Goal: Task Accomplishment & Management: Use online tool/utility

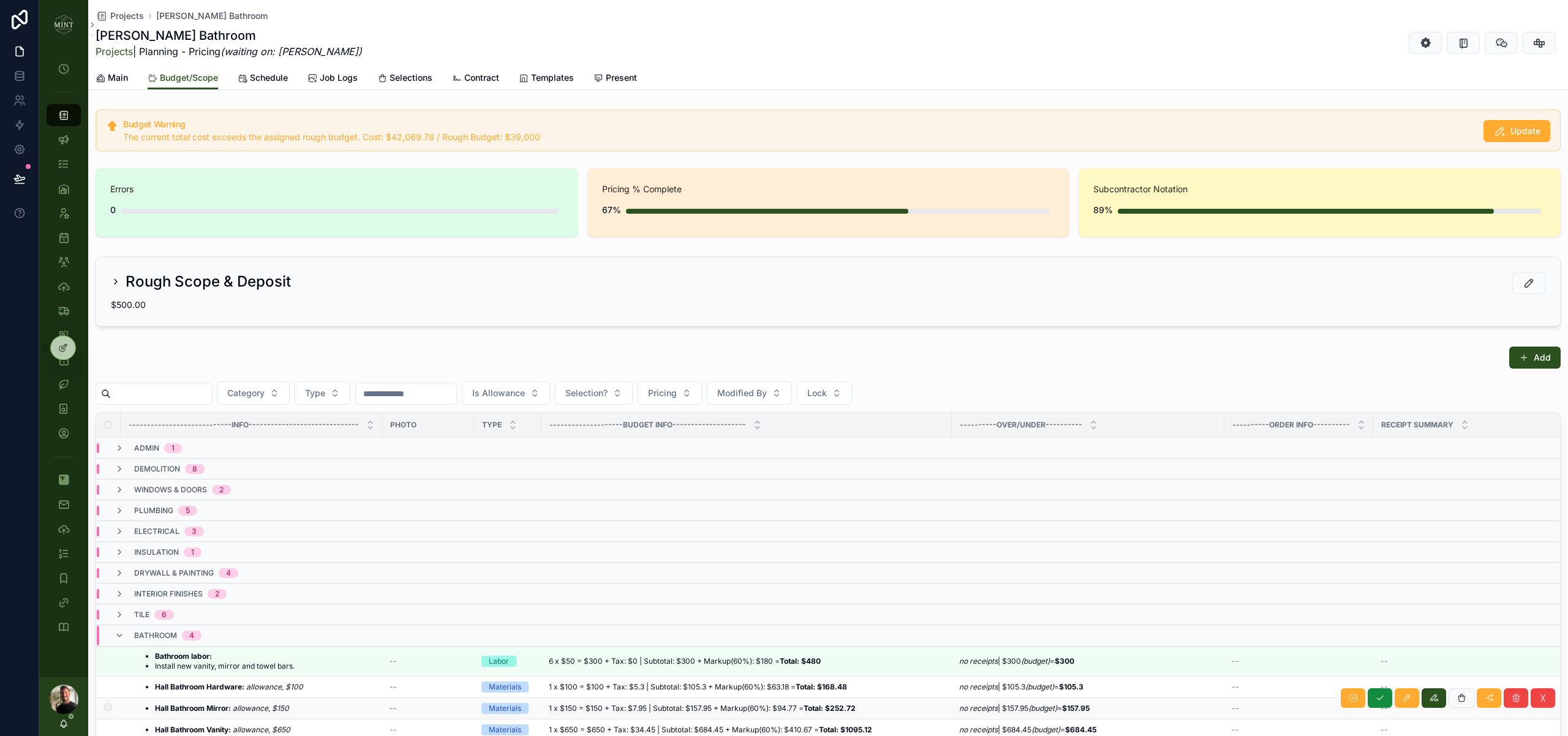
scroll to position [128, 0]
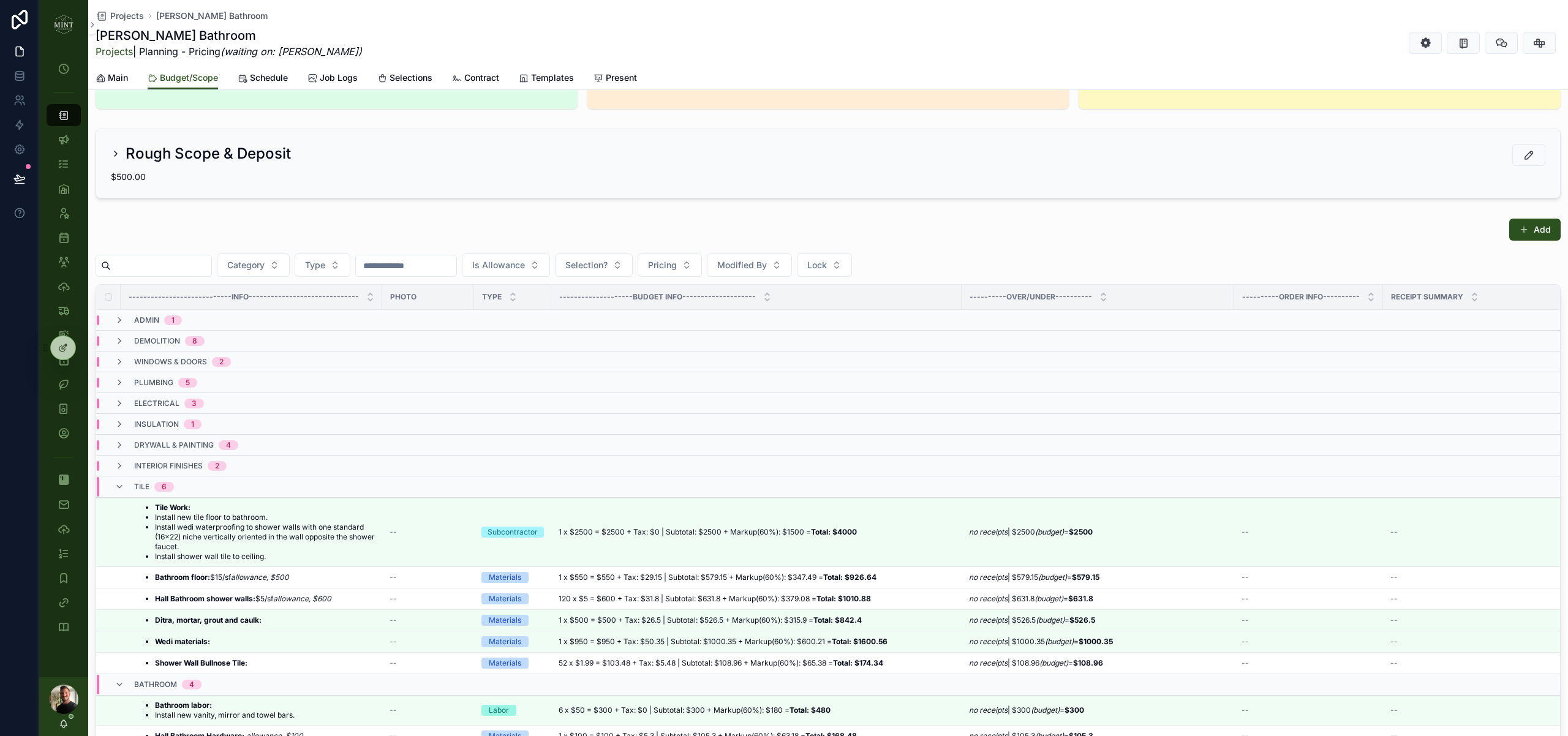
click at [72, 27] on img "scrollable content" at bounding box center [64, 24] width 20 height 20
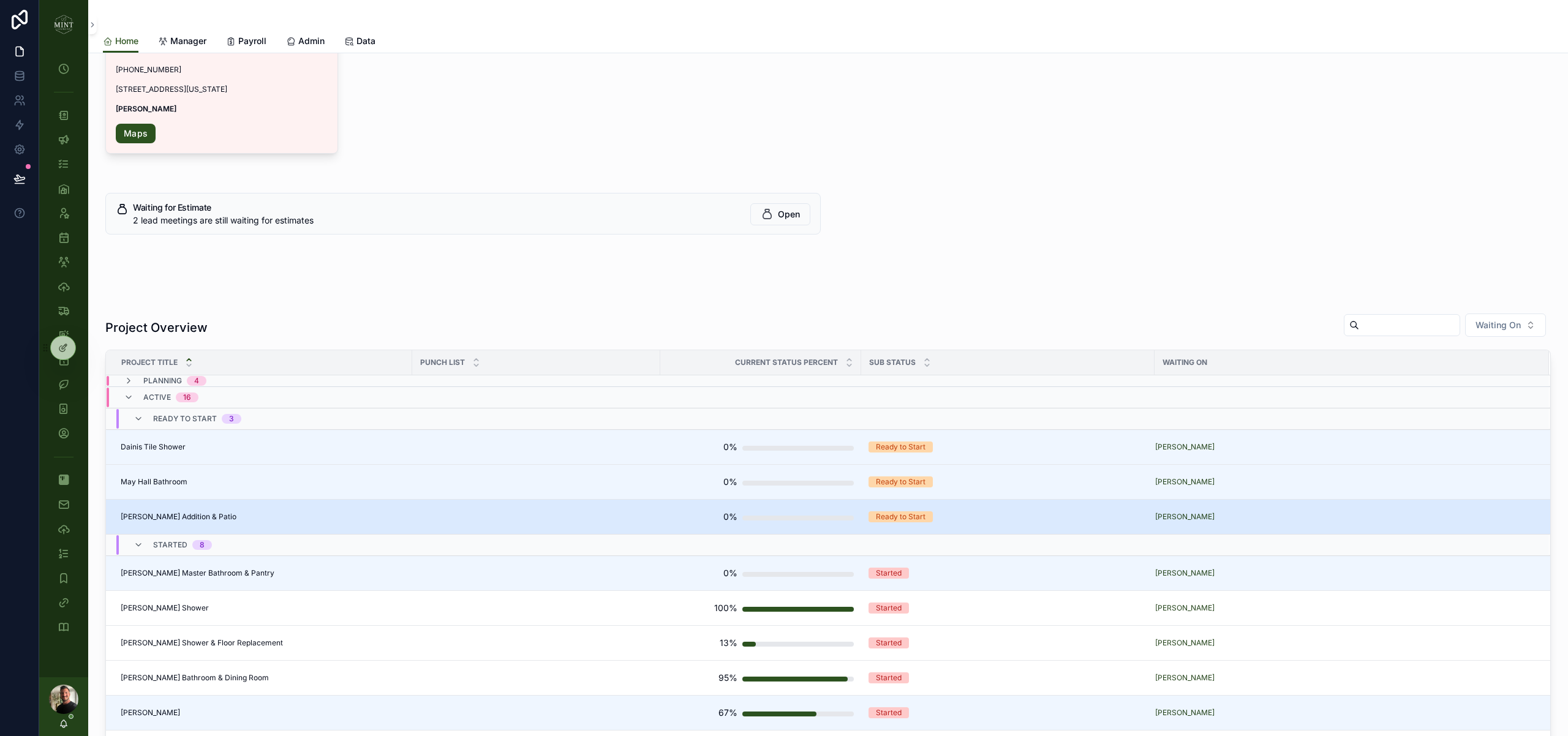
scroll to position [272, 0]
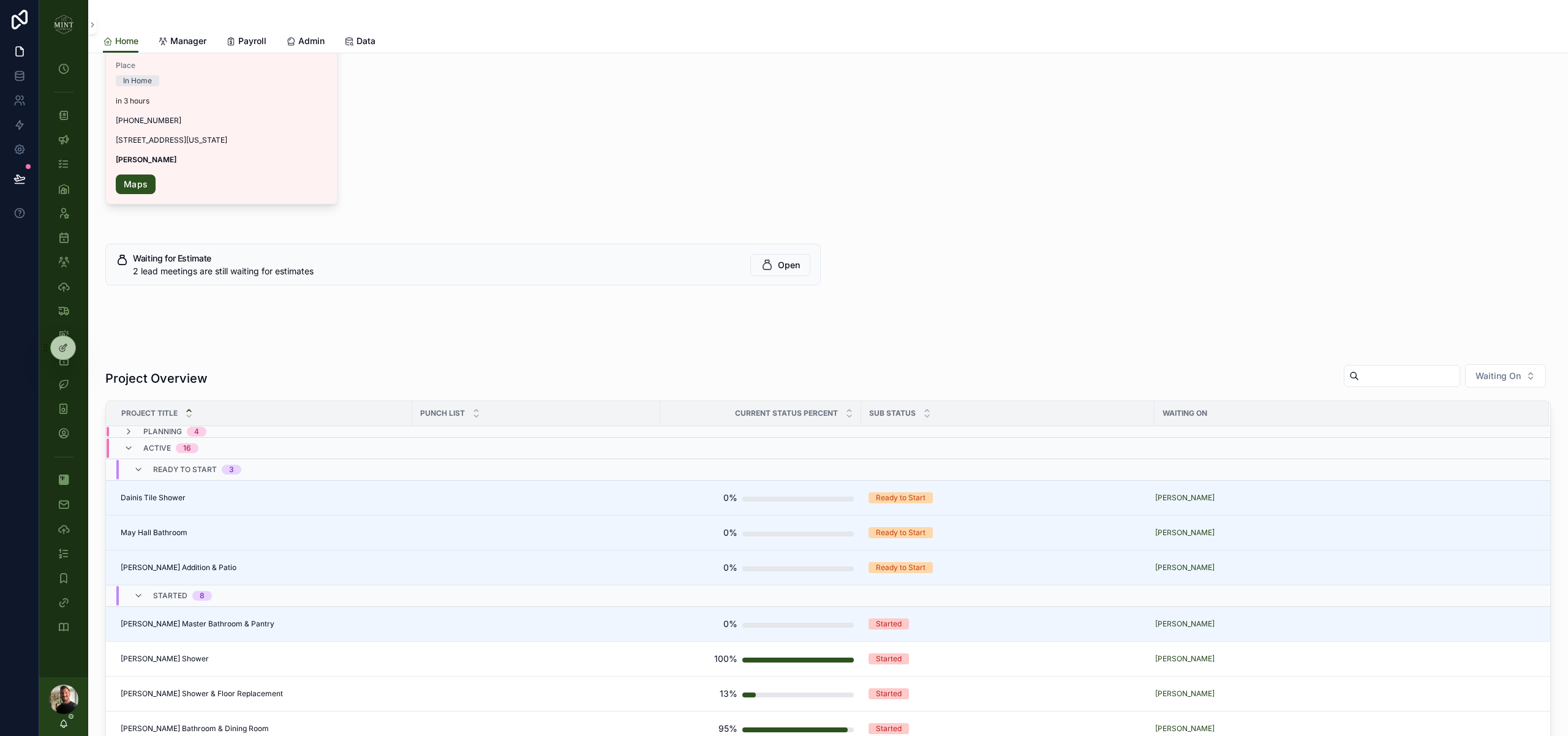
click at [154, 430] on span "Planning" at bounding box center [162, 432] width 39 height 10
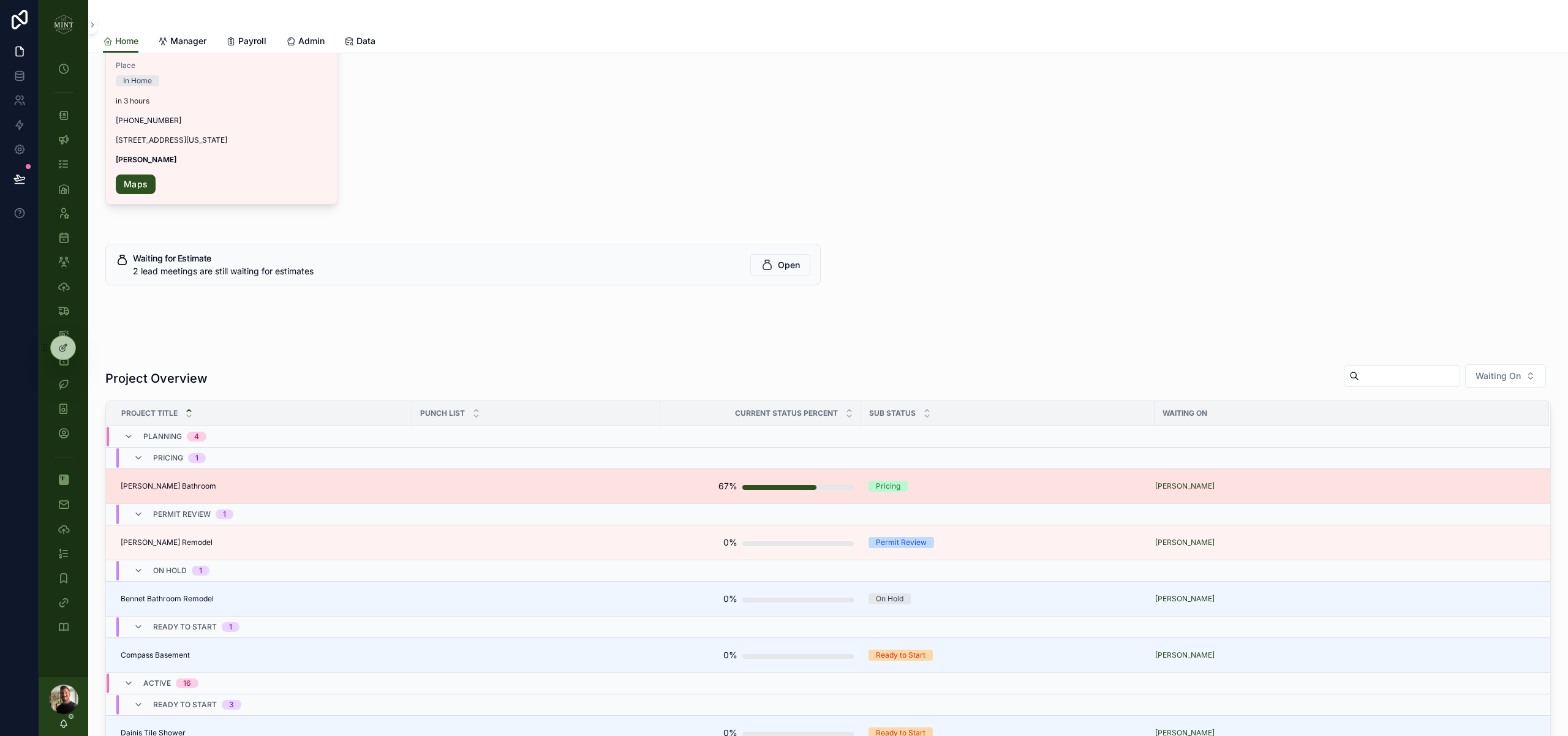
click at [172, 483] on span "[PERSON_NAME] Bathroom" at bounding box center [168, 486] width 95 height 10
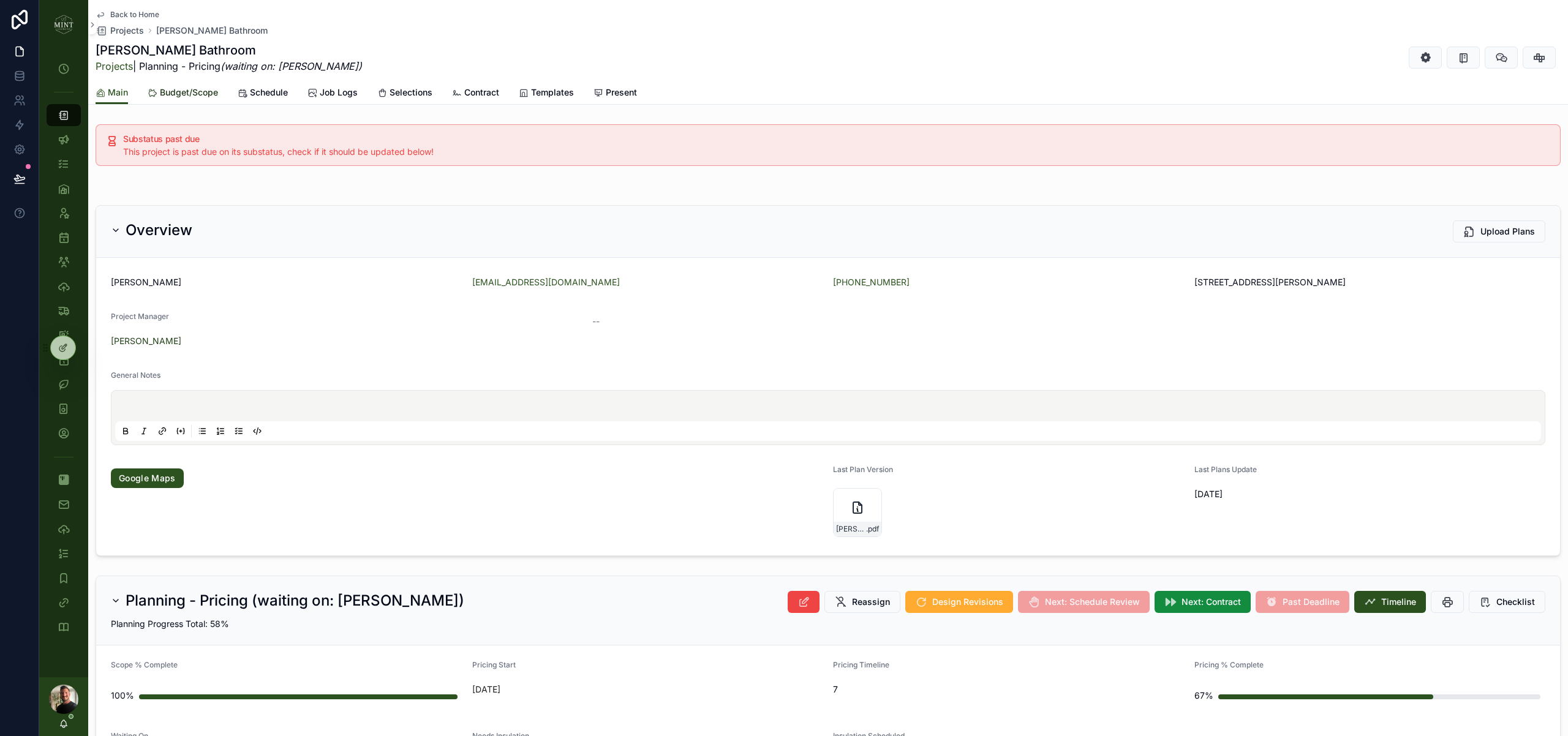
click at [190, 88] on span "Budget/Scope" at bounding box center [189, 92] width 58 height 12
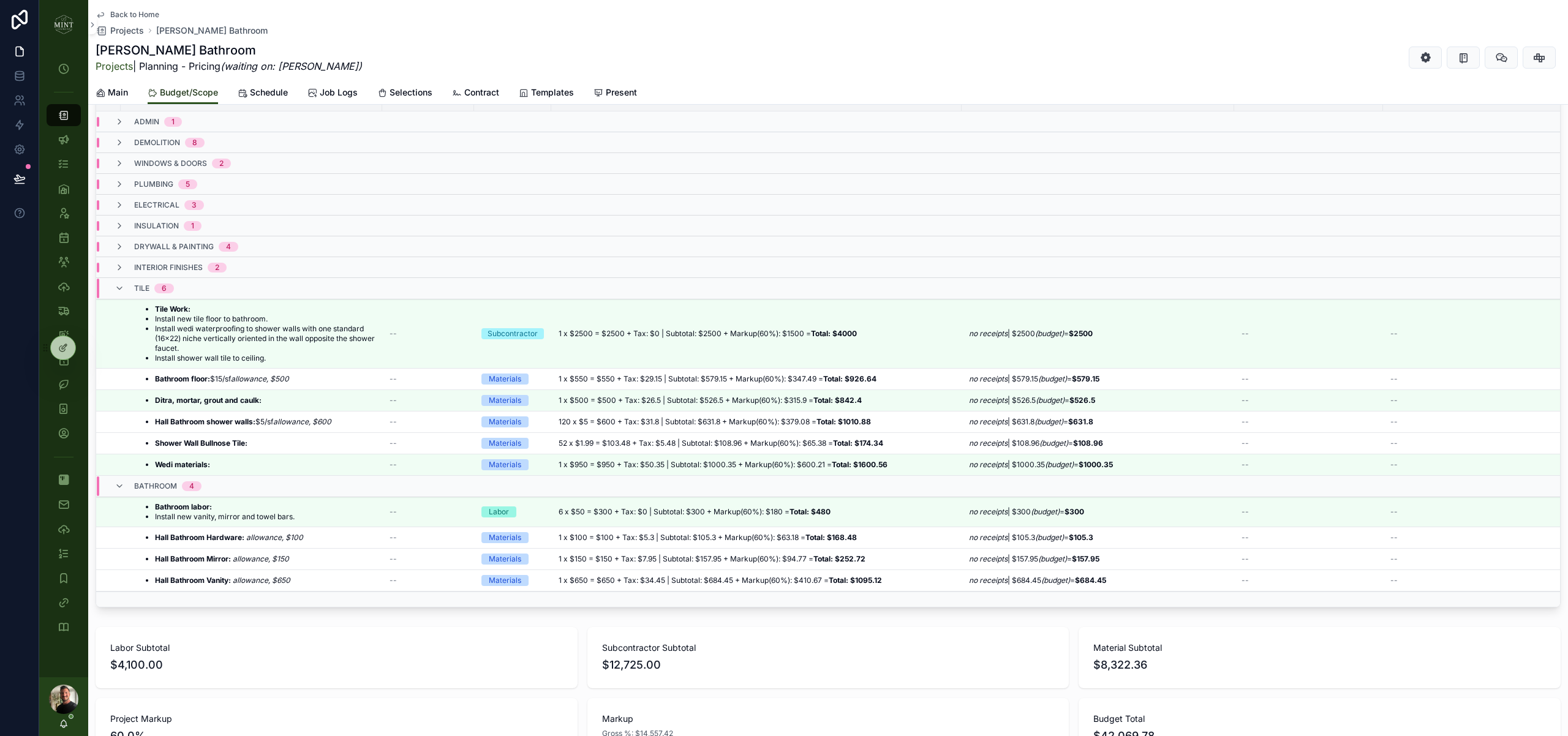
scroll to position [343, 0]
click at [61, 350] on icon at bounding box center [62, 347] width 10 height 10
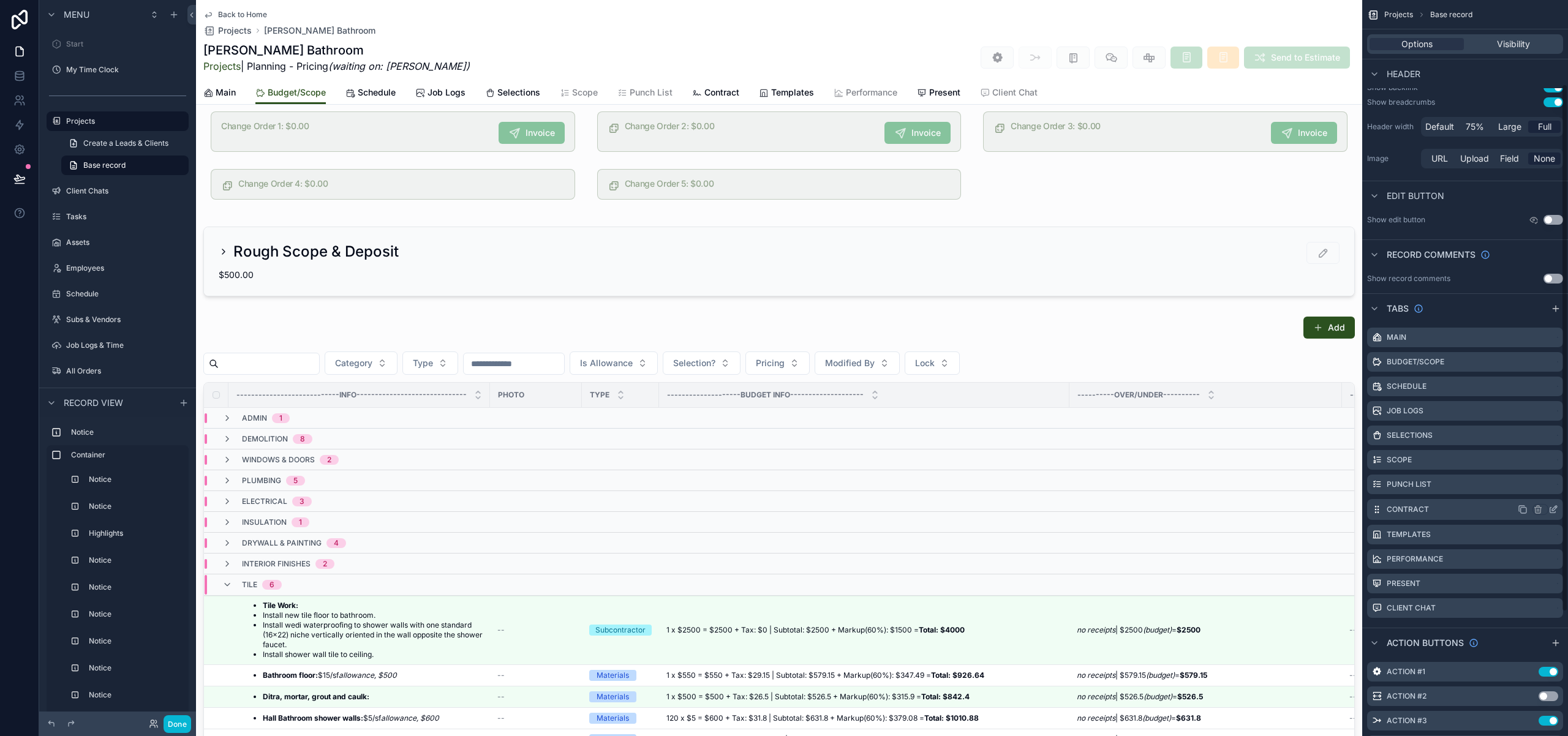
scroll to position [120, 0]
click at [1557, 310] on icon "scrollable content" at bounding box center [1555, 307] width 10 height 10
click at [1555, 631] on icon "scrollable content" at bounding box center [1553, 631] width 10 height 10
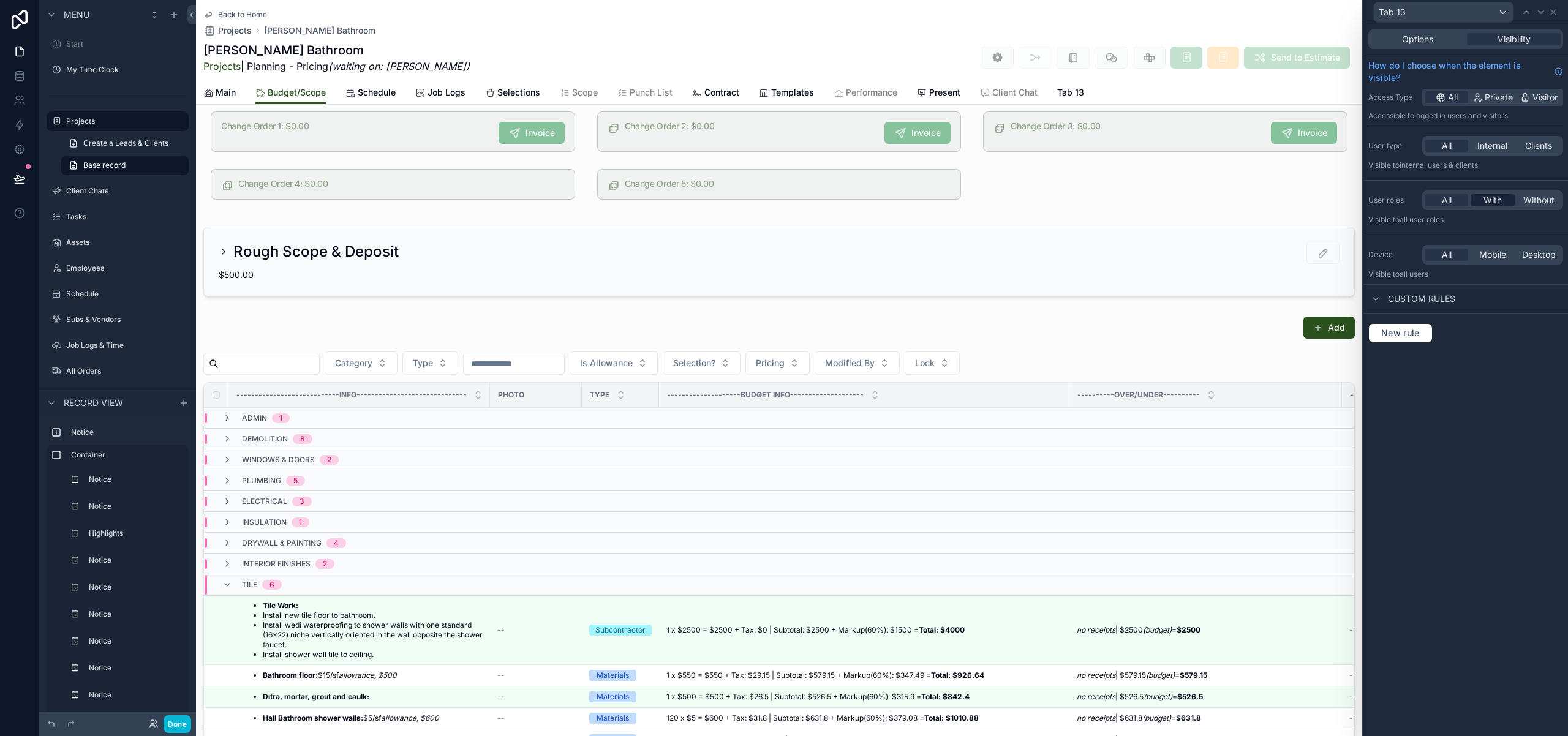
click at [1491, 200] on span "With" at bounding box center [1493, 200] width 18 height 12
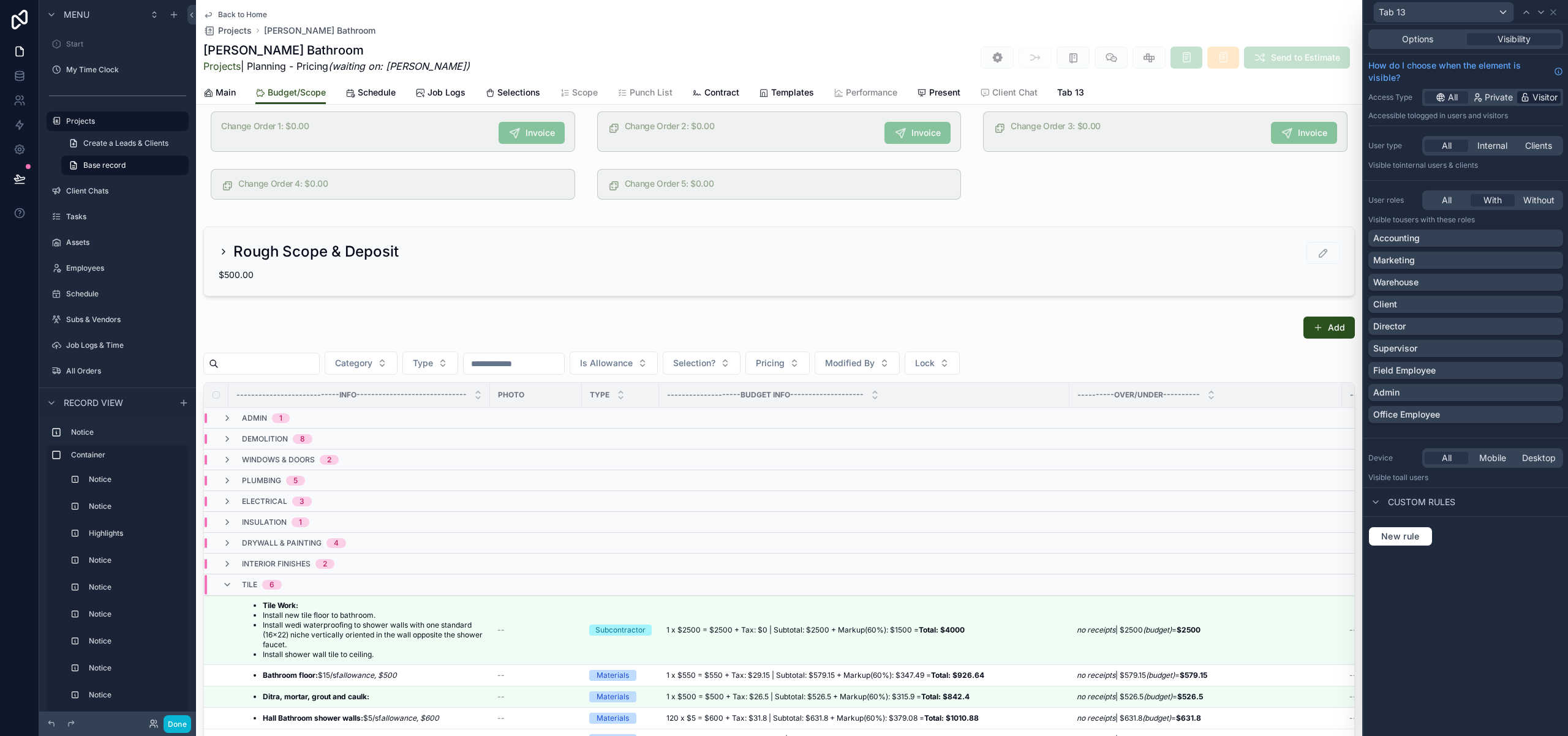
click at [1533, 95] on span "Visitor" at bounding box center [1544, 97] width 25 height 12
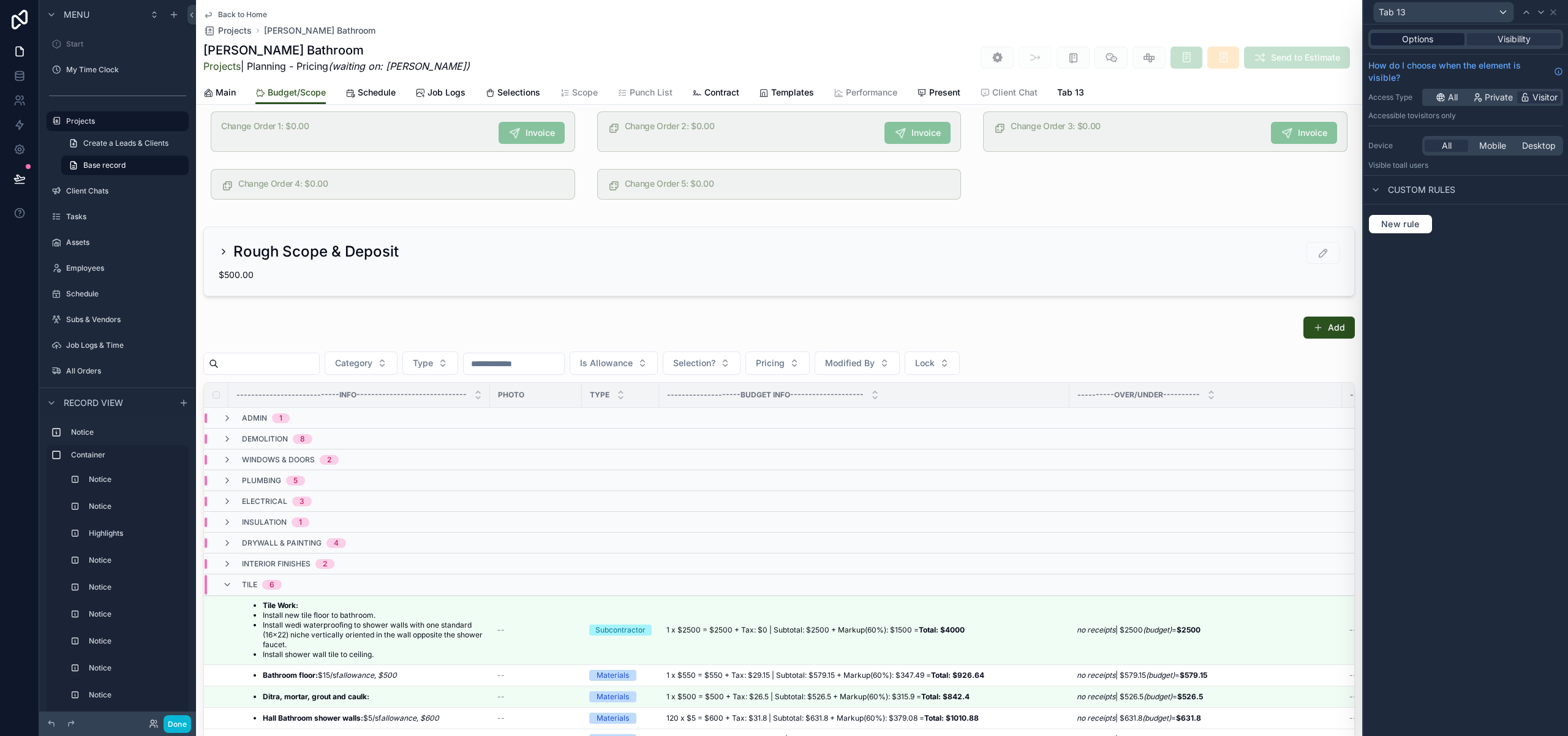
click at [1423, 42] on span "Options" at bounding box center [1417, 39] width 31 height 12
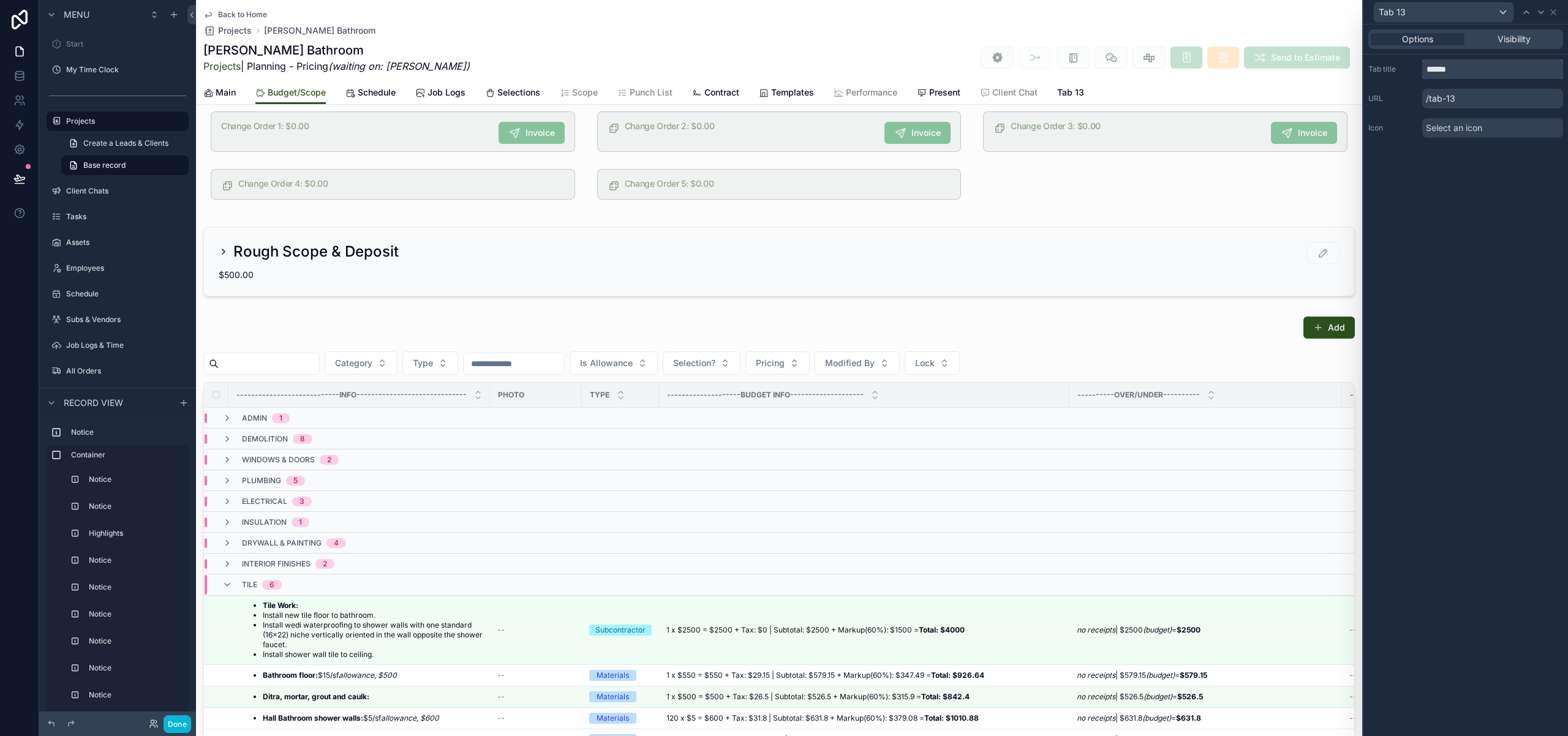
click at [1452, 72] on input "******" at bounding box center [1493, 69] width 141 height 20
type input "****"
click at [1457, 132] on span "Select an icon" at bounding box center [1454, 128] width 56 height 12
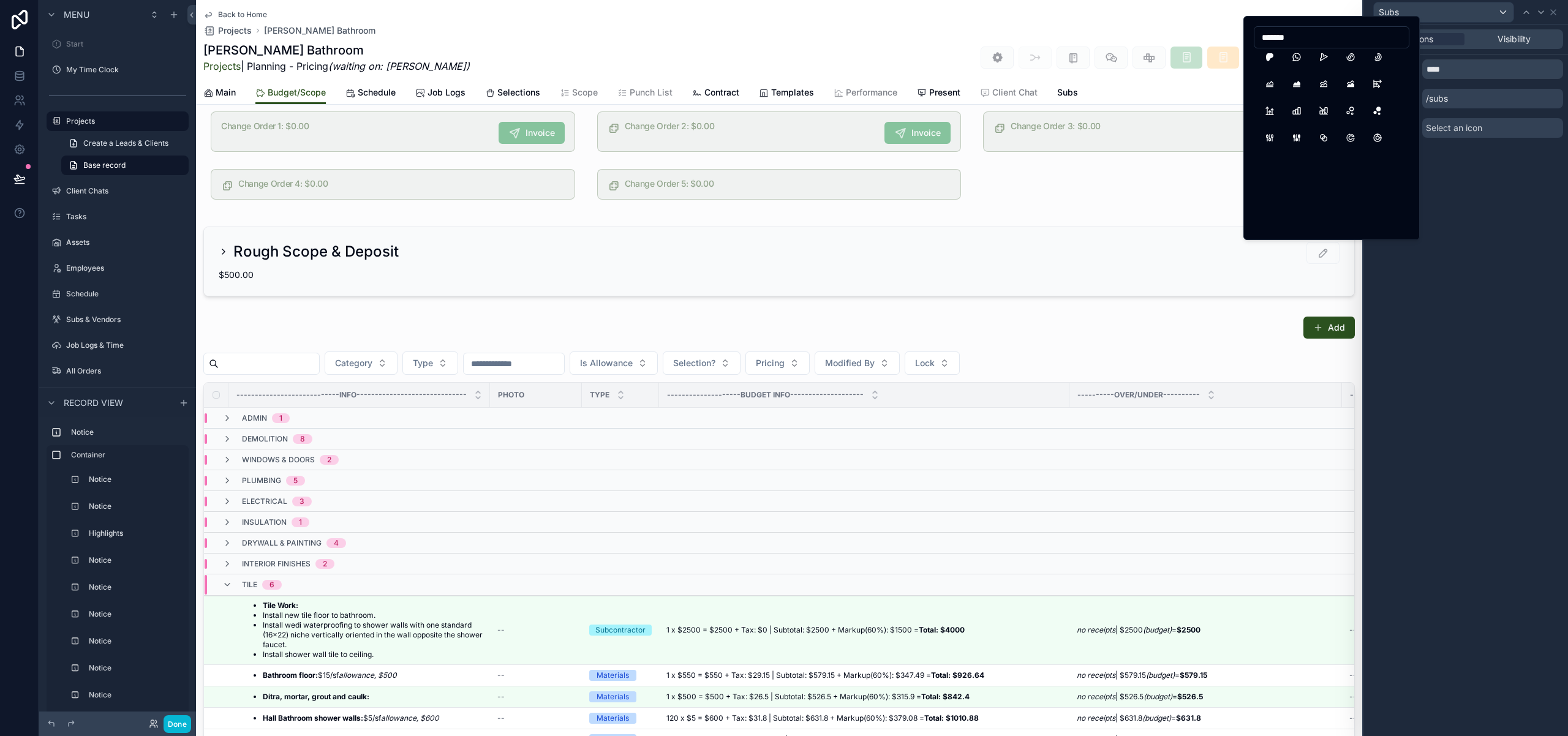
scroll to position [0, 0]
click at [1278, 35] on input "*******" at bounding box center [1331, 37] width 155 height 18
type input "******"
click at [1273, 64] on button "Helmet" at bounding box center [1269, 64] width 22 height 22
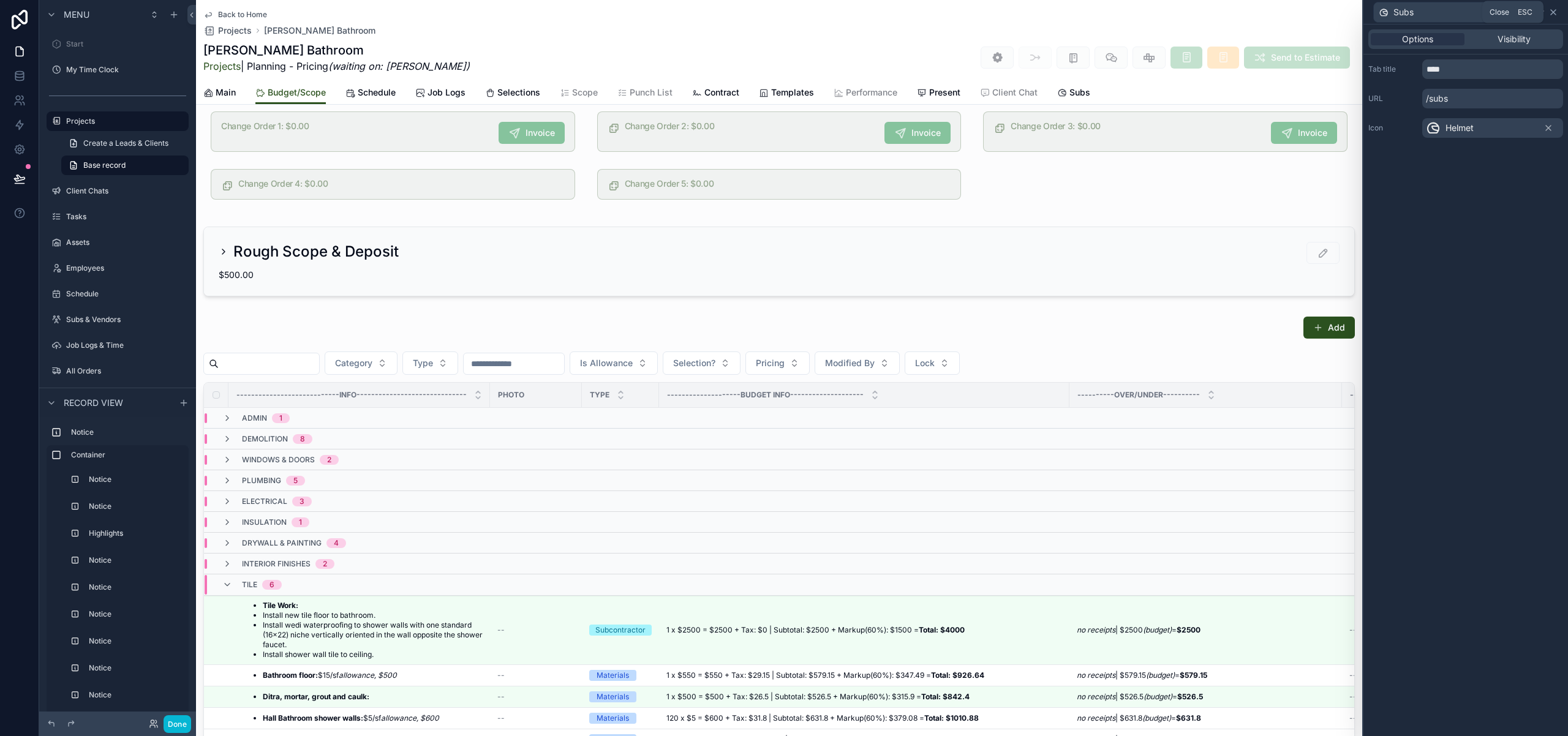
click at [1553, 9] on icon at bounding box center [1553, 12] width 10 height 10
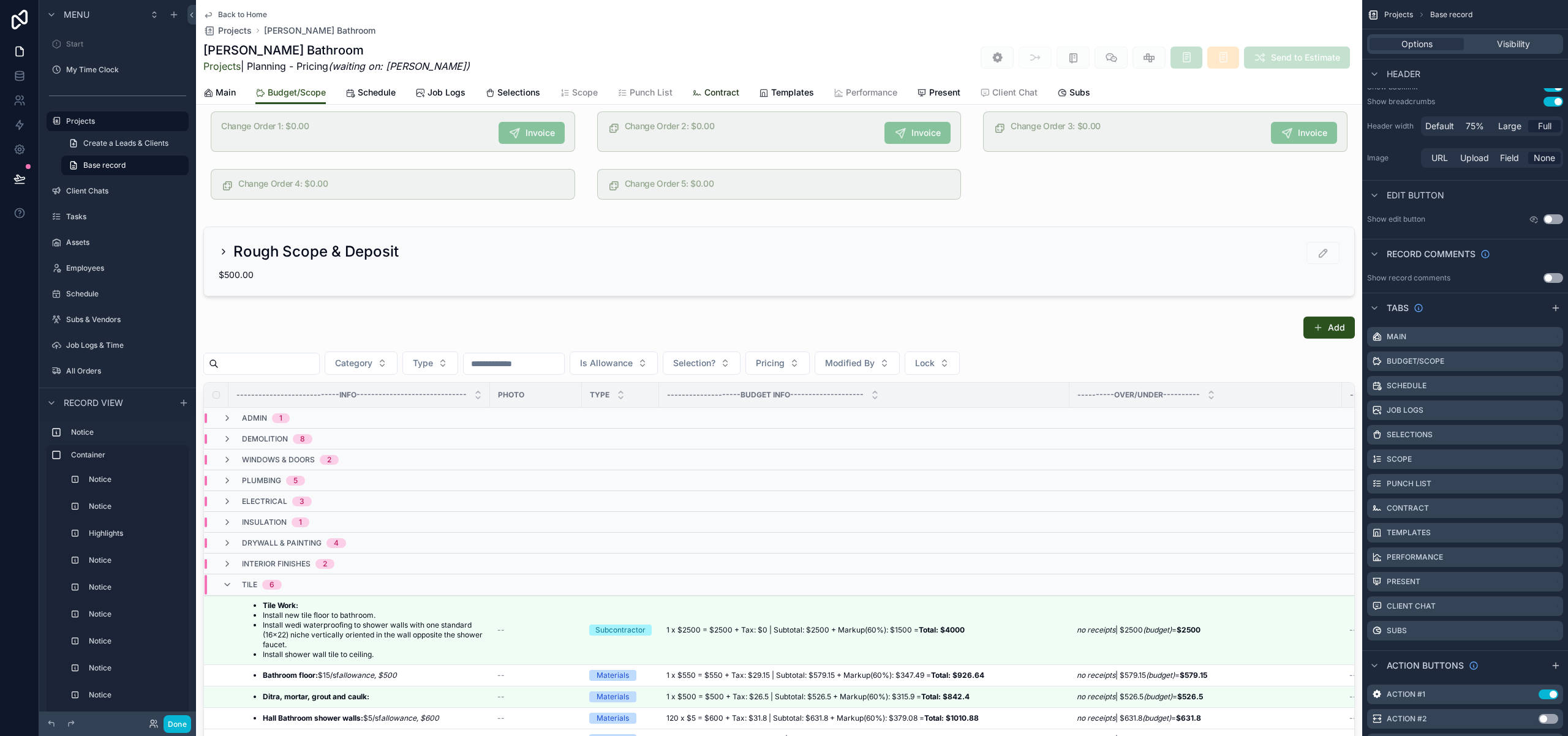
click at [730, 90] on span "Contract" at bounding box center [722, 92] width 35 height 12
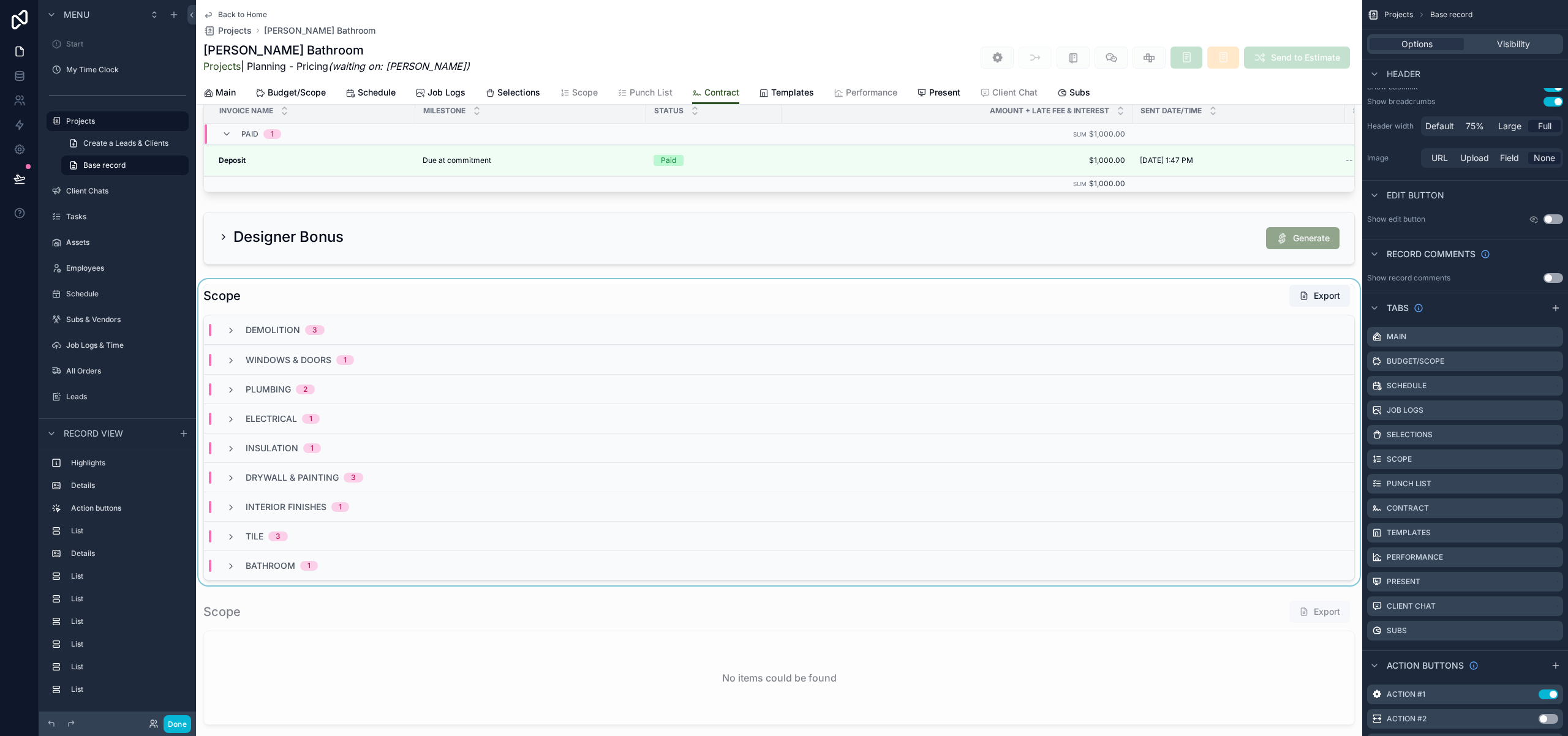
scroll to position [543, 0]
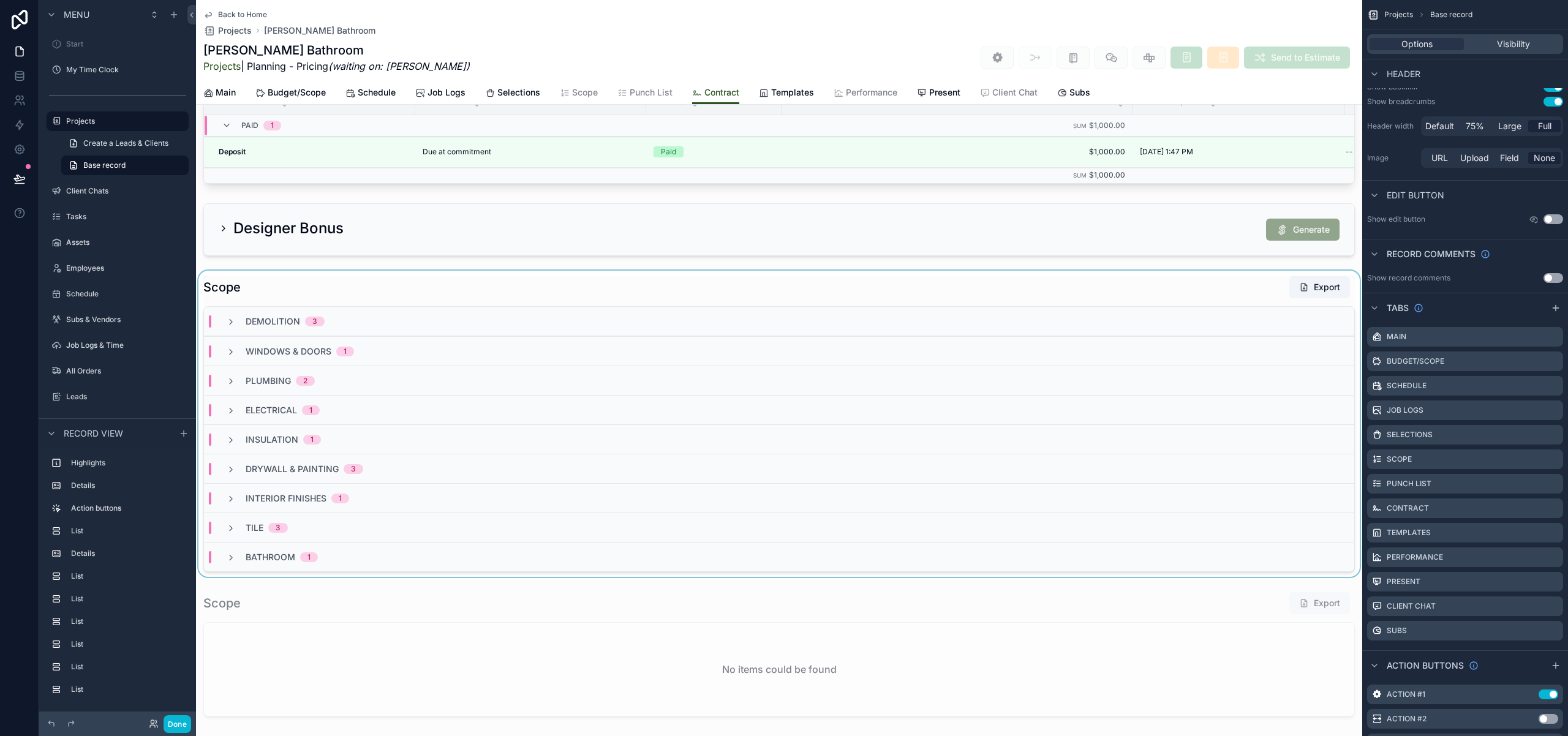
click at [456, 297] on div "scrollable content" at bounding box center [778, 423] width 1166 height 306
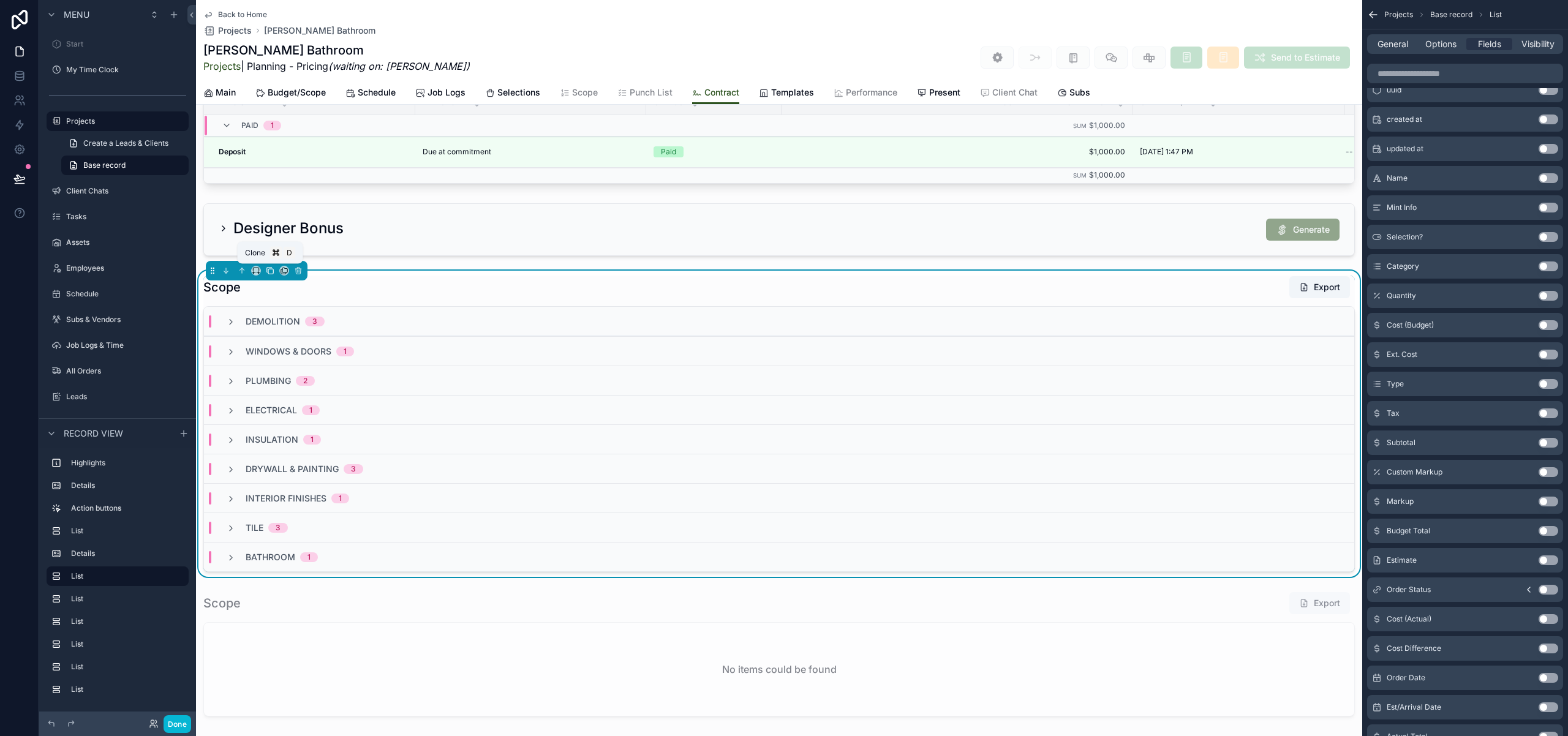
click at [269, 270] on icon "scrollable content" at bounding box center [270, 270] width 8 height 8
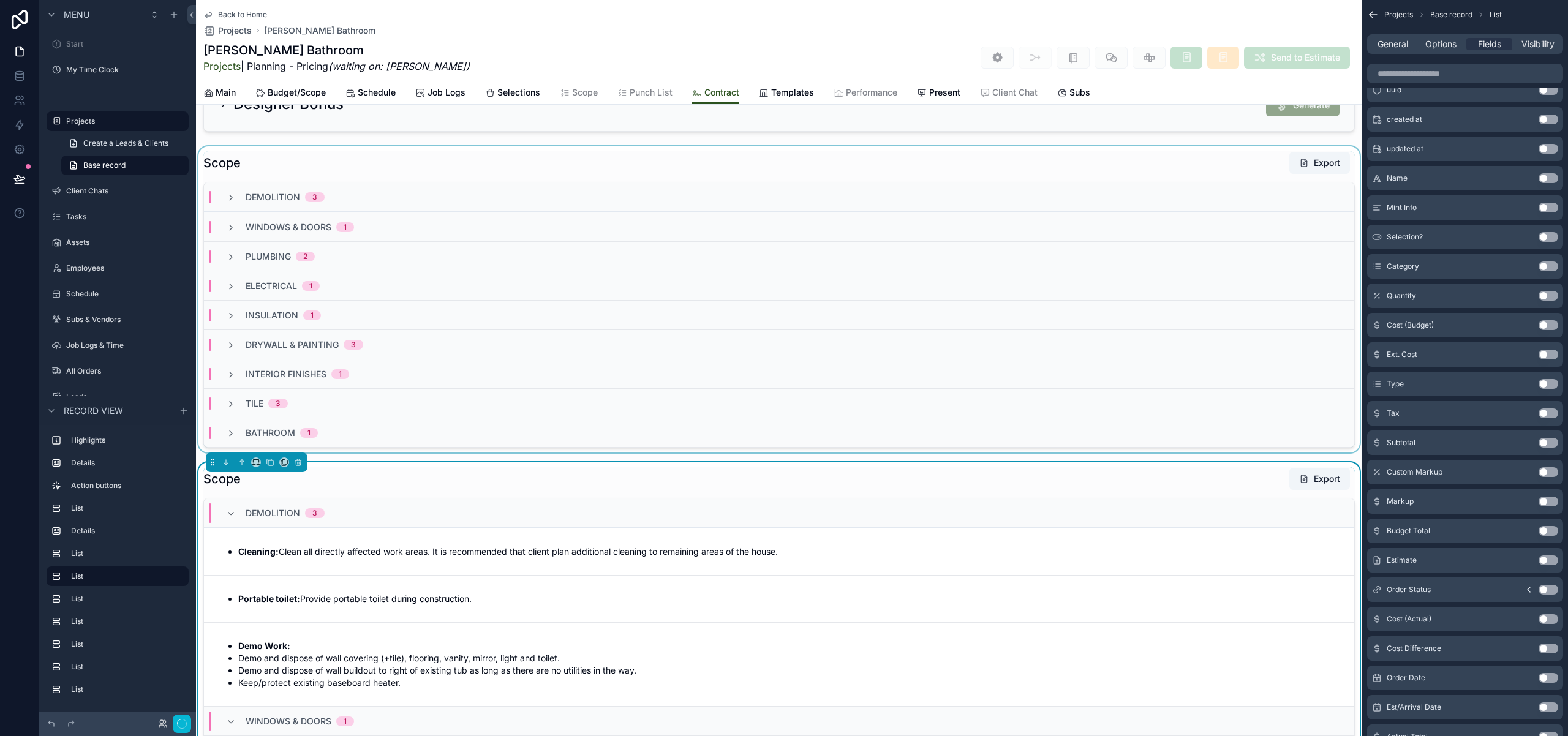
scroll to position [667, 0]
click at [532, 484] on div "Scope Export" at bounding box center [779, 478] width 1151 height 24
click at [283, 461] on icon "scrollable content" at bounding box center [284, 461] width 8 height 8
click at [318, 598] on div "Subs" at bounding box center [326, 607] width 88 height 34
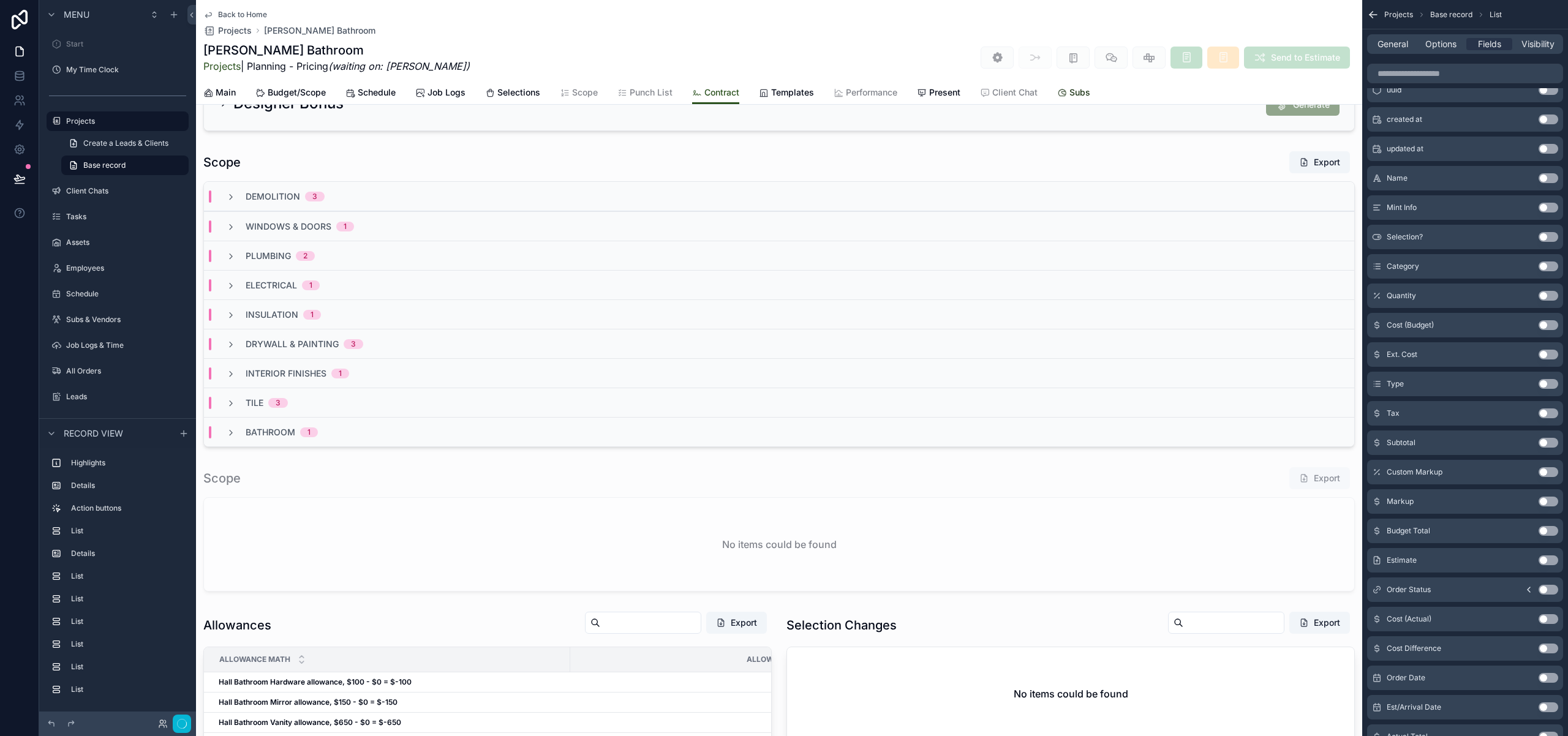
click at [1078, 91] on span "Subs" at bounding box center [1079, 92] width 21 height 12
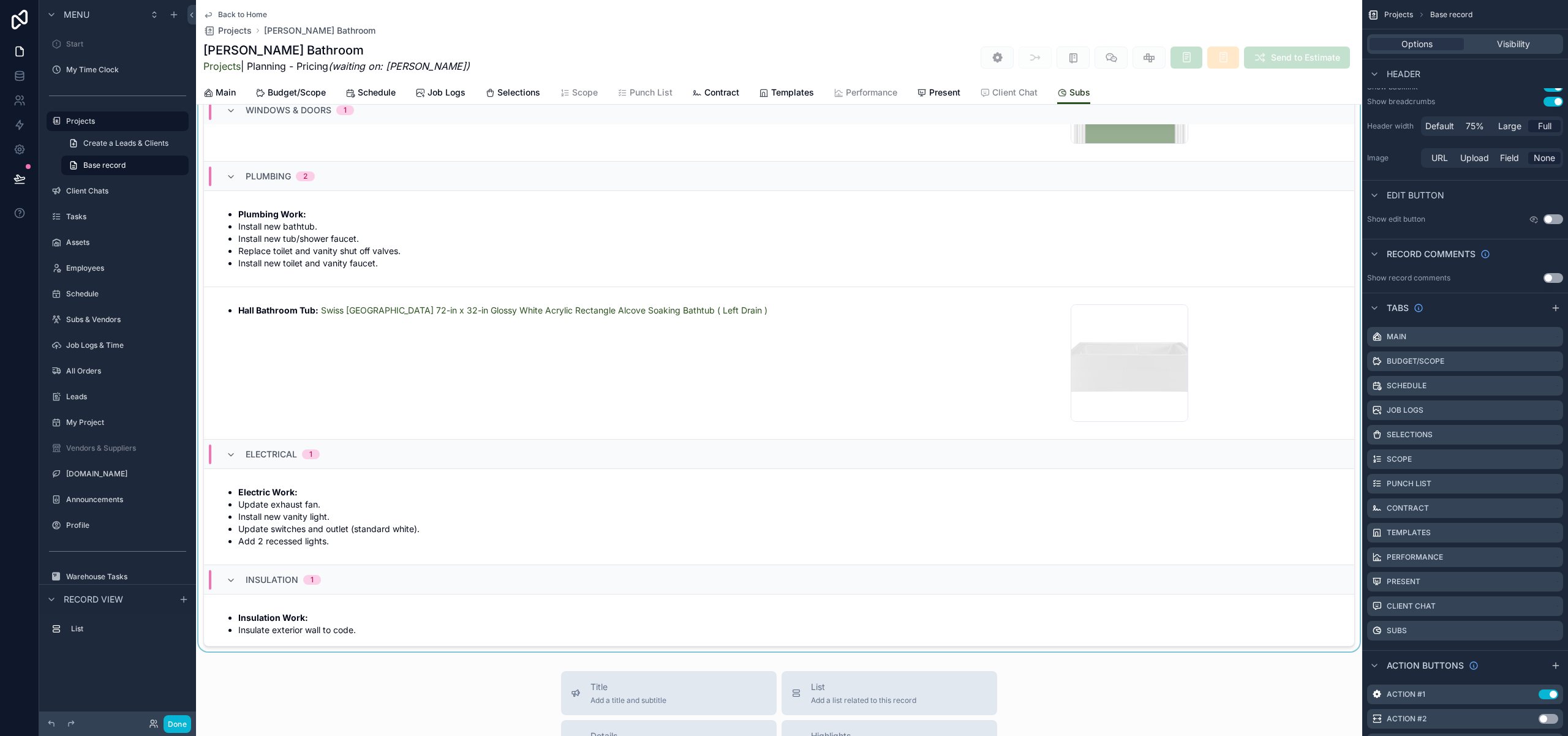
scroll to position [63, 0]
click at [434, 642] on div "scrollable content" at bounding box center [778, 352] width 1166 height 593
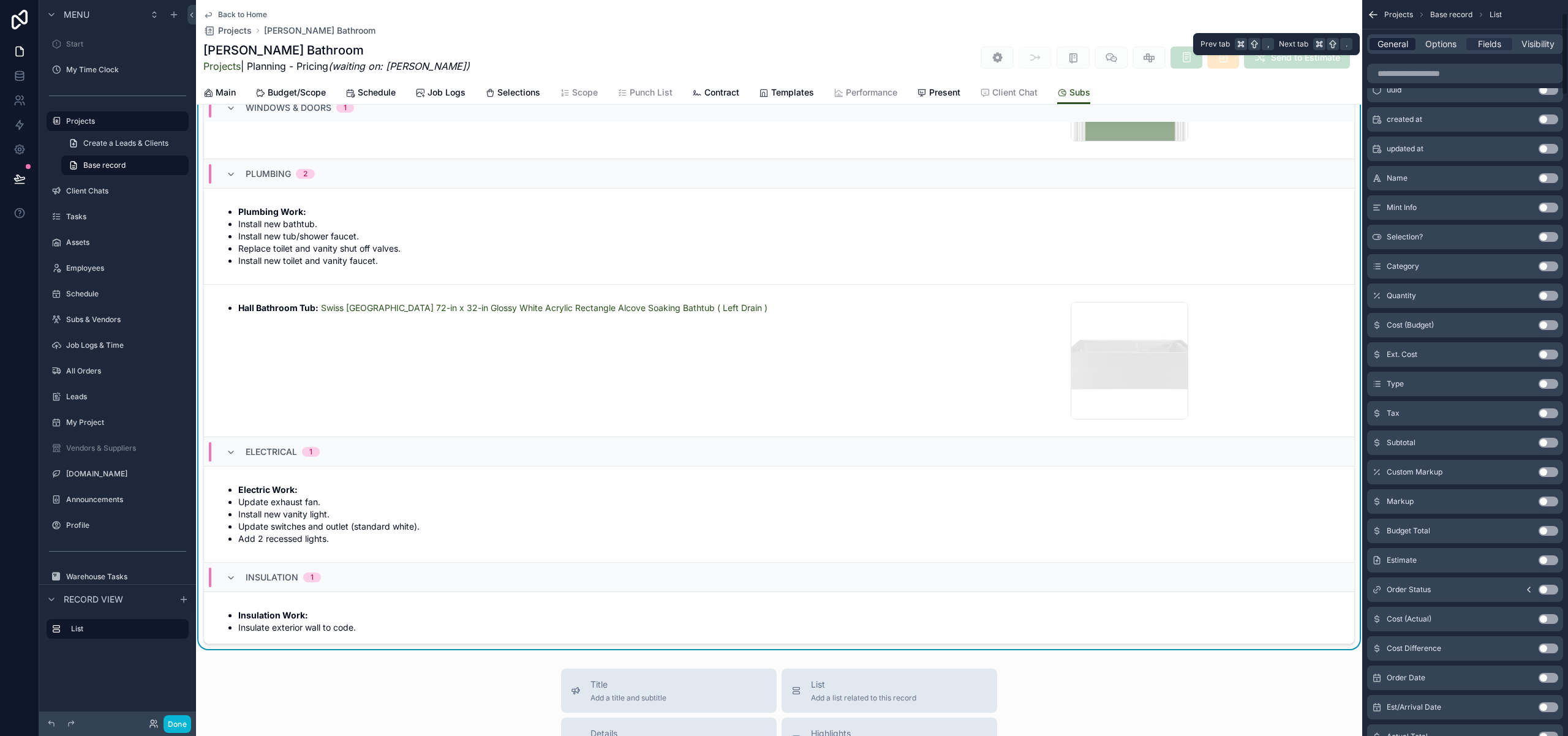
click at [1393, 43] on span "General" at bounding box center [1393, 44] width 30 height 12
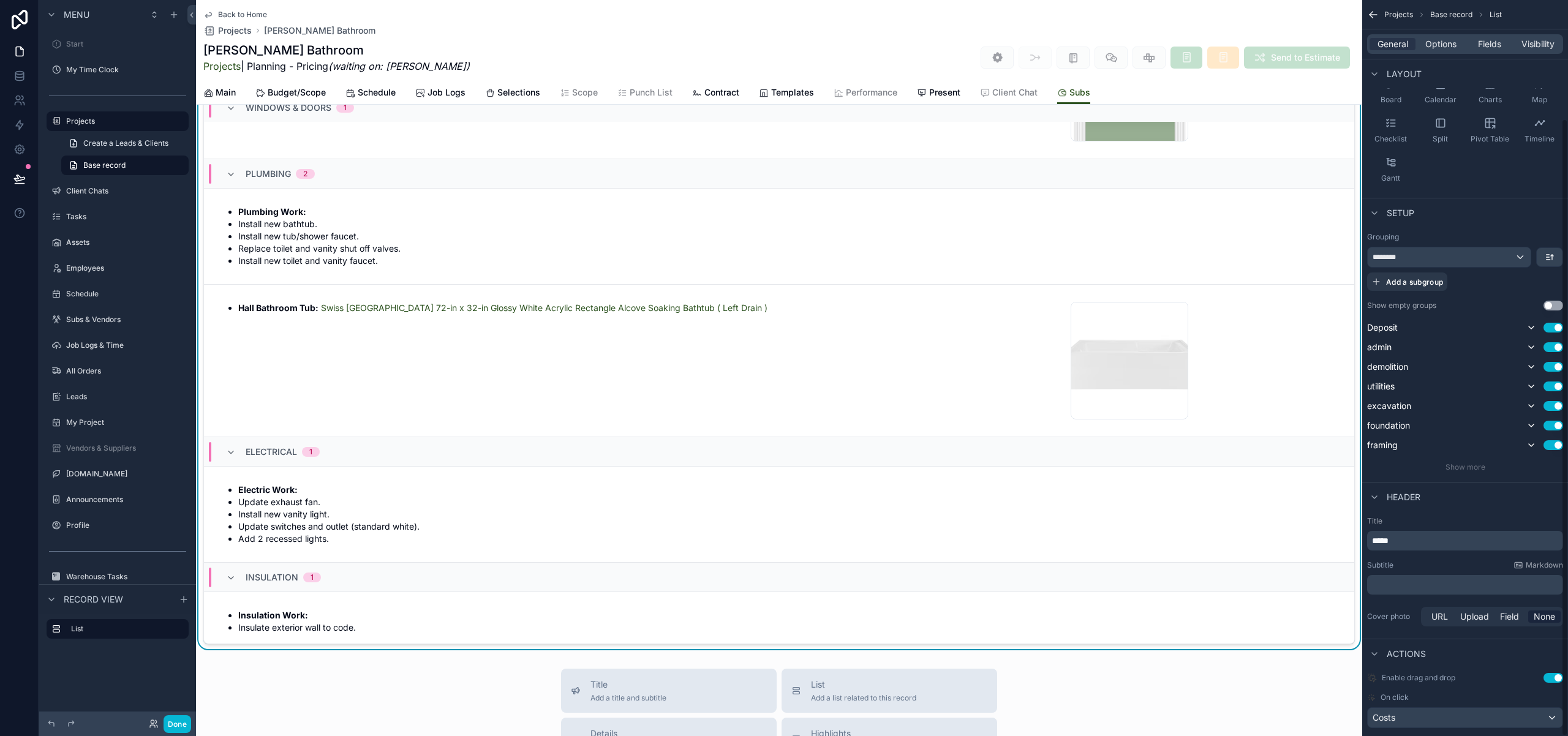
scroll to position [142, 0]
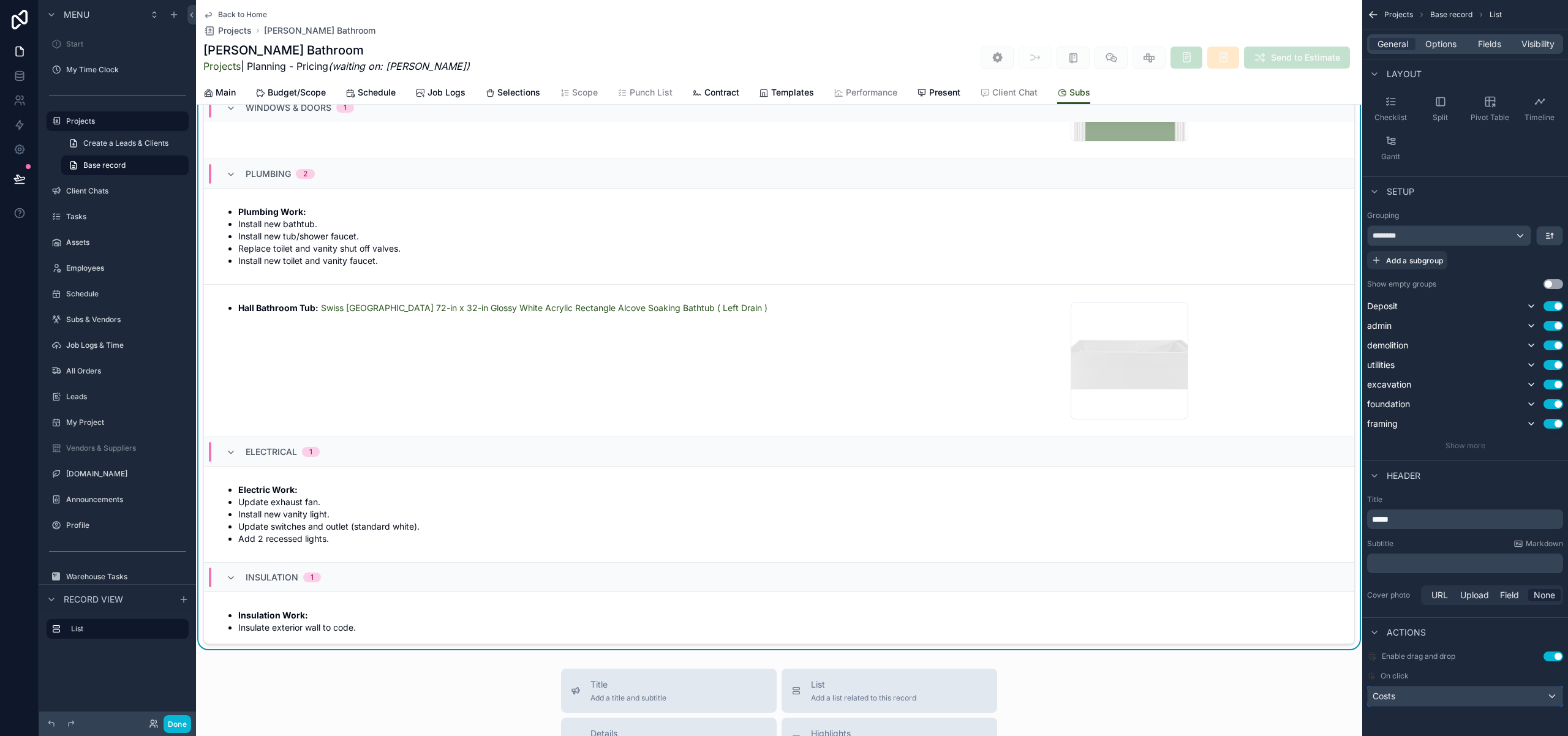
click at [1553, 699] on div "Costs" at bounding box center [1465, 696] width 195 height 20
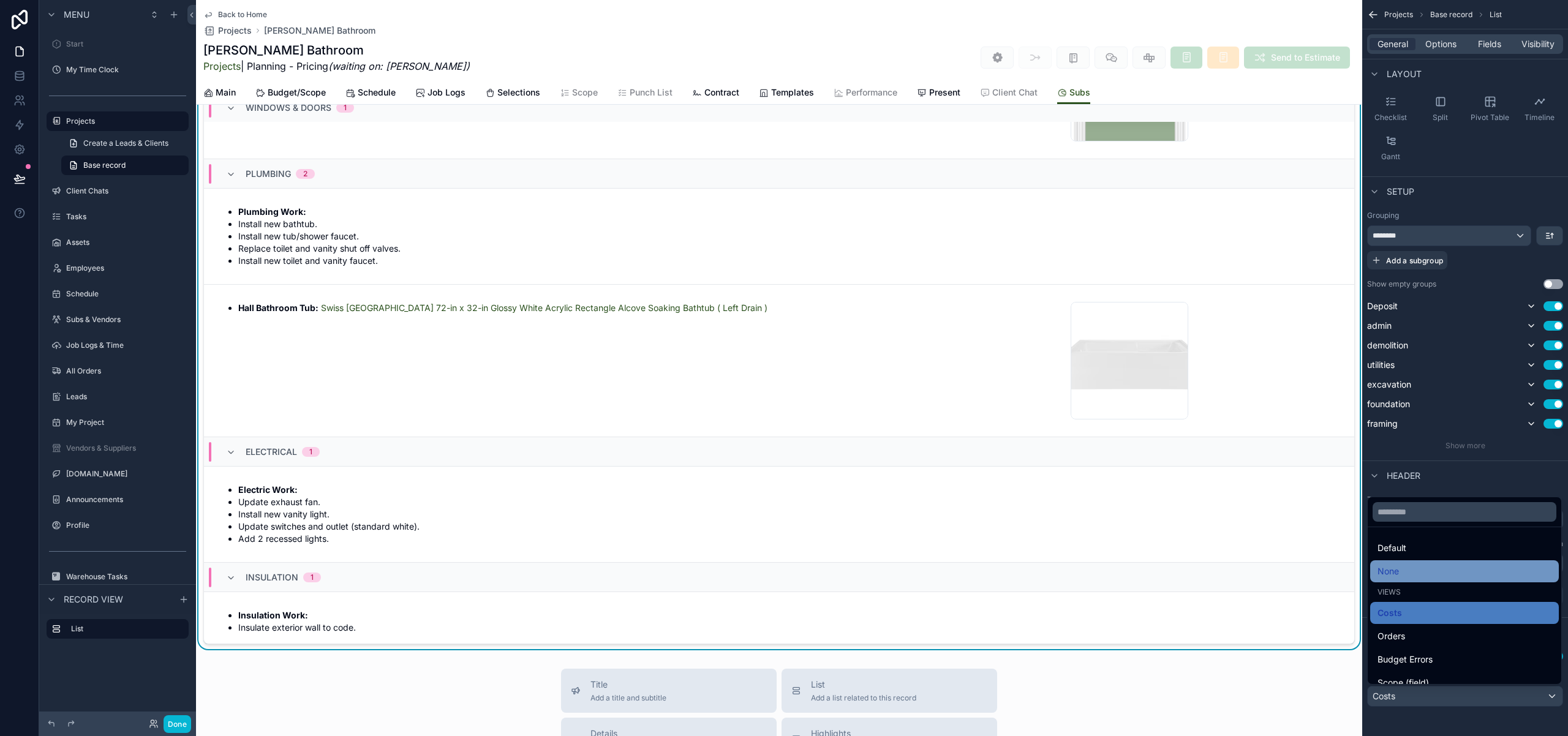
click at [1443, 562] on div "None" at bounding box center [1464, 571] width 189 height 22
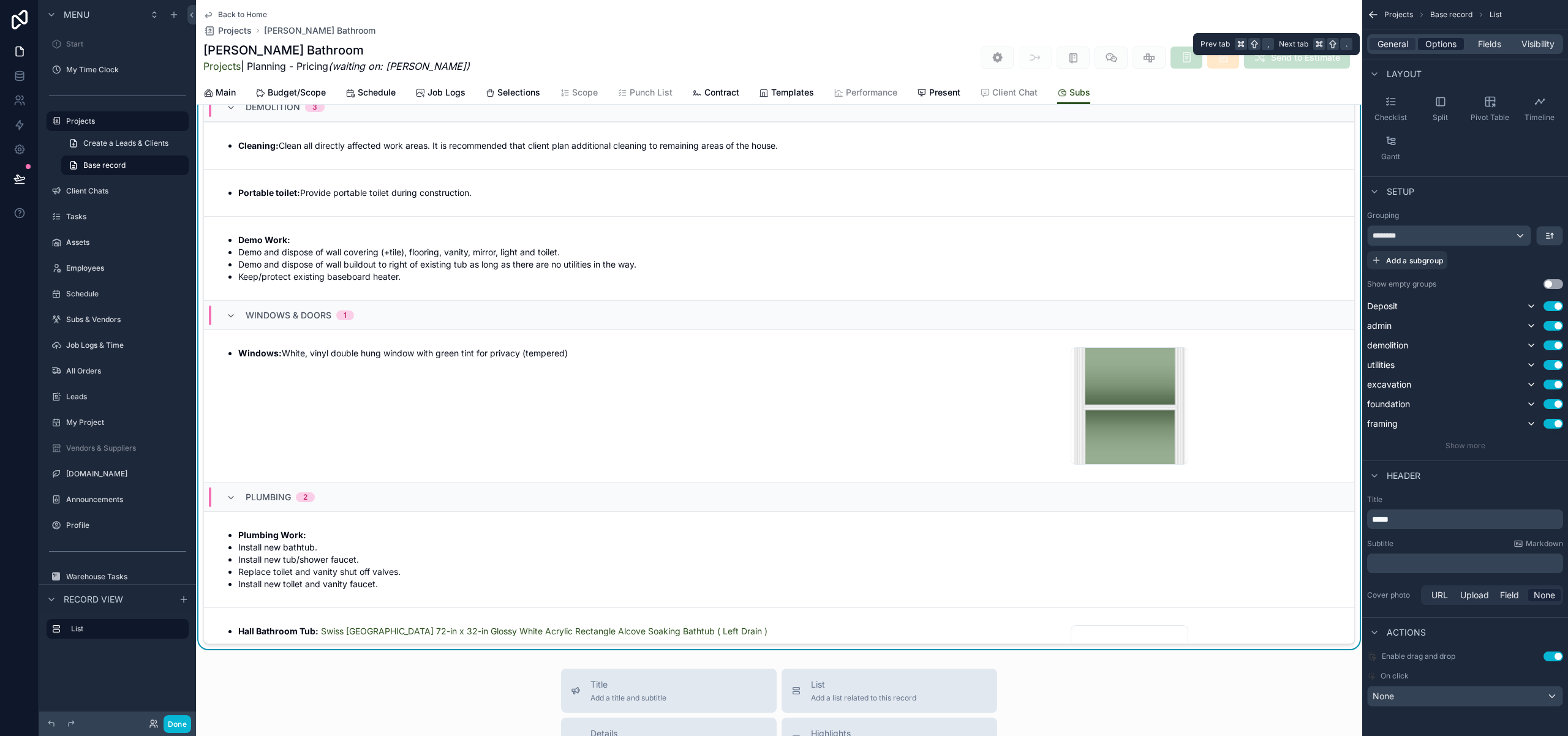
click at [1439, 46] on span "Options" at bounding box center [1441, 44] width 31 height 12
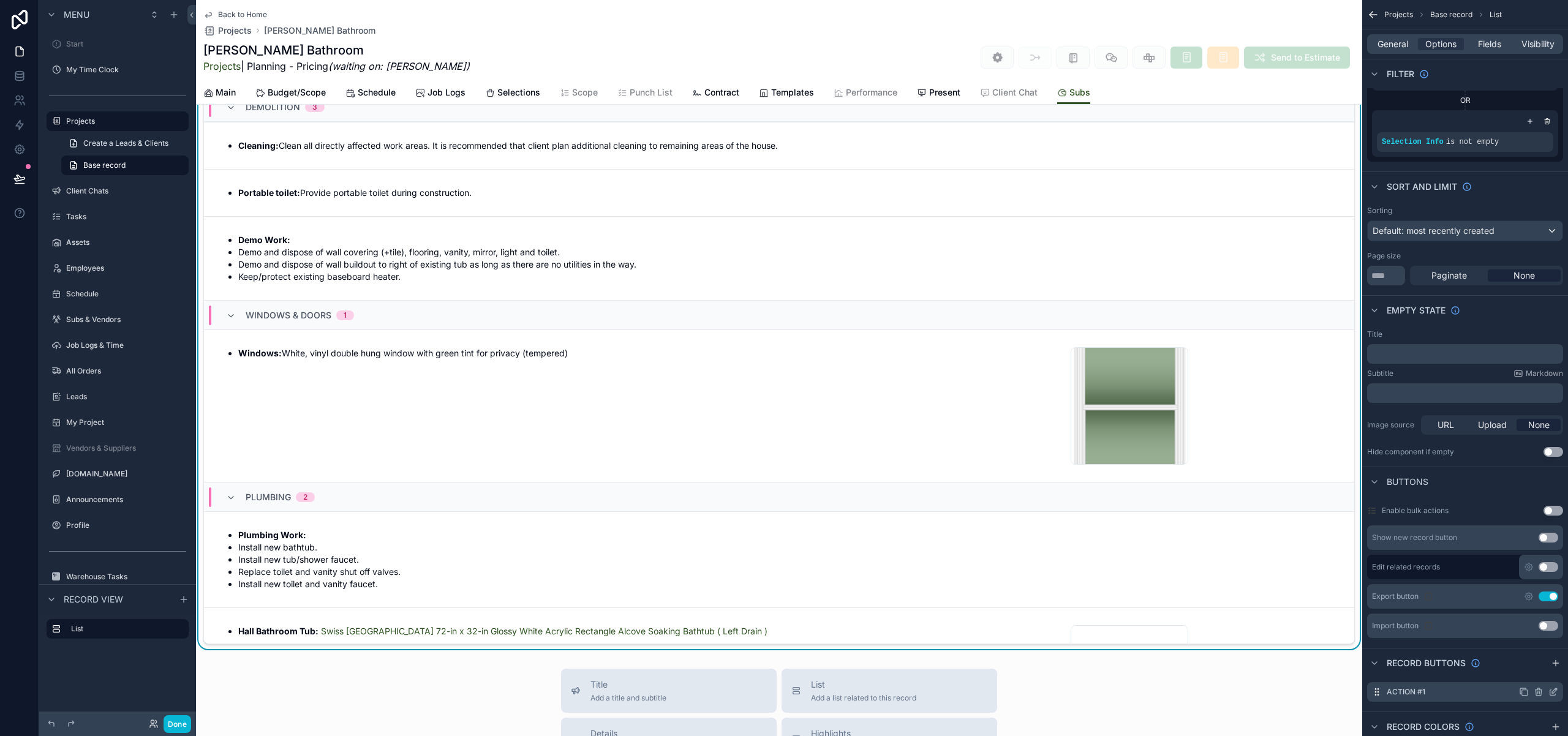
click at [1538, 692] on icon "scrollable content" at bounding box center [1538, 692] width 0 height 2
click at [1538, 671] on icon at bounding box center [1533, 672] width 10 height 10
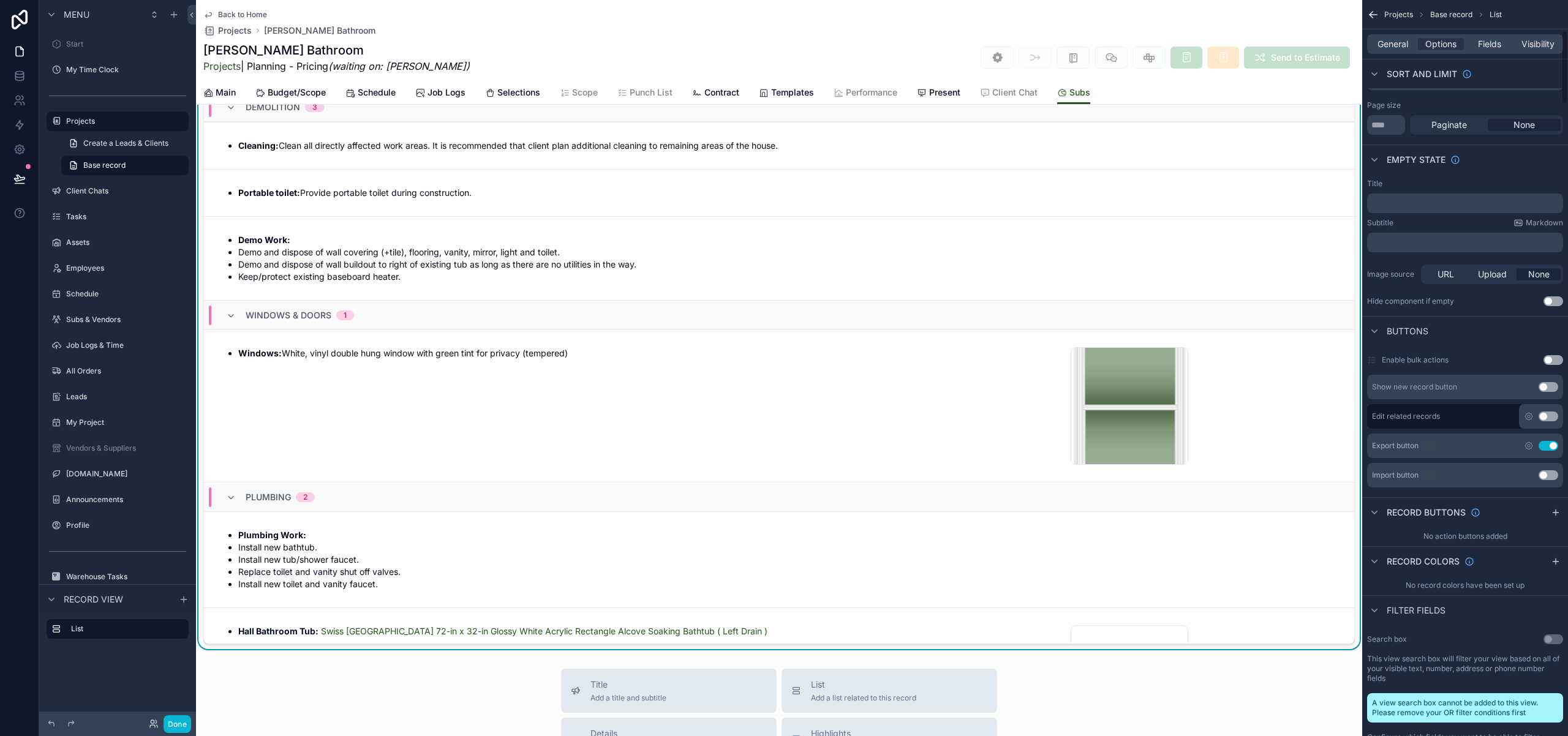
scroll to position [291, 0]
click at [1546, 449] on button "Use setting" at bounding box center [1548, 447] width 20 height 10
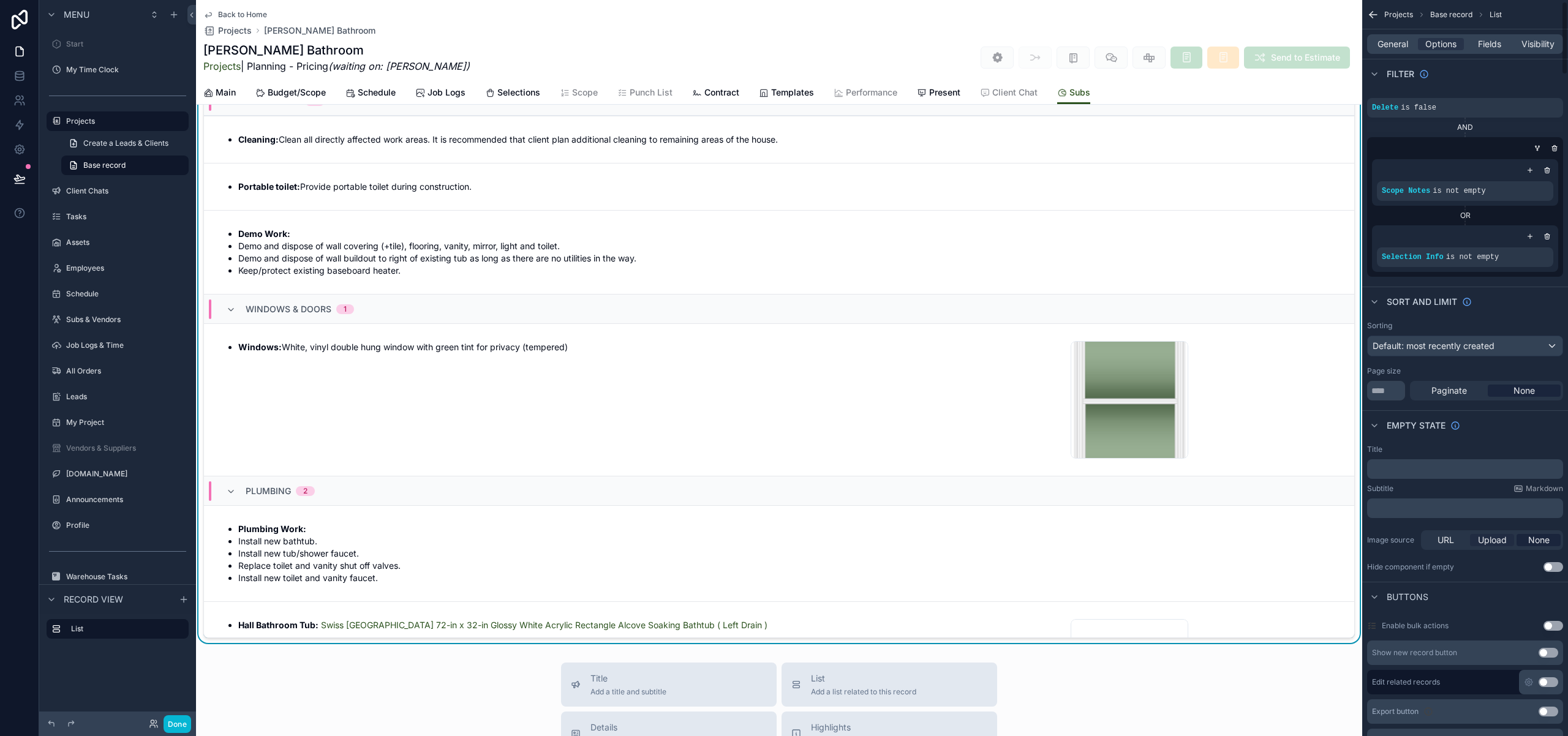
scroll to position [0, 0]
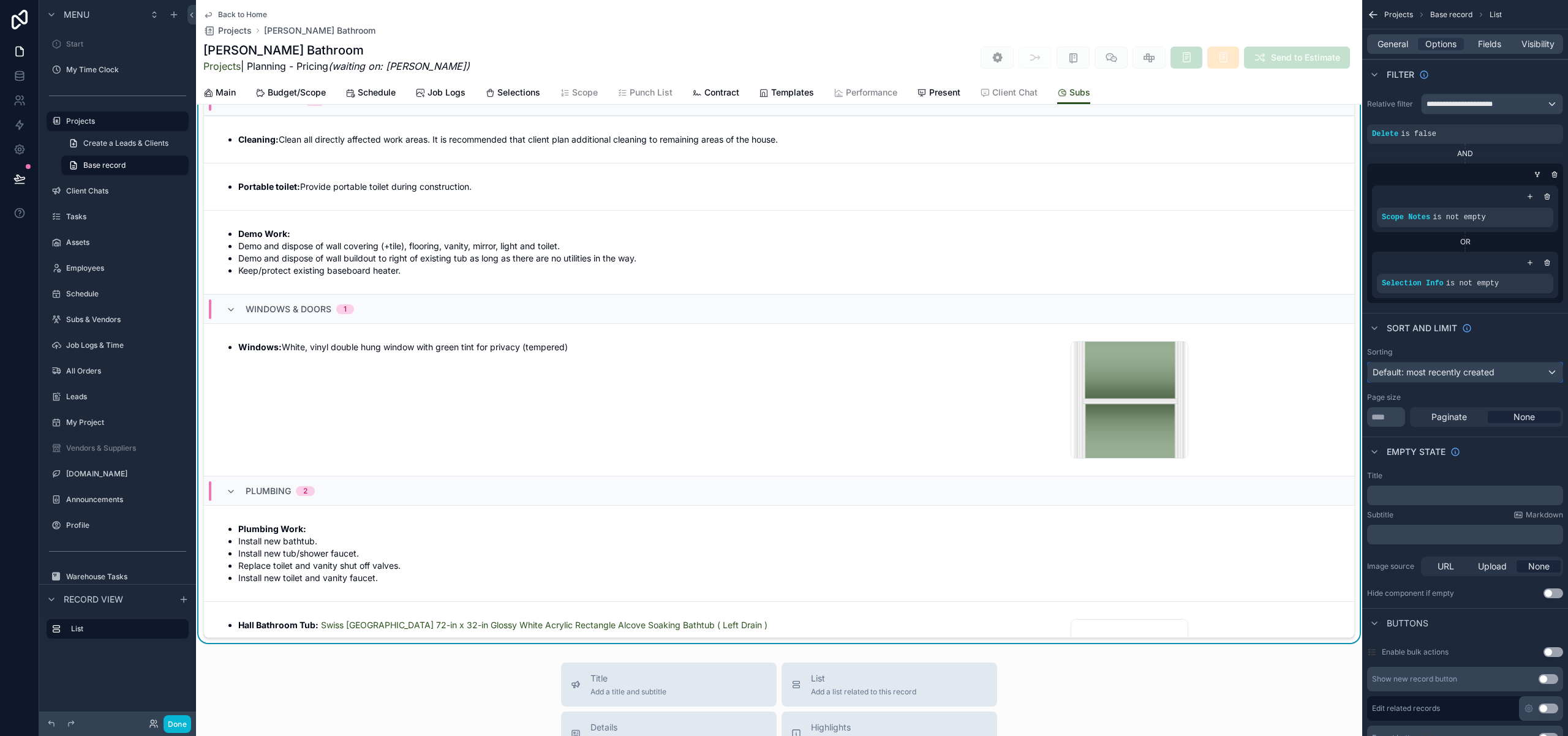
click at [1546, 373] on div "Default: most recently created" at bounding box center [1465, 372] width 195 height 20
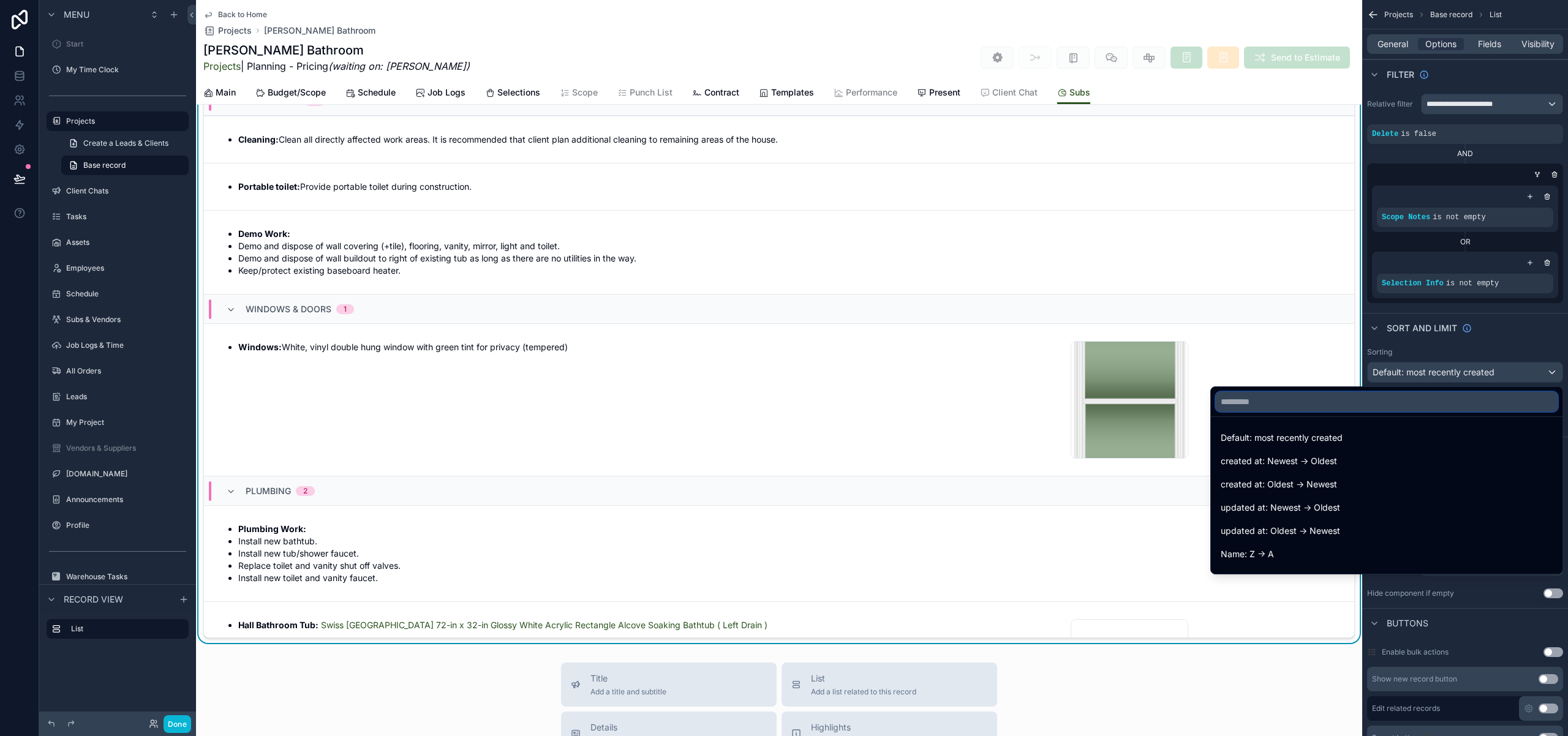
click at [1410, 405] on input "text" at bounding box center [1387, 402] width 342 height 20
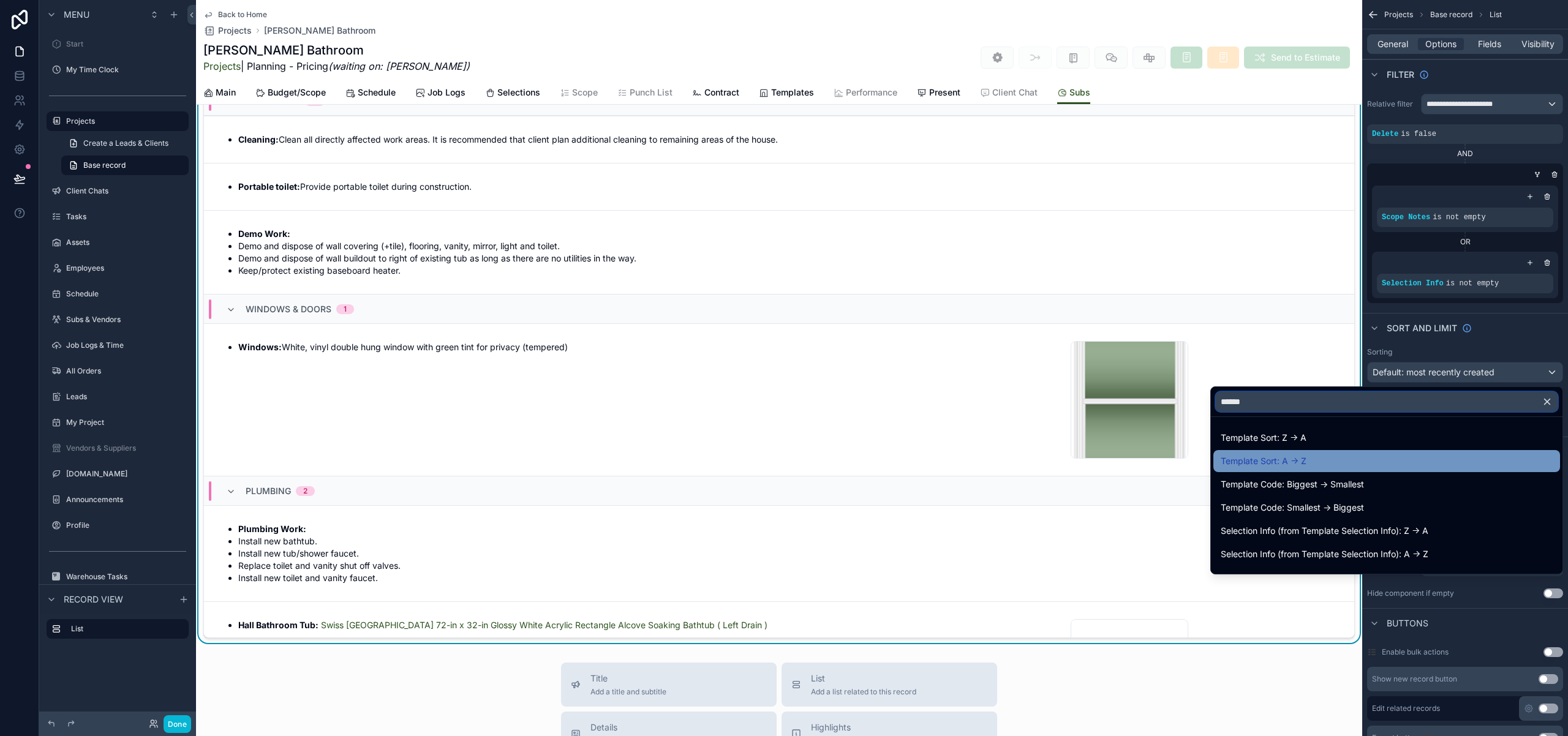
type input "******"
click at [1295, 465] on span "Template Sort: A -> Z" at bounding box center [1263, 460] width 86 height 14
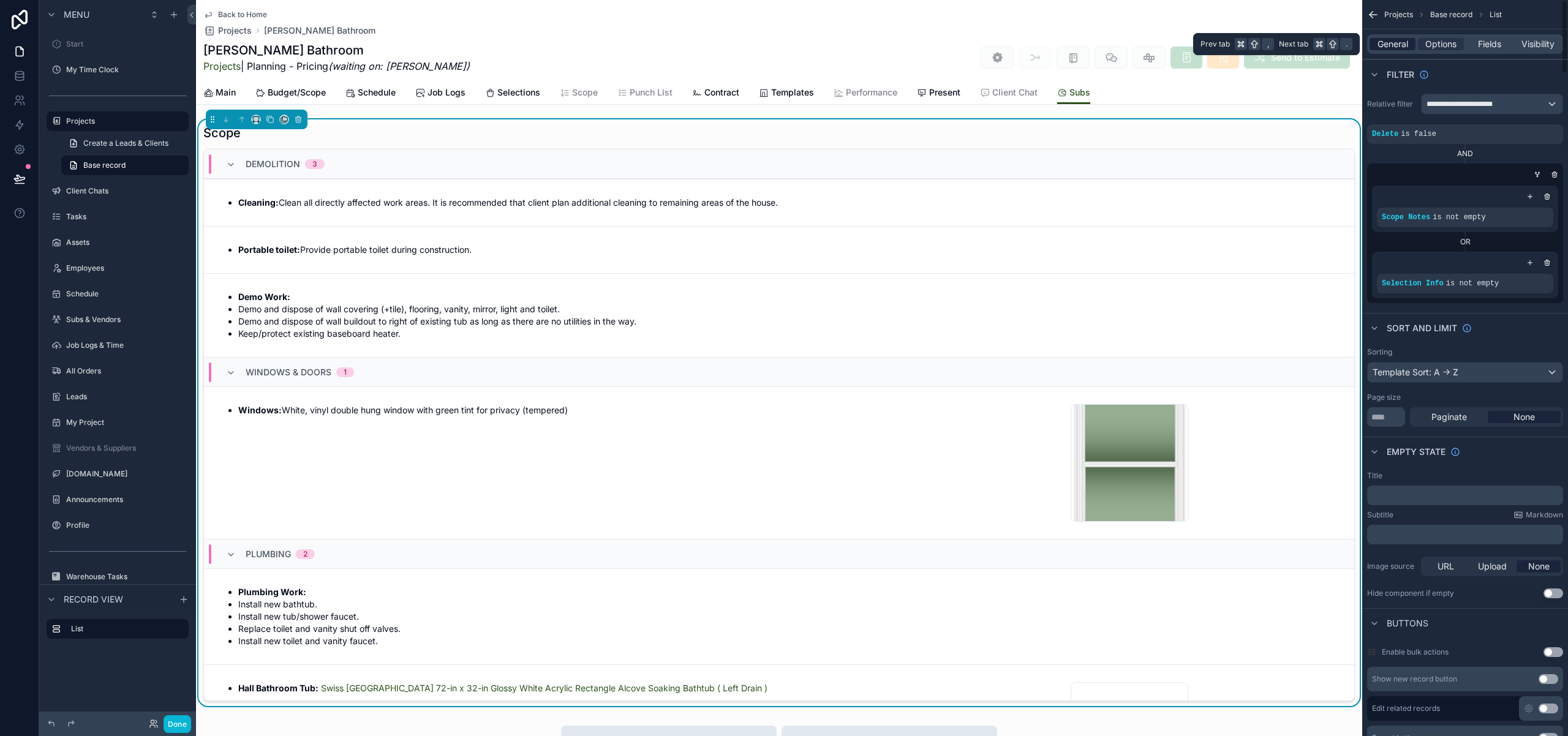
click at [1388, 43] on span "General" at bounding box center [1393, 44] width 30 height 12
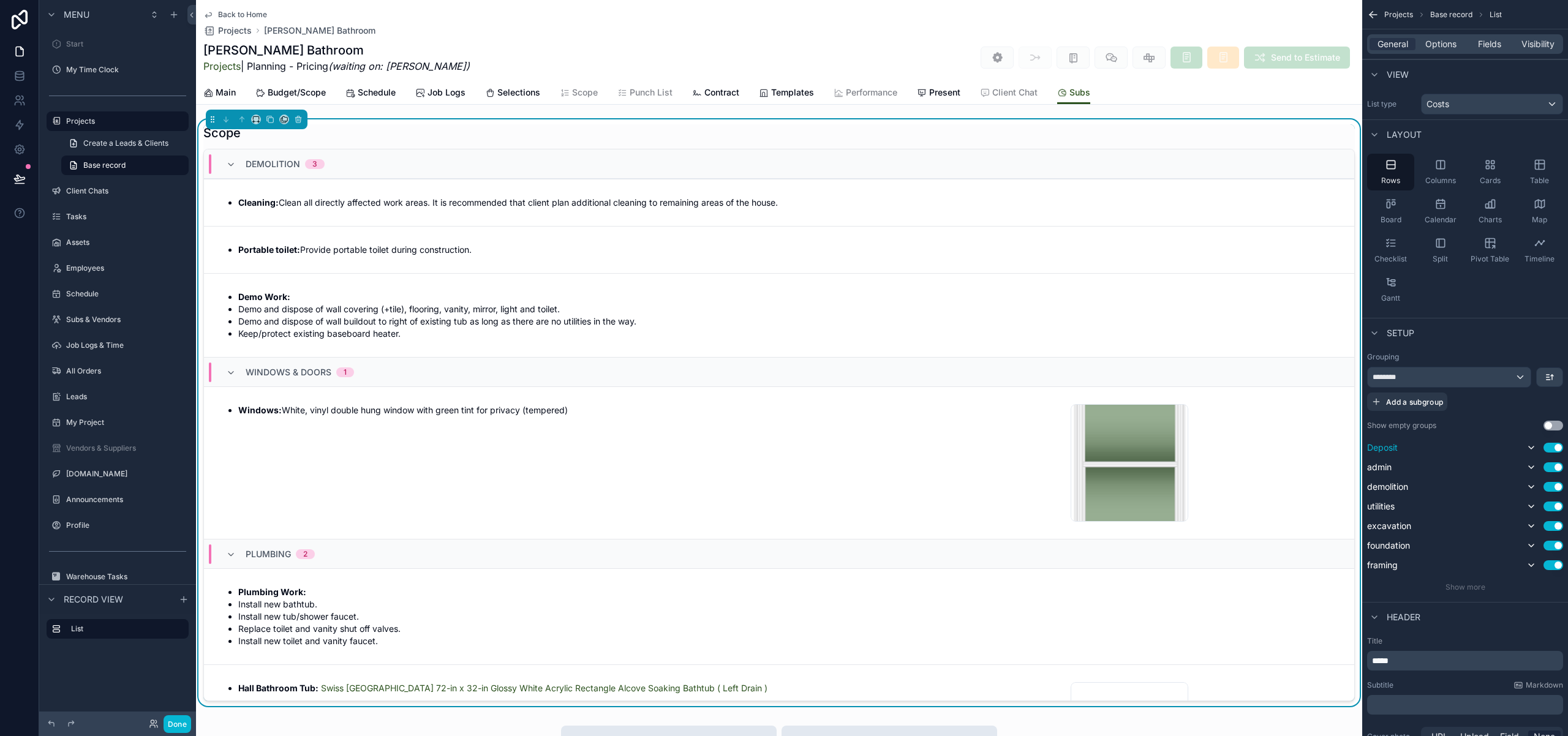
click at [1553, 447] on button "Use setting" at bounding box center [1554, 447] width 20 height 10
click at [1486, 45] on span "Fields" at bounding box center [1490, 44] width 24 height 12
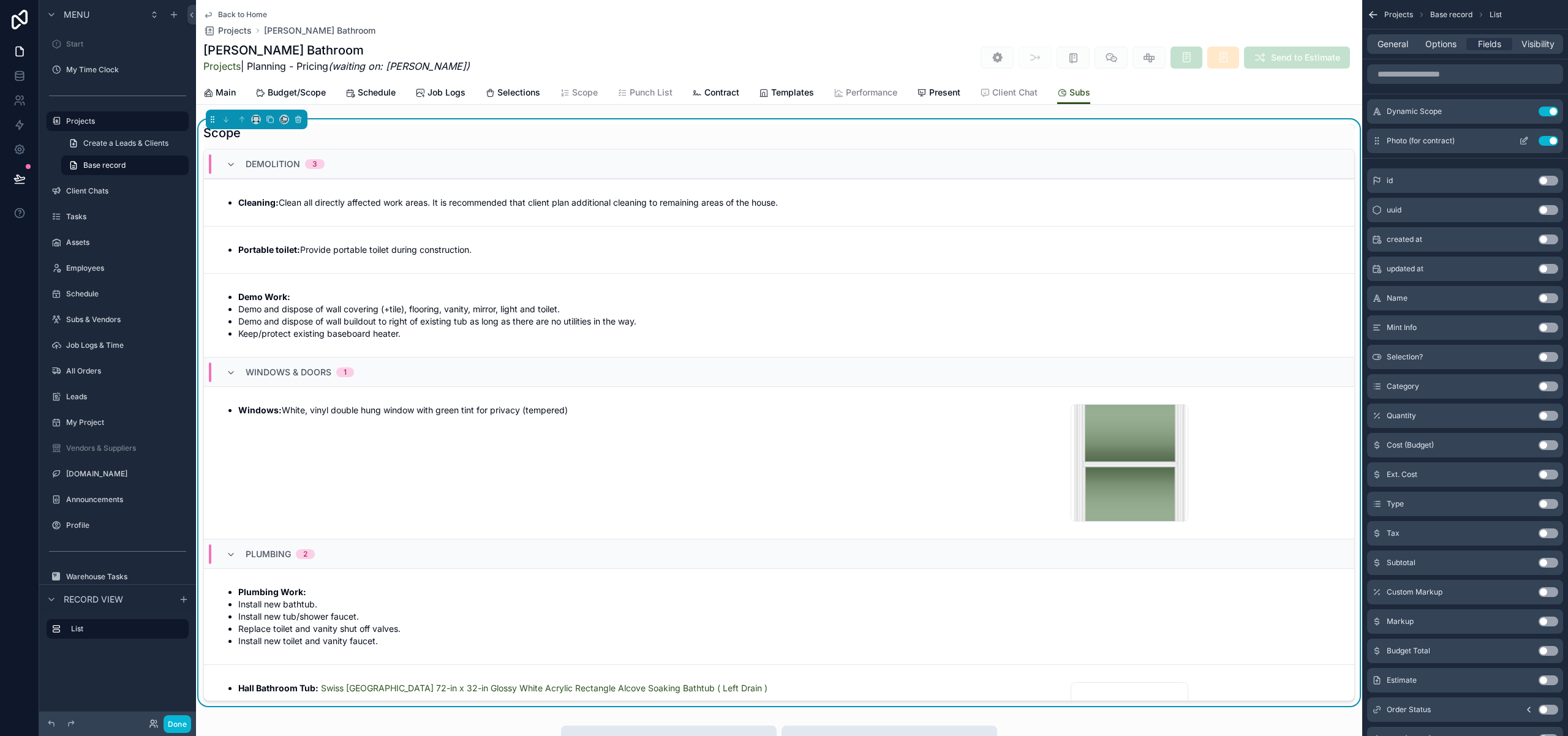
click at [1525, 139] on icon "scrollable content" at bounding box center [1524, 141] width 10 height 10
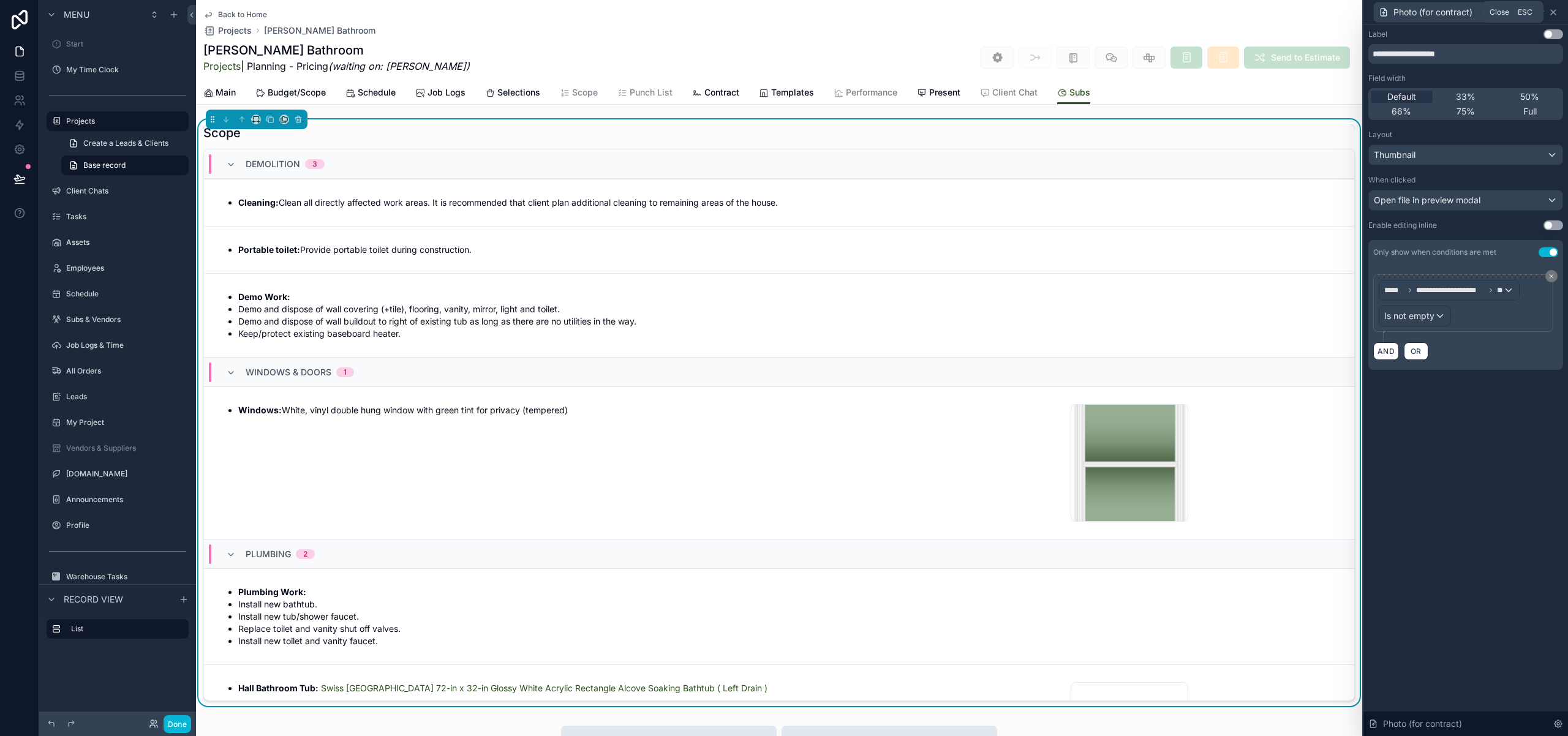
click at [1550, 13] on icon at bounding box center [1553, 12] width 10 height 10
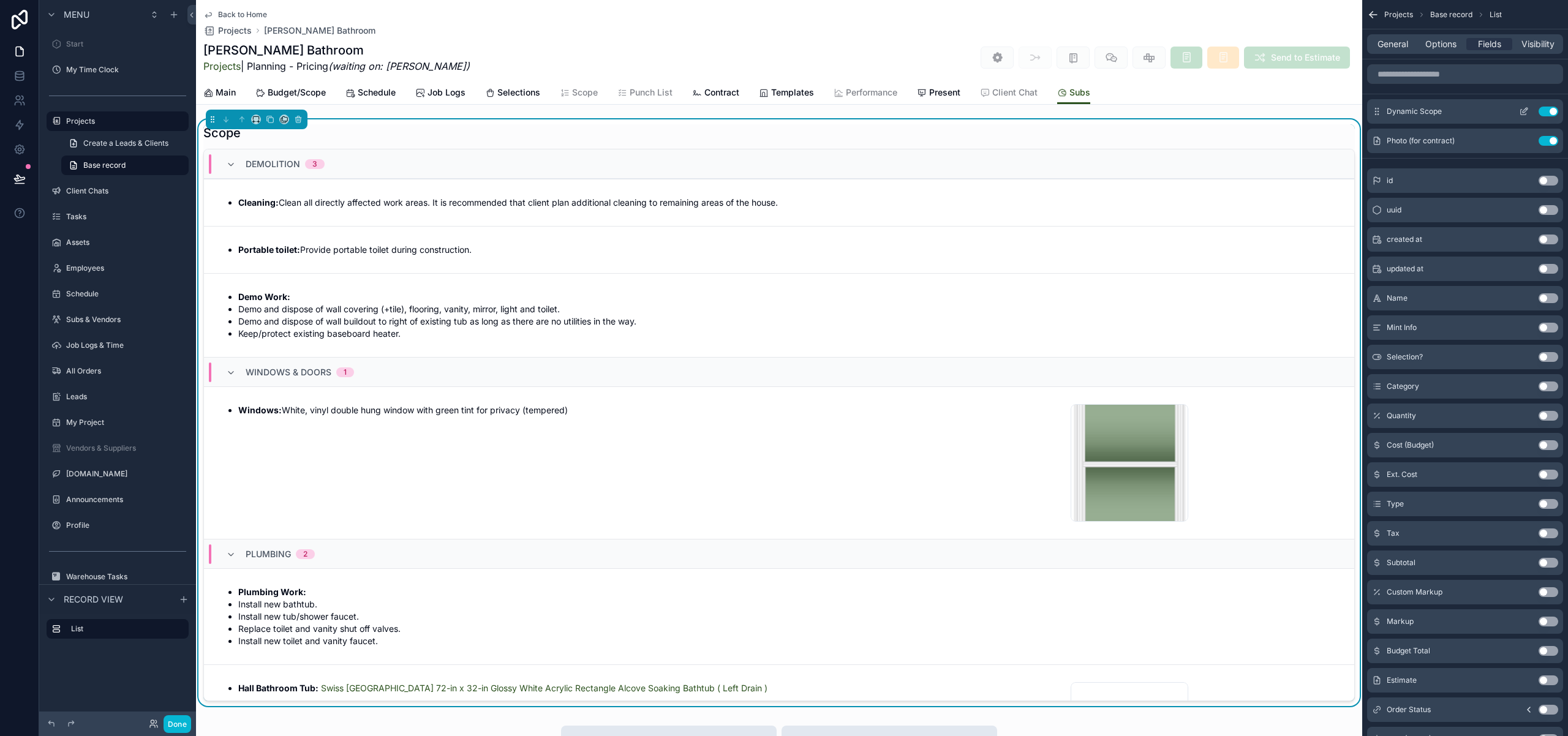
click at [1522, 112] on icon "scrollable content" at bounding box center [1524, 111] width 10 height 10
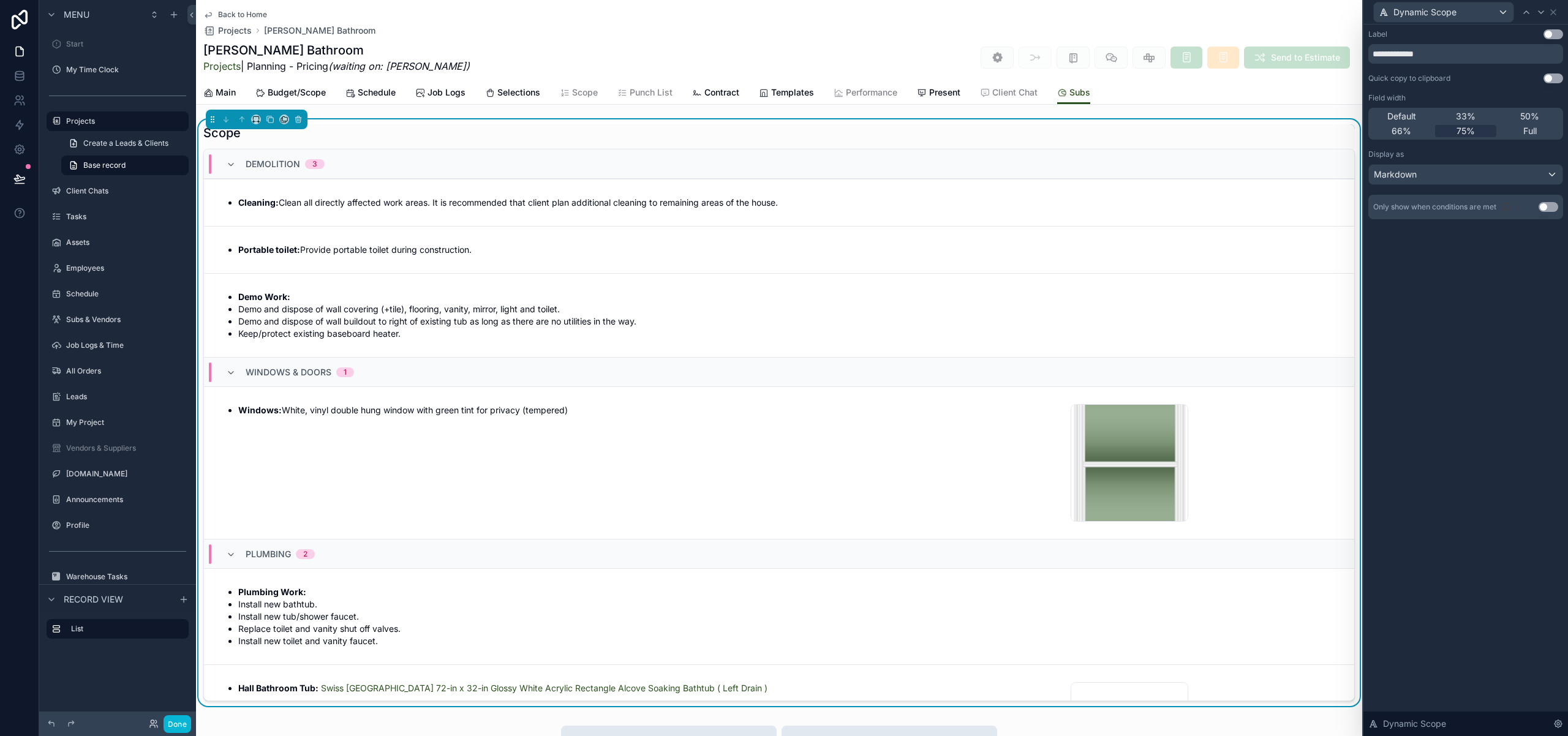
click at [1550, 79] on button "Use setting" at bounding box center [1554, 78] width 20 height 10
click at [715, 92] on span "Contract" at bounding box center [722, 92] width 35 height 12
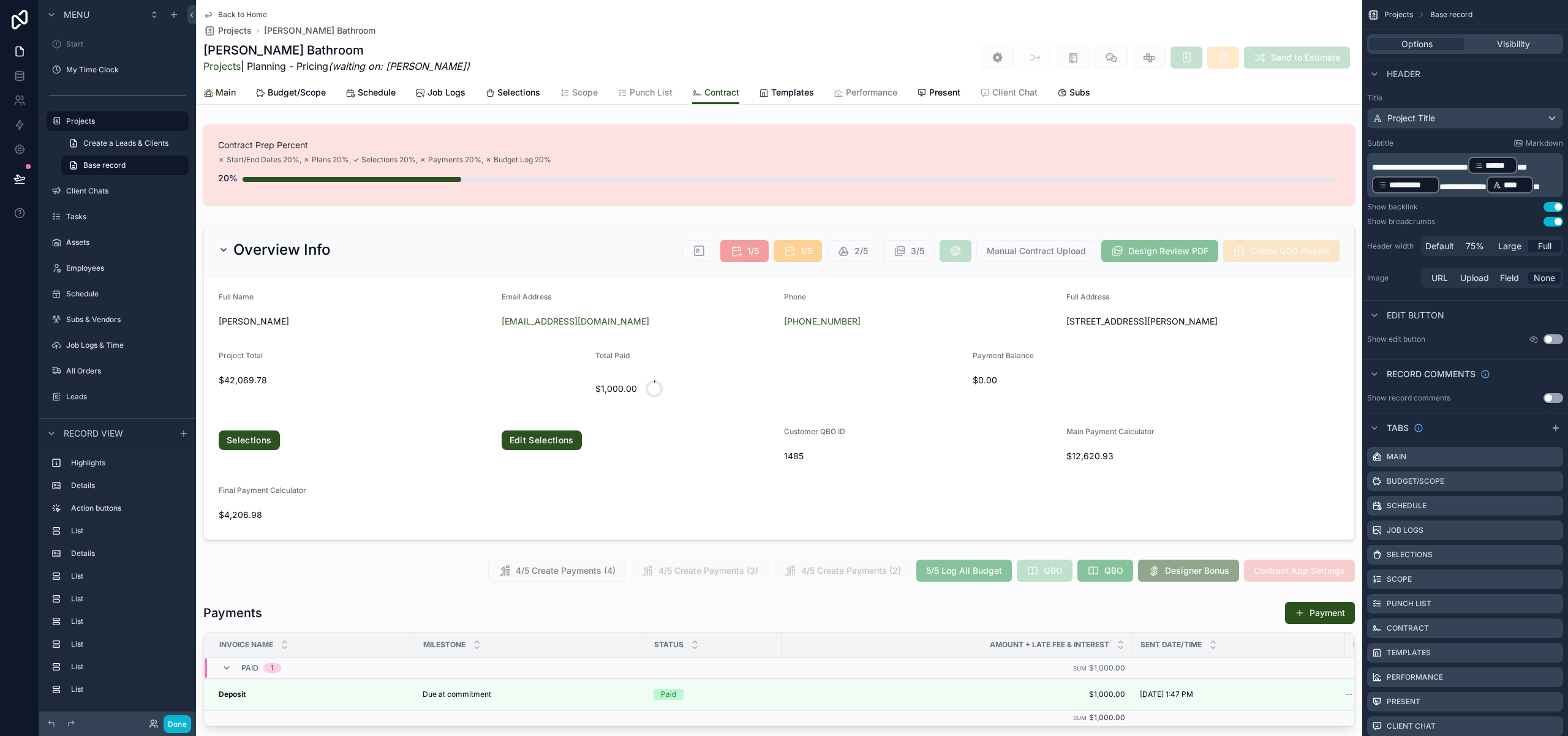
click at [233, 91] on span "Main" at bounding box center [225, 92] width 21 height 12
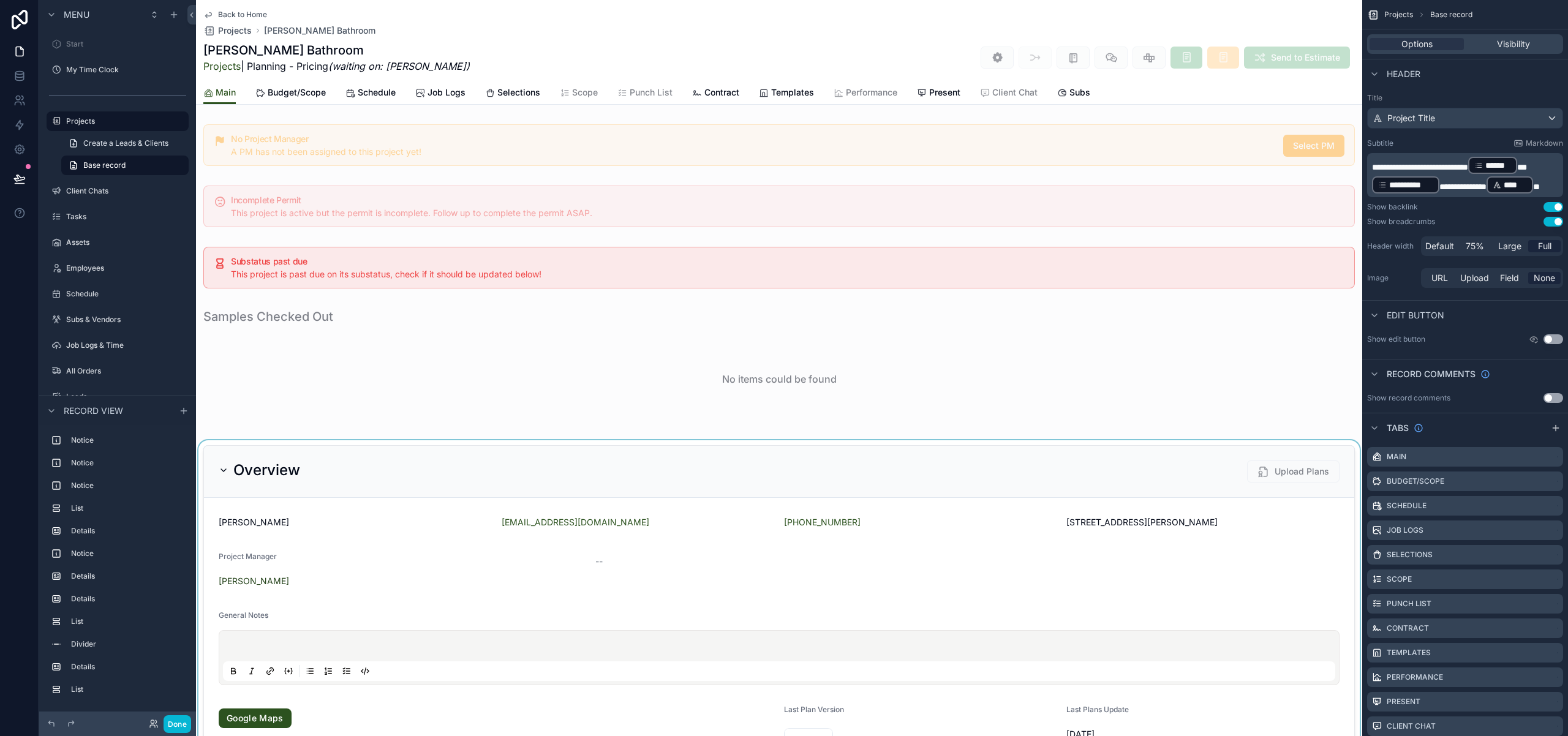
click at [481, 483] on div "scrollable content" at bounding box center [778, 620] width 1166 height 361
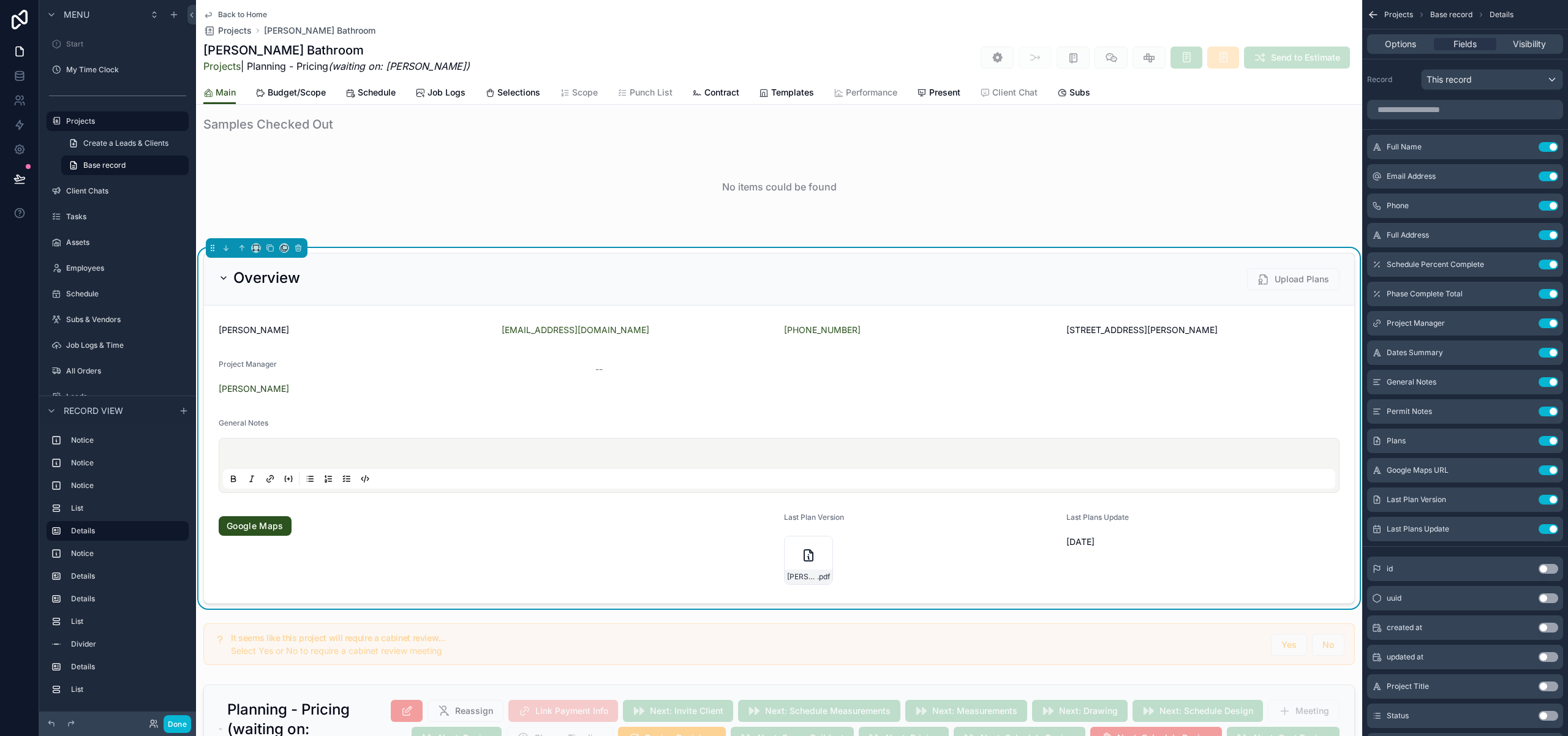
scroll to position [195, 0]
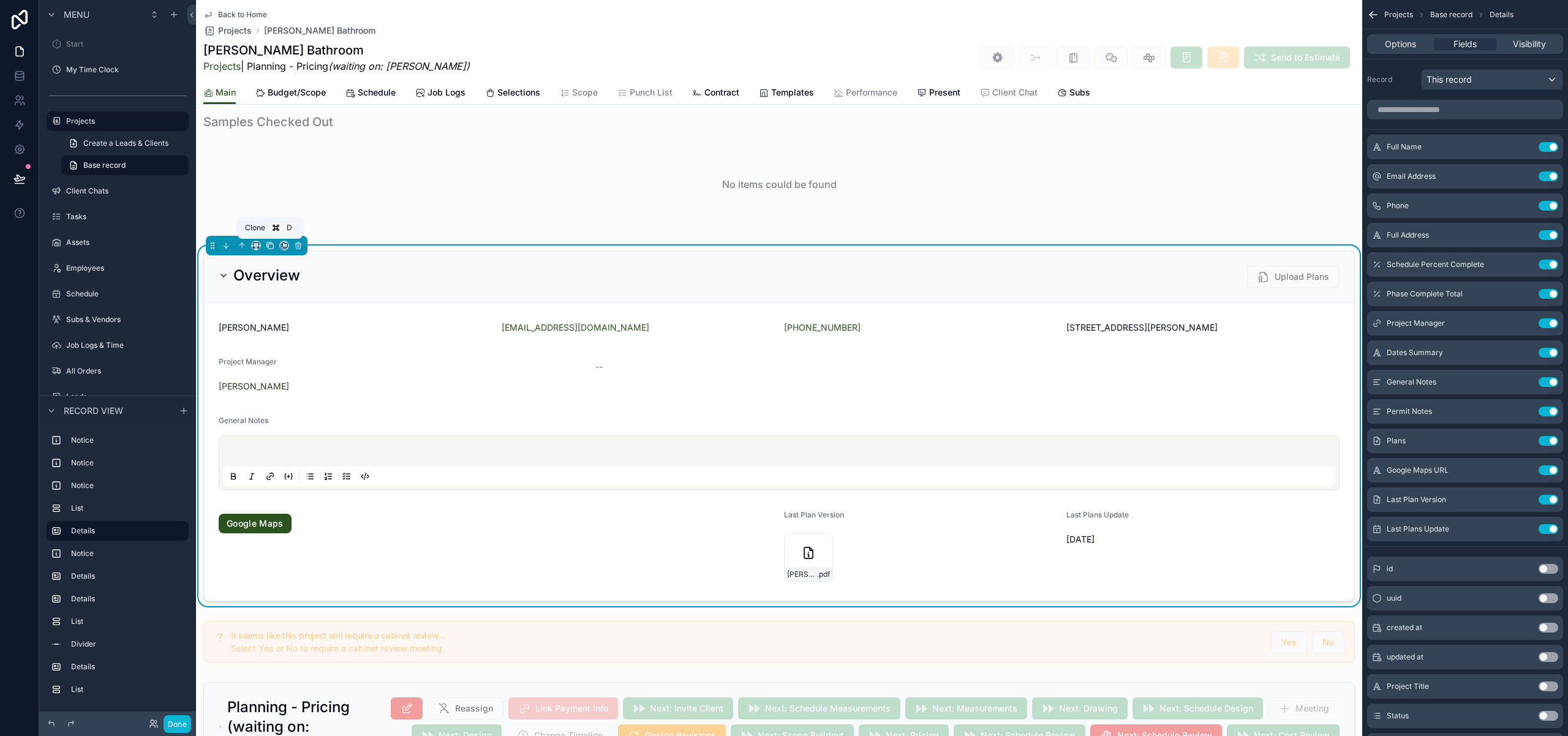
click at [271, 246] on icon "scrollable content" at bounding box center [270, 245] width 8 height 8
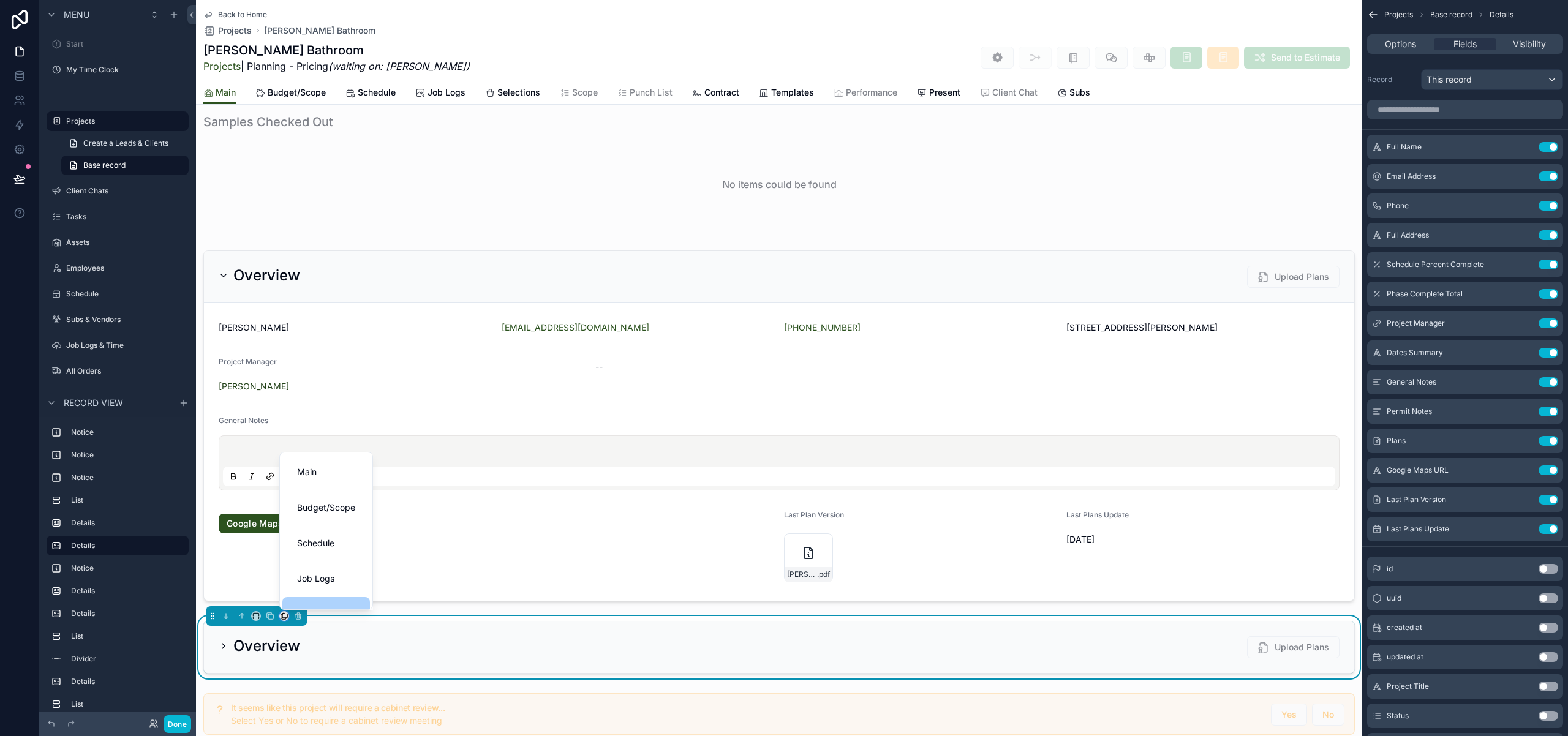
scroll to position [308, 0]
click at [324, 588] on div "Subs" at bounding box center [326, 589] width 58 height 14
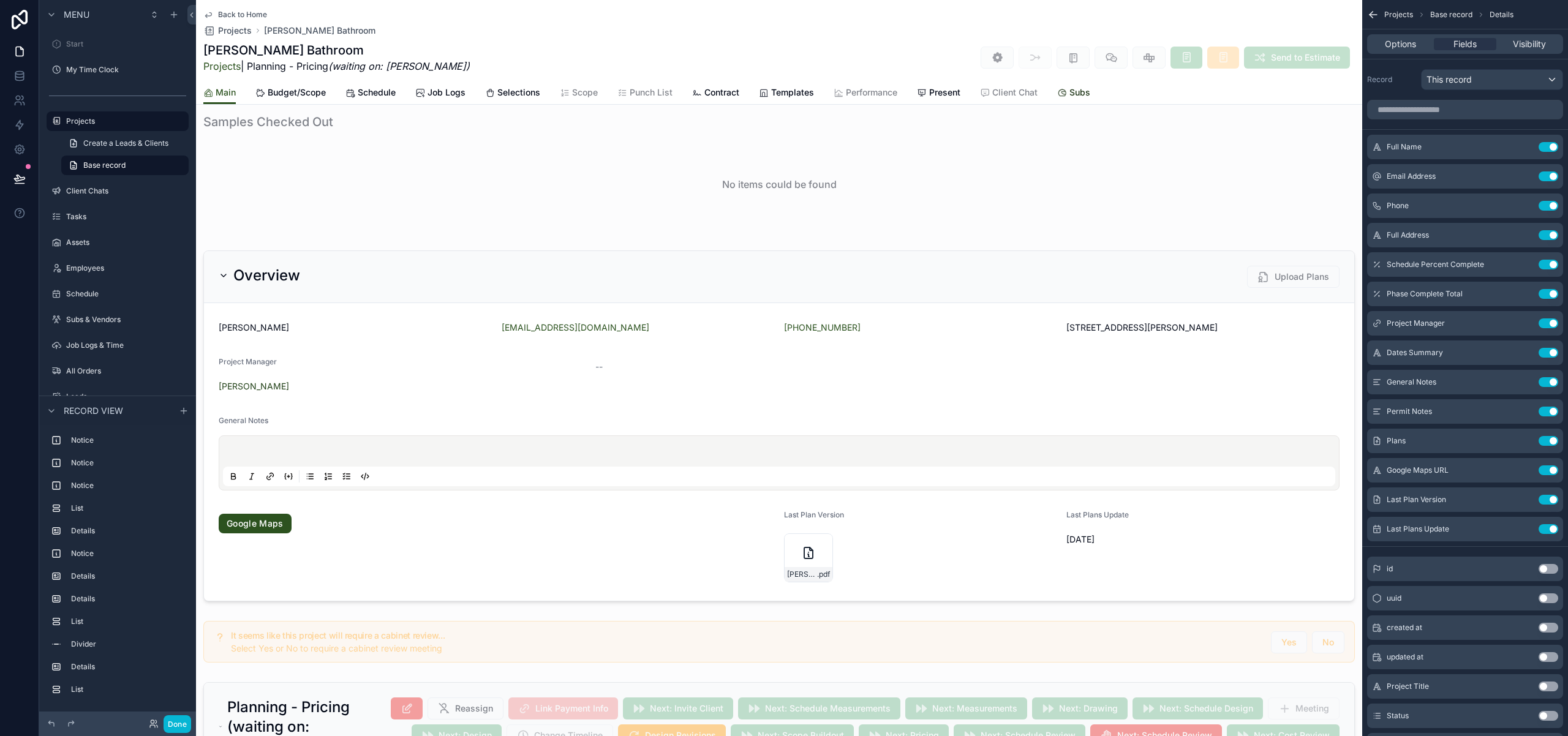
click at [1074, 89] on span "Subs" at bounding box center [1079, 92] width 21 height 12
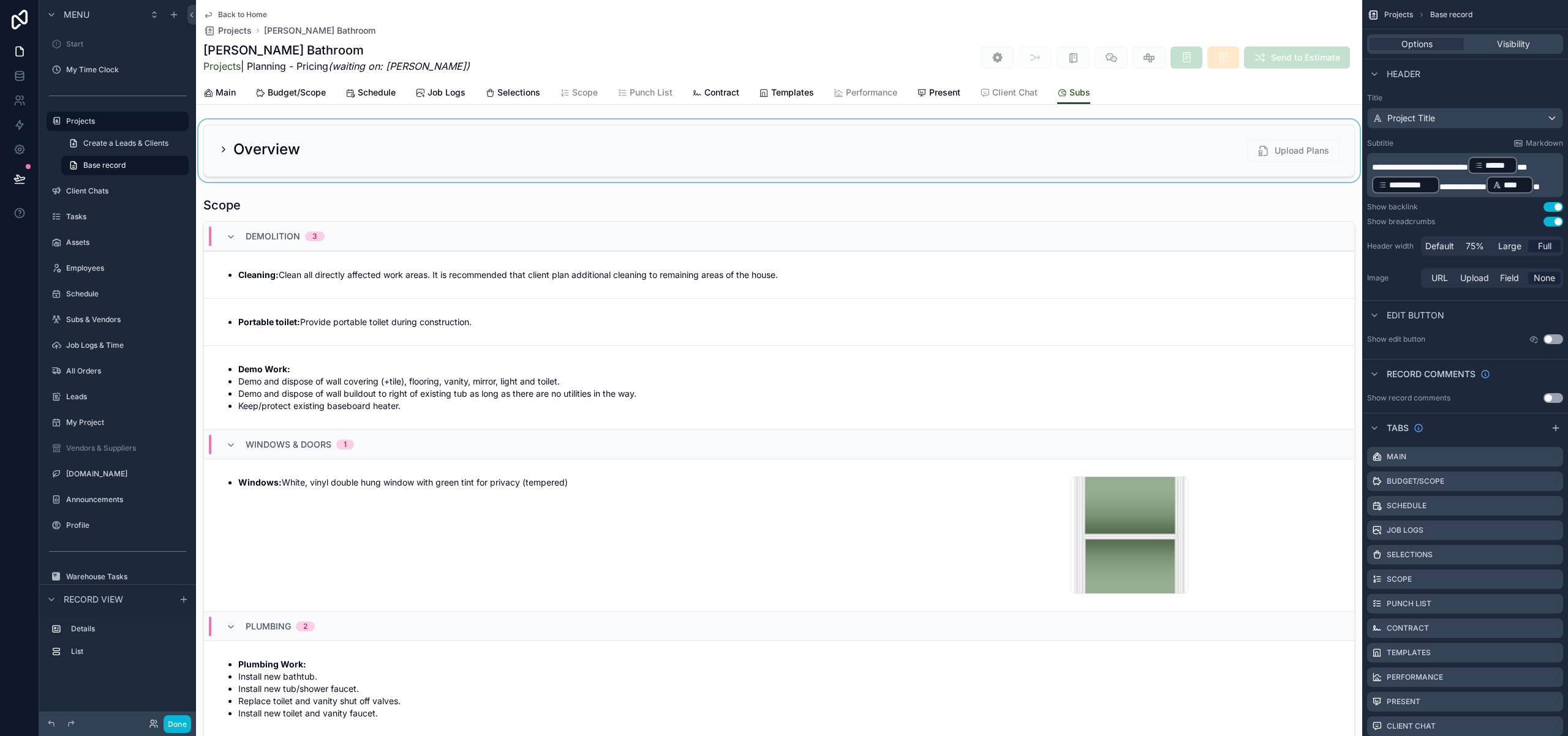
click at [227, 151] on div "scrollable content" at bounding box center [778, 151] width 1166 height 62
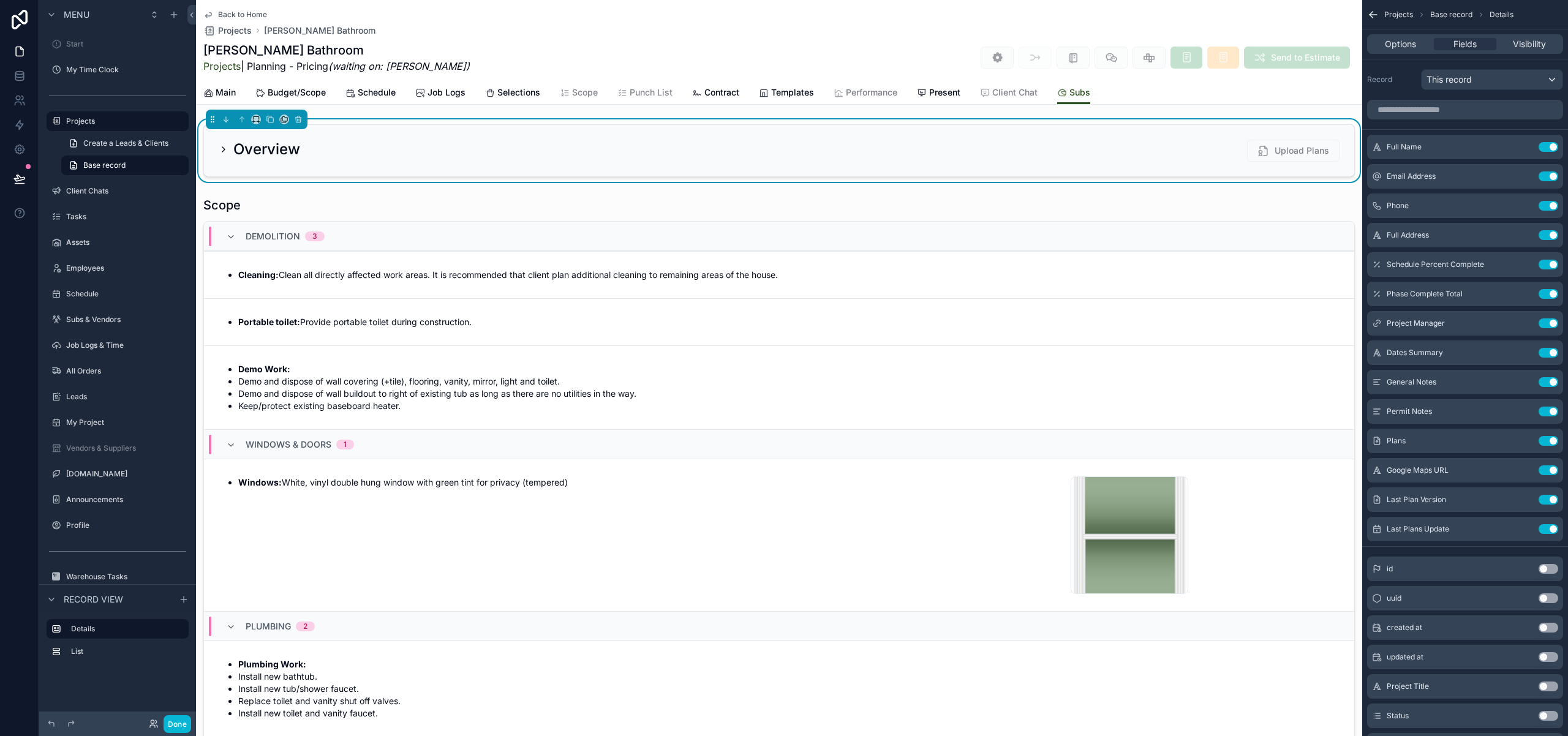
click at [222, 148] on icon "scrollable content" at bounding box center [223, 149] width 10 height 10
click at [283, 149] on h2 "Overview" at bounding box center [267, 149] width 67 height 20
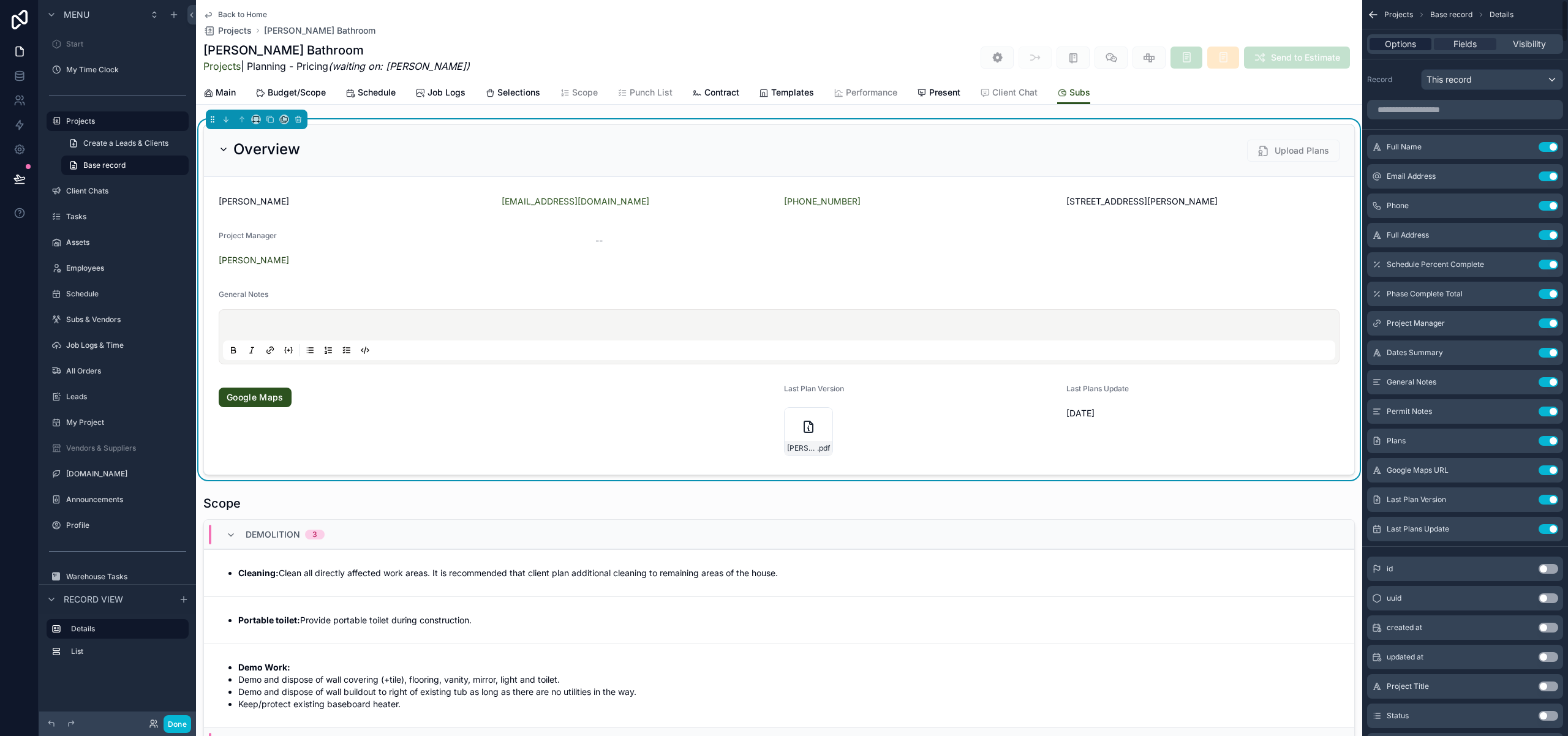
click at [1407, 46] on span "Options" at bounding box center [1400, 44] width 31 height 12
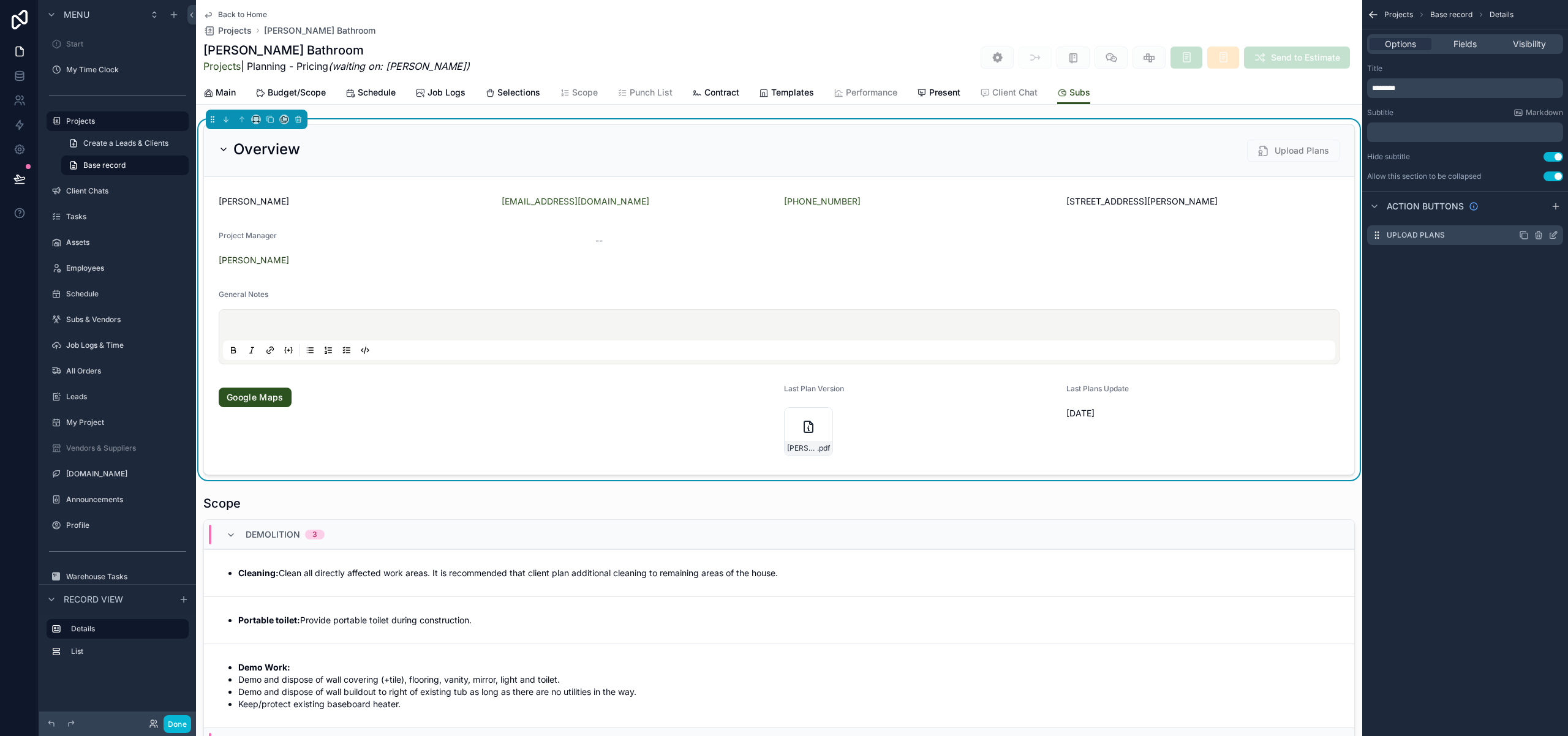
click at [1541, 236] on icon "scrollable content" at bounding box center [1538, 234] width 10 height 10
click at [1535, 216] on icon at bounding box center [1533, 215] width 10 height 10
click at [1463, 52] on div "Options Fields Visibility" at bounding box center [1464, 44] width 196 height 20
click at [1461, 47] on span "Fields" at bounding box center [1465, 44] width 24 height 12
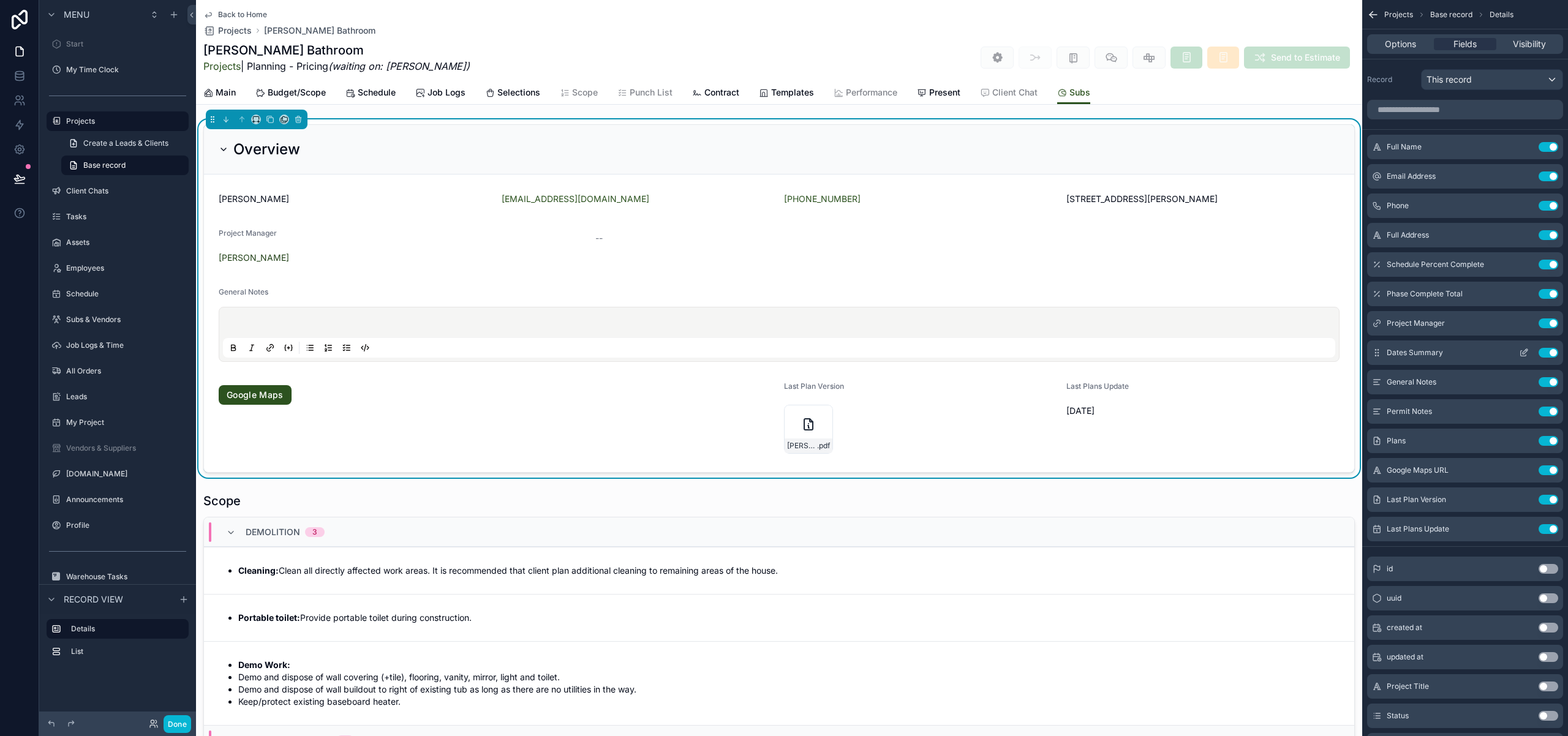
click at [1549, 352] on button "Use setting" at bounding box center [1548, 352] width 20 height 10
click at [1400, 109] on input "scrollable content" at bounding box center [1464, 110] width 196 height 20
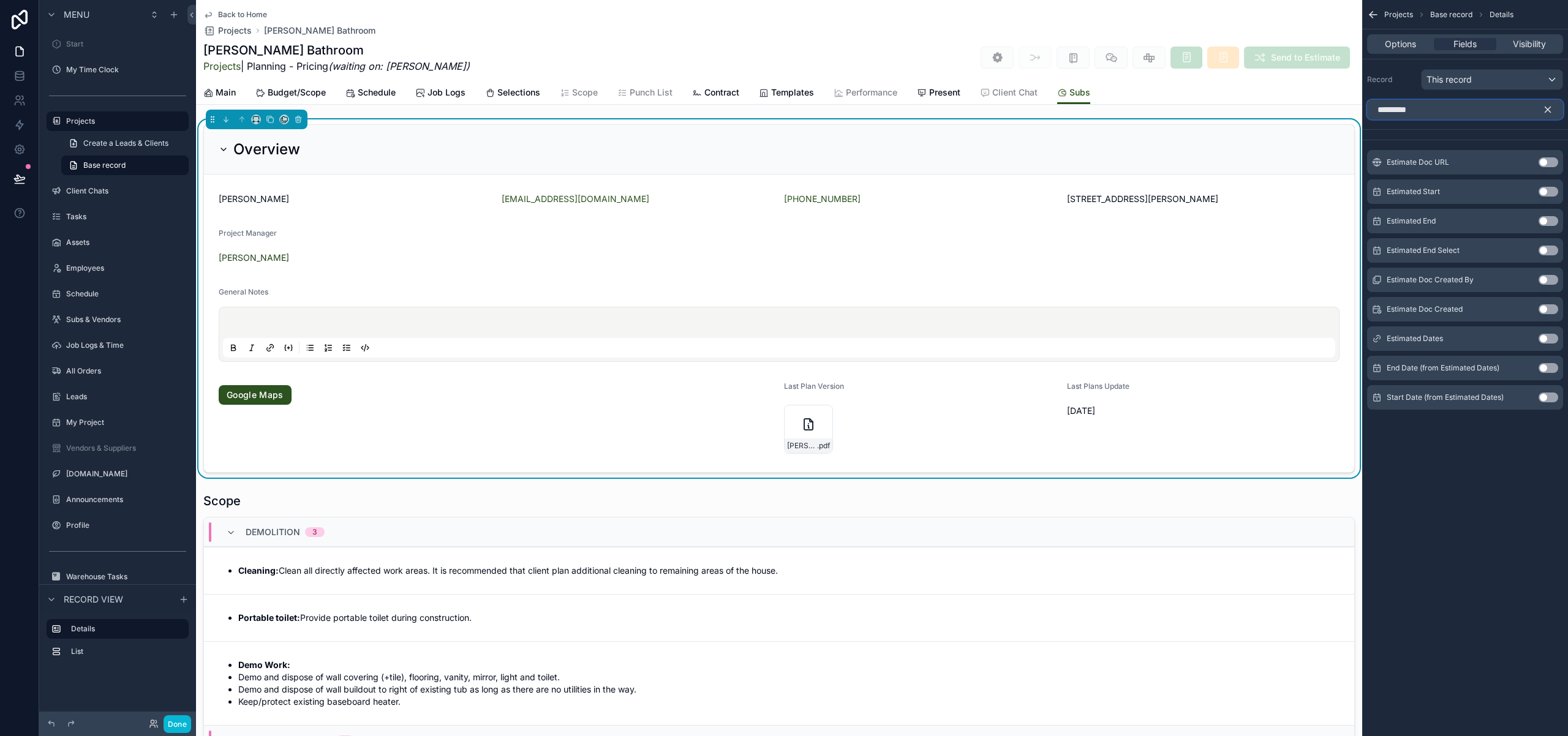
type input "*********"
click at [1544, 338] on button "Use setting" at bounding box center [1548, 338] width 20 height 10
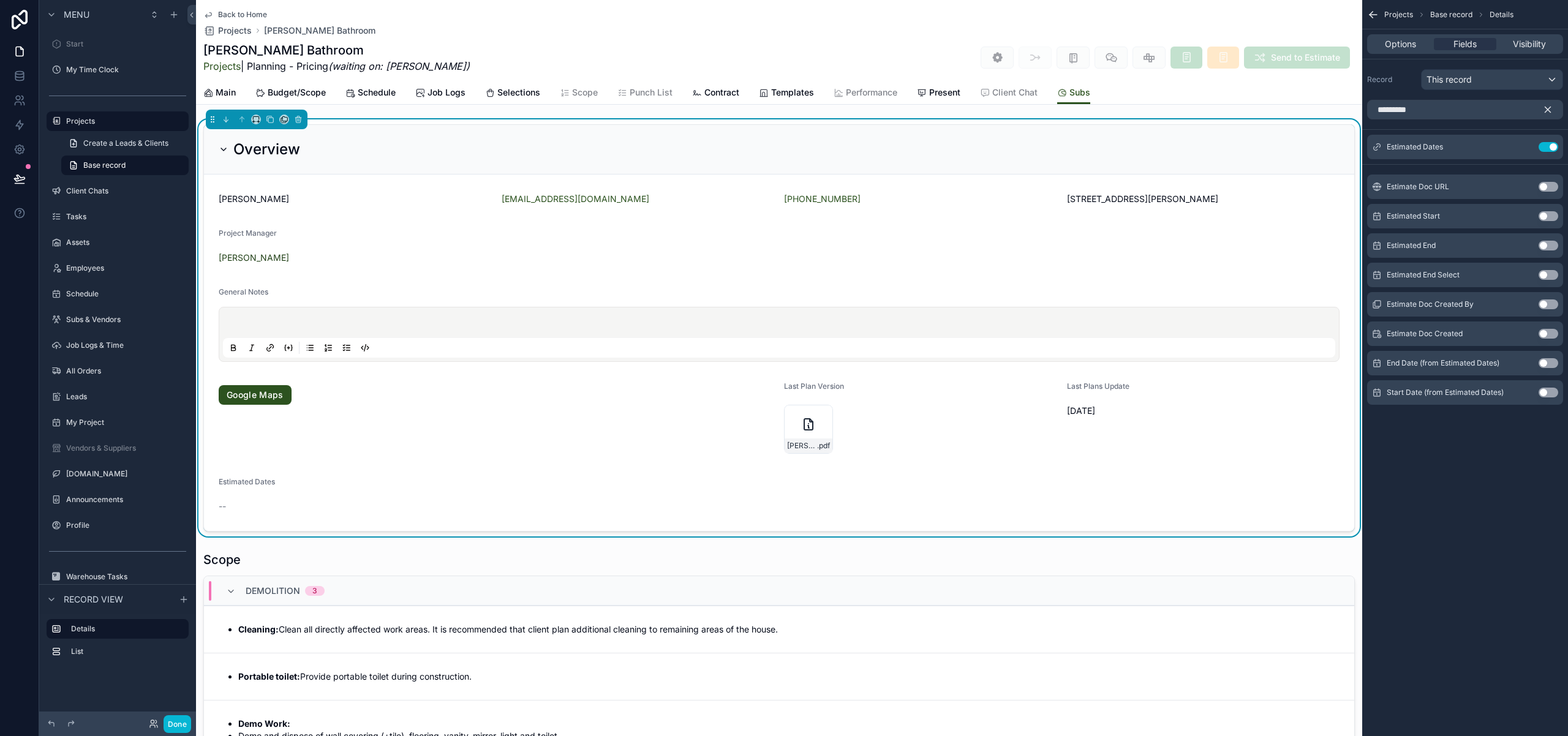
click at [1551, 110] on icon "scrollable content" at bounding box center [1547, 110] width 11 height 11
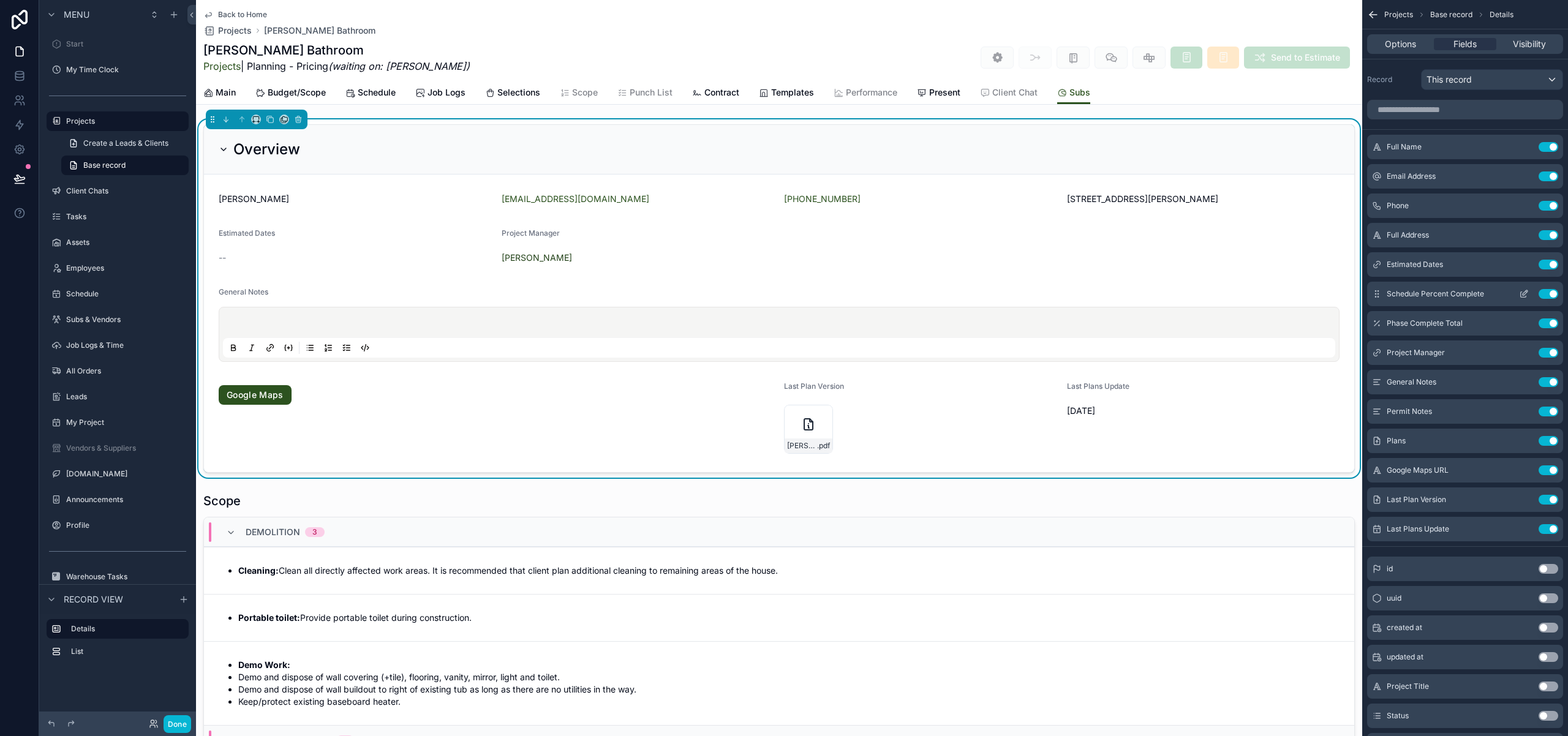
click at [1544, 294] on button "Use setting" at bounding box center [1548, 294] width 20 height 10
click at [1548, 297] on button "Use setting" at bounding box center [1548, 294] width 20 height 10
click at [1547, 352] on button "Use setting" at bounding box center [1548, 352] width 20 height 10
click at [1469, 111] on input "scrollable content" at bounding box center [1464, 110] width 196 height 20
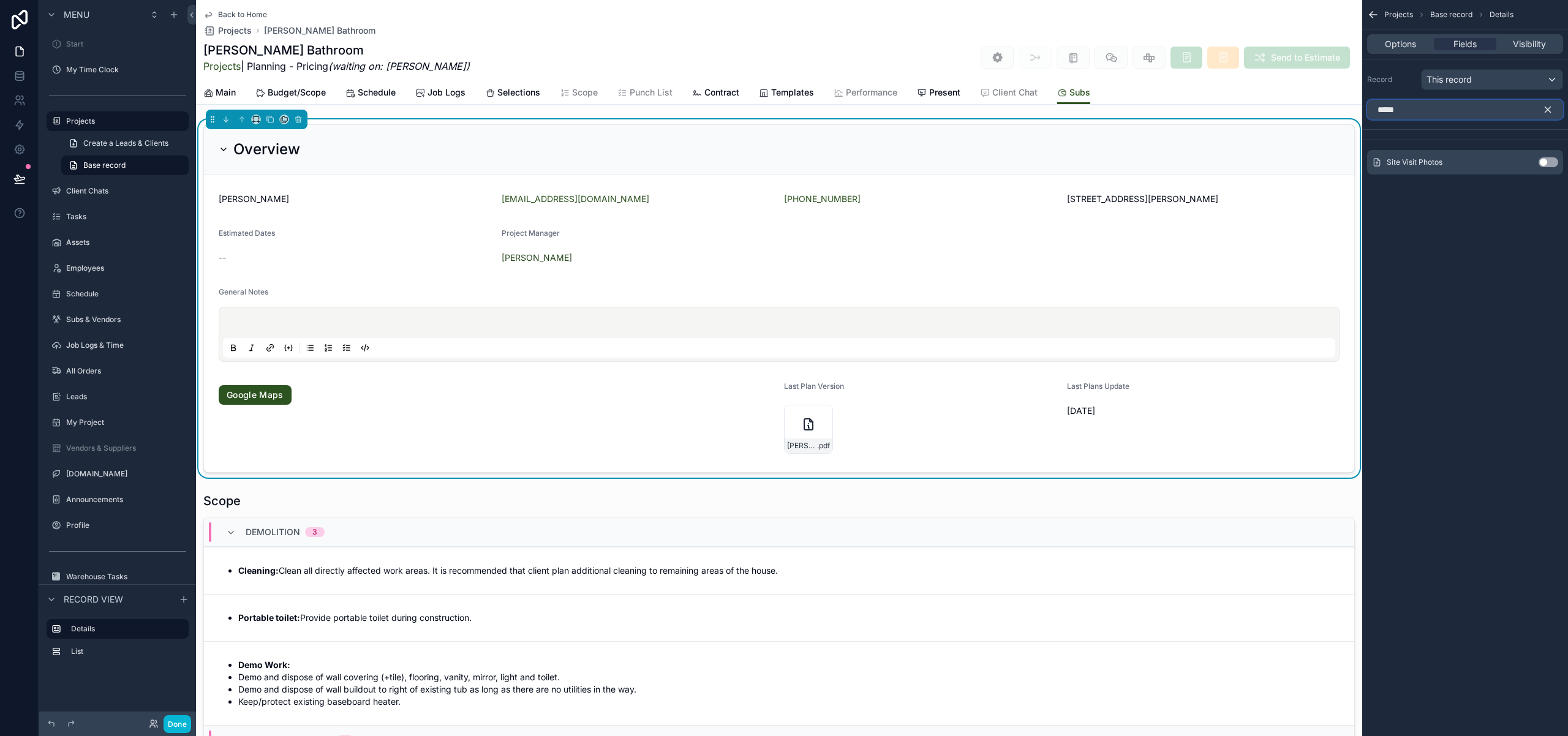
type input "****"
click at [1544, 164] on button "Use setting" at bounding box center [1548, 162] width 20 height 10
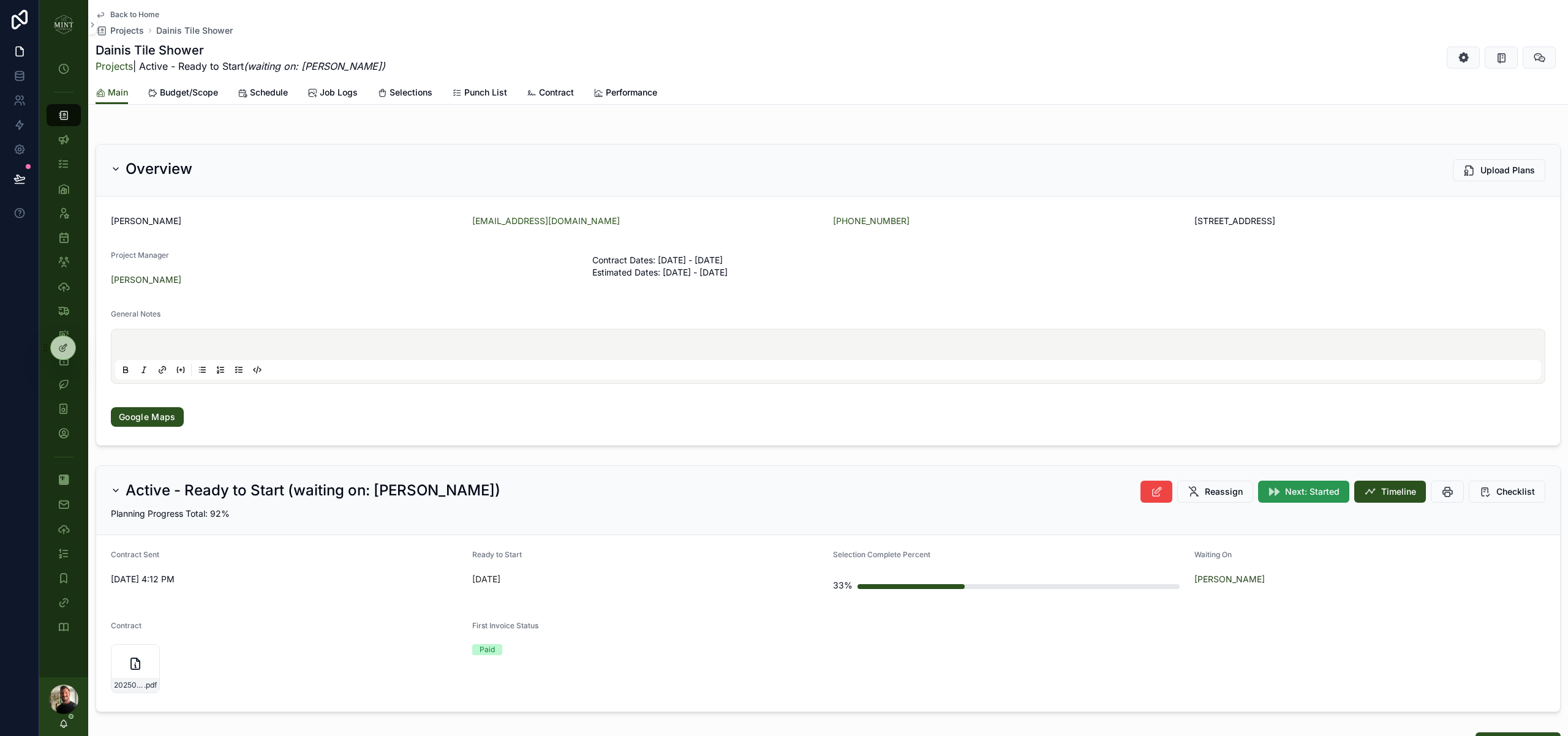
click at [1321, 492] on span "Next: Started" at bounding box center [1312, 492] width 55 height 12
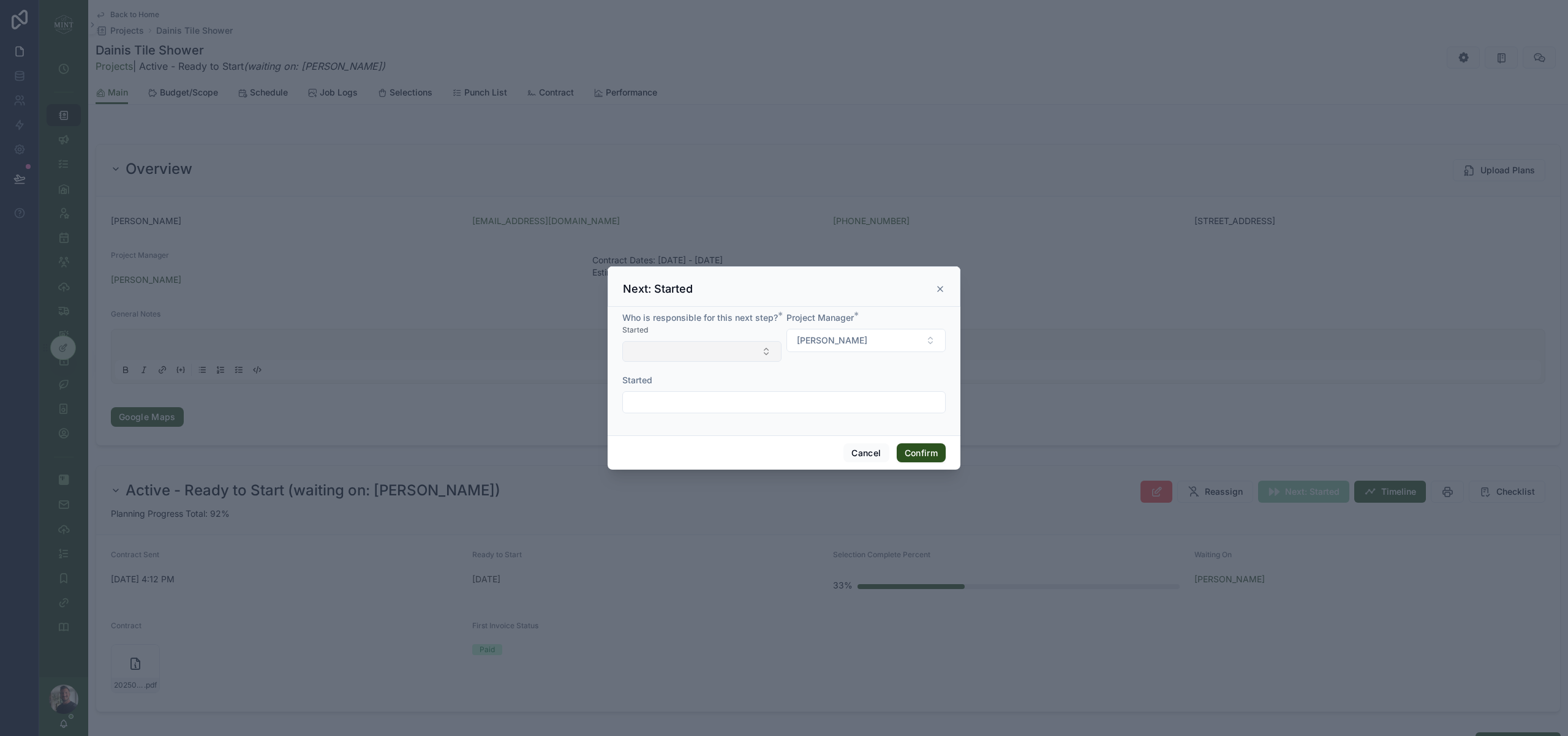
click at [698, 355] on button "Select Button" at bounding box center [701, 351] width 159 height 21
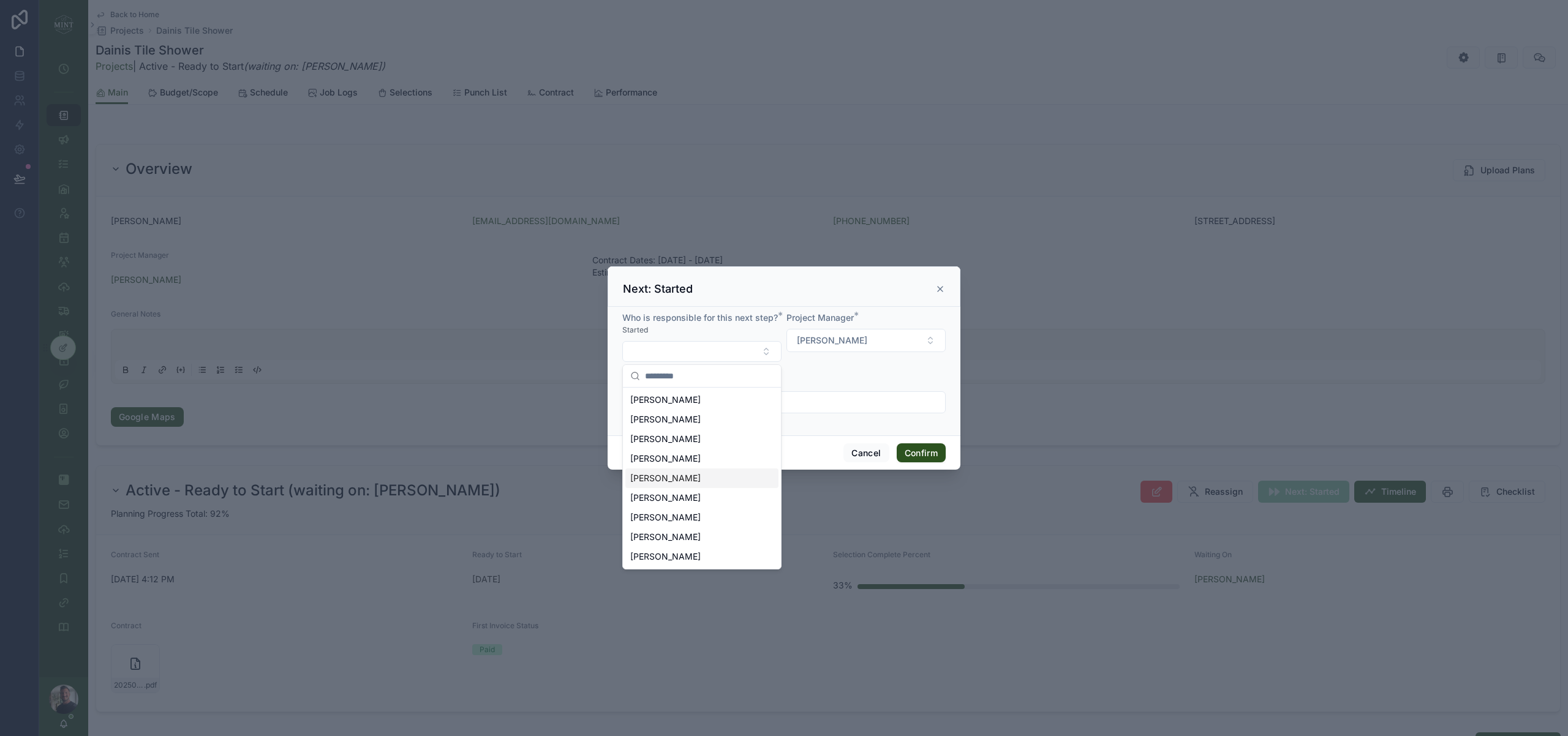
click at [699, 480] on div "[PERSON_NAME]" at bounding box center [701, 478] width 153 height 20
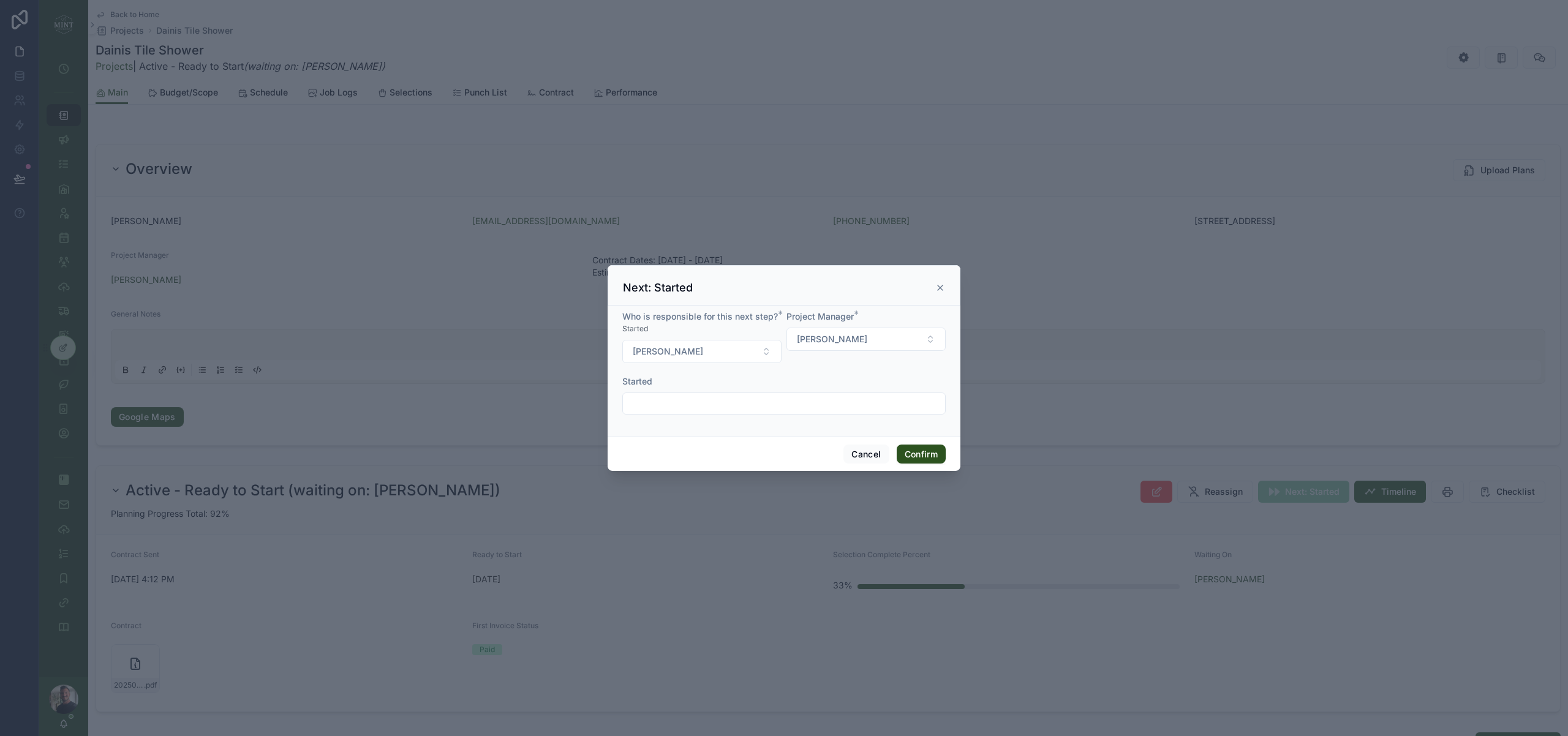
click at [706, 401] on input "text" at bounding box center [784, 403] width 322 height 18
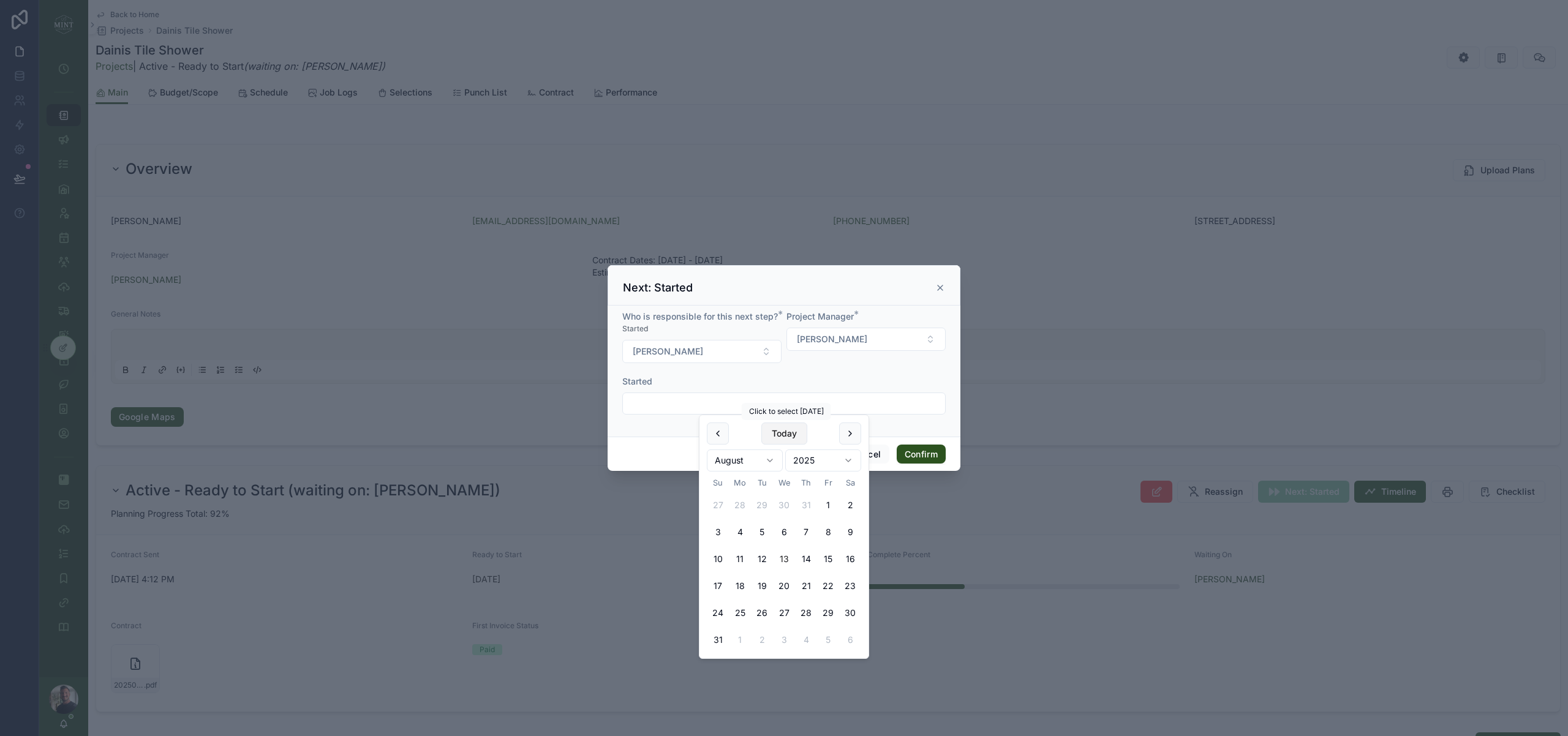
click at [771, 436] on button "Today" at bounding box center [784, 433] width 46 height 22
type input "*********"
click at [918, 457] on button "Confirm" at bounding box center [921, 454] width 49 height 20
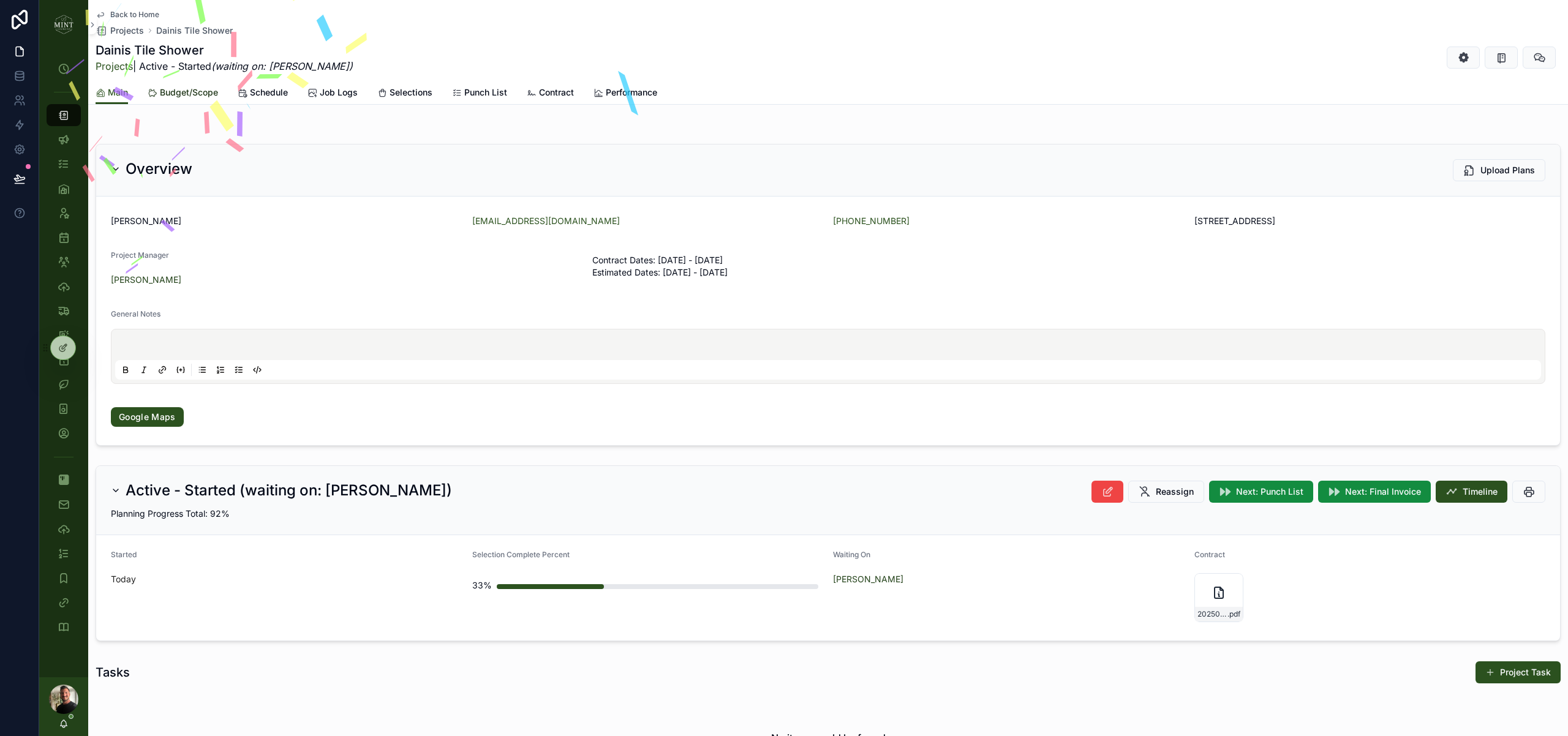
click at [184, 95] on span "Budget/Scope" at bounding box center [189, 92] width 58 height 12
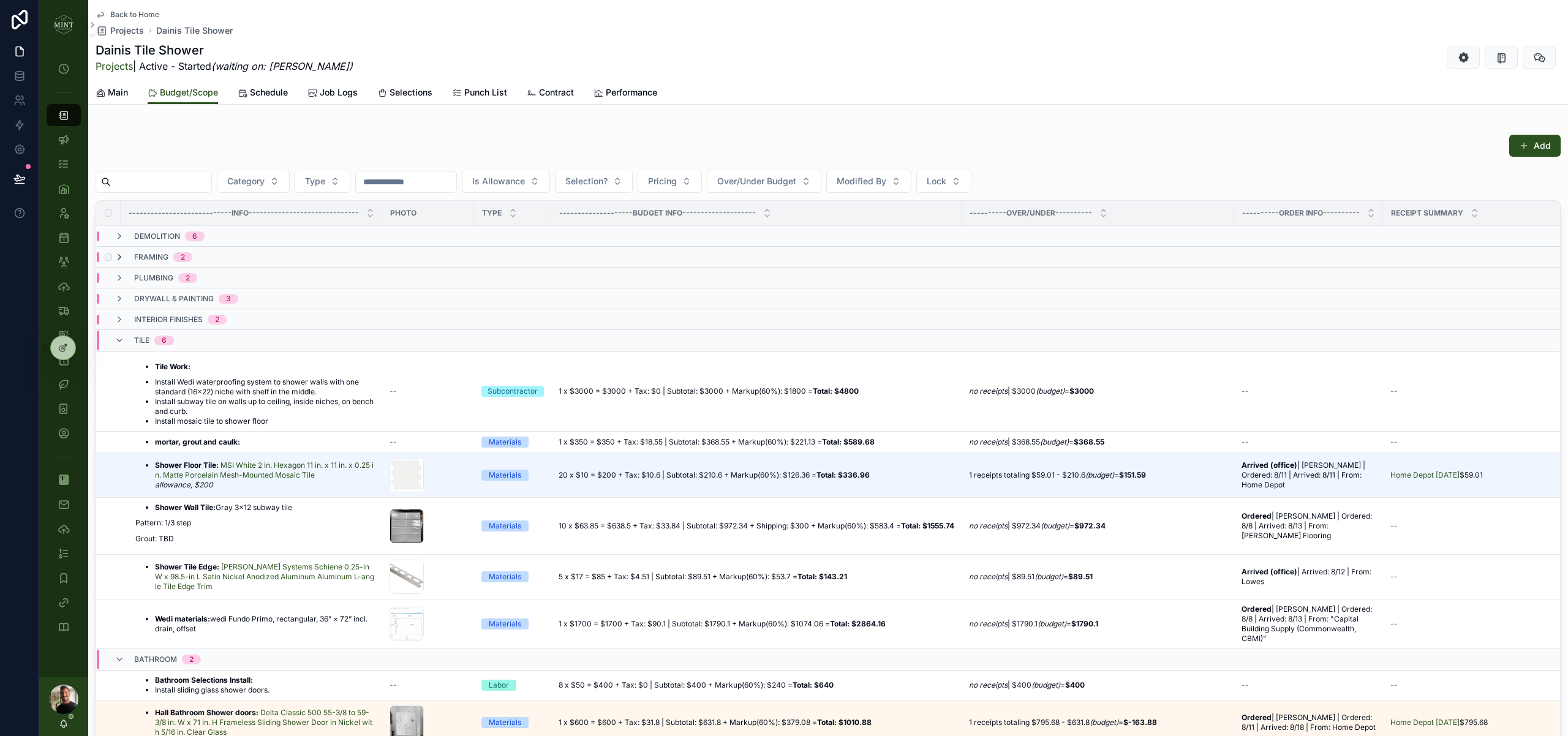
click at [120, 258] on icon "scrollable content" at bounding box center [119, 256] width 10 height 10
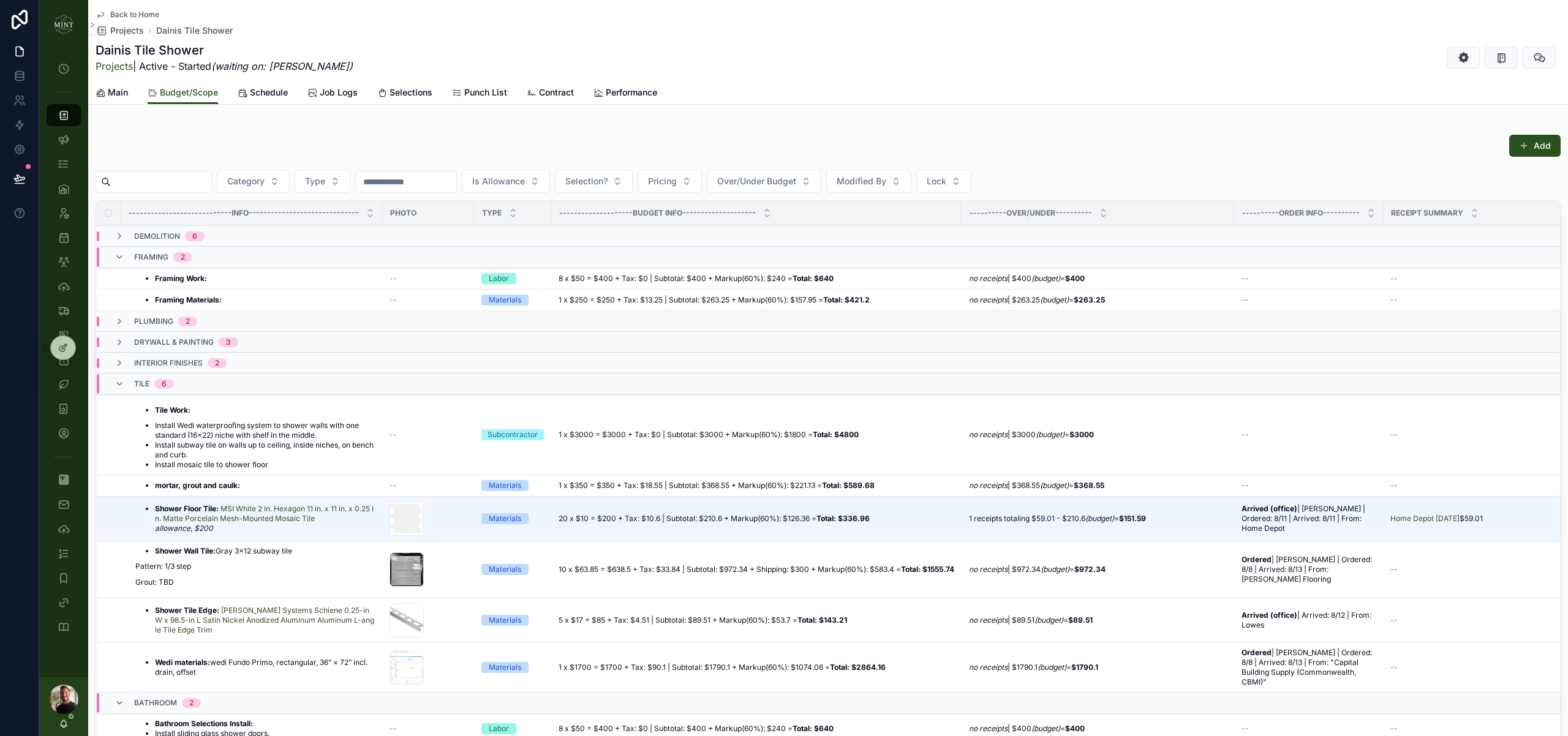
click at [120, 258] on icon "scrollable content" at bounding box center [119, 256] width 10 height 10
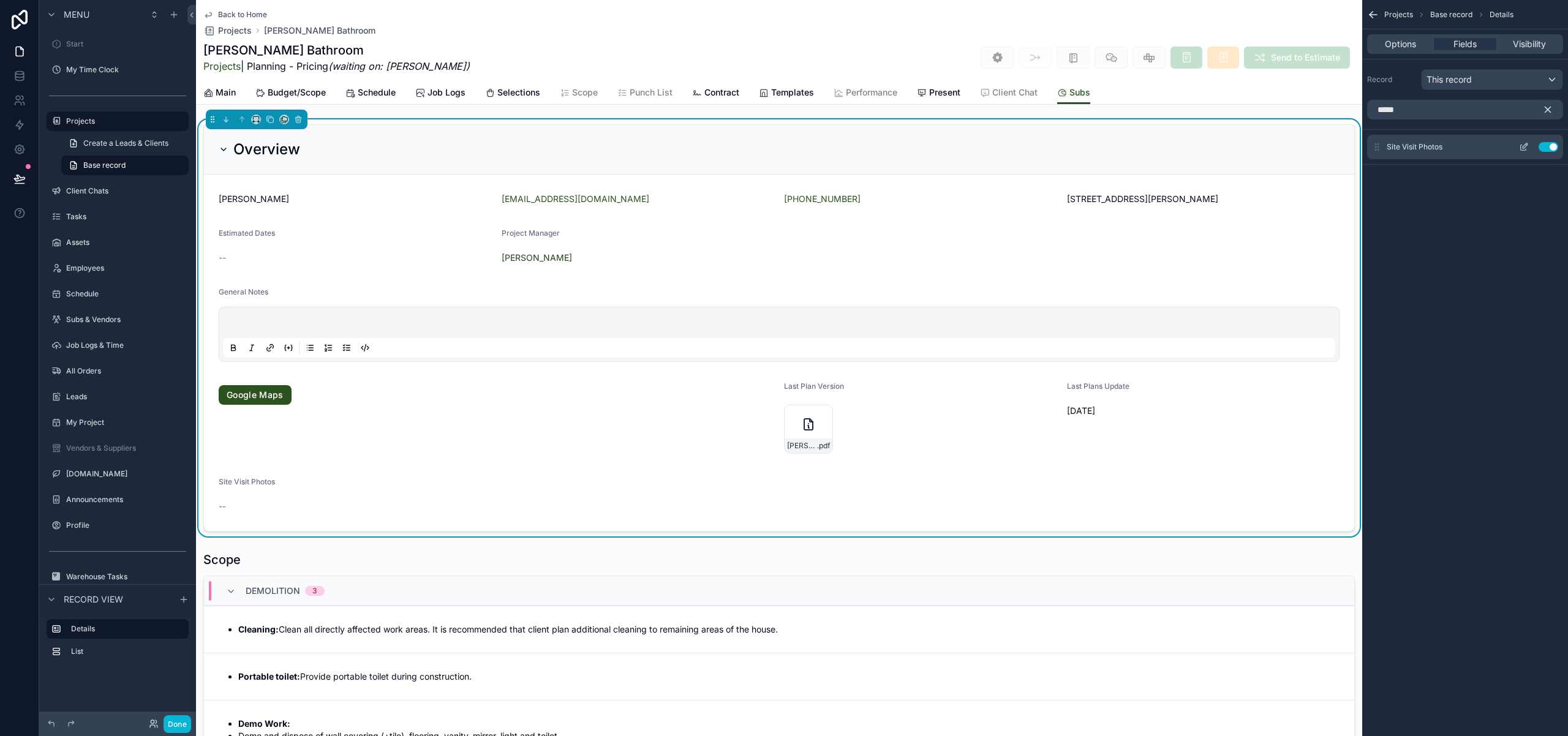
click at [1526, 148] on icon "scrollable content" at bounding box center [1524, 147] width 10 height 10
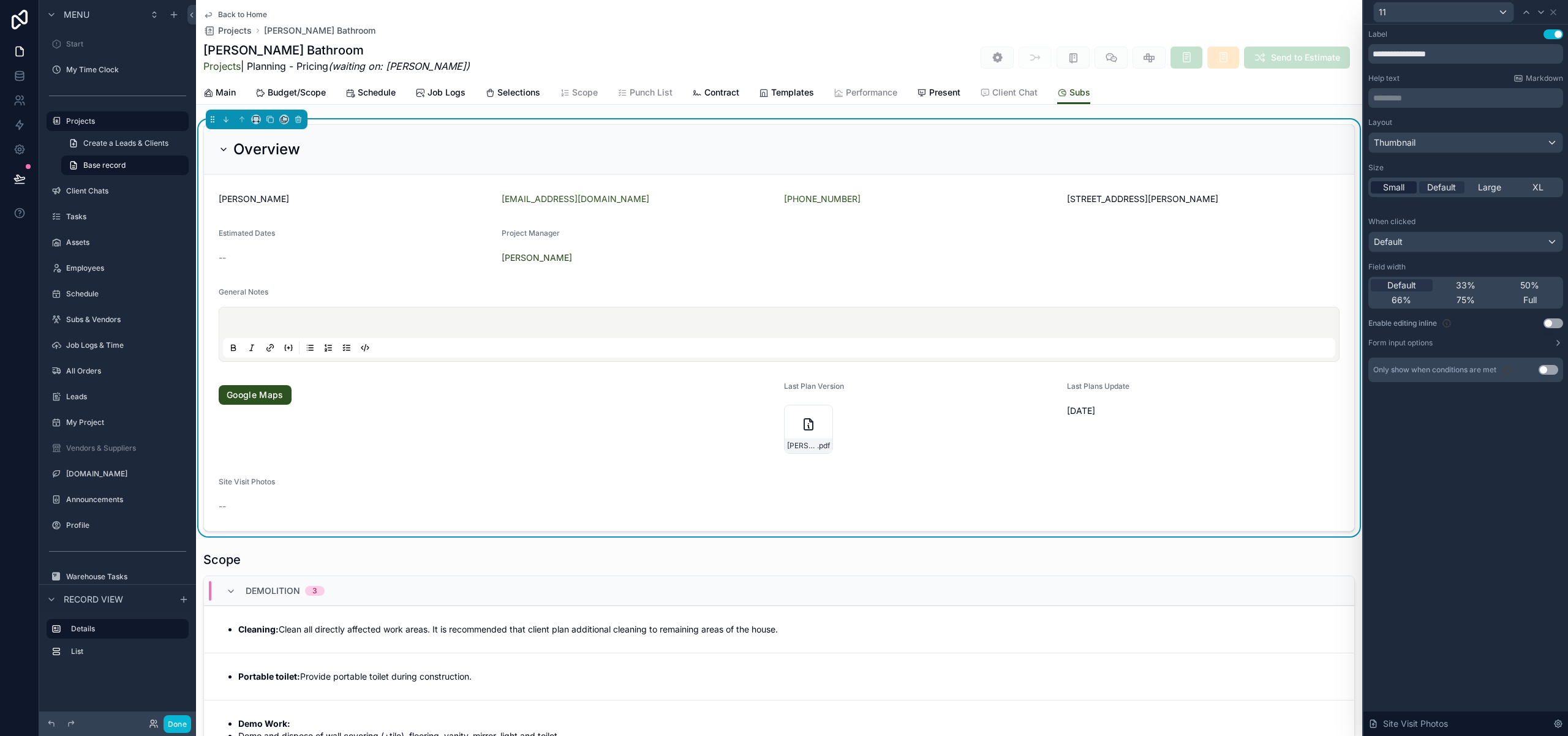
click at [1392, 190] on span "Small" at bounding box center [1394, 187] width 21 height 12
click at [1525, 246] on div "Default" at bounding box center [1466, 242] width 193 height 20
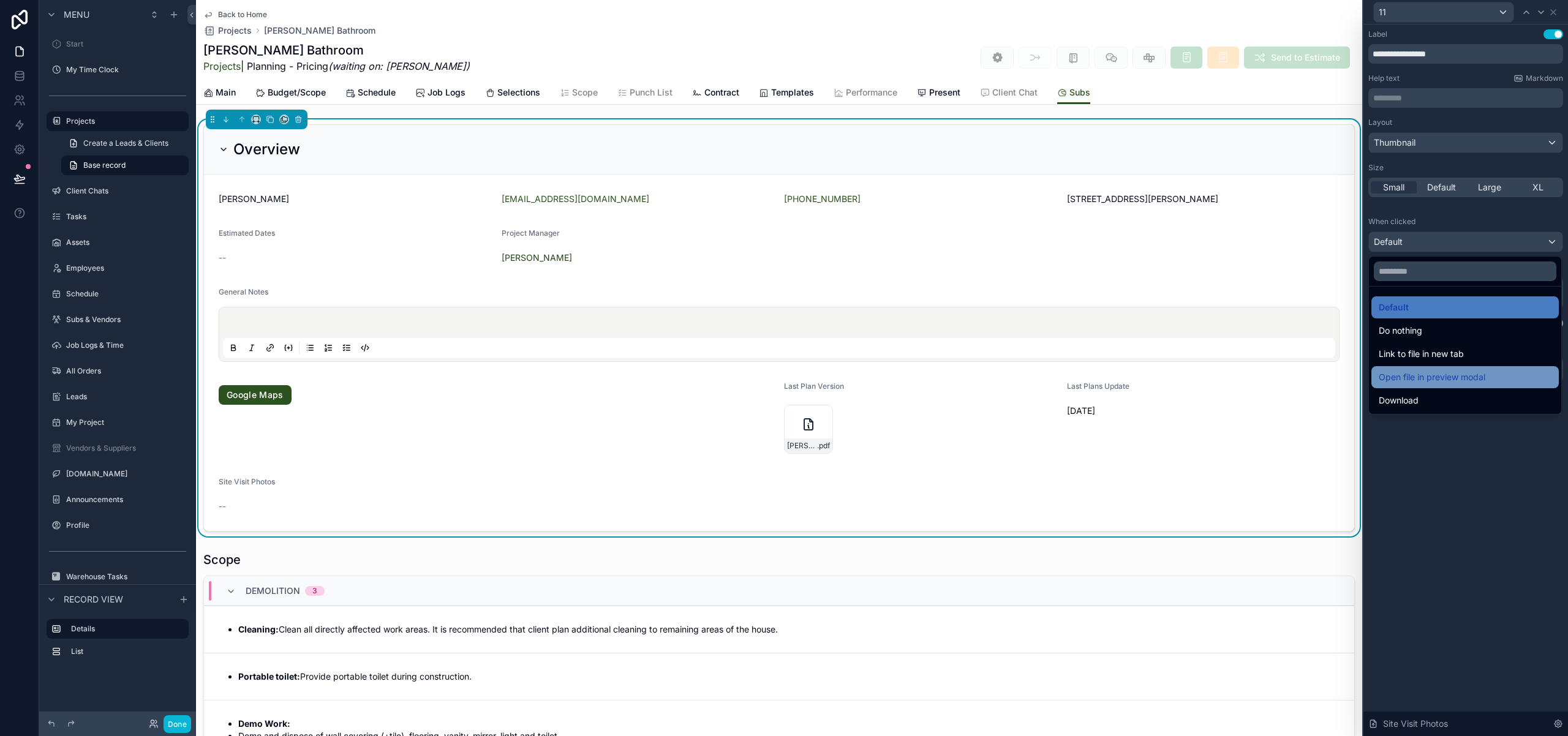
click at [1452, 376] on span "Open file in preview modal" at bounding box center [1432, 377] width 107 height 14
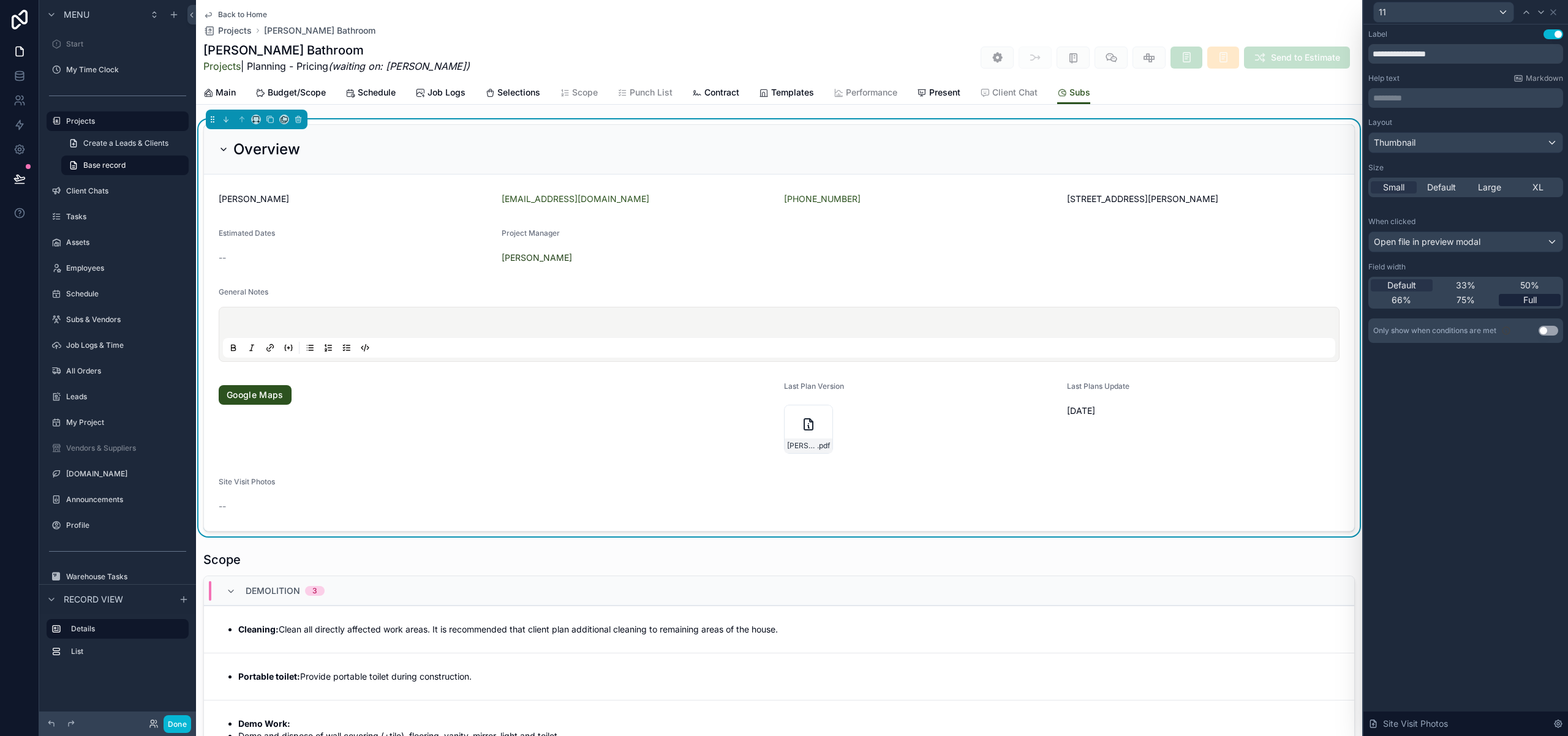
click at [1535, 299] on span "Full" at bounding box center [1530, 300] width 14 height 12
click at [1545, 327] on button "Use setting" at bounding box center [1548, 330] width 20 height 10
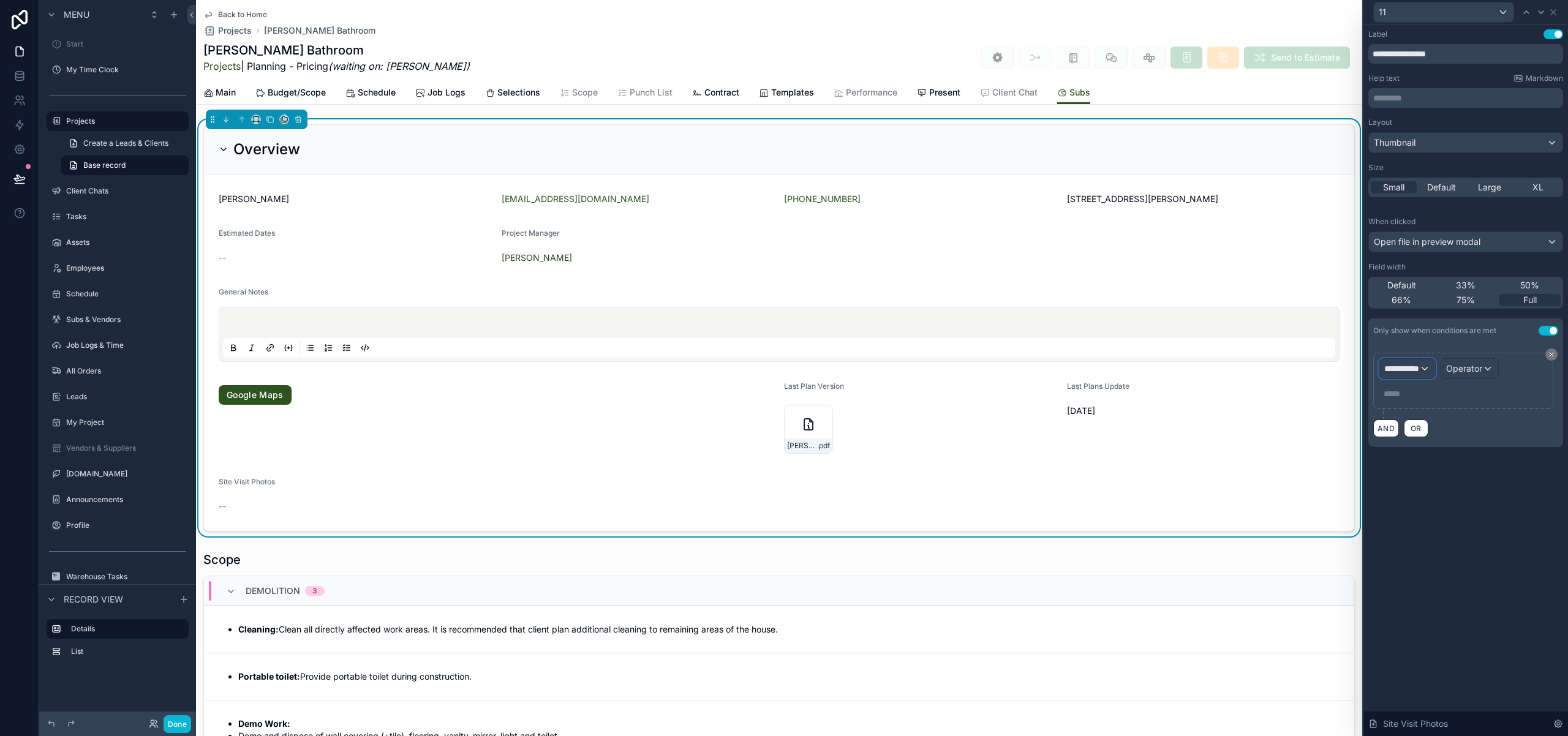
click at [1434, 368] on div "**********" at bounding box center [1407, 368] width 56 height 20
click at [1445, 430] on div "Projects" at bounding box center [1448, 434] width 117 height 14
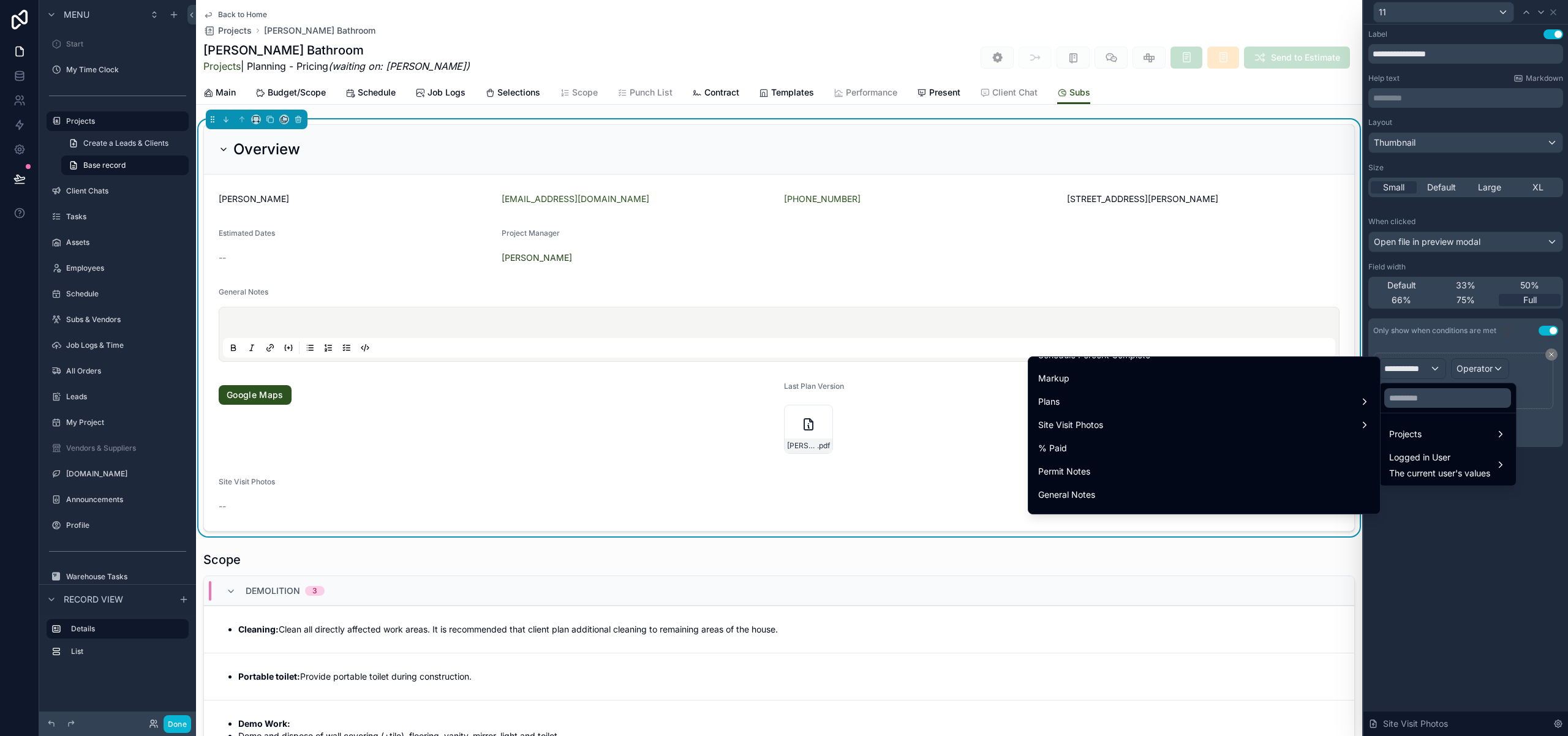
scroll to position [1261, 0]
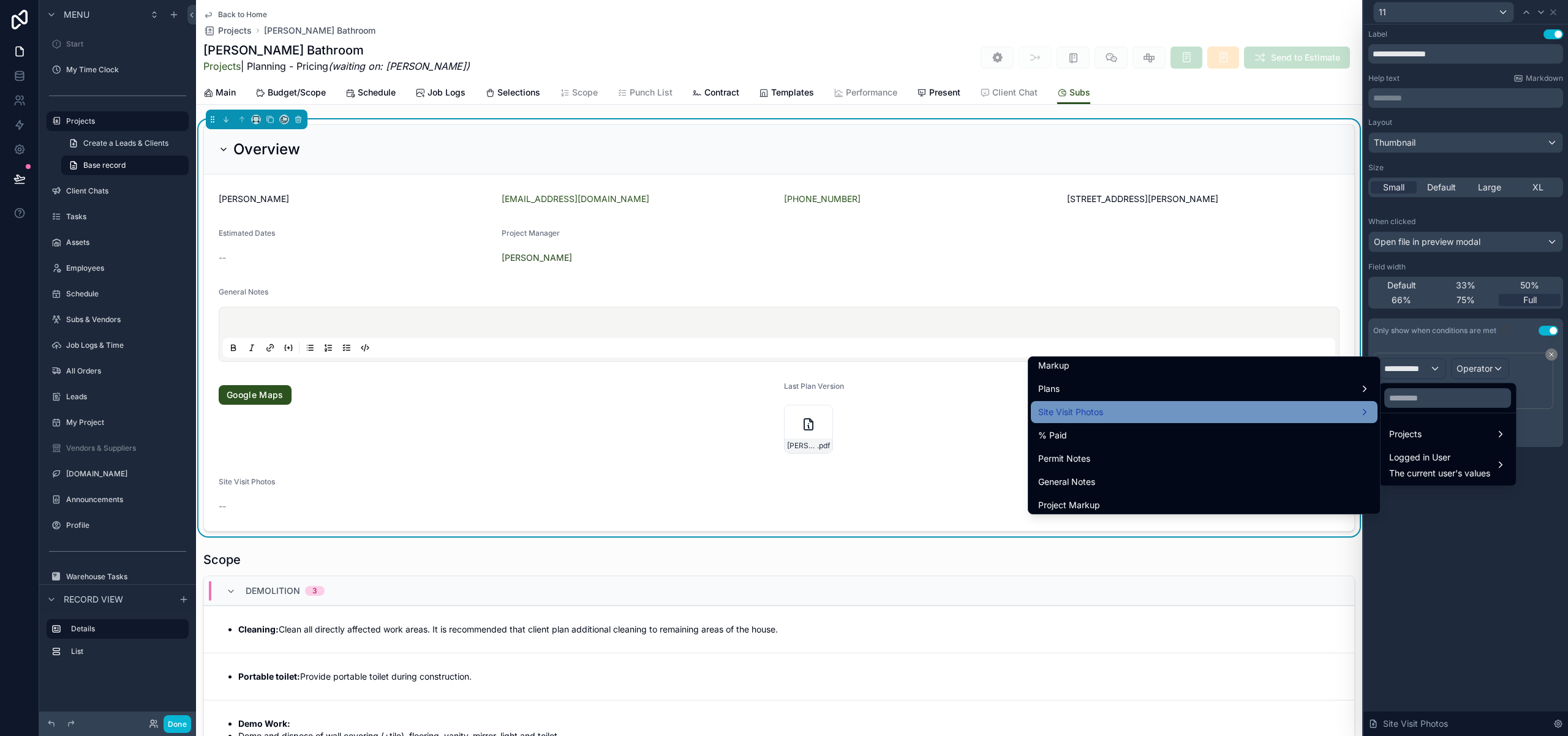
click at [1329, 412] on div "Site Visit Photos" at bounding box center [1204, 412] width 332 height 14
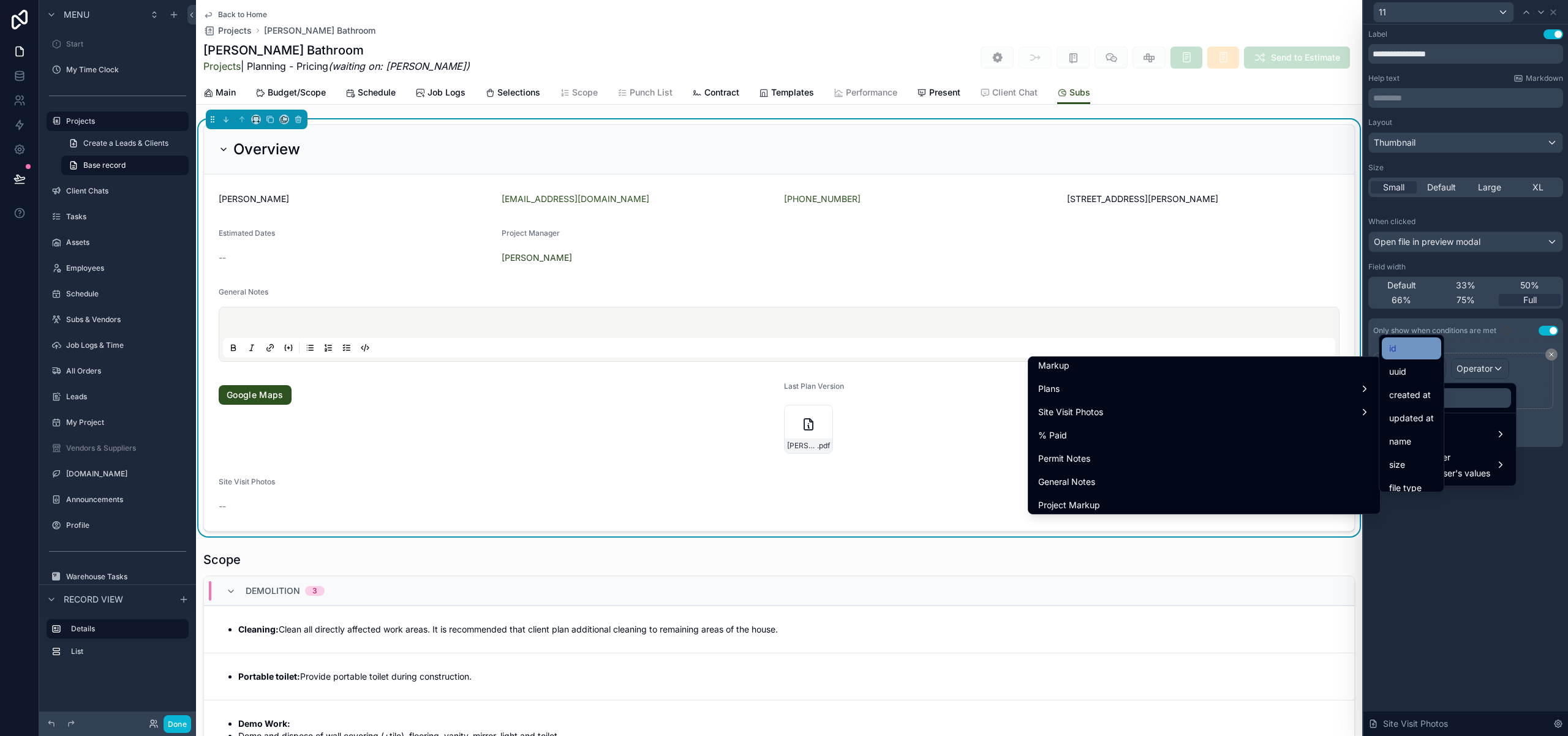
click at [1410, 358] on div "id" at bounding box center [1411, 348] width 59 height 22
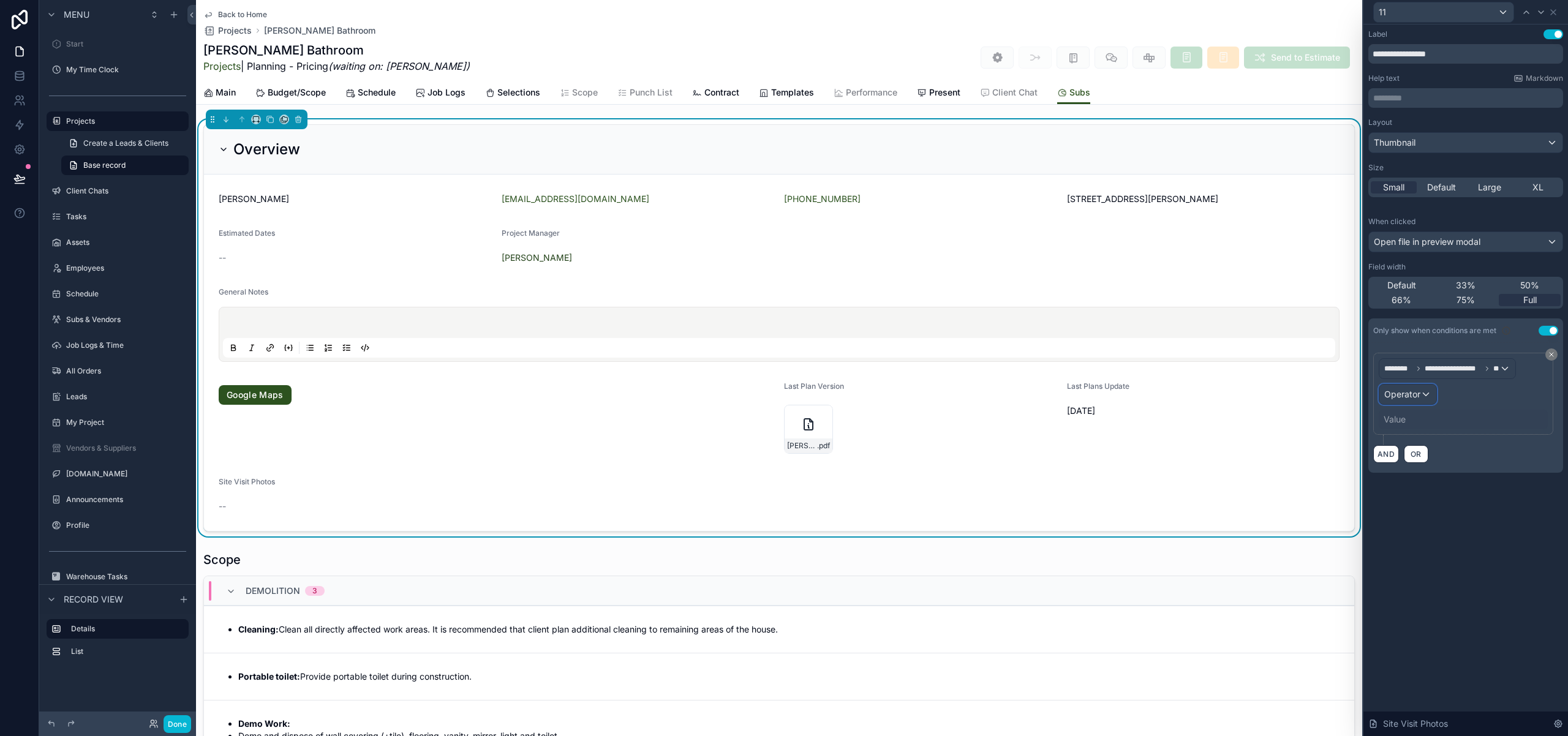
click at [1429, 396] on div "Operator" at bounding box center [1407, 394] width 57 height 20
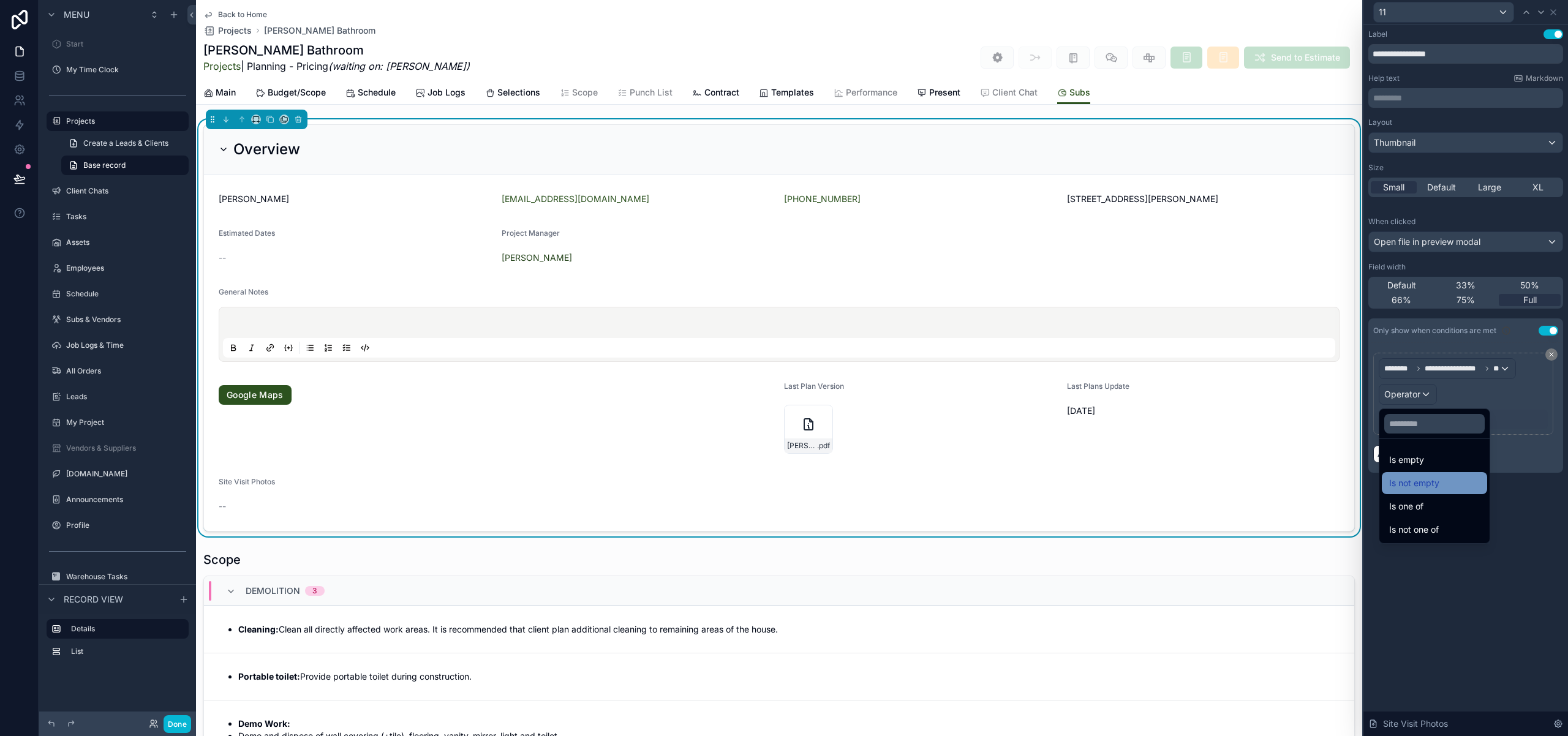
click at [1435, 484] on span "Is not empty" at bounding box center [1414, 483] width 50 height 14
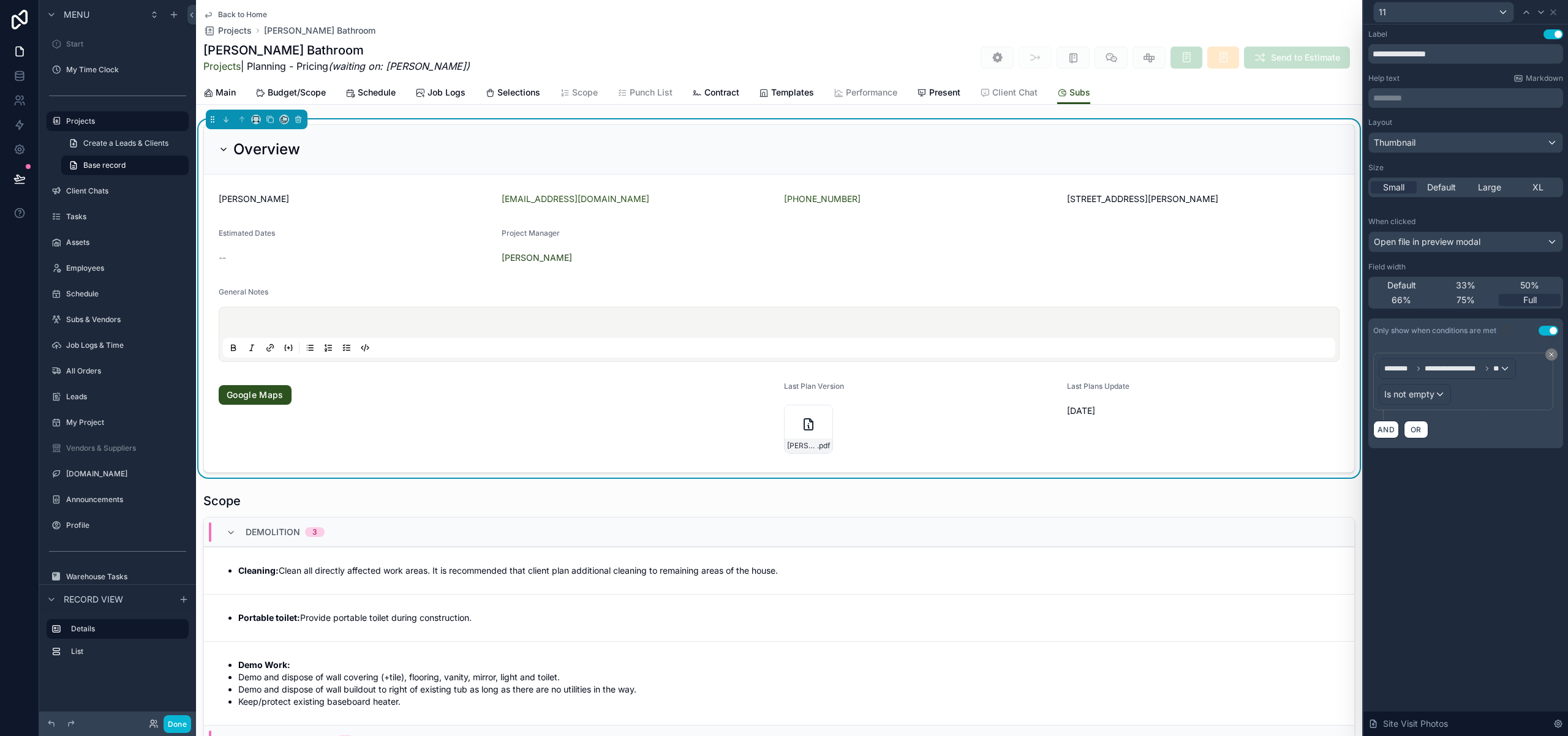
click at [1493, 515] on div "**********" at bounding box center [1465, 380] width 205 height 712
click at [1555, 14] on icon at bounding box center [1553, 12] width 5 height 5
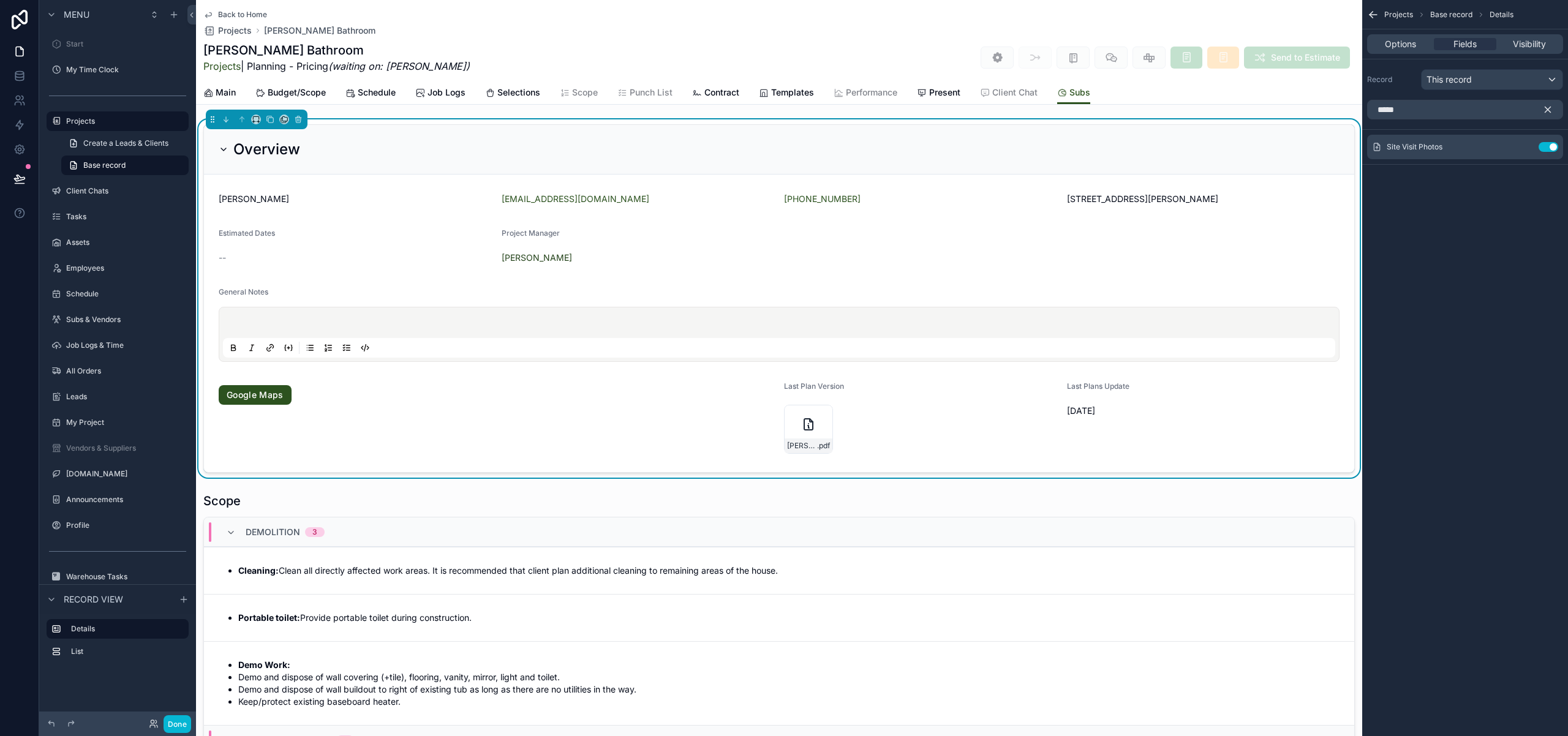
click at [1550, 108] on icon "scrollable content" at bounding box center [1547, 110] width 11 height 11
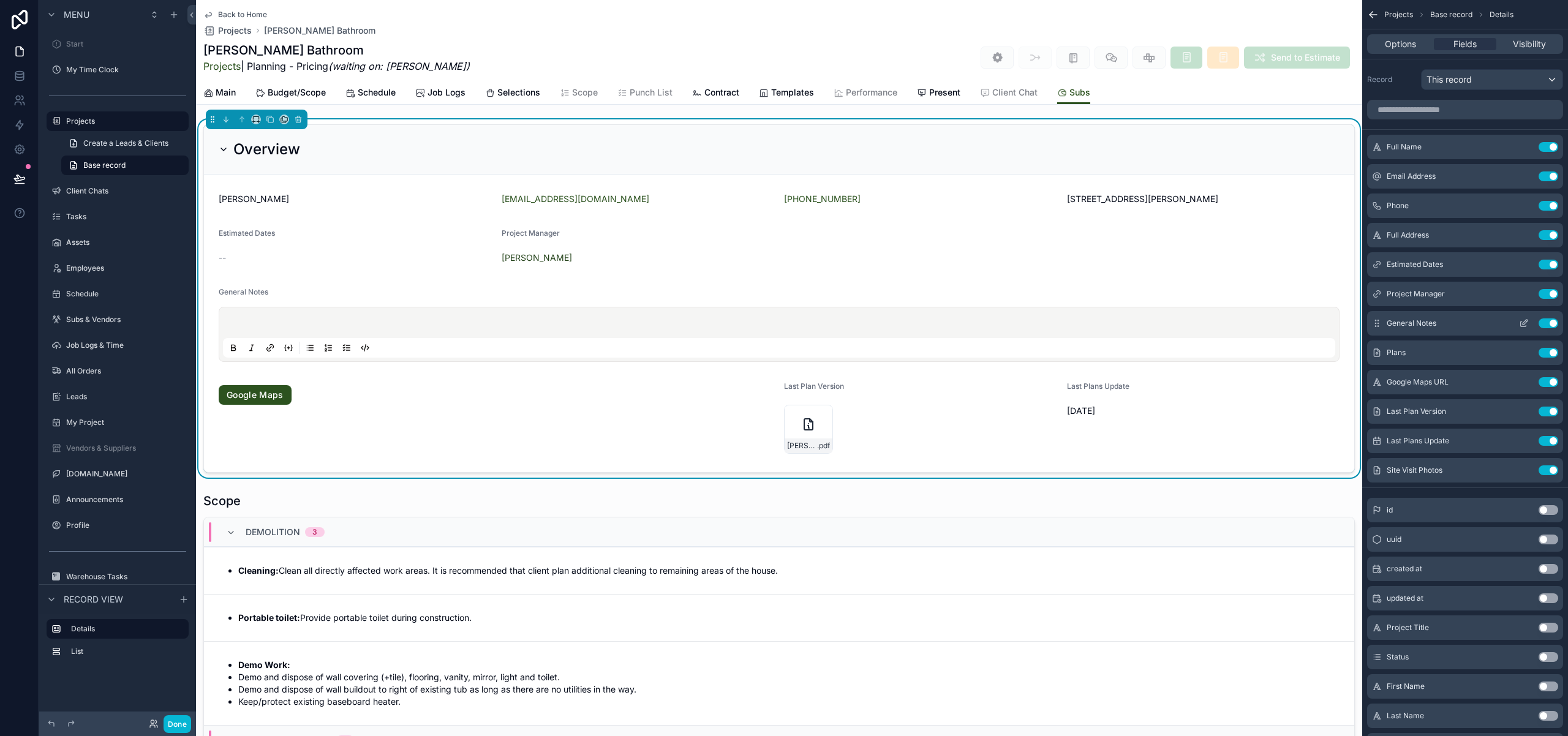
click at [1525, 320] on icon "scrollable content" at bounding box center [1525, 322] width 5 height 5
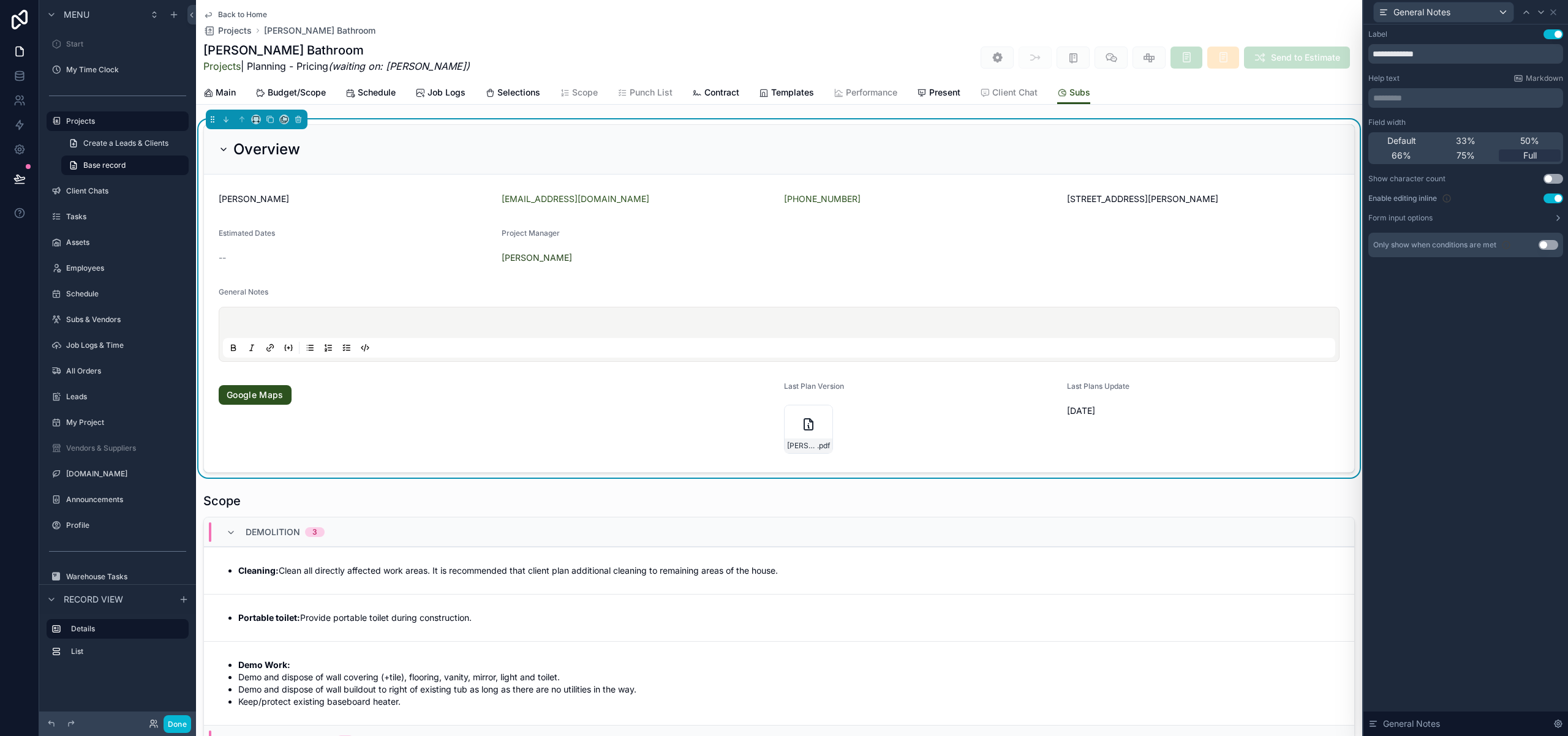
click at [1552, 199] on button "Use setting" at bounding box center [1554, 198] width 20 height 10
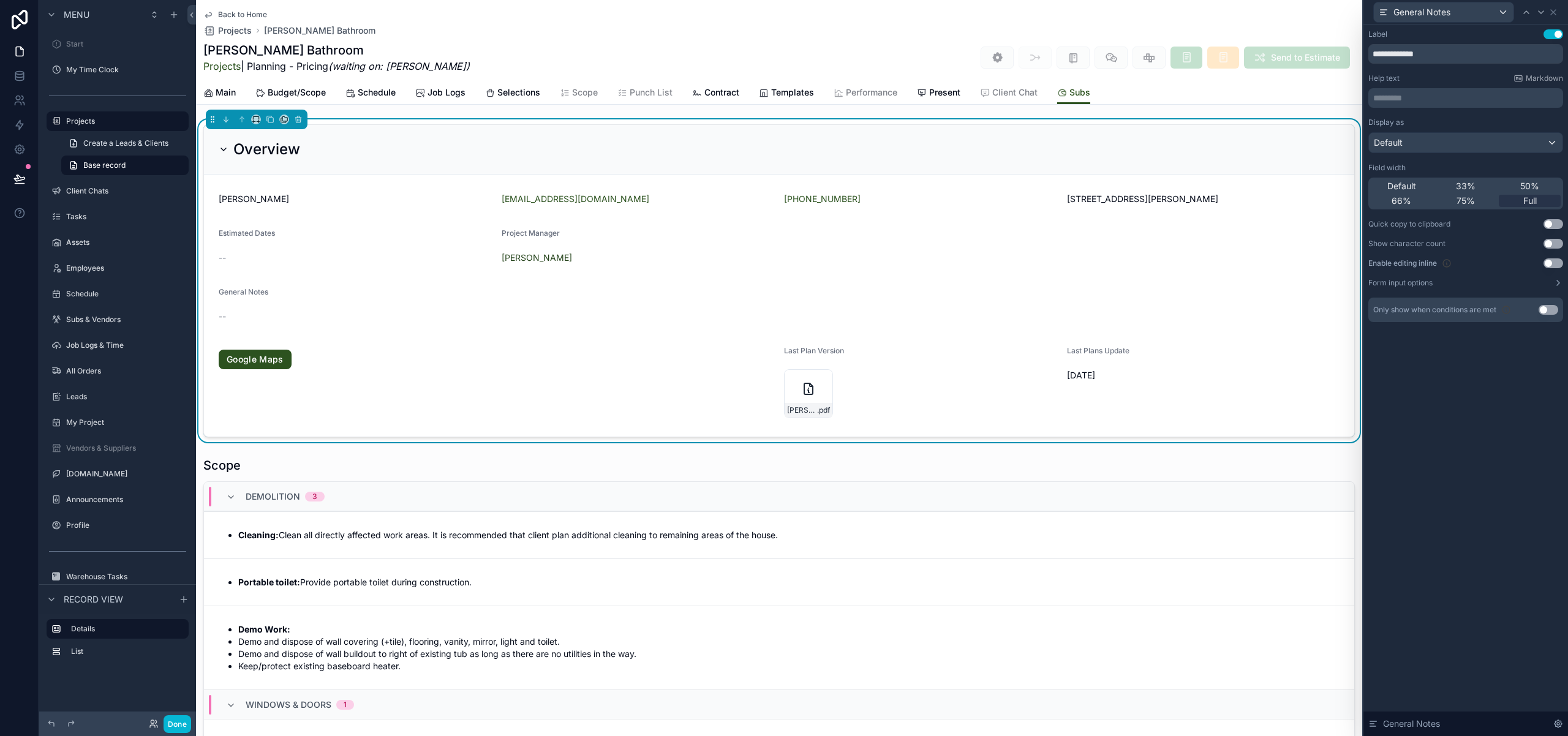
click at [1541, 308] on button "Use setting" at bounding box center [1548, 310] width 20 height 10
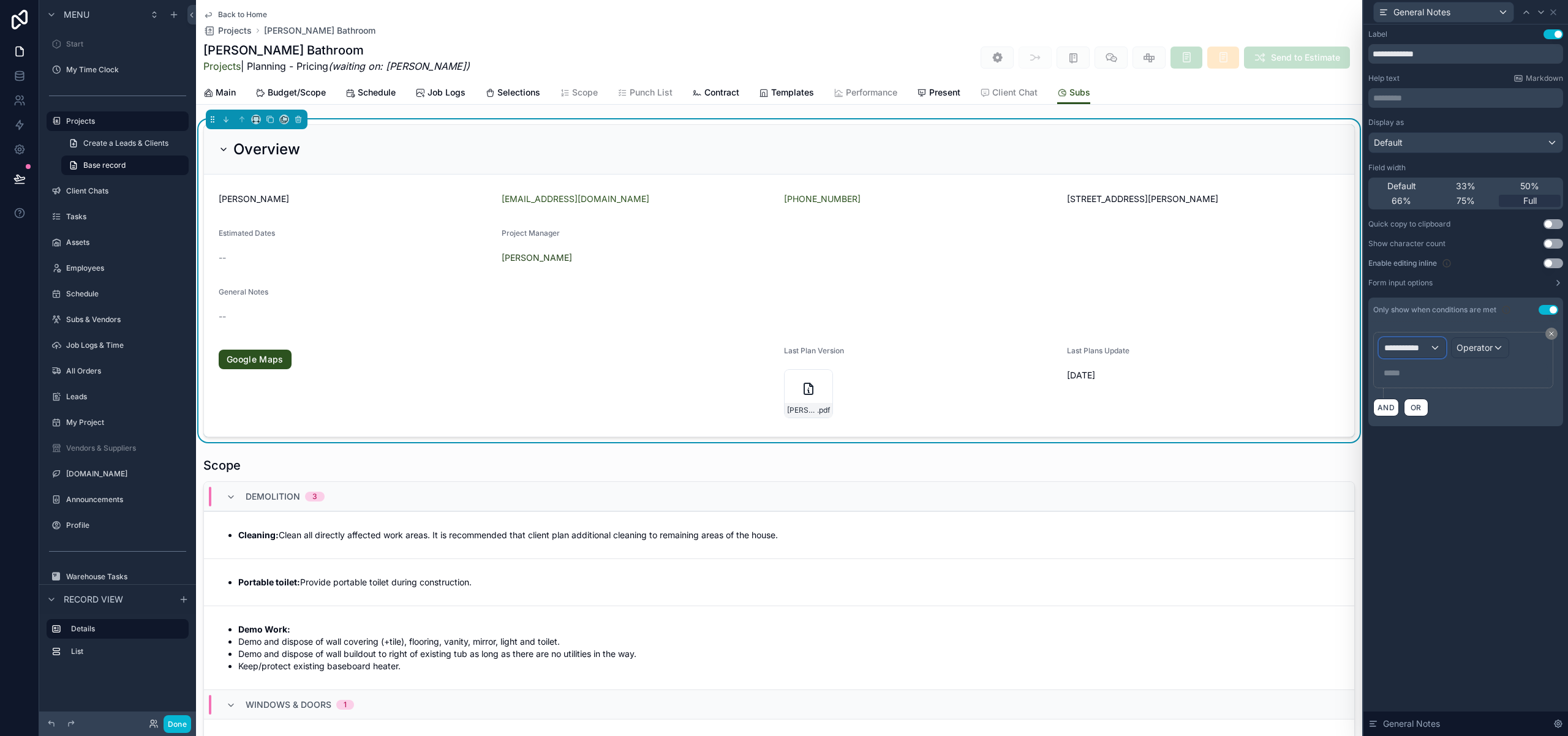
click at [1435, 349] on div "**********" at bounding box center [1412, 348] width 66 height 20
click at [1431, 374] on input "text" at bounding box center [1448, 378] width 126 height 20
type input "*******"
click at [1418, 405] on div "Projects" at bounding box center [1447, 413] width 132 height 22
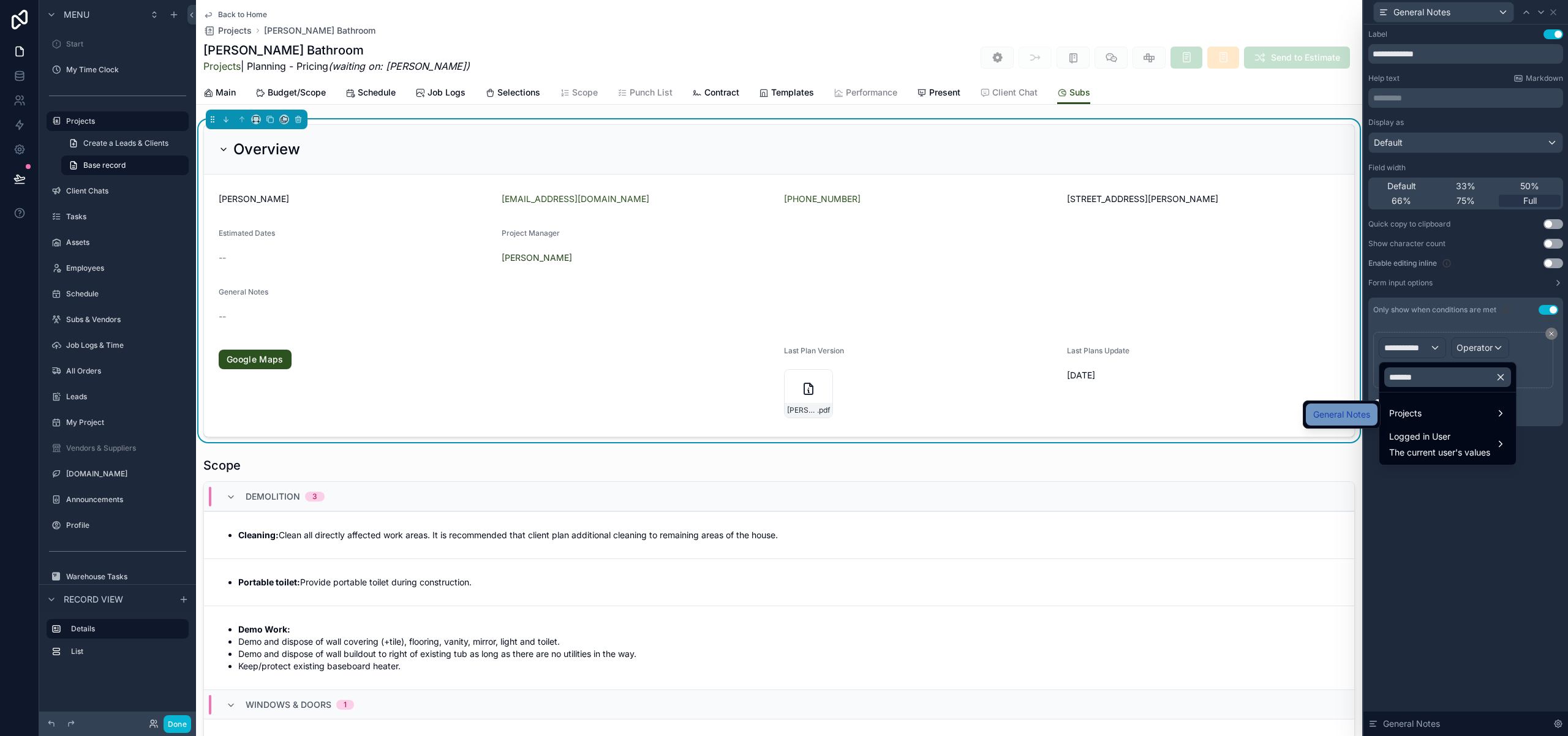
click at [1351, 413] on span "General Notes" at bounding box center [1341, 414] width 57 height 14
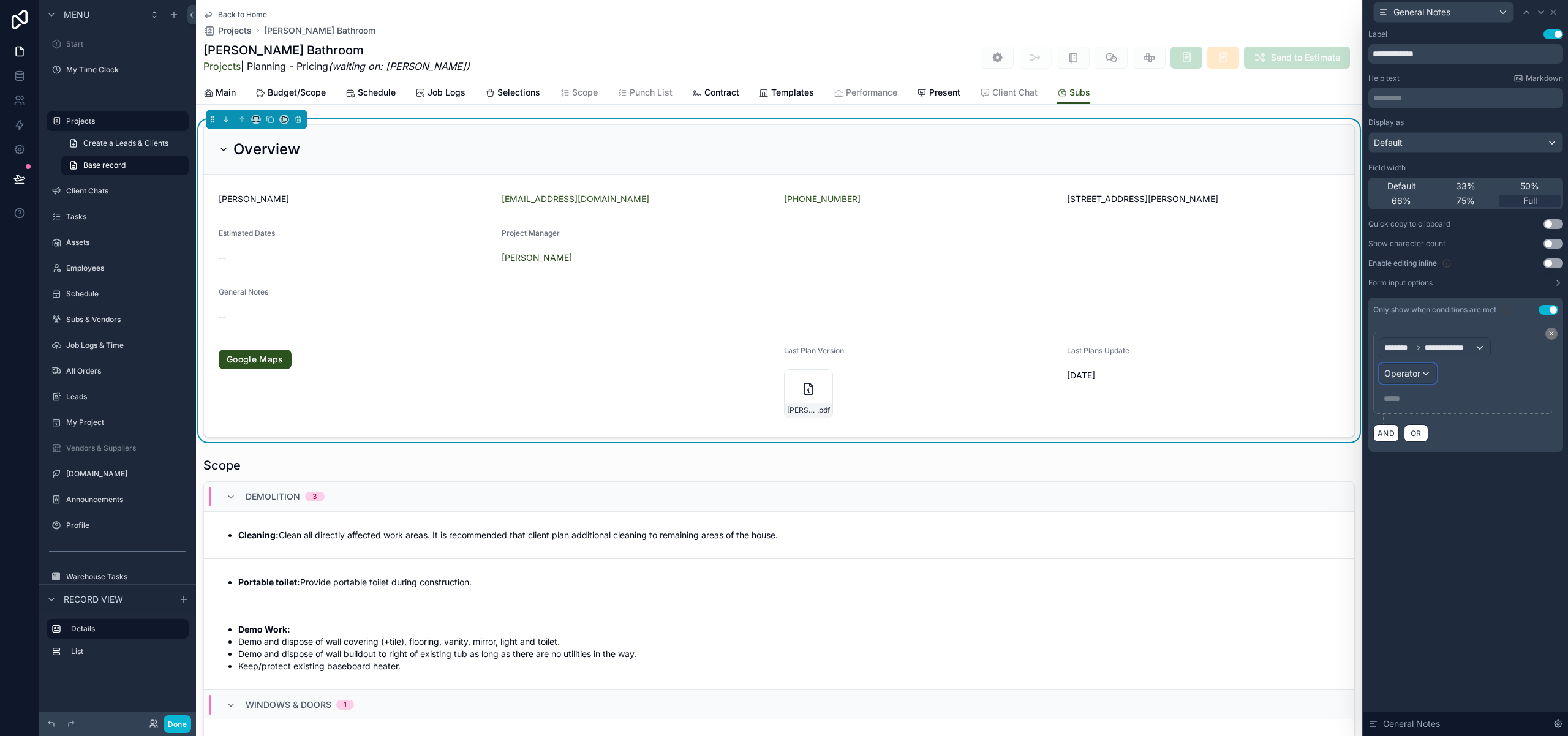
click at [1423, 378] on div "Operator" at bounding box center [1407, 374] width 57 height 20
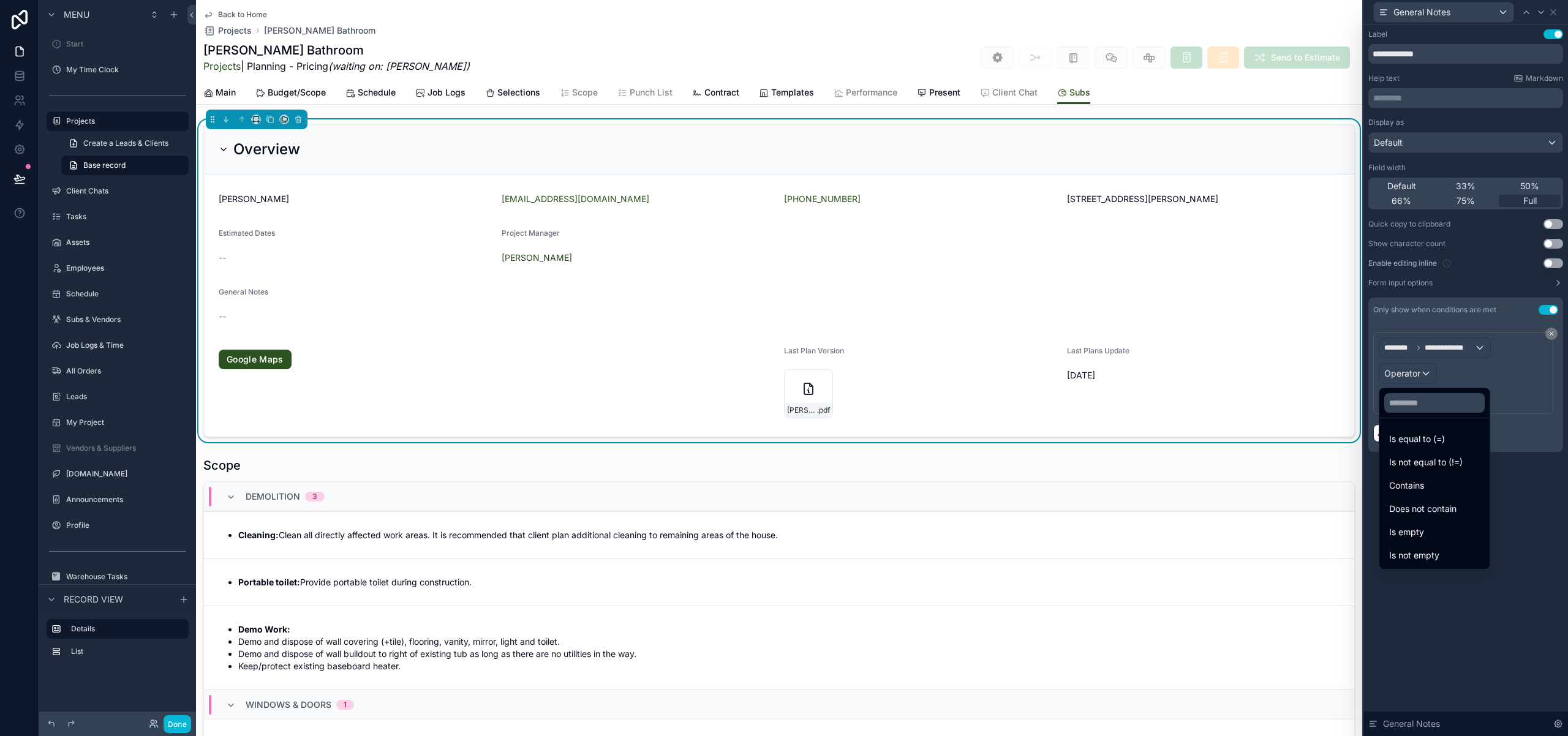
click at [1444, 549] on div "Is not empty" at bounding box center [1434, 555] width 91 height 14
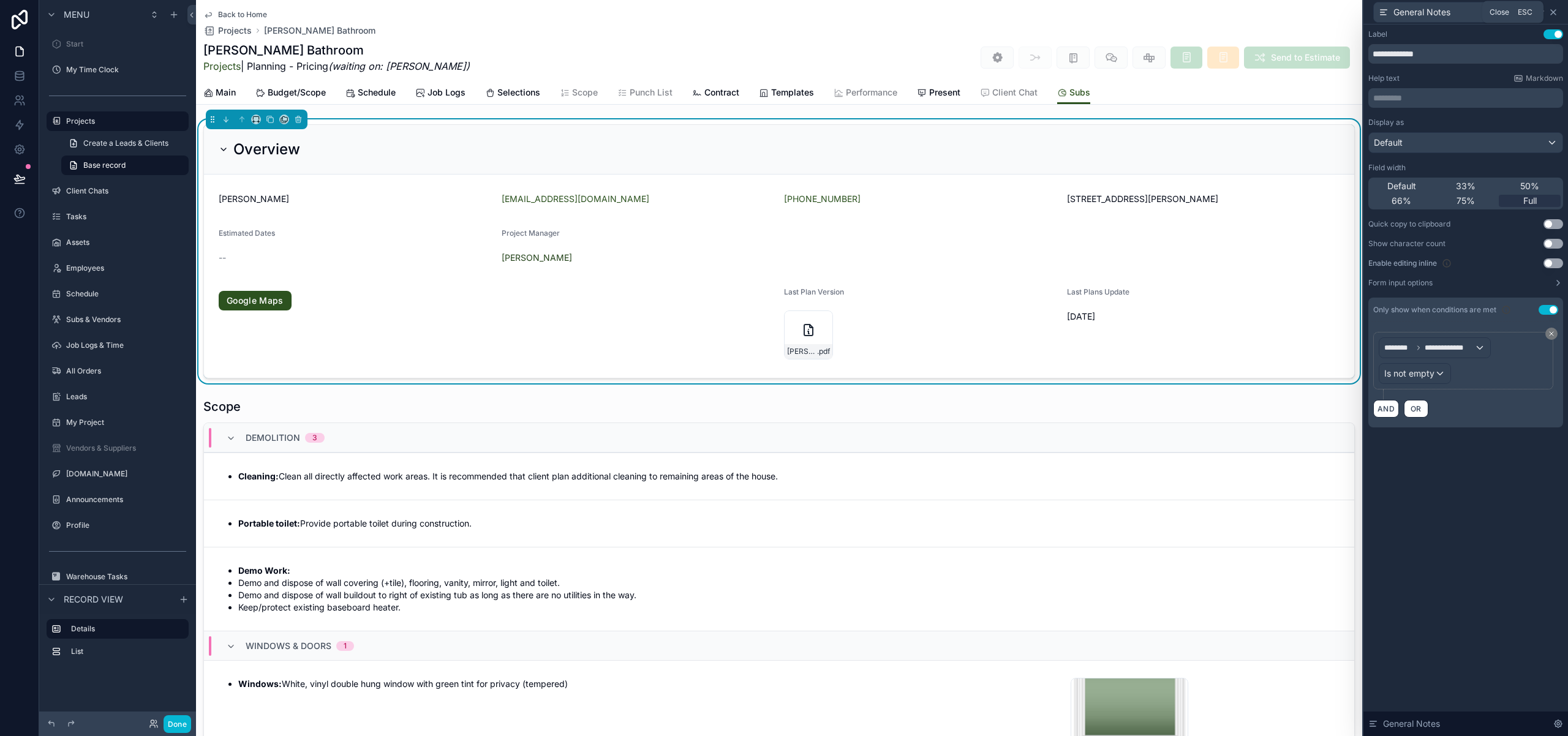
click at [1554, 11] on icon at bounding box center [1553, 12] width 10 height 10
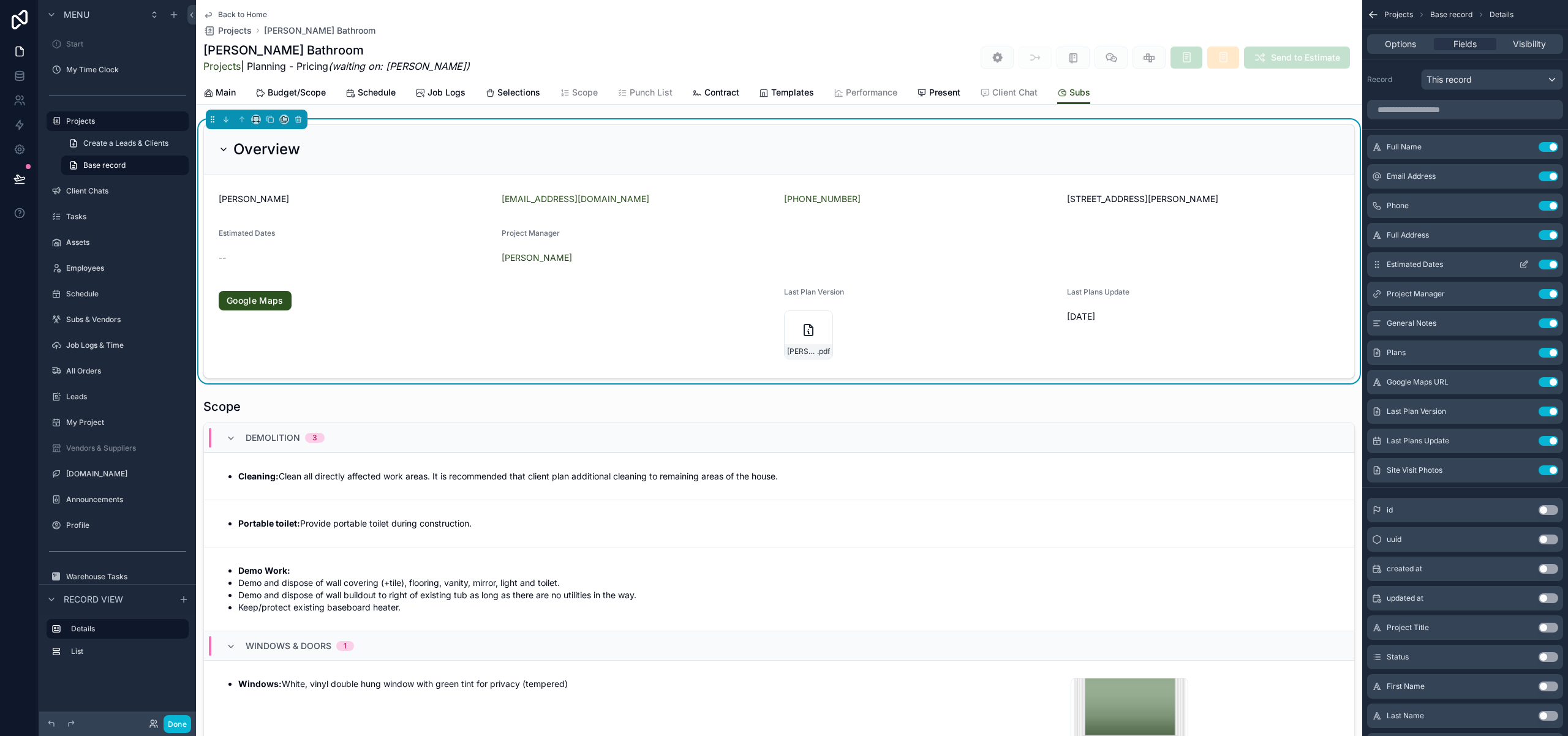
click at [1523, 264] on icon "scrollable content" at bounding box center [1524, 264] width 10 height 10
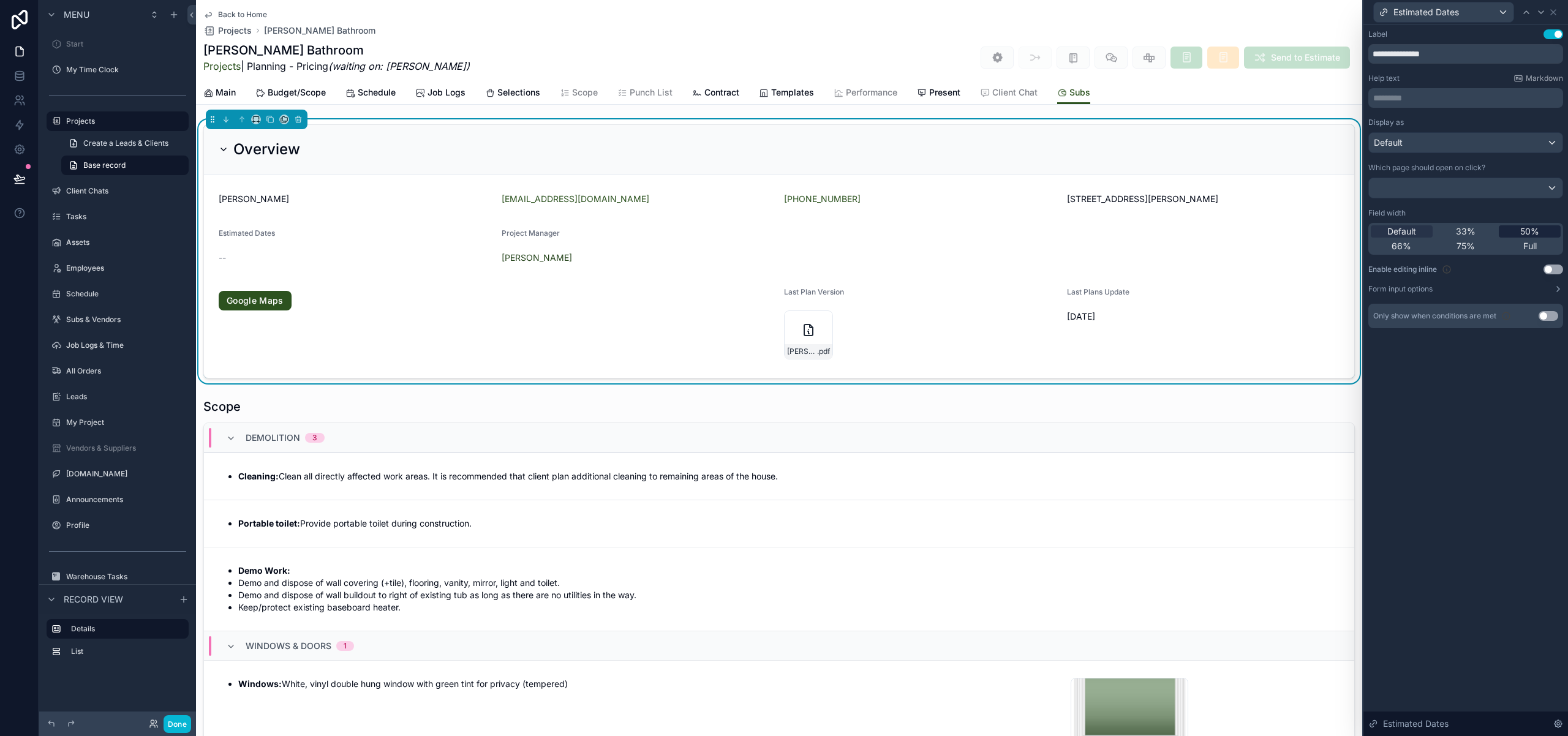
click at [1525, 234] on span "50%" at bounding box center [1529, 231] width 19 height 12
click at [1555, 11] on icon at bounding box center [1553, 12] width 10 height 10
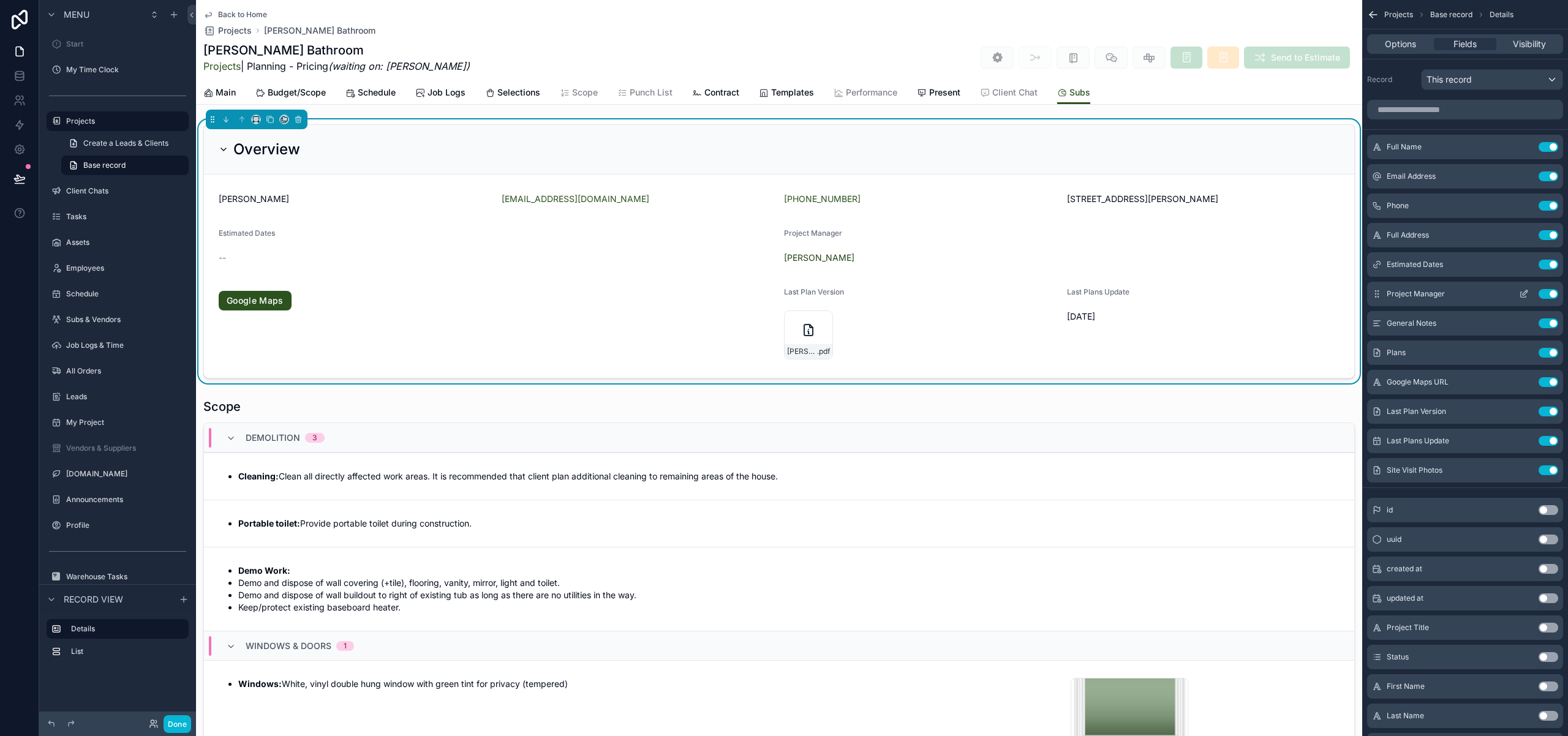
click at [1523, 292] on icon "scrollable content" at bounding box center [1524, 294] width 10 height 10
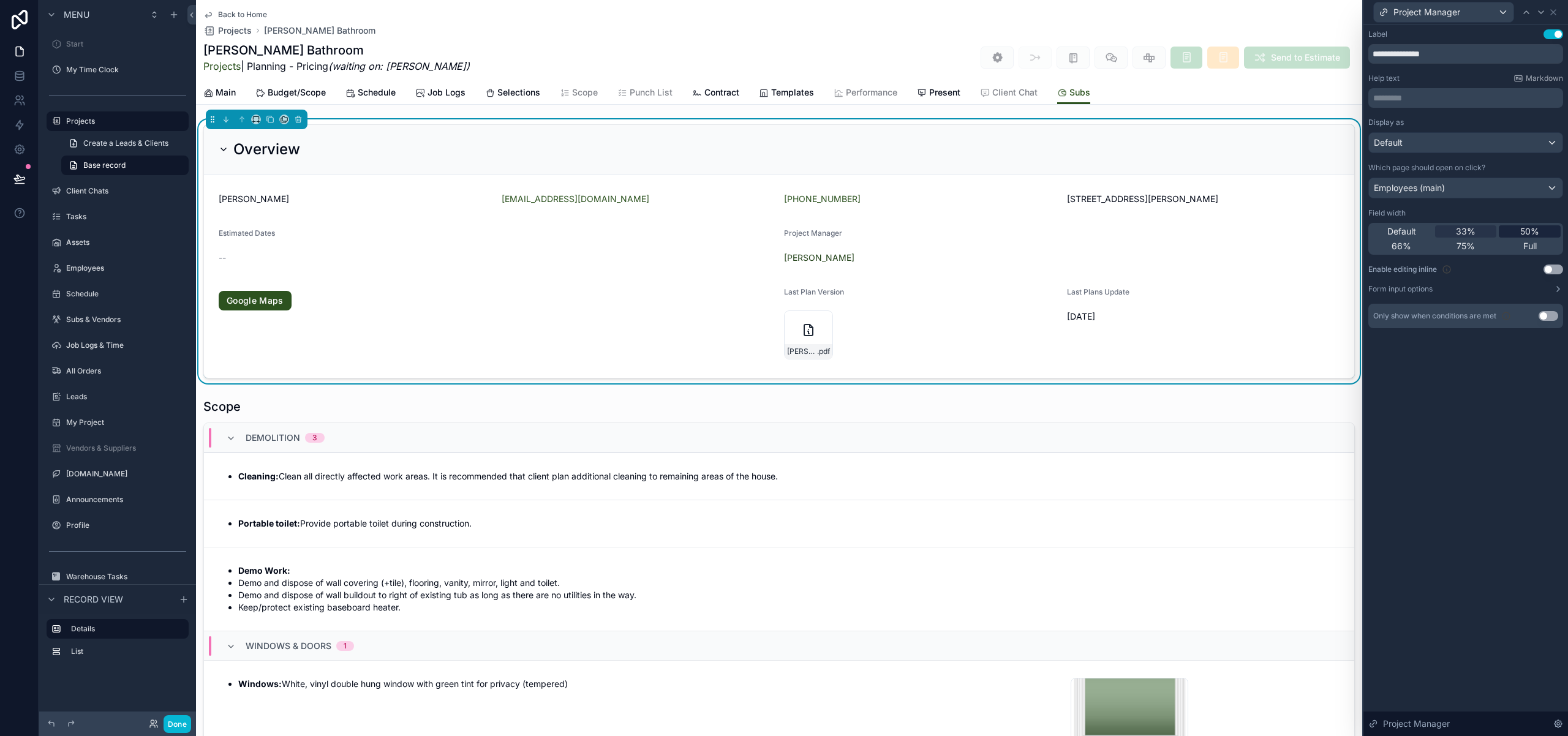
click at [1536, 234] on span "50%" at bounding box center [1529, 231] width 19 height 12
click at [1544, 144] on div "Default" at bounding box center [1466, 143] width 193 height 20
click at [1502, 238] on div "Text" at bounding box center [1464, 231] width 173 height 14
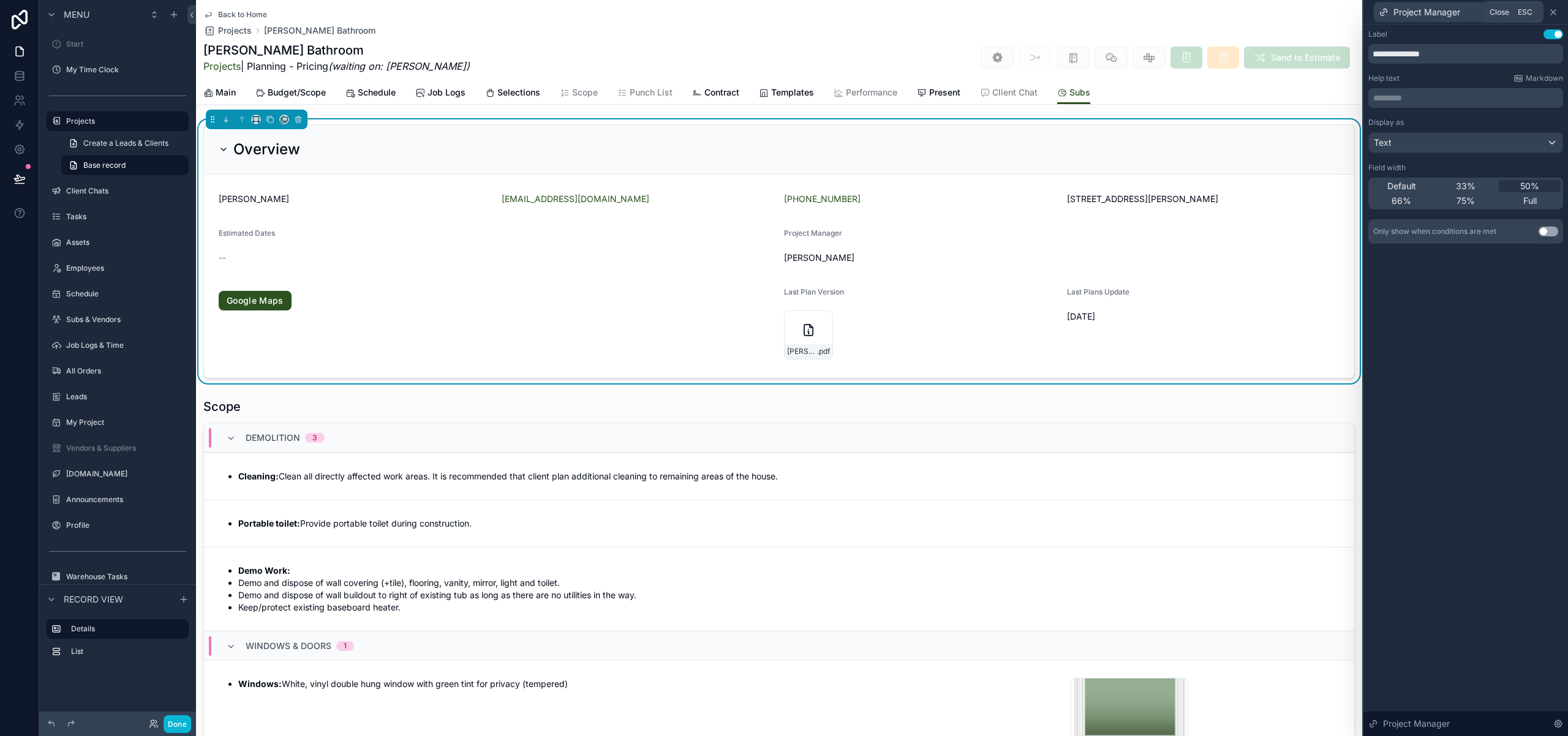
click at [1554, 11] on icon at bounding box center [1553, 12] width 5 height 5
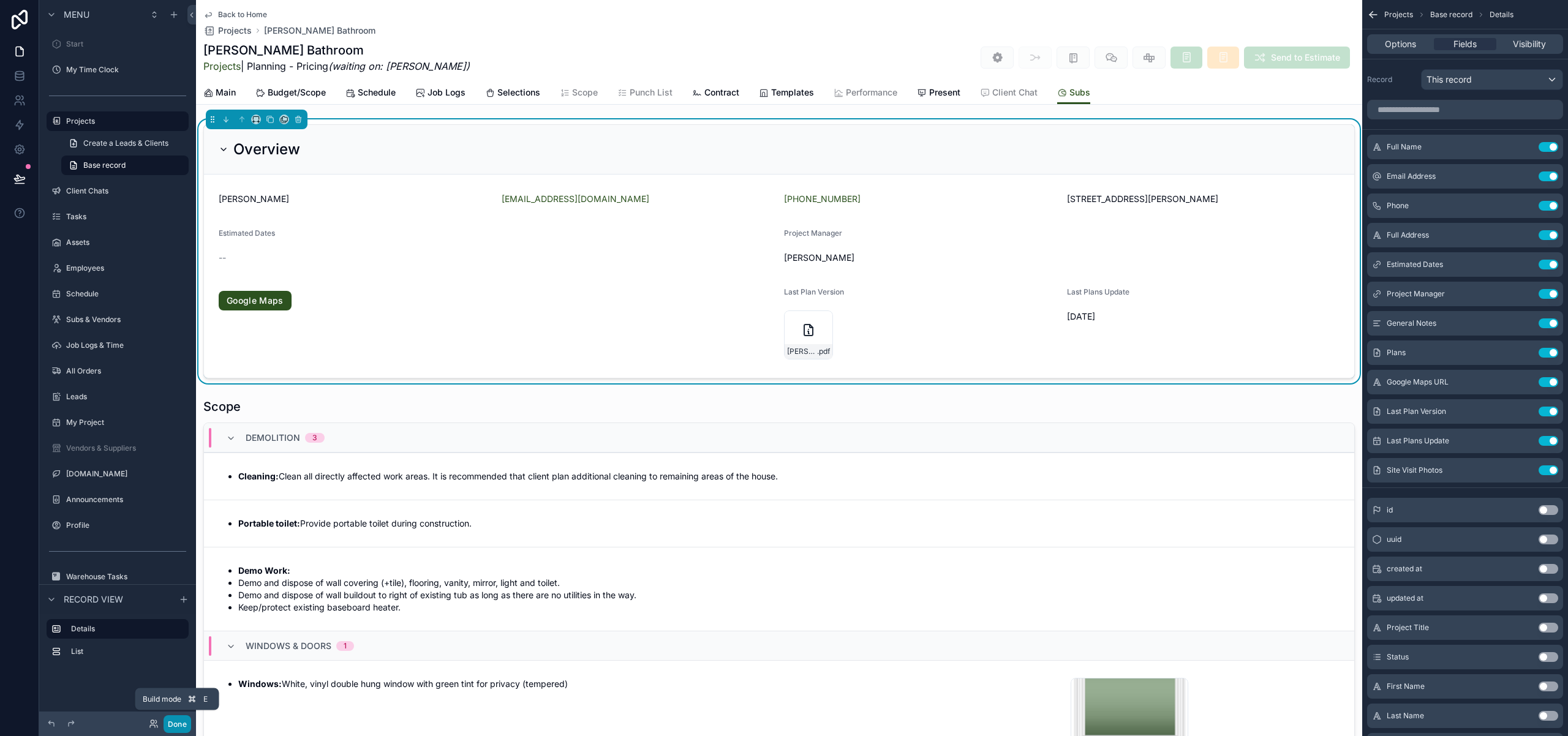
click at [171, 718] on button "Done" at bounding box center [177, 723] width 27 height 18
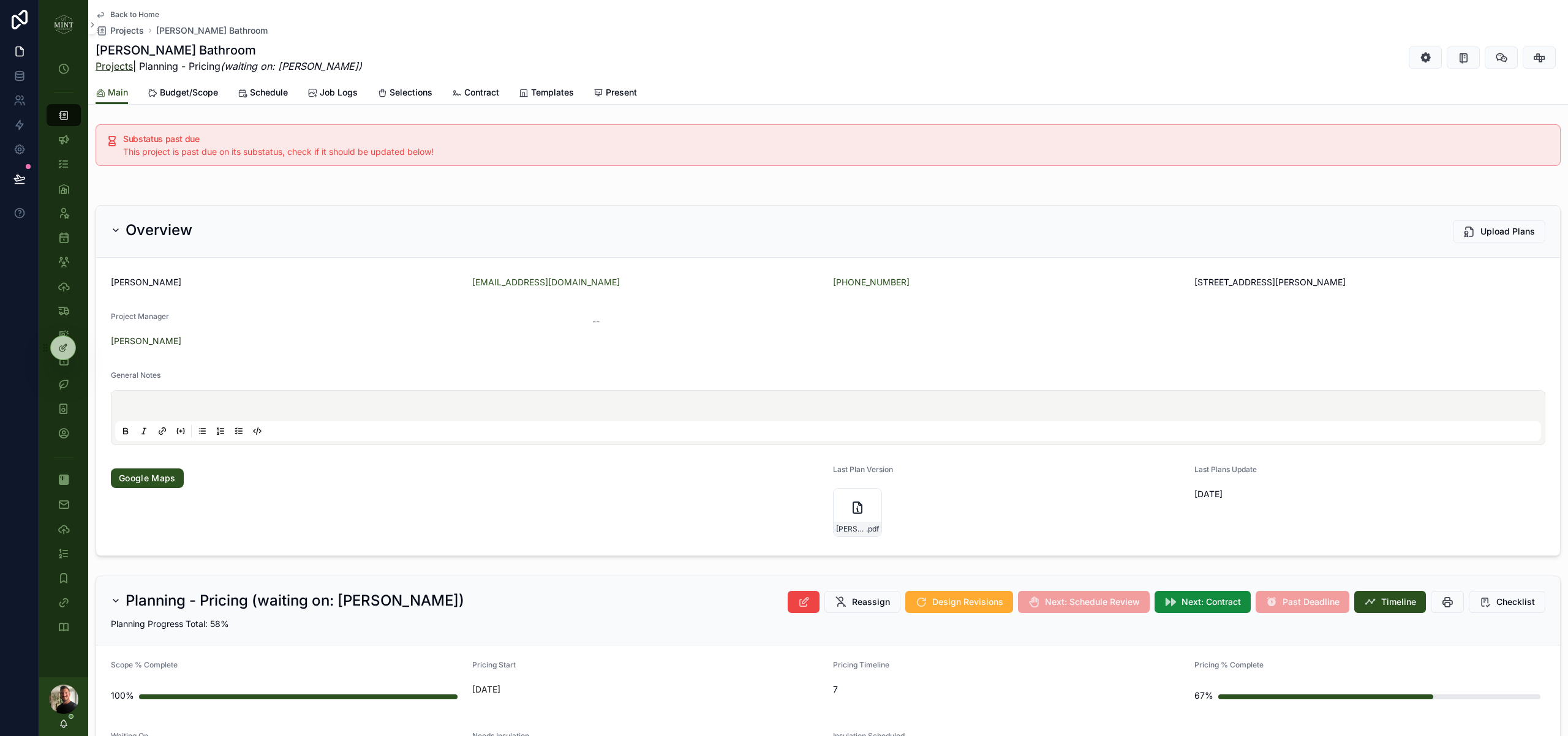
click at [117, 64] on link "Projects" at bounding box center [113, 66] width 37 height 12
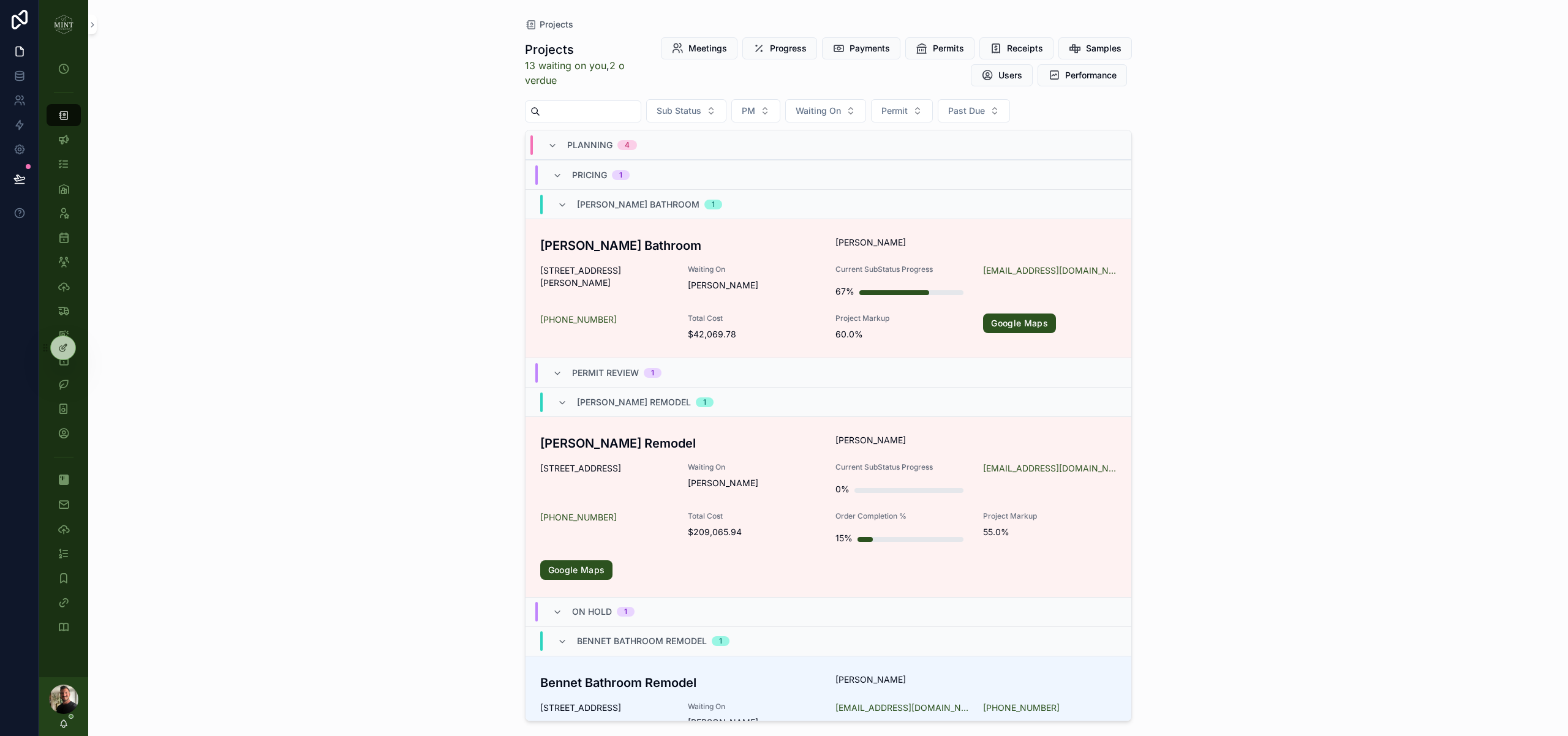
scroll to position [346, 0]
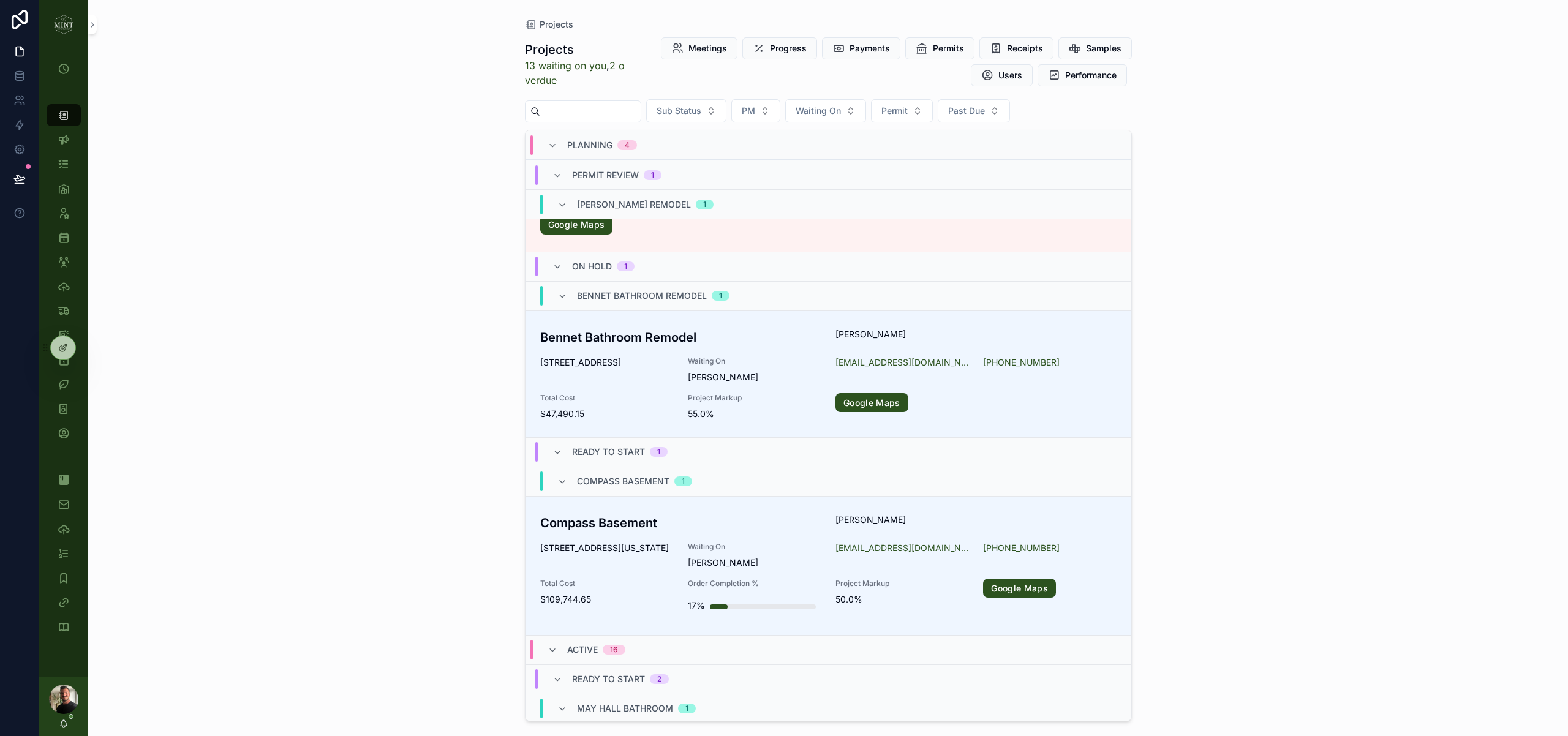
click at [619, 537] on div "Compass Basement Angela Adams 3360 Emmaus Road Harrisonburg Virginia 22801 Wait…" at bounding box center [828, 566] width 576 height 104
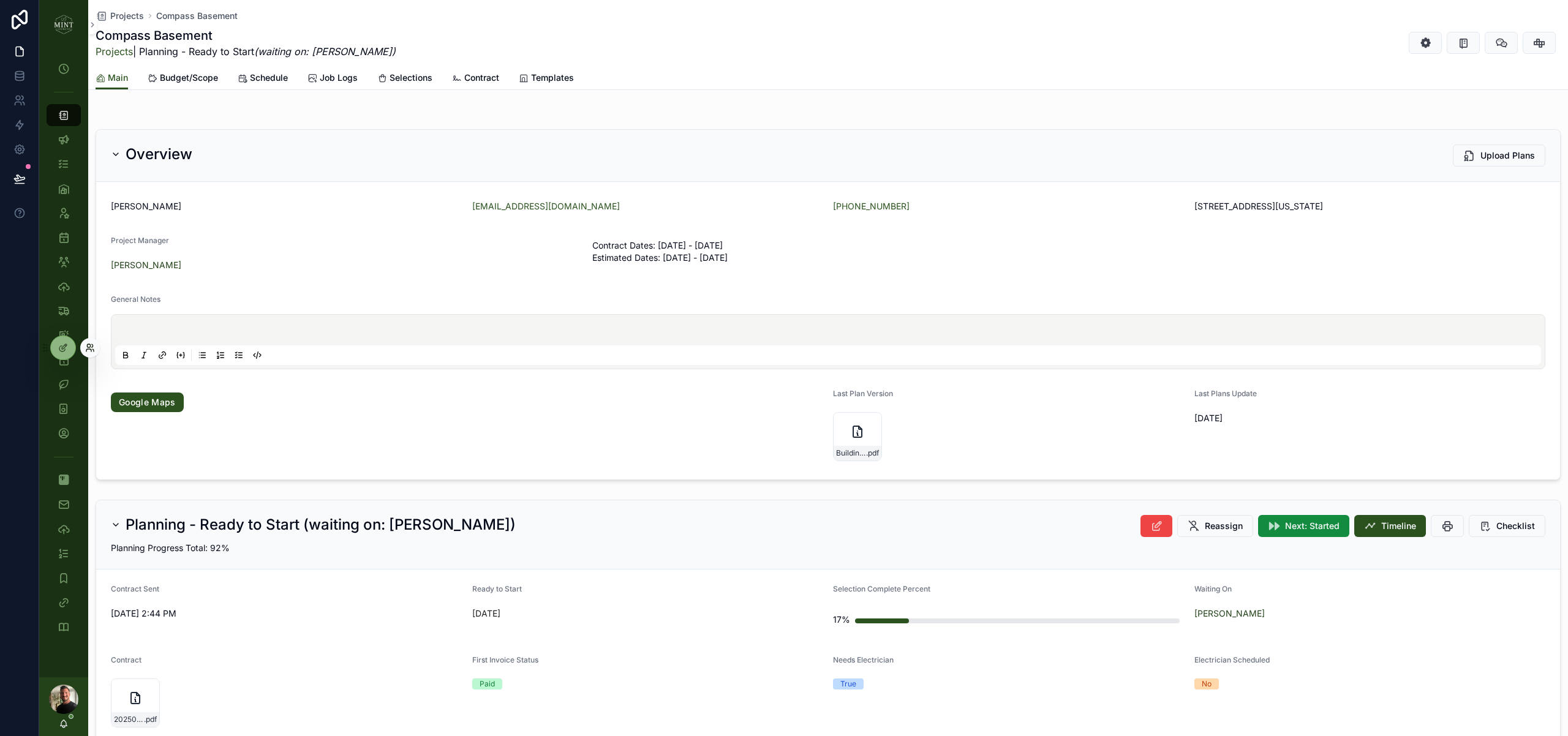
click at [89, 349] on icon at bounding box center [90, 347] width 10 height 10
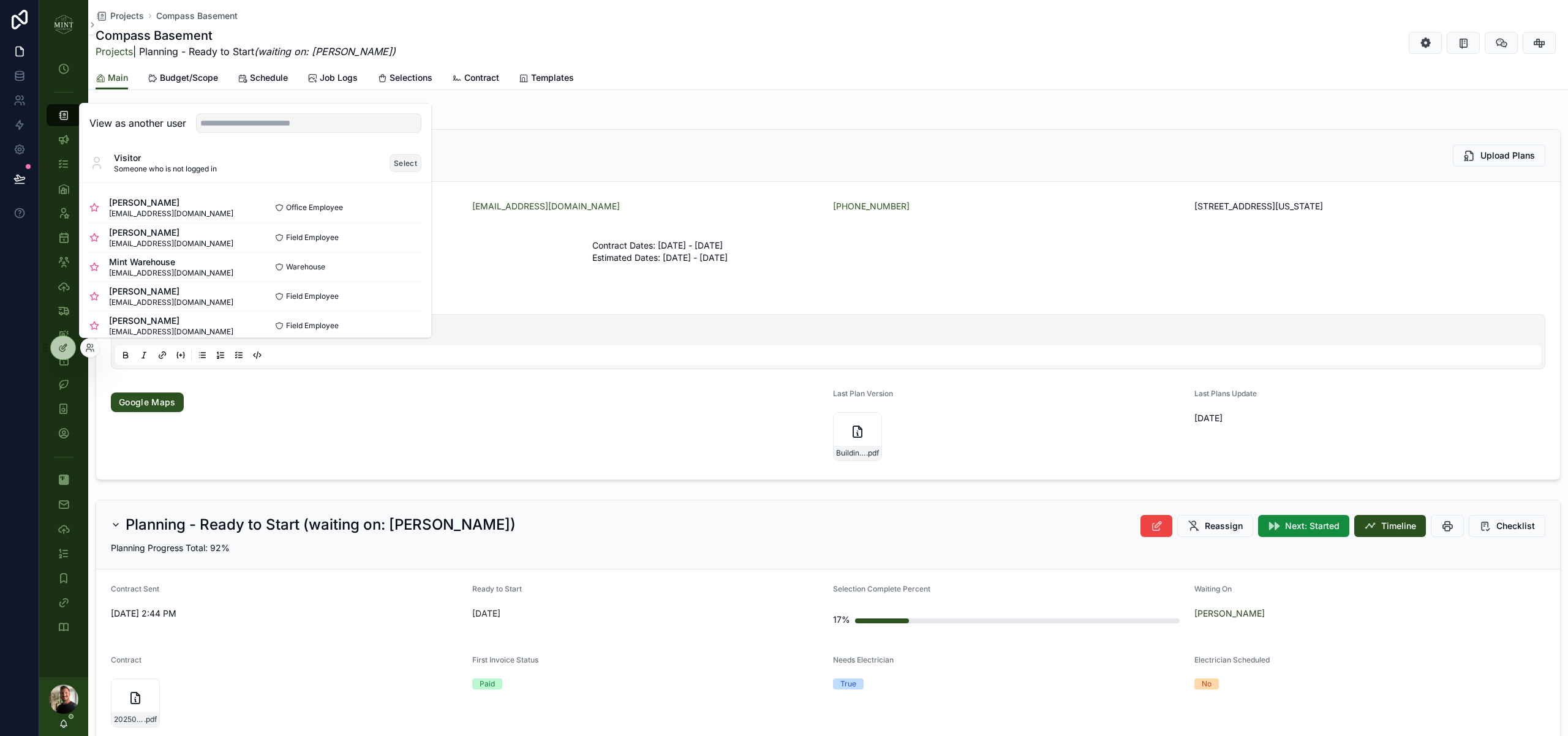
click at [399, 164] on button "Select" at bounding box center [406, 163] width 32 height 18
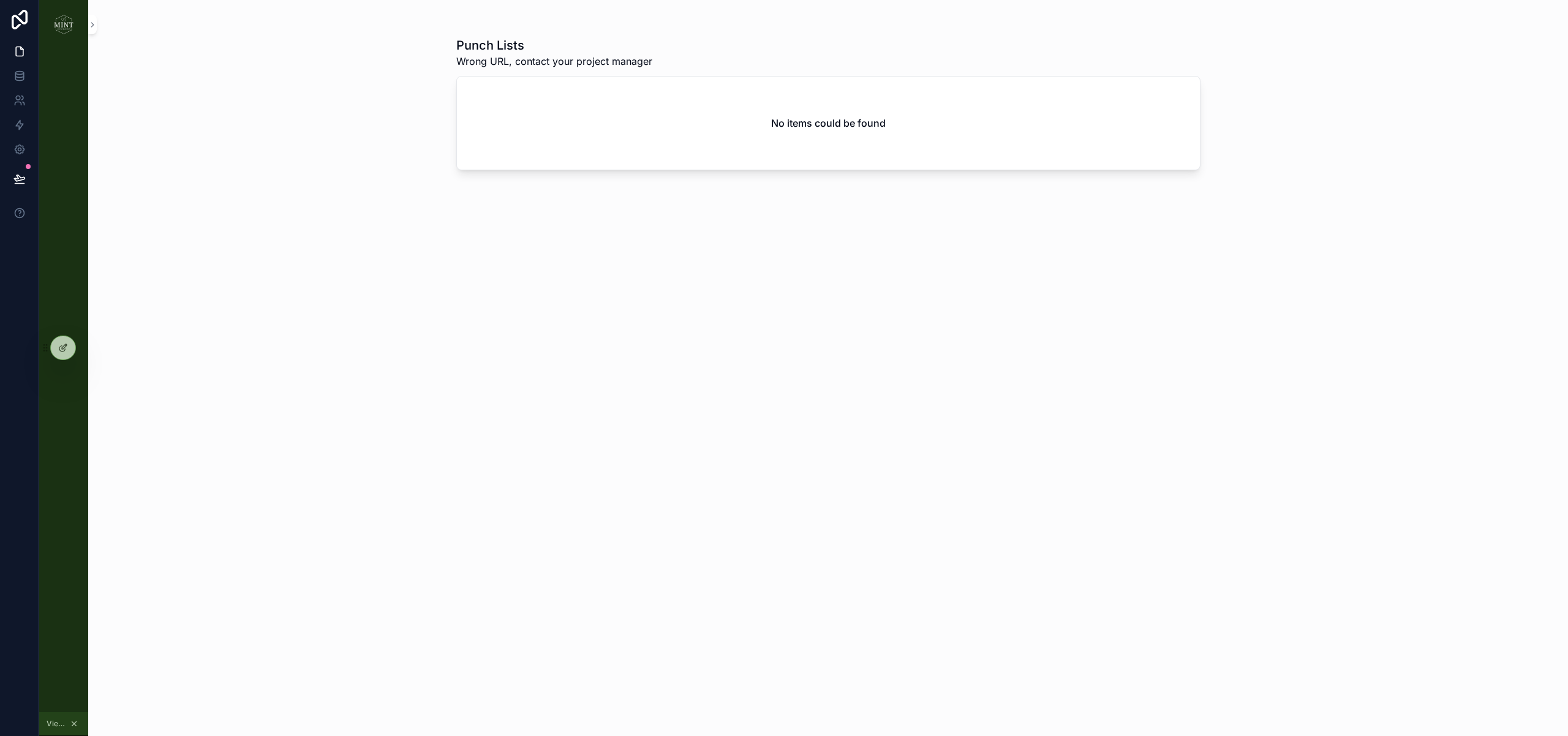
click at [76, 724] on icon "scrollable content" at bounding box center [74, 723] width 8 height 8
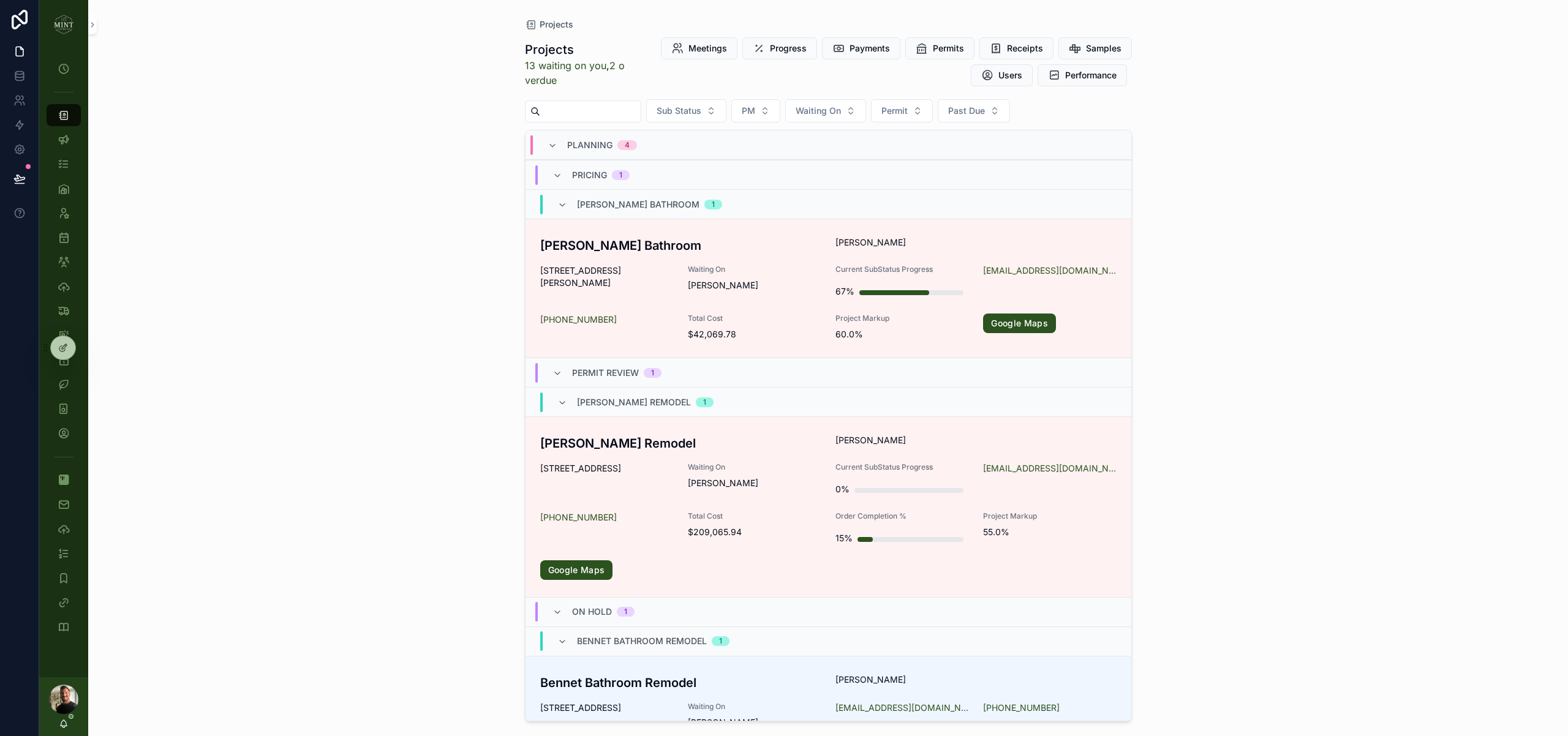
scroll to position [504, 0]
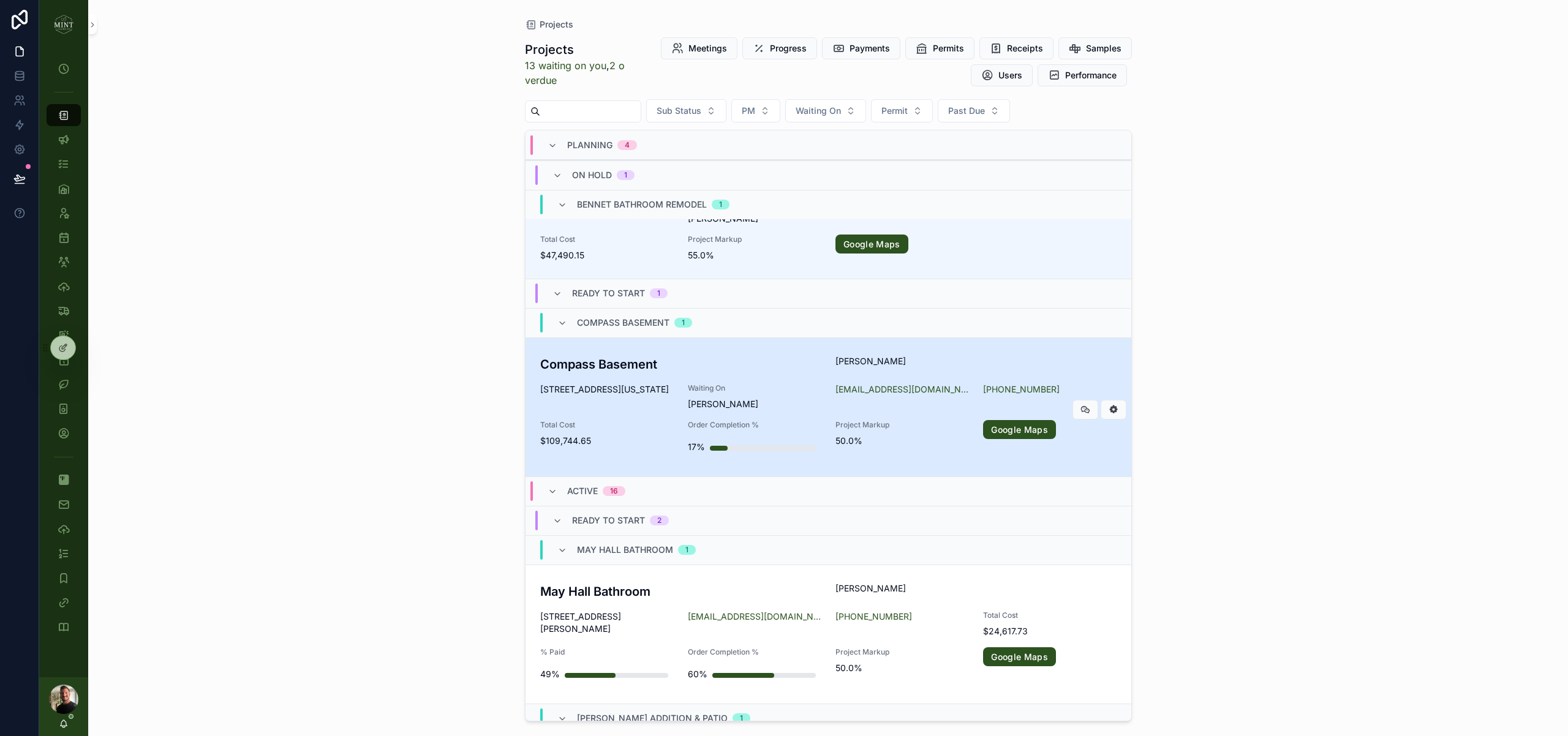
click at [586, 369] on h3 "Compass Basement" at bounding box center [680, 364] width 281 height 18
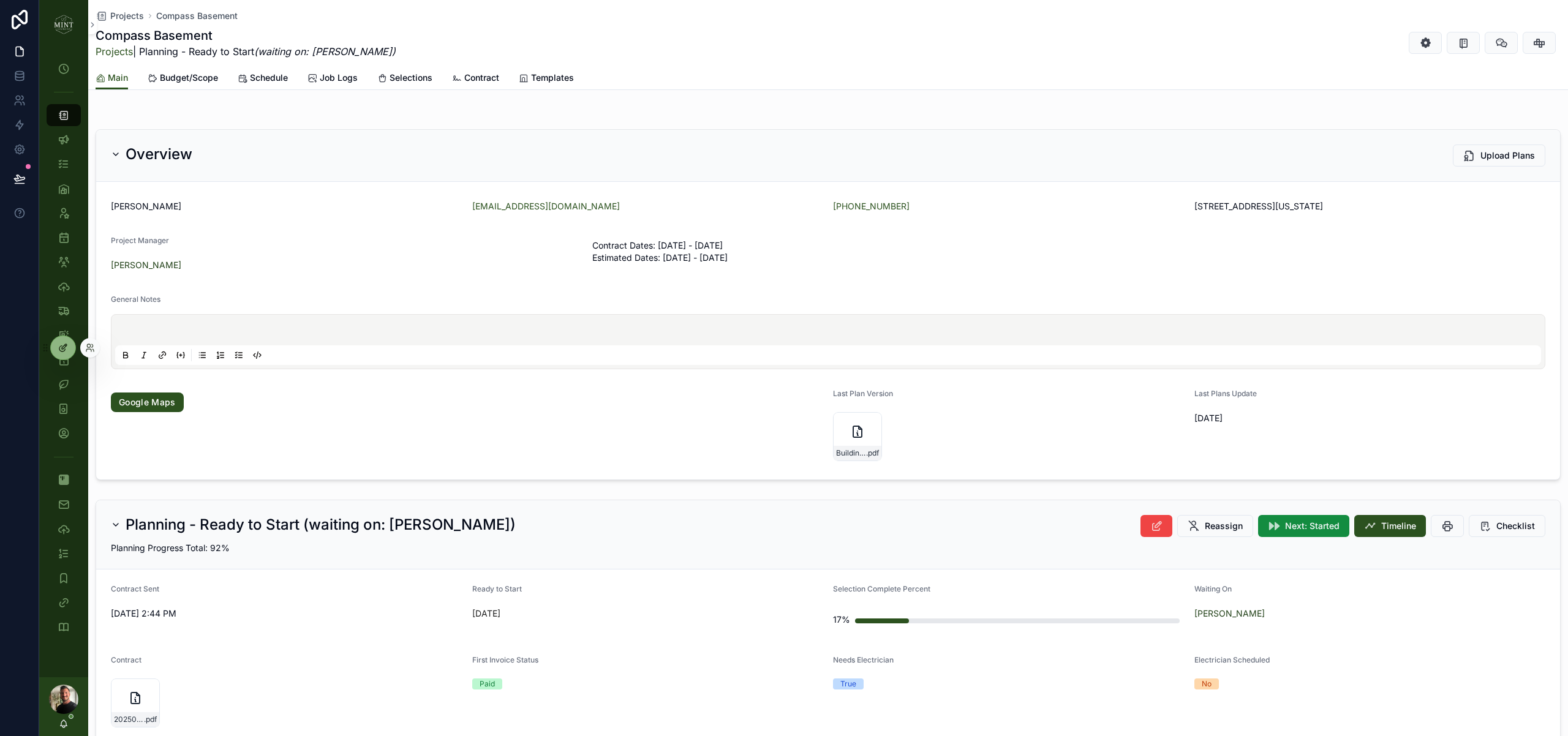
click at [61, 343] on icon at bounding box center [62, 347] width 10 height 10
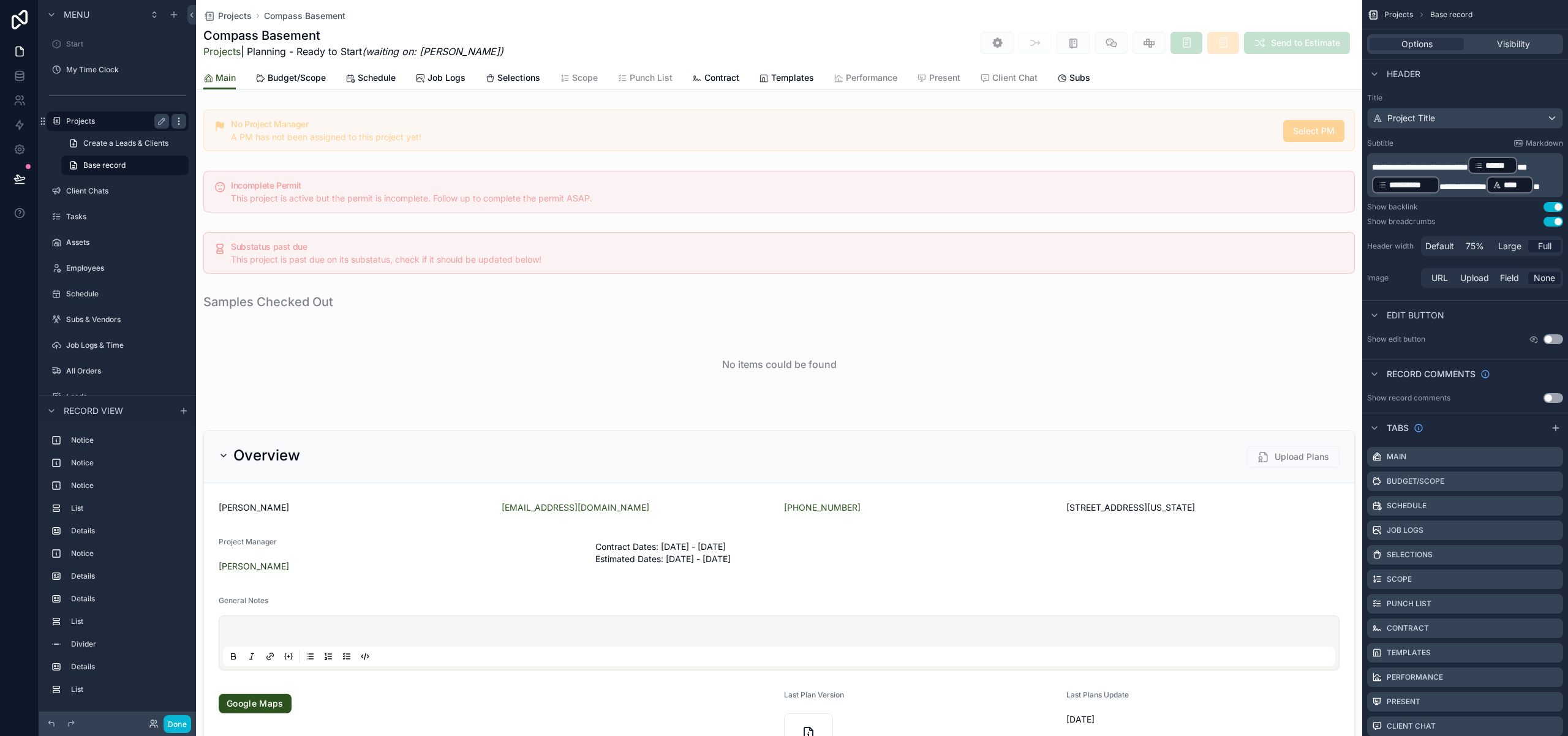
click at [180, 120] on icon "scrollable content" at bounding box center [178, 121] width 10 height 10
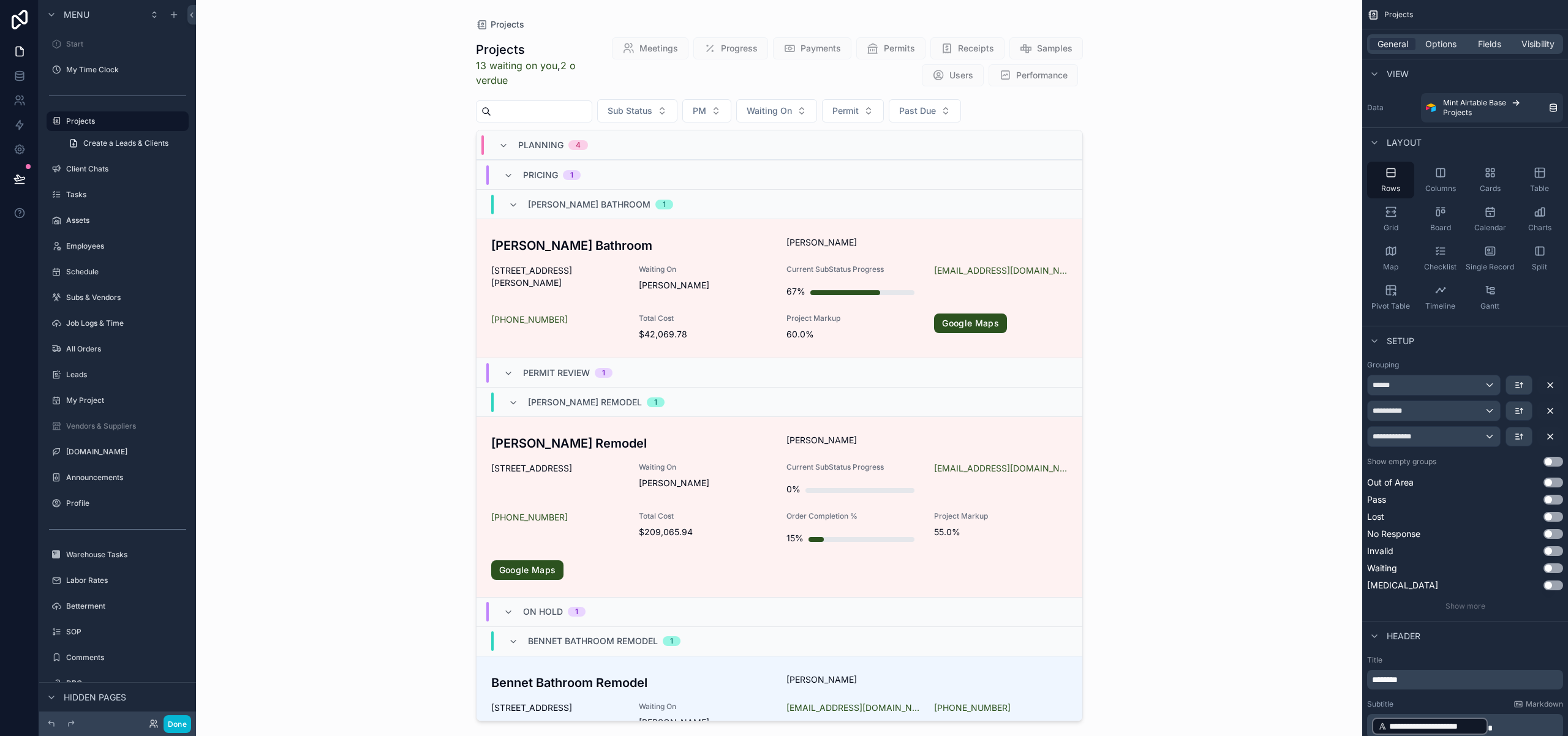
click at [212, 97] on div "Projects Projects 13 waiting on you , 2 overdue Meetings Progress Payments Perm…" at bounding box center [778, 368] width 1166 height 736
click at [561, 245] on div "scrollable content" at bounding box center [779, 360] width 627 height 721
click at [549, 252] on h3 "[PERSON_NAME] Bathroom" at bounding box center [631, 245] width 281 height 18
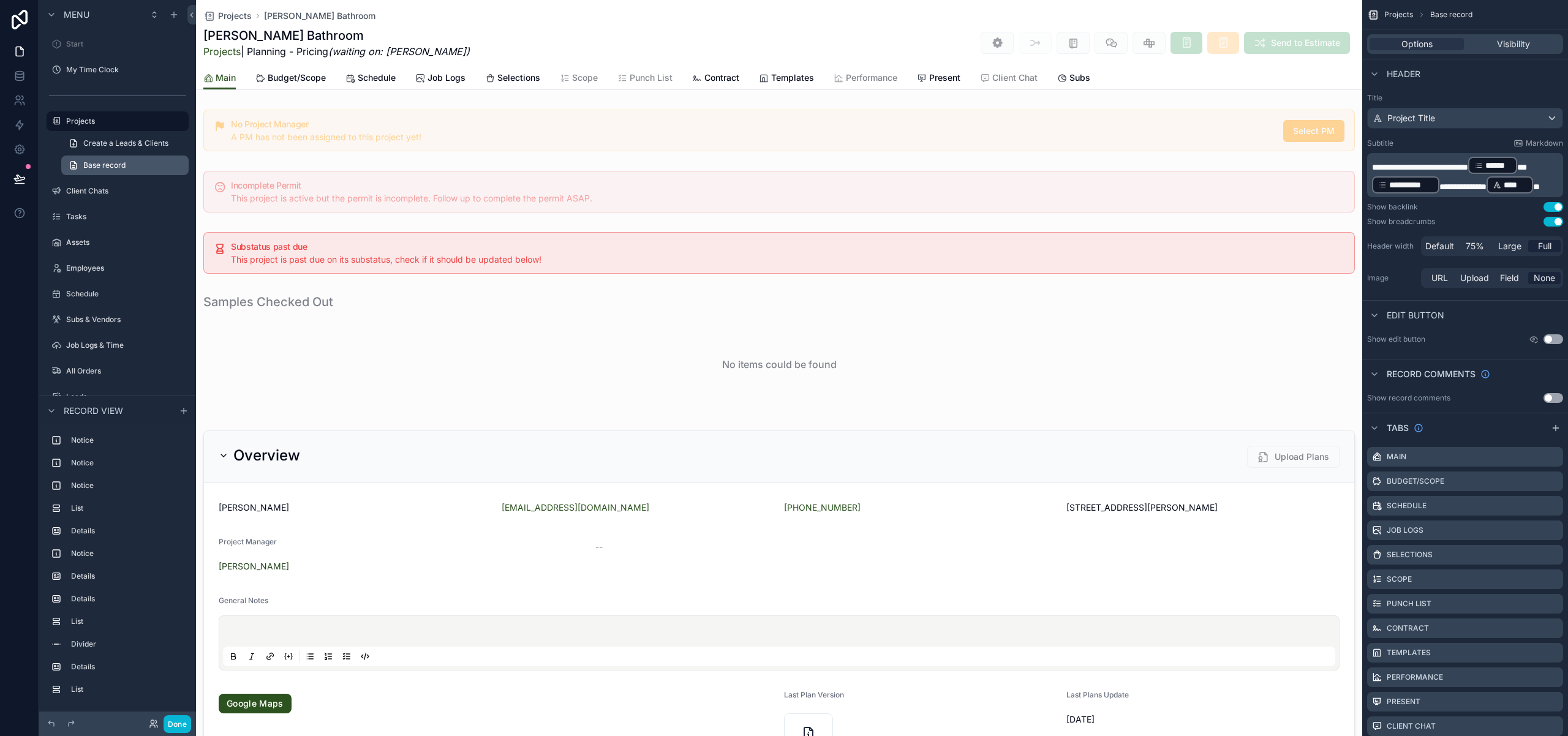
click at [178, 167] on link "Base record" at bounding box center [124, 165] width 127 height 20
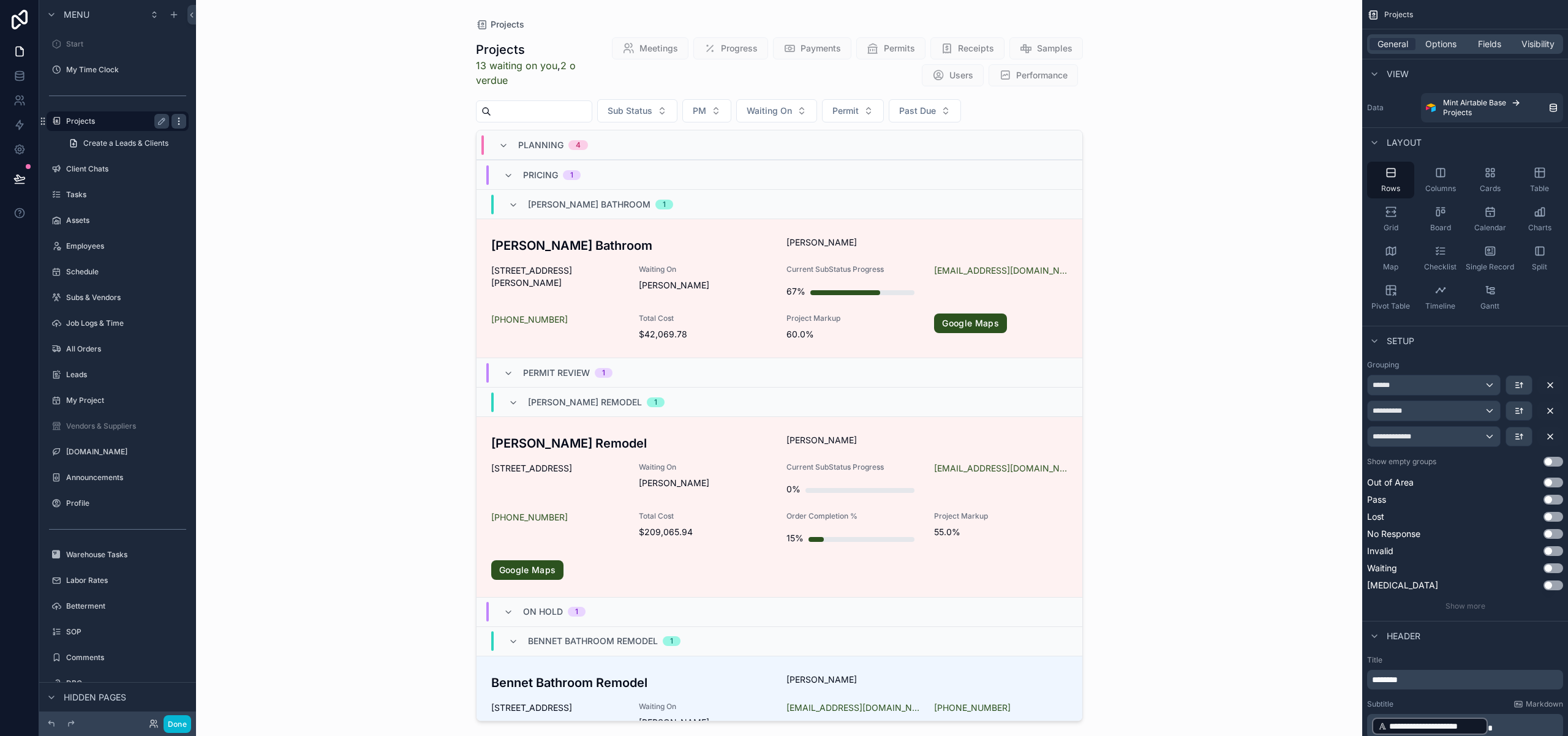
click at [177, 123] on icon "scrollable content" at bounding box center [178, 121] width 10 height 10
click at [248, 50] on div "Projects Projects 13 waiting on you , 2 overdue Meetings Progress Payments Perm…" at bounding box center [778, 368] width 1166 height 736
click at [180, 120] on icon "scrollable content" at bounding box center [178, 121] width 10 height 10
click at [231, 253] on div "Projects Projects 13 waiting on you , 2 overdue Meetings Progress Payments Perm…" at bounding box center [778, 368] width 1166 height 736
click at [182, 724] on button "Done" at bounding box center [177, 723] width 27 height 18
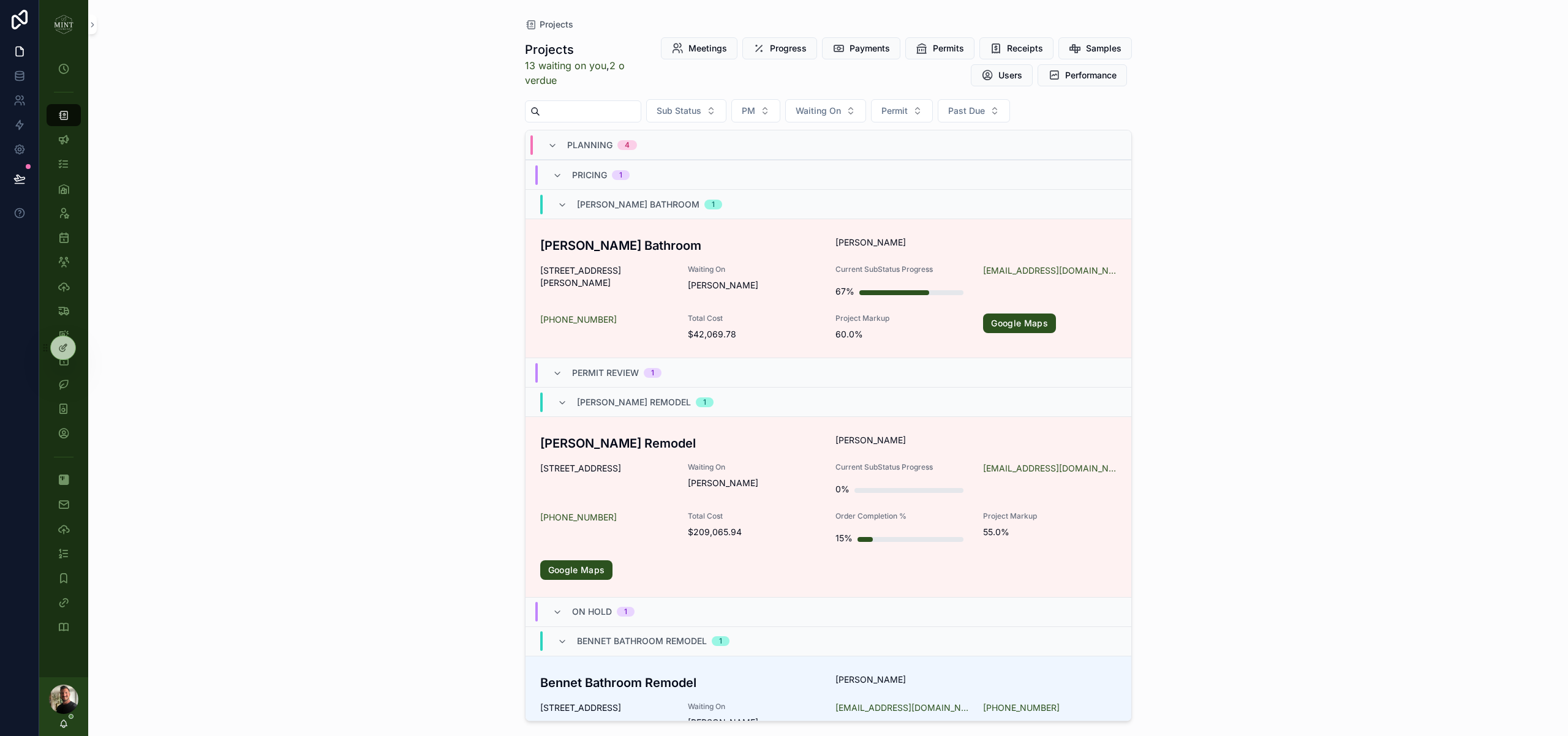
click at [311, 480] on div "Projects Projects 13 waiting on you , 2 overdue Meetings Progress Payments Perm…" at bounding box center [828, 368] width 1480 height 736
click at [65, 349] on icon at bounding box center [62, 347] width 10 height 10
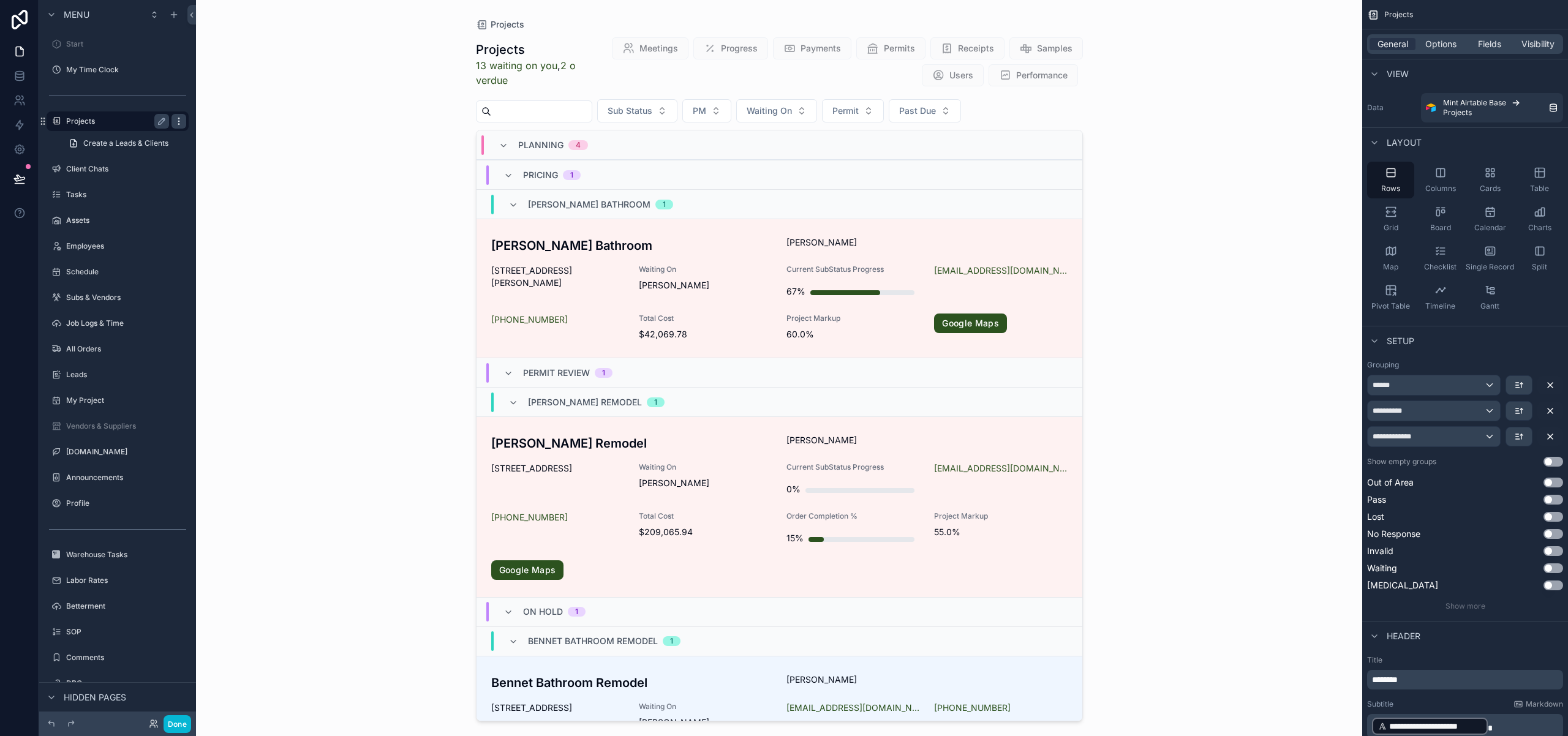
click at [180, 121] on icon "scrollable content" at bounding box center [178, 121] width 10 height 10
click at [241, 135] on span "Clone" at bounding box center [229, 135] width 23 height 12
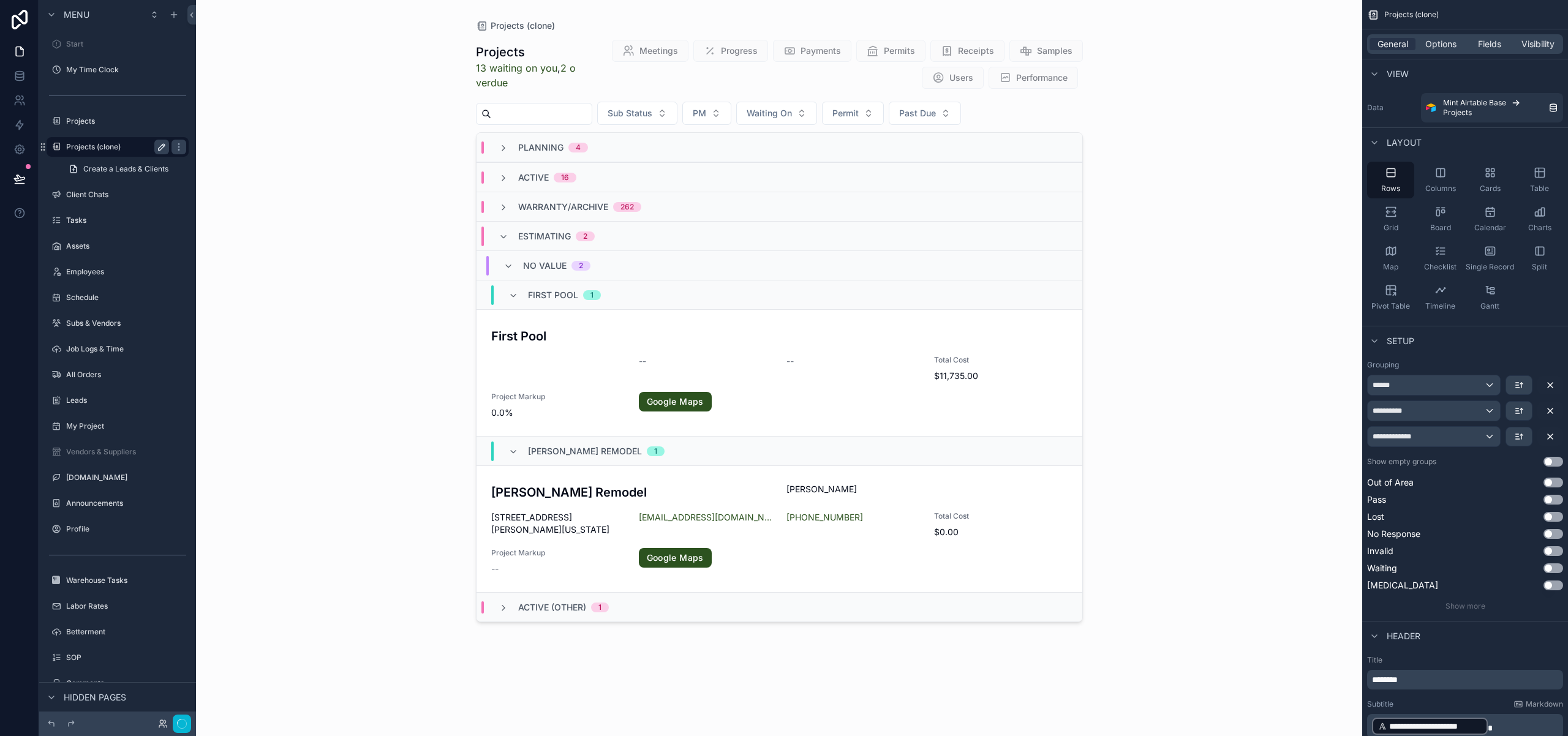
click at [161, 148] on icon "scrollable content" at bounding box center [161, 147] width 6 height 6
click at [130, 147] on input "**********" at bounding box center [107, 146] width 83 height 14
type input "**********"
click at [174, 147] on icon "scrollable content" at bounding box center [178, 147] width 10 height 10
click at [107, 146] on label "Projects (subs)" at bounding box center [115, 147] width 98 height 10
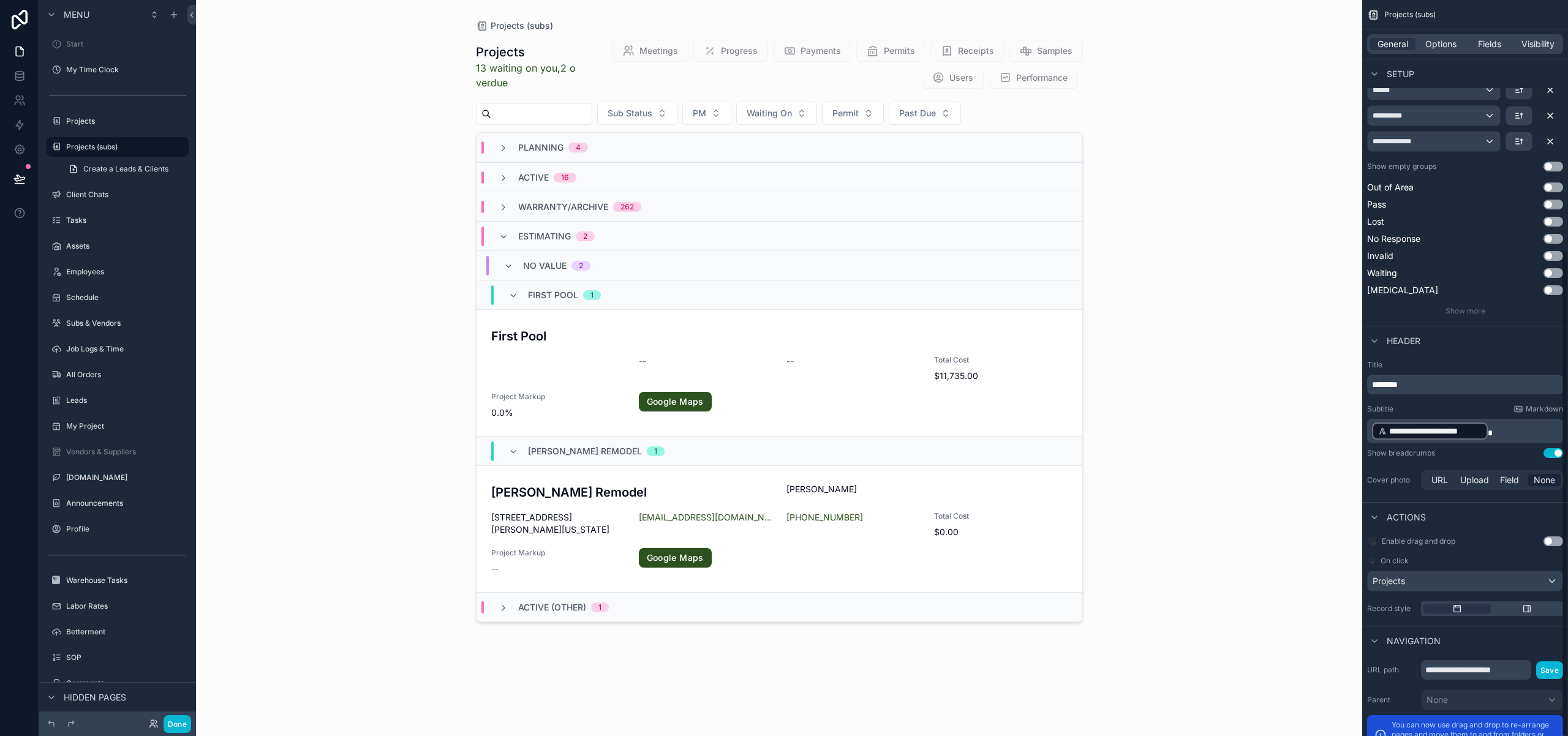
scroll to position [377, 0]
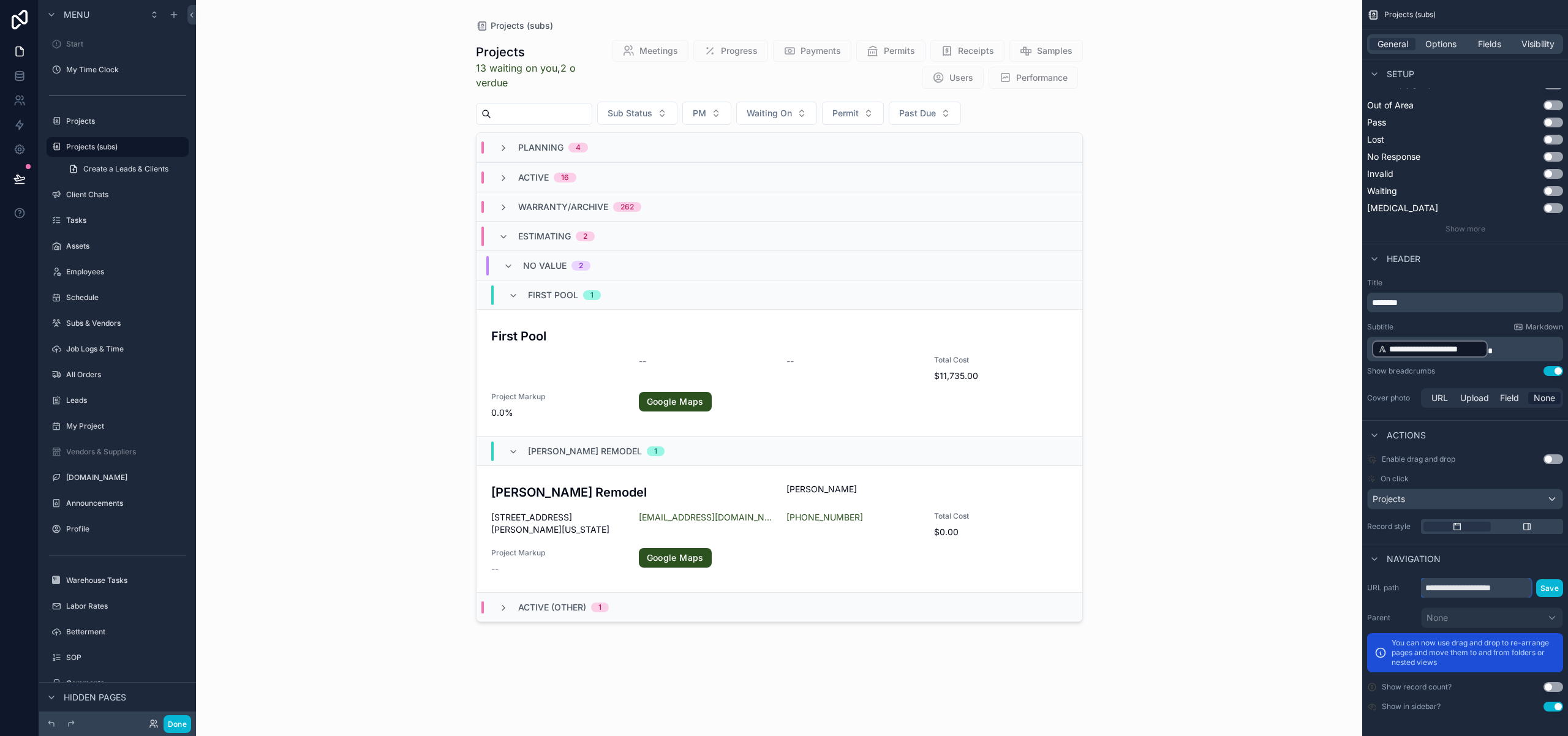
drag, startPoint x: 1491, startPoint y: 589, endPoint x: 1464, endPoint y: 587, distance: 27.1
click at [1464, 587] on input "**********" at bounding box center [1476, 588] width 110 height 20
type input "**********"
click at [1552, 709] on button "Use setting" at bounding box center [1554, 706] width 20 height 10
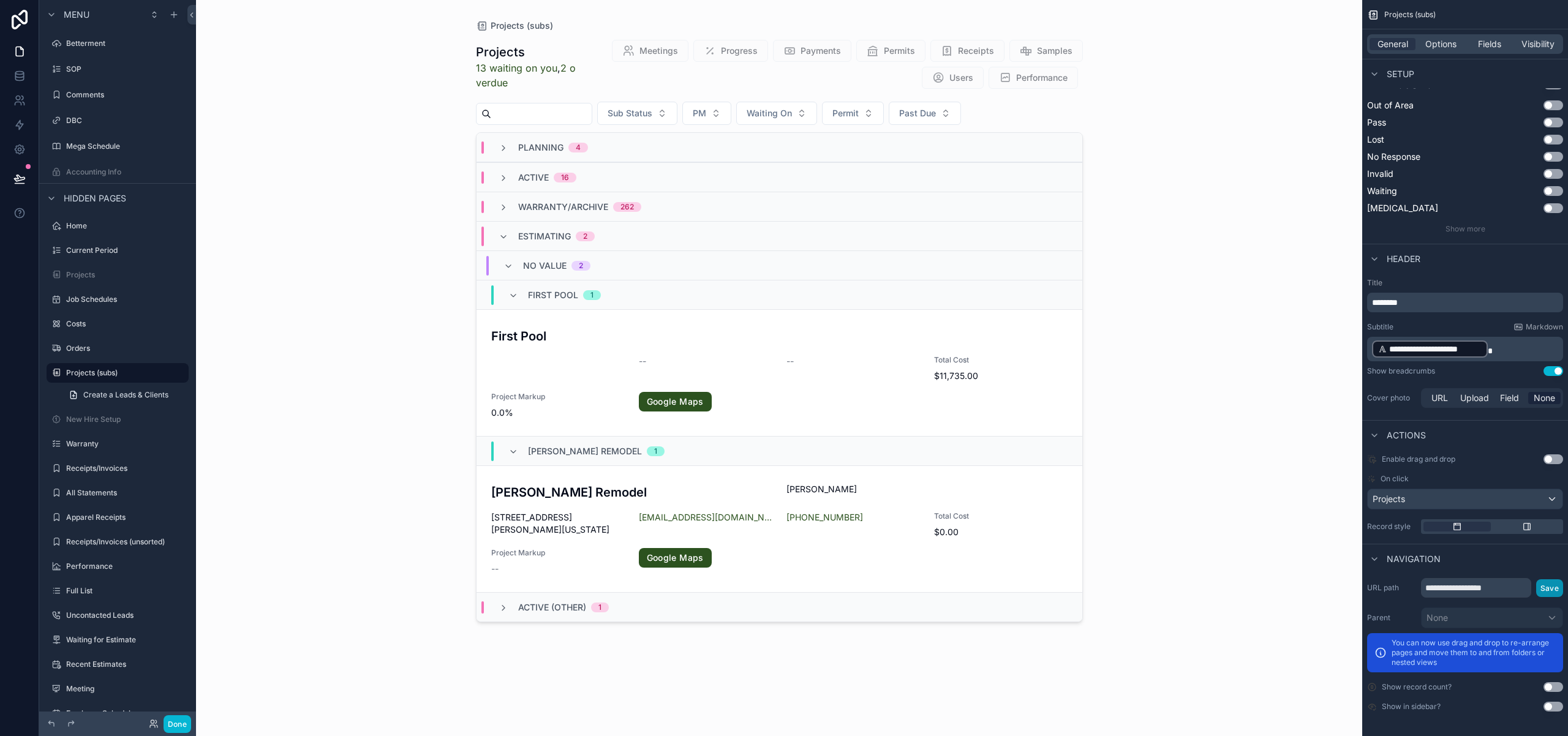
click at [1550, 583] on button "Save" at bounding box center [1549, 588] width 27 height 18
click at [1551, 591] on button "Save" at bounding box center [1549, 588] width 27 height 18
click at [1507, 348] on p "**********" at bounding box center [1467, 349] width 189 height 20
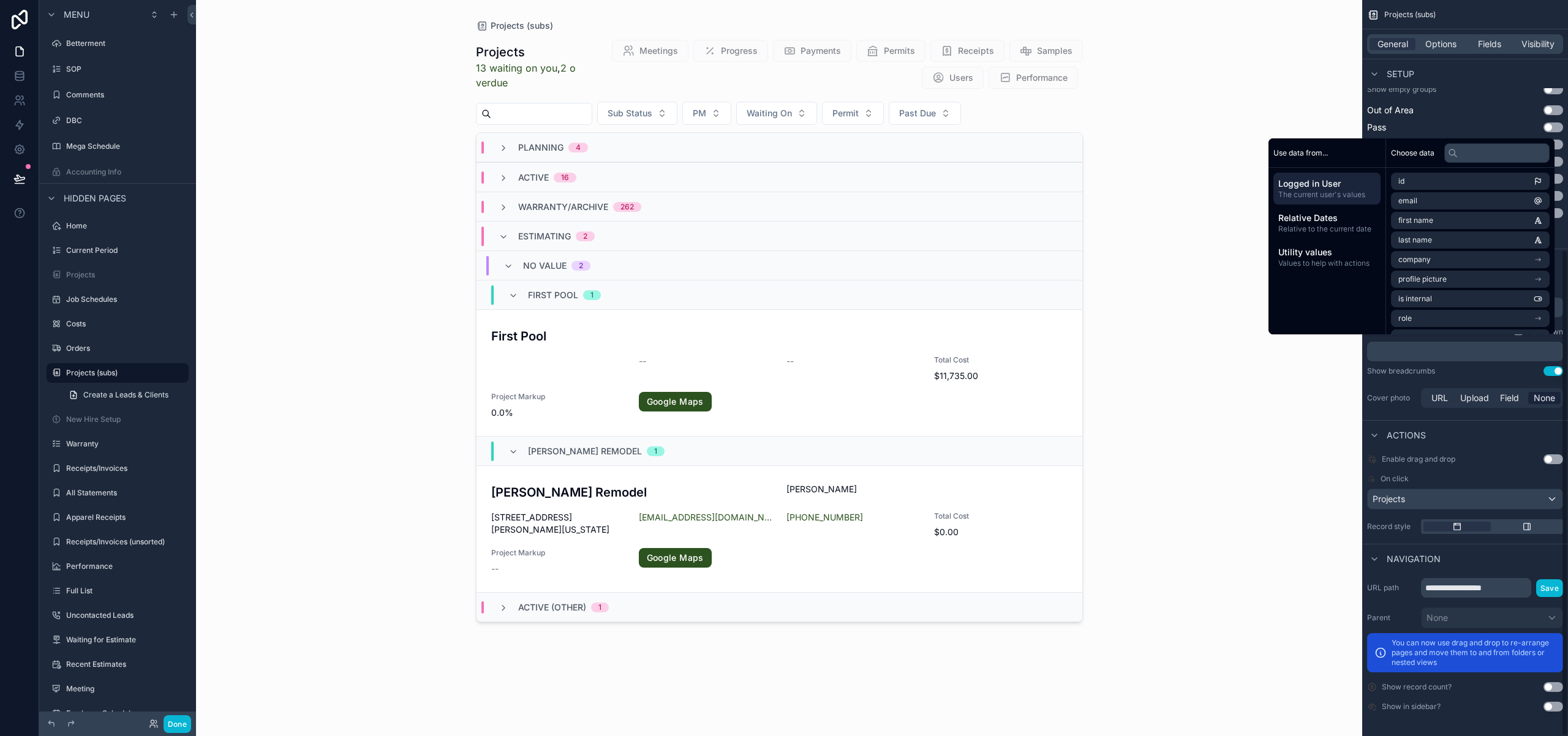
scroll to position [372, 0]
click at [1551, 372] on button "Use setting" at bounding box center [1554, 371] width 20 height 10
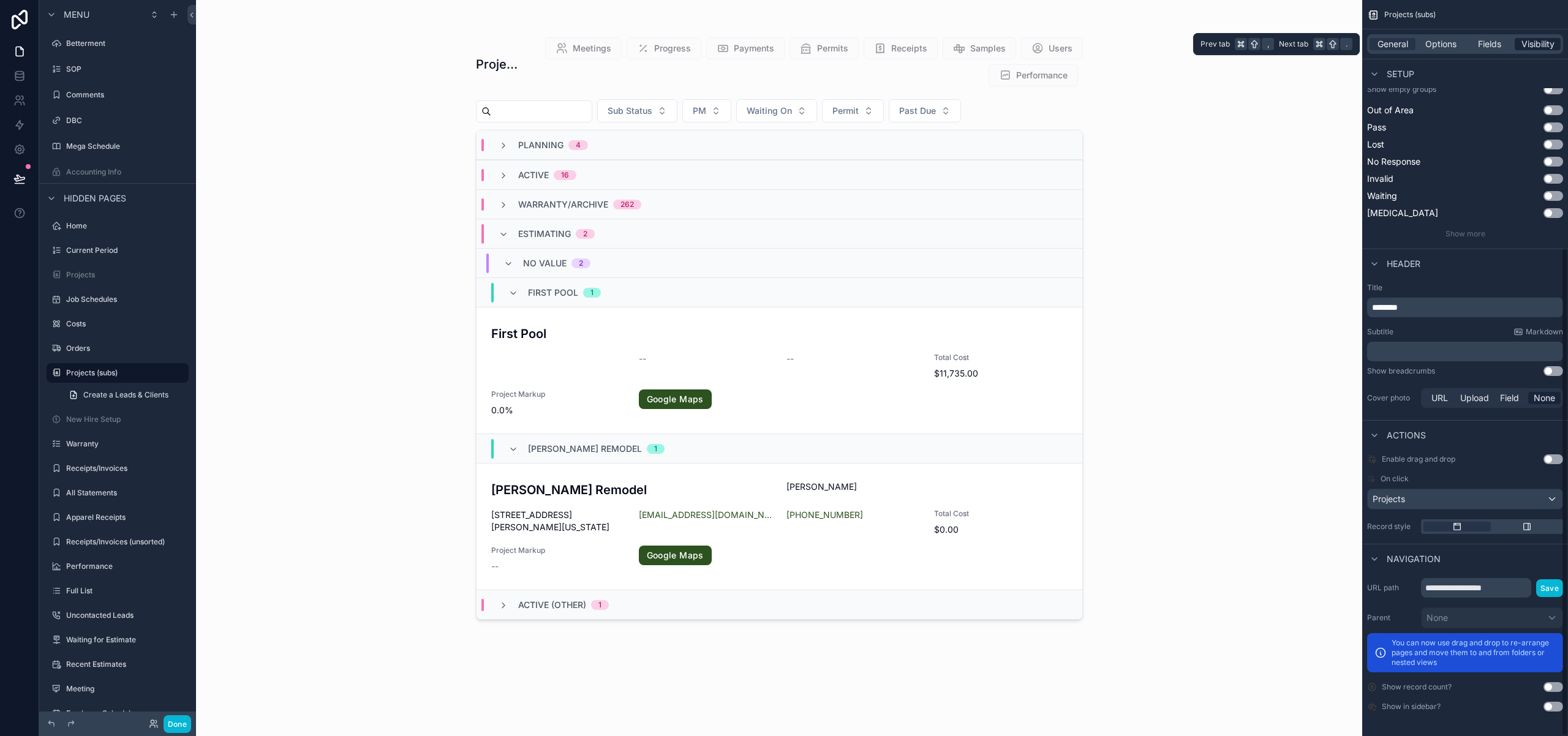
click at [1557, 47] on div "Visibility" at bounding box center [1538, 44] width 46 height 12
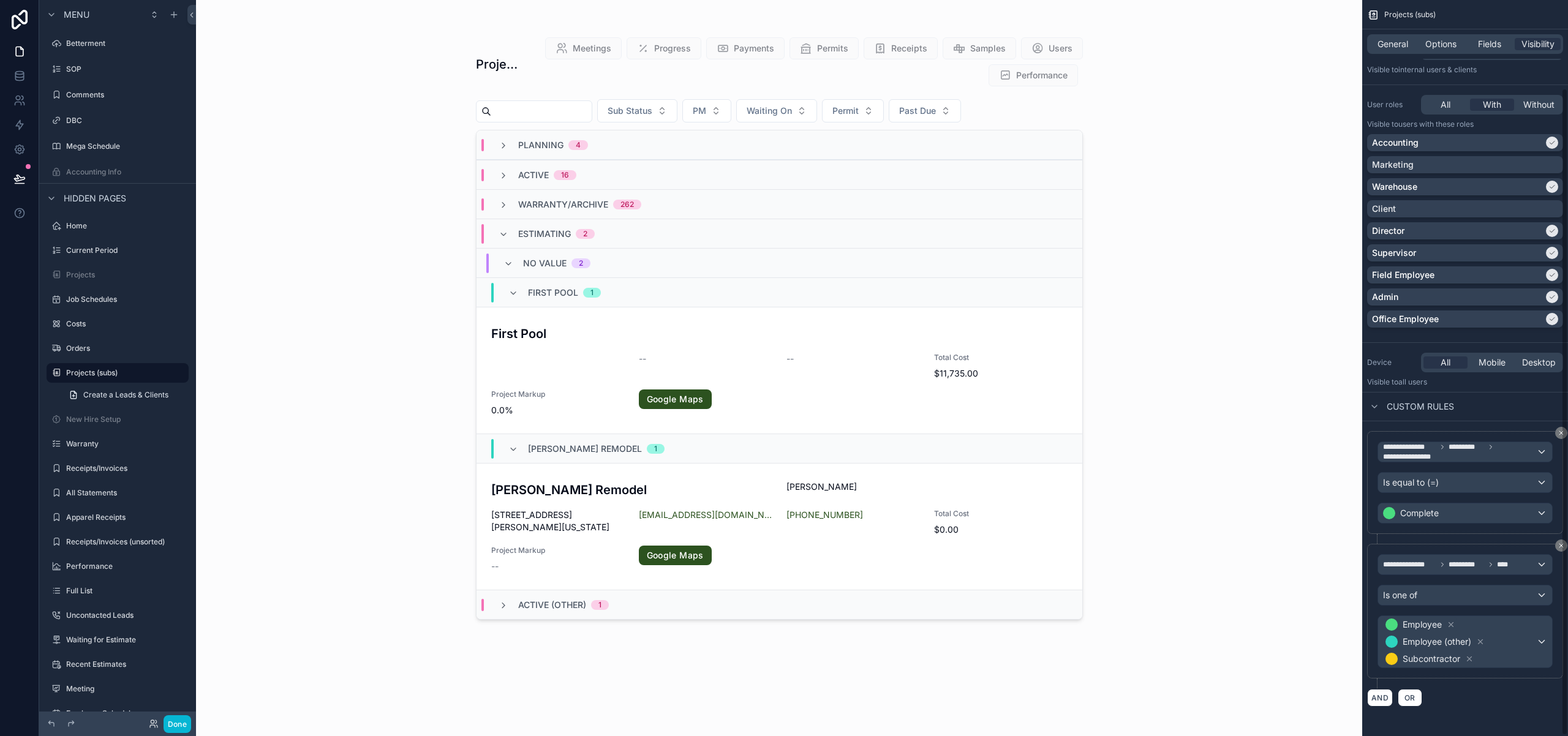
scroll to position [0, 0]
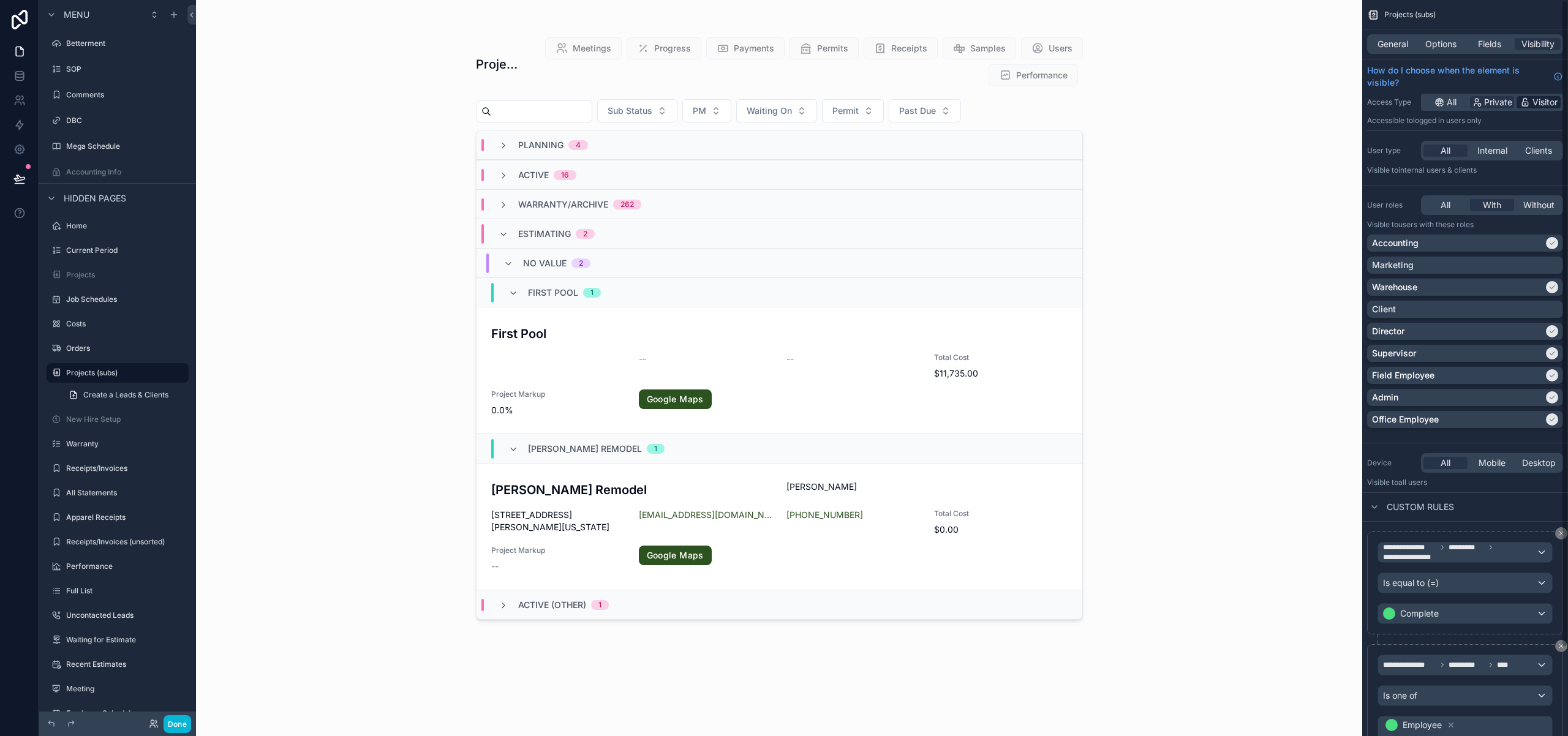
click at [1541, 102] on span "Visitor" at bounding box center [1544, 102] width 25 height 12
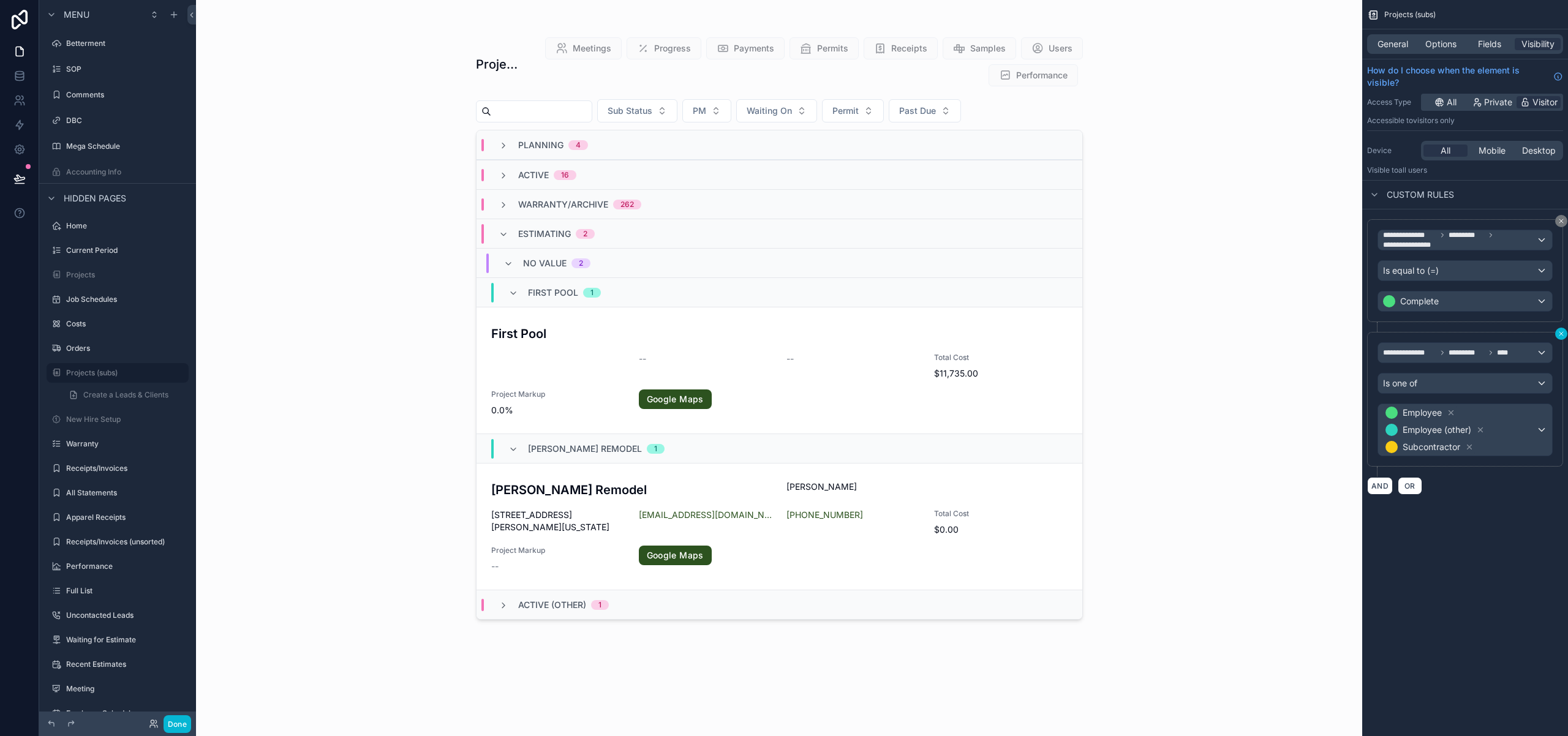
click at [1562, 332] on icon "scrollable content" at bounding box center [1561, 334] width 8 height 8
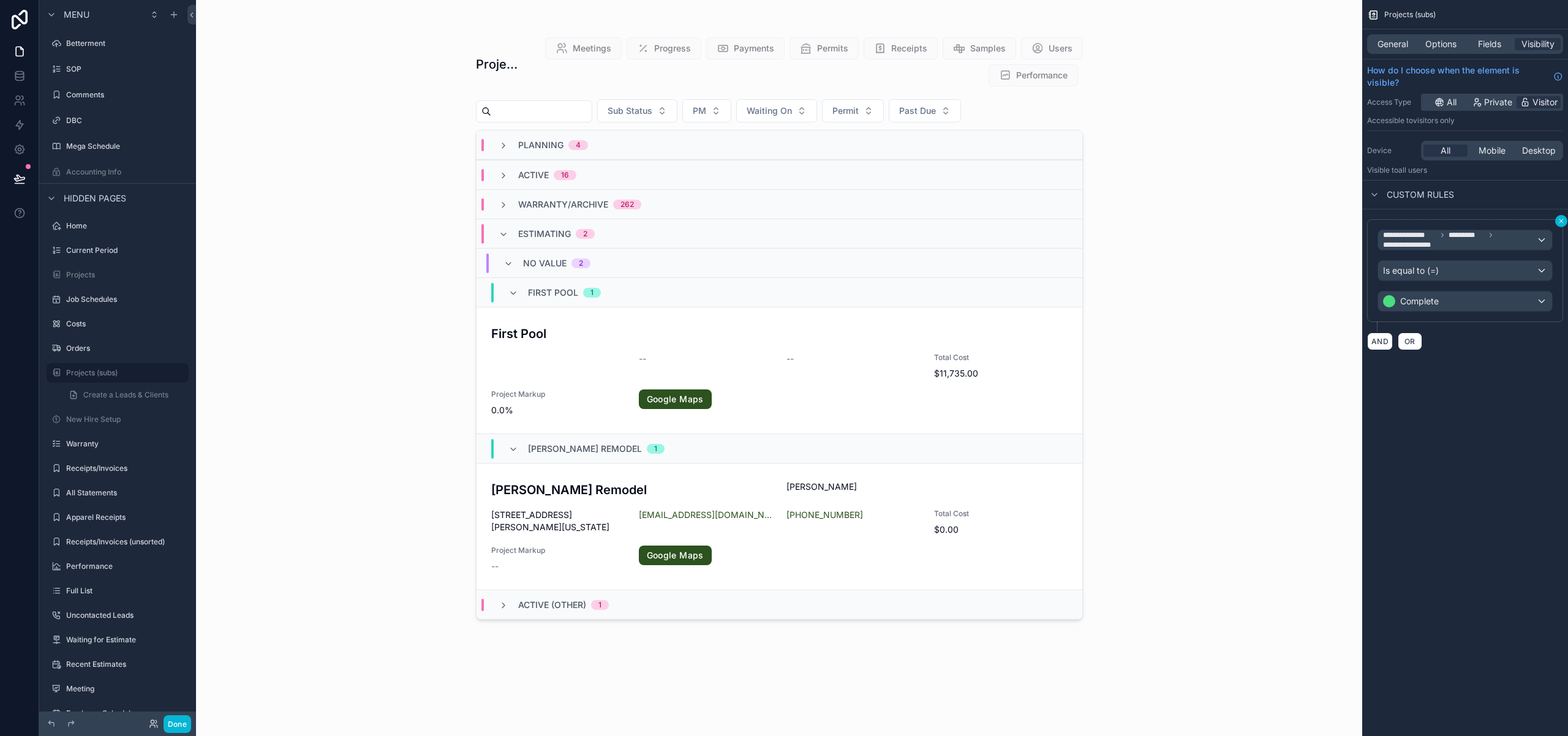
click at [1560, 221] on icon "scrollable content" at bounding box center [1561, 221] width 4 height 4
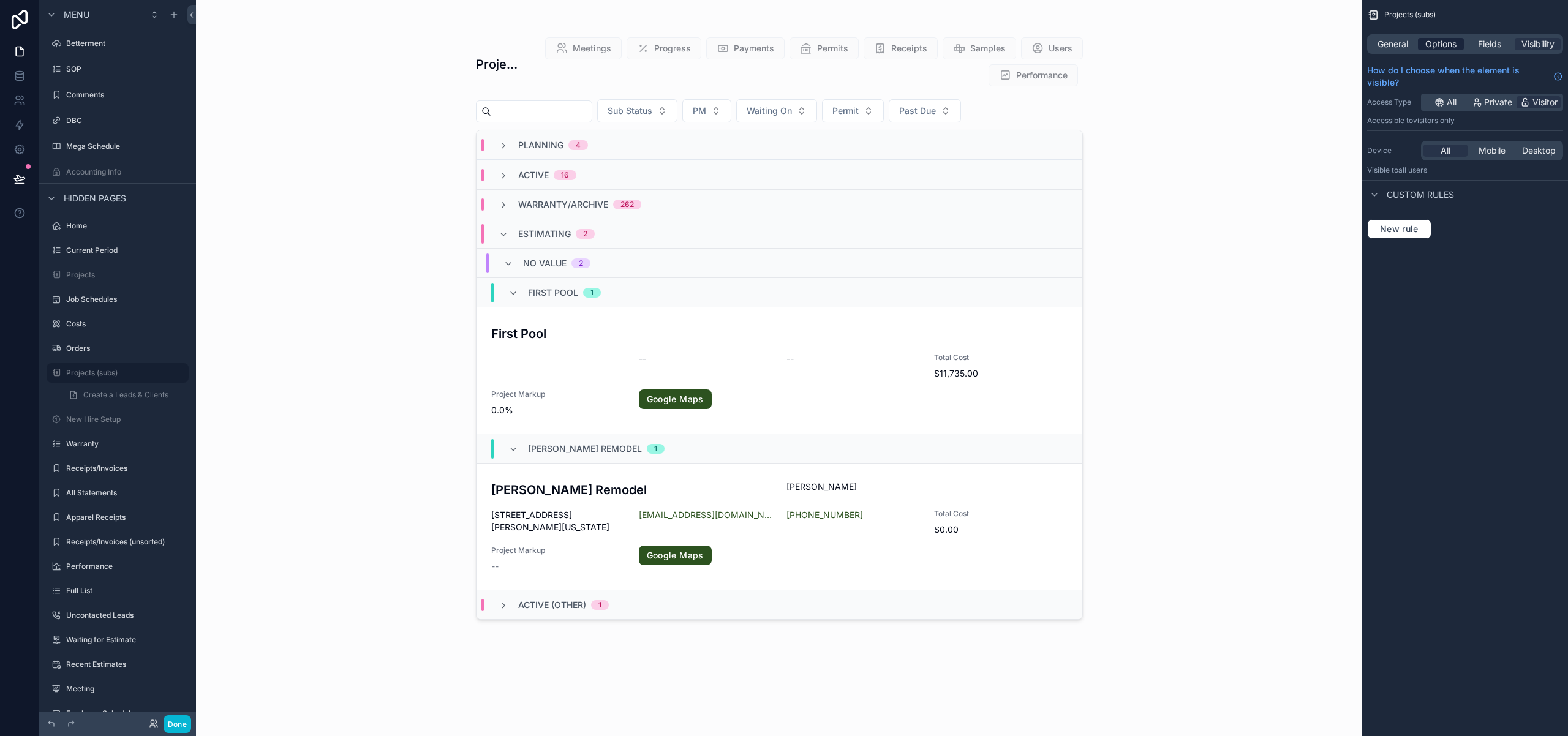
click at [1445, 44] on span "Options" at bounding box center [1441, 44] width 31 height 12
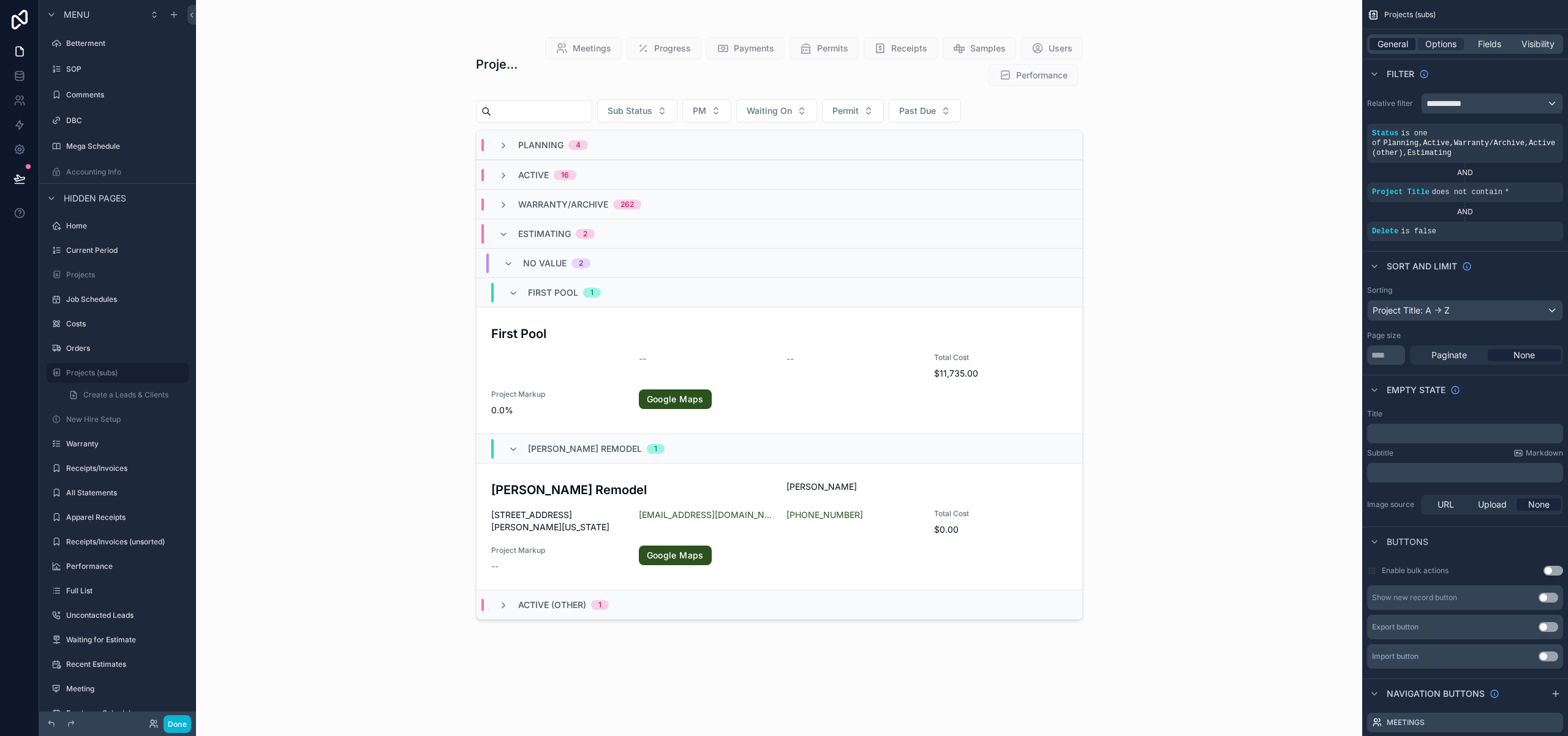
click at [1397, 46] on span "General" at bounding box center [1393, 44] width 30 height 12
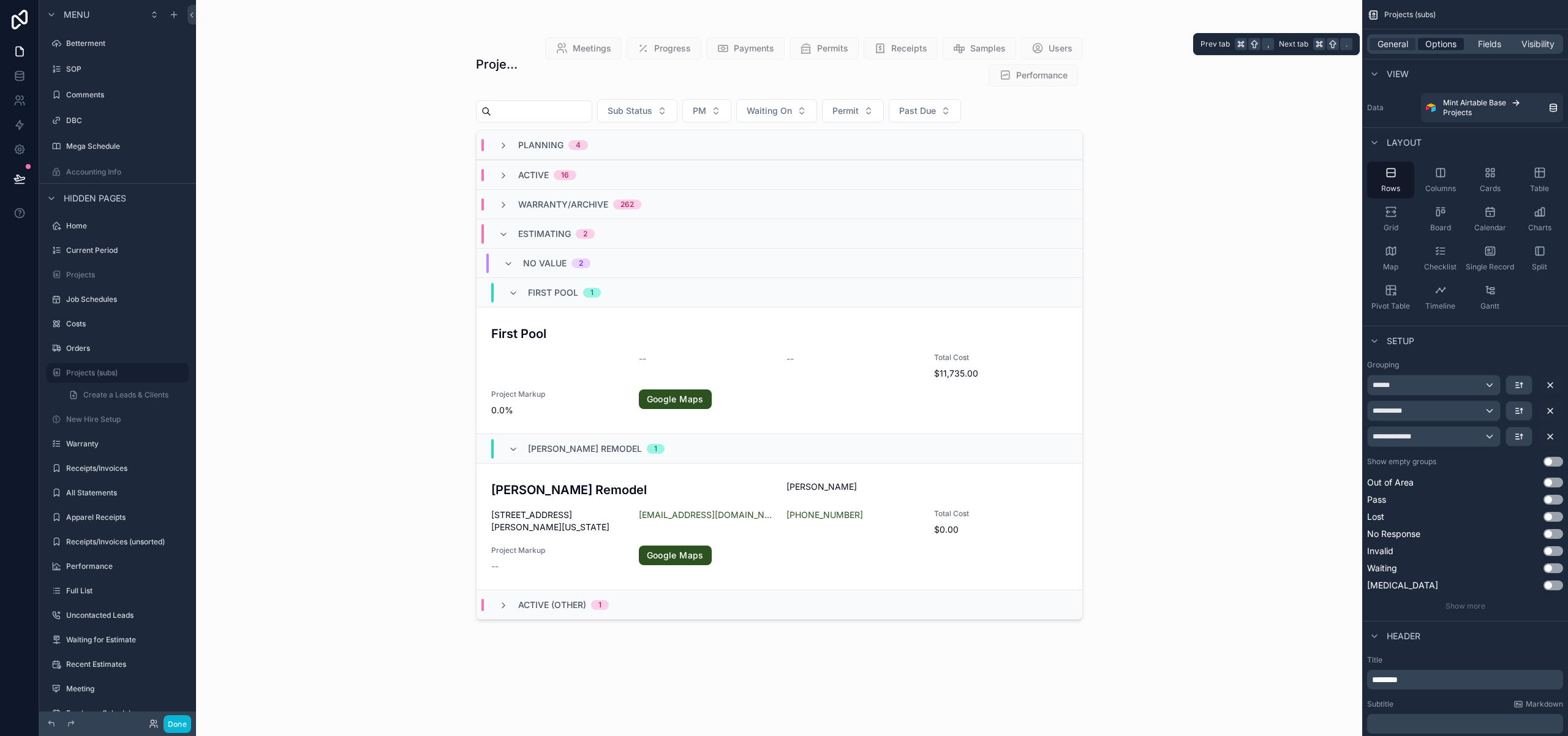
click at [1452, 43] on span "Options" at bounding box center [1441, 44] width 31 height 12
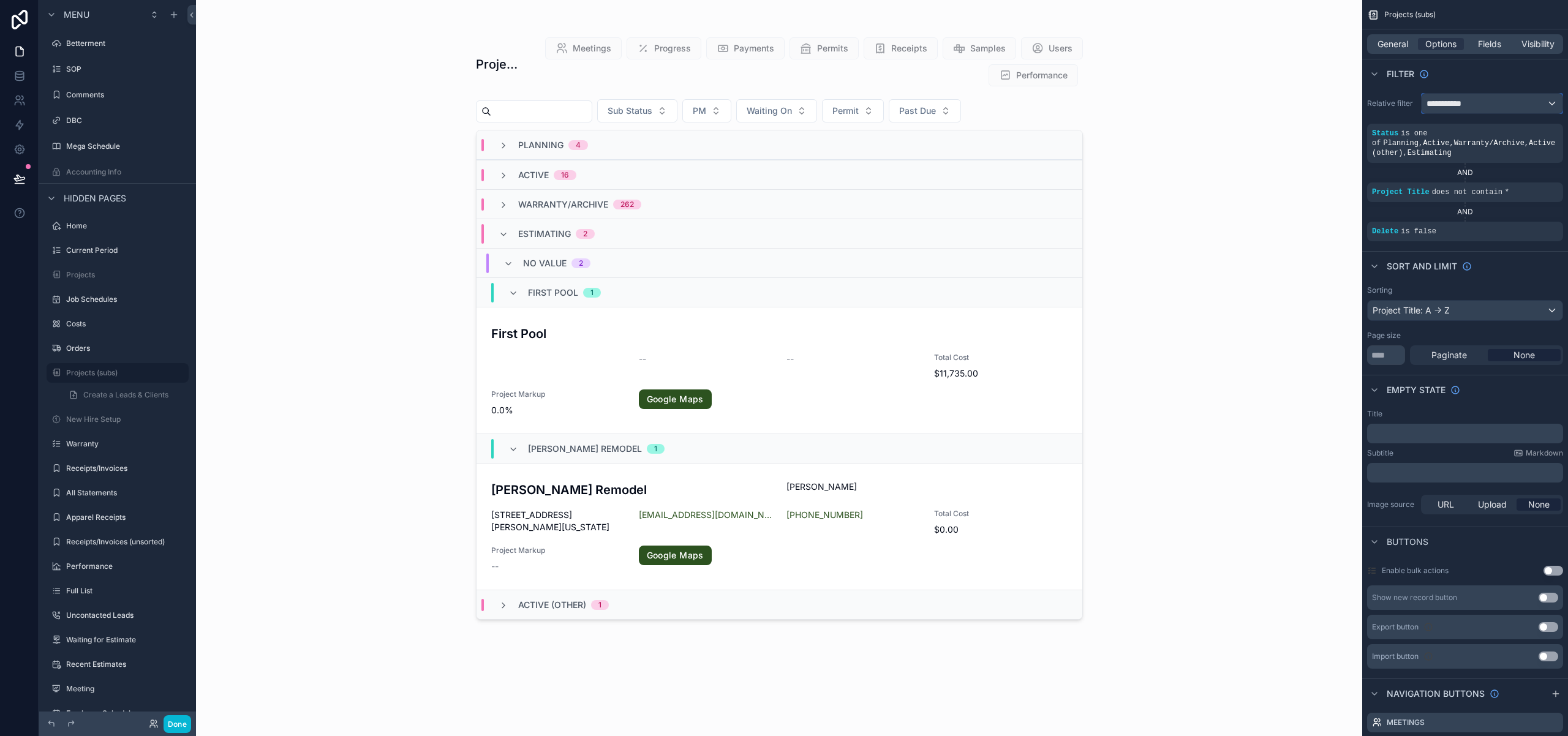
click at [1541, 104] on div "**********" at bounding box center [1492, 104] width 141 height 20
click at [1507, 199] on span "Logged in User" at bounding box center [1482, 192] width 101 height 14
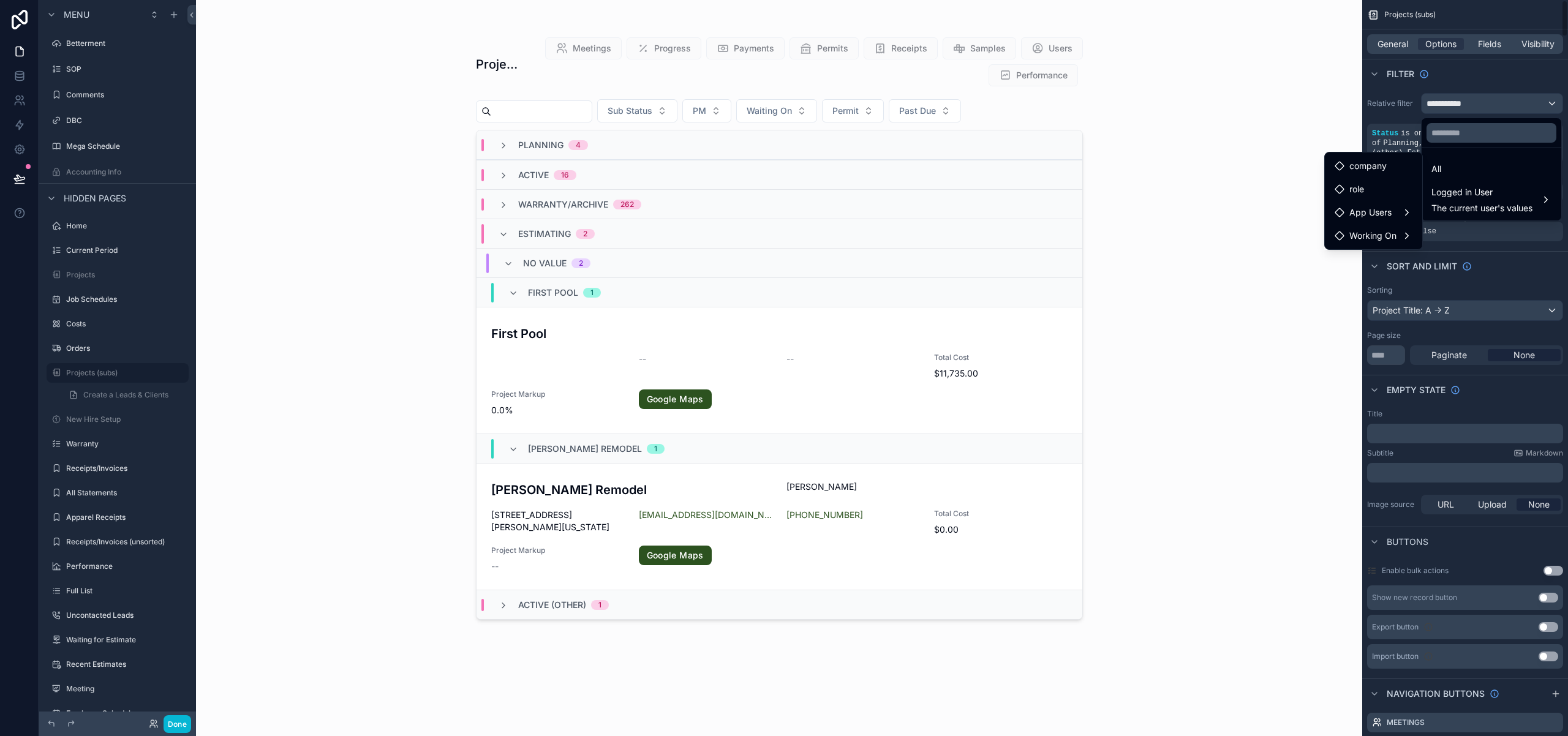
click at [1510, 249] on div "scrollable content" at bounding box center [784, 368] width 1568 height 736
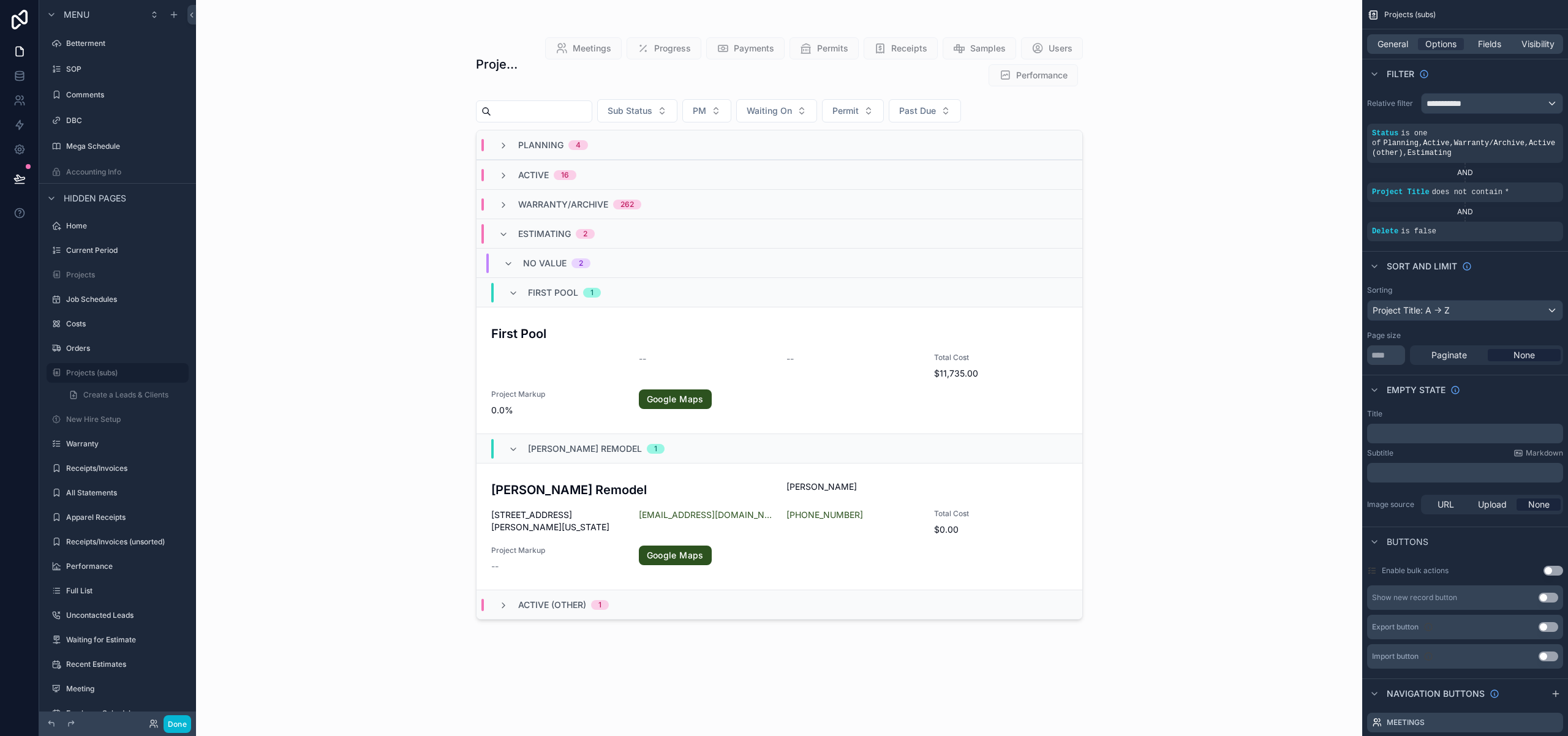
click at [511, 144] on div "Planning 4" at bounding box center [543, 145] width 89 height 12
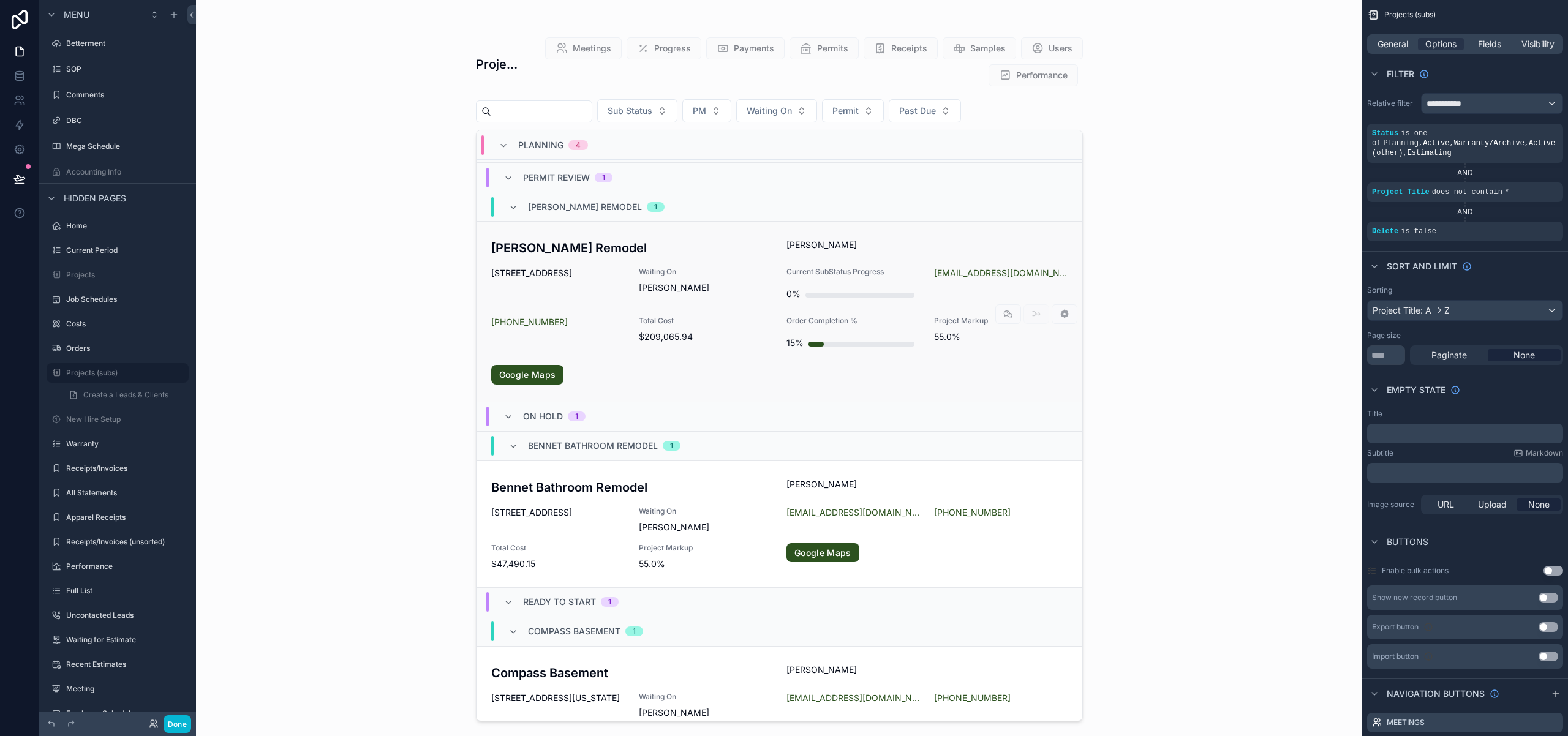
scroll to position [94, 0]
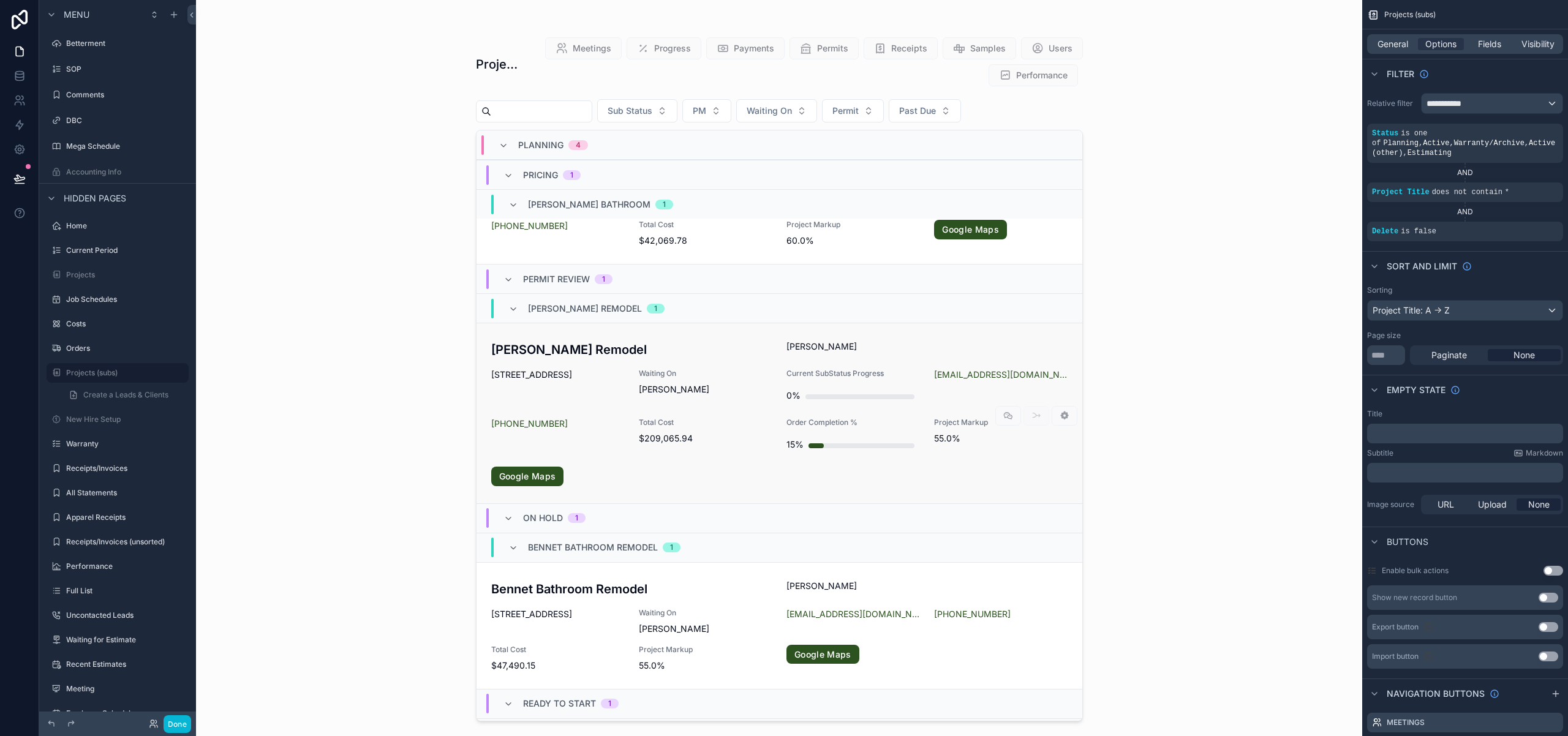
click at [588, 365] on div "Kenney Remodel Cindy Kenney 120 Hobart Court Rockingham VA 22801 Waiting On Mat…" at bounding box center [779, 413] width 576 height 145
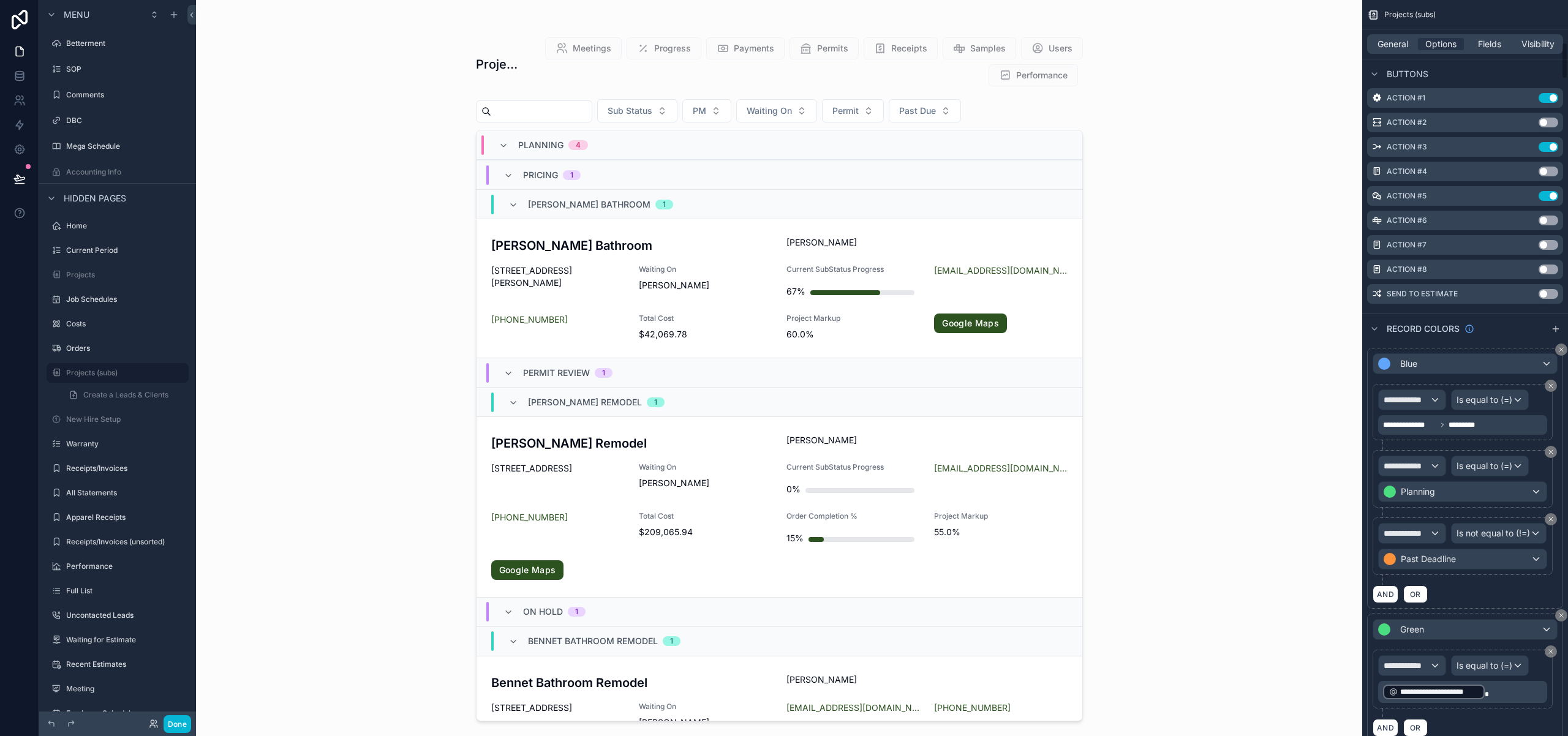
scroll to position [852, 0]
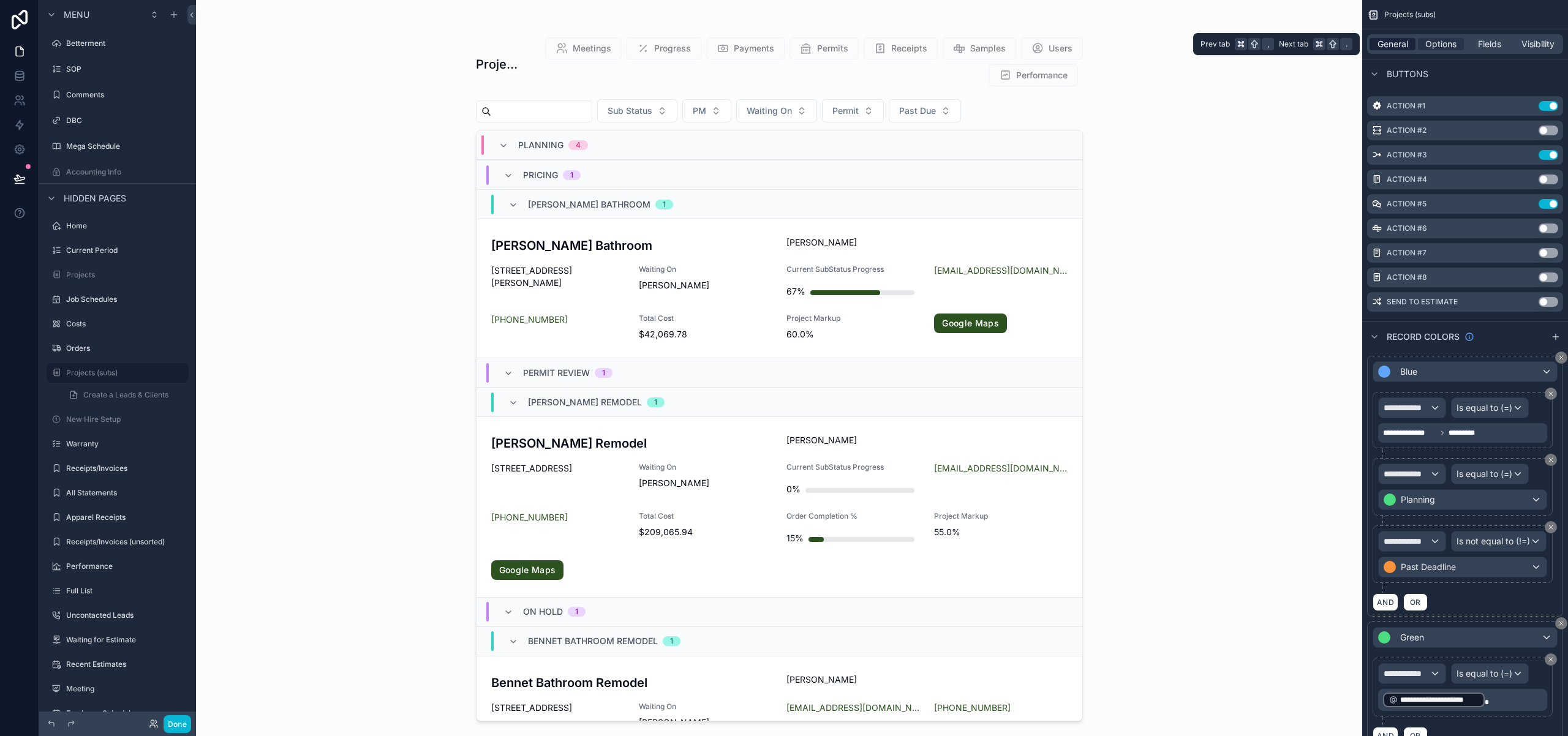
click at [1393, 48] on span "General" at bounding box center [1393, 44] width 30 height 12
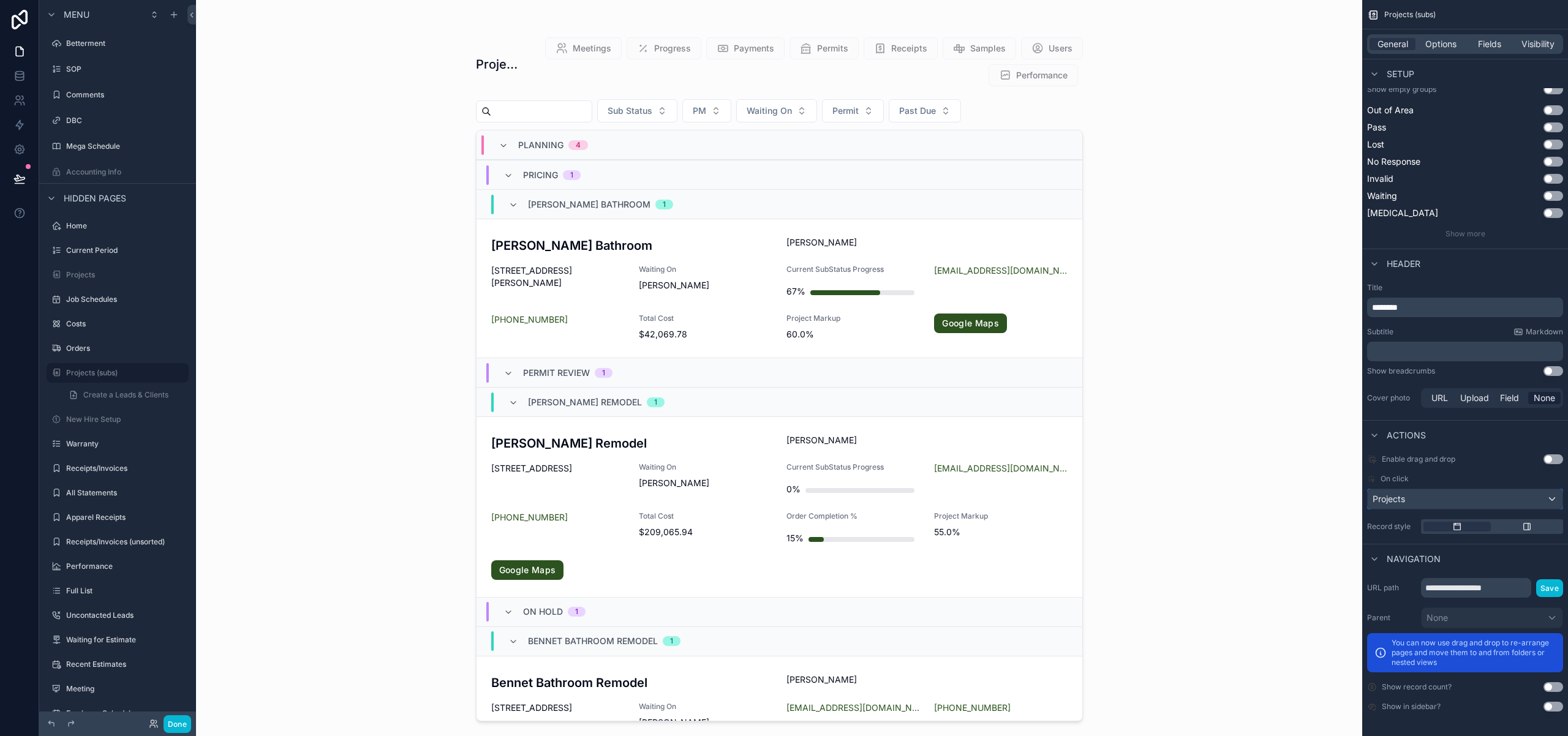
click at [1556, 499] on div "Projects" at bounding box center [1465, 499] width 195 height 20
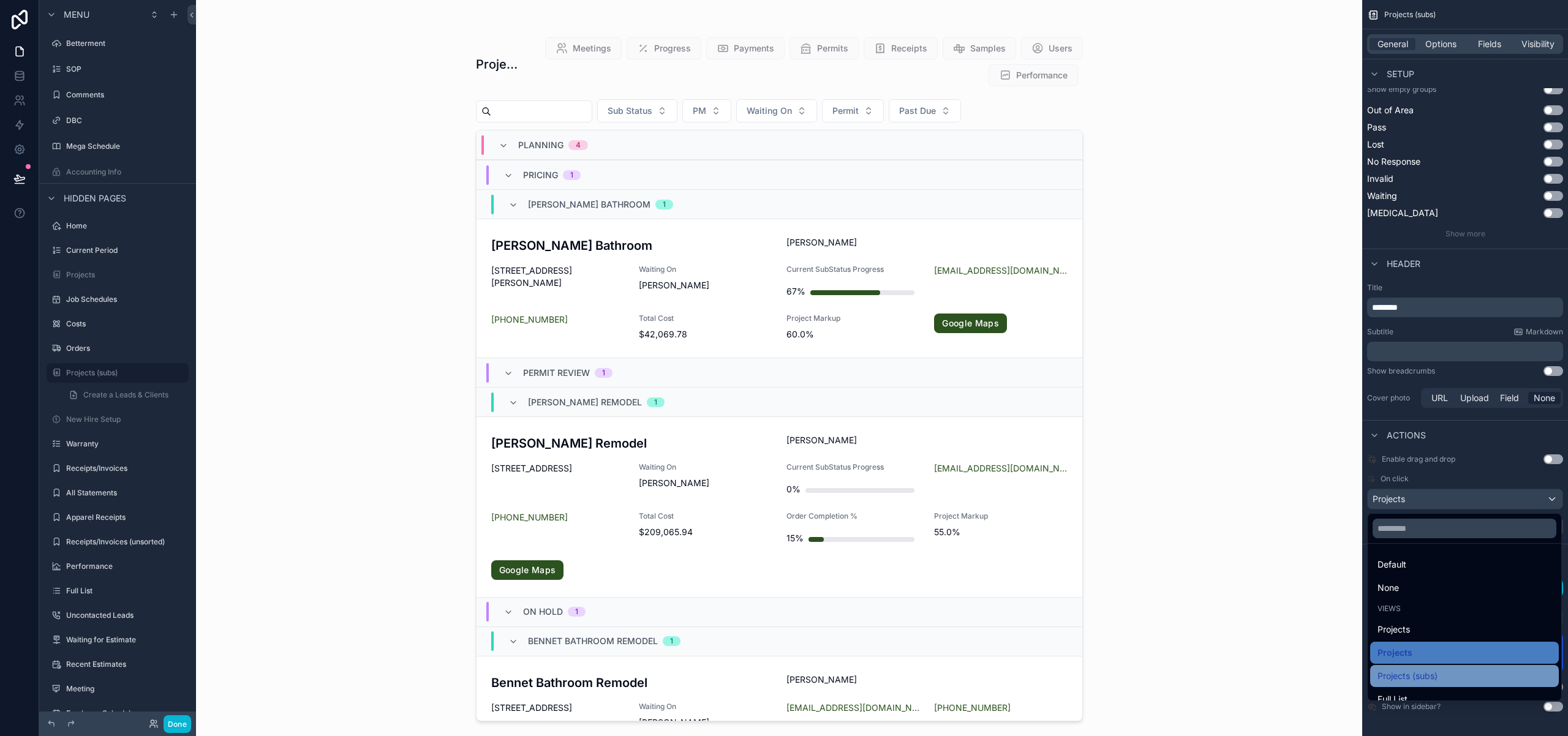
click at [1455, 678] on div "Projects (subs)" at bounding box center [1464, 675] width 174 height 14
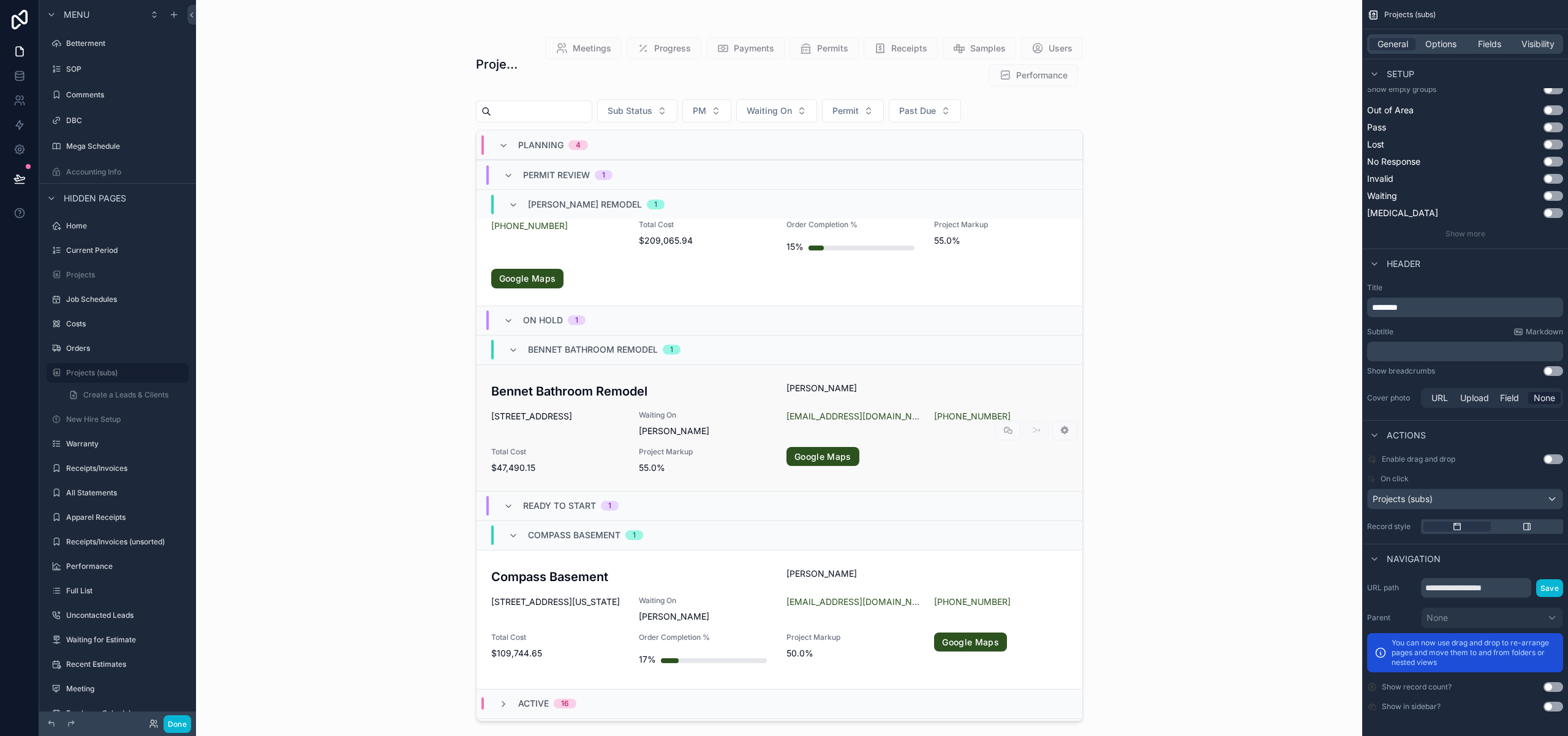
scroll to position [141, 0]
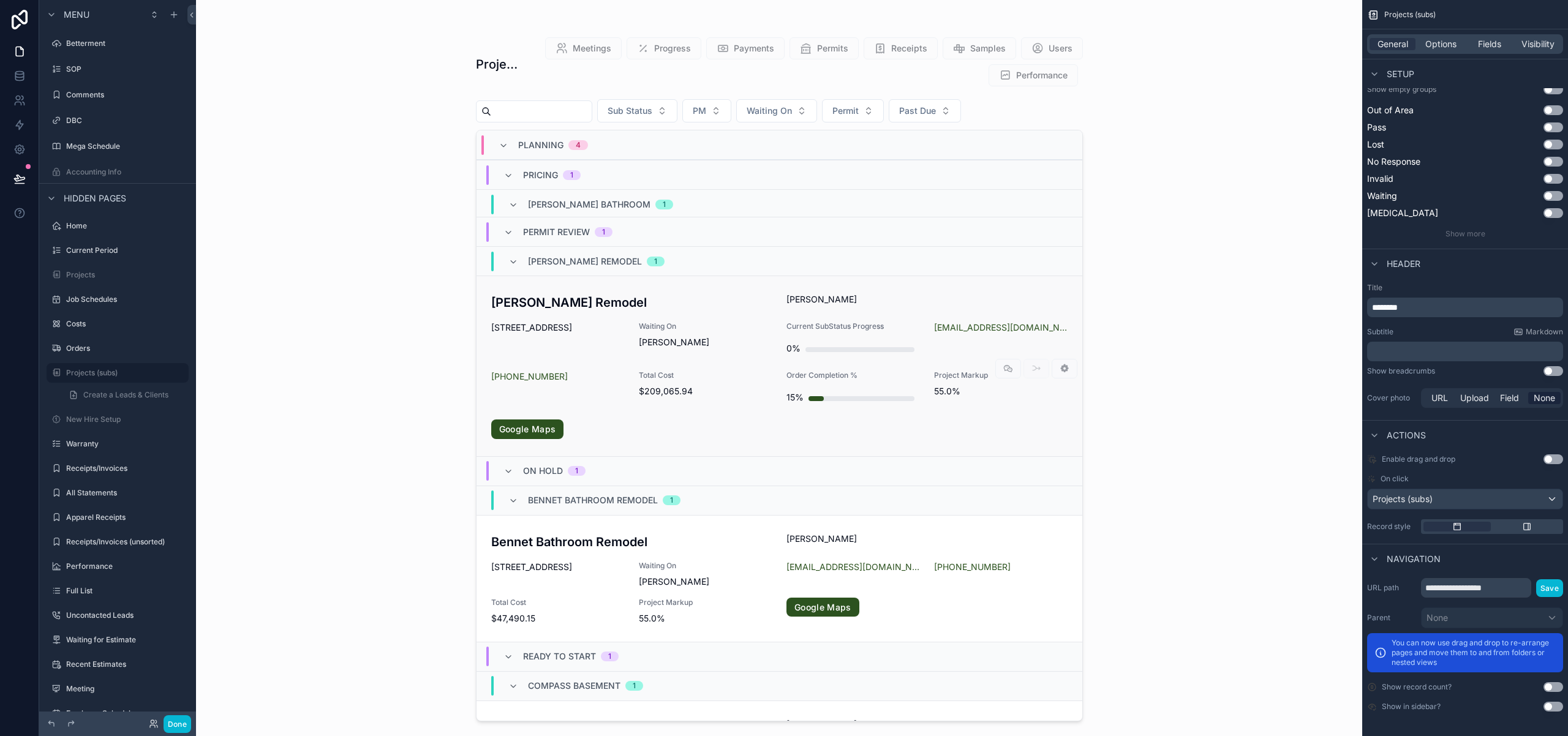
click at [605, 301] on h3 "[PERSON_NAME] Remodel" at bounding box center [631, 302] width 281 height 18
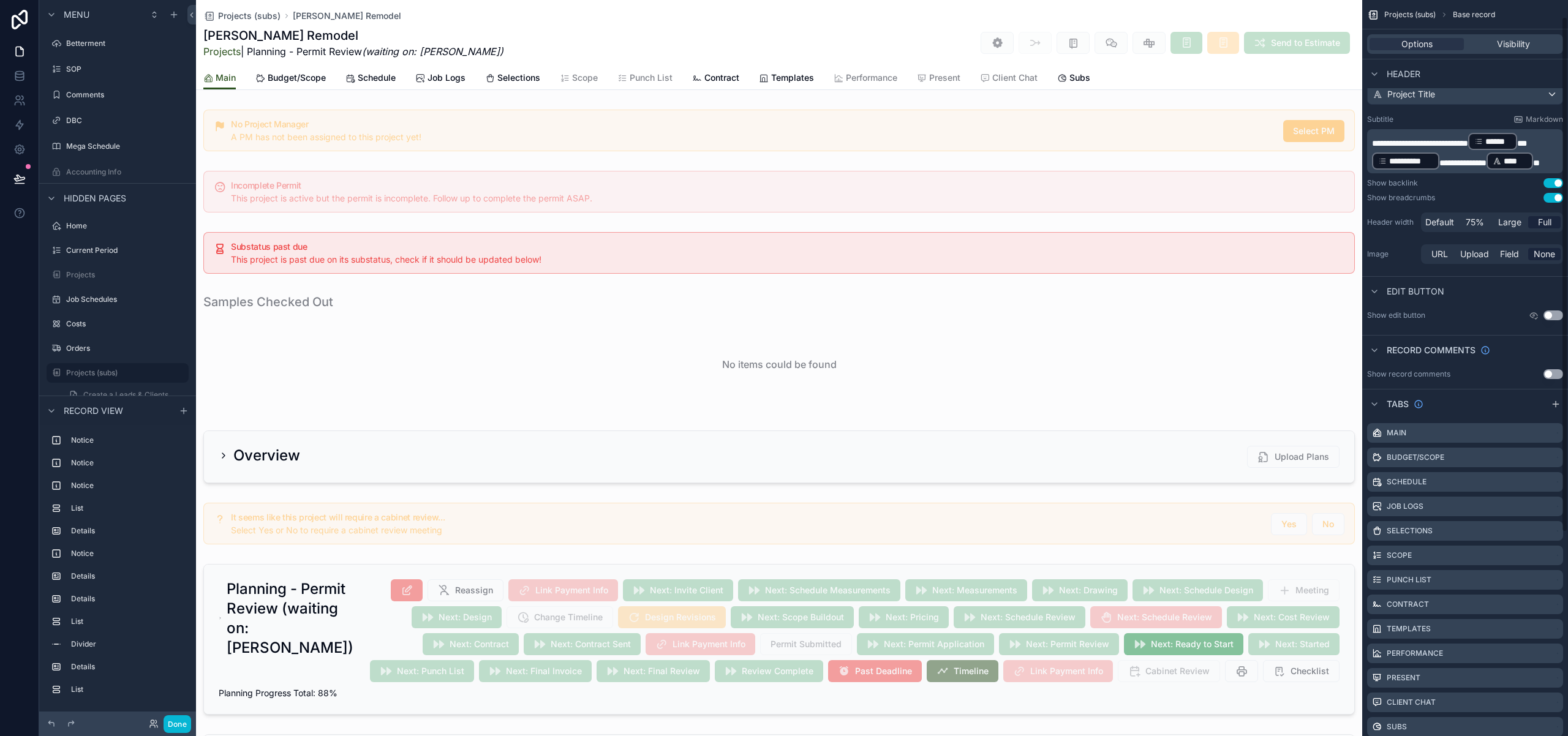
scroll to position [24, 0]
click at [1554, 182] on button "Use setting" at bounding box center [1554, 182] width 20 height 10
click at [1552, 199] on button "Use setting" at bounding box center [1554, 197] width 20 height 10
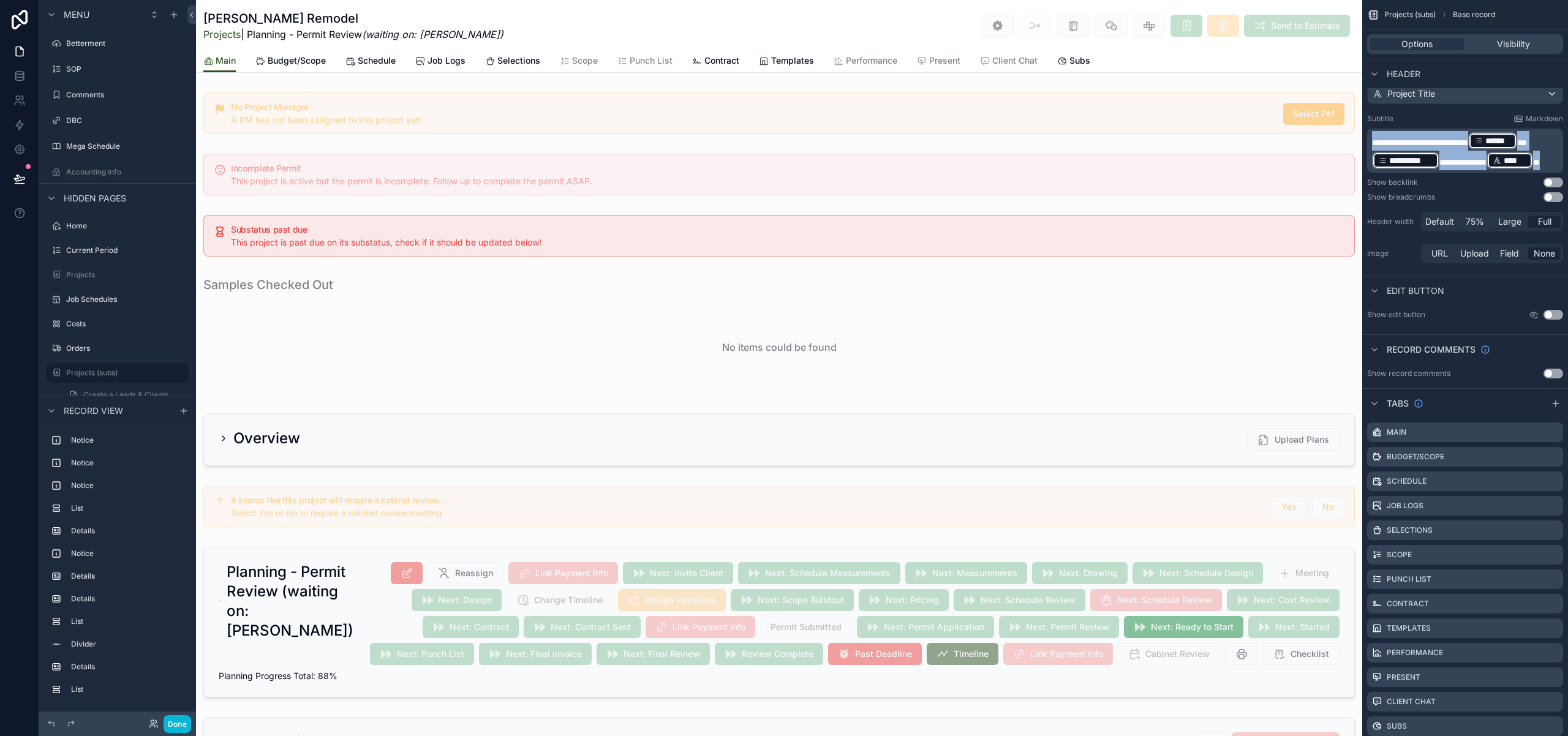
drag, startPoint x: 1554, startPoint y: 161, endPoint x: 1356, endPoint y: 139, distance: 199.2
click at [1356, 139] on div "Start My Time Clock Projects Client Chats Tasks Assets Employees Schedule Subs …" at bounding box center [882, 368] width 1372 height 736
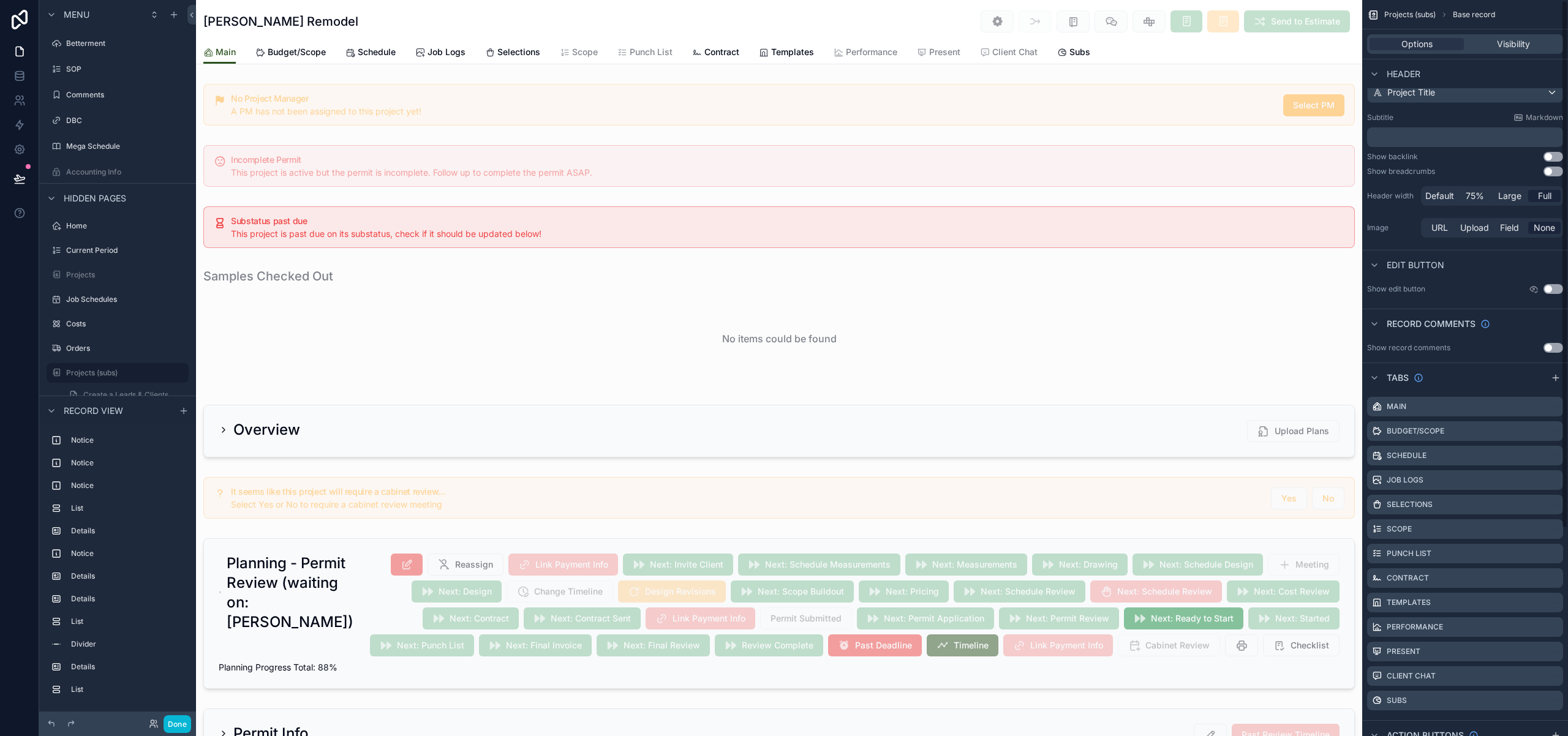
scroll to position [0, 0]
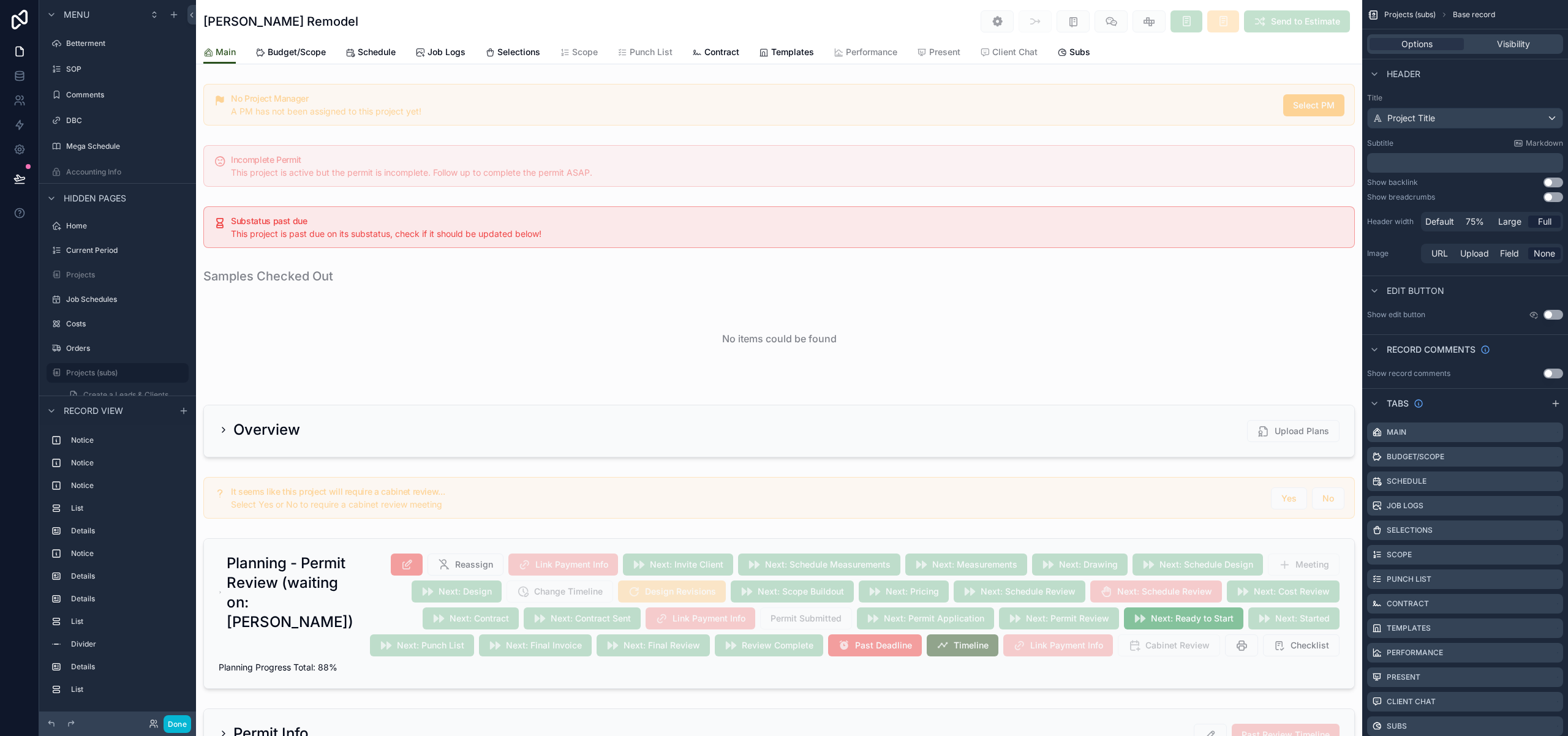
click at [1413, 164] on p "﻿" at bounding box center [1467, 163] width 189 height 12
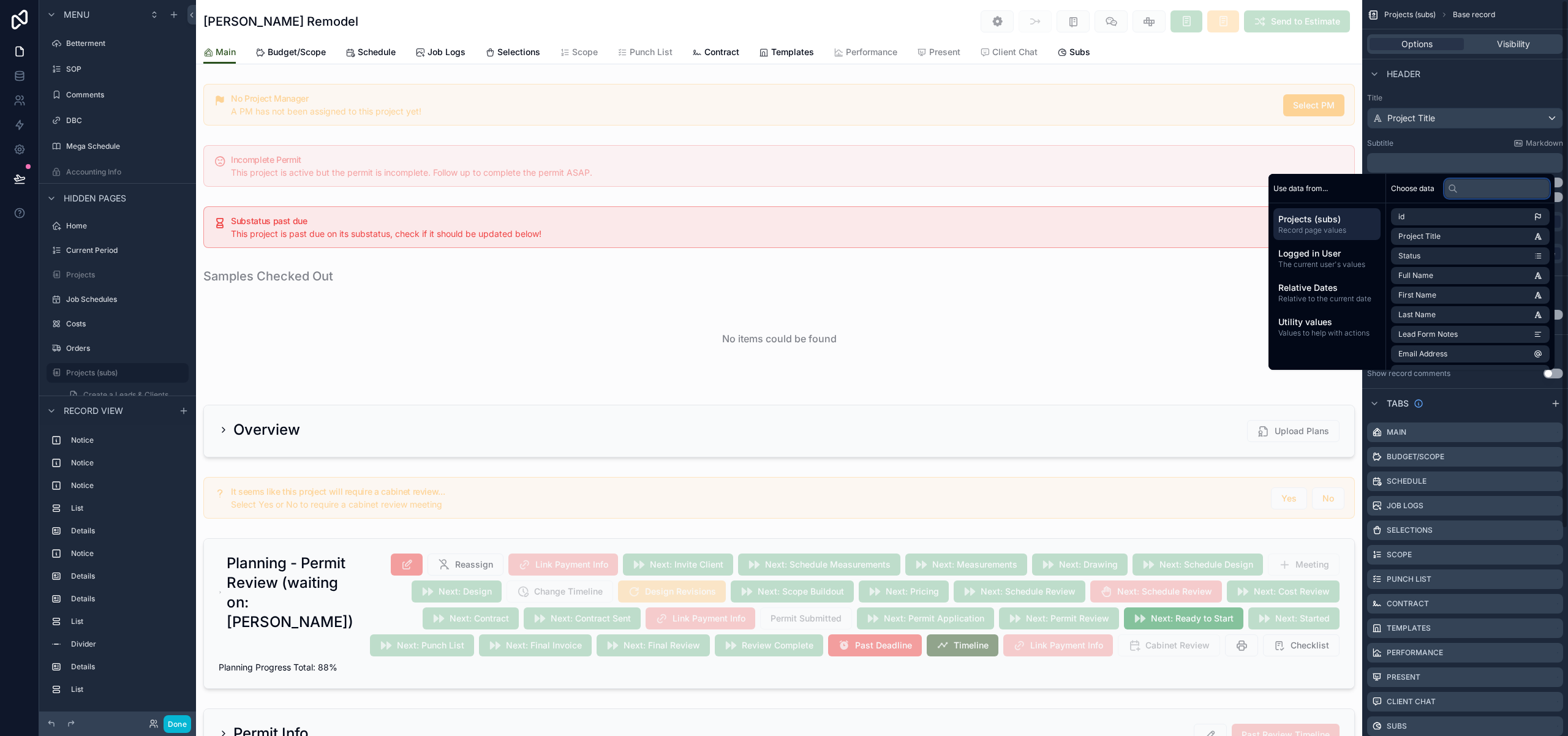
click at [1478, 192] on input "text" at bounding box center [1497, 189] width 105 height 20
type input "****"
click at [1466, 257] on li "Full Address" at bounding box center [1471, 256] width 158 height 18
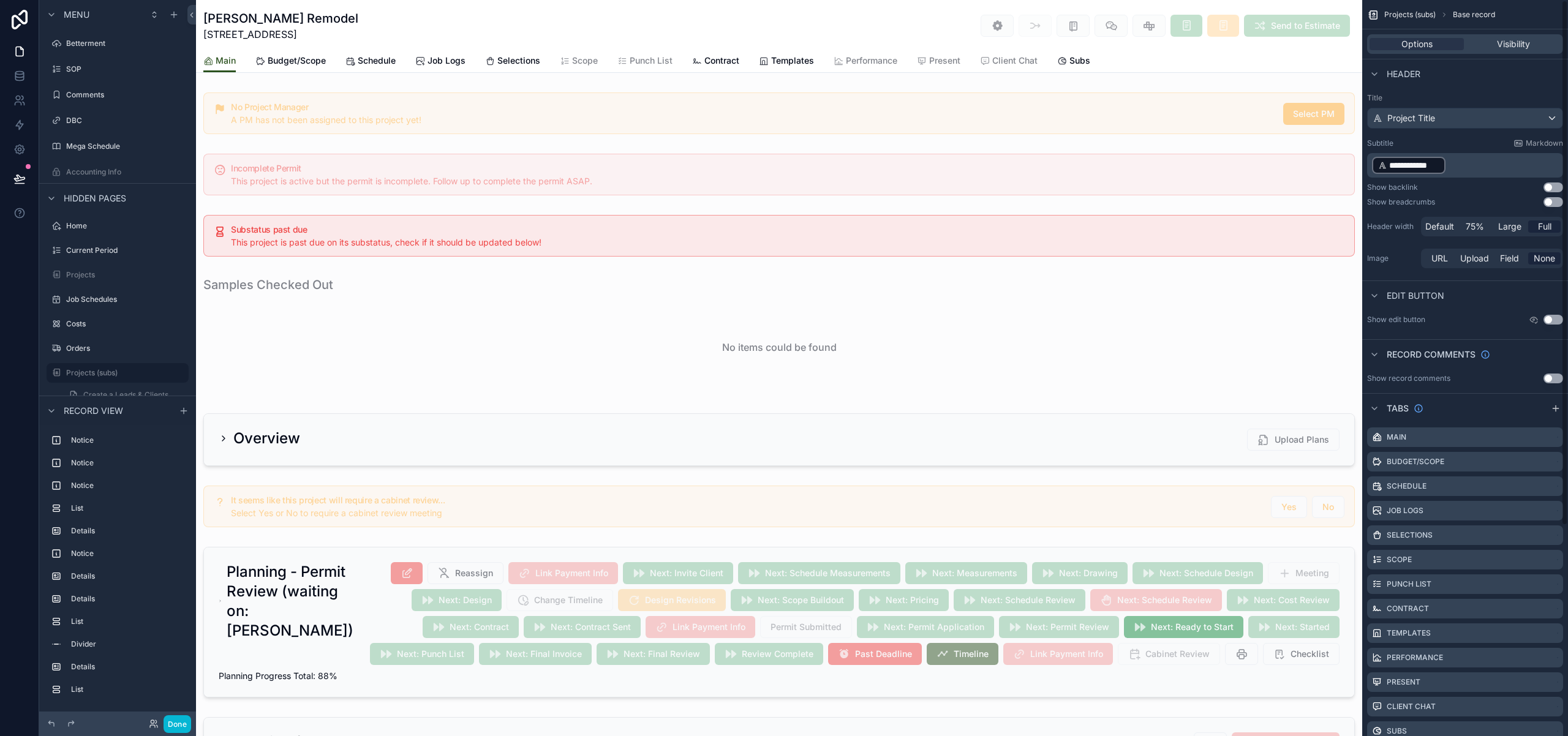
click at [1409, 136] on div "**********" at bounding box center [1465, 182] width 206 height 187
click at [1538, 439] on icon "scrollable content" at bounding box center [1538, 438] width 10 height 10
click at [1511, 461] on span "Remove tab and contents" at bounding box center [1487, 460] width 104 height 14
click at [1539, 439] on icon "scrollable content" at bounding box center [1538, 438] width 10 height 10
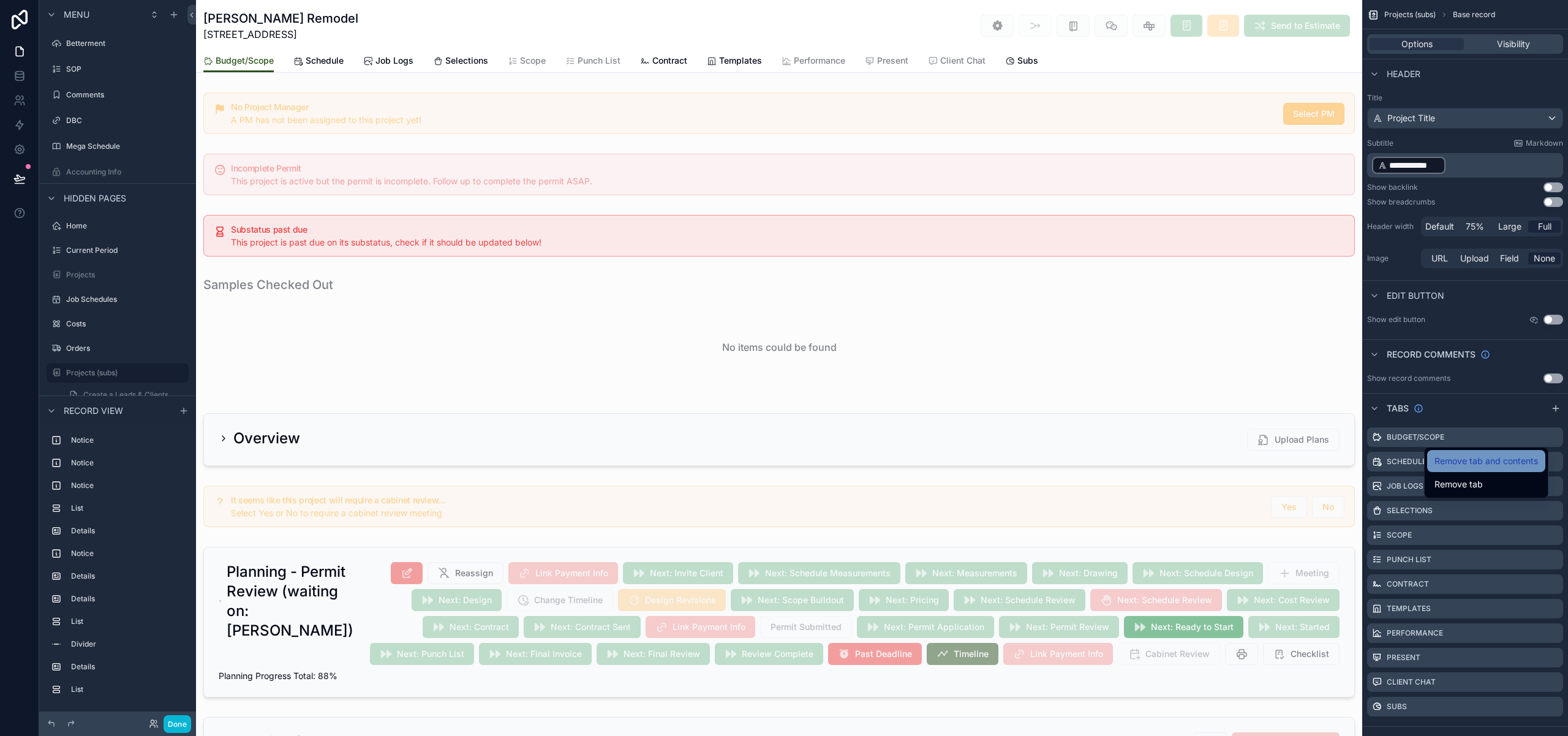
click at [1522, 458] on span "Remove tab and contents" at bounding box center [1487, 460] width 104 height 14
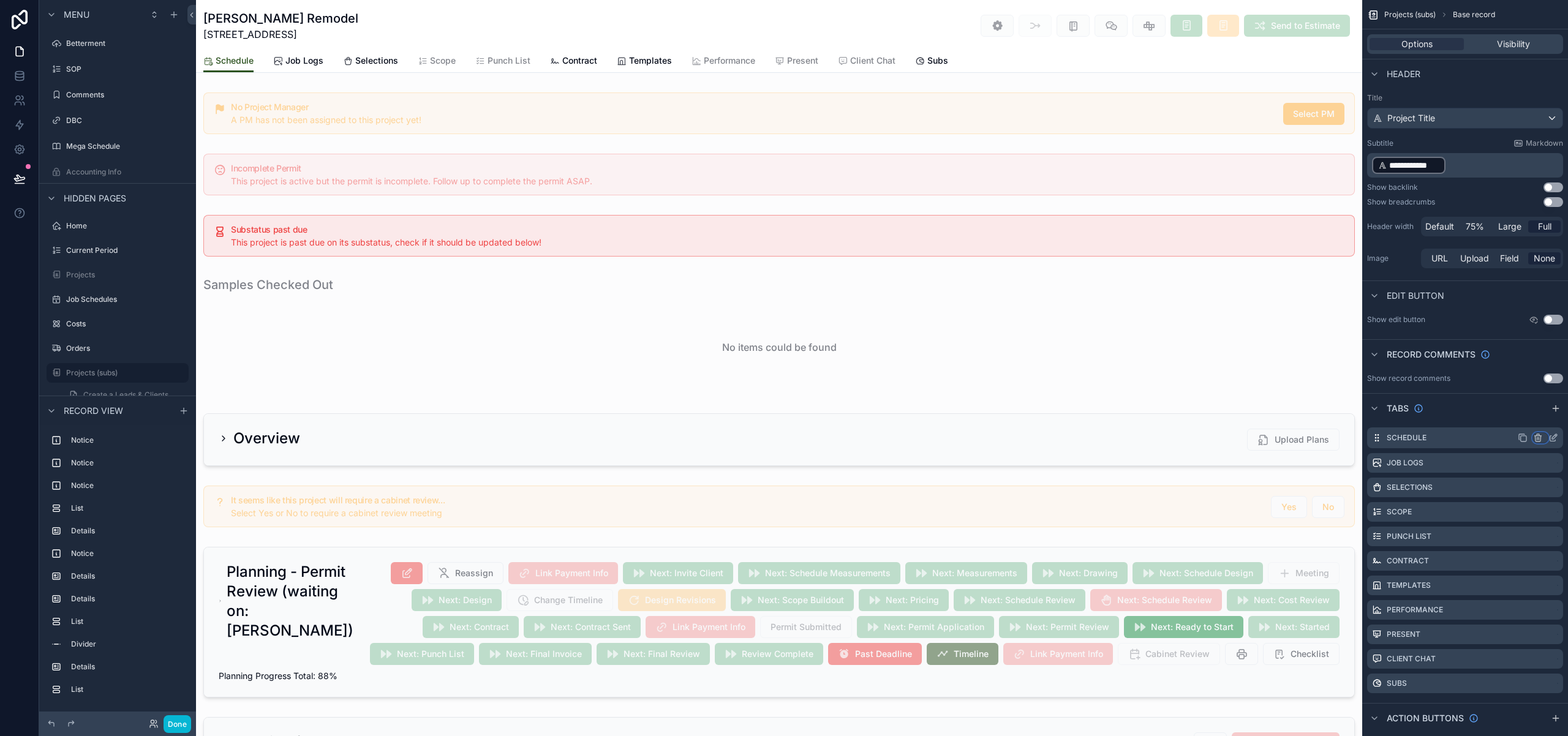
click at [1541, 437] on icon "scrollable content" at bounding box center [1538, 438] width 10 height 10
click at [1515, 461] on span "Remove tab and contents" at bounding box center [1487, 460] width 104 height 14
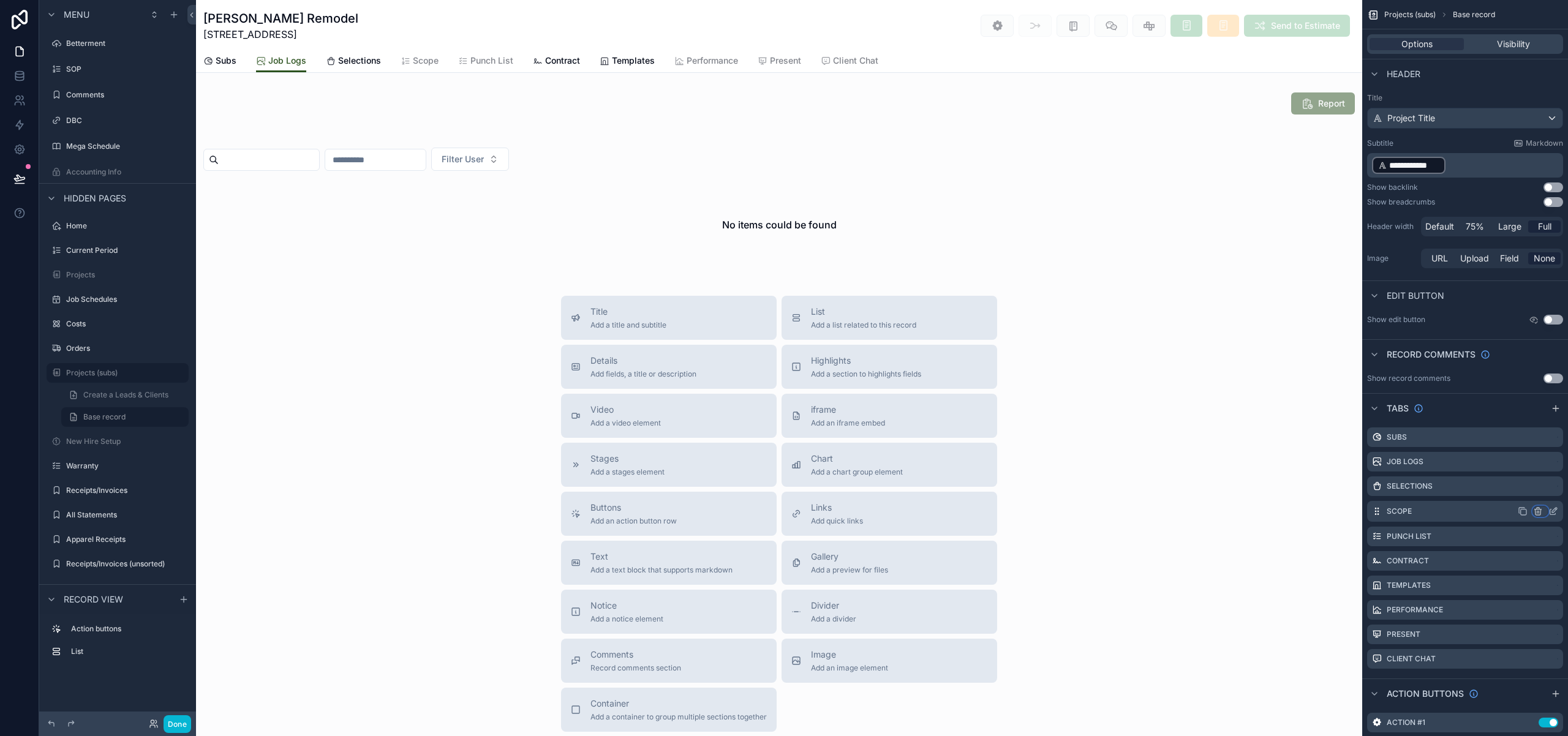
click at [1535, 510] on icon "scrollable content" at bounding box center [1538, 511] width 10 height 10
click at [1516, 535] on span "Remove tab and contents" at bounding box center [1487, 534] width 104 height 14
click at [1538, 537] on icon "scrollable content" at bounding box center [1538, 536] width 0 height 2
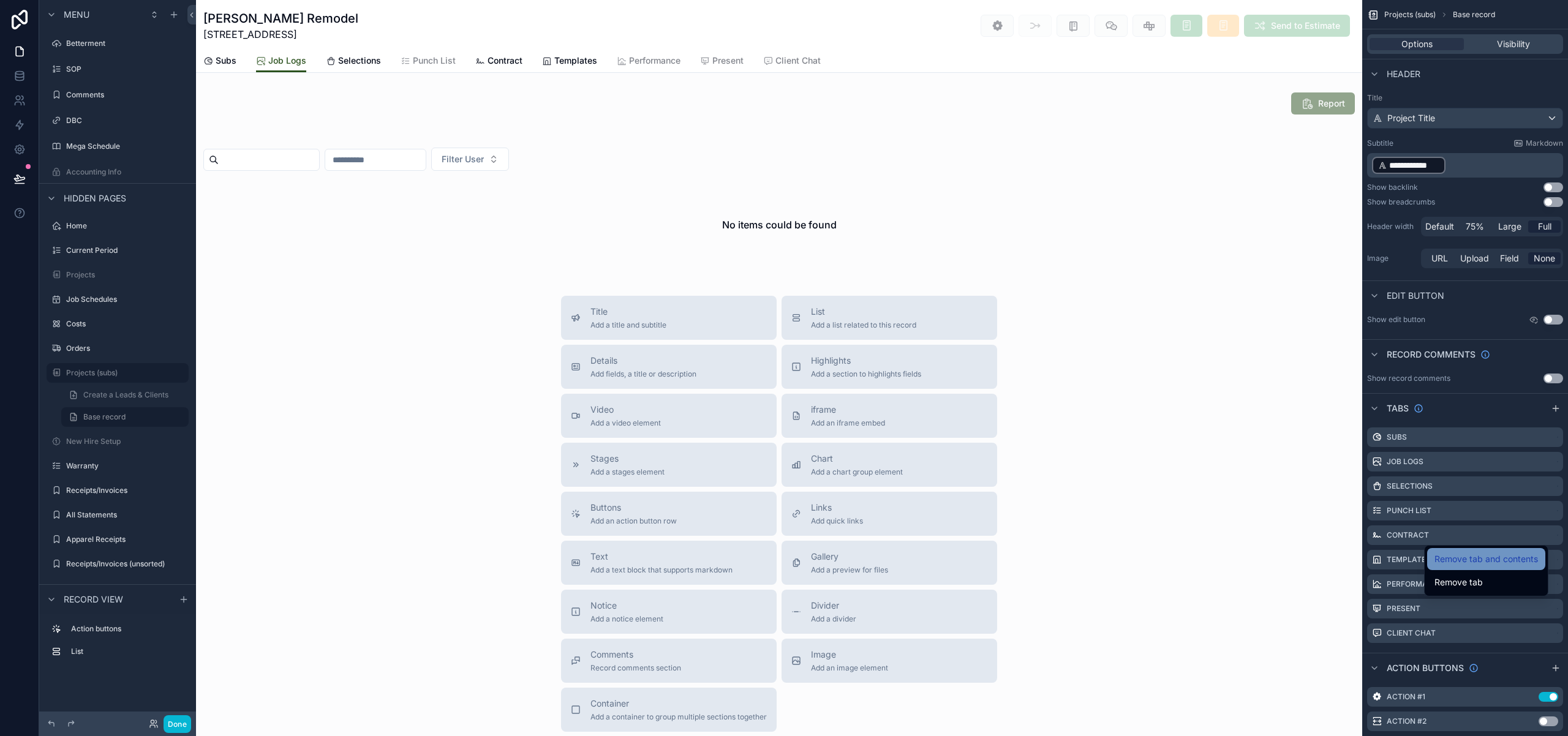
click at [1528, 555] on span "Remove tab and contents" at bounding box center [1487, 559] width 104 height 14
click at [1534, 558] on span "Remove tab and contents" at bounding box center [1487, 559] width 104 height 14
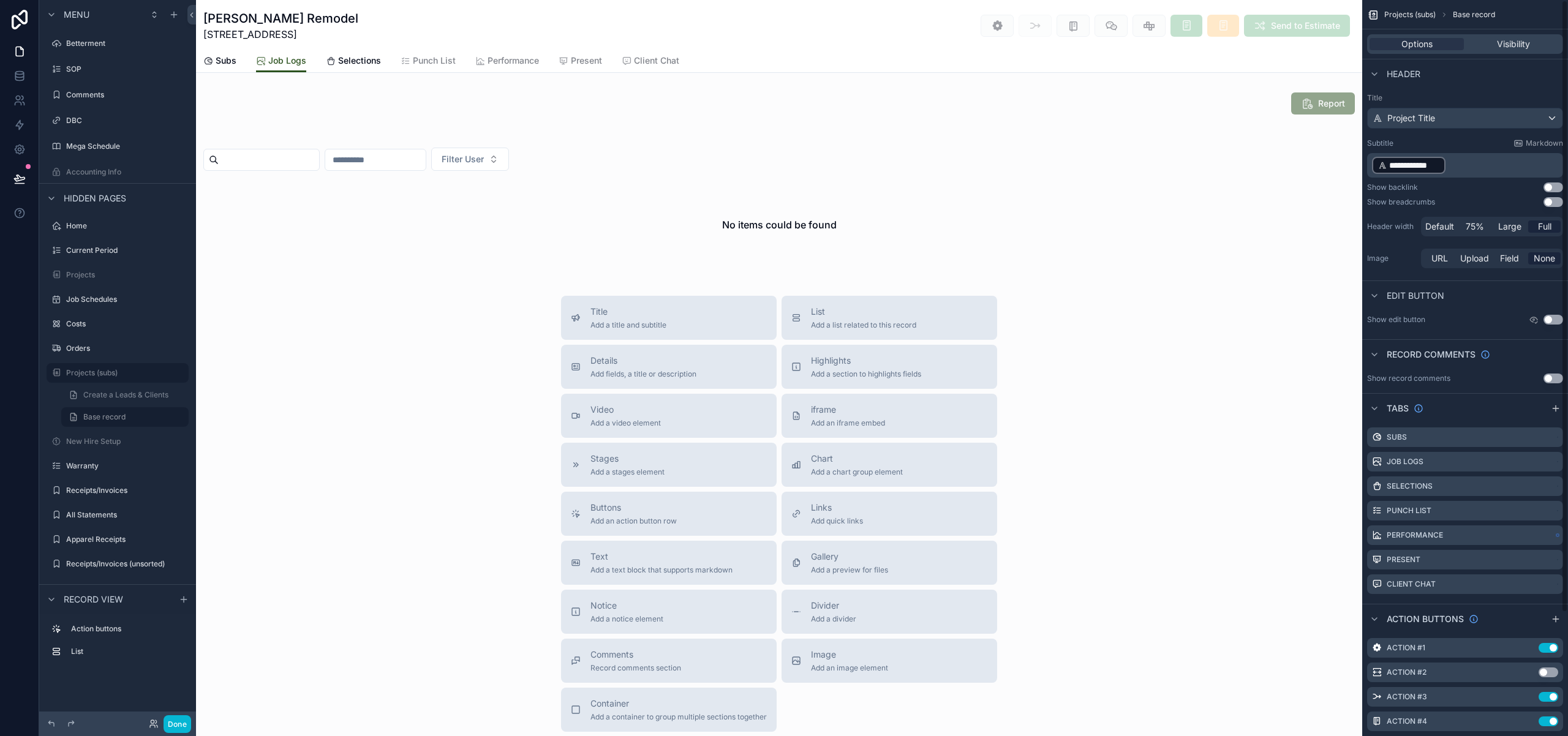
click at [0, 0] on icon "scrollable content" at bounding box center [0, 0] width 0 height 0
click at [1521, 555] on span "Remove tab and contents" at bounding box center [1487, 559] width 104 height 14
click at [1538, 534] on icon "scrollable content" at bounding box center [1538, 535] width 10 height 10
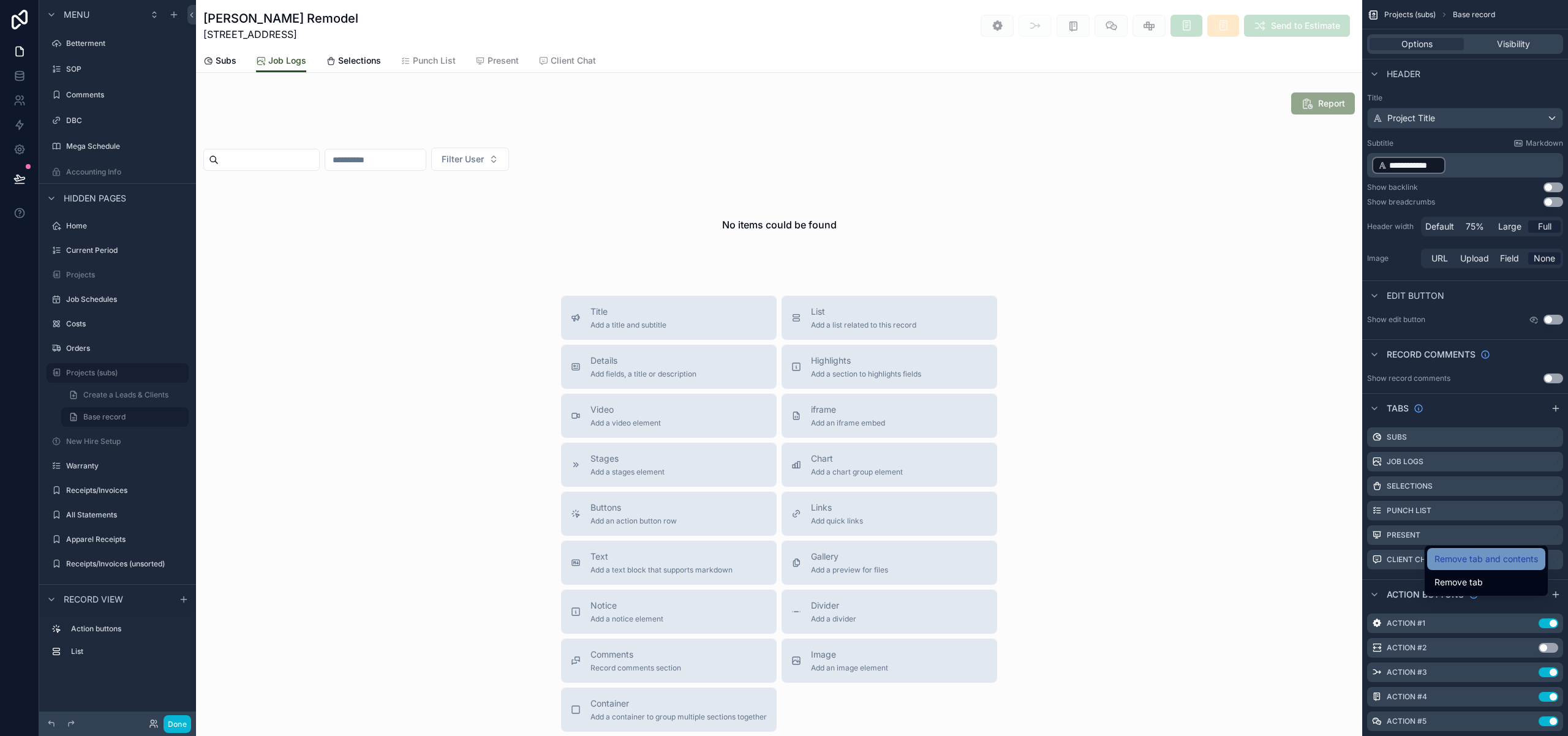
click at [1528, 557] on span "Remove tab and contents" at bounding box center [1487, 559] width 104 height 14
click at [1538, 537] on icon "scrollable content" at bounding box center [1538, 536] width 0 height 2
click at [1516, 560] on span "Remove tab and contents" at bounding box center [1487, 559] width 104 height 14
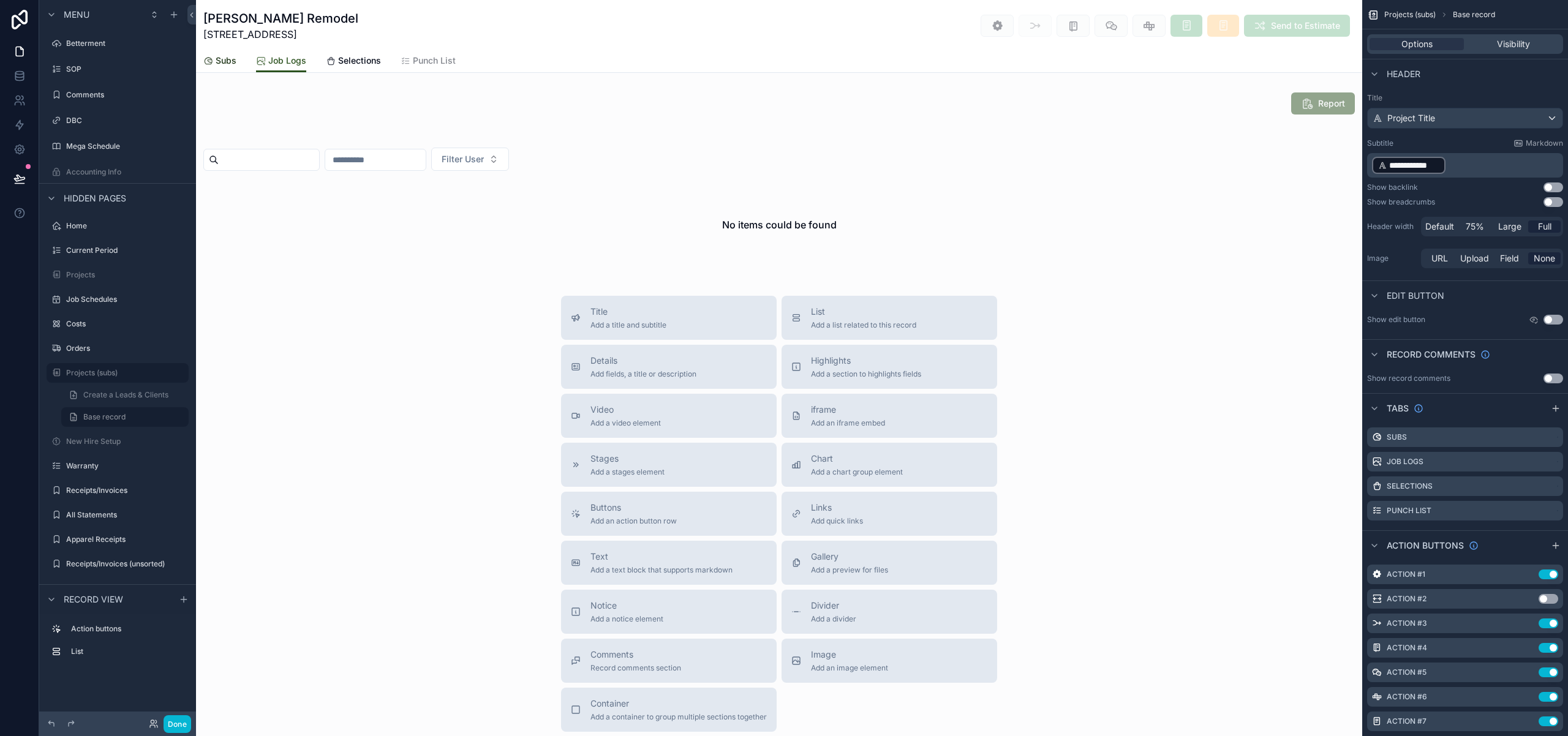
click at [215, 58] on div "Subs" at bounding box center [219, 61] width 33 height 12
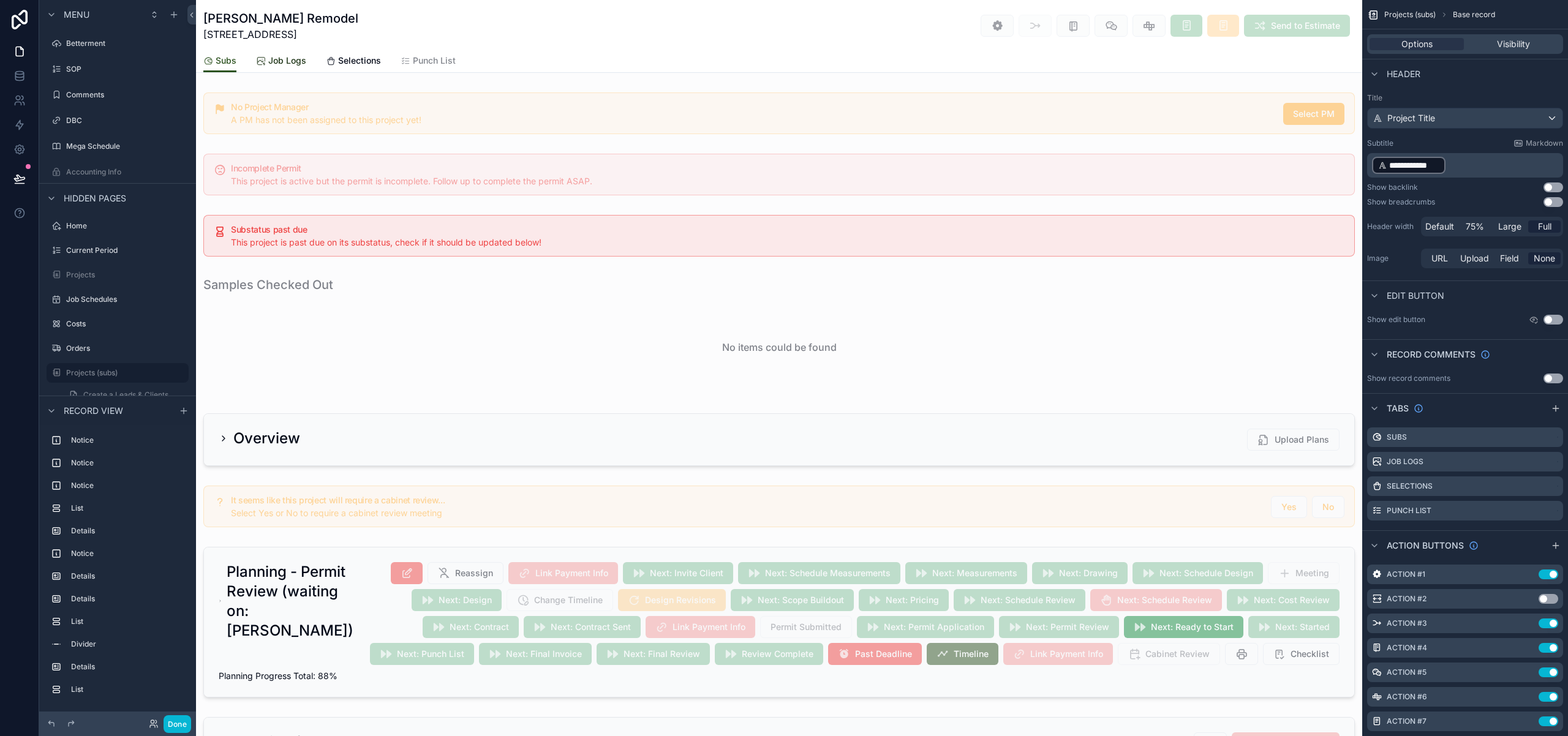
click at [283, 61] on span "Job Logs" at bounding box center [287, 61] width 38 height 12
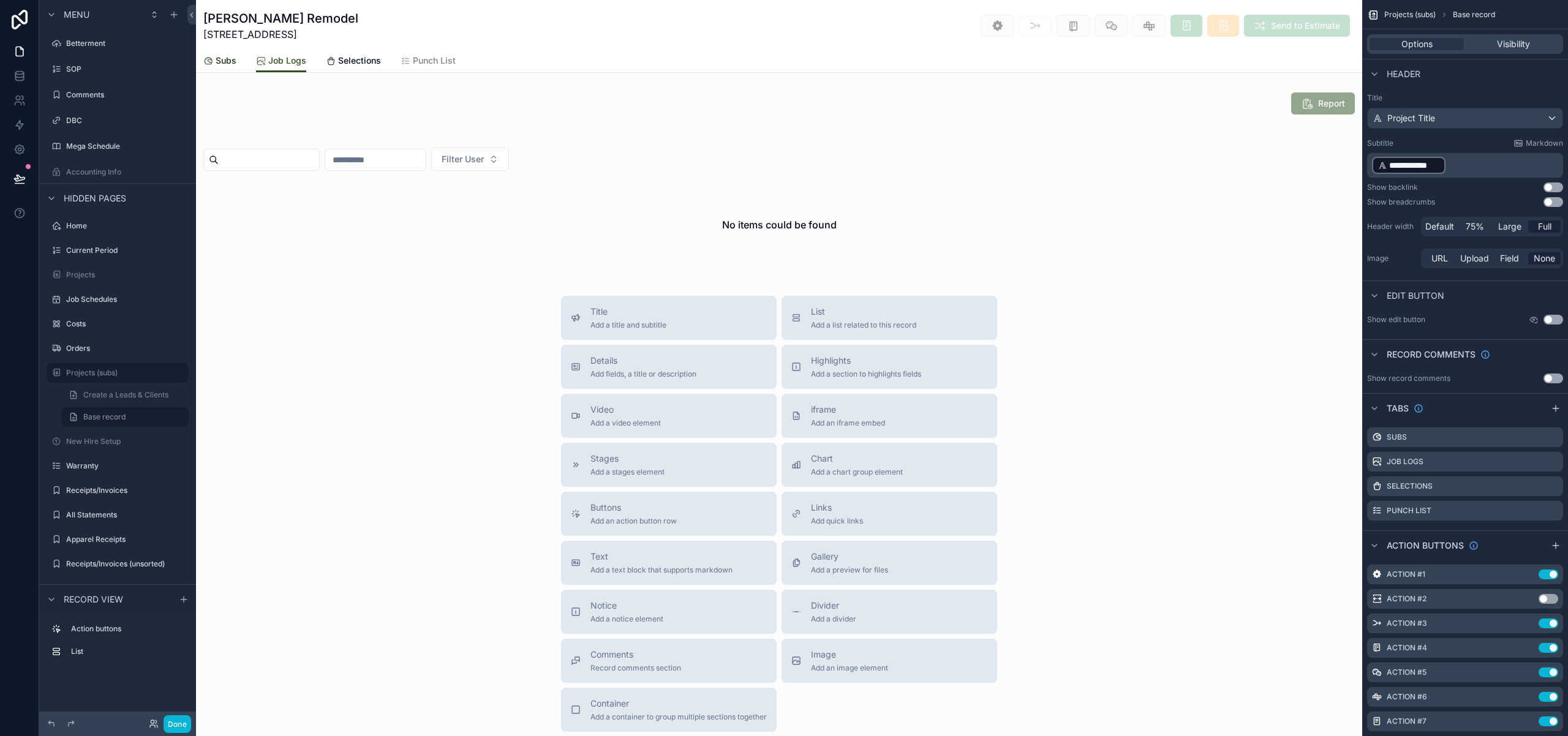
click at [231, 61] on span "Subs" at bounding box center [225, 61] width 21 height 12
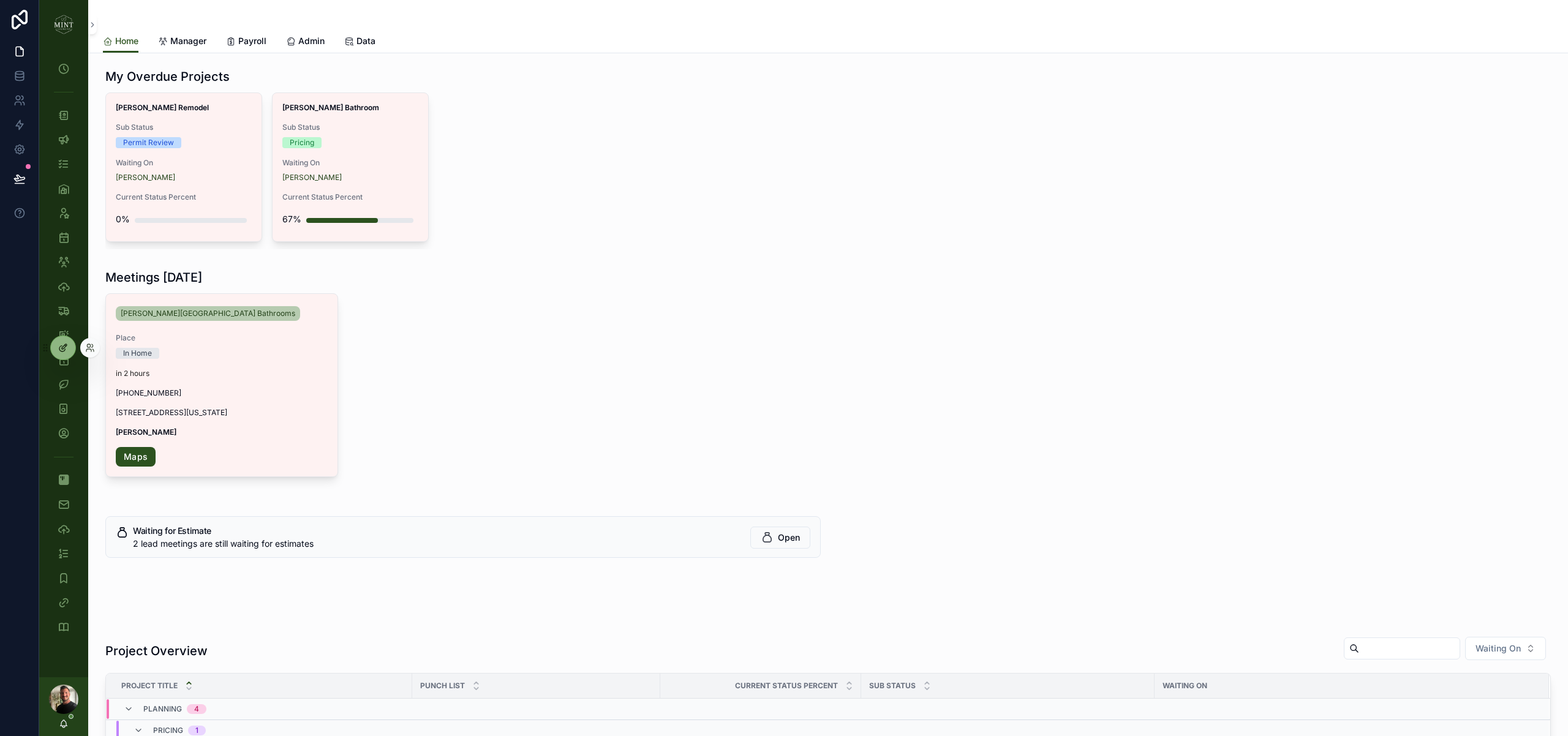
click at [61, 349] on icon at bounding box center [62, 347] width 10 height 10
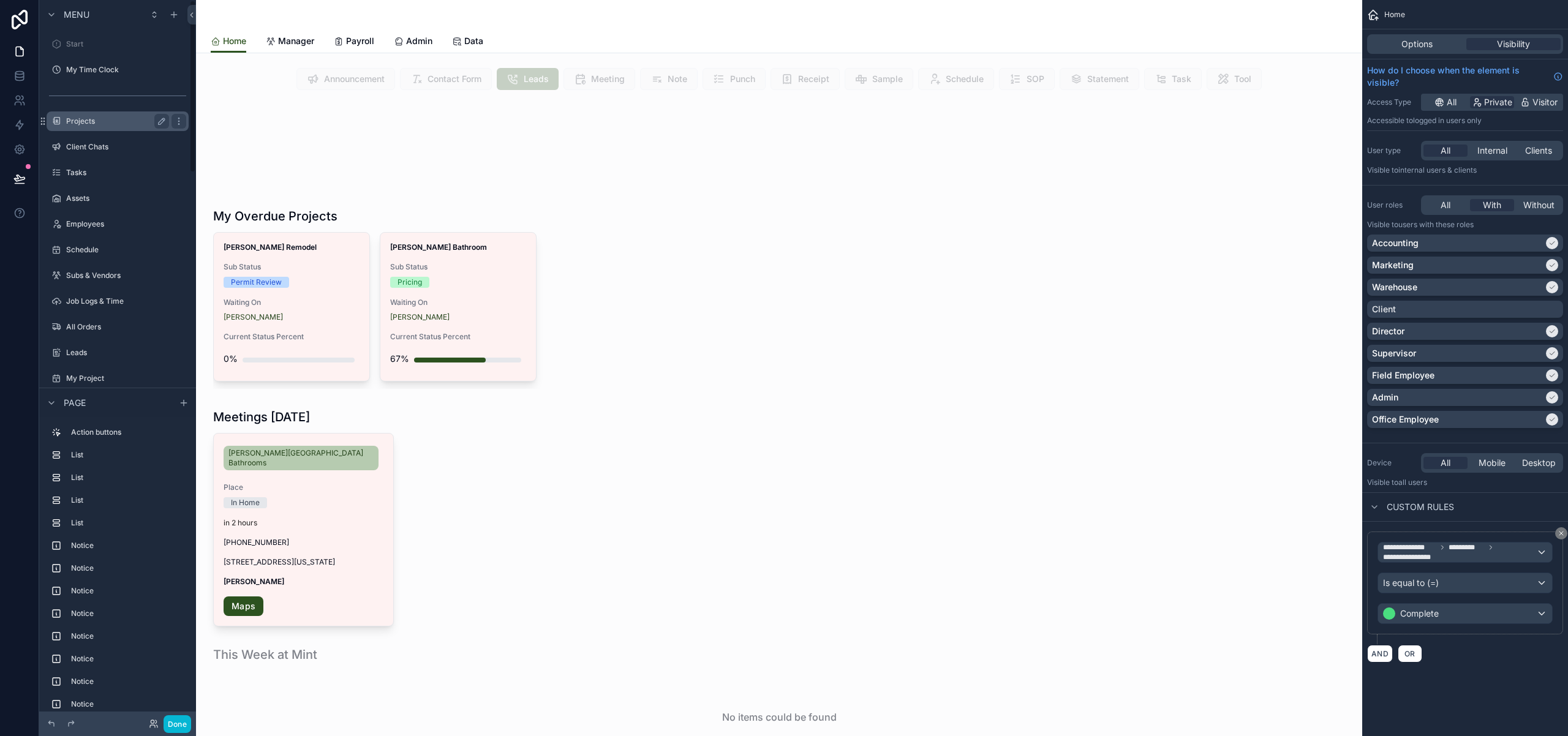
click at [128, 123] on label "Projects" at bounding box center [115, 121] width 98 height 10
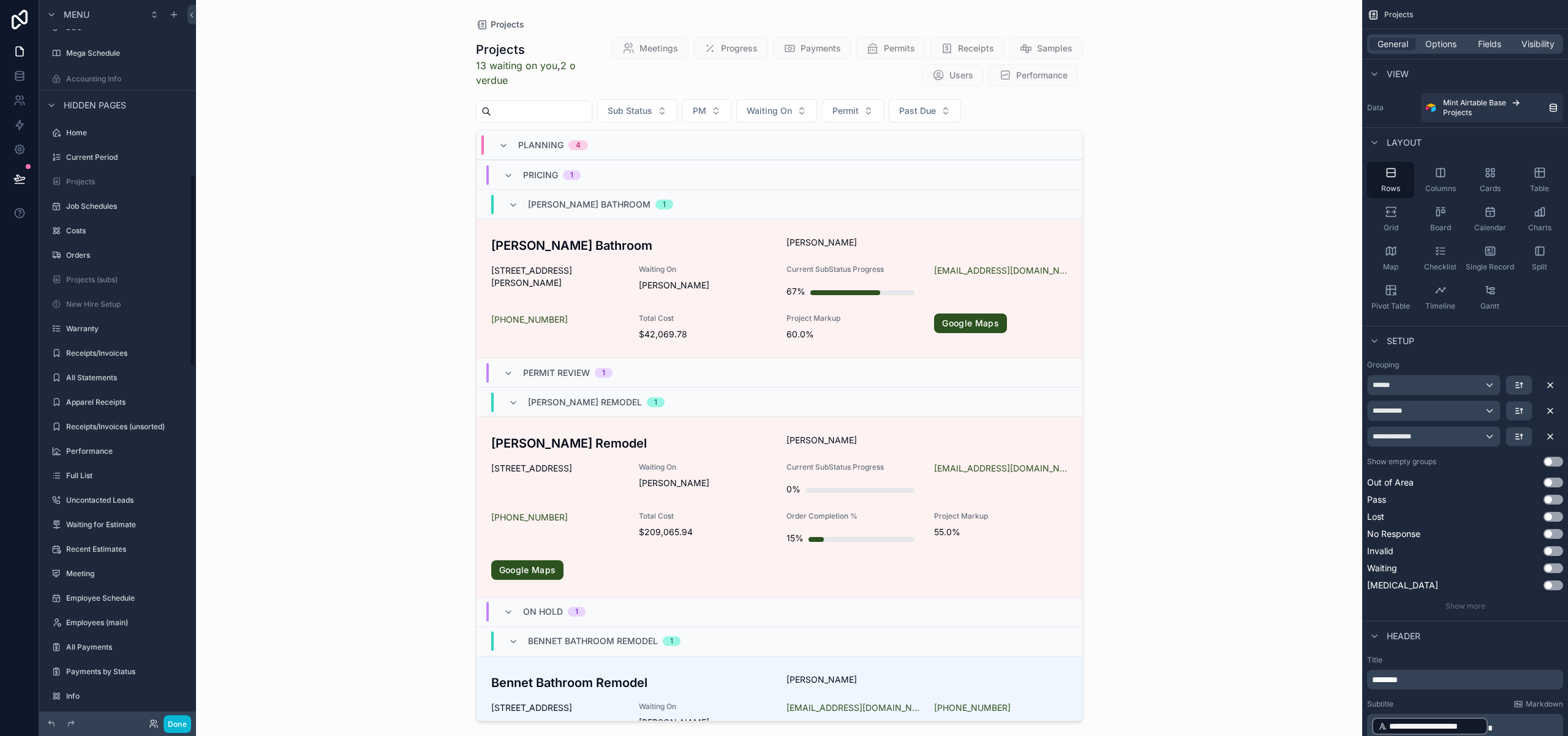
scroll to position [661, 0]
click at [101, 269] on div "Projects (subs)" at bounding box center [117, 274] width 103 height 14
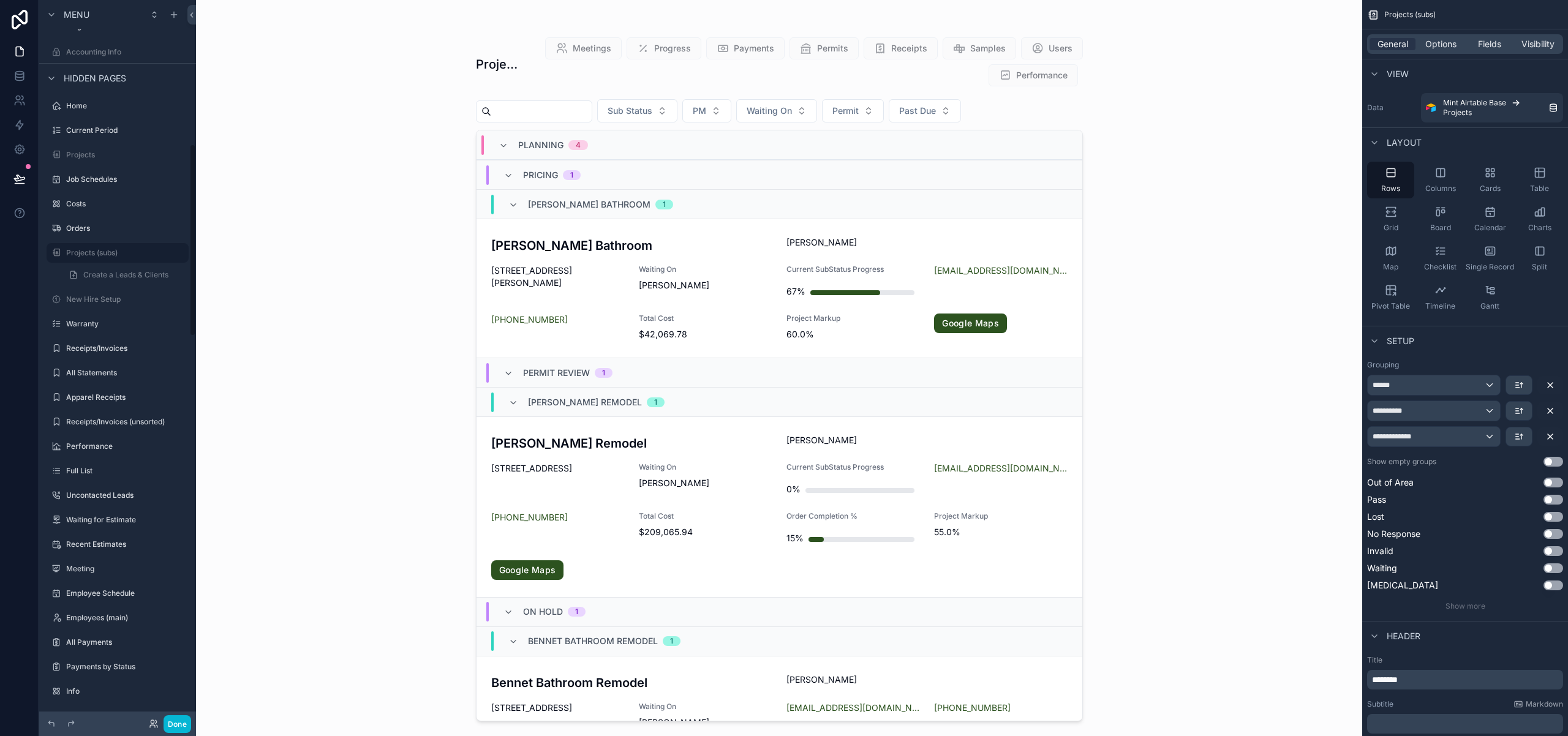
scroll to position [540, 0]
click at [180, 725] on button "Done" at bounding box center [177, 723] width 27 height 18
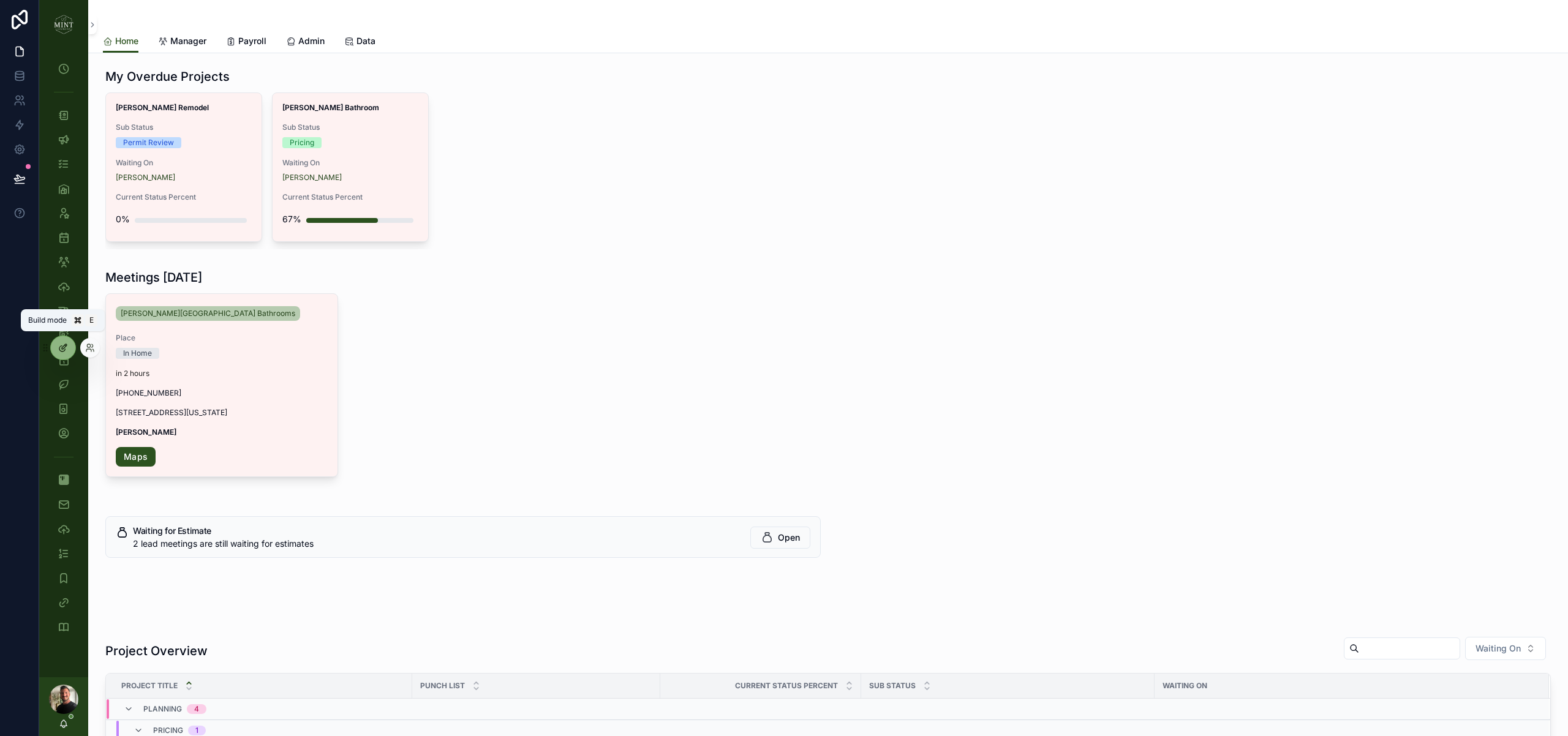
click at [59, 348] on icon at bounding box center [62, 348] width 5 height 5
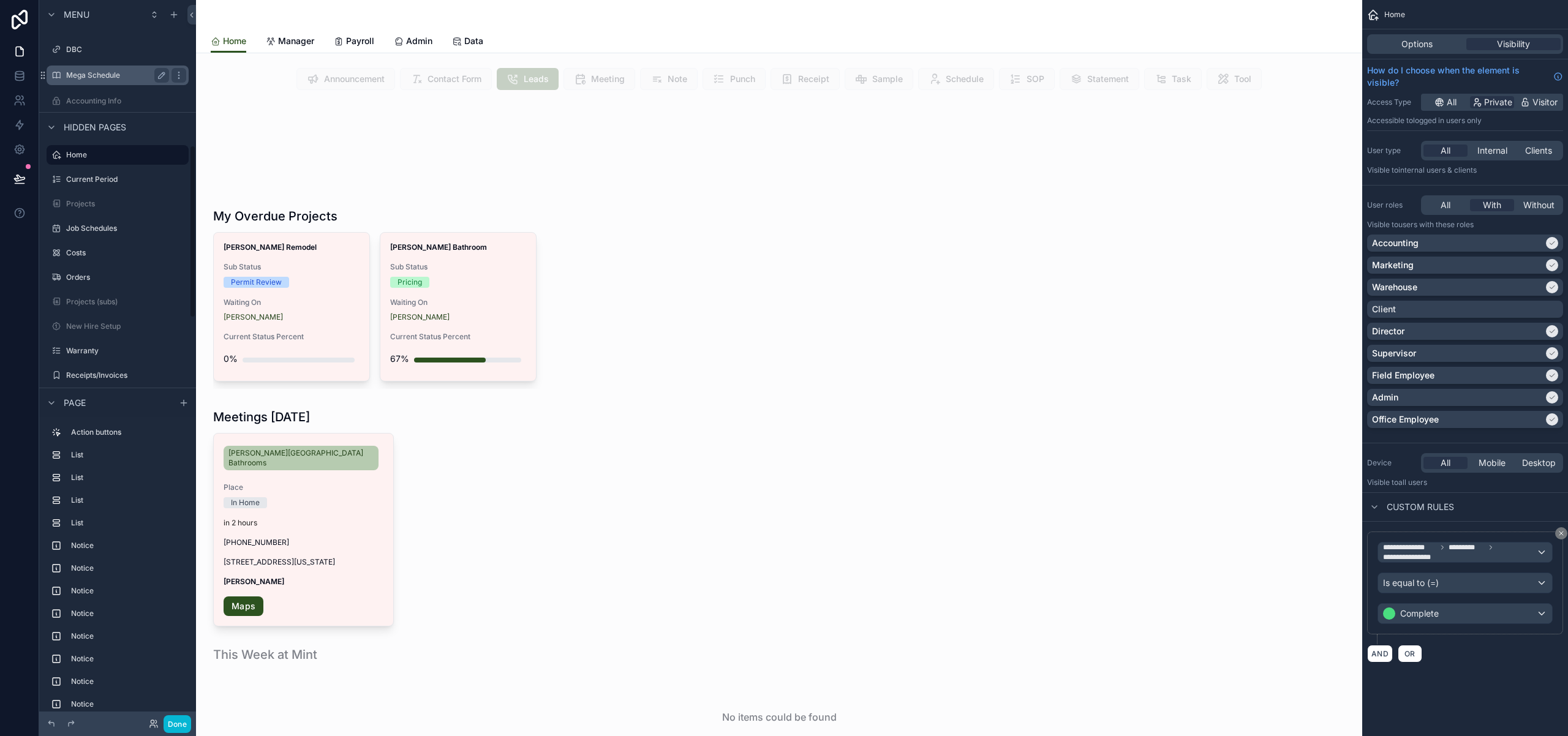
scroll to position [614, 0]
click at [122, 300] on label "Projects (subs)" at bounding box center [115, 299] width 98 height 10
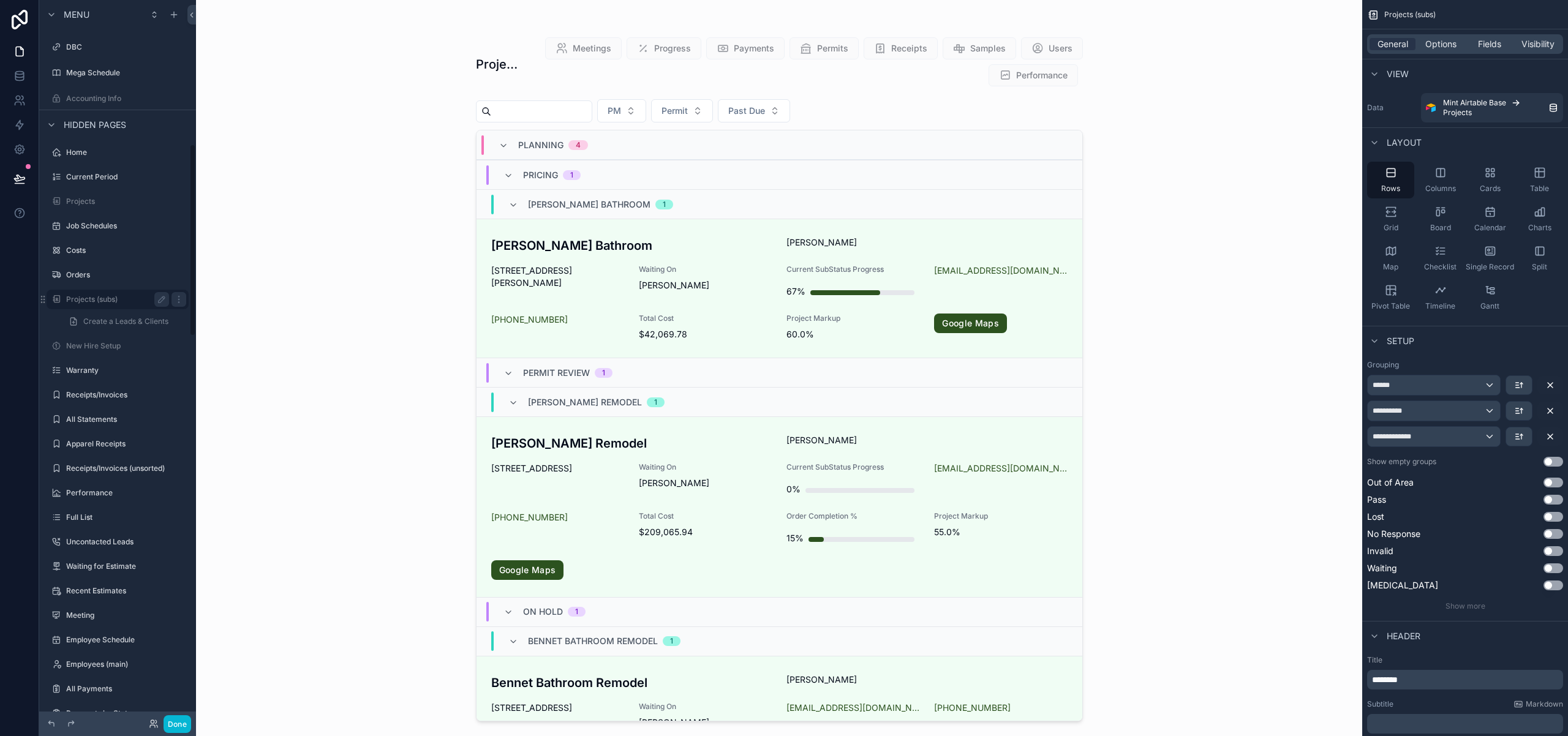
scroll to position [540, 0]
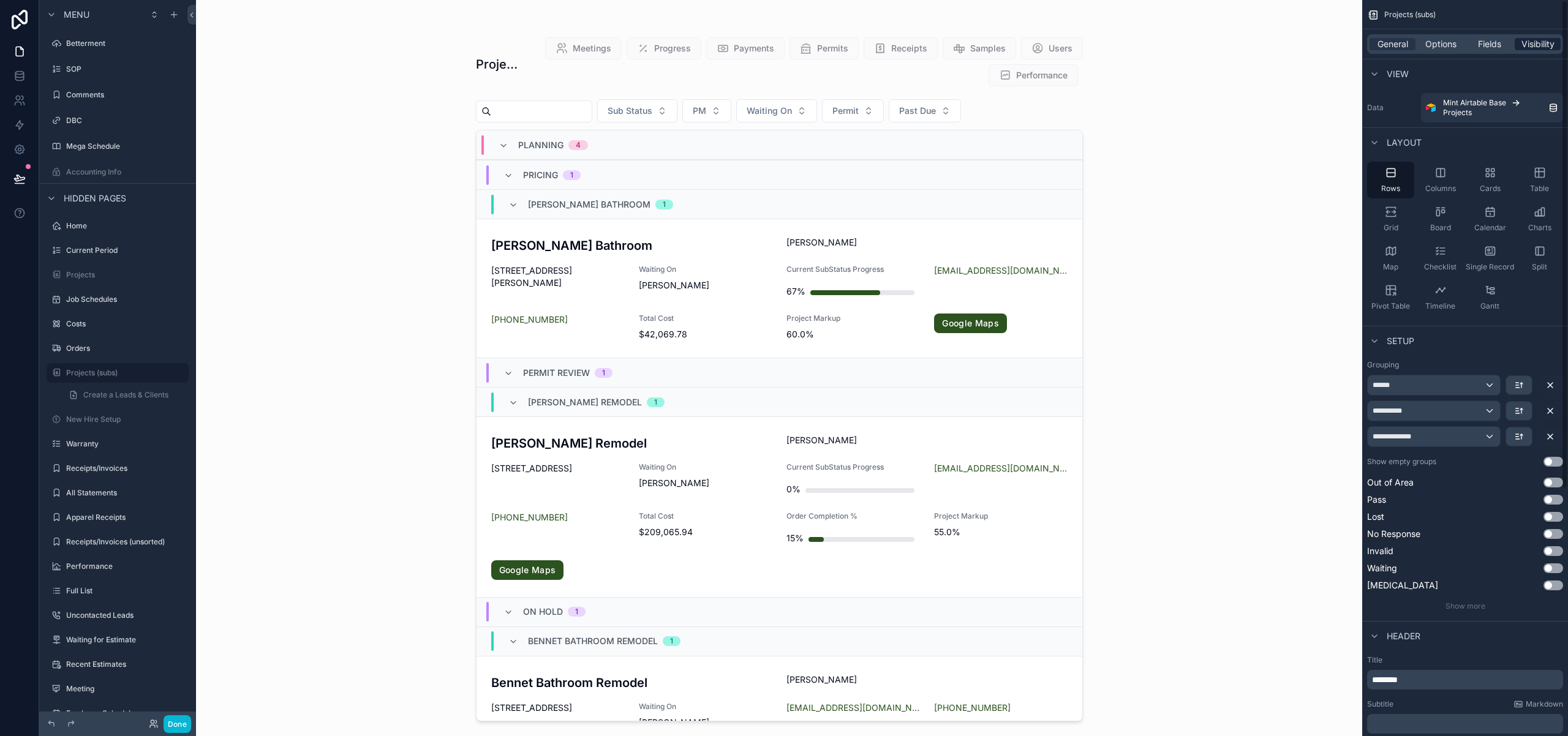
click at [1547, 46] on span "Visibility" at bounding box center [1538, 44] width 33 height 12
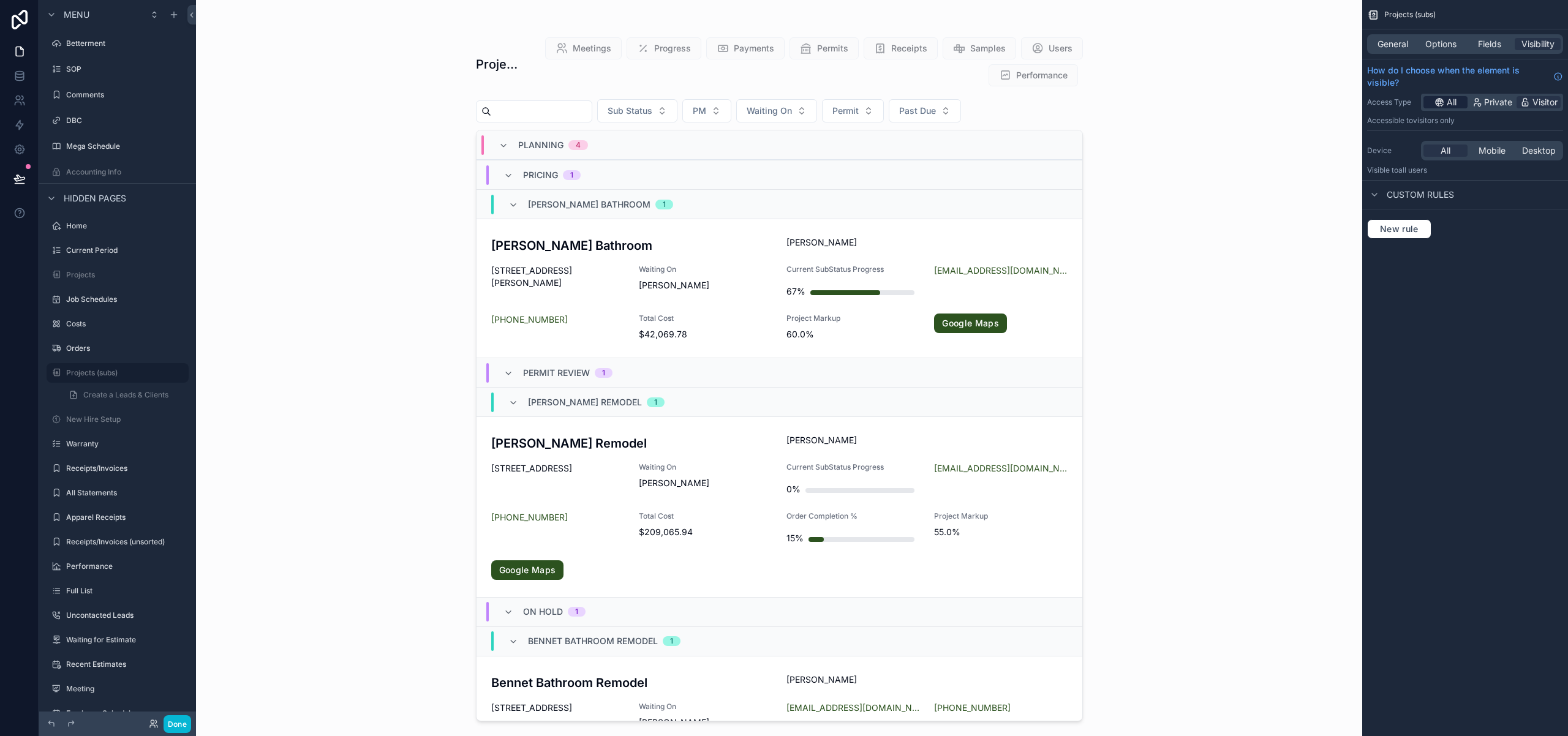
click at [1454, 105] on span "All" at bounding box center [1451, 102] width 10 height 12
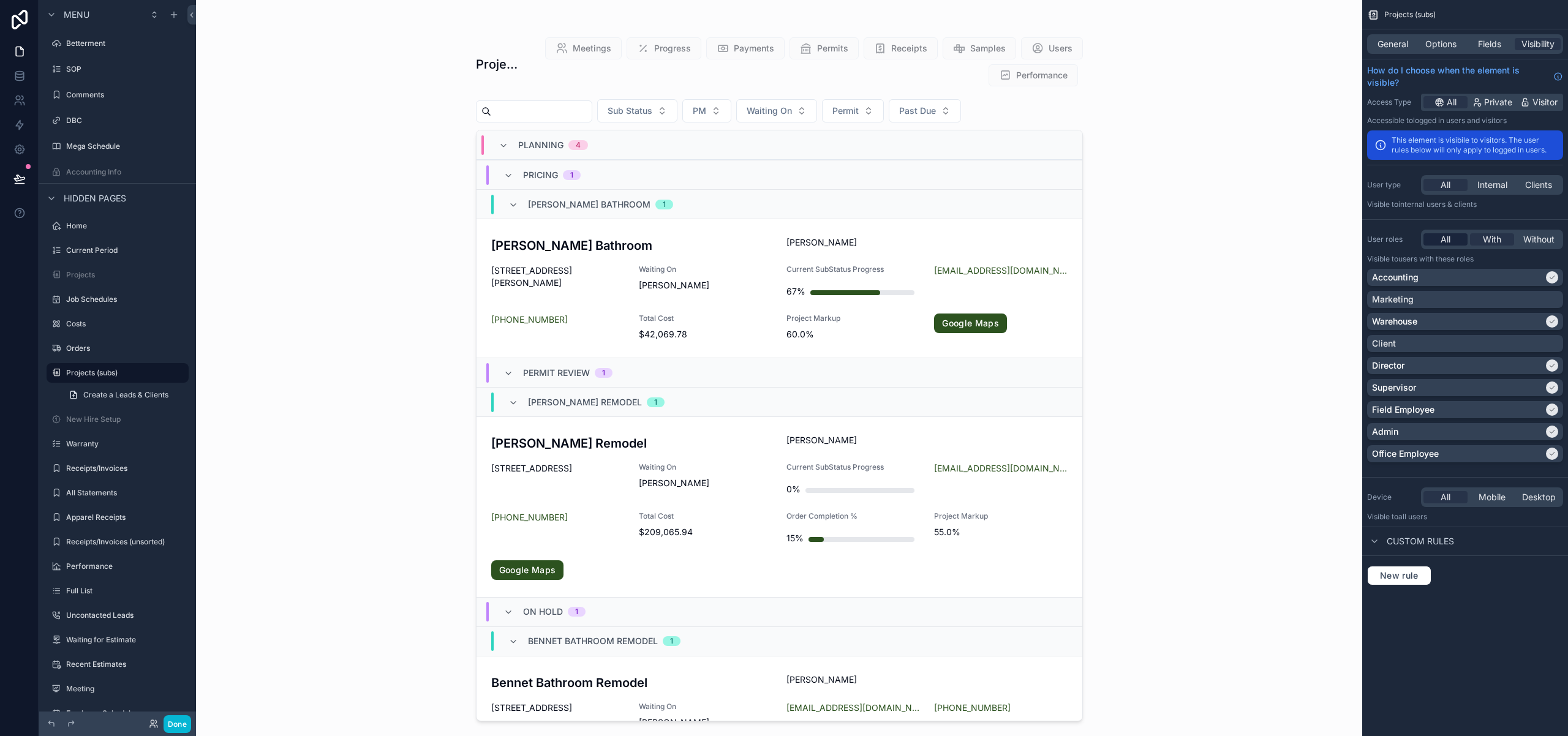
click at [1457, 245] on div "All" at bounding box center [1445, 239] width 44 height 12
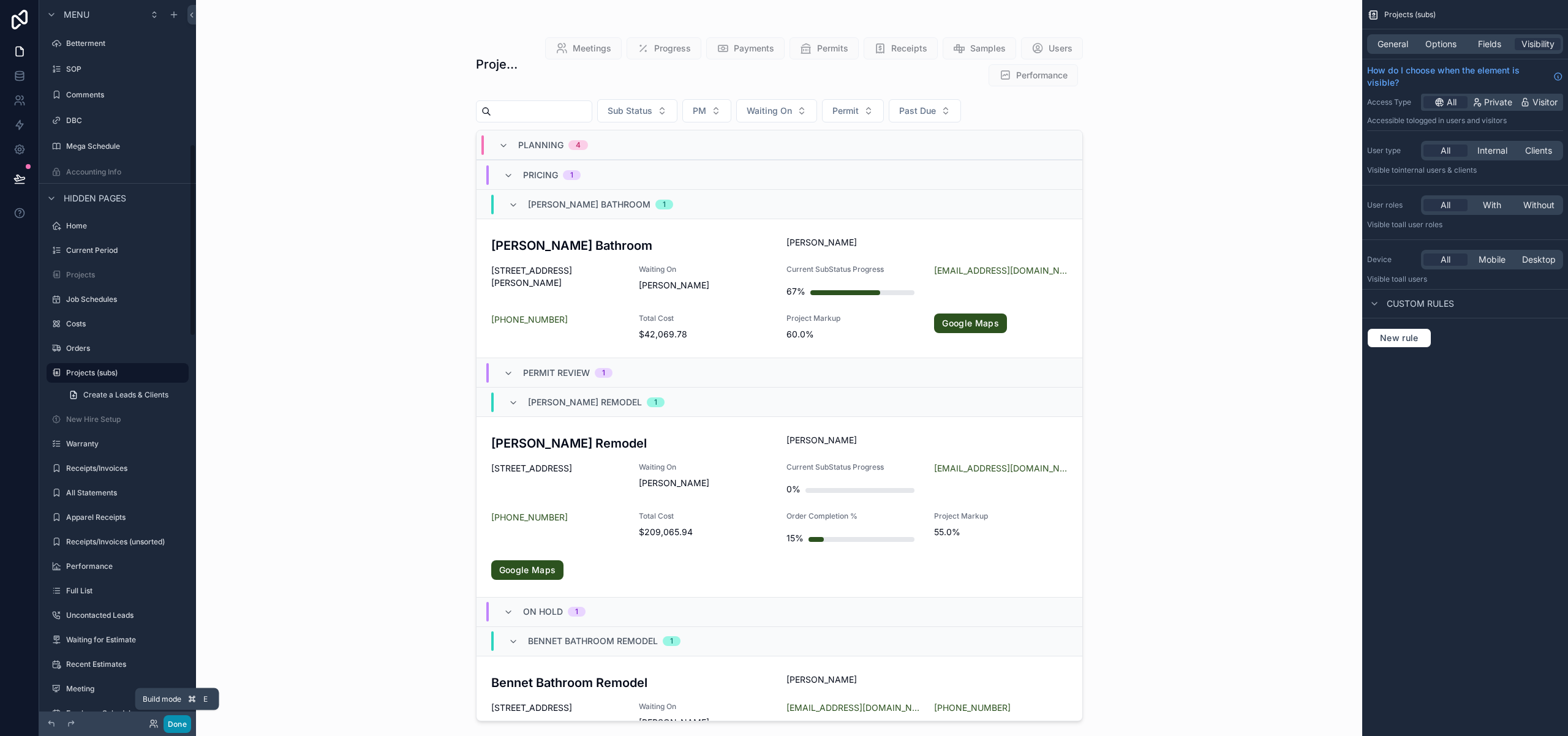
click at [177, 724] on button "Done" at bounding box center [177, 723] width 27 height 18
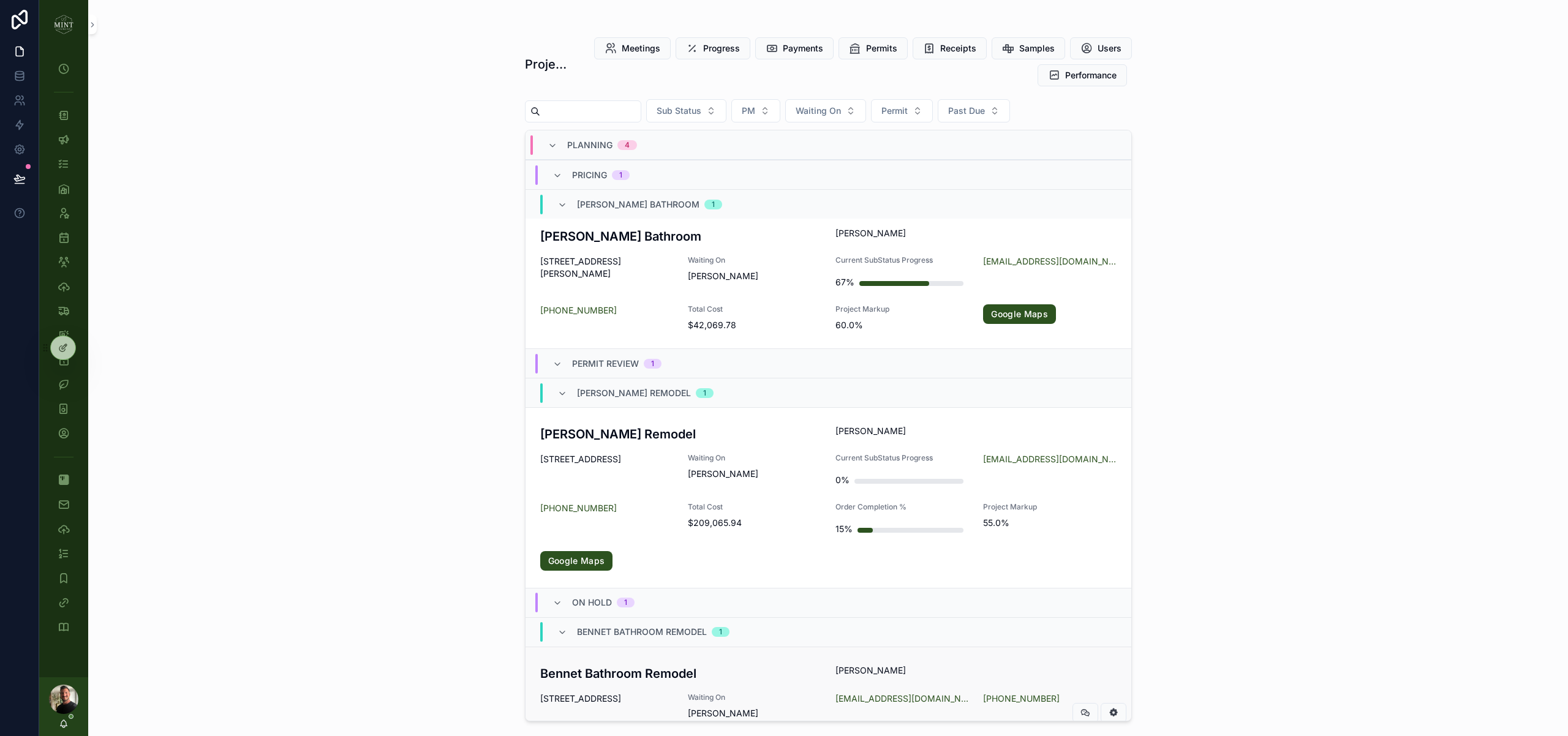
scroll to position [0, 0]
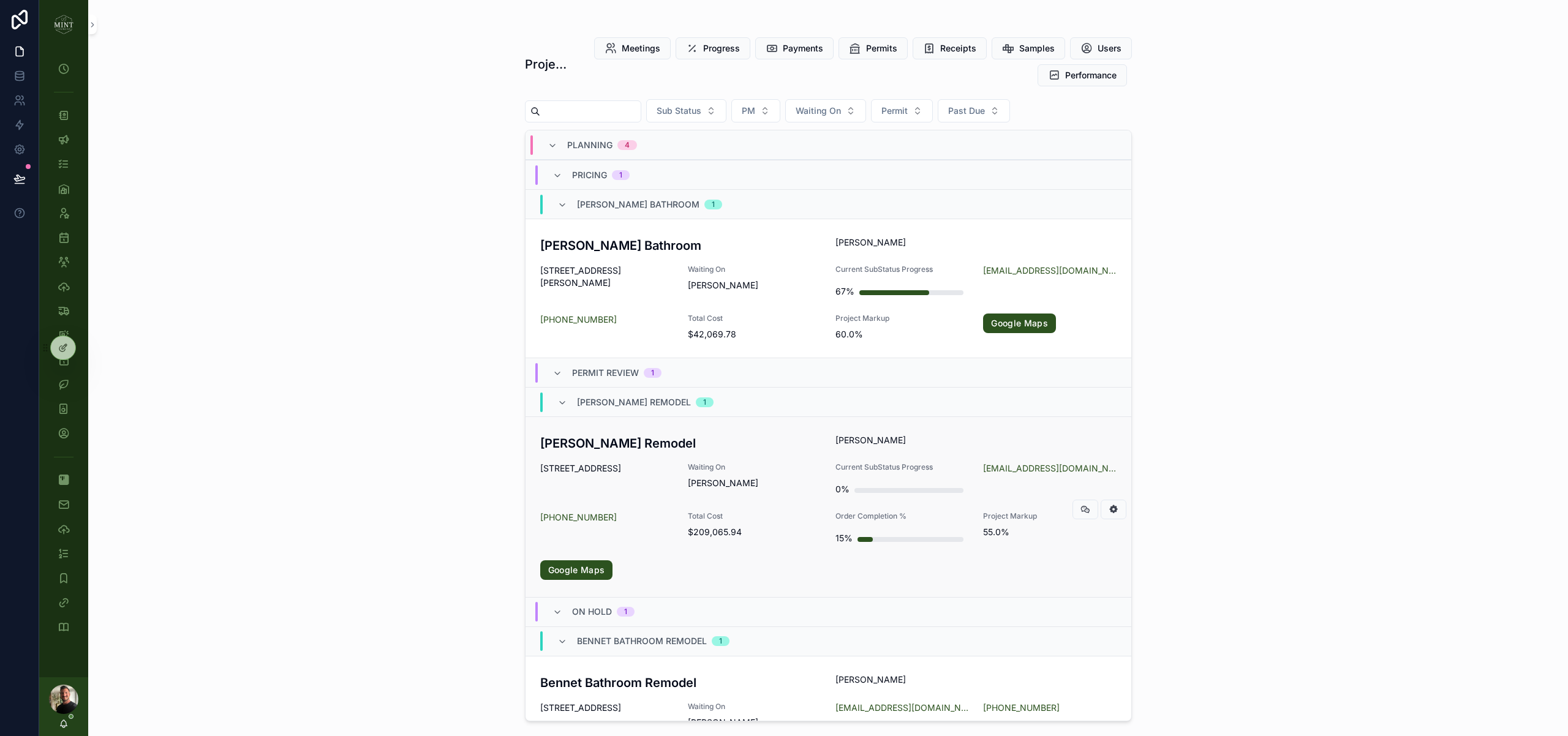
click at [647, 443] on h3 "[PERSON_NAME] Remodel" at bounding box center [680, 443] width 281 height 18
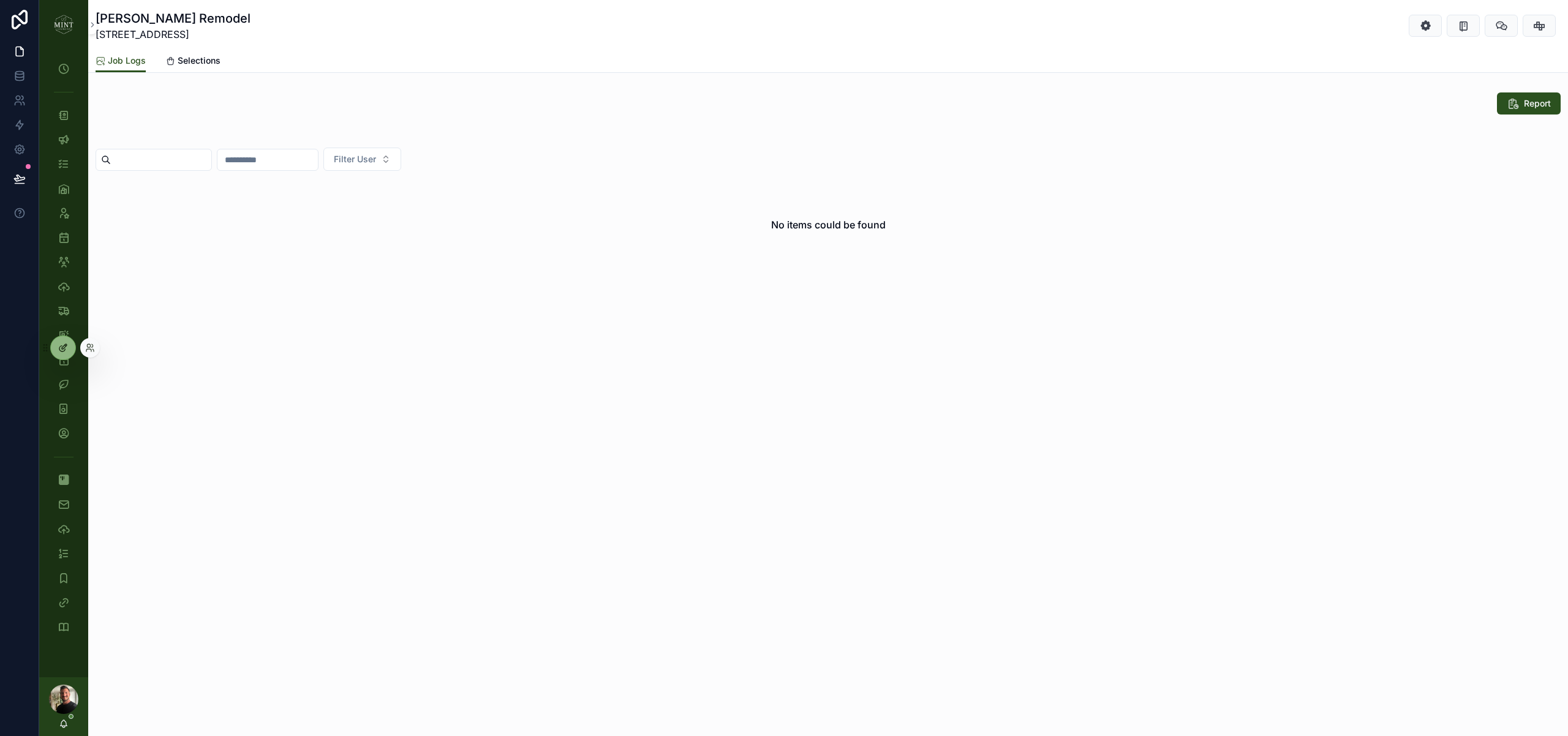
click at [63, 349] on icon at bounding box center [62, 347] width 10 height 10
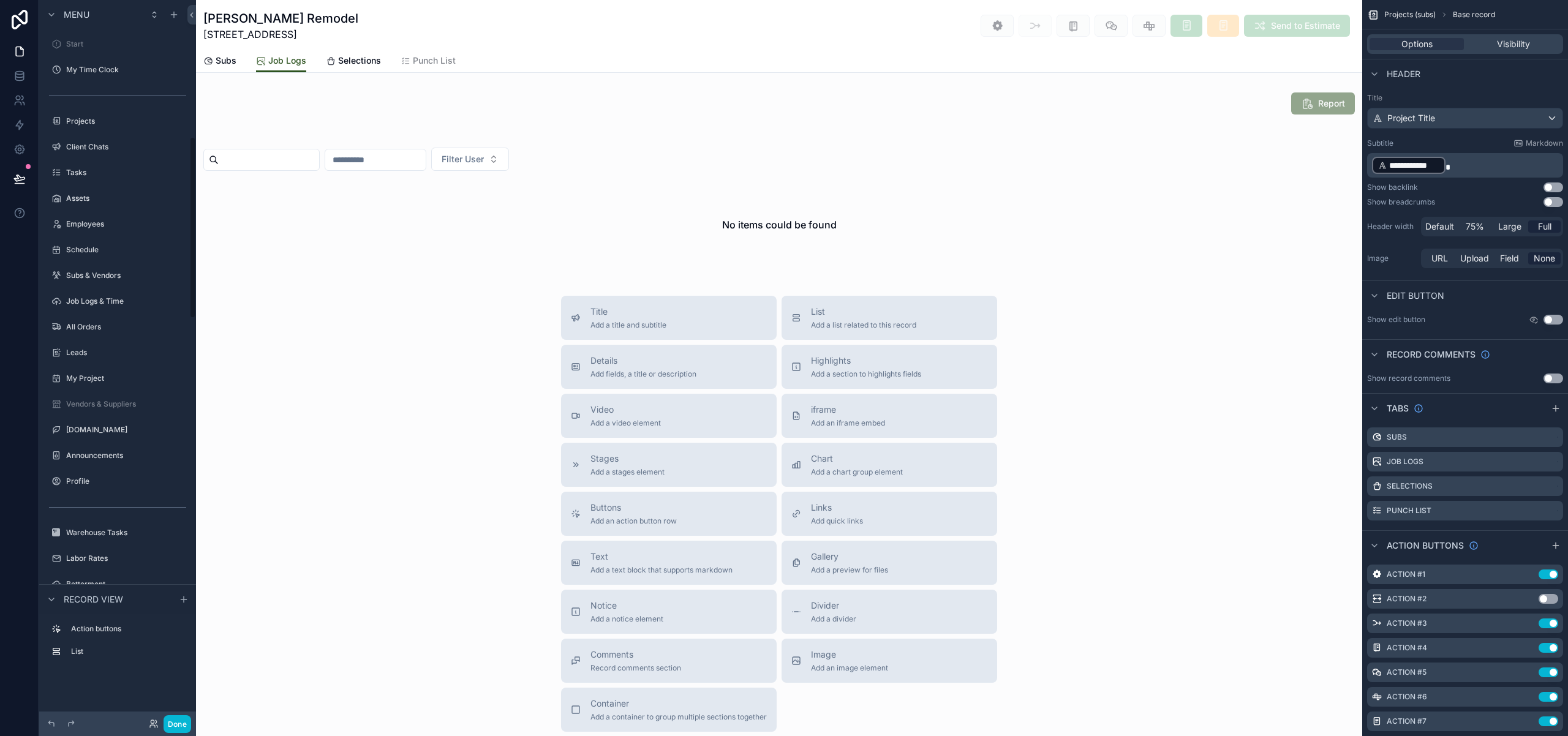
scroll to position [540, 0]
click at [179, 723] on button "Done" at bounding box center [177, 723] width 27 height 18
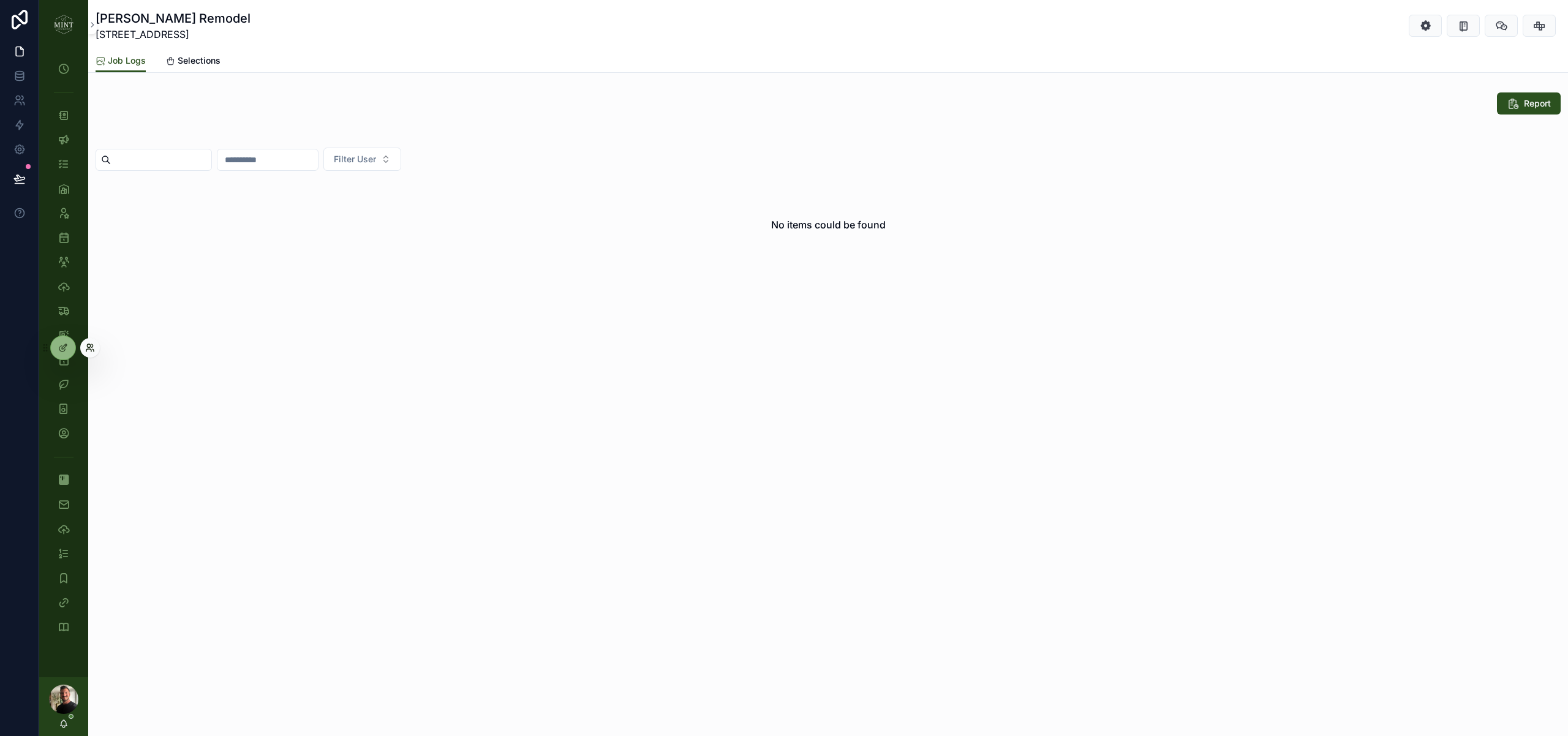
click at [92, 346] on icon at bounding box center [93, 346] width 2 height 3
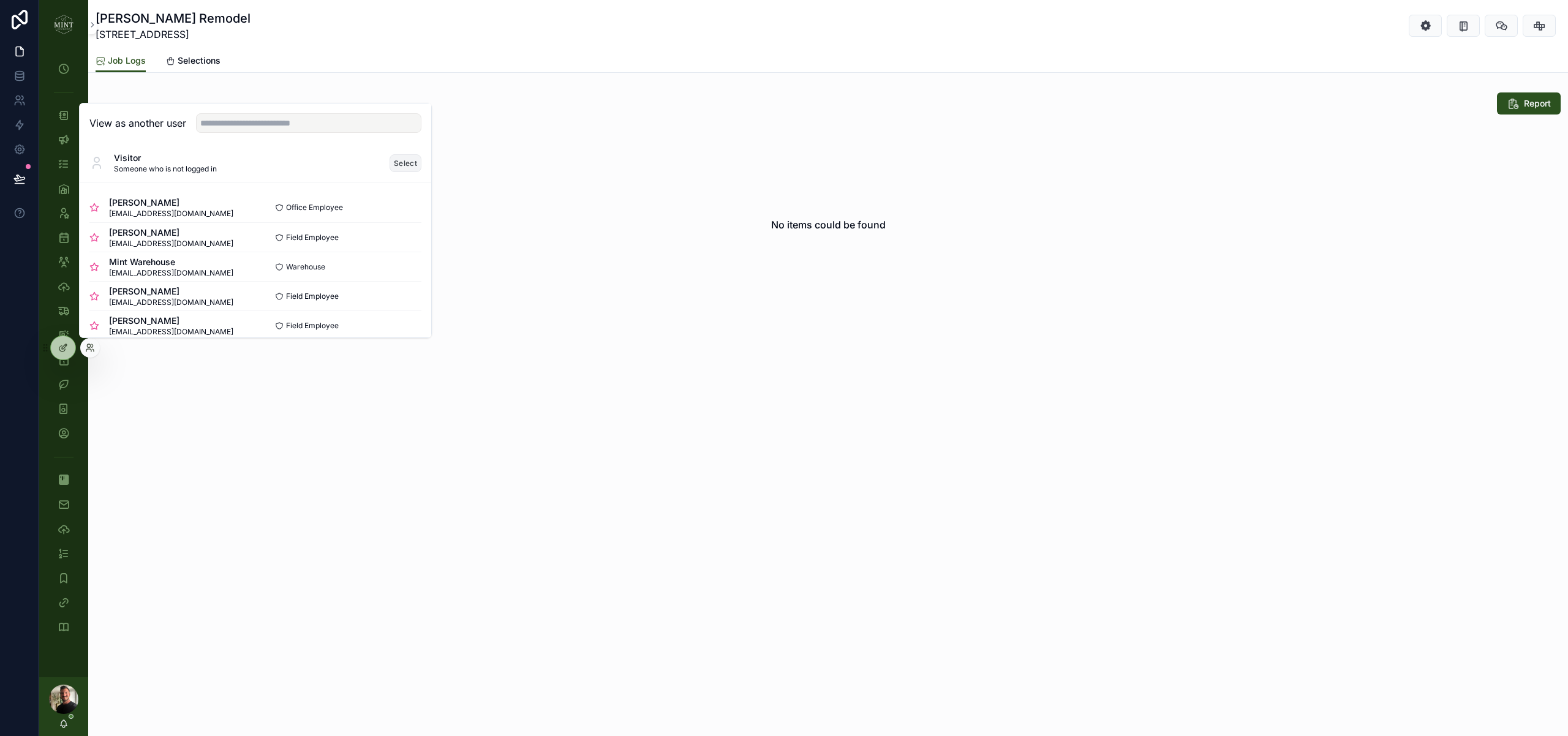
click at [404, 167] on button "Select" at bounding box center [406, 163] width 32 height 18
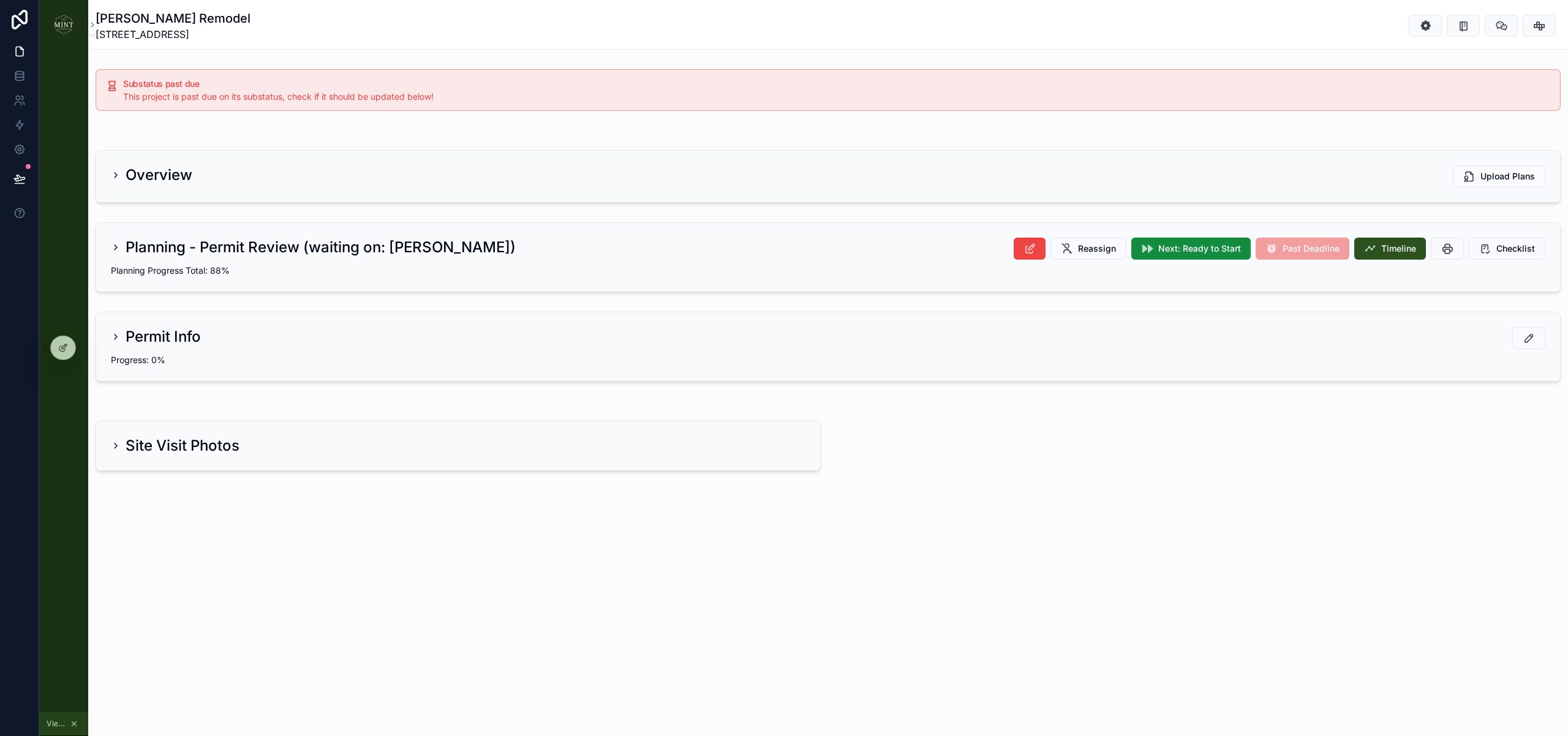
click at [120, 174] on icon "scrollable content" at bounding box center [116, 175] width 10 height 10
click at [153, 175] on h2 "Overview" at bounding box center [159, 175] width 67 height 20
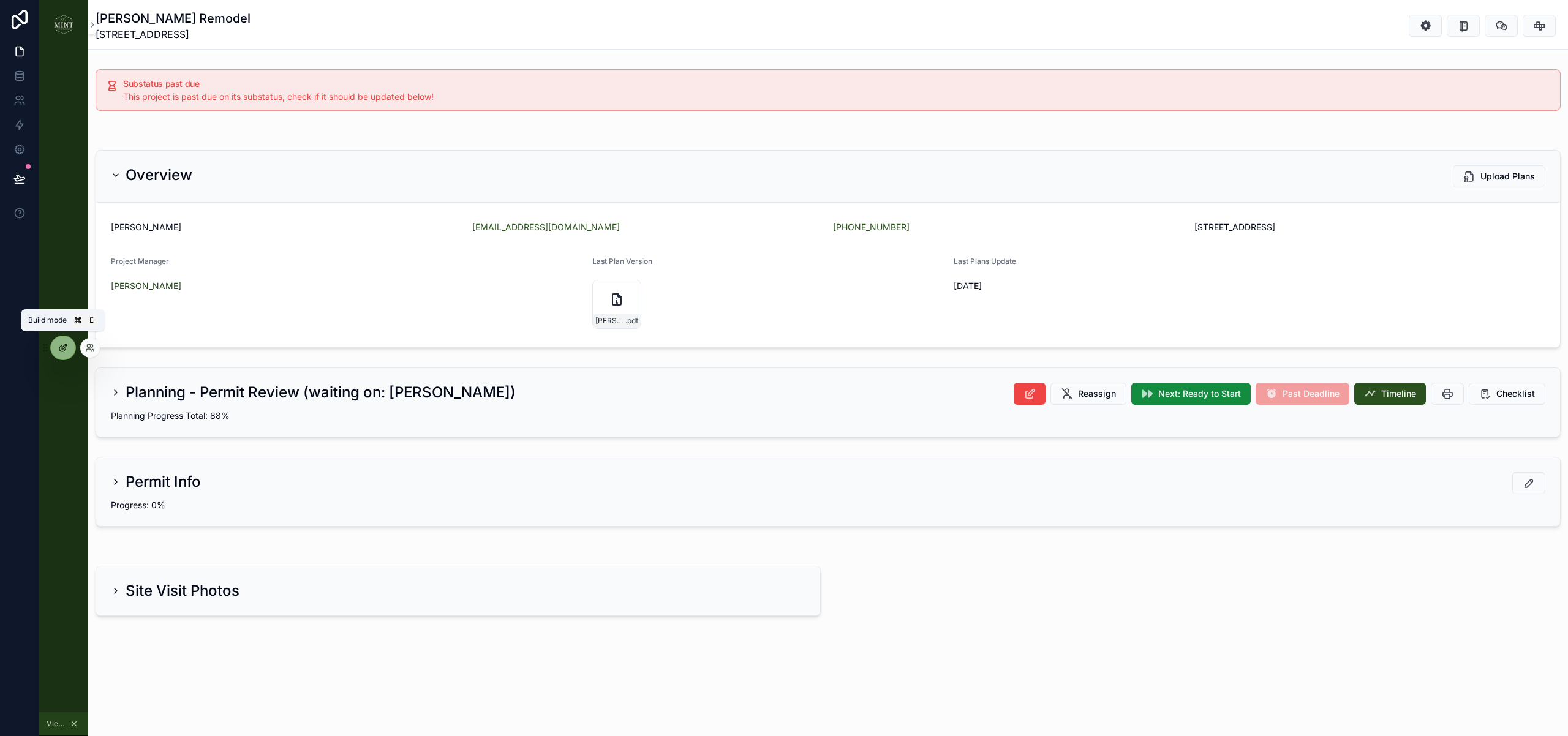
click at [69, 347] on div at bounding box center [63, 348] width 24 height 24
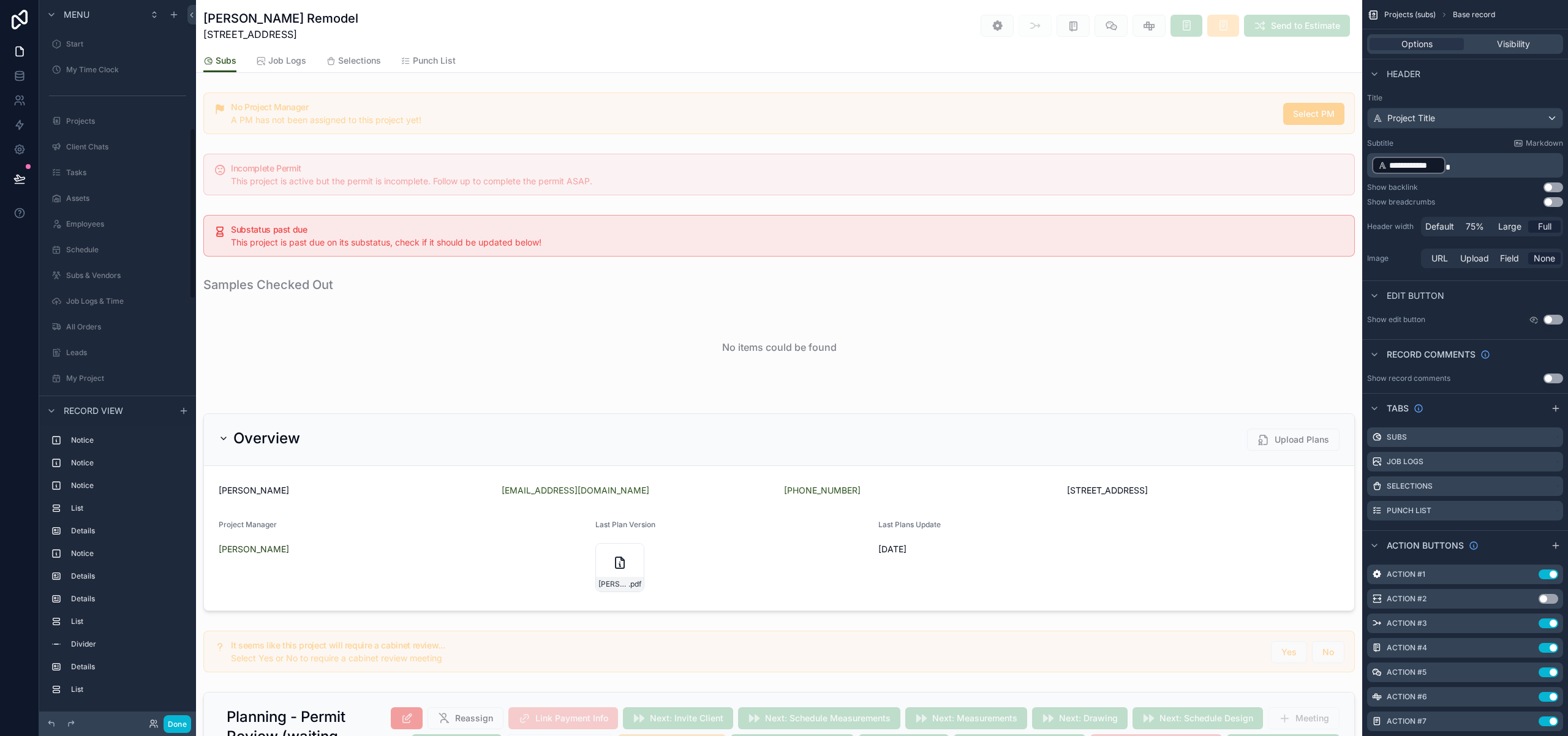
scroll to position [540, 0]
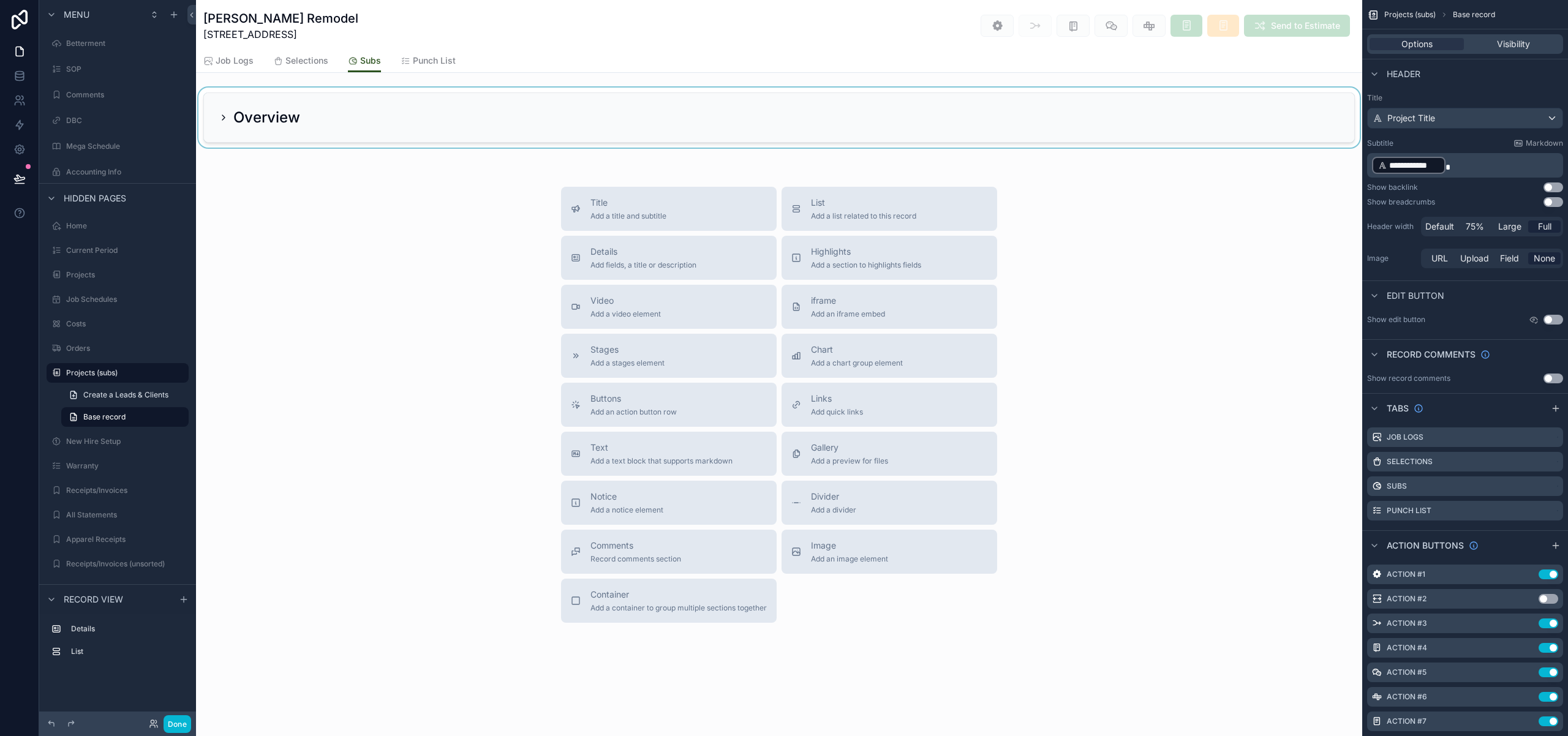
click at [233, 127] on div "scrollable content" at bounding box center [778, 117] width 1166 height 60
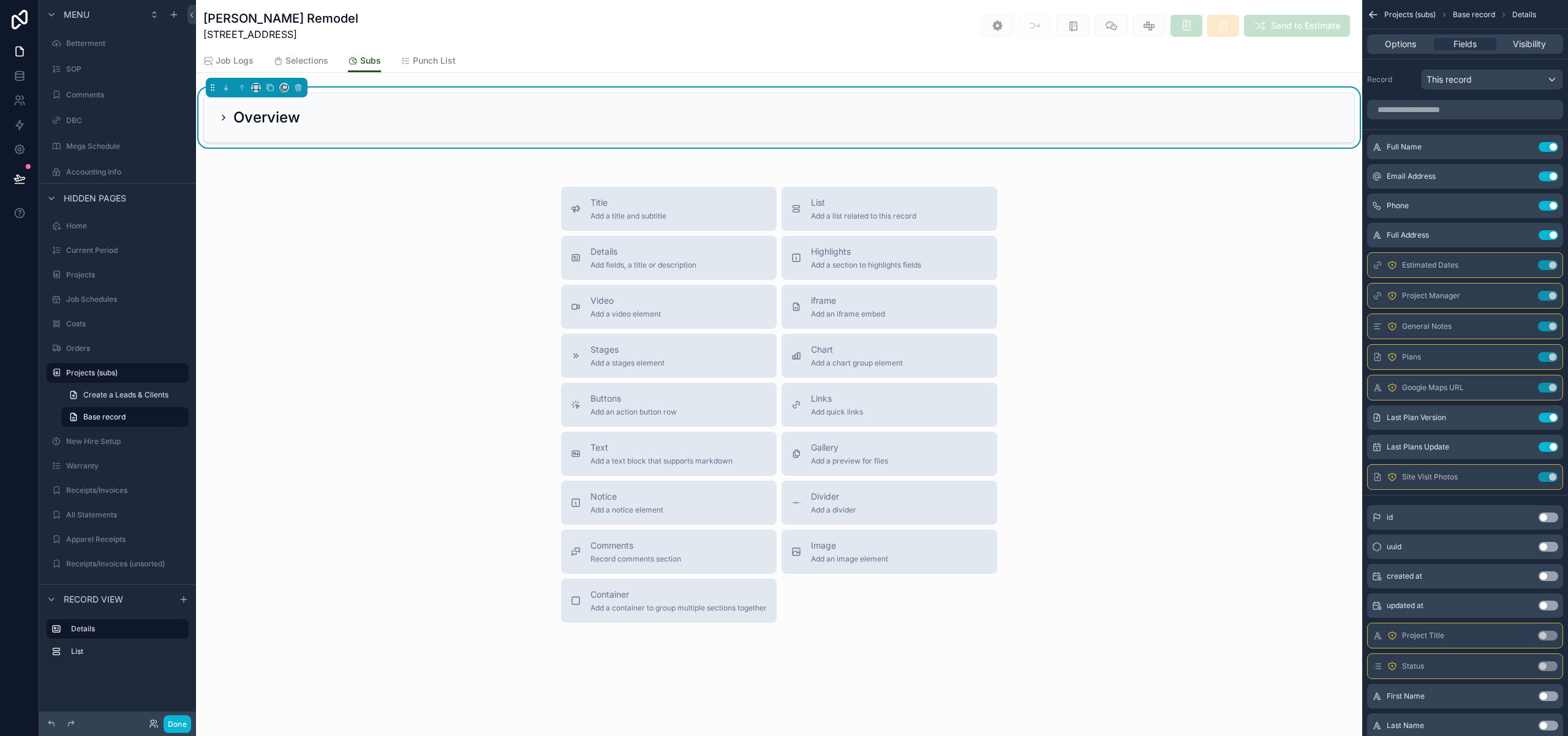
click at [255, 119] on h2 "Overview" at bounding box center [267, 118] width 67 height 20
click at [224, 116] on icon "scrollable content" at bounding box center [223, 117] width 10 height 10
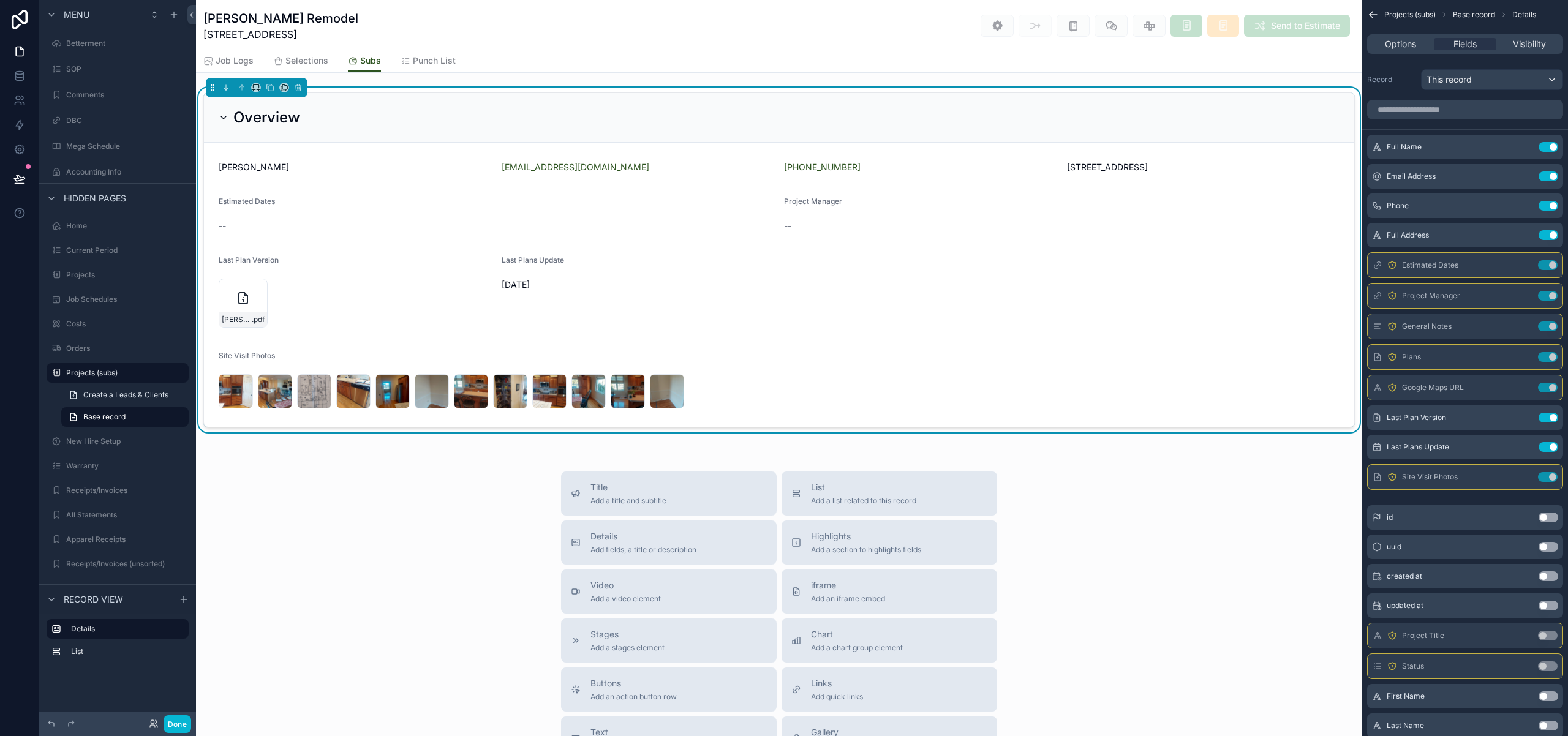
click at [224, 116] on icon "scrollable content" at bounding box center [223, 117] width 10 height 10
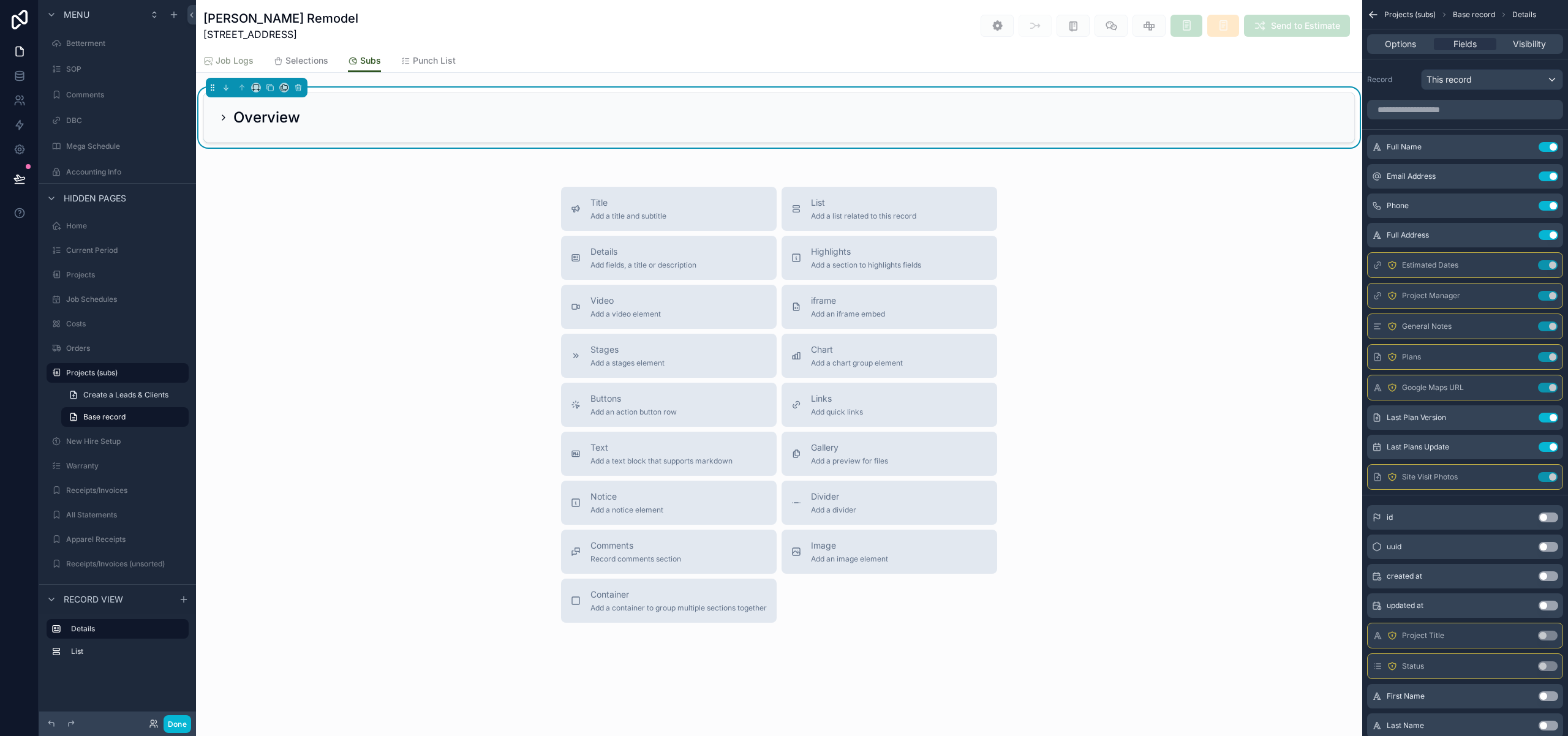
click at [241, 62] on span "Job Logs" at bounding box center [235, 61] width 38 height 12
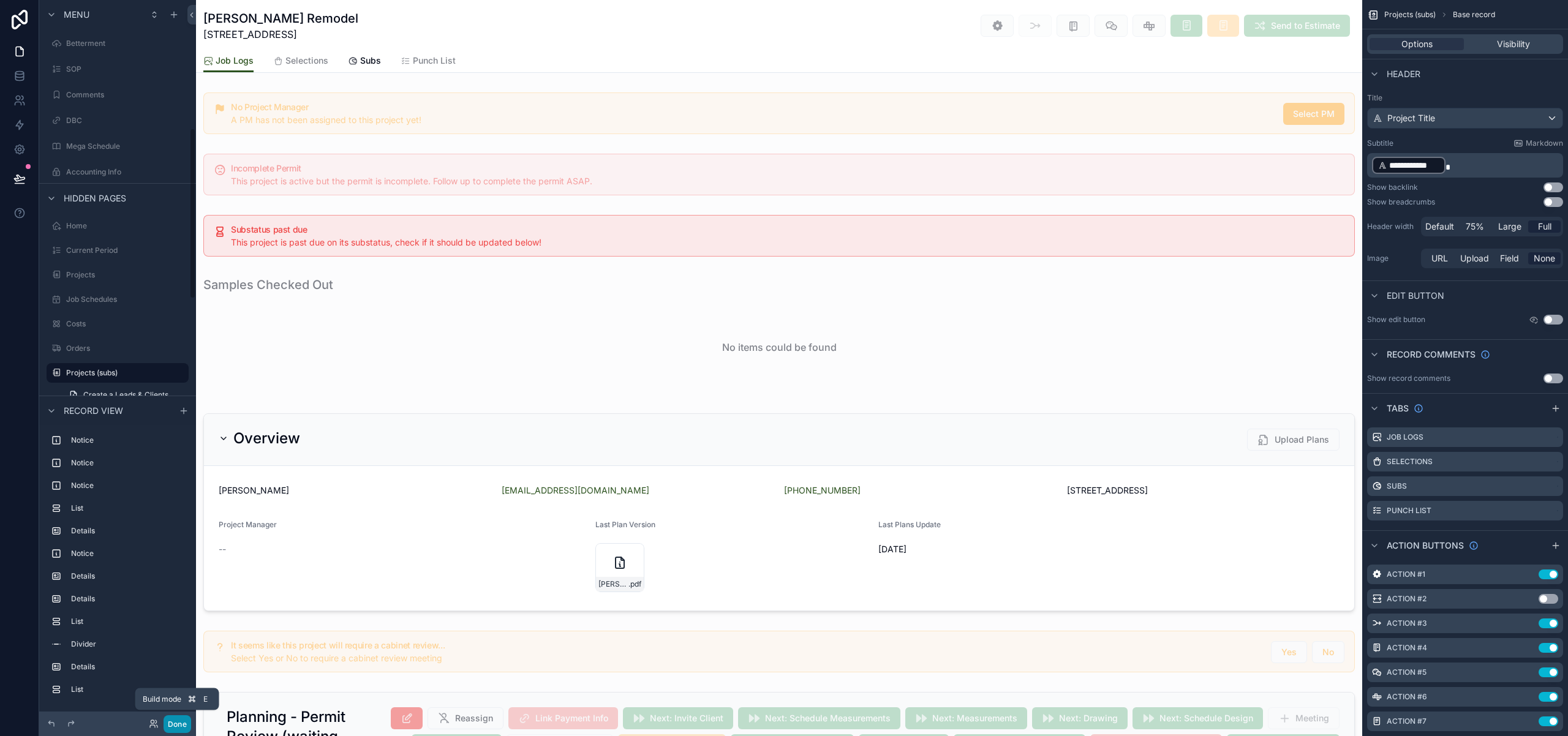
click at [177, 727] on button "Done" at bounding box center [177, 723] width 27 height 18
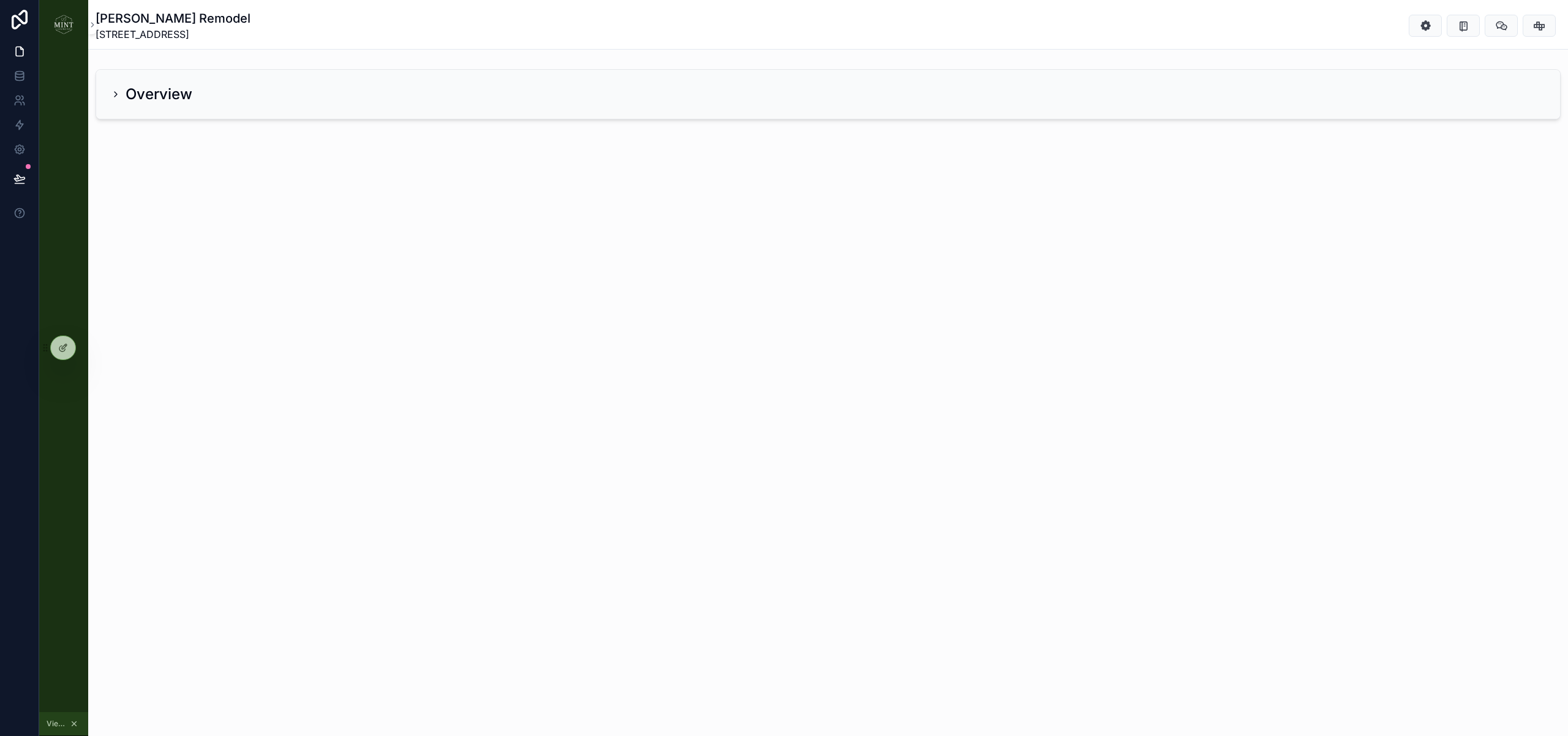
click at [126, 92] on h2 "Overview" at bounding box center [159, 94] width 67 height 20
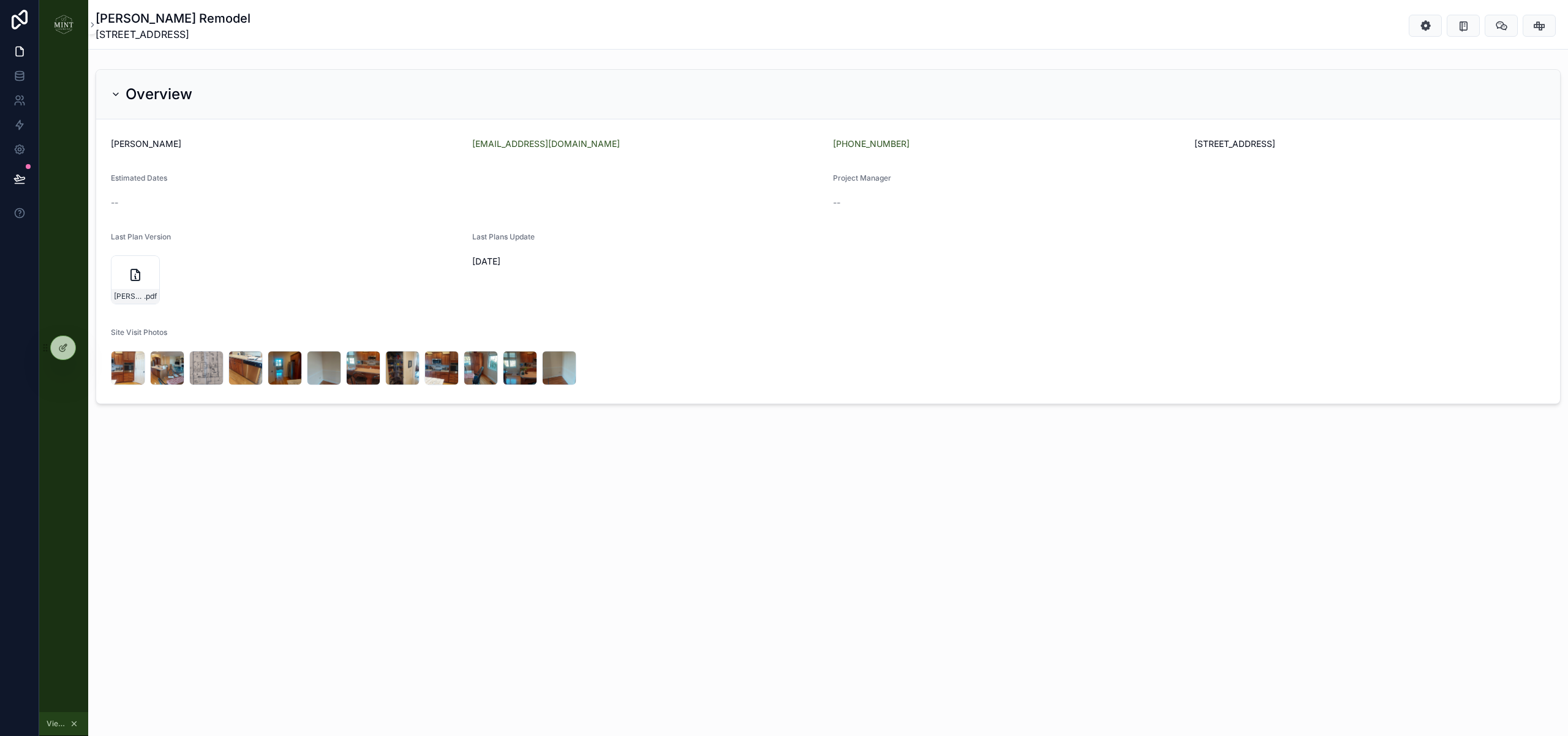
click at [68, 24] on img "scrollable content" at bounding box center [64, 24] width 20 height 20
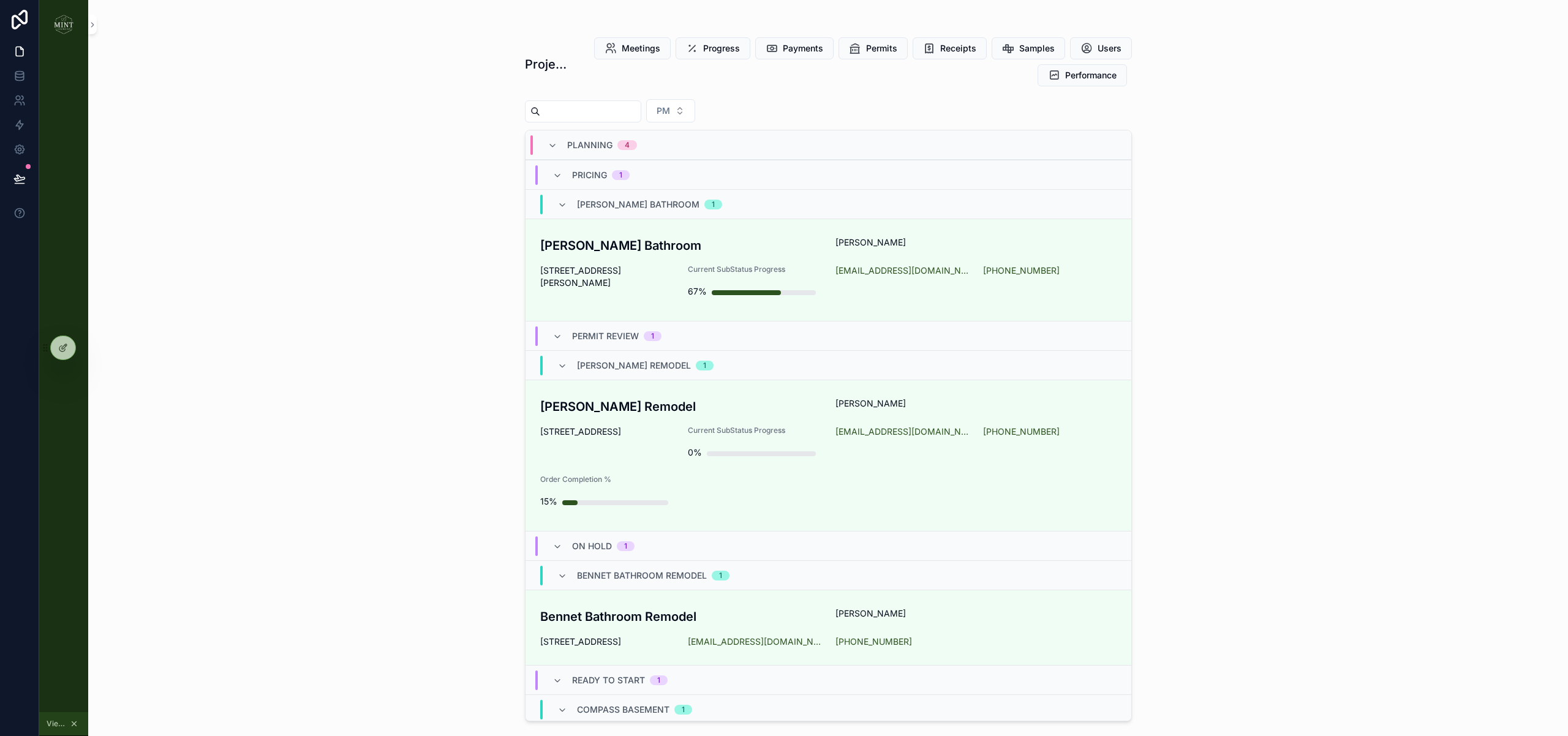
click at [77, 725] on icon "scrollable content" at bounding box center [74, 723] width 8 height 8
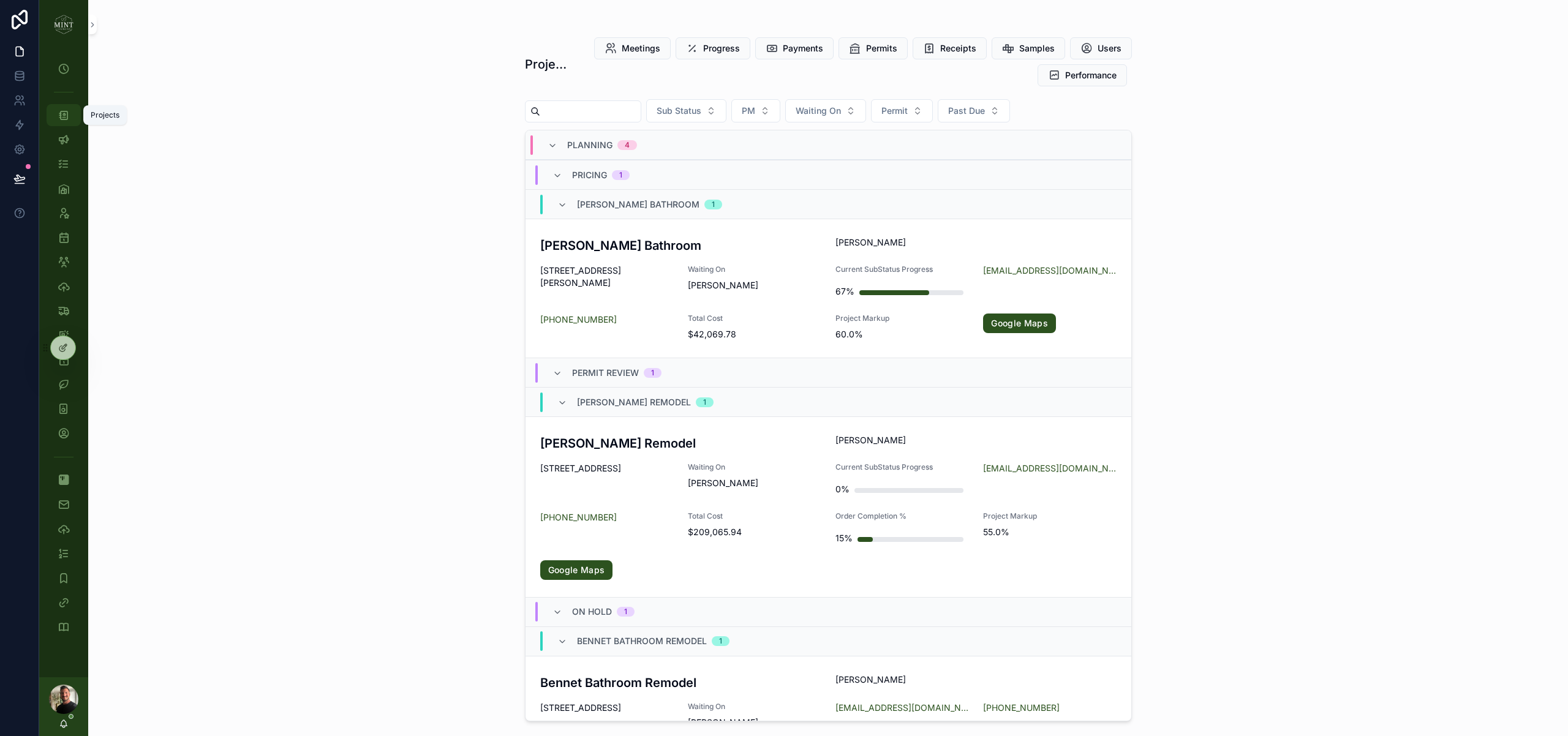
click at [59, 121] on div "Projects" at bounding box center [64, 115] width 20 height 20
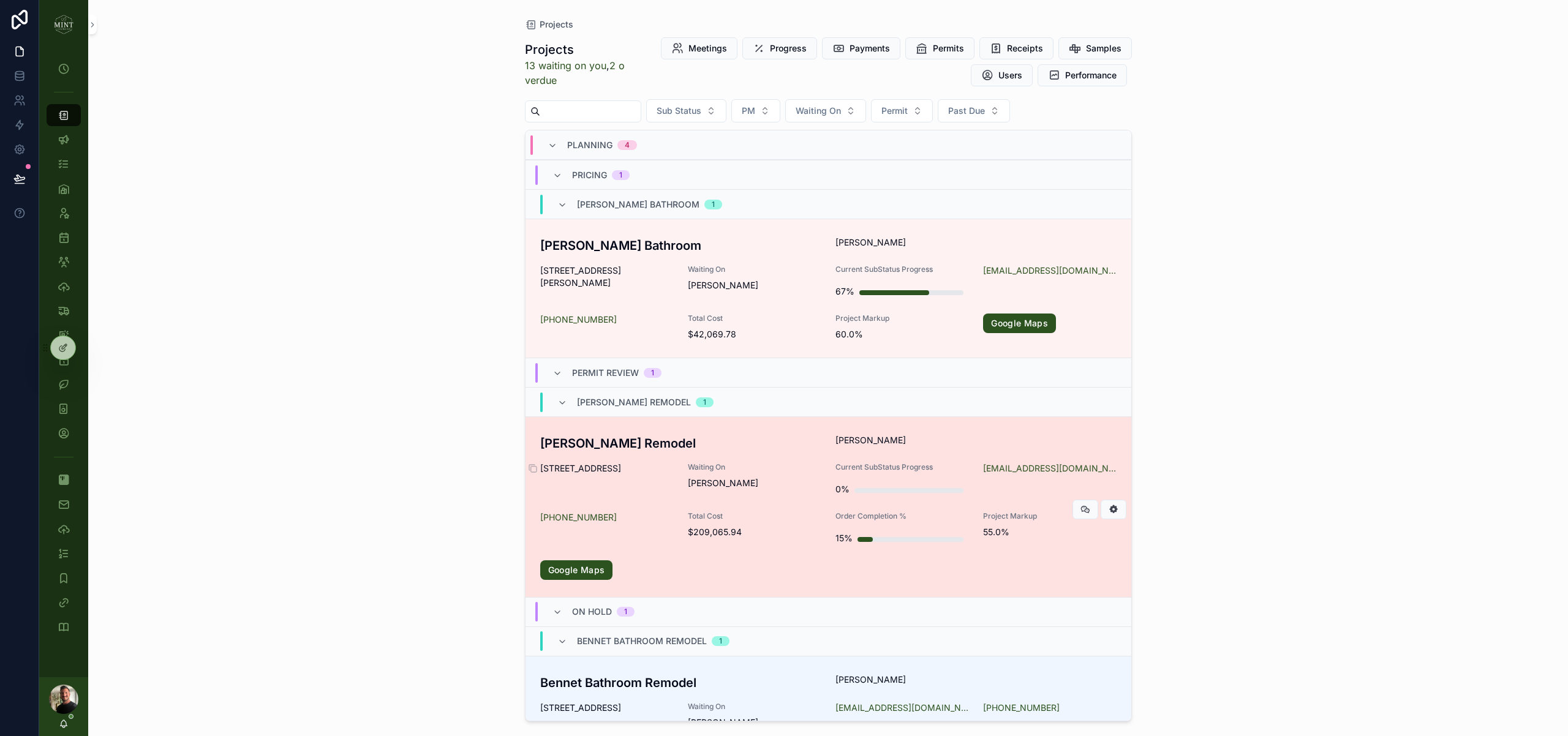
click at [656, 474] on span "[STREET_ADDRESS]" at bounding box center [606, 468] width 133 height 12
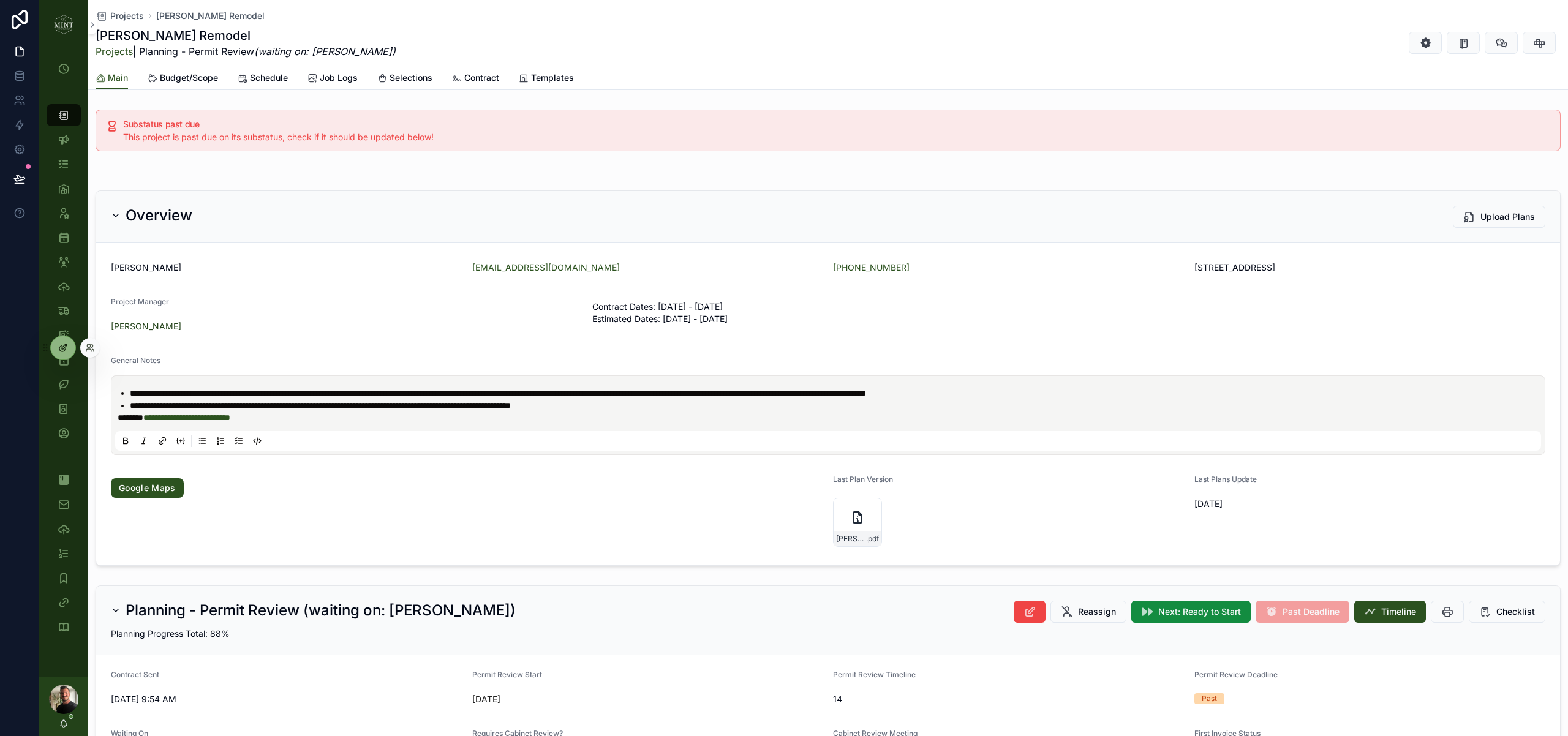
click at [67, 351] on icon at bounding box center [62, 347] width 10 height 10
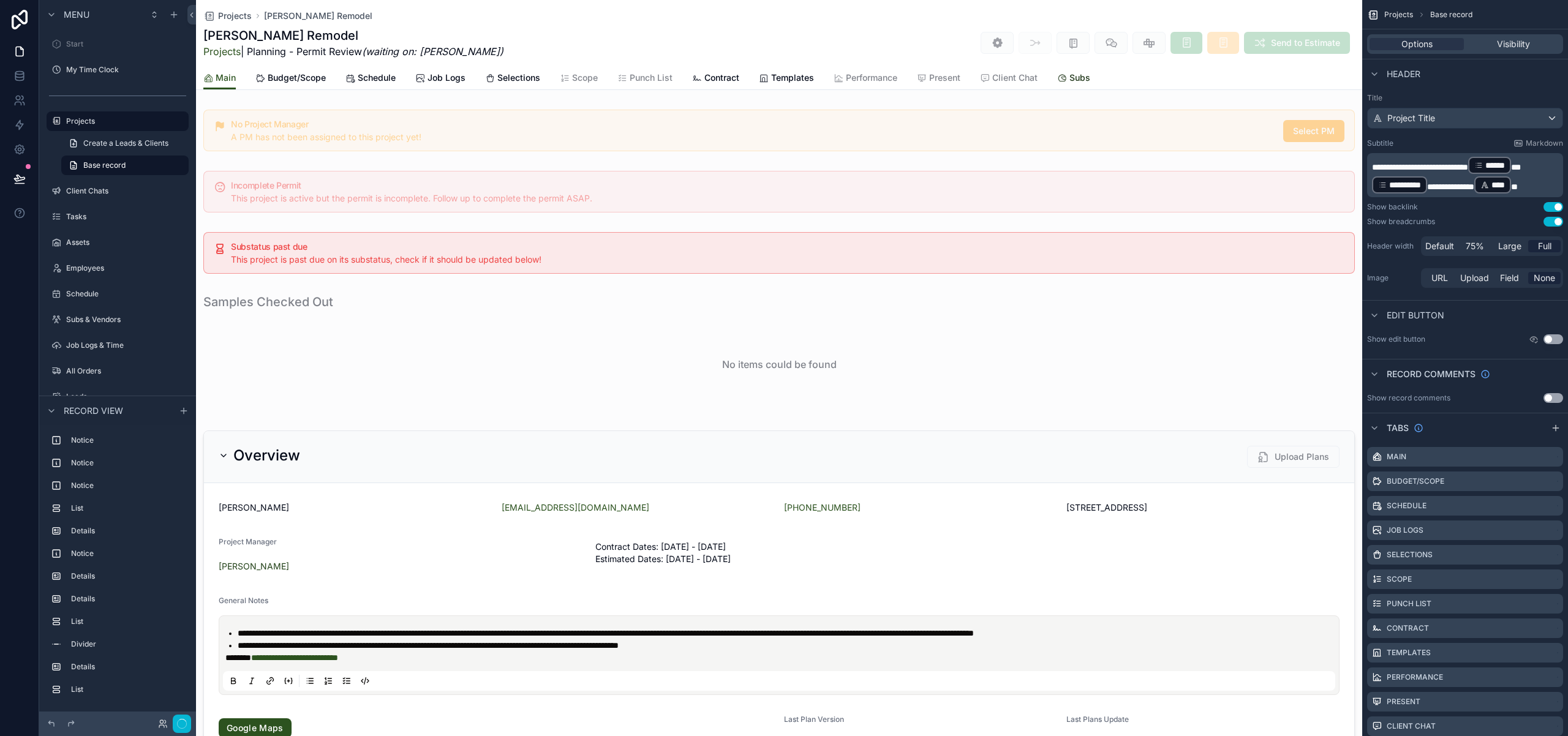
click at [1075, 78] on span "Subs" at bounding box center [1079, 78] width 21 height 12
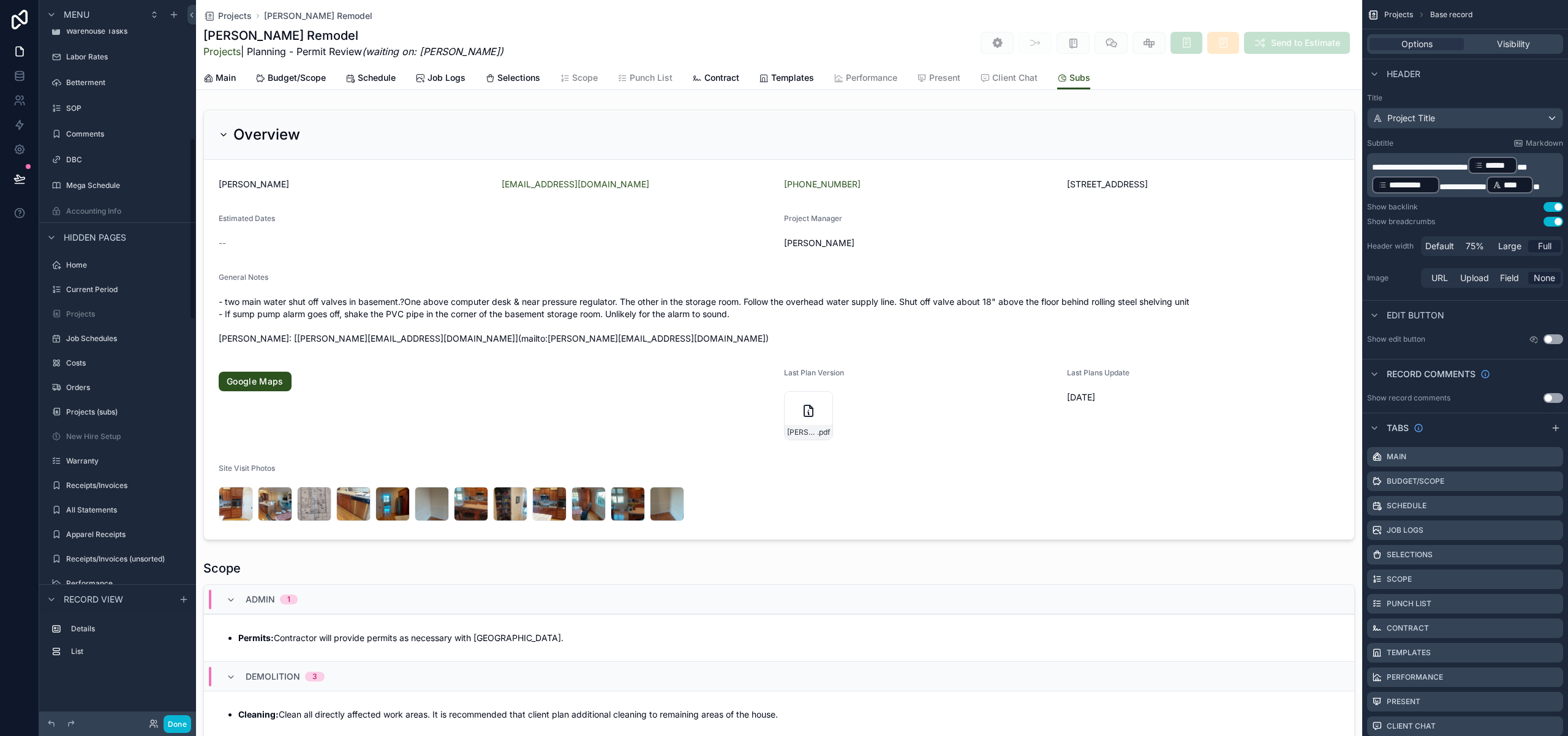
scroll to position [546, 0]
click at [117, 409] on label "Projects (subs)" at bounding box center [115, 410] width 98 height 10
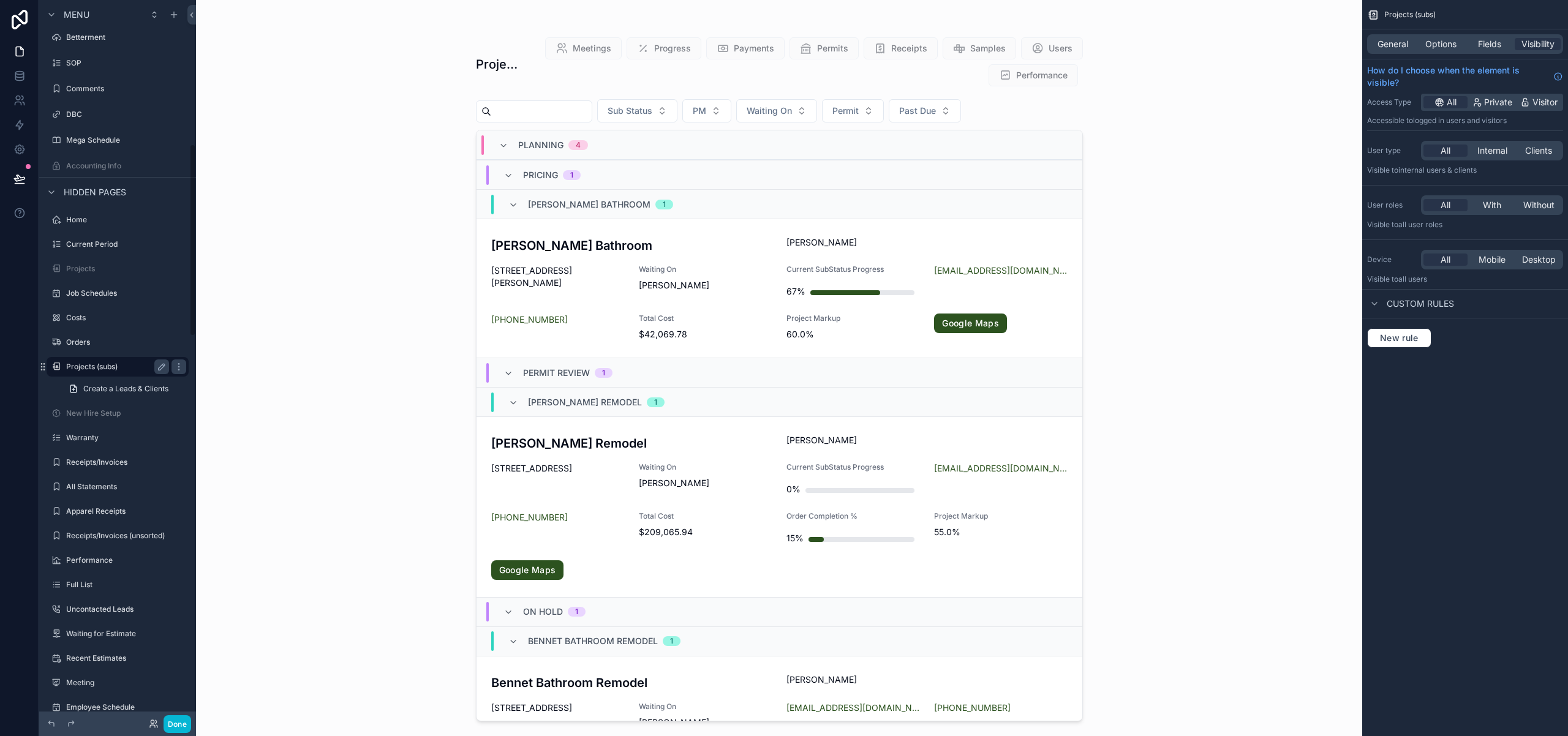
scroll to position [540, 0]
click at [589, 451] on div "scrollable content" at bounding box center [779, 360] width 627 height 721
click at [573, 443] on h3 "[PERSON_NAME] Remodel" at bounding box center [631, 443] width 281 height 18
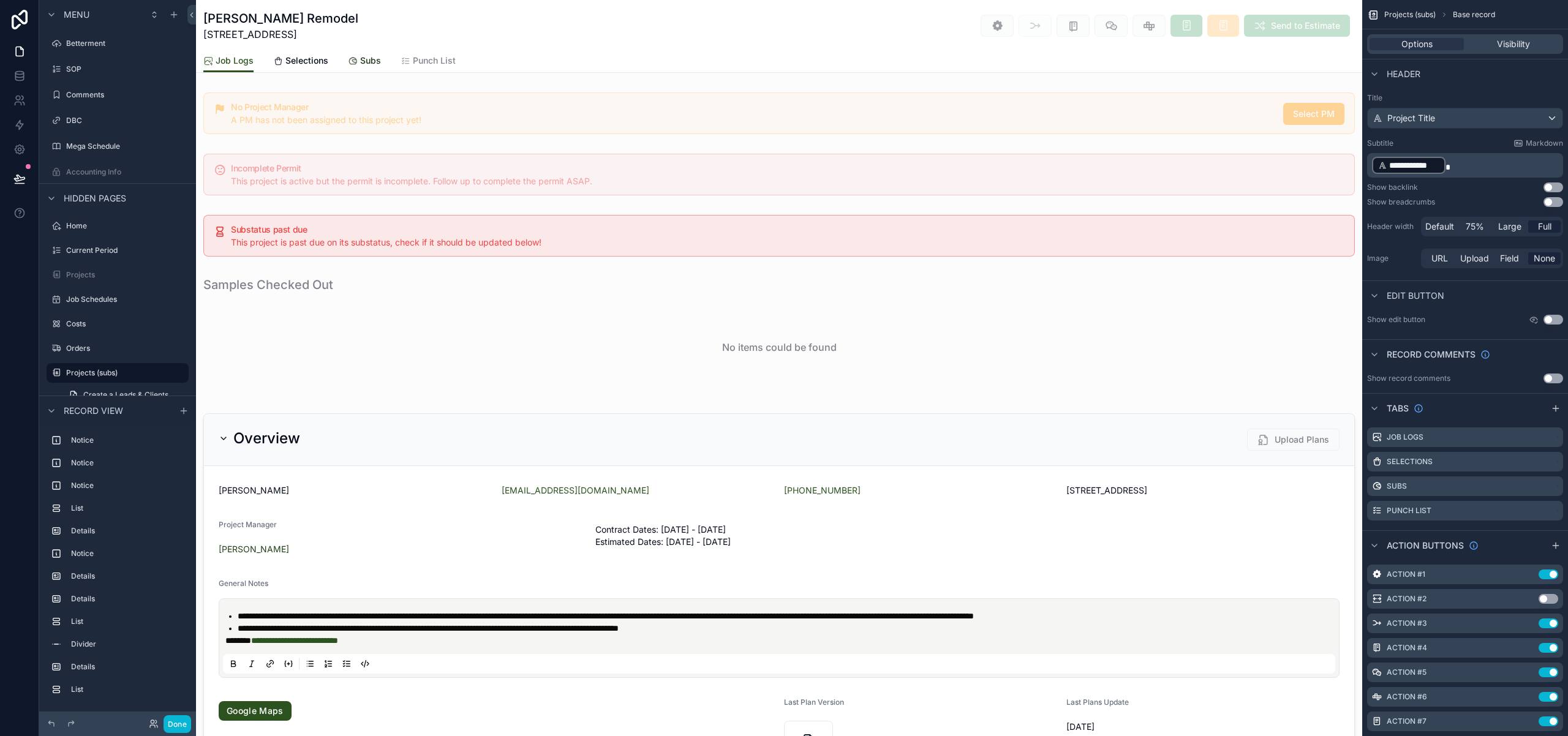
click at [363, 65] on span "Subs" at bounding box center [370, 61] width 21 height 12
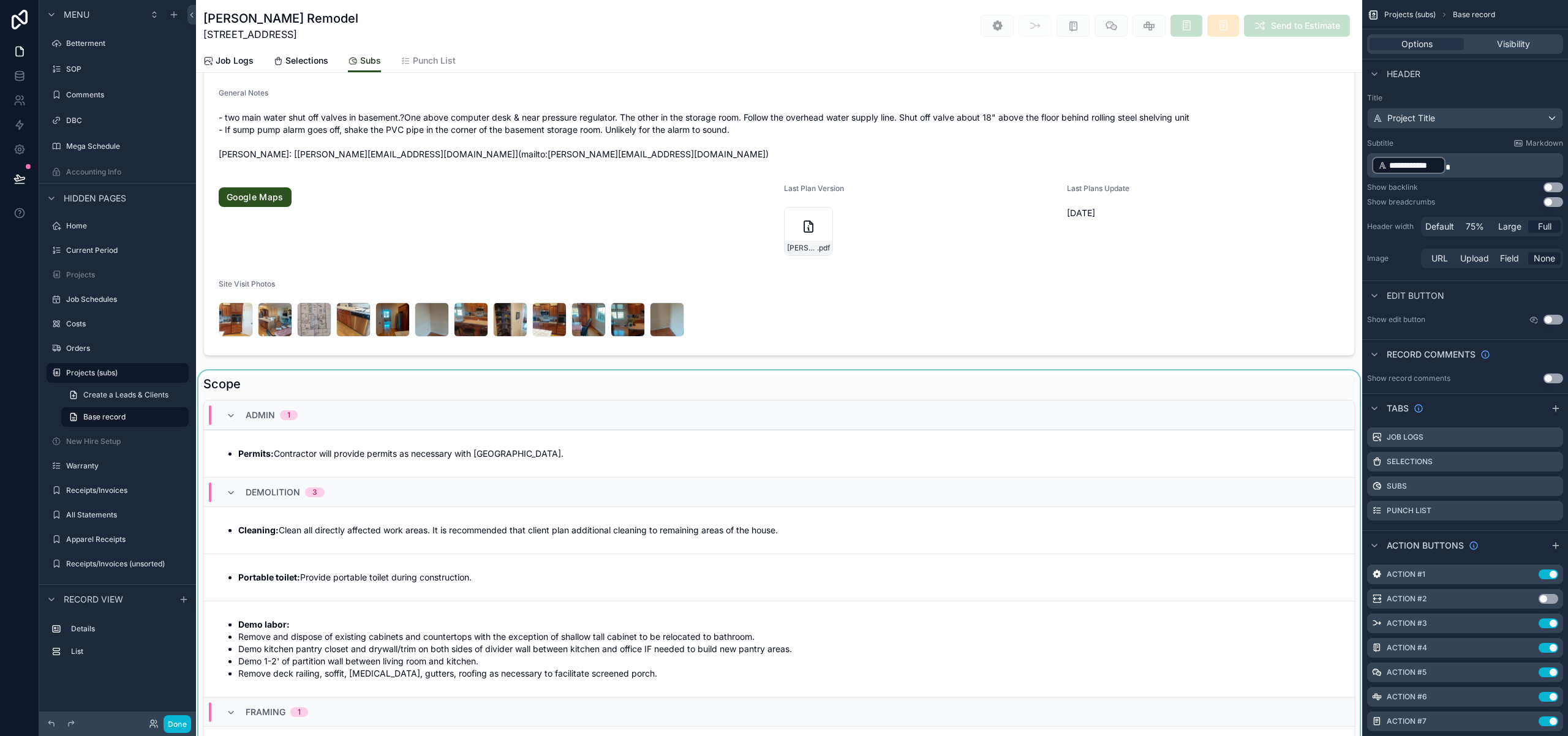
scroll to position [211, 0]
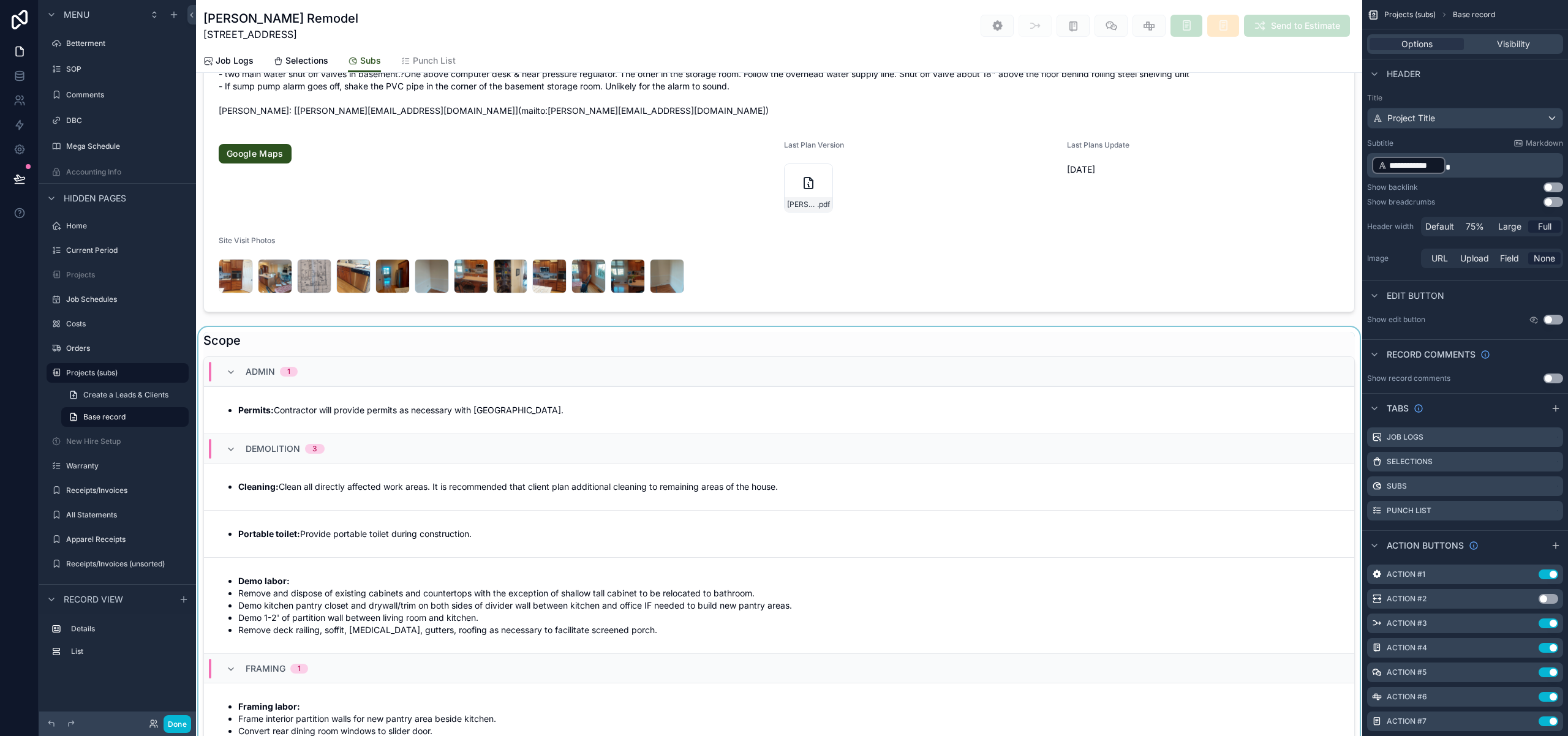
click at [644, 345] on div "scrollable content" at bounding box center [778, 620] width 1166 height 587
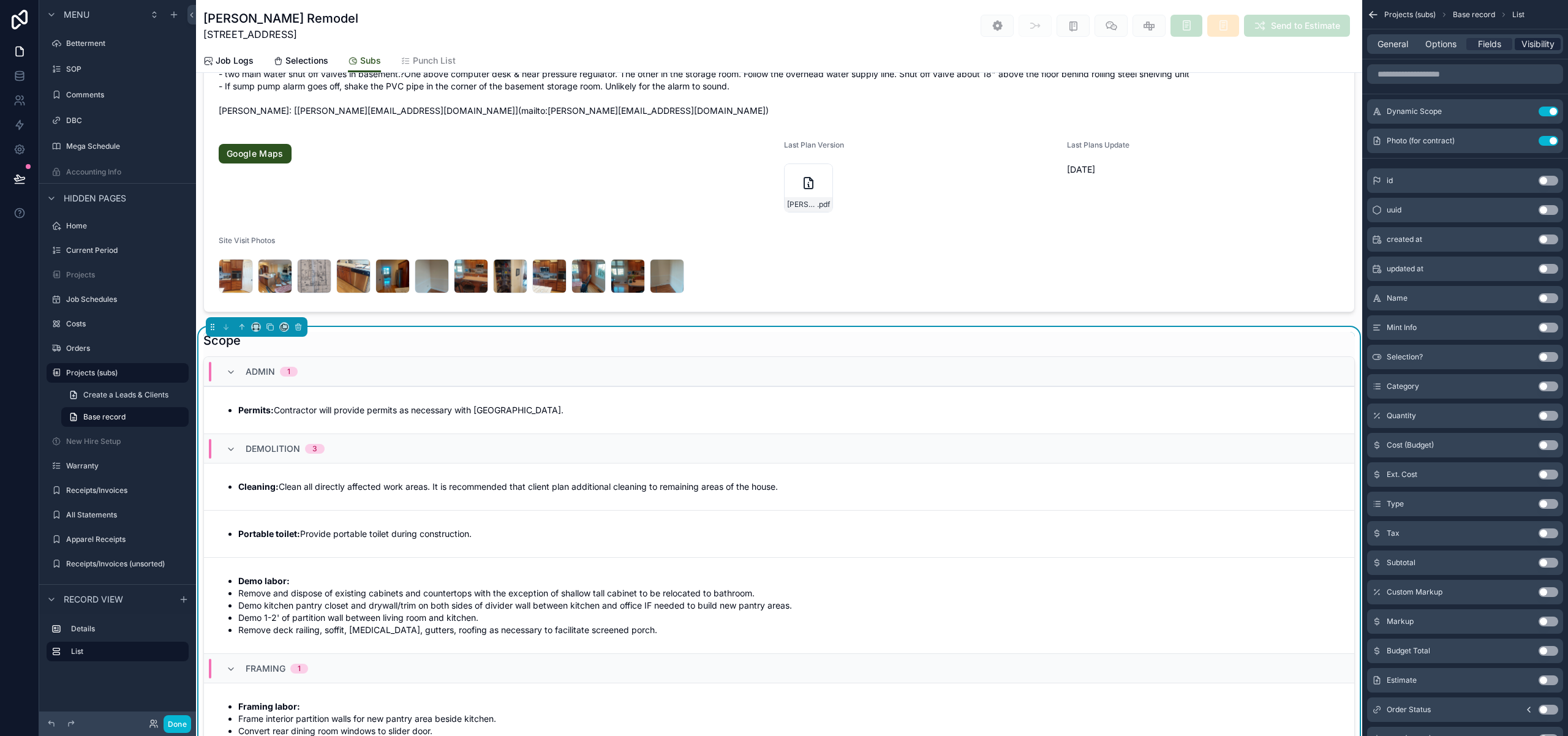
click at [1541, 49] on span "Visibility" at bounding box center [1538, 44] width 33 height 12
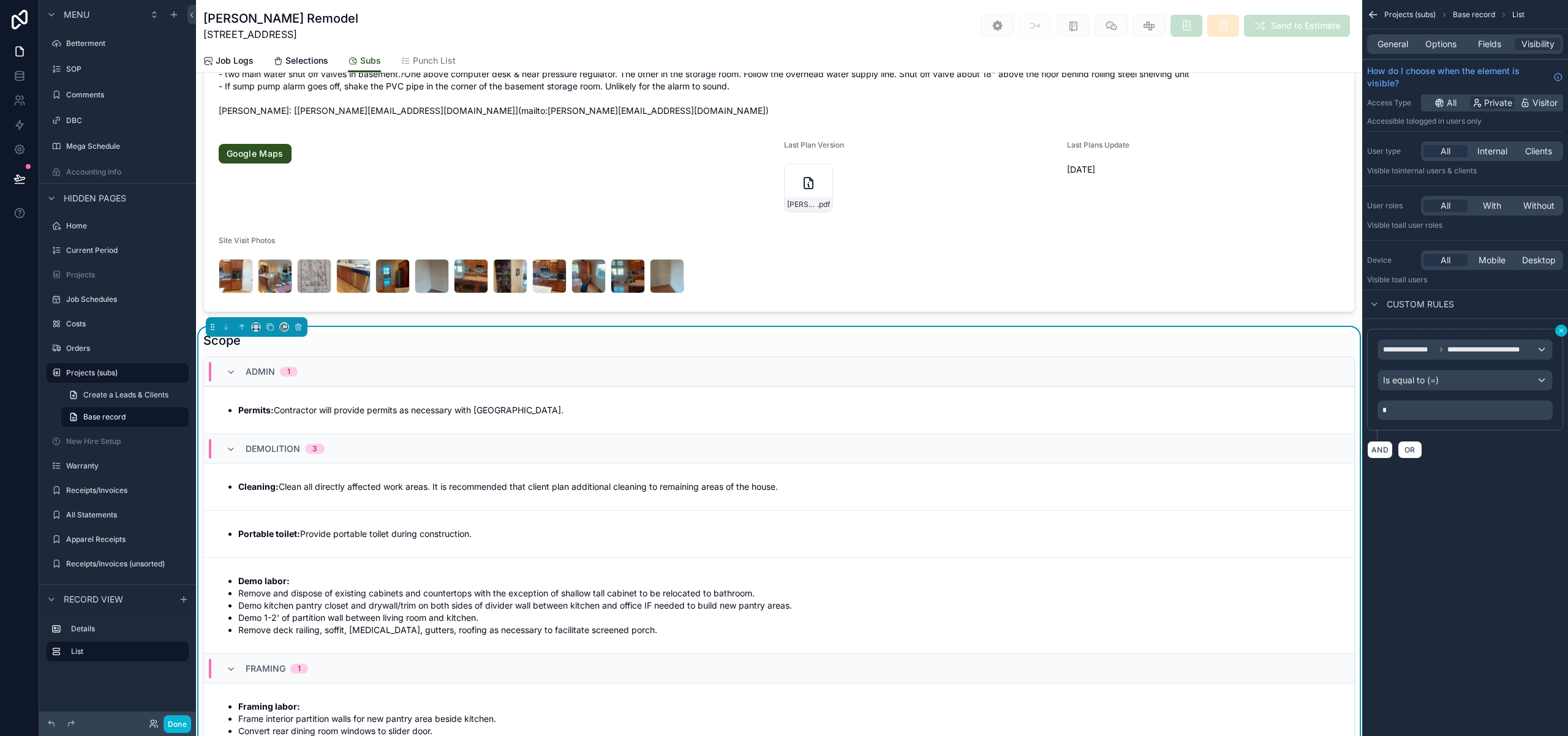
click at [1560, 328] on icon "scrollable content" at bounding box center [1561, 330] width 8 height 8
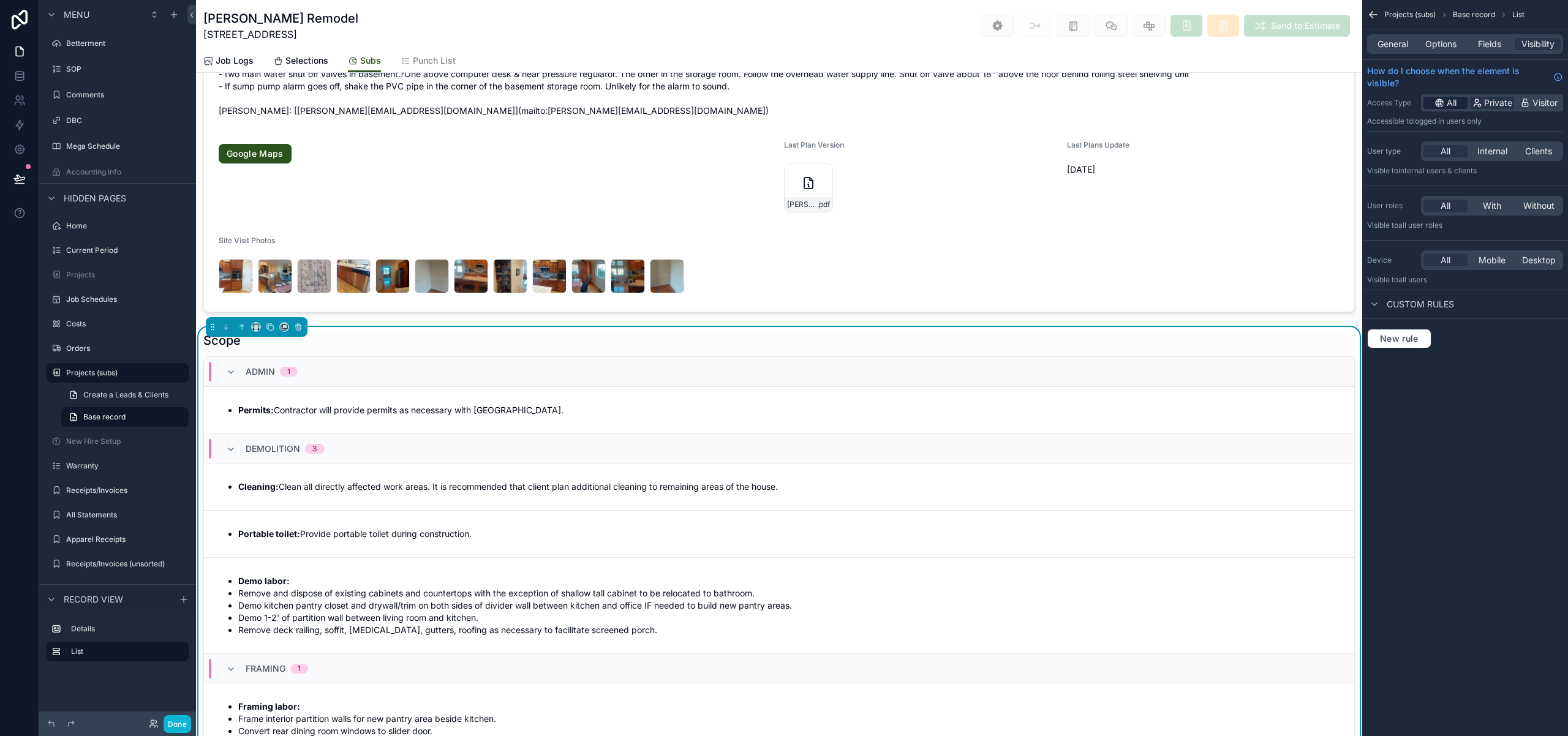
click at [1446, 105] on div "All" at bounding box center [1445, 103] width 44 height 12
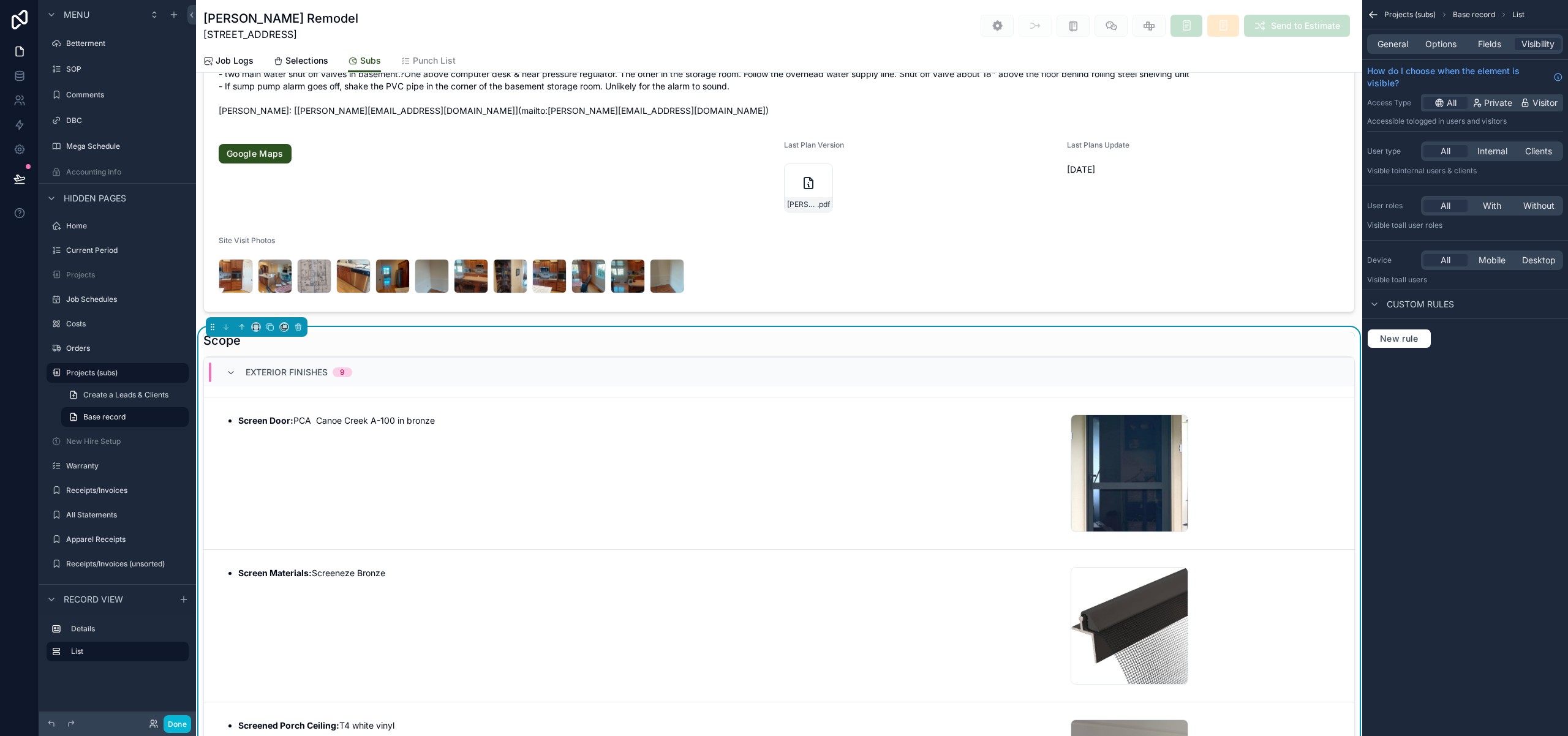
scroll to position [1464, 0]
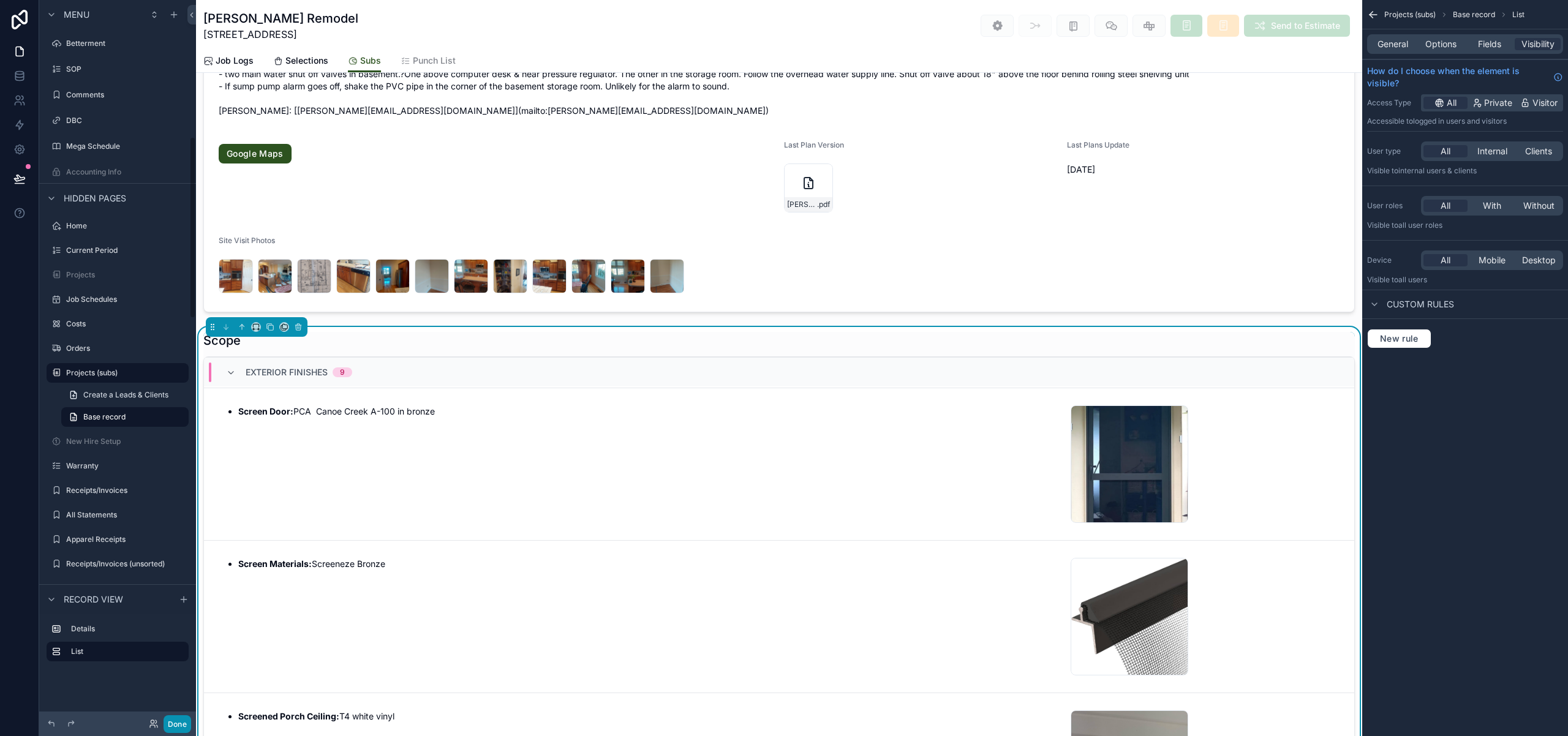
click at [183, 723] on button "Done" at bounding box center [177, 723] width 27 height 18
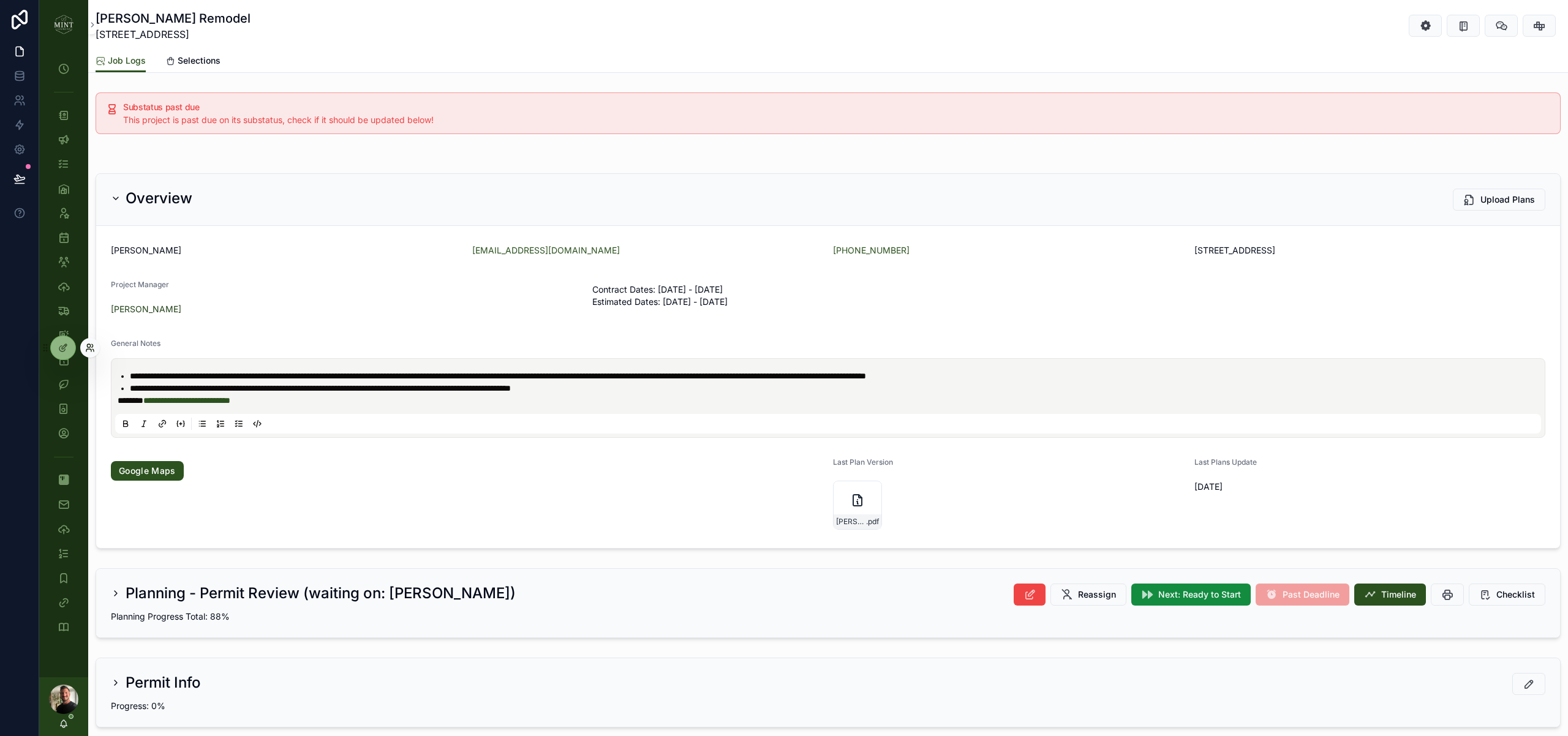
click at [92, 349] on icon at bounding box center [90, 347] width 10 height 10
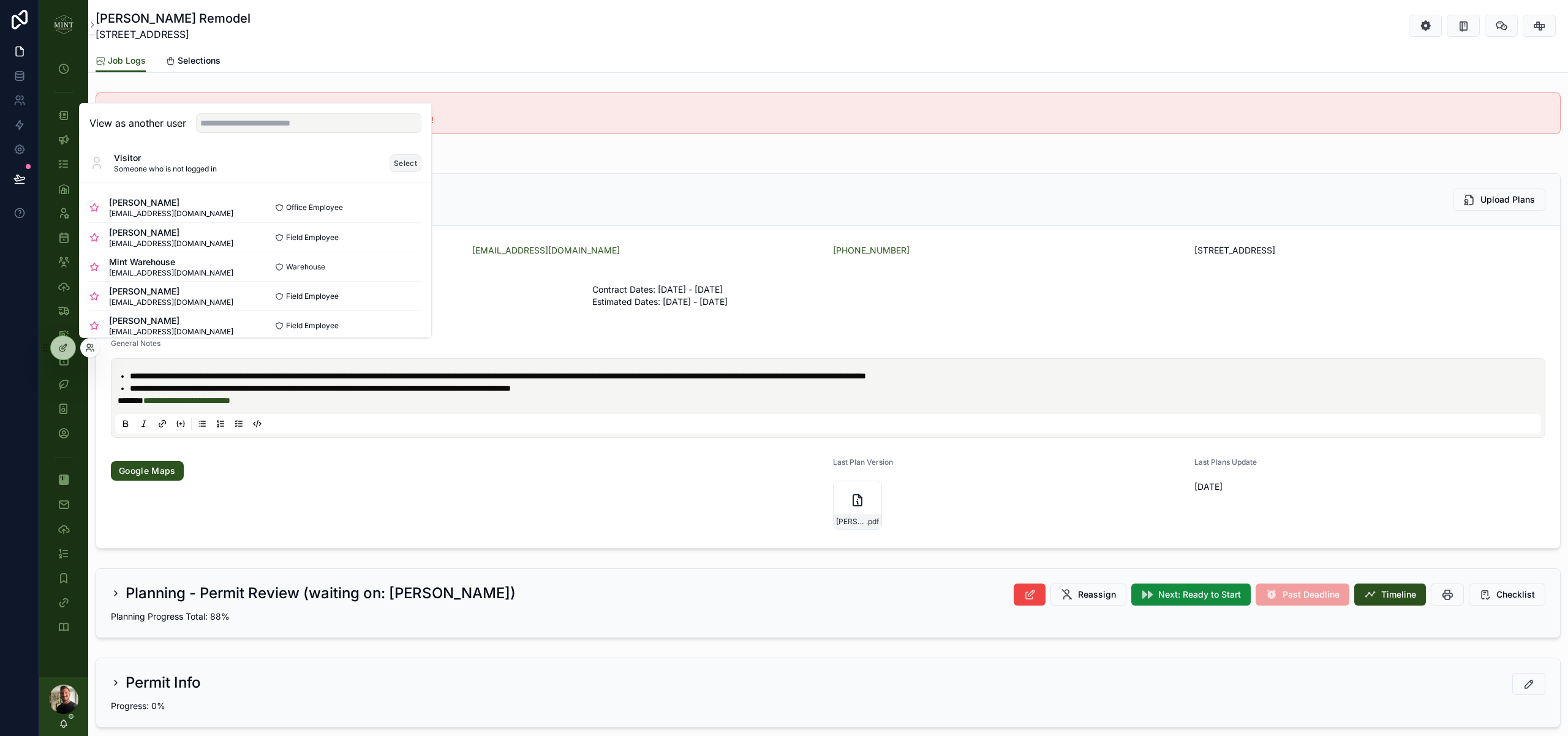
click at [400, 164] on button "Select" at bounding box center [406, 163] width 32 height 18
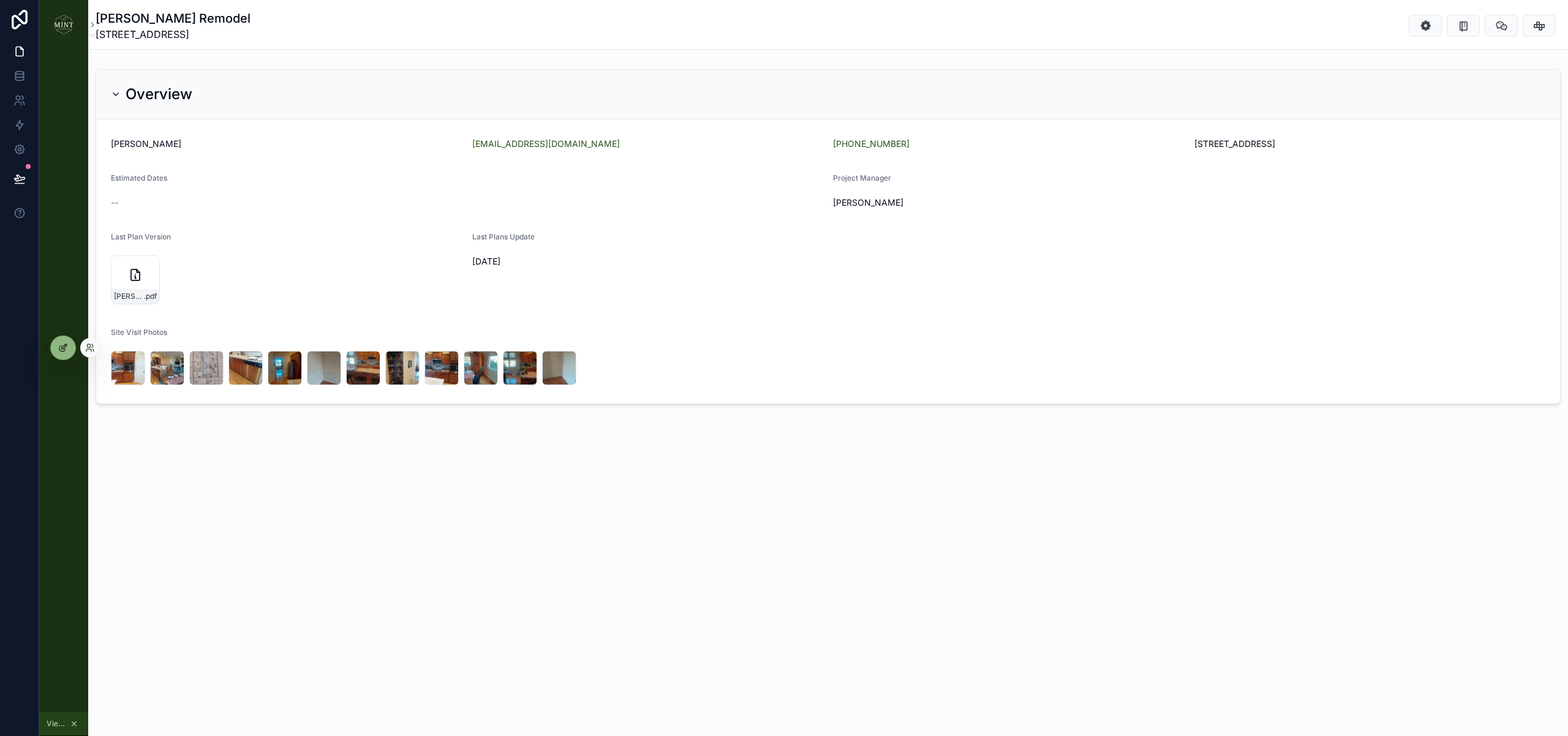
click at [69, 355] on div at bounding box center [63, 348] width 24 height 24
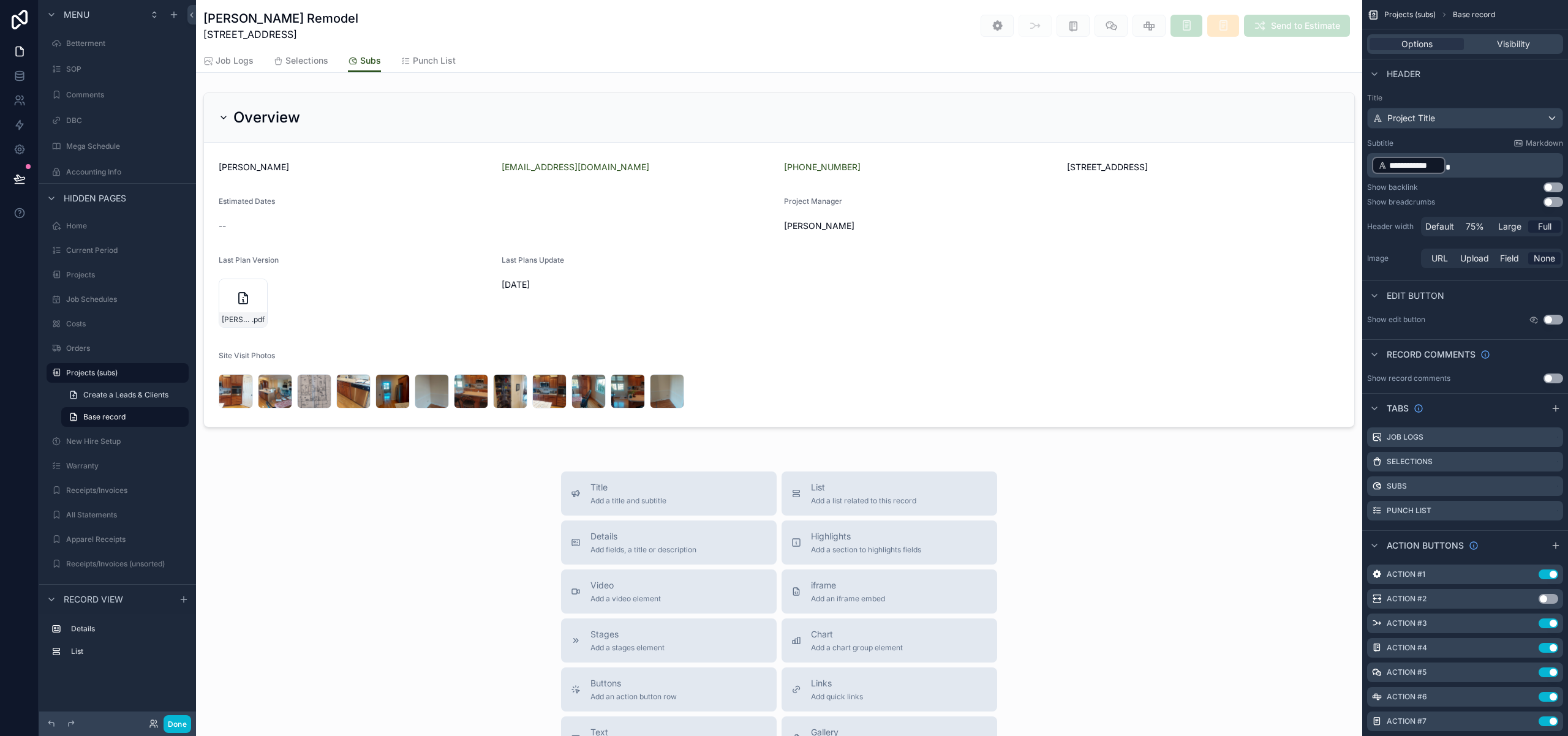
scroll to position [269, 0]
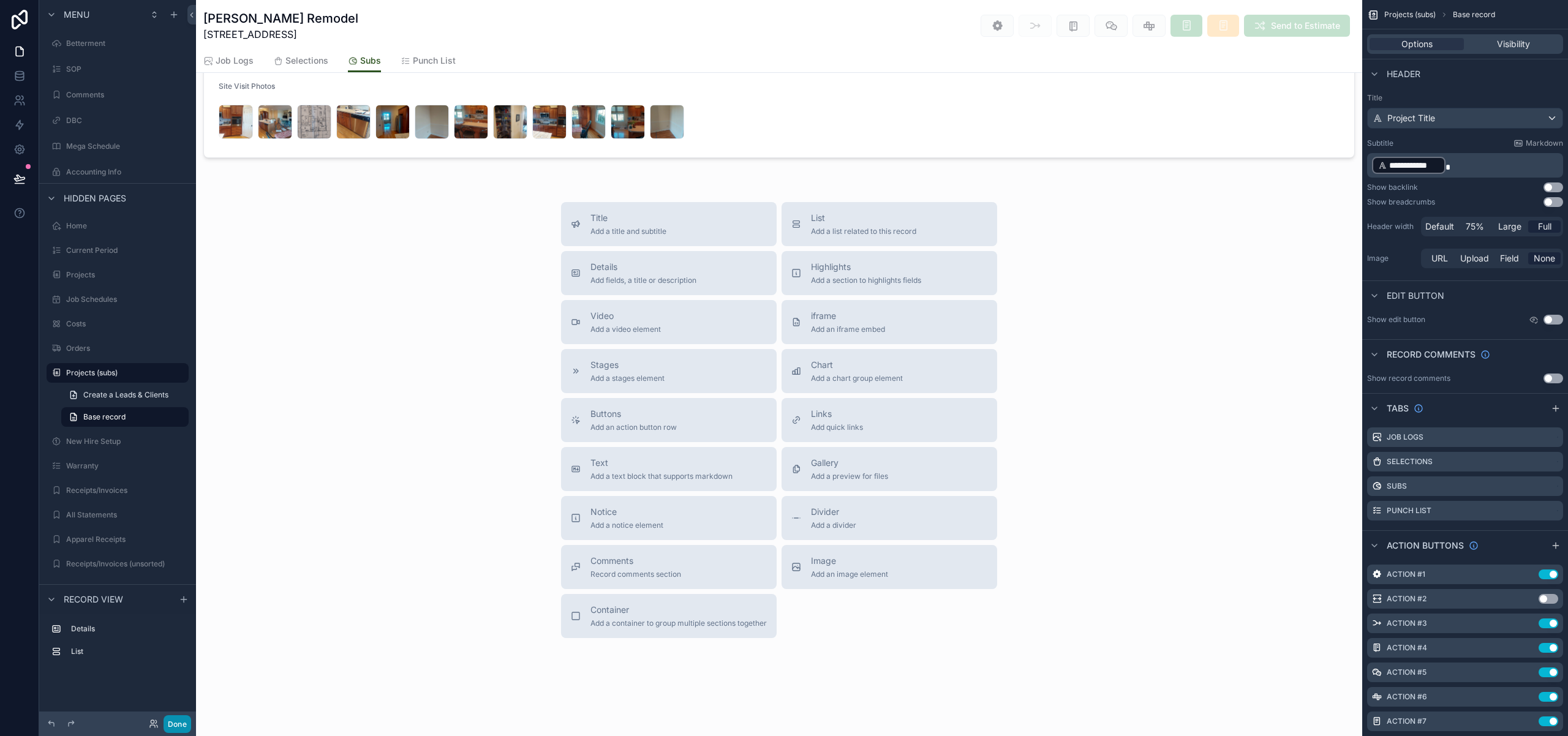
click at [181, 725] on button "Done" at bounding box center [177, 723] width 27 height 18
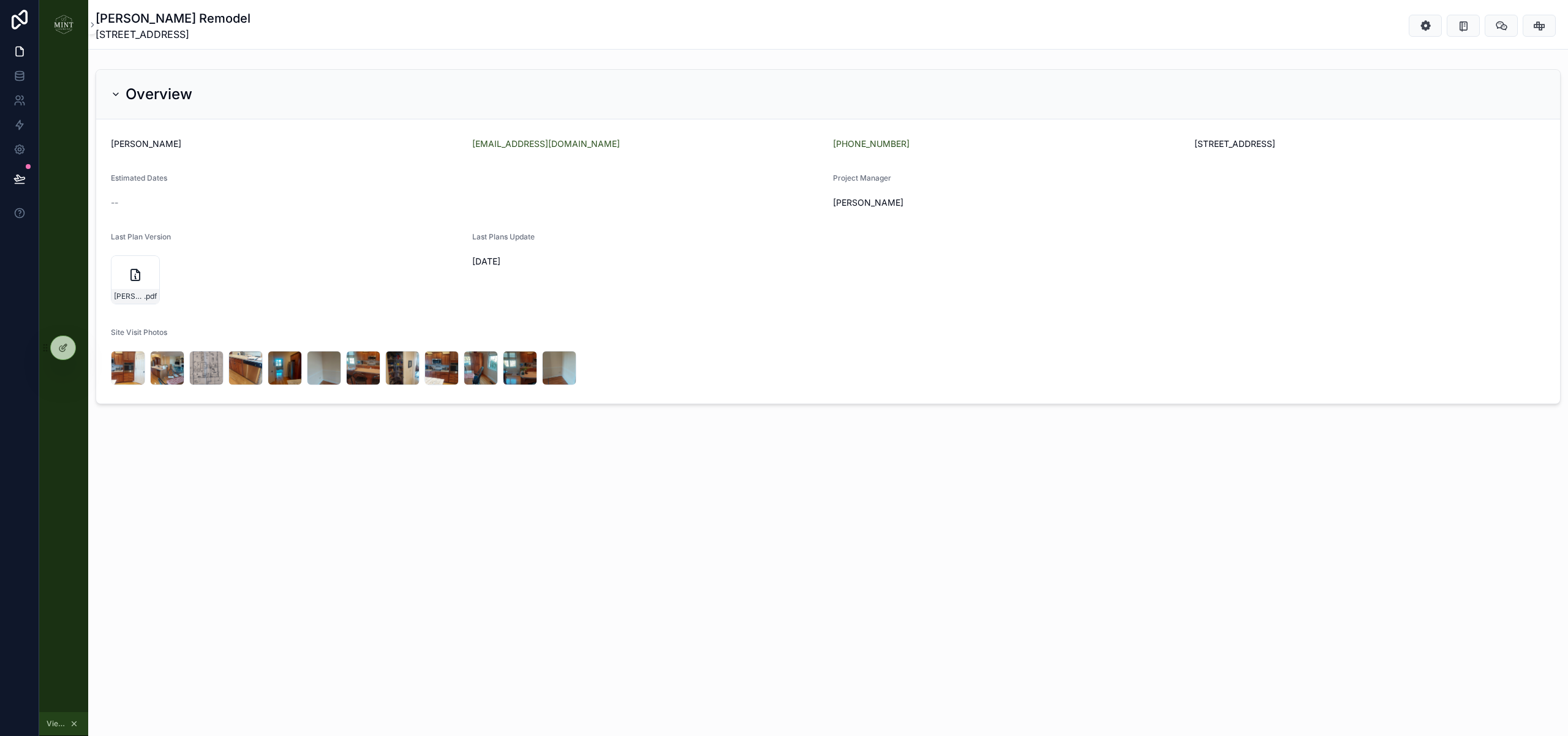
scroll to position [0, 0]
click at [61, 349] on icon at bounding box center [62, 347] width 10 height 10
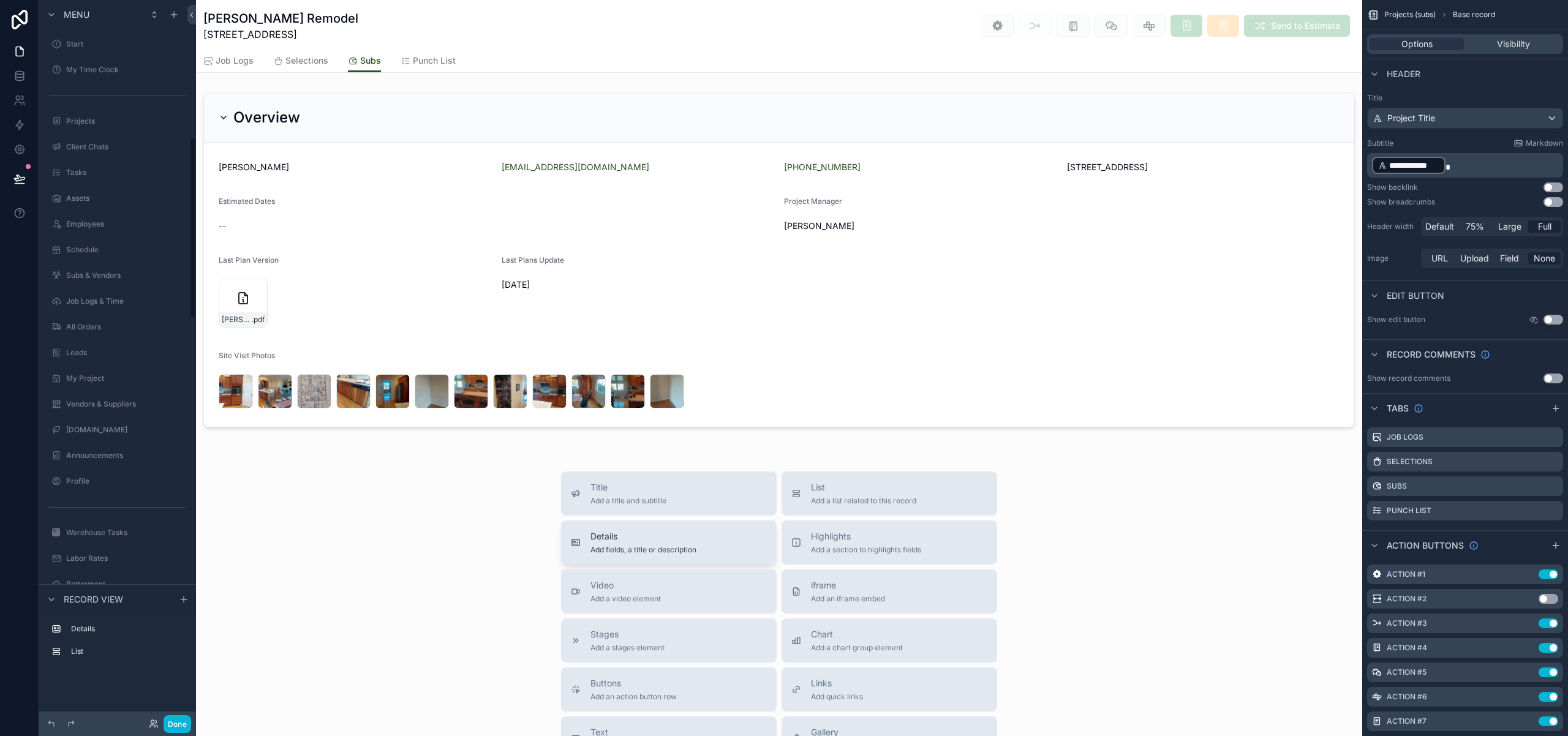
scroll to position [540, 0]
click at [461, 268] on div "scrollable content" at bounding box center [778, 260] width 1166 height 345
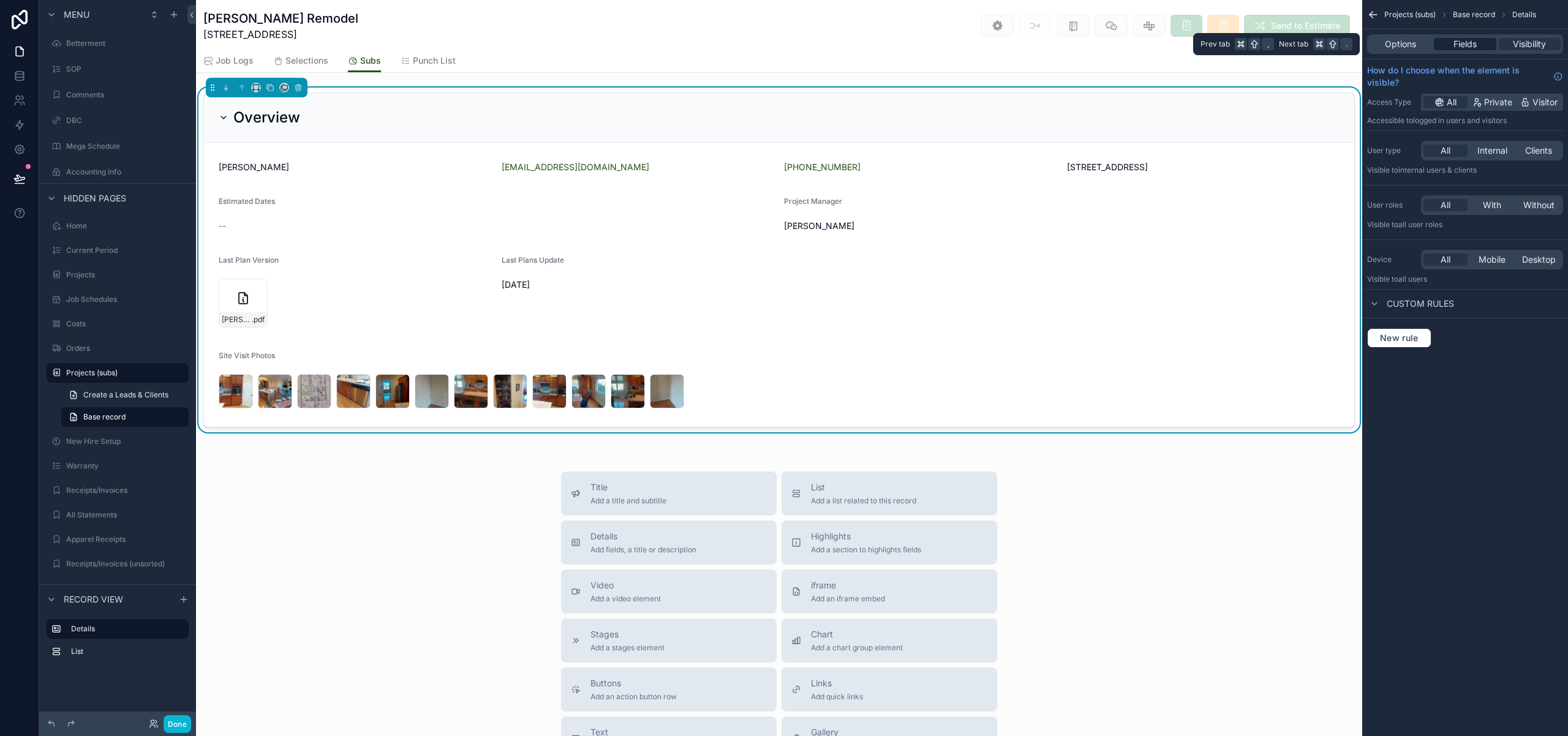
click at [1472, 43] on span "Fields" at bounding box center [1465, 44] width 24 height 12
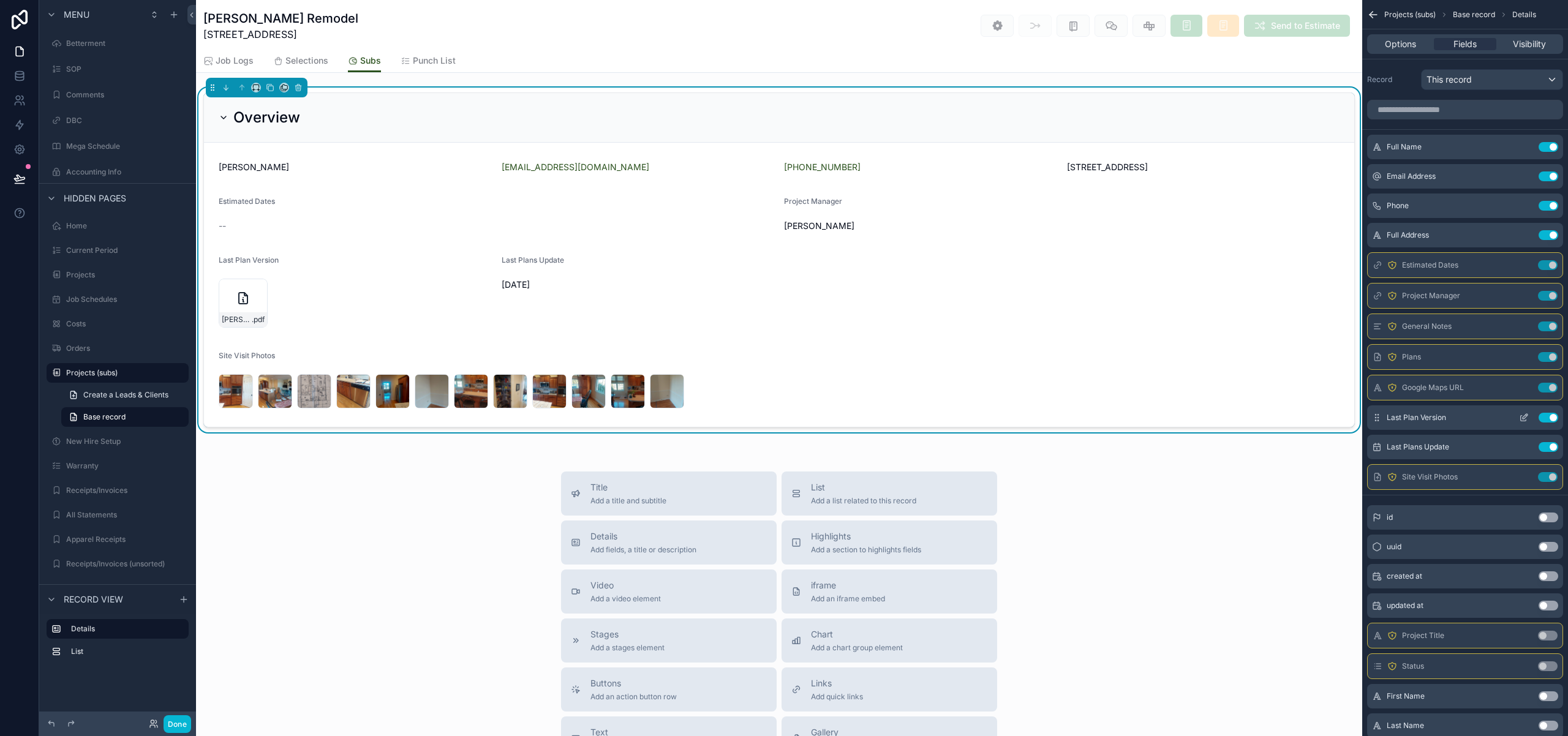
click at [1527, 421] on icon "scrollable content" at bounding box center [1524, 417] width 10 height 10
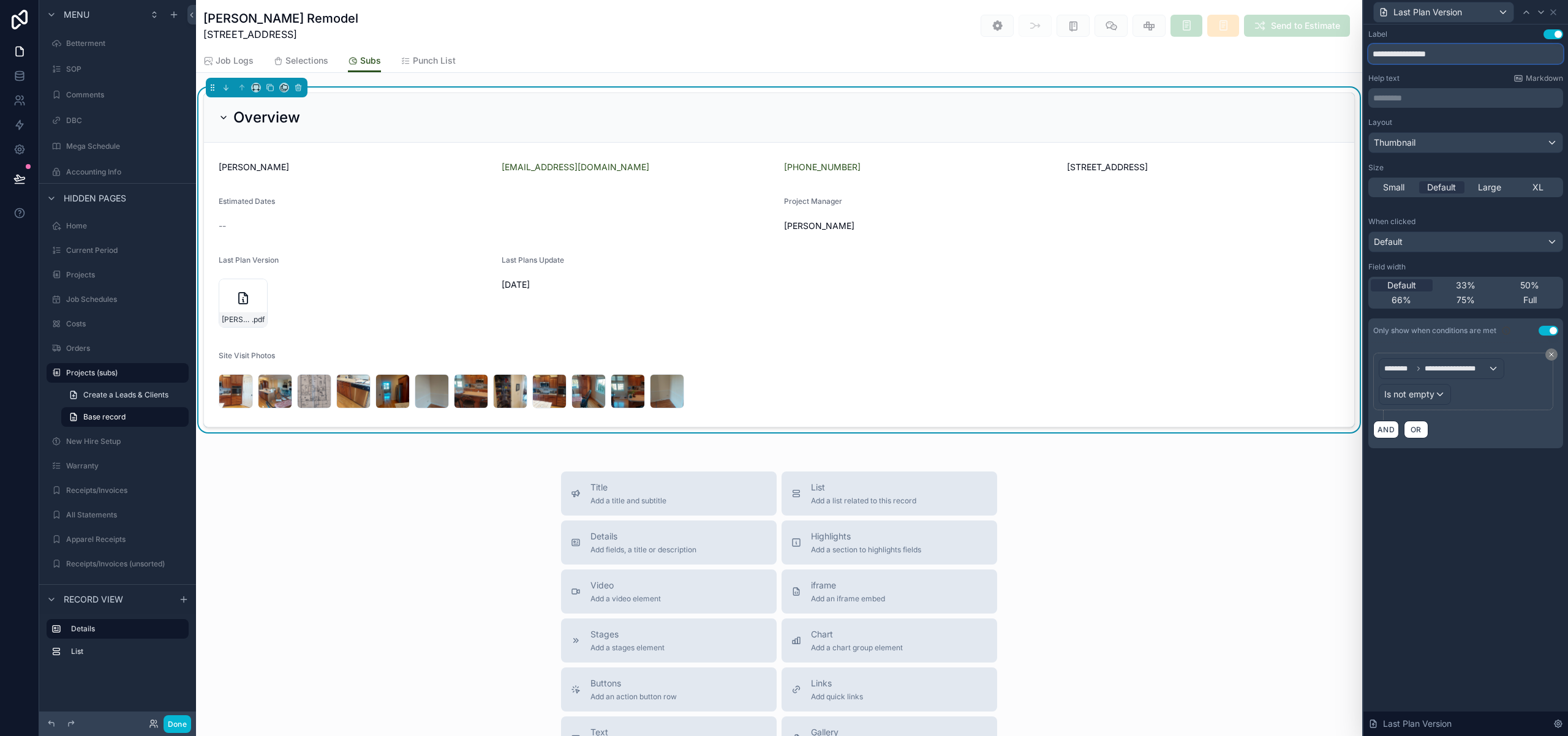
drag, startPoint x: 1482, startPoint y: 55, endPoint x: 1355, endPoint y: 46, distance: 127.3
click at [1355, 46] on div "**********" at bounding box center [784, 368] width 1568 height 736
type input "*****"
click at [1506, 529] on div "**********" at bounding box center [1465, 380] width 205 height 712
click at [1554, 11] on icon at bounding box center [1553, 12] width 5 height 5
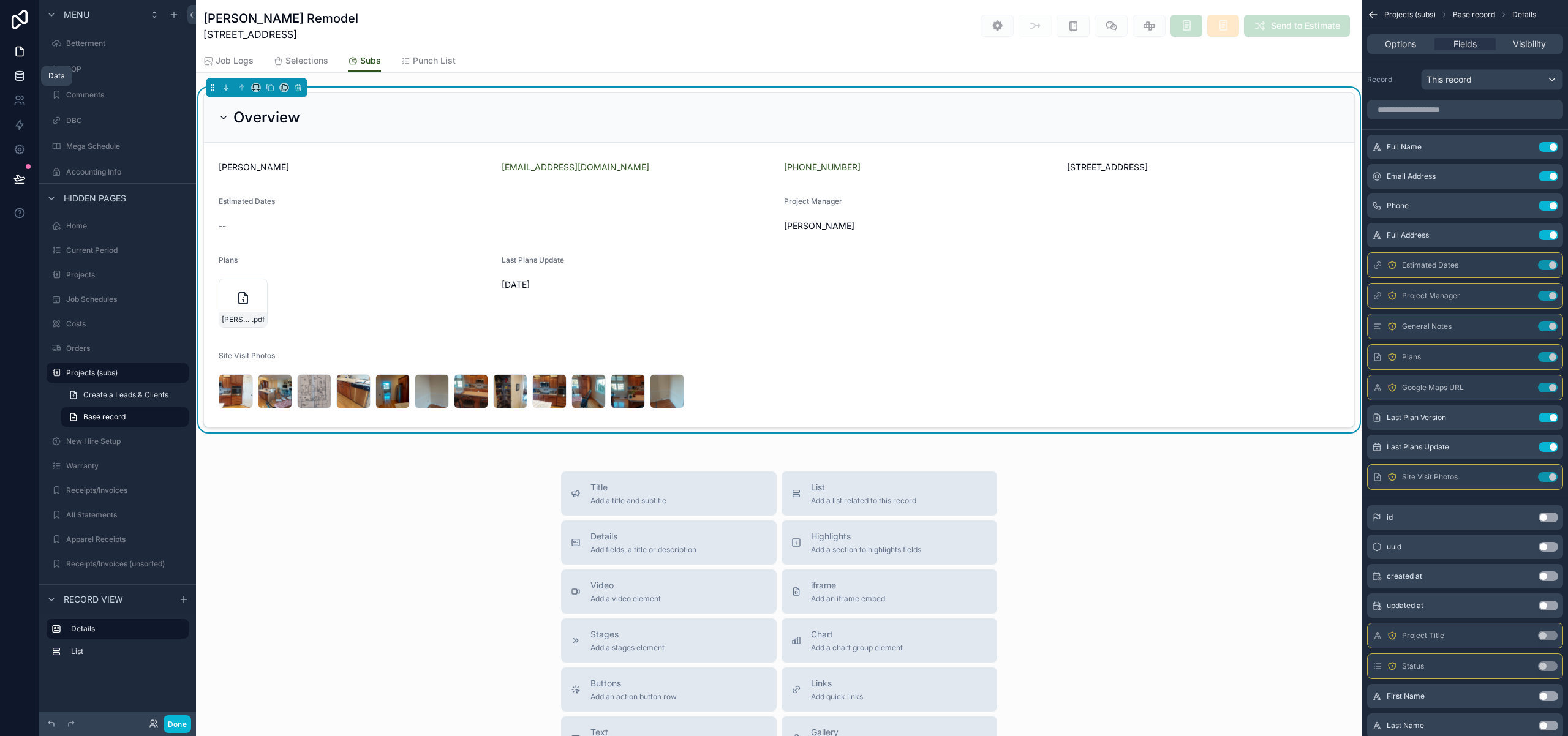
click at [21, 77] on icon at bounding box center [19, 75] width 8 height 5
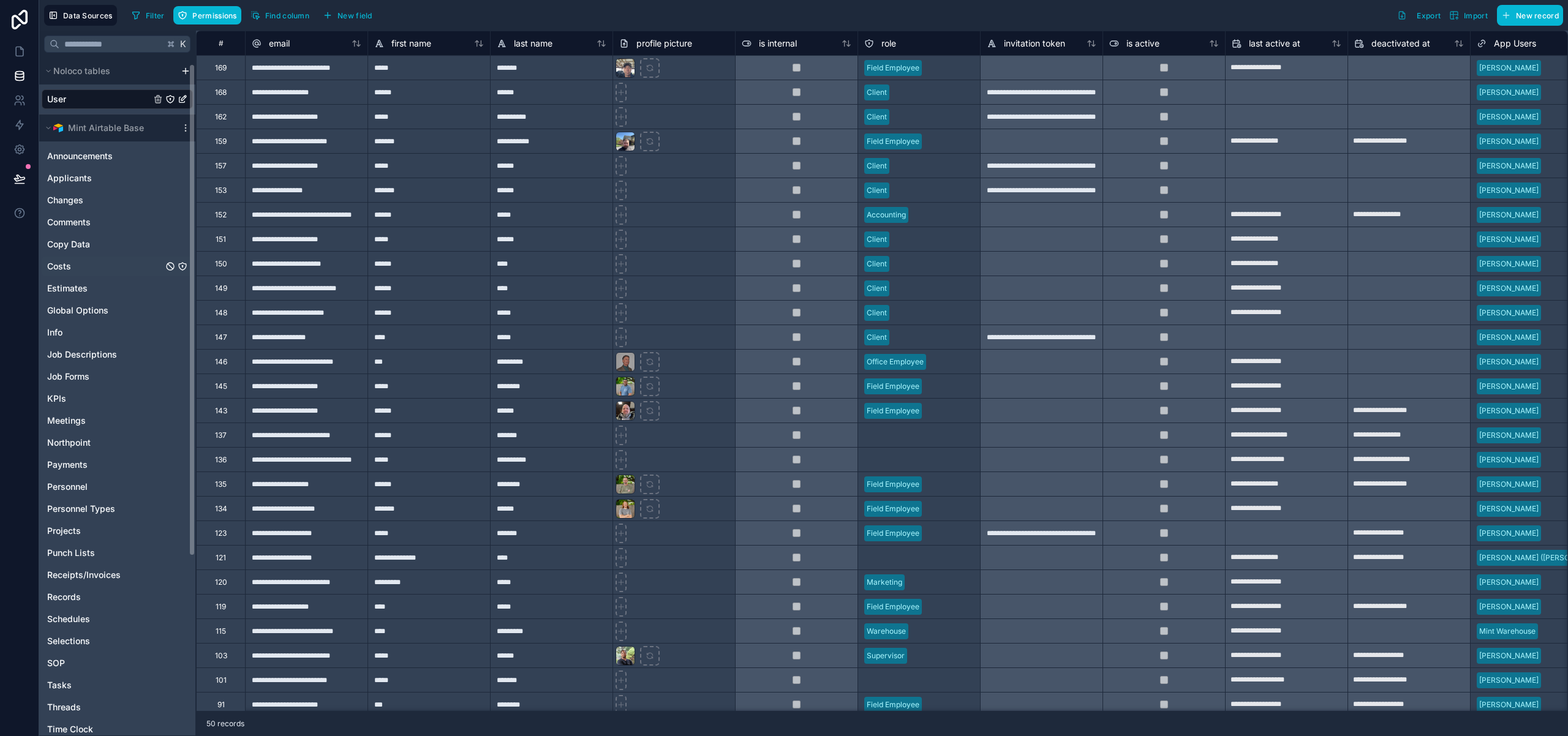
scroll to position [10, 0]
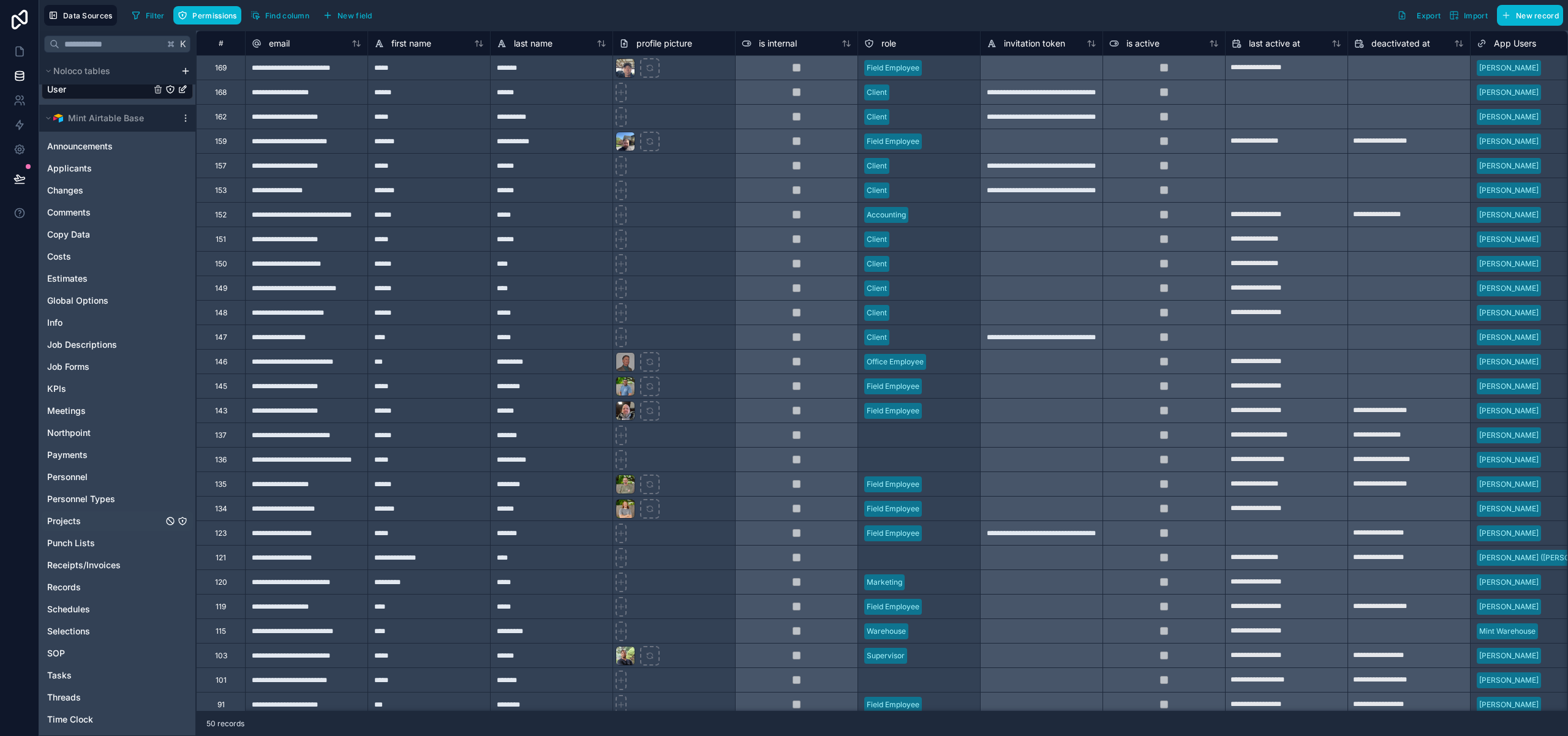
click at [186, 521] on icon "Projects" at bounding box center [183, 521] width 8 height 8
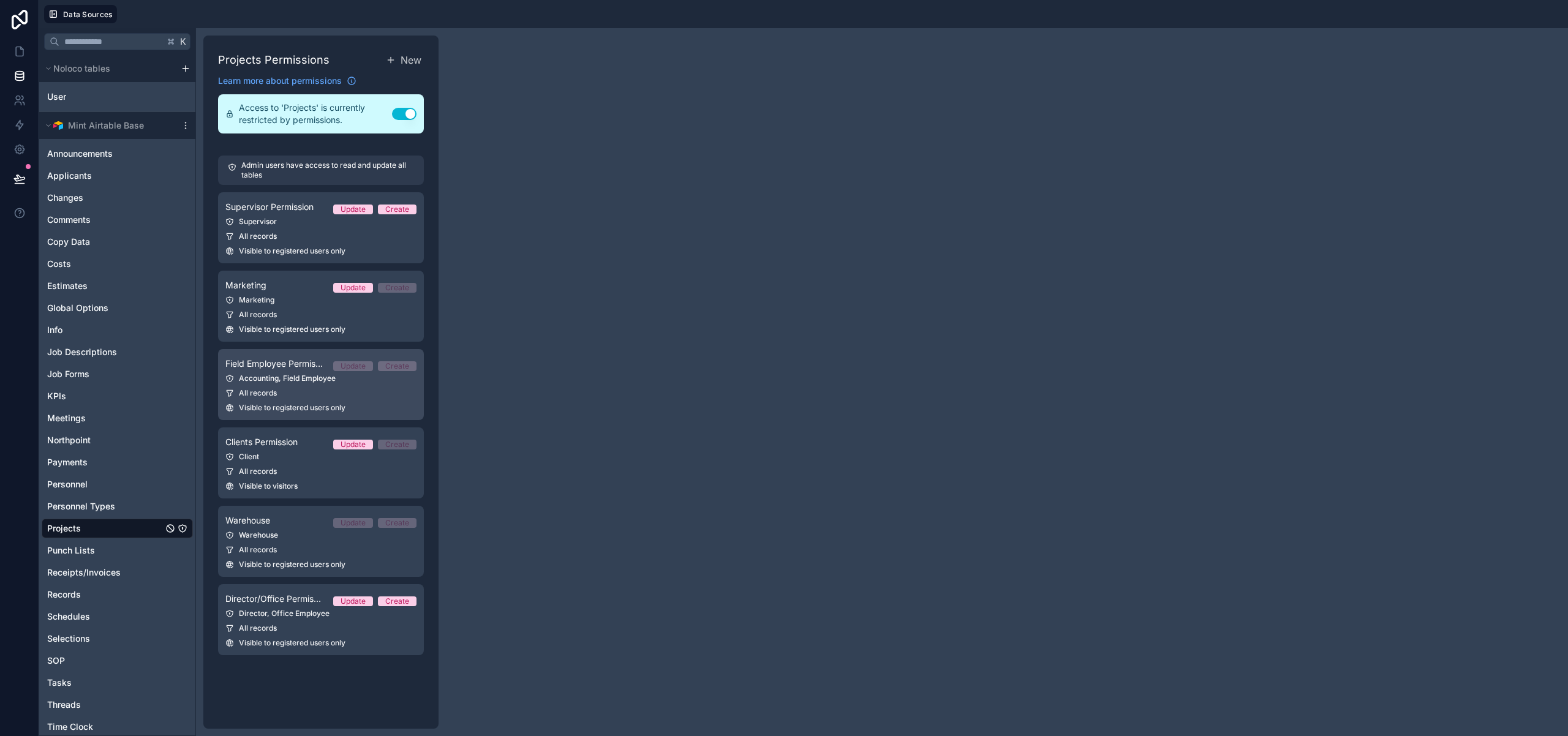
click at [395, 403] on div "Visible to registered users only" at bounding box center [321, 407] width 191 height 10
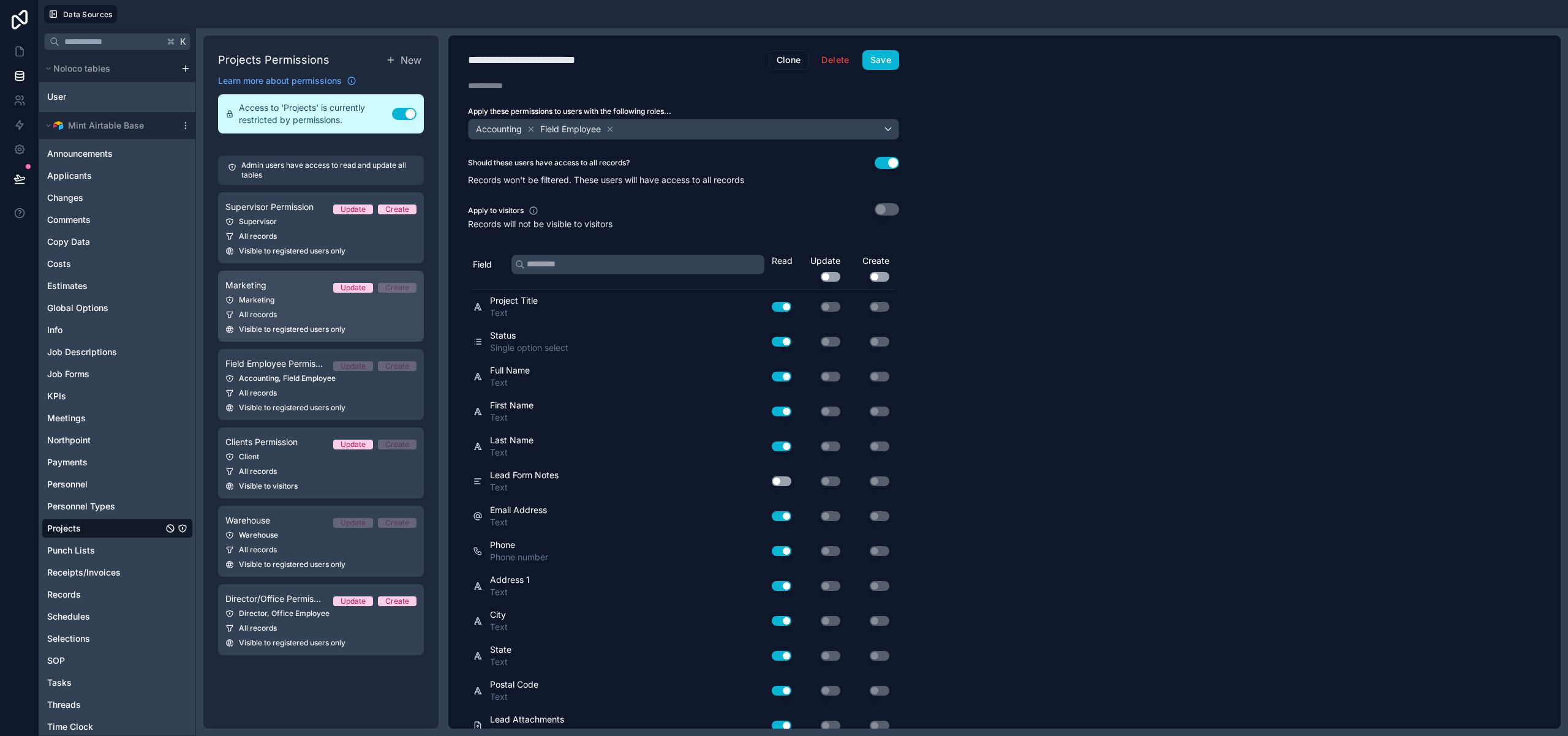
click at [388, 333] on div "Visible to registered users only" at bounding box center [321, 329] width 191 height 10
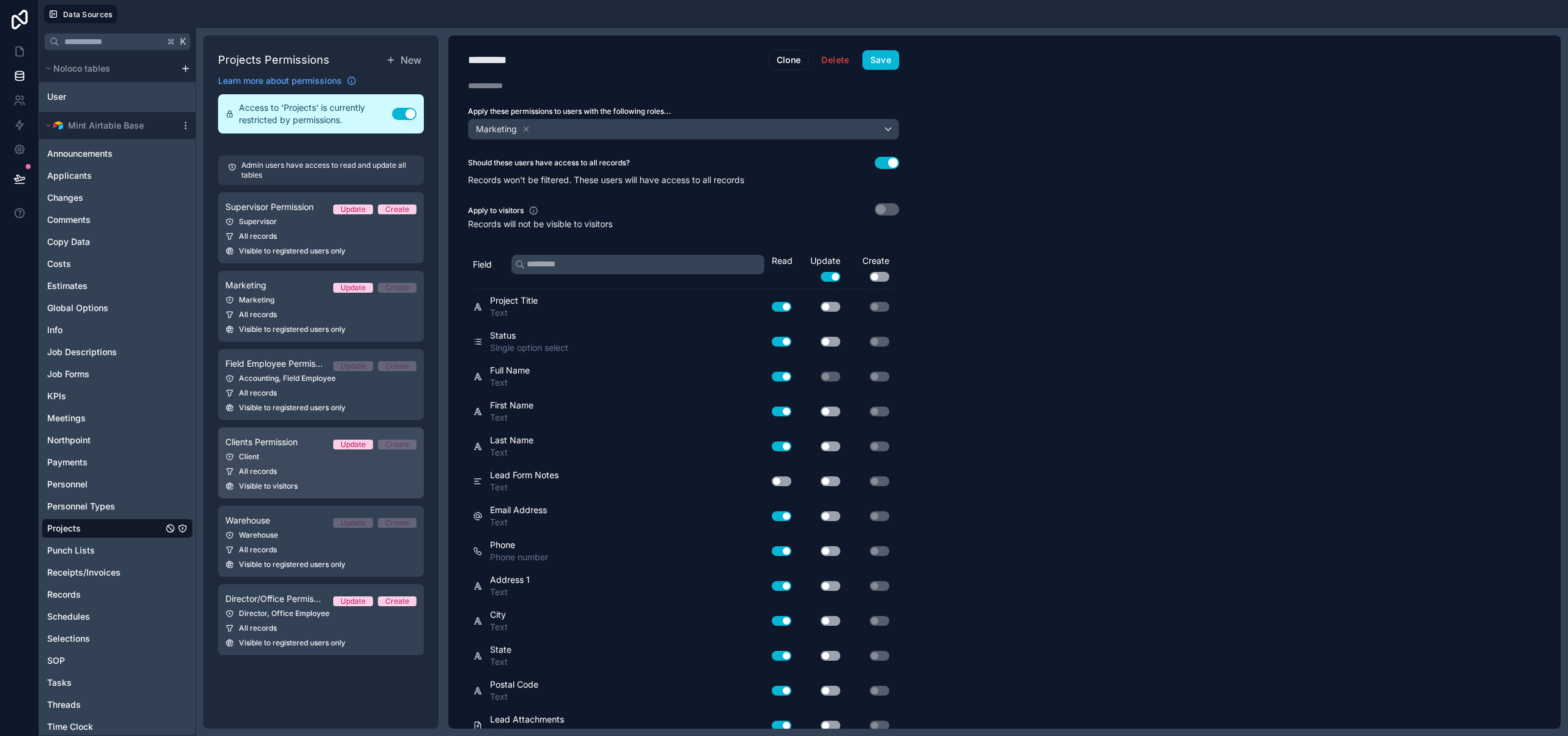
click at [356, 483] on div "Visible to visitors" at bounding box center [321, 486] width 191 height 10
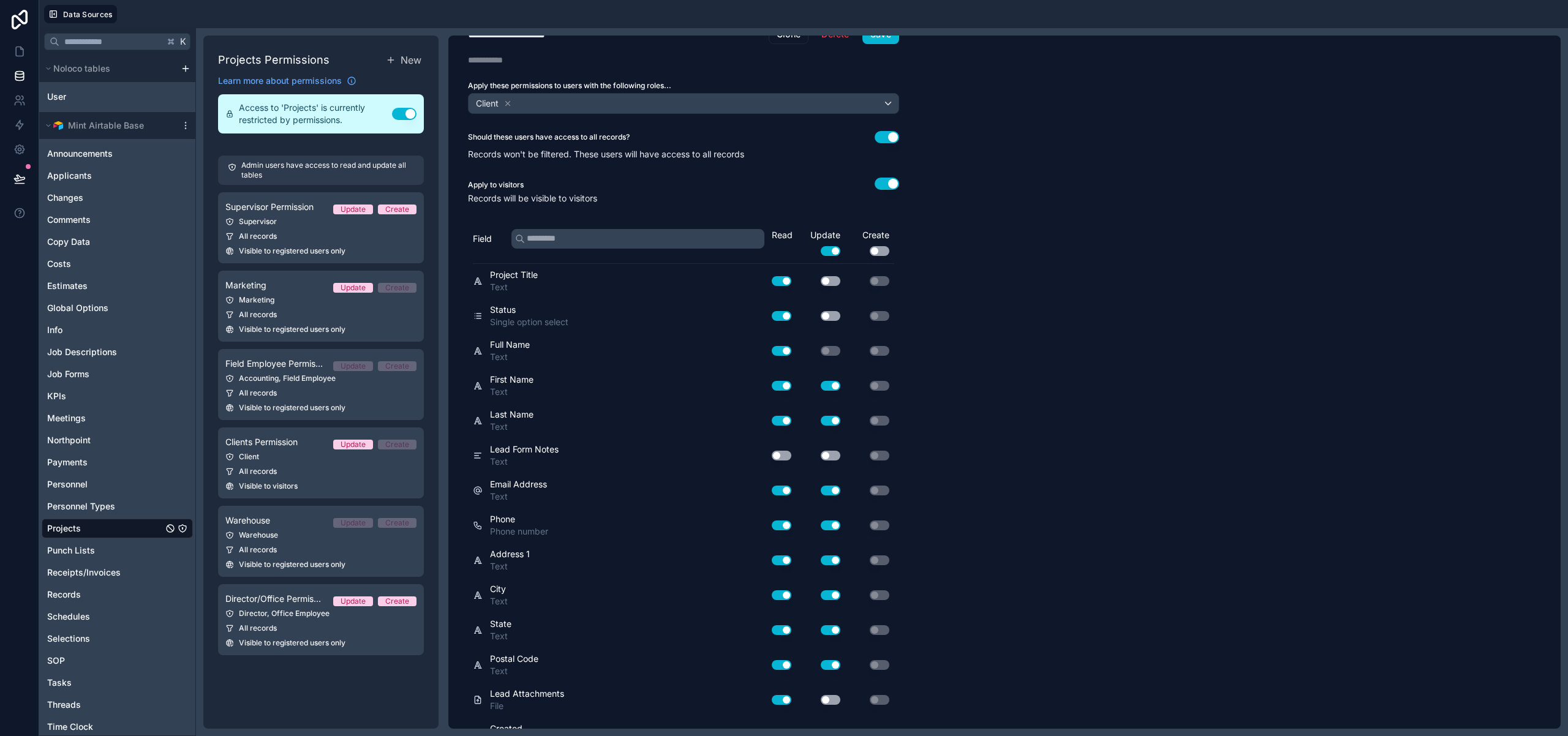
scroll to position [30, 0]
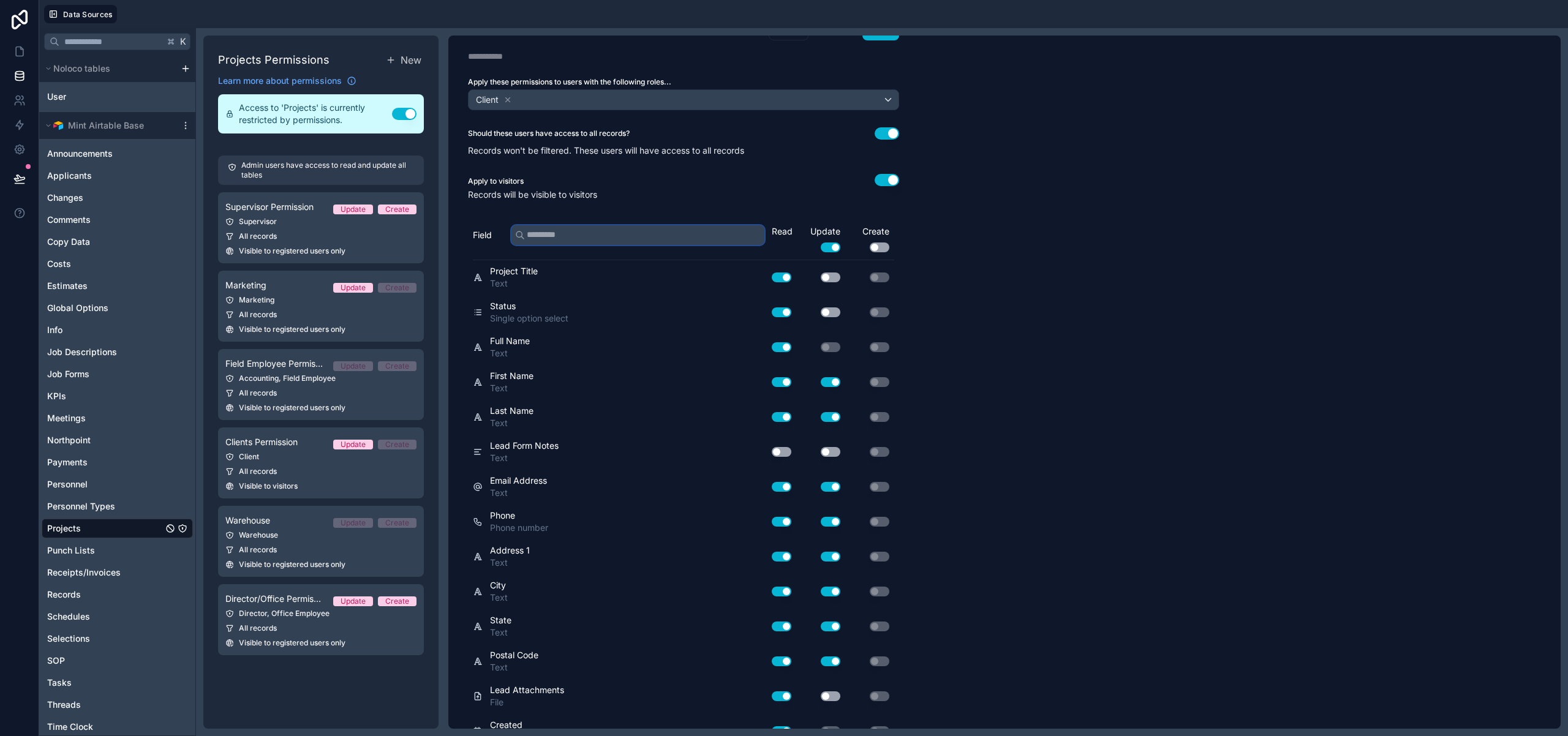
click at [588, 234] on input "text" at bounding box center [638, 235] width 253 height 20
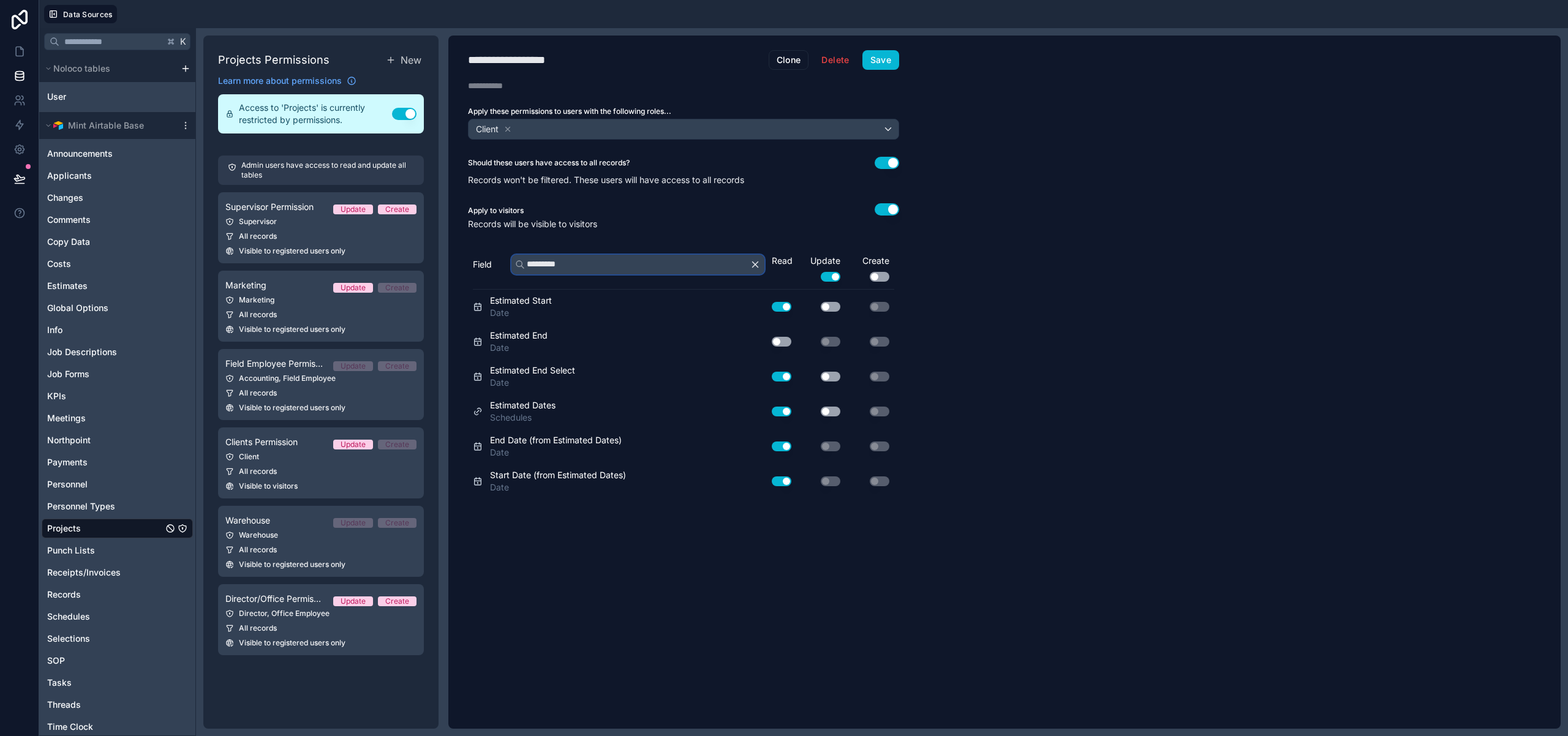
scroll to position [0, 0]
type input "*********"
click at [751, 269] on icon "button" at bounding box center [755, 264] width 11 height 11
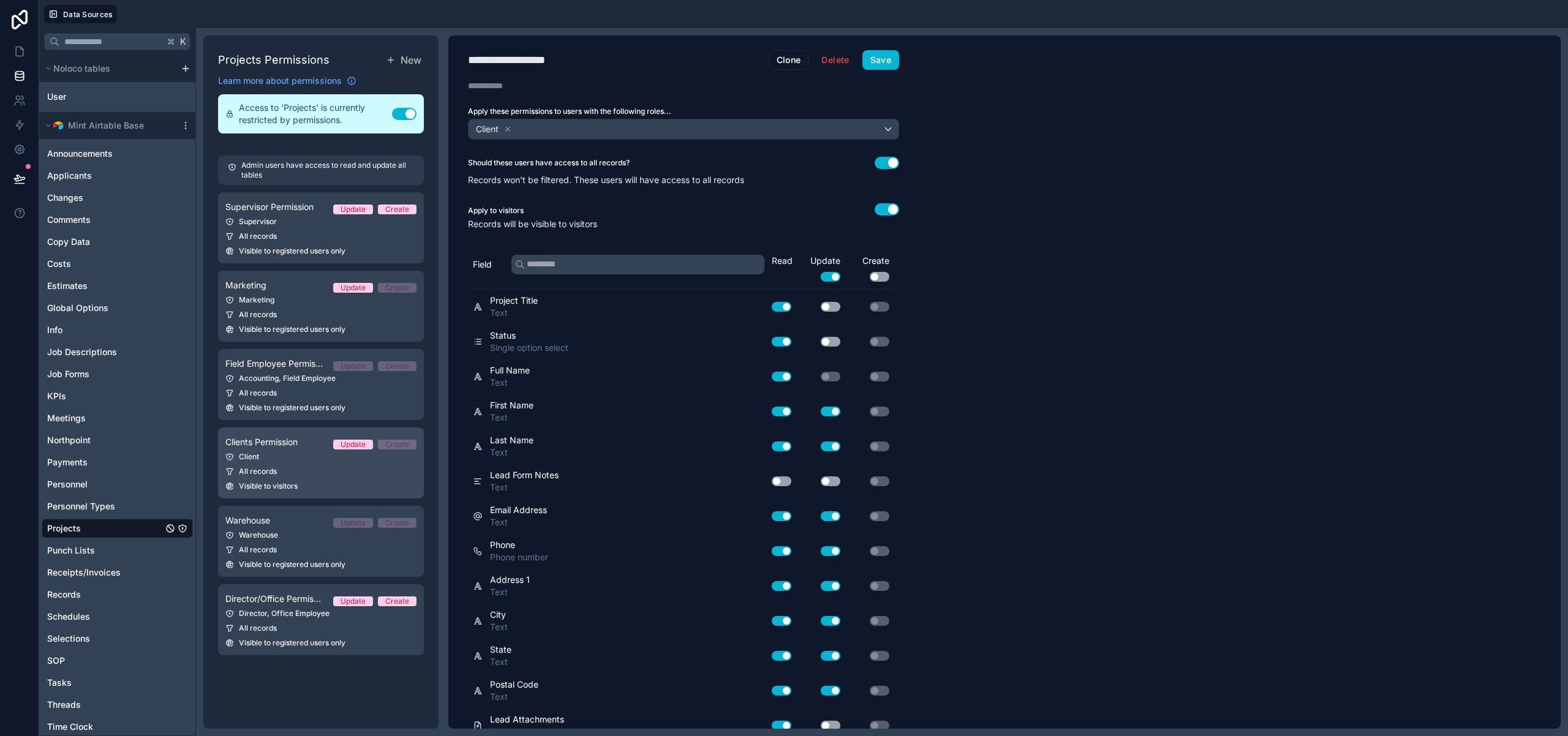
click at [398, 484] on div "Visible to visitors" at bounding box center [321, 486] width 191 height 10
click at [789, 61] on button "Clone" at bounding box center [788, 60] width 40 height 20
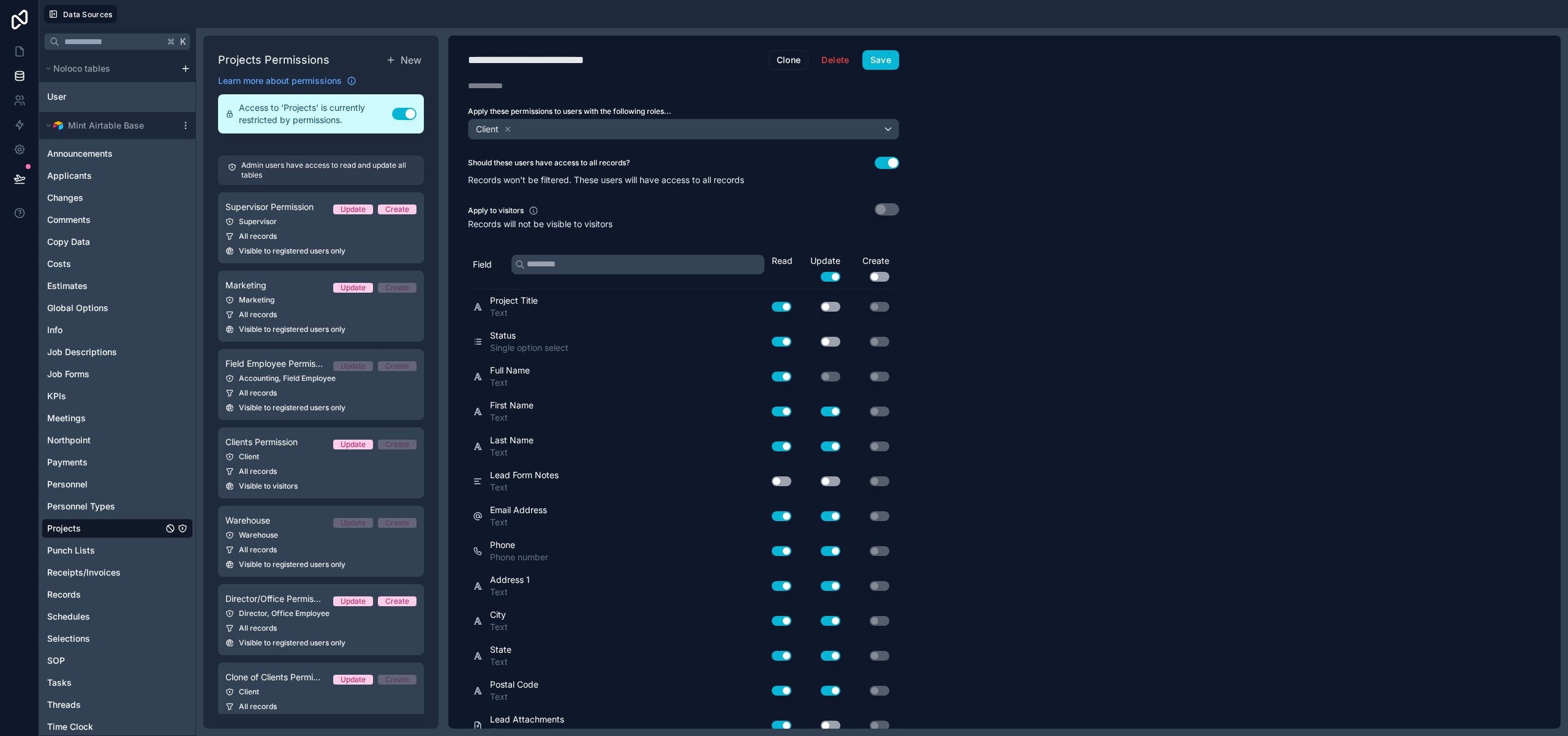
click at [594, 65] on div "**********" at bounding box center [544, 60] width 153 height 18
drag, startPoint x: 612, startPoint y: 61, endPoint x: 464, endPoint y: 56, distance: 148.1
click at [465, 58] on div "**********" at bounding box center [684, 60] width 471 height 20
type div "**********"
click at [508, 131] on icon at bounding box center [507, 129] width 8 height 8
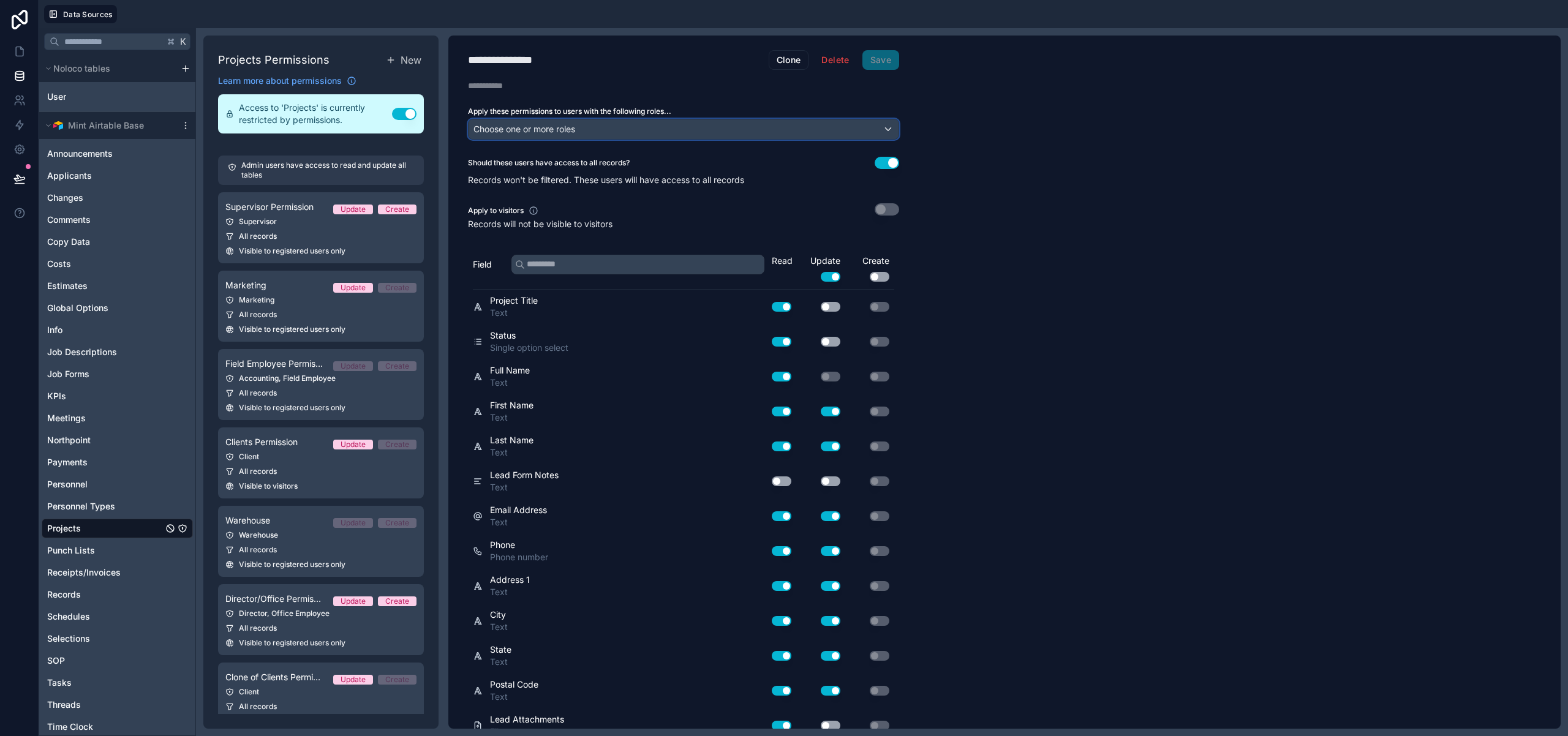
click at [675, 122] on div "Choose one or more roles" at bounding box center [683, 129] width 430 height 20
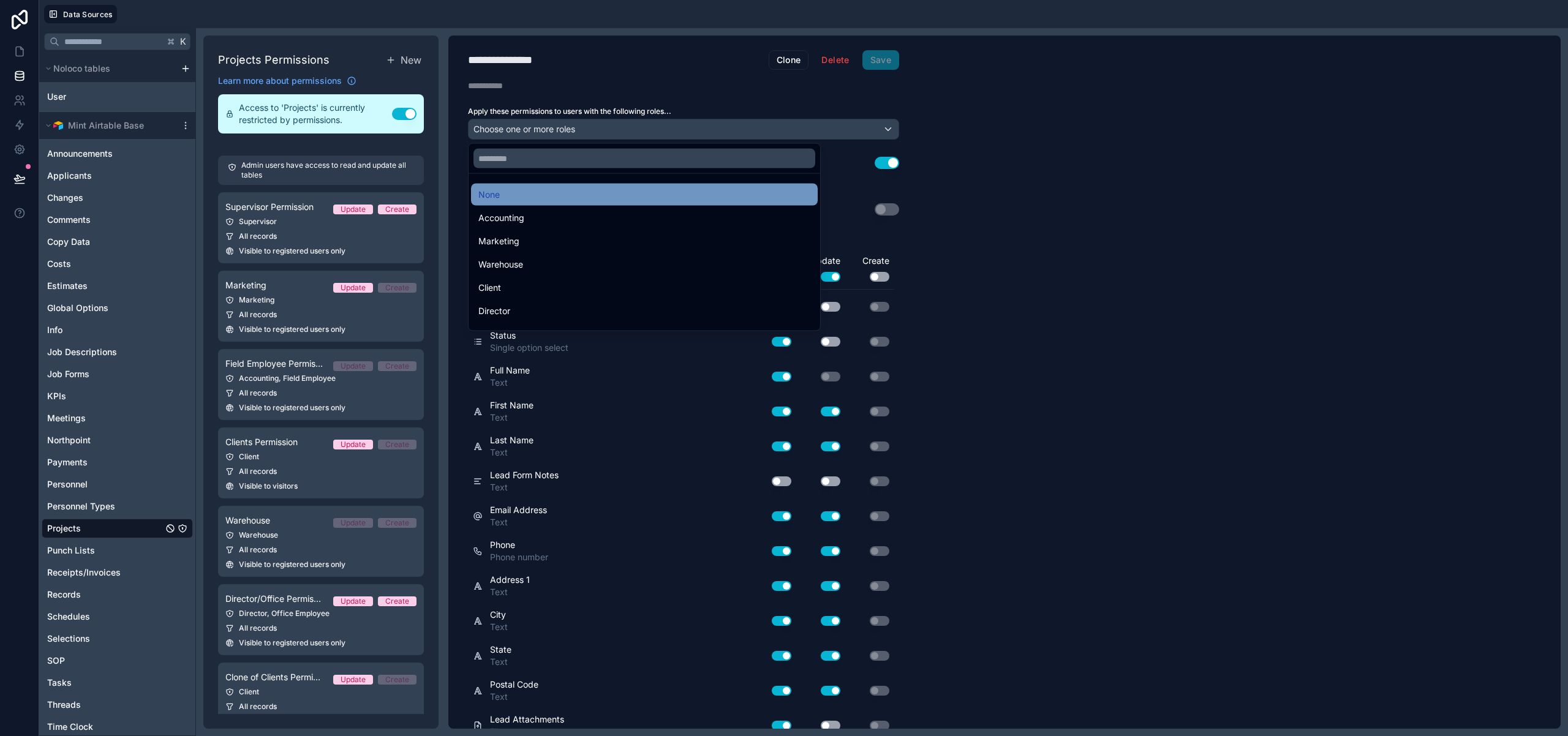
click at [554, 189] on div "None" at bounding box center [644, 194] width 332 height 14
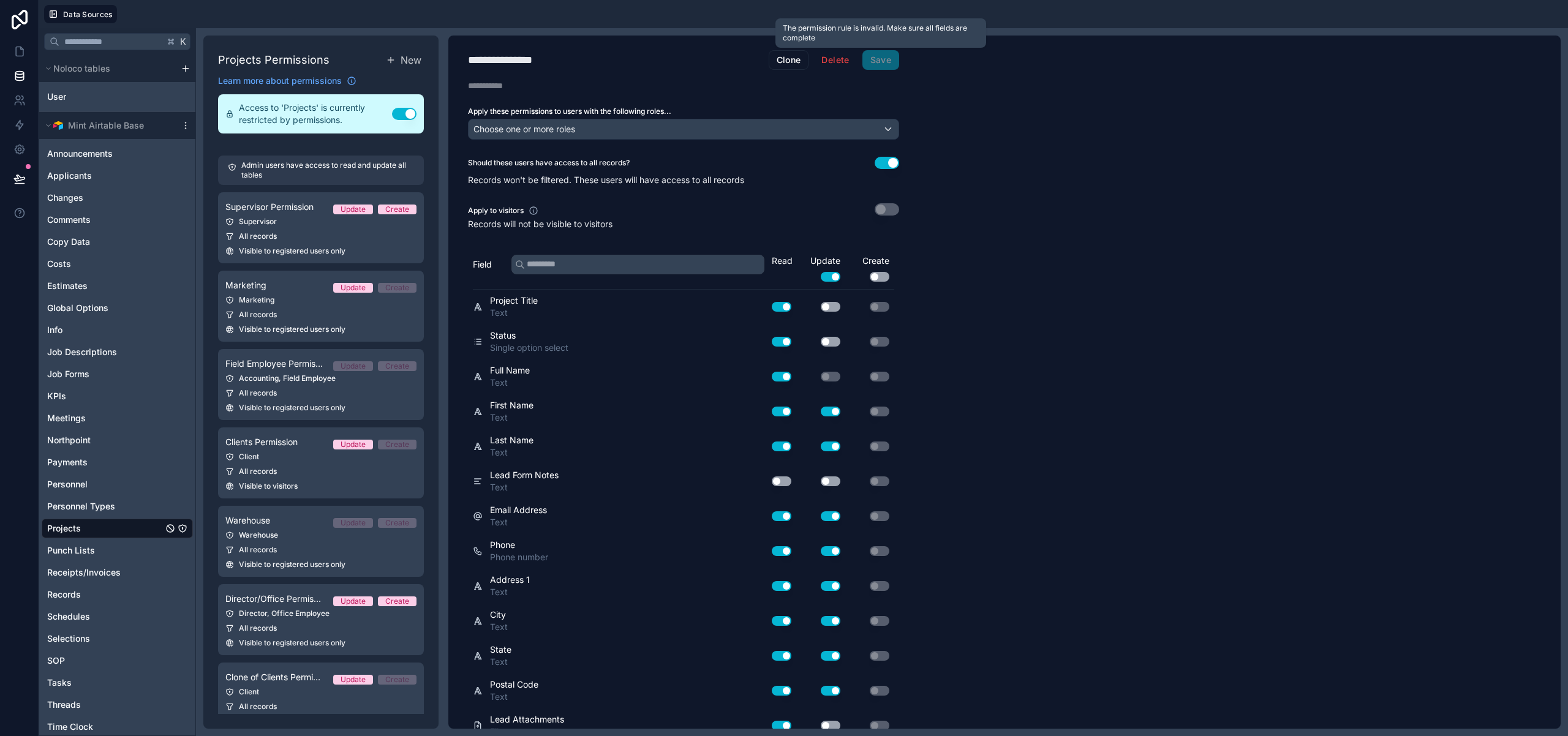
click at [885, 64] on span "Save" at bounding box center [880, 60] width 37 height 20
click at [868, 139] on div "Choose one or more roles" at bounding box center [683, 129] width 430 height 20
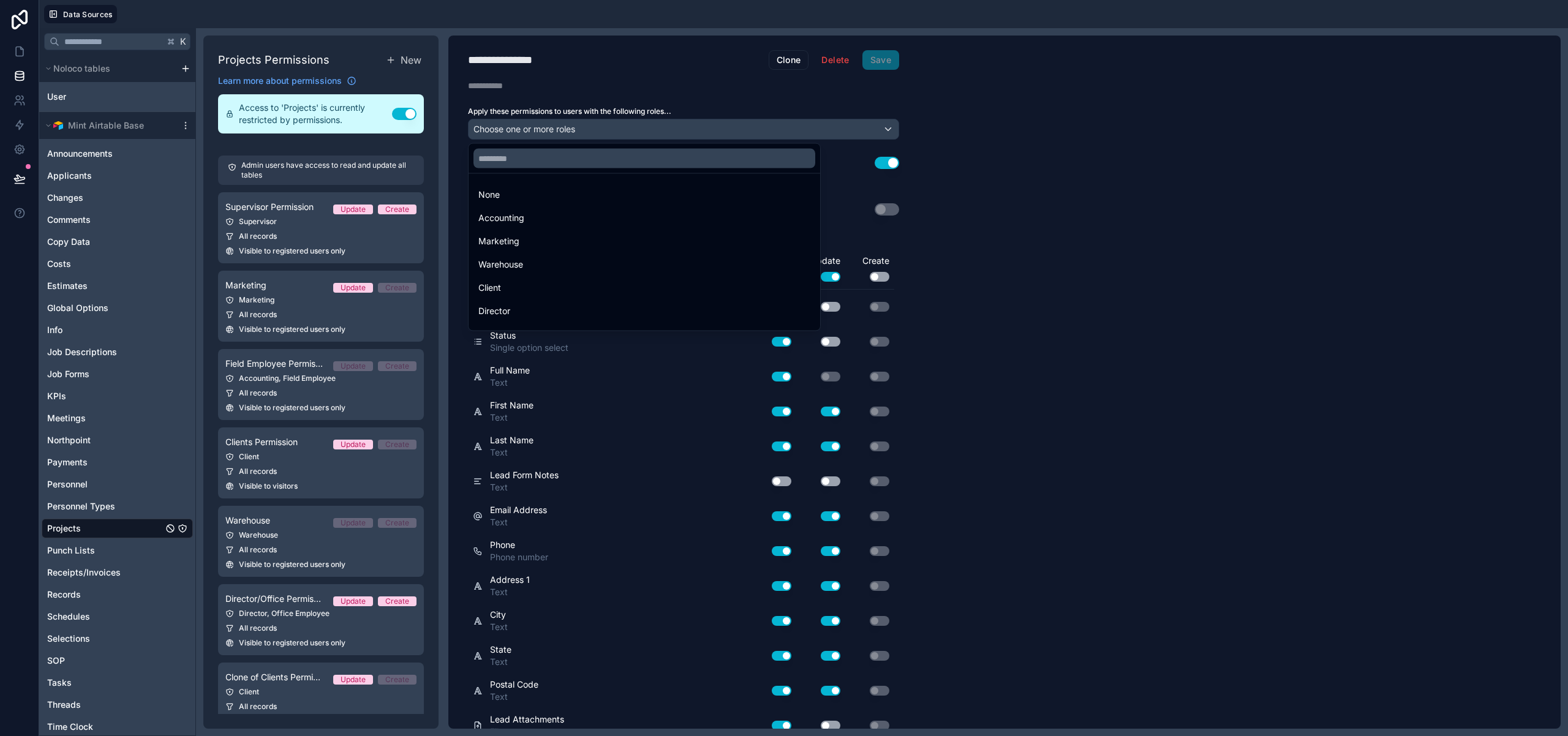
click at [816, 98] on div at bounding box center [784, 368] width 1568 height 736
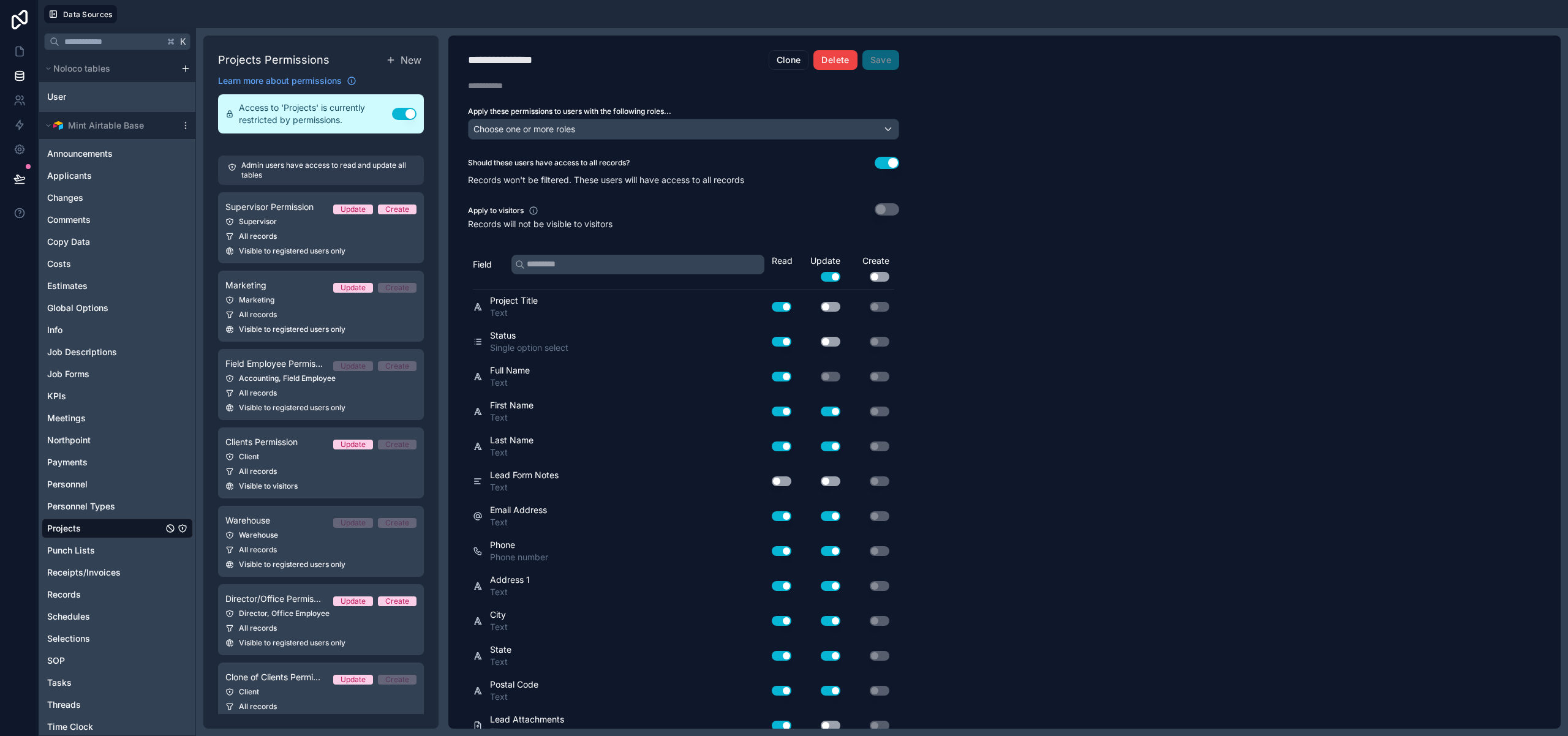
click at [831, 64] on button "Delete" at bounding box center [835, 60] width 43 height 20
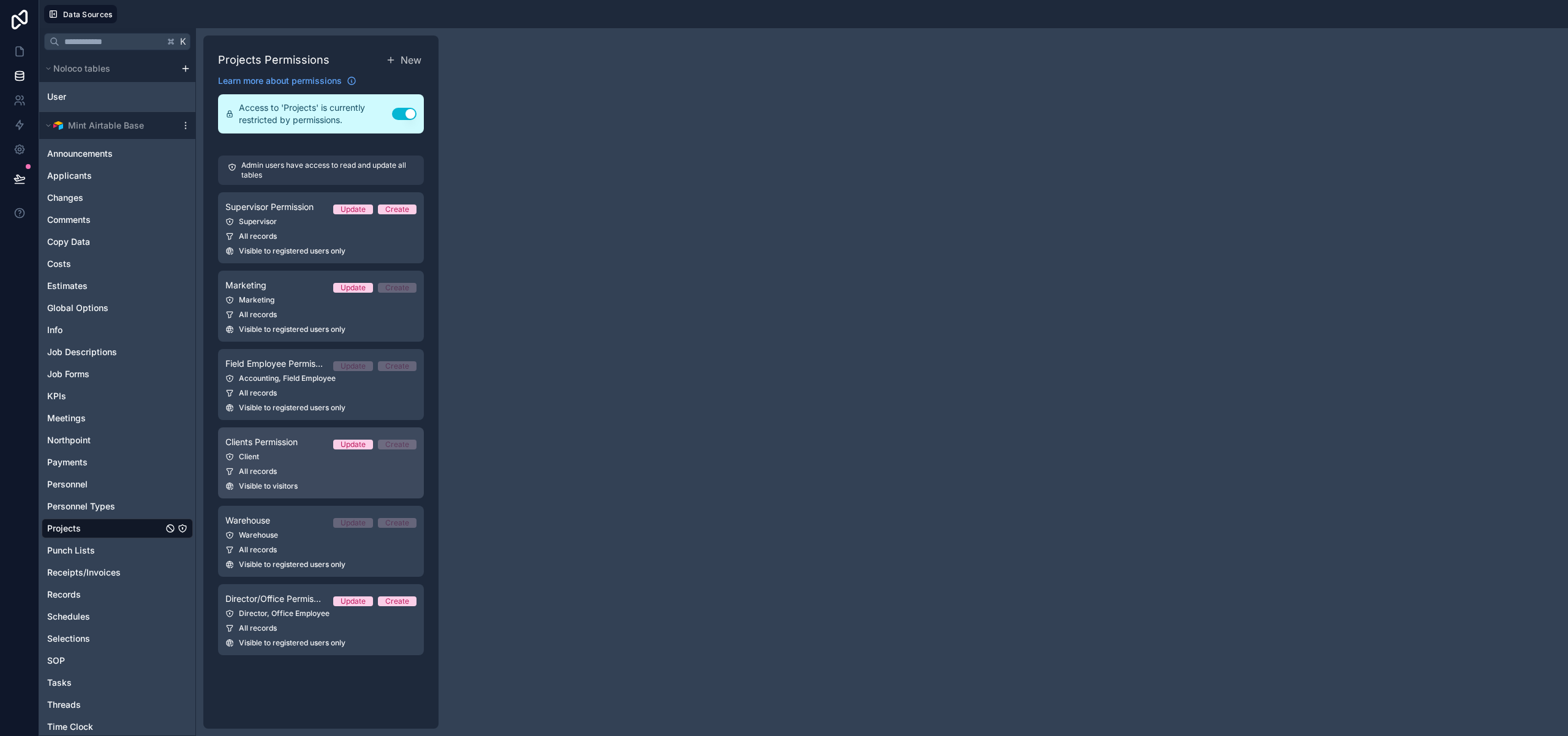
click at [339, 460] on div "Client" at bounding box center [321, 457] width 191 height 10
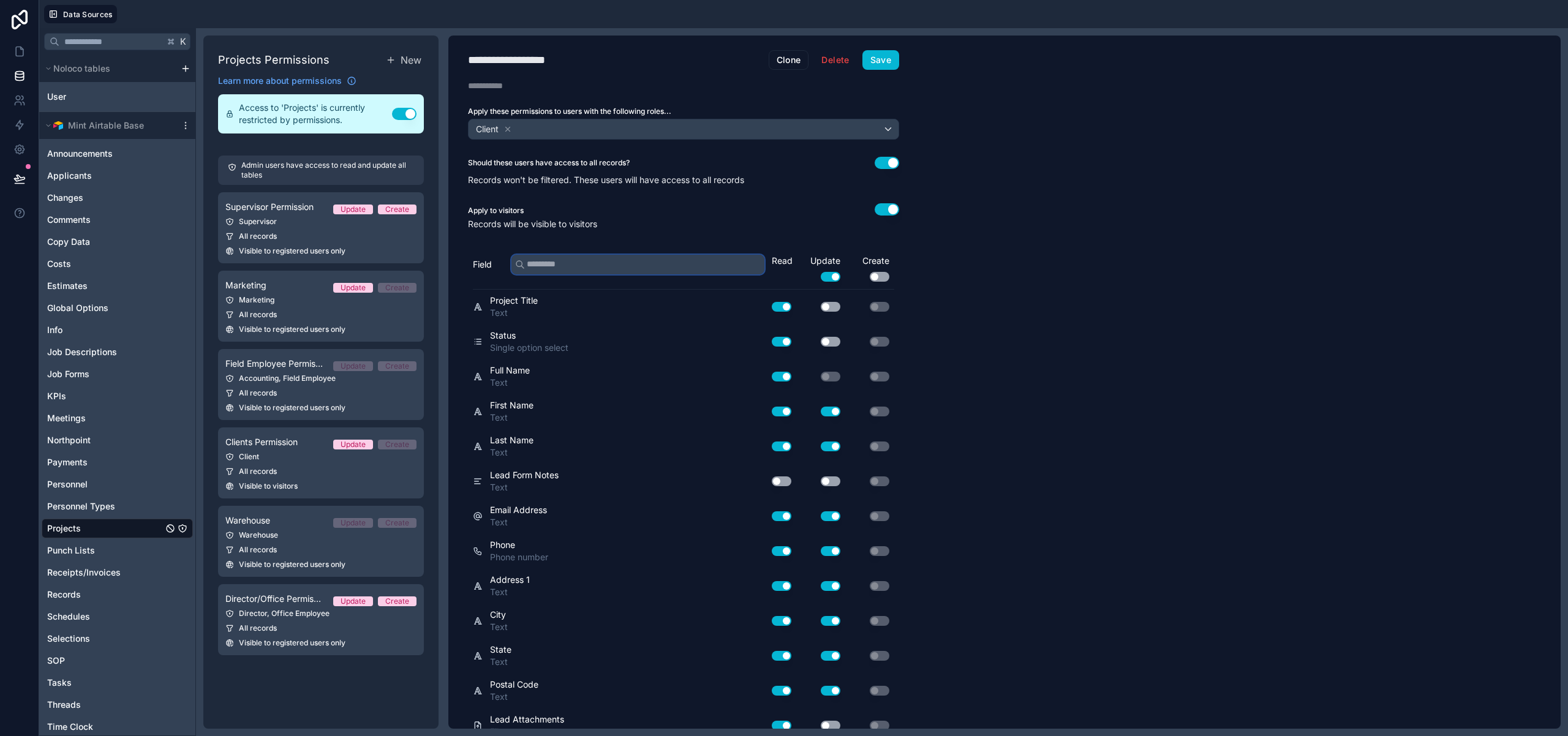
click at [634, 267] on input "text" at bounding box center [638, 265] width 253 height 20
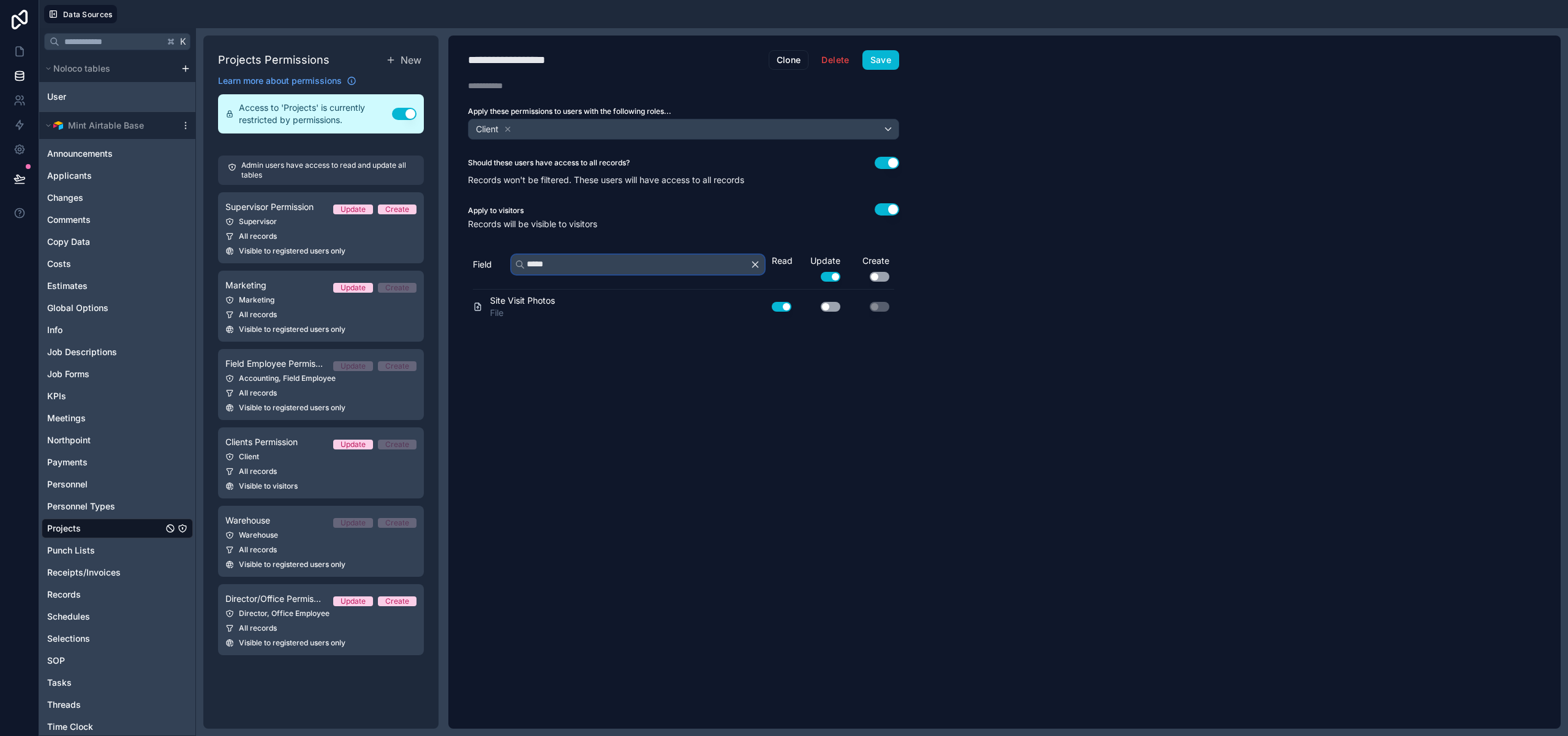
type input "****"
click at [754, 266] on icon "button" at bounding box center [755, 264] width 11 height 11
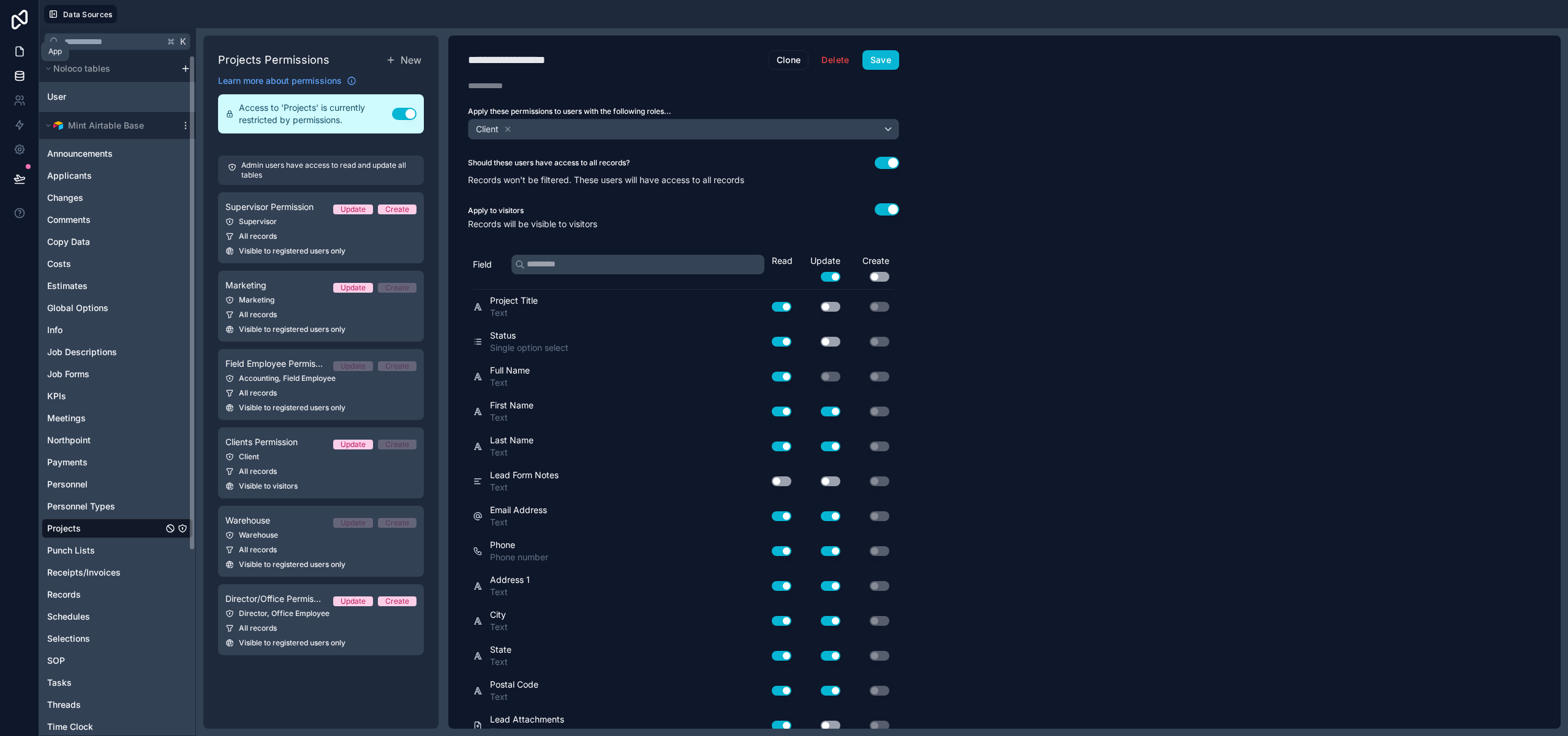
click at [21, 55] on icon at bounding box center [20, 52] width 12 height 12
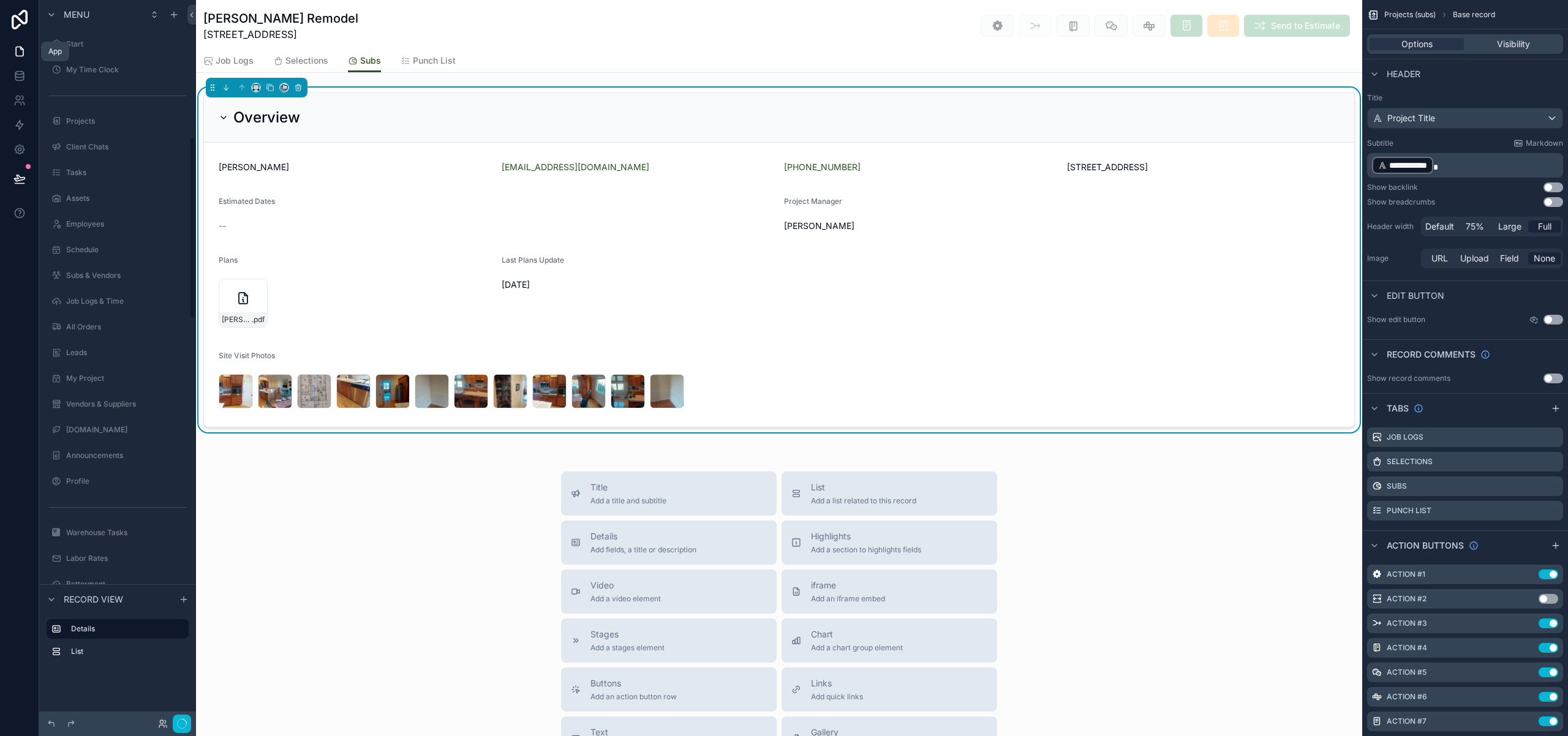
scroll to position [540, 0]
click at [1029, 248] on form "Cindy Kenney lhkenney52@hotmail.com +1 203-640-7205 120 Hobart Court Rockingham…" at bounding box center [779, 284] width 1150 height 284
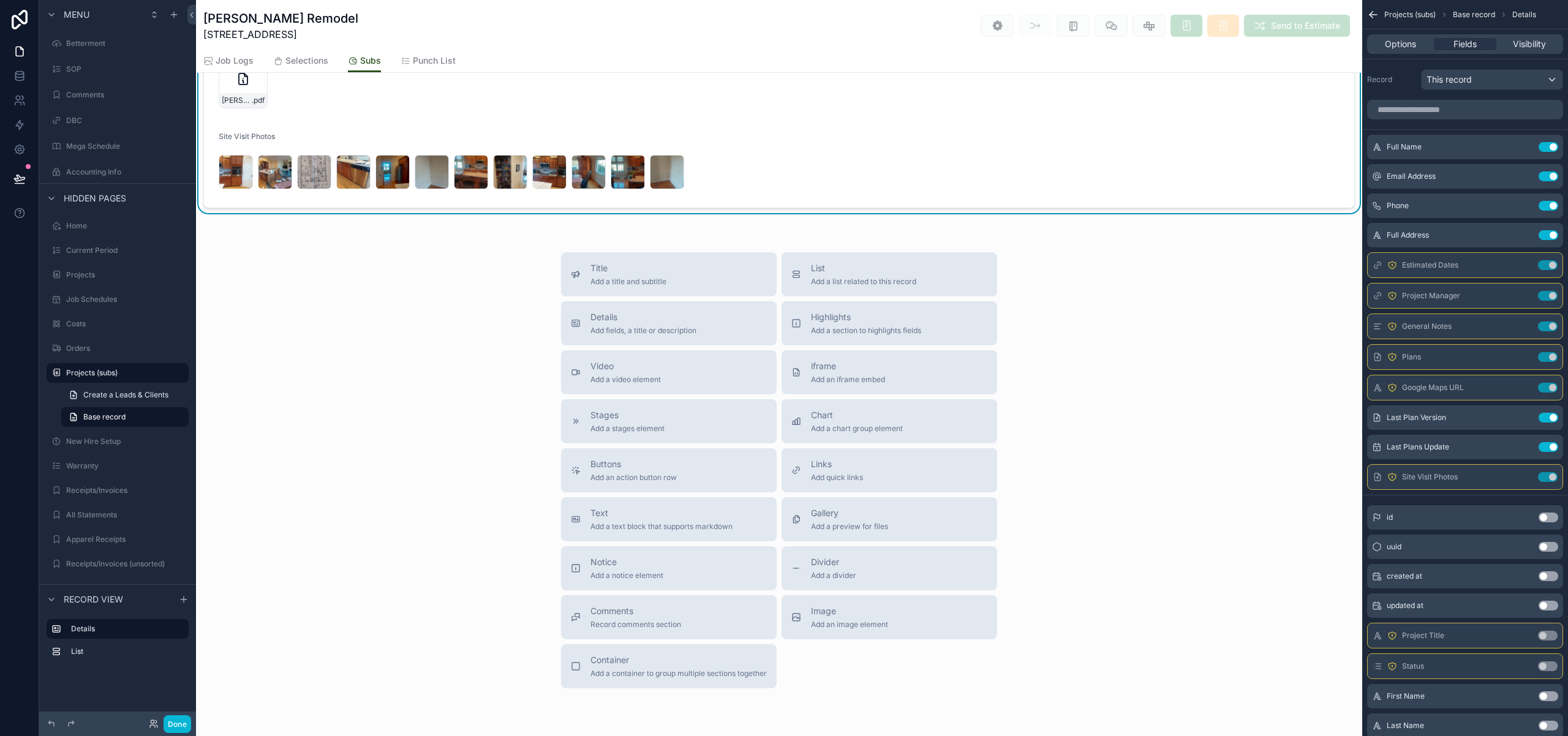
scroll to position [222, 0]
click at [850, 265] on span "List" at bounding box center [864, 265] width 105 height 12
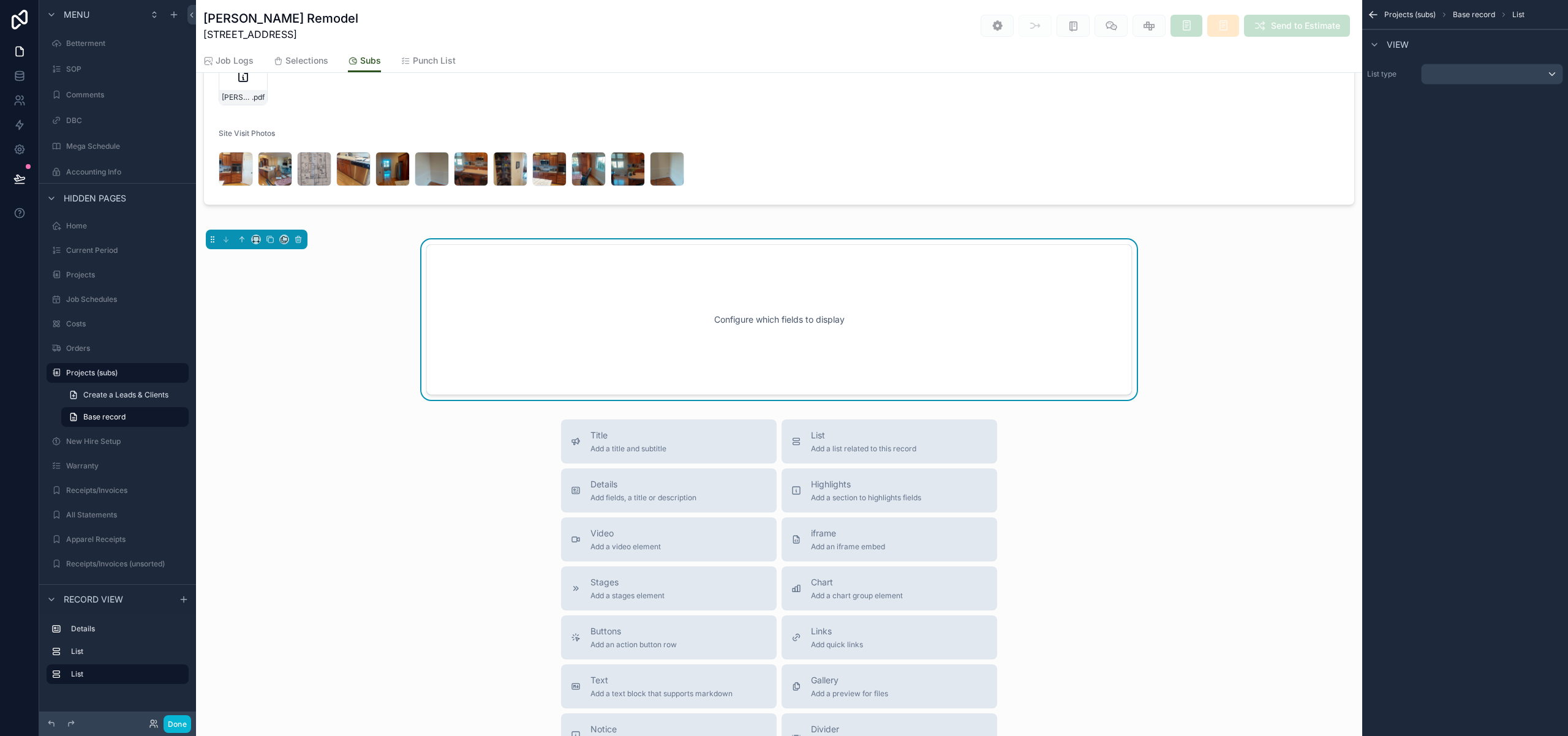
scroll to position [174, 0]
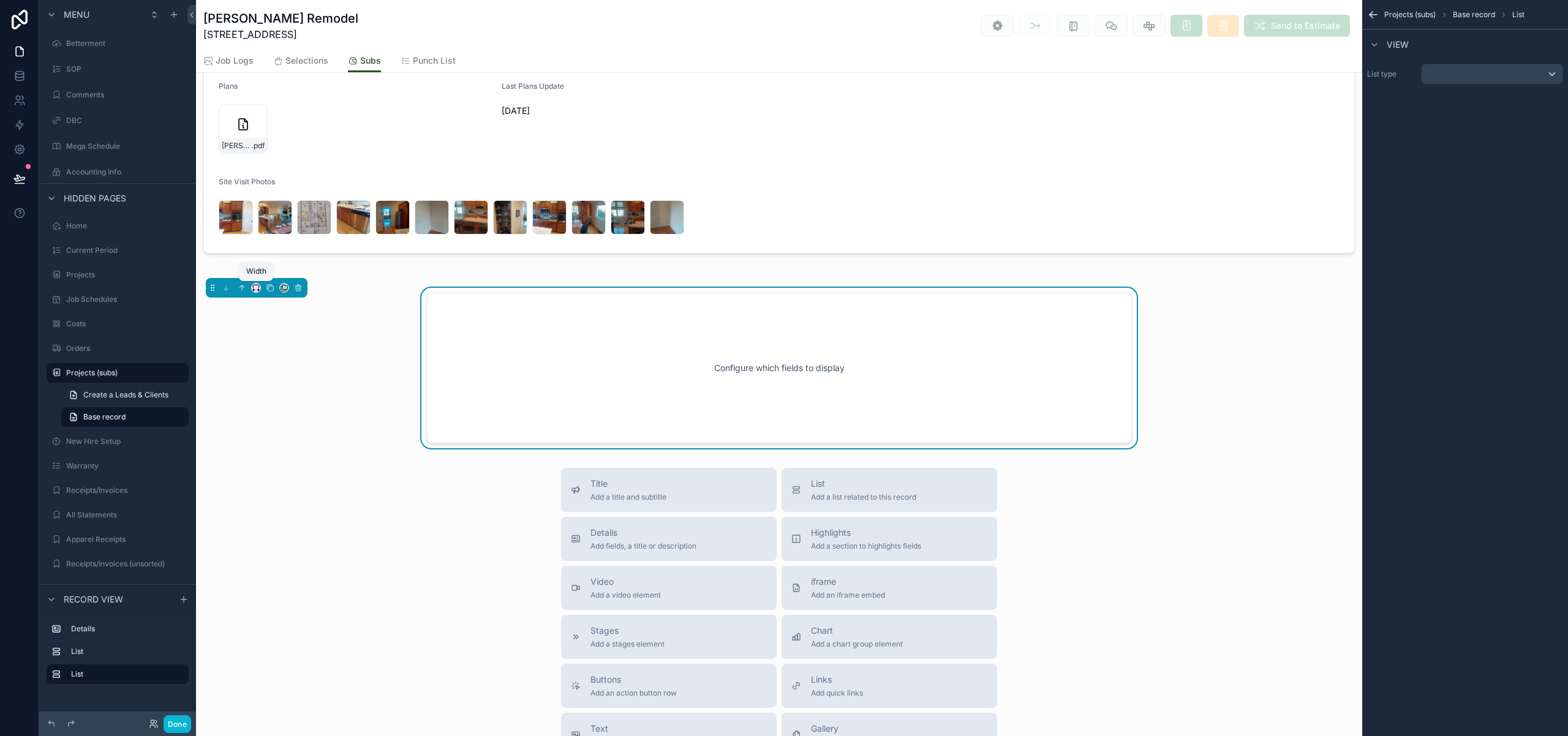
click at [255, 290] on icon "scrollable content" at bounding box center [254, 290] width 2 height 0
click at [289, 427] on span "Full width" at bounding box center [280, 426] width 38 height 14
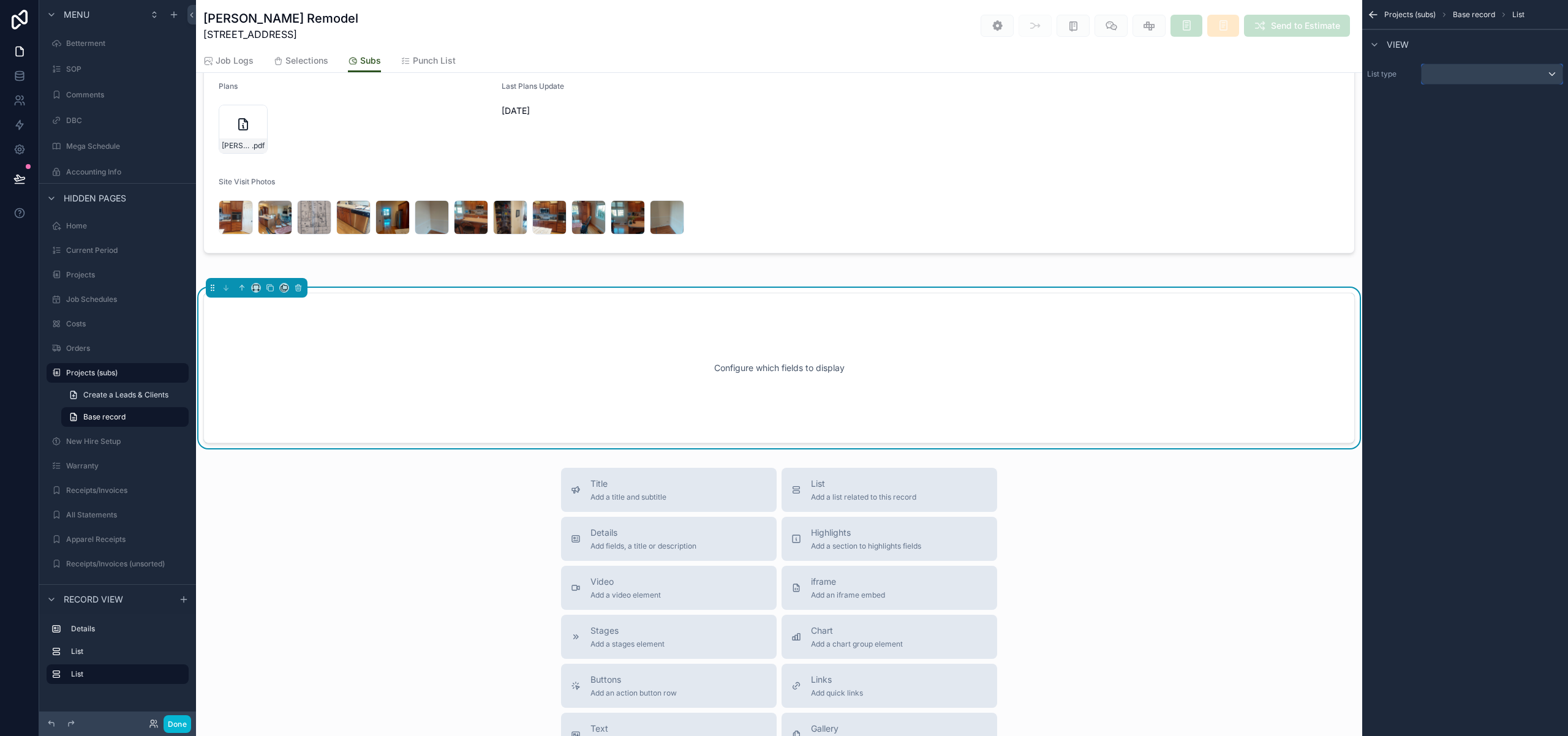
click at [1552, 74] on div "scrollable content" at bounding box center [1492, 74] width 141 height 20
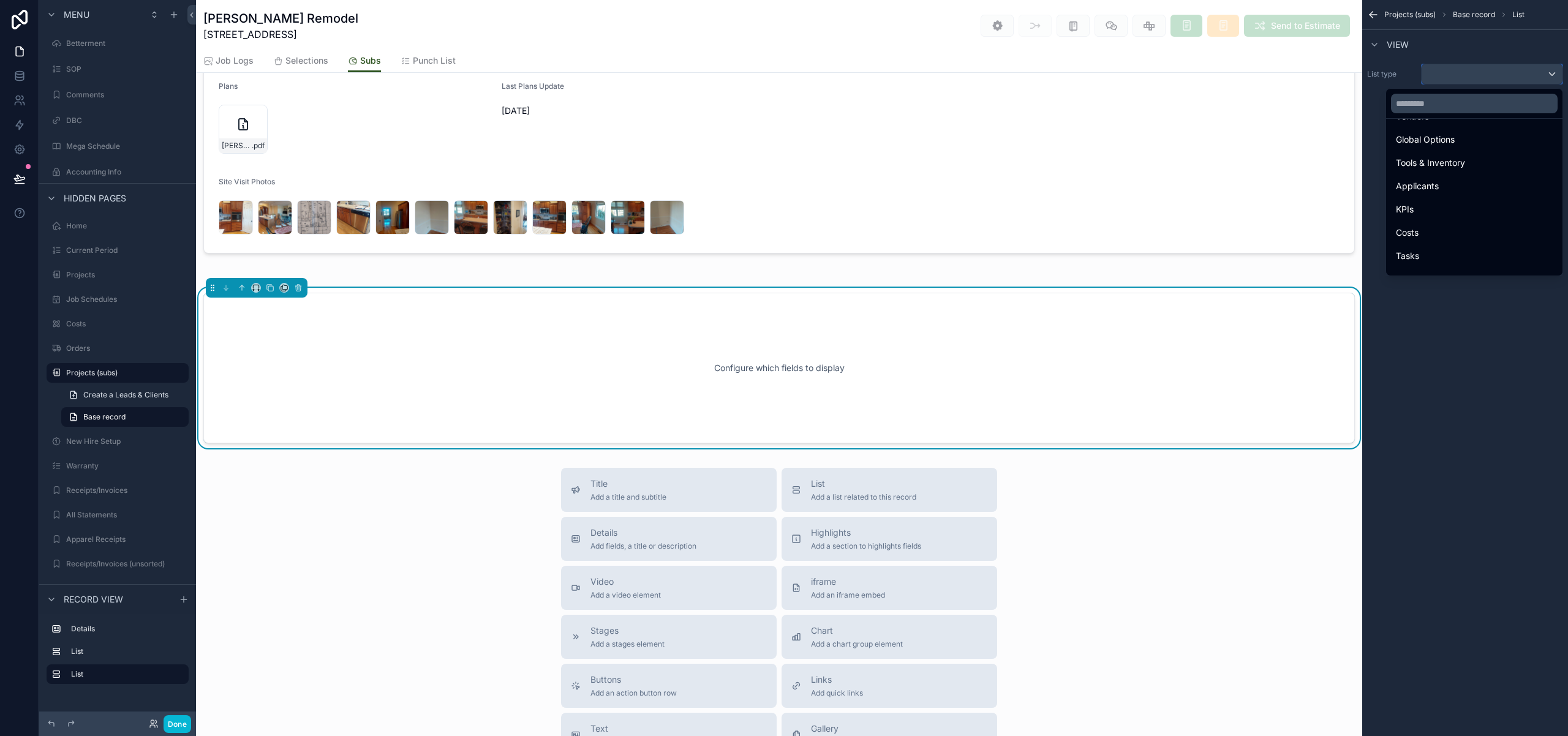
scroll to position [234, 0]
click at [1455, 214] on div "Costs" at bounding box center [1474, 221] width 157 height 14
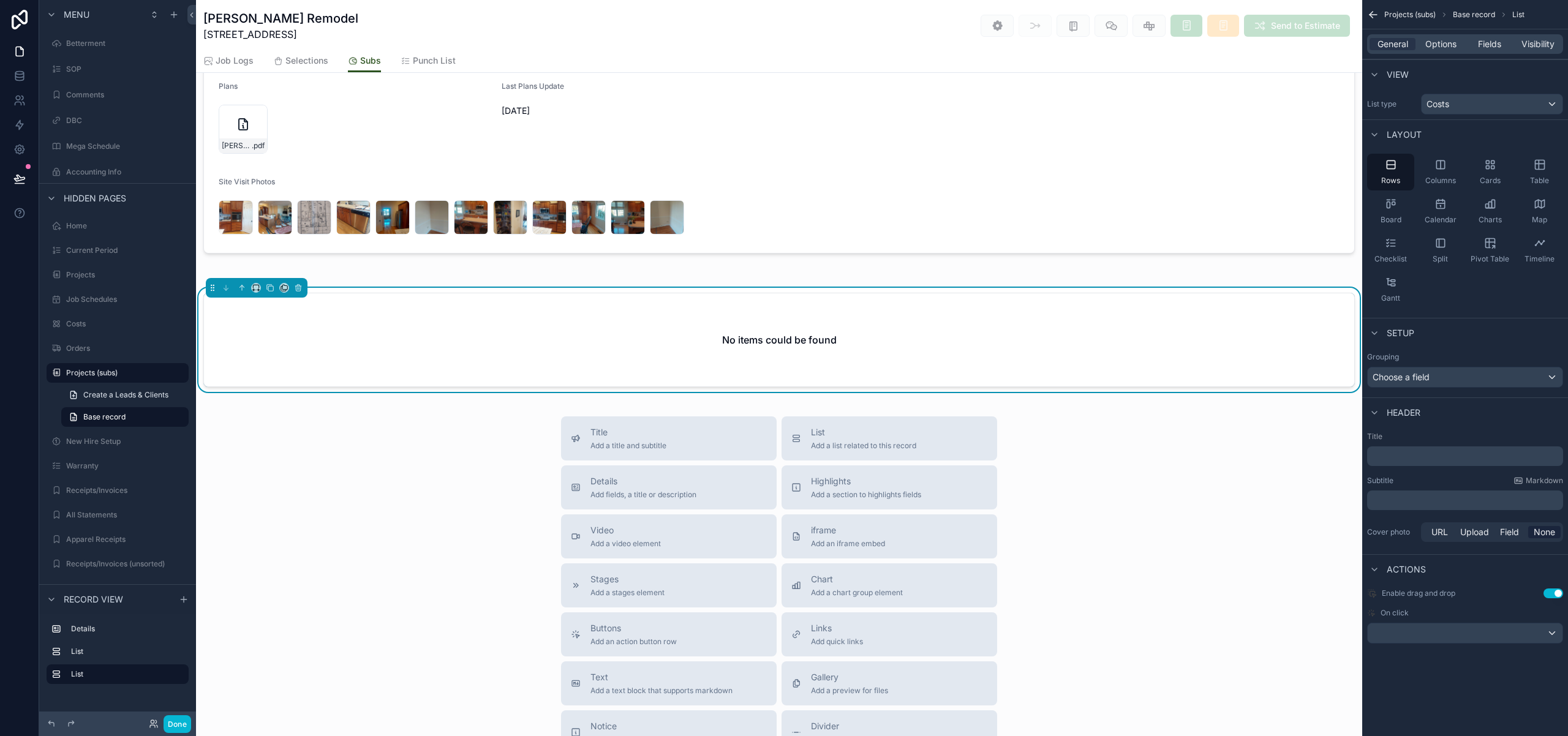
click at [1439, 51] on div "General Options Fields Visibility" at bounding box center [1464, 44] width 196 height 20
click at [1445, 40] on span "Options" at bounding box center [1441, 44] width 31 height 12
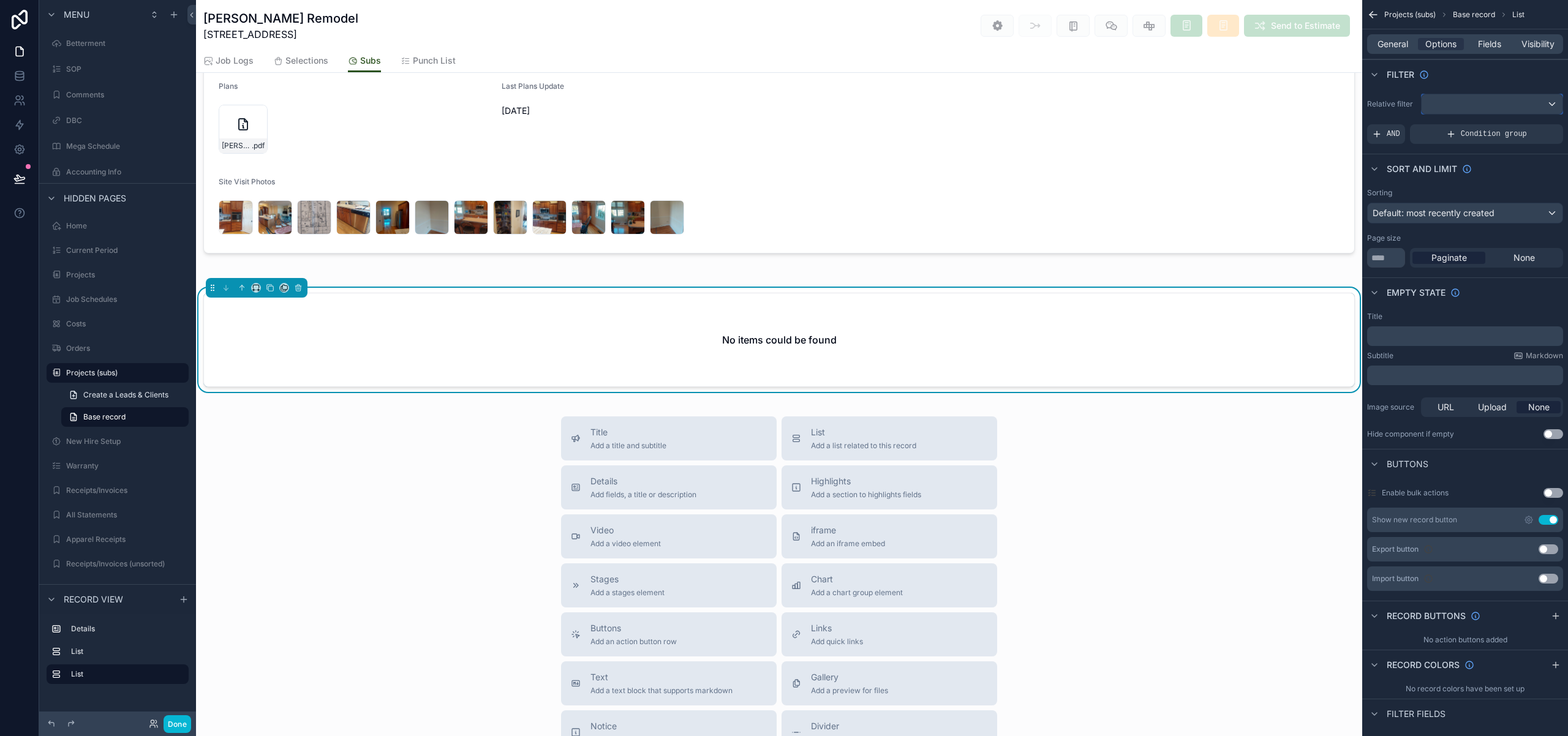
click at [1541, 104] on div "scrollable content" at bounding box center [1492, 104] width 141 height 20
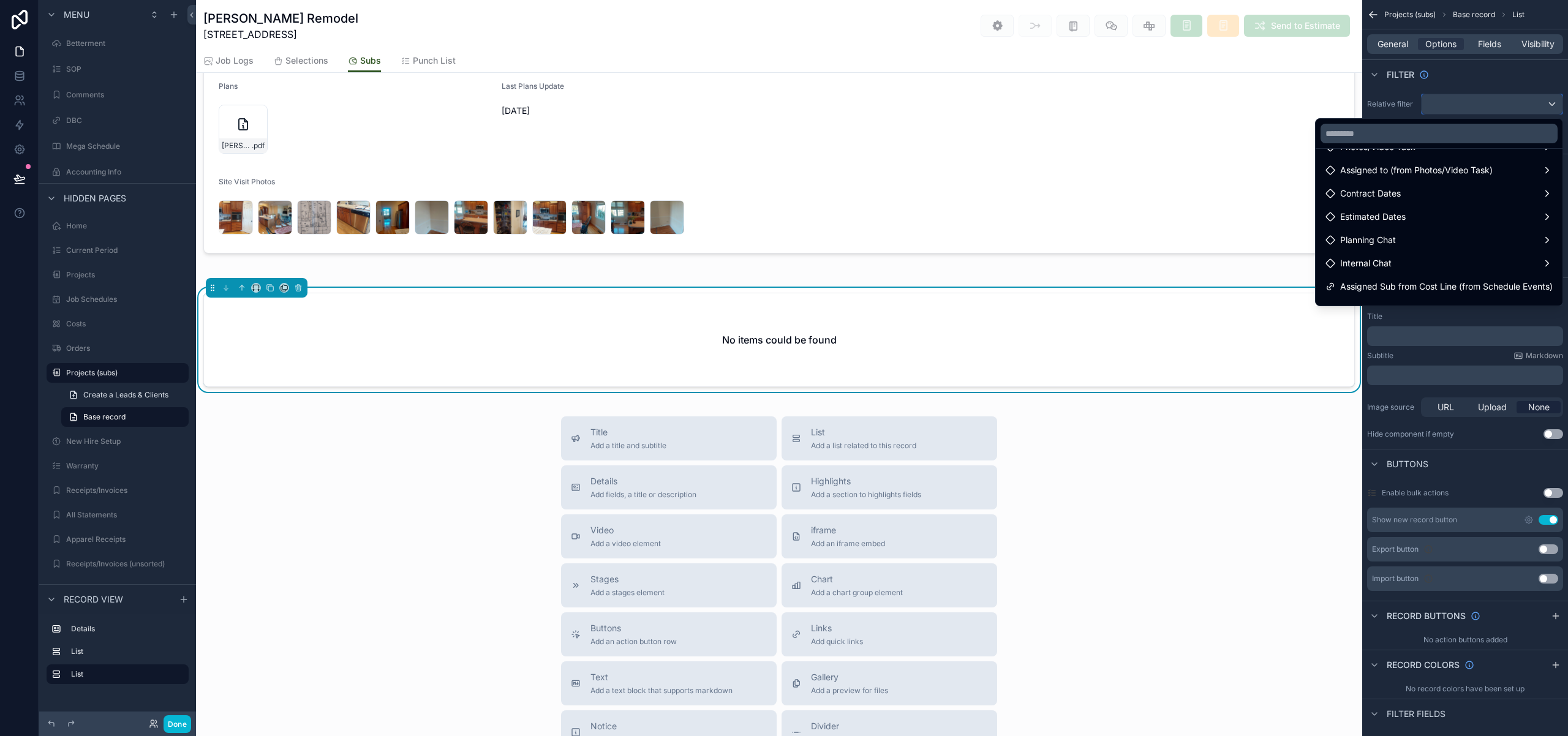
scroll to position [314, 0]
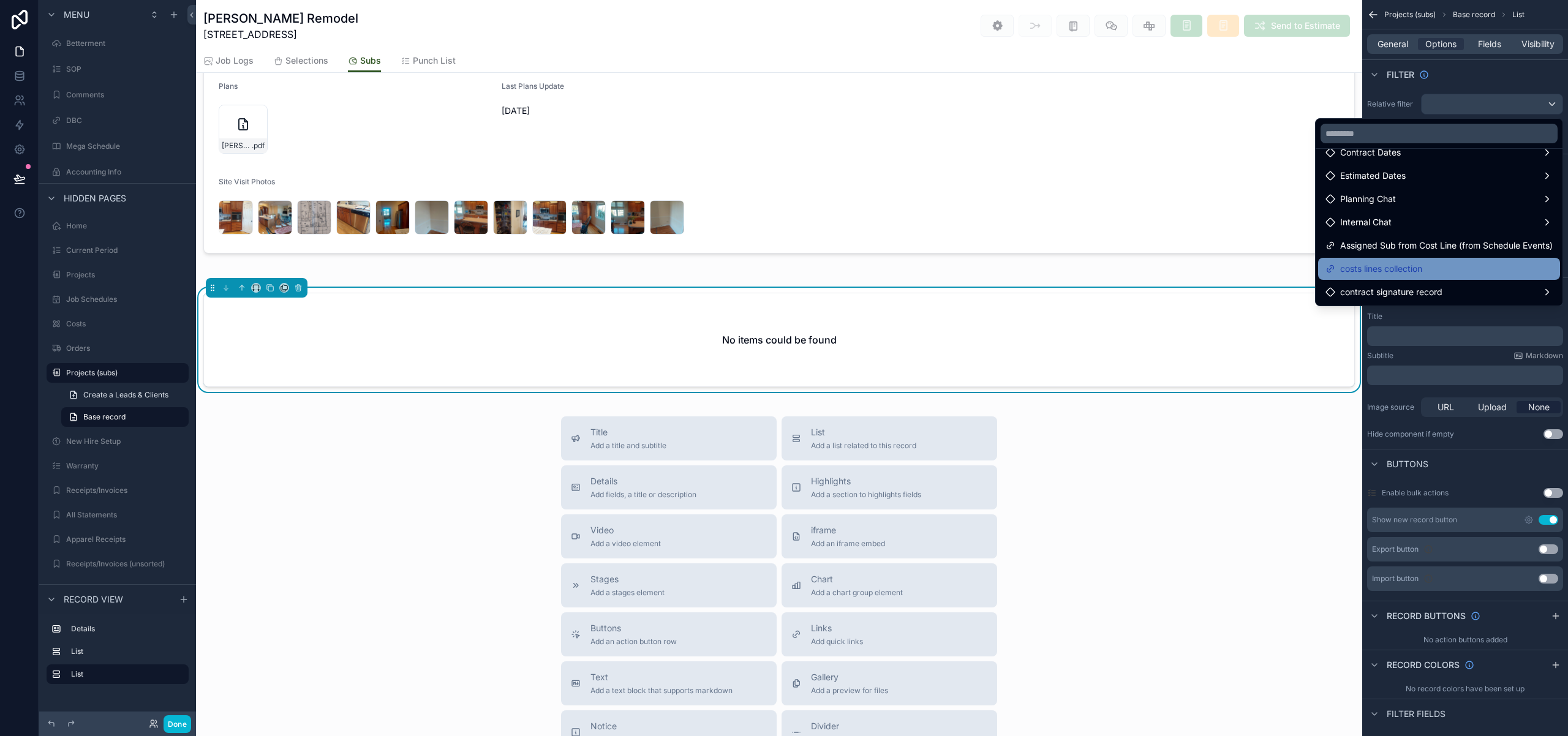
click at [1412, 264] on span "costs lines collection" at bounding box center [1381, 268] width 82 height 14
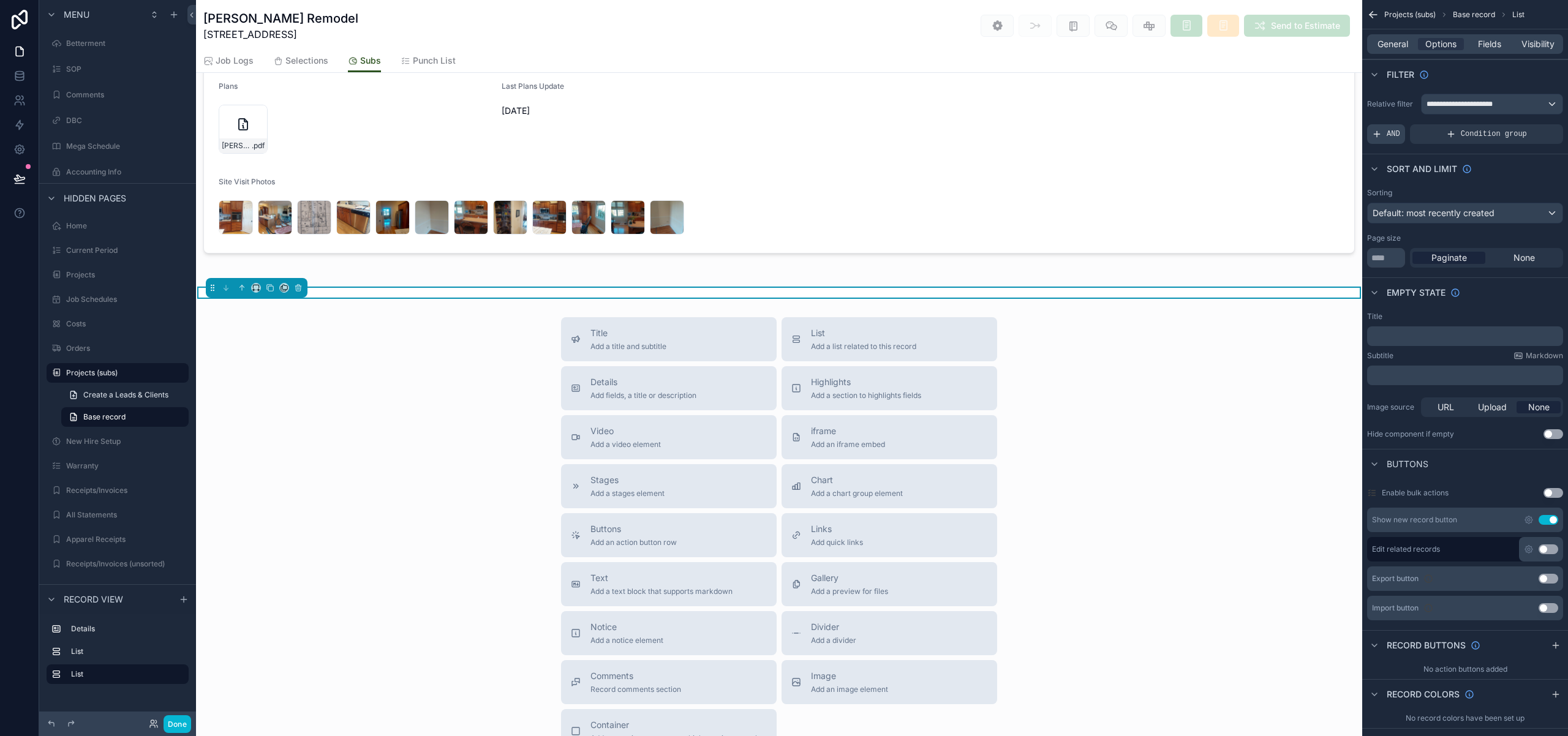
click at [1390, 135] on span "AND" at bounding box center [1394, 134] width 14 height 10
click at [1527, 126] on div "scrollable content" at bounding box center [1532, 126] width 18 height 18
click at [1276, 114] on div "Select a field" at bounding box center [1249, 116] width 73 height 20
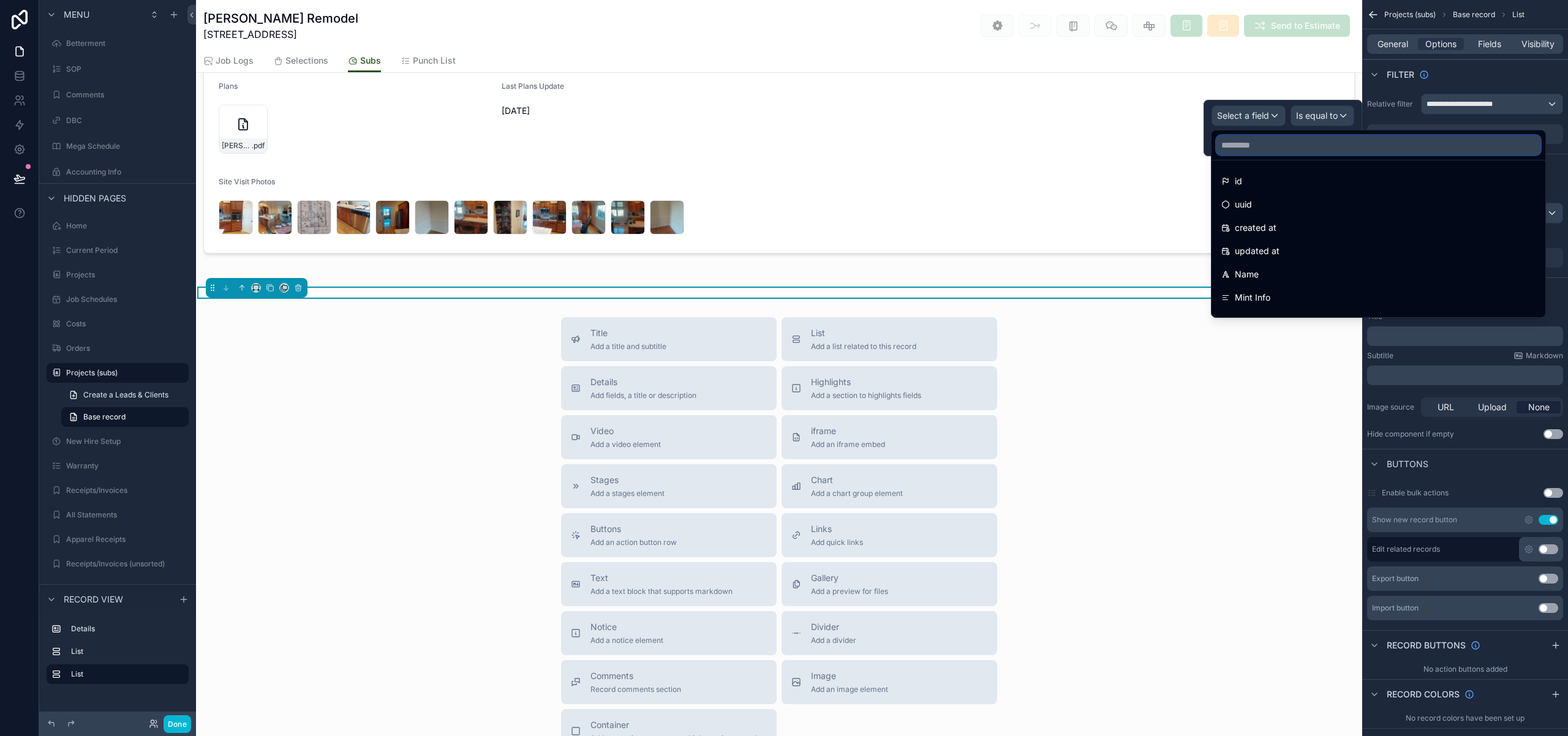
click at [1264, 146] on input "text" at bounding box center [1378, 145] width 324 height 20
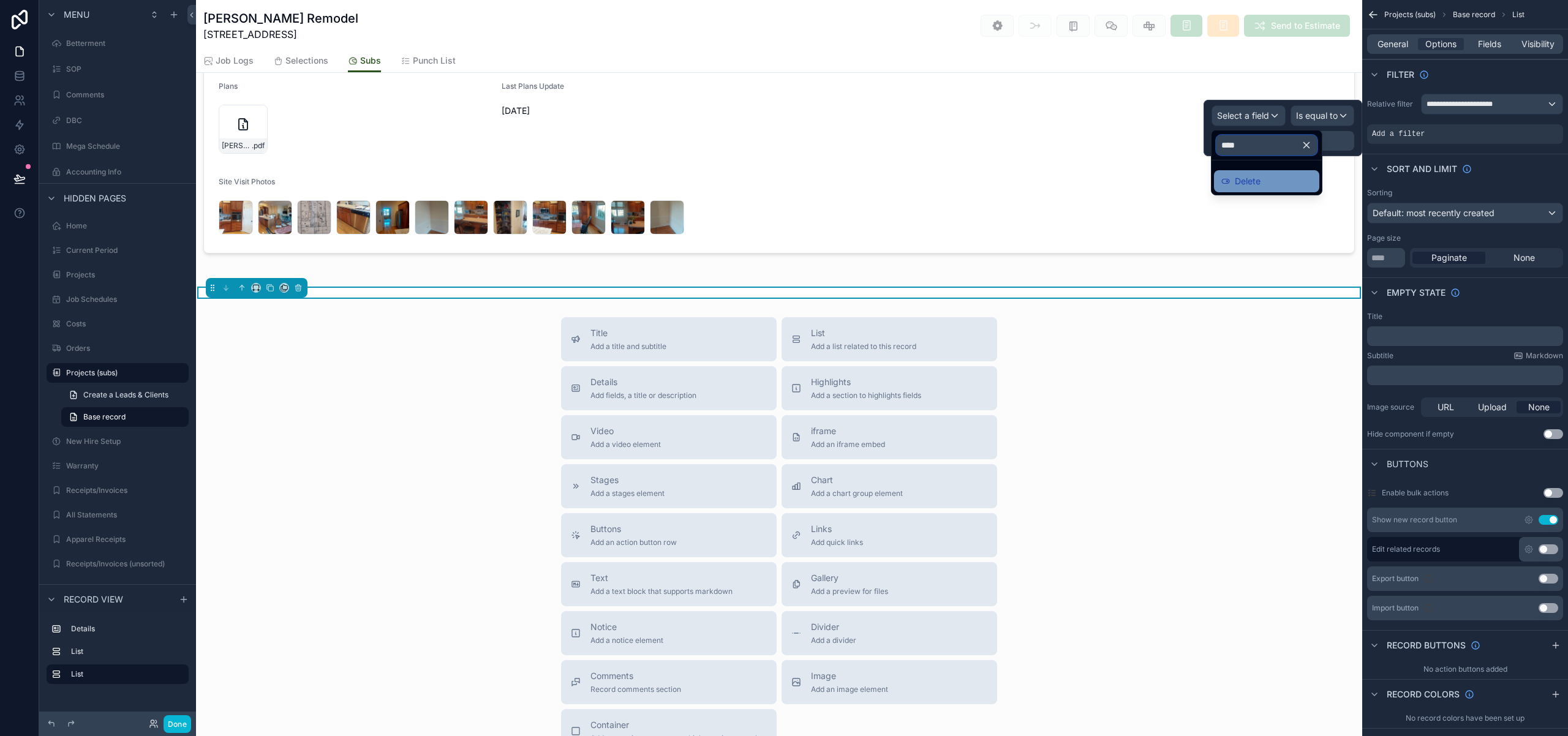
type input "****"
click at [1289, 180] on div "Delete" at bounding box center [1266, 180] width 91 height 14
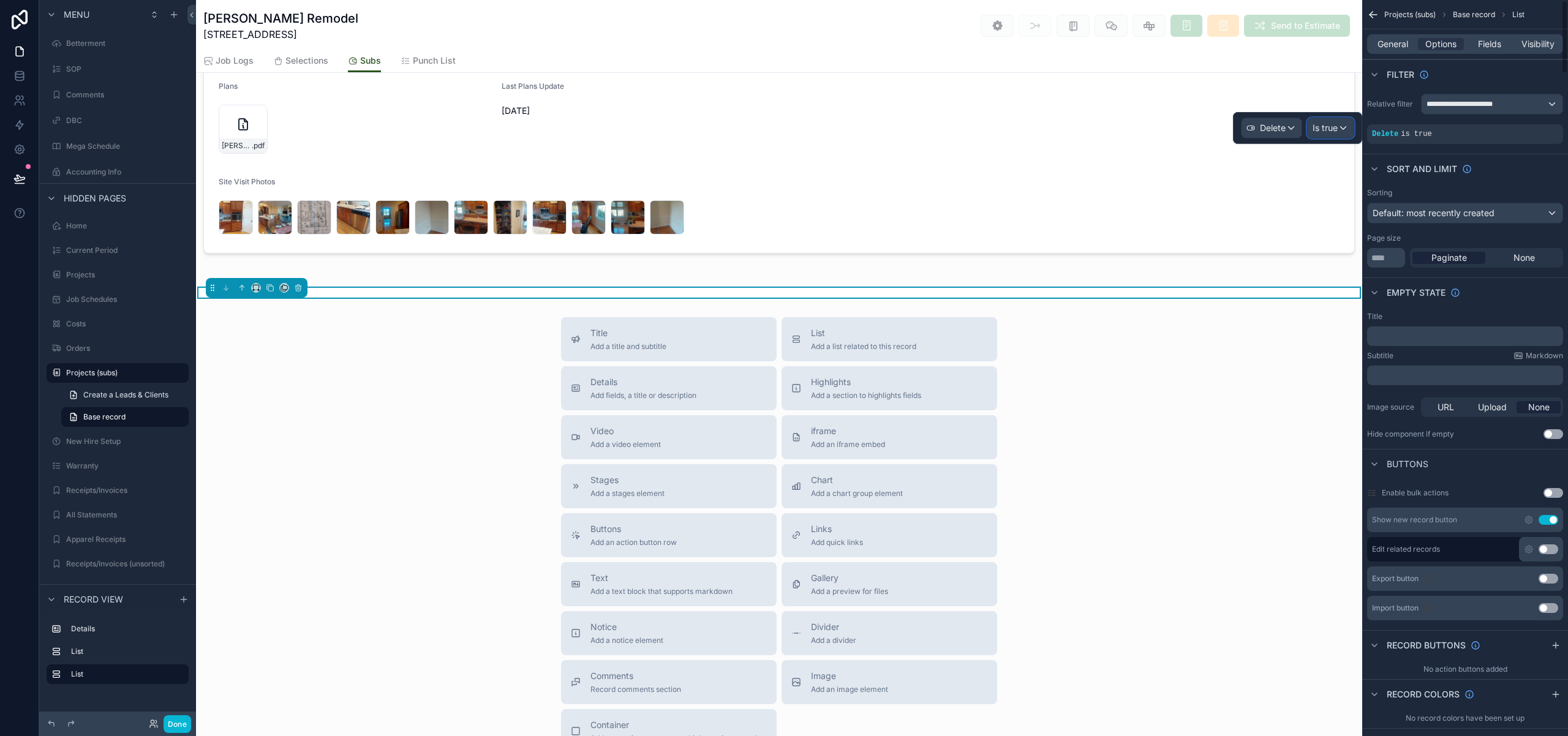
click at [1340, 123] on div "Is true" at bounding box center [1330, 128] width 46 height 20
click at [1347, 231] on div "scrollable content" at bounding box center [778, 86] width 1166 height 345
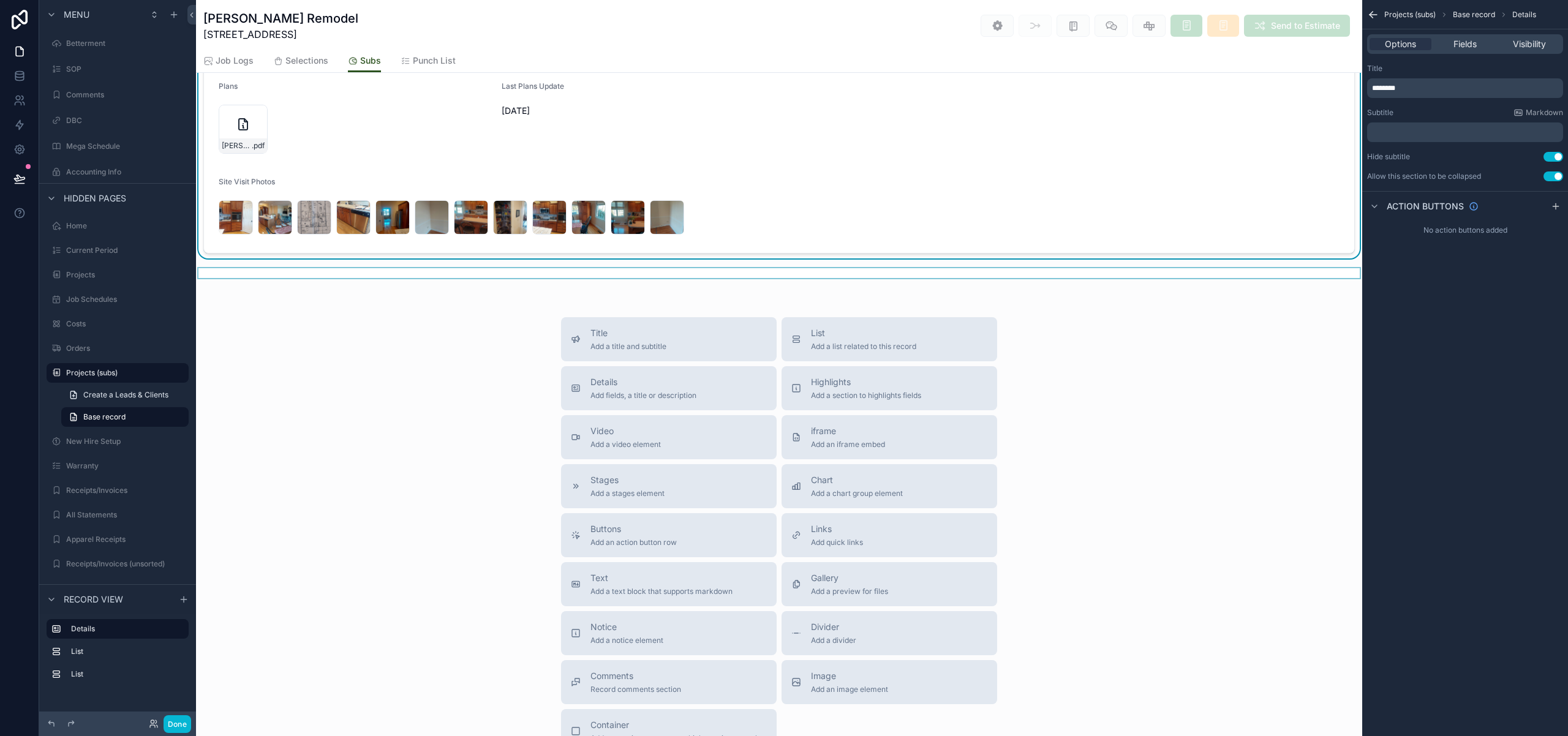
click at [1163, 290] on div "scrollable content" at bounding box center [778, 292] width 1166 height 10
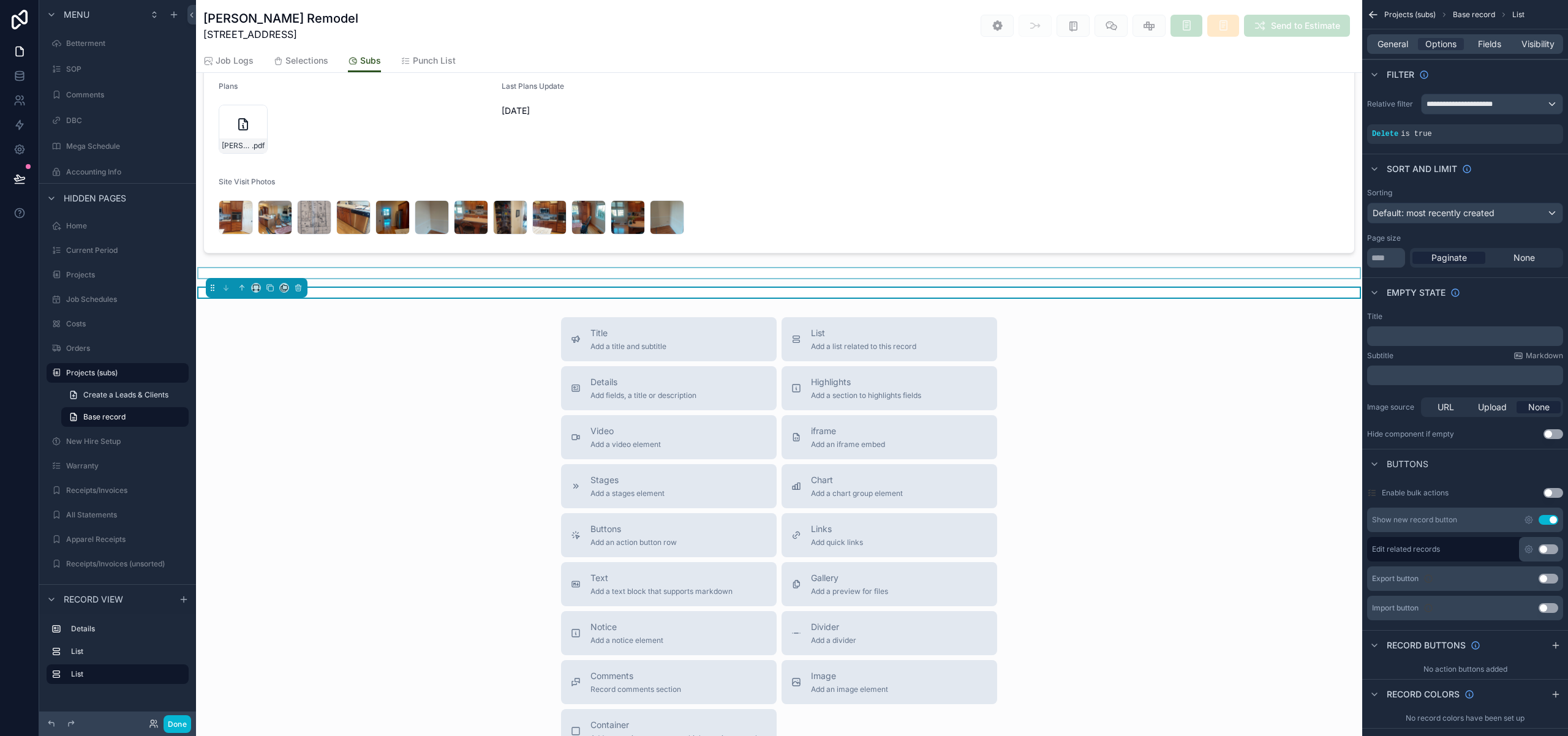
click at [357, 273] on div "scrollable content" at bounding box center [778, 272] width 1166 height 10
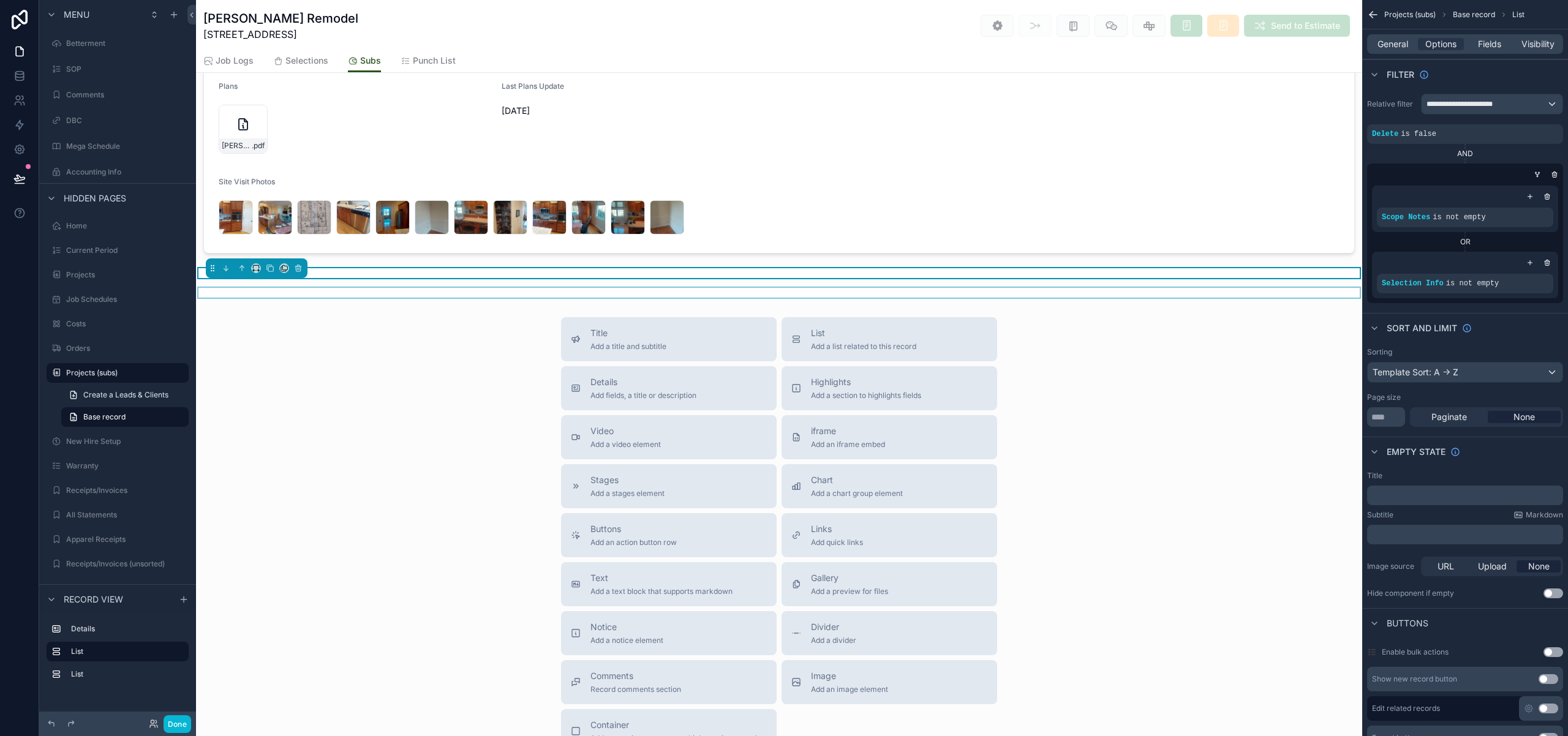
click at [354, 292] on div "scrollable content" at bounding box center [778, 292] width 1166 height 10
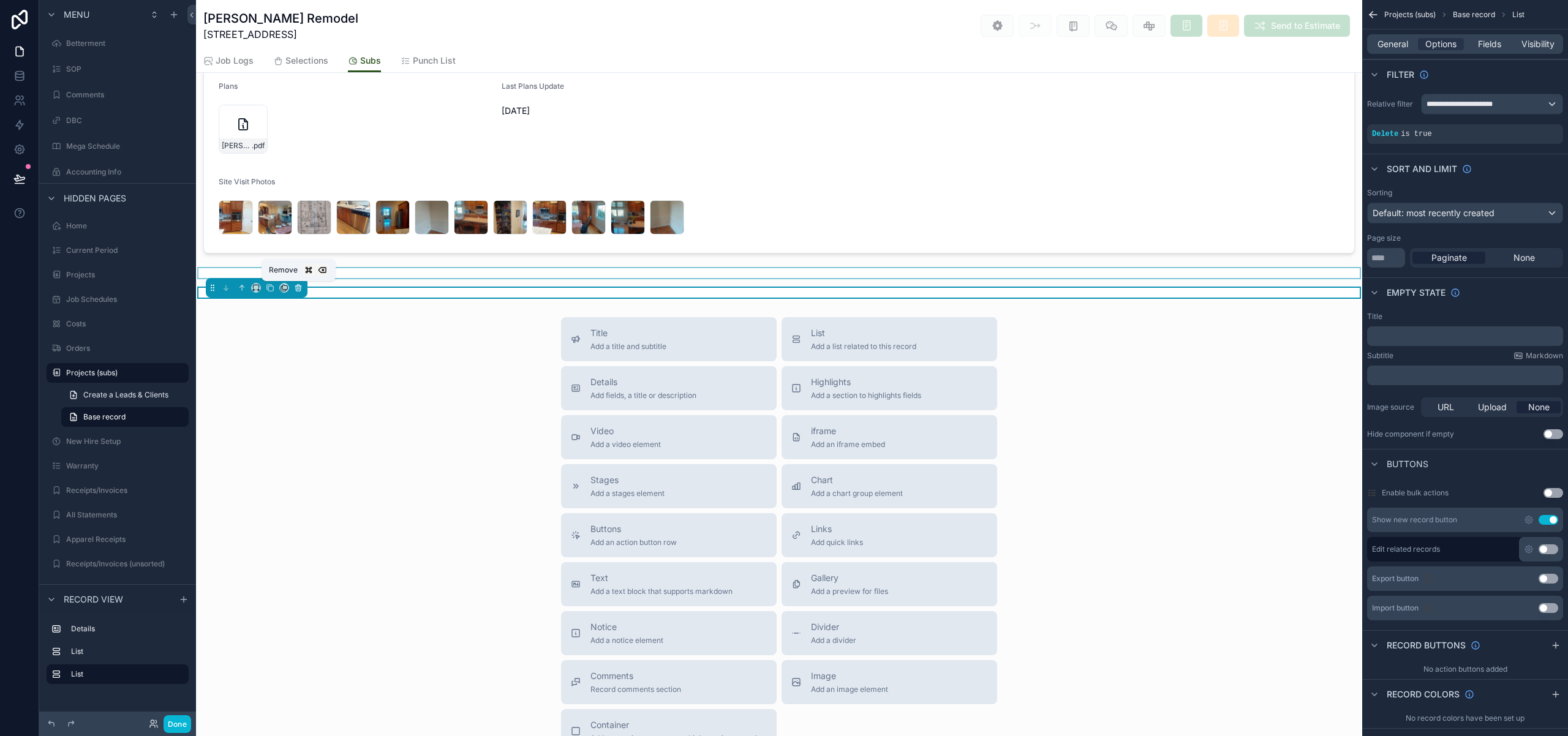
click at [299, 290] on icon "scrollable content" at bounding box center [298, 287] width 8 height 8
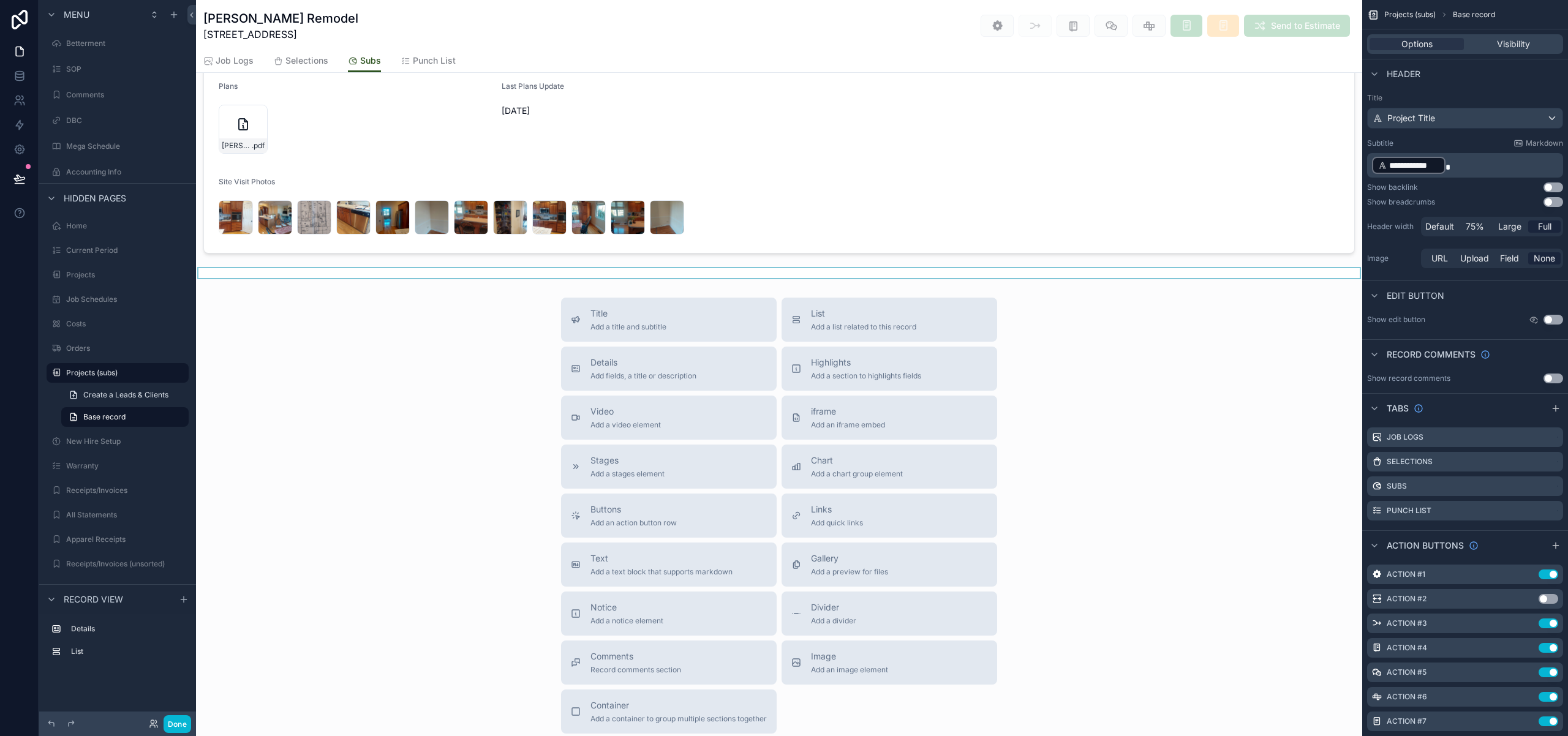
click at [349, 272] on div "scrollable content" at bounding box center [778, 272] width 1166 height 10
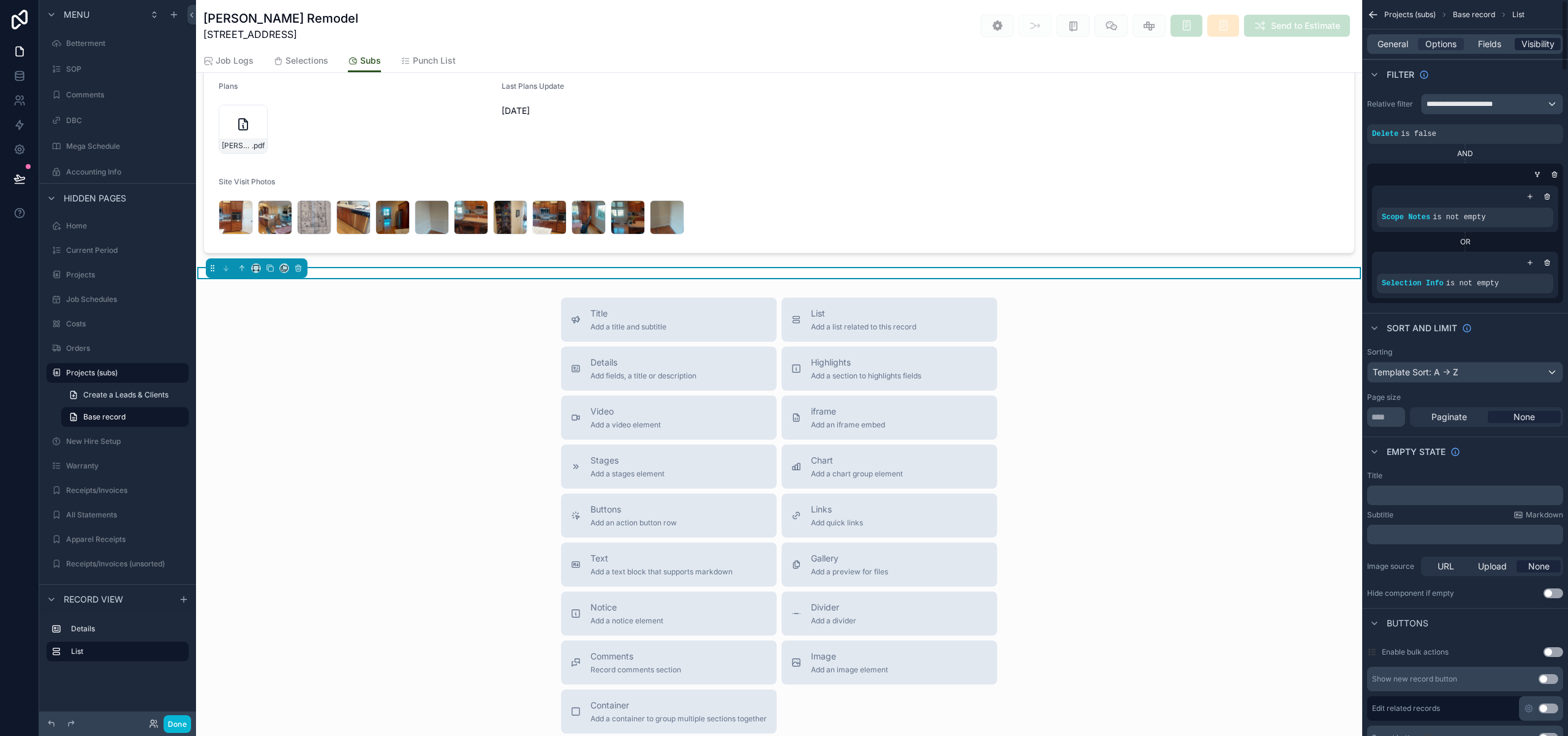
click at [1550, 43] on span "Visibility" at bounding box center [1538, 44] width 33 height 12
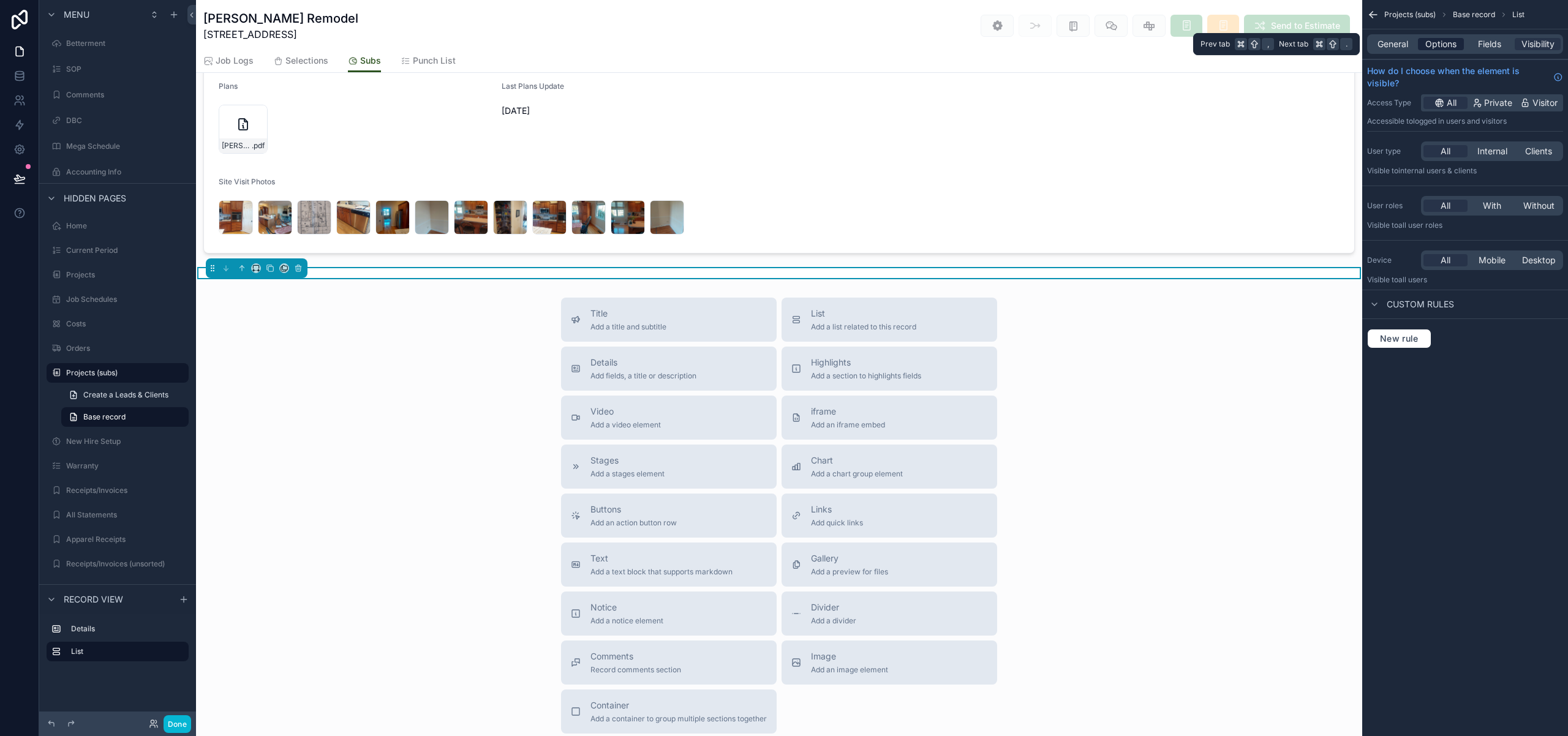
click at [1432, 46] on span "Options" at bounding box center [1441, 44] width 31 height 12
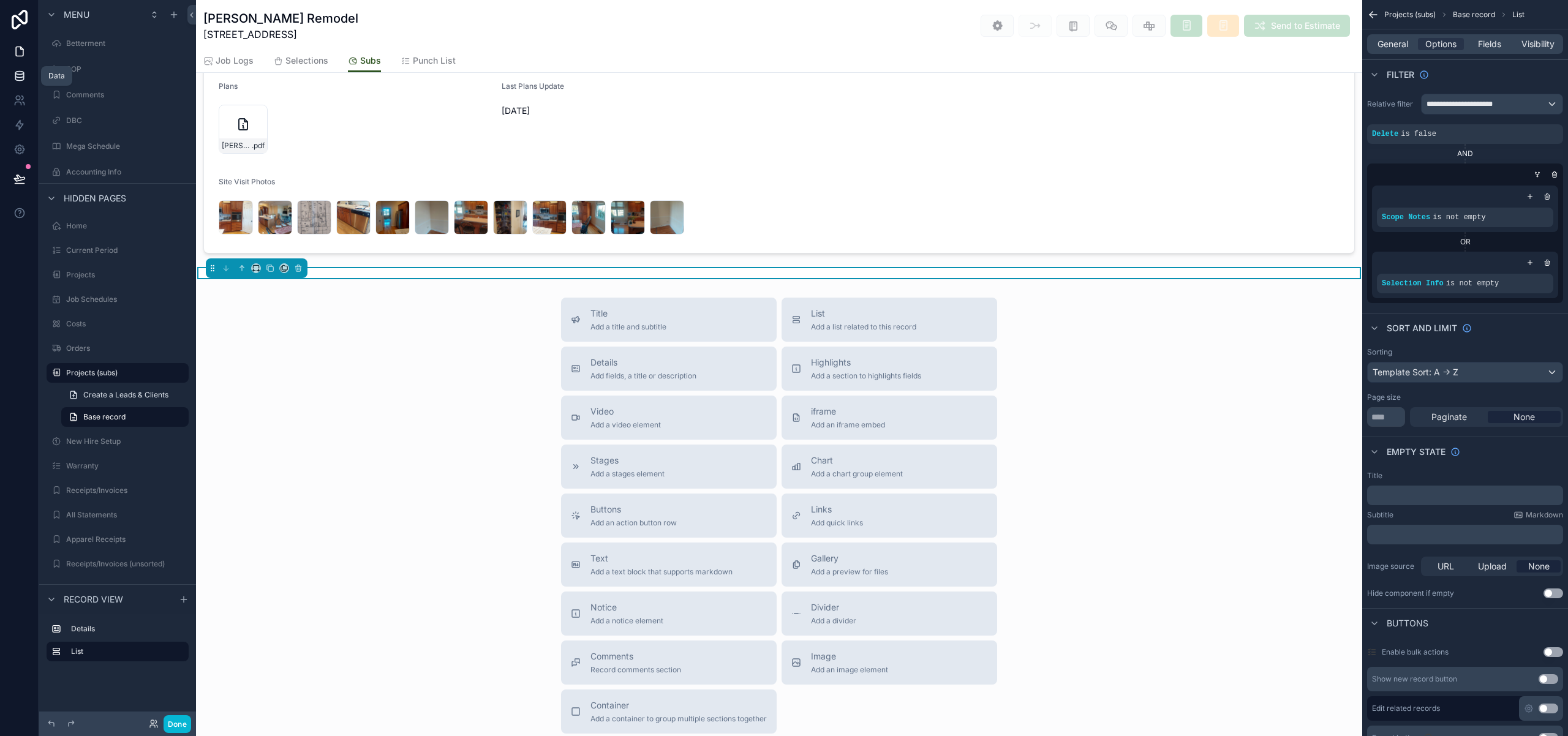
click at [21, 80] on icon at bounding box center [19, 78] width 8 height 5
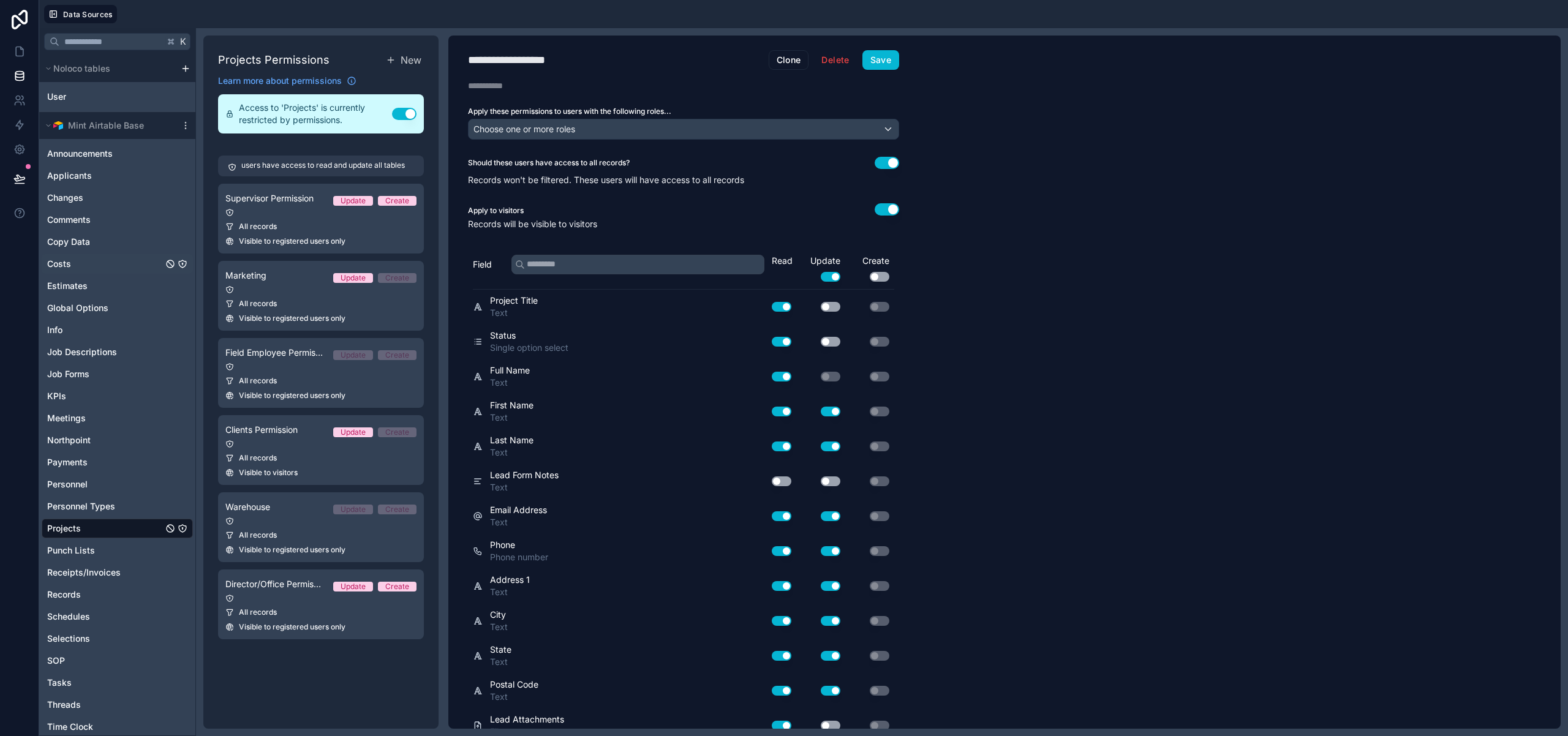
click at [185, 264] on icon "Costs" at bounding box center [182, 263] width 10 height 10
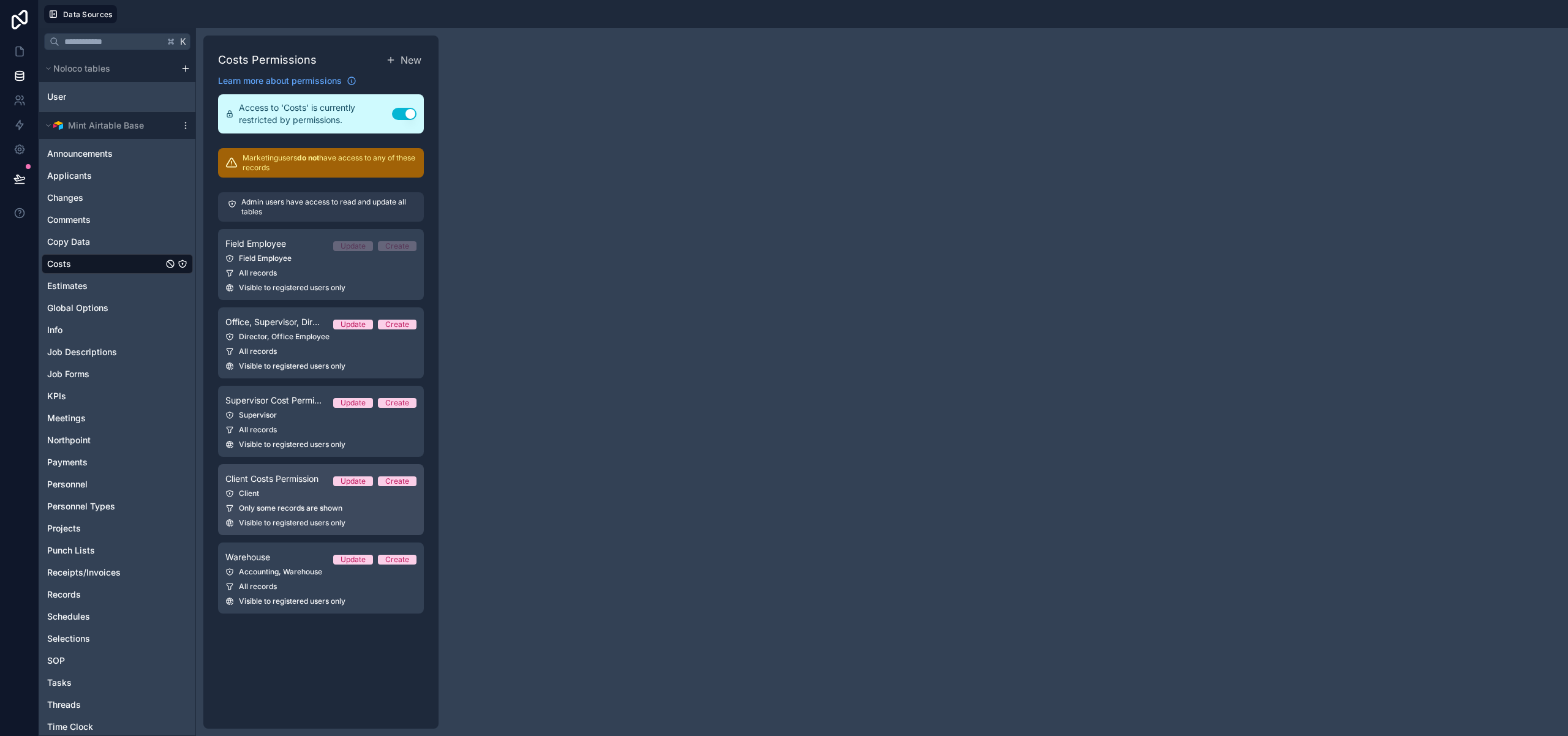
click at [323, 511] on span "Only some records are shown" at bounding box center [291, 508] width 104 height 10
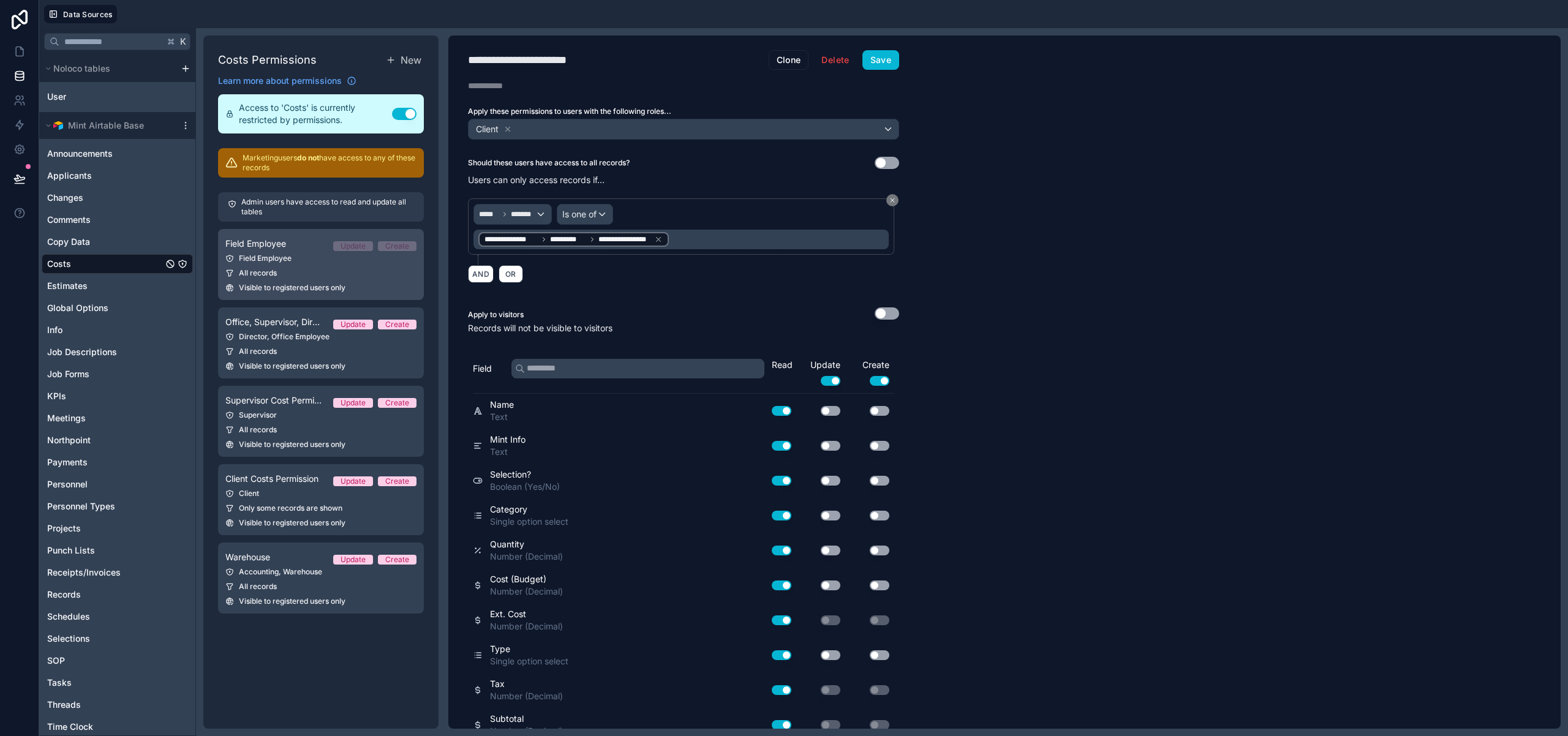
click at [337, 281] on link "Field Employee Update Create Field Employee All records Visible to registered u…" at bounding box center [321, 264] width 206 height 71
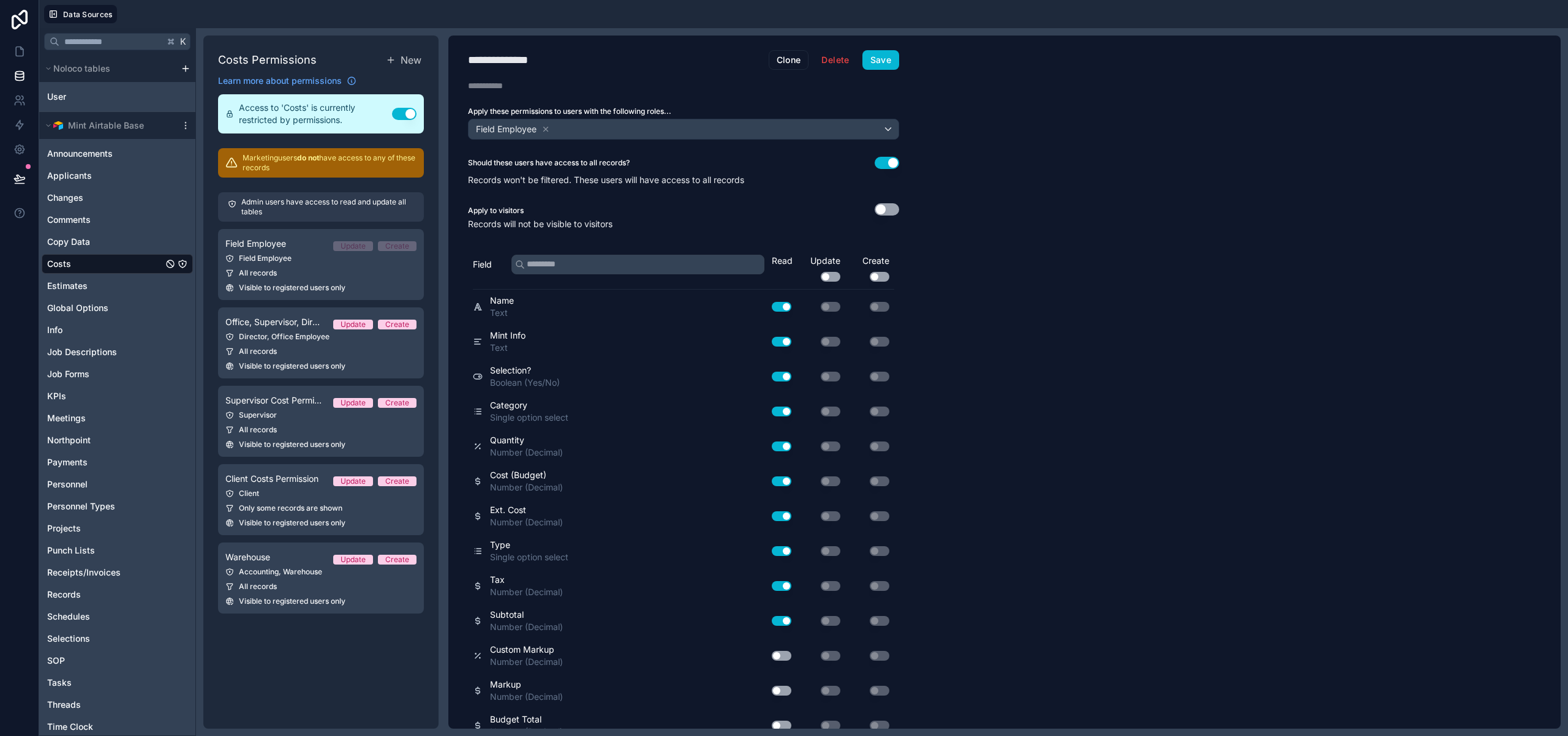
click at [889, 211] on button "Use setting" at bounding box center [887, 209] width 24 height 12
click at [877, 64] on button "Save" at bounding box center [880, 60] width 37 height 20
click at [22, 53] on icon at bounding box center [20, 52] width 12 height 12
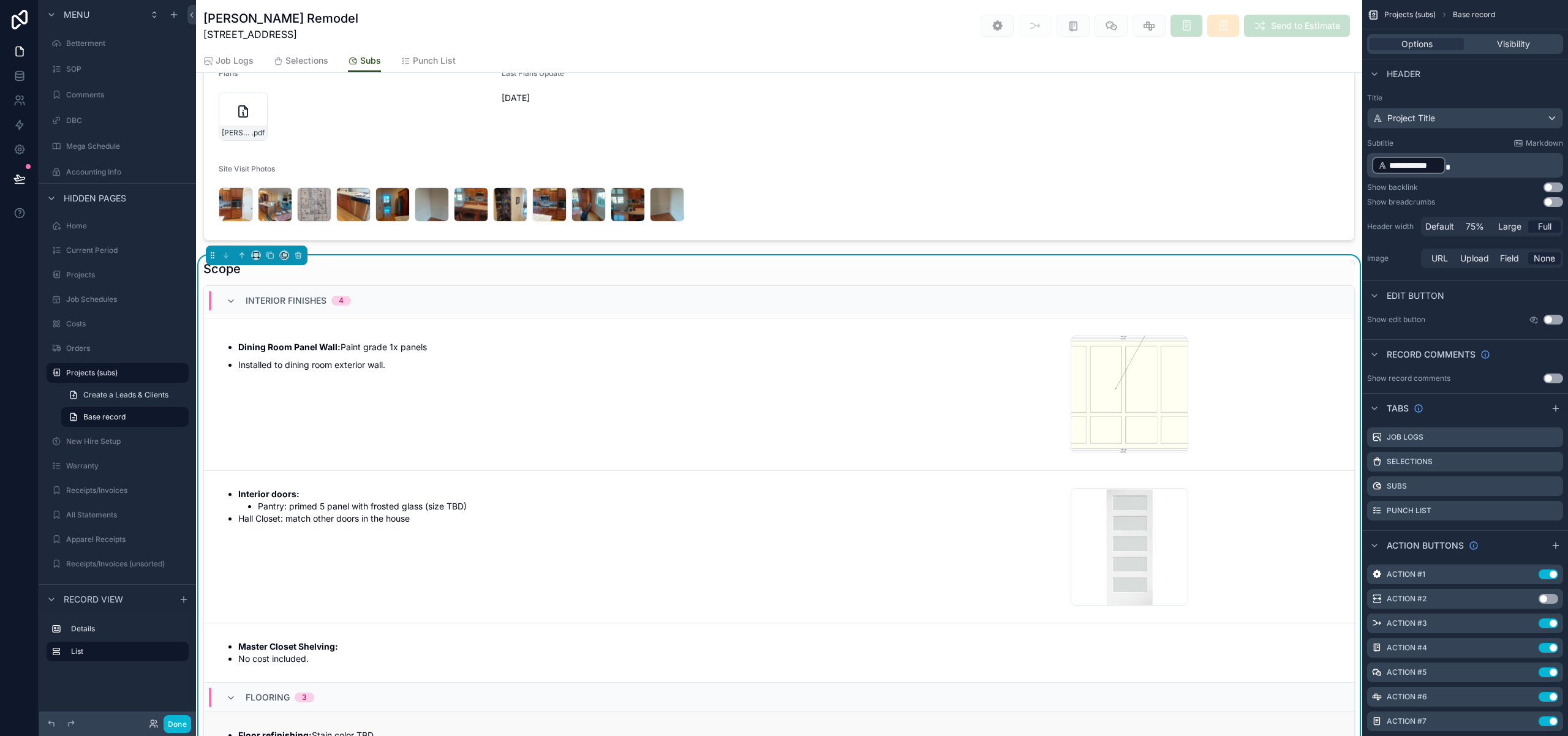
scroll to position [3404, 0]
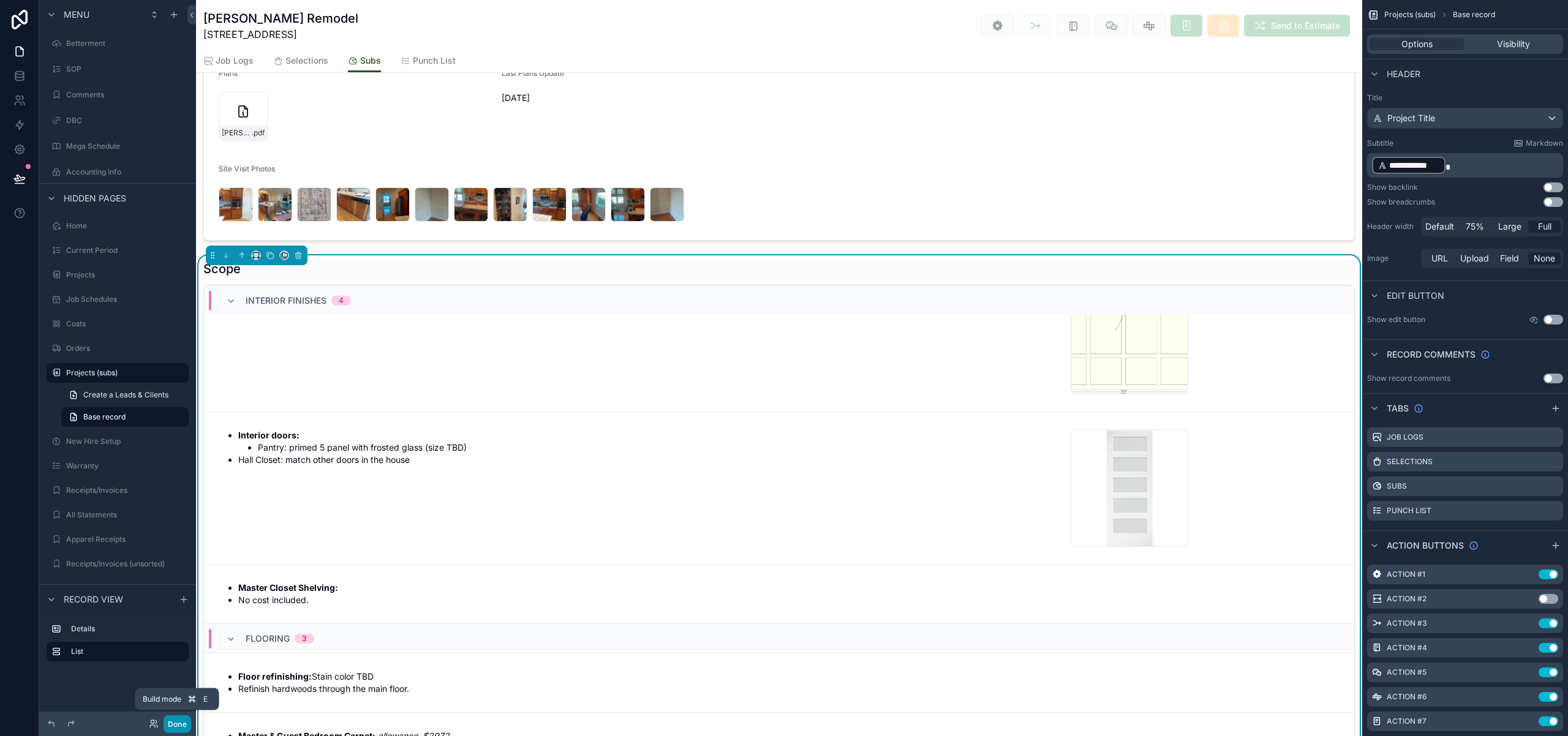
click at [179, 724] on button "Done" at bounding box center [177, 723] width 27 height 18
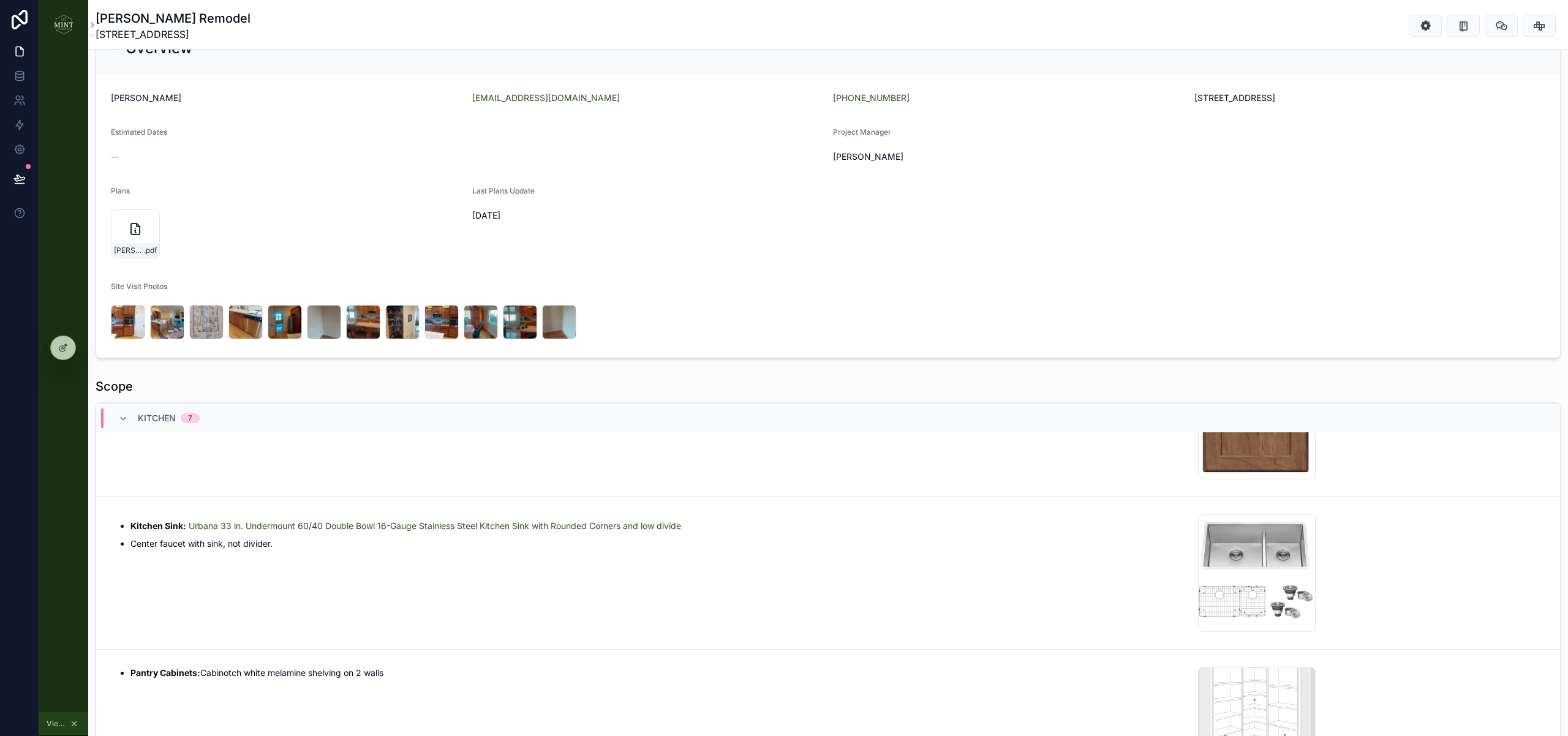
scroll to position [0, 0]
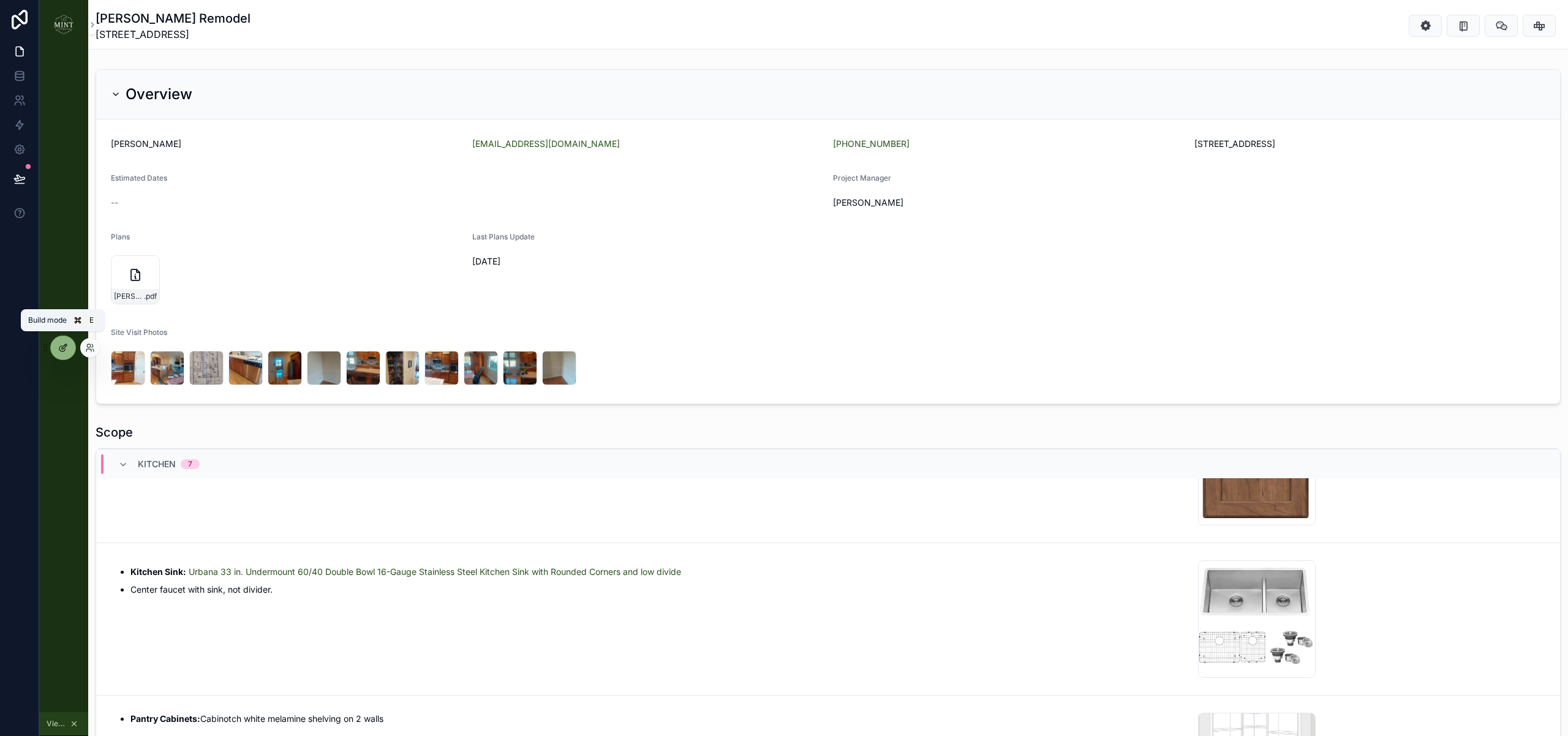
click at [63, 349] on icon at bounding box center [62, 347] width 10 height 10
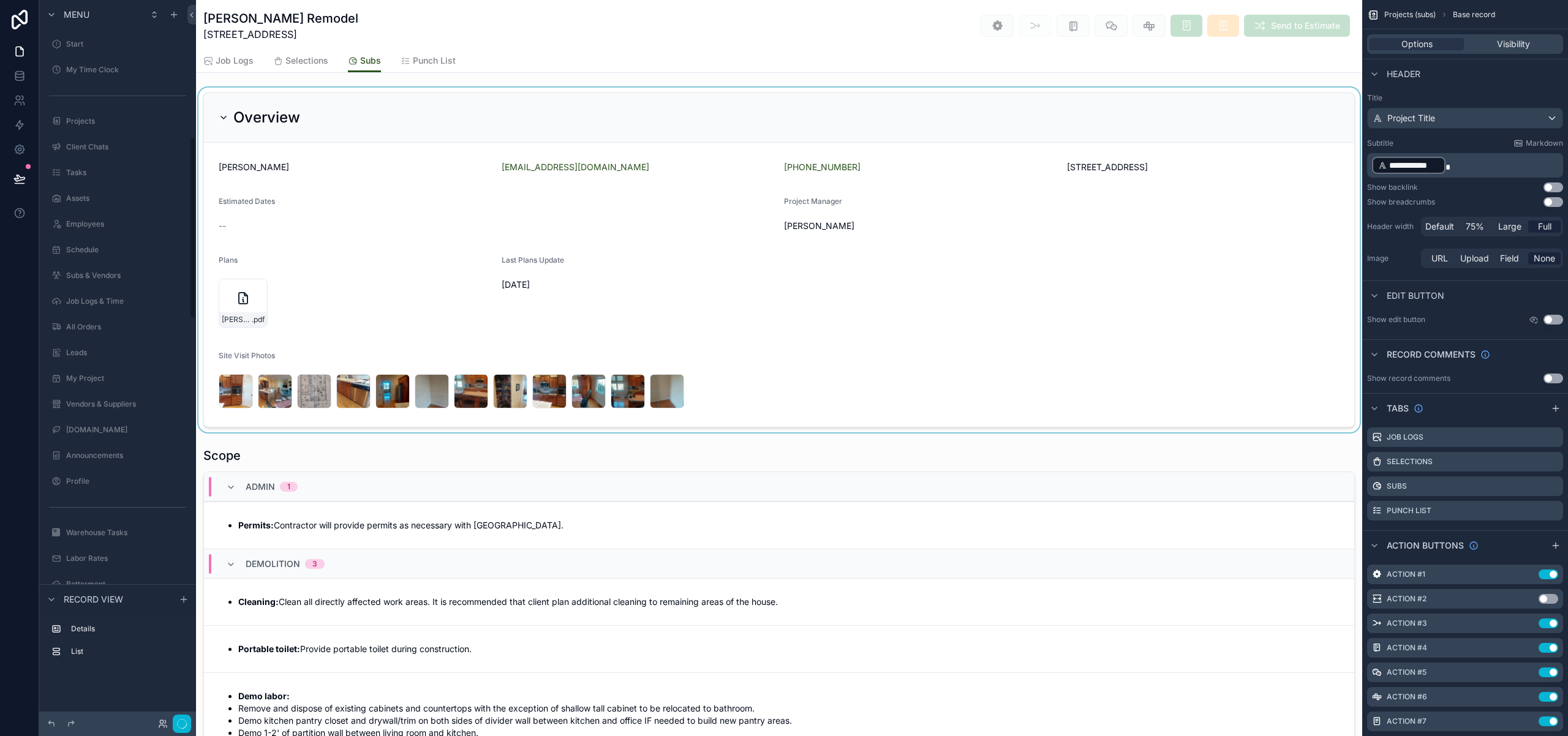
scroll to position [540, 0]
click at [430, 279] on div "scrollable content" at bounding box center [778, 260] width 1166 height 345
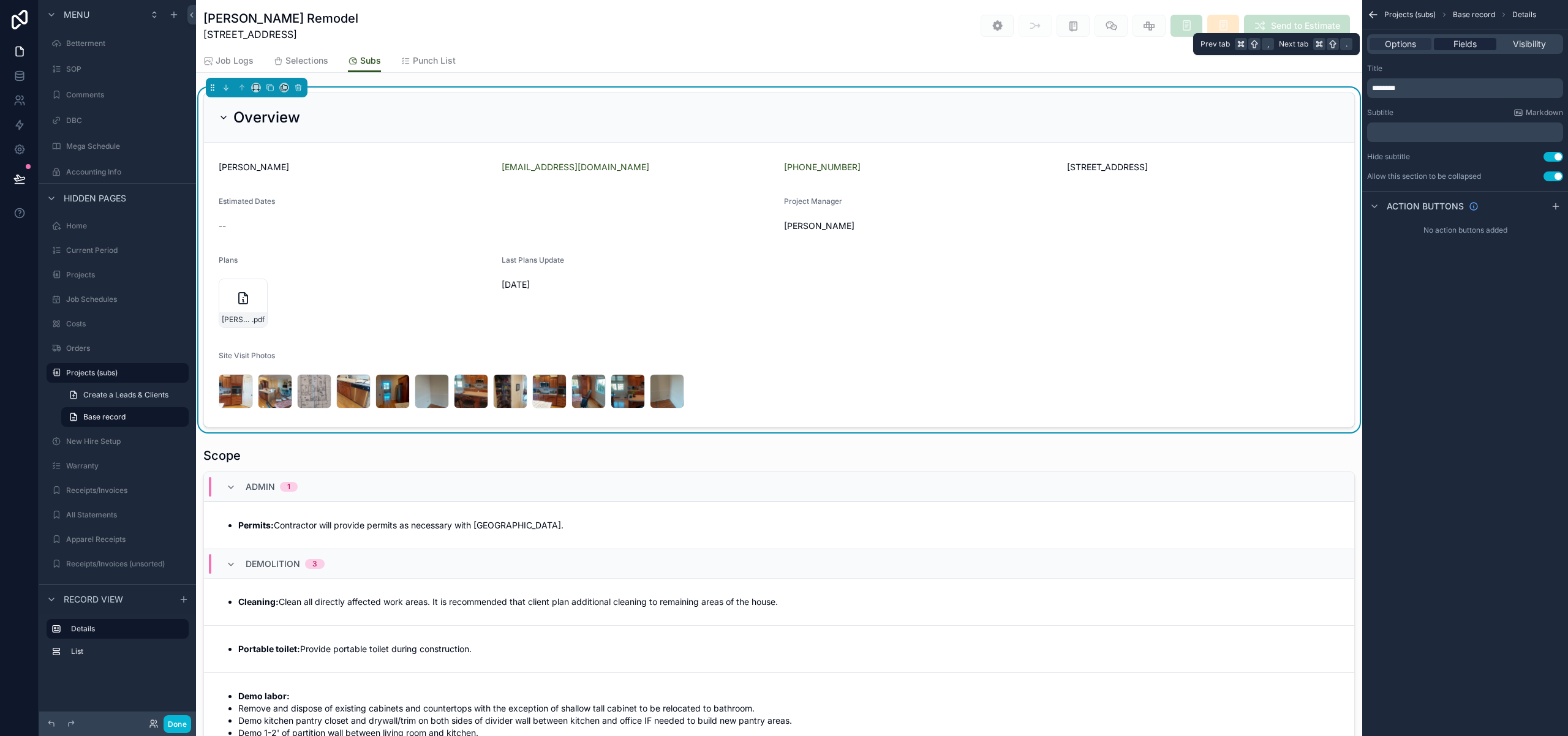
click at [1475, 42] on span "Fields" at bounding box center [1465, 44] width 24 height 12
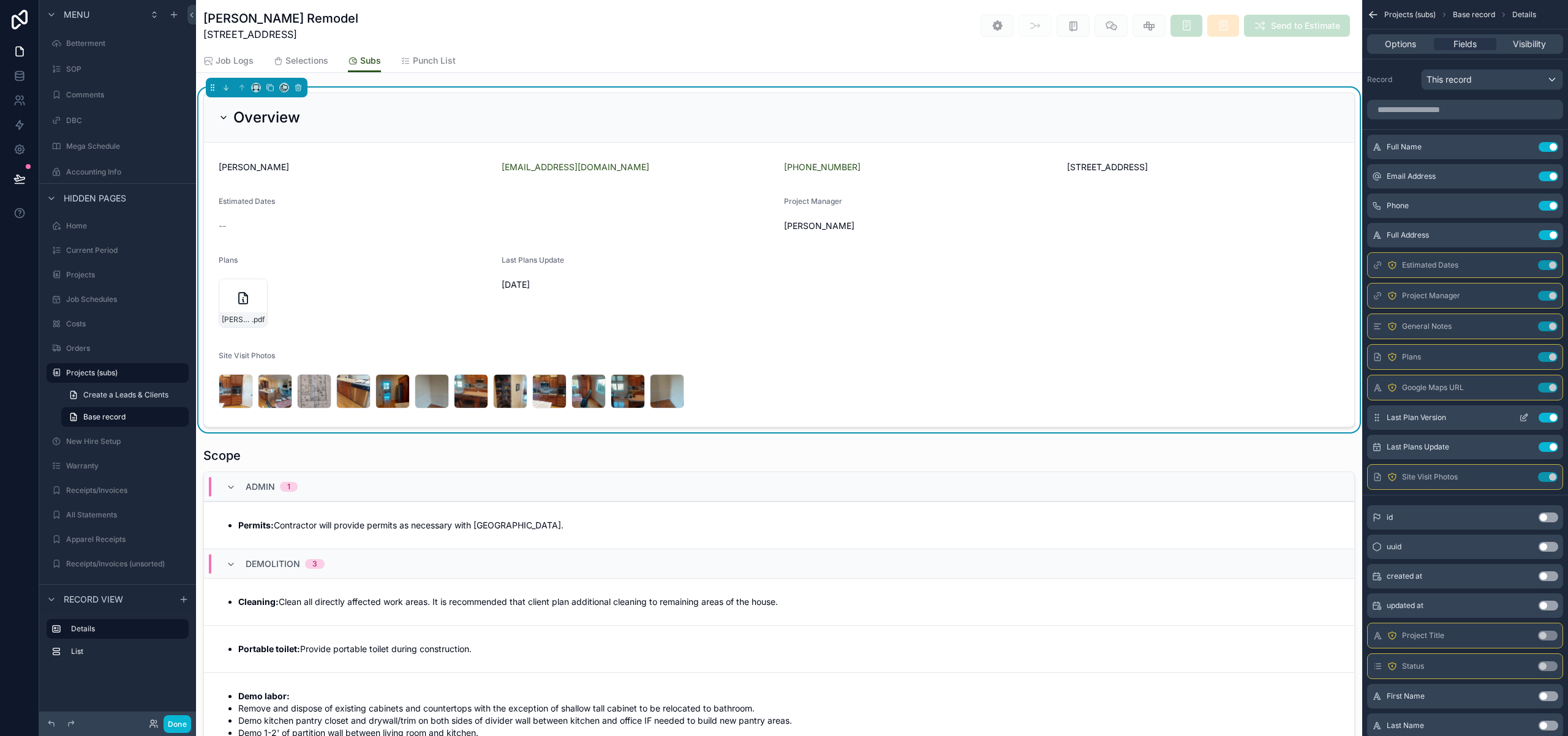
click at [1528, 416] on icon "scrollable content" at bounding box center [1524, 417] width 10 height 10
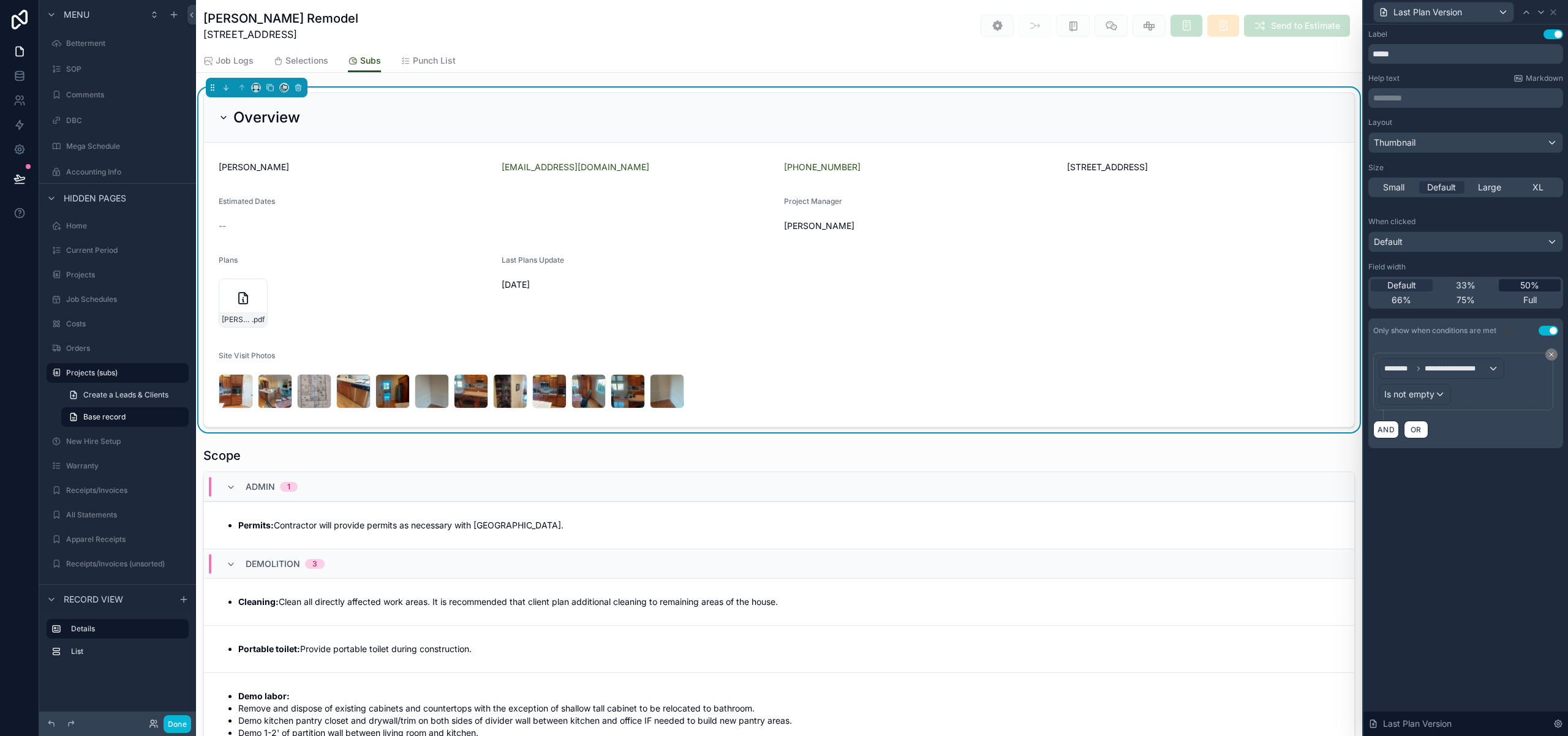
click at [1520, 284] on span "50%" at bounding box center [1529, 285] width 19 height 12
click at [1522, 144] on div "Thumbnail" at bounding box center [1466, 143] width 193 height 20
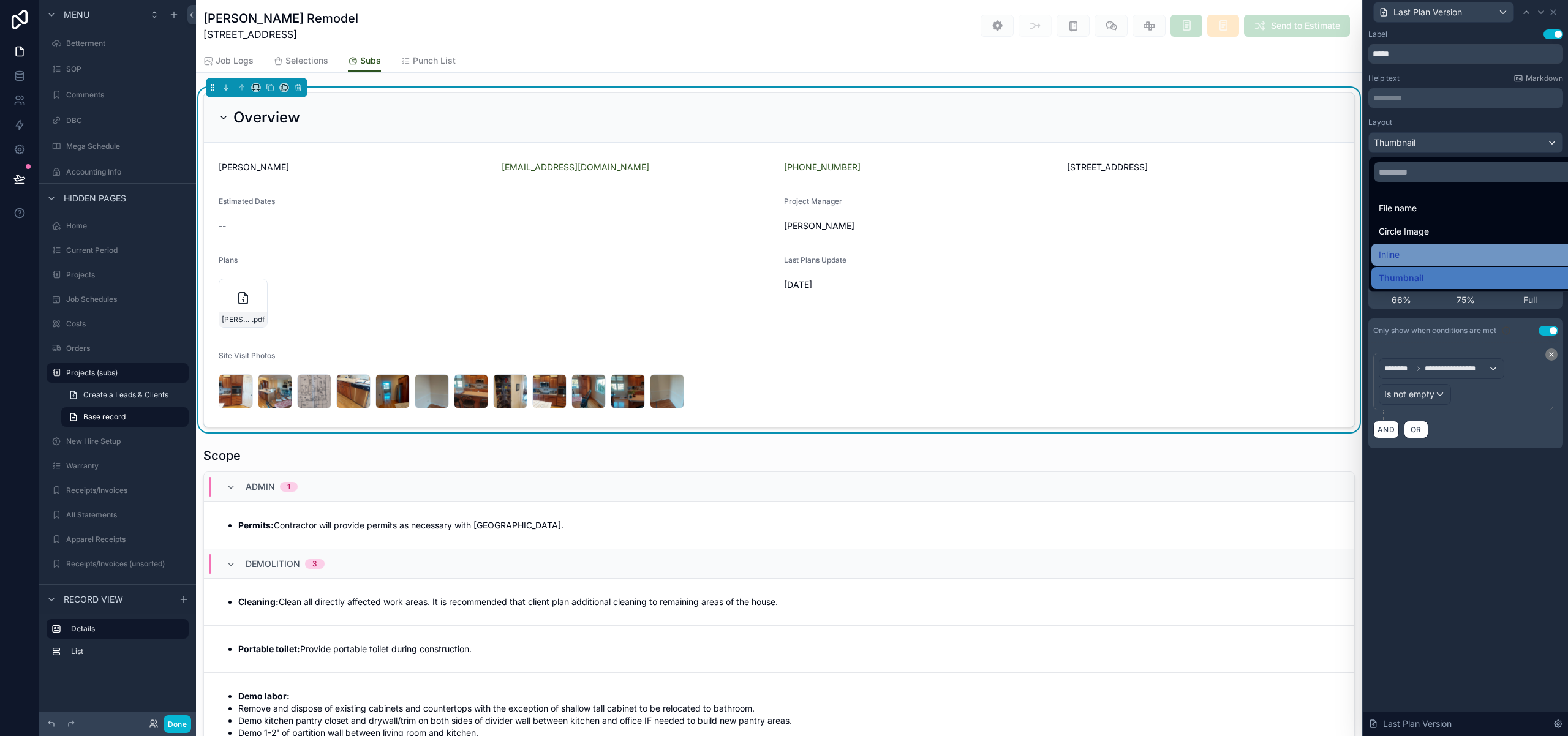
click at [1457, 252] on div "Inline" at bounding box center [1479, 254] width 202 height 14
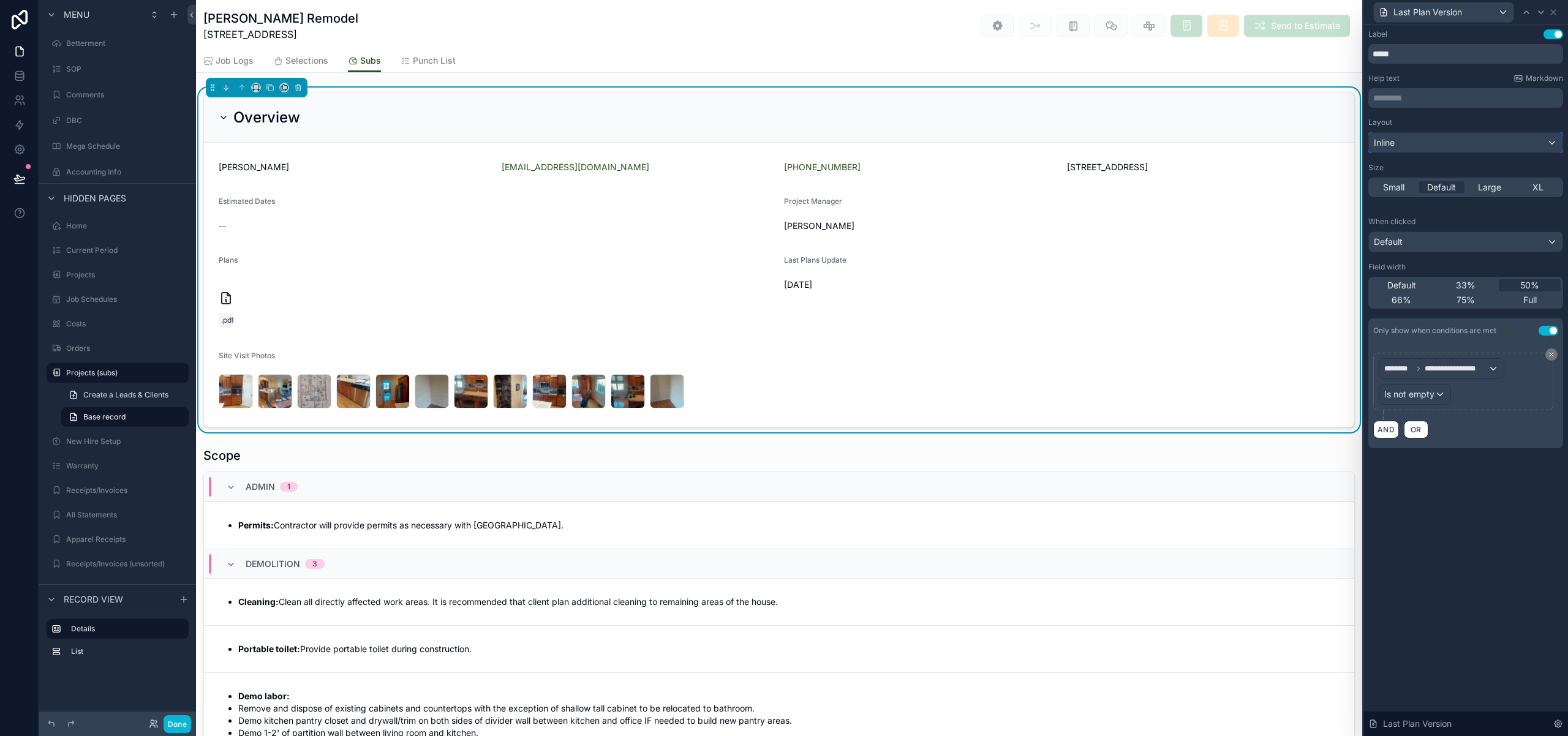
click at [1523, 142] on div "Inline" at bounding box center [1466, 143] width 193 height 20
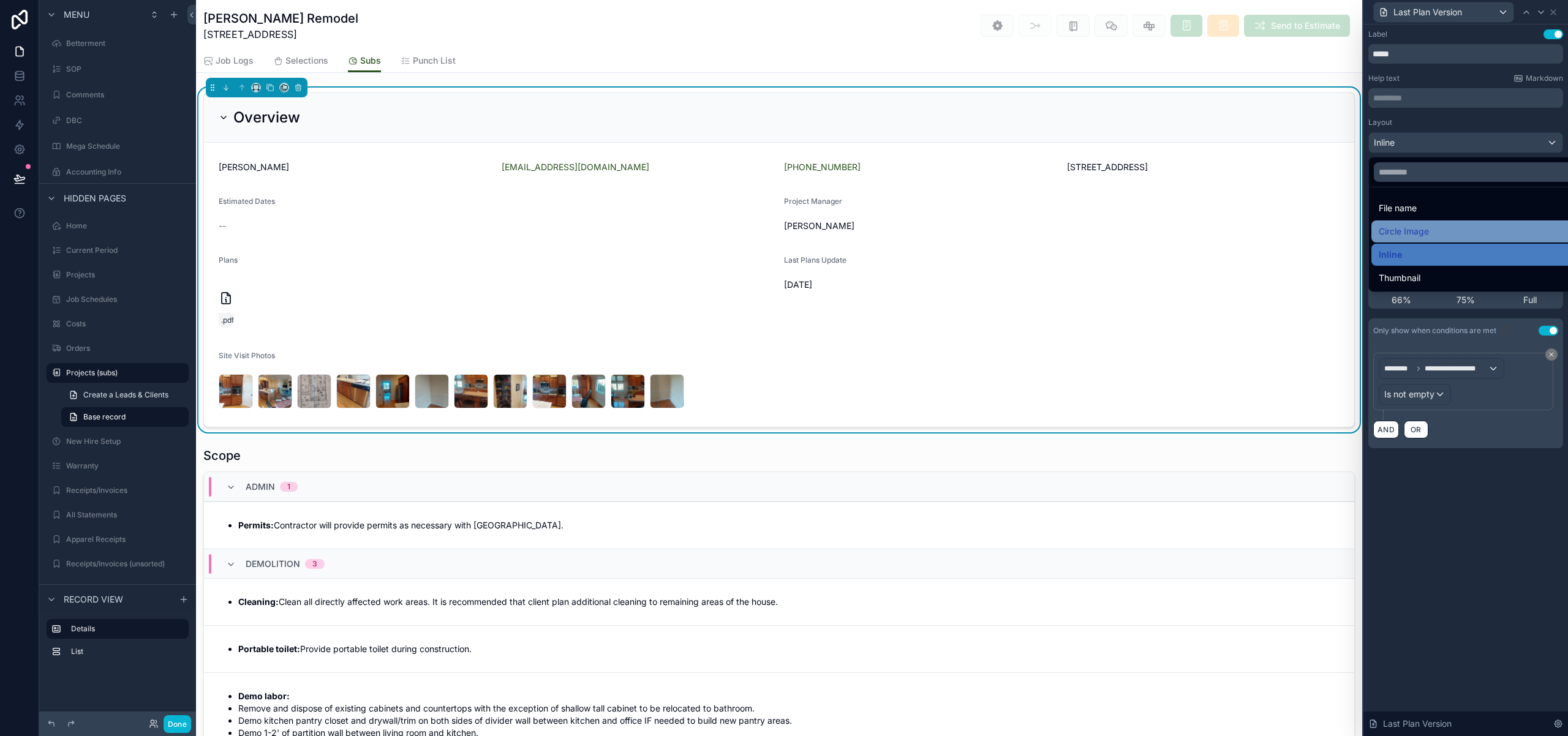
click at [1420, 234] on span "Circle Image" at bounding box center [1404, 231] width 50 height 14
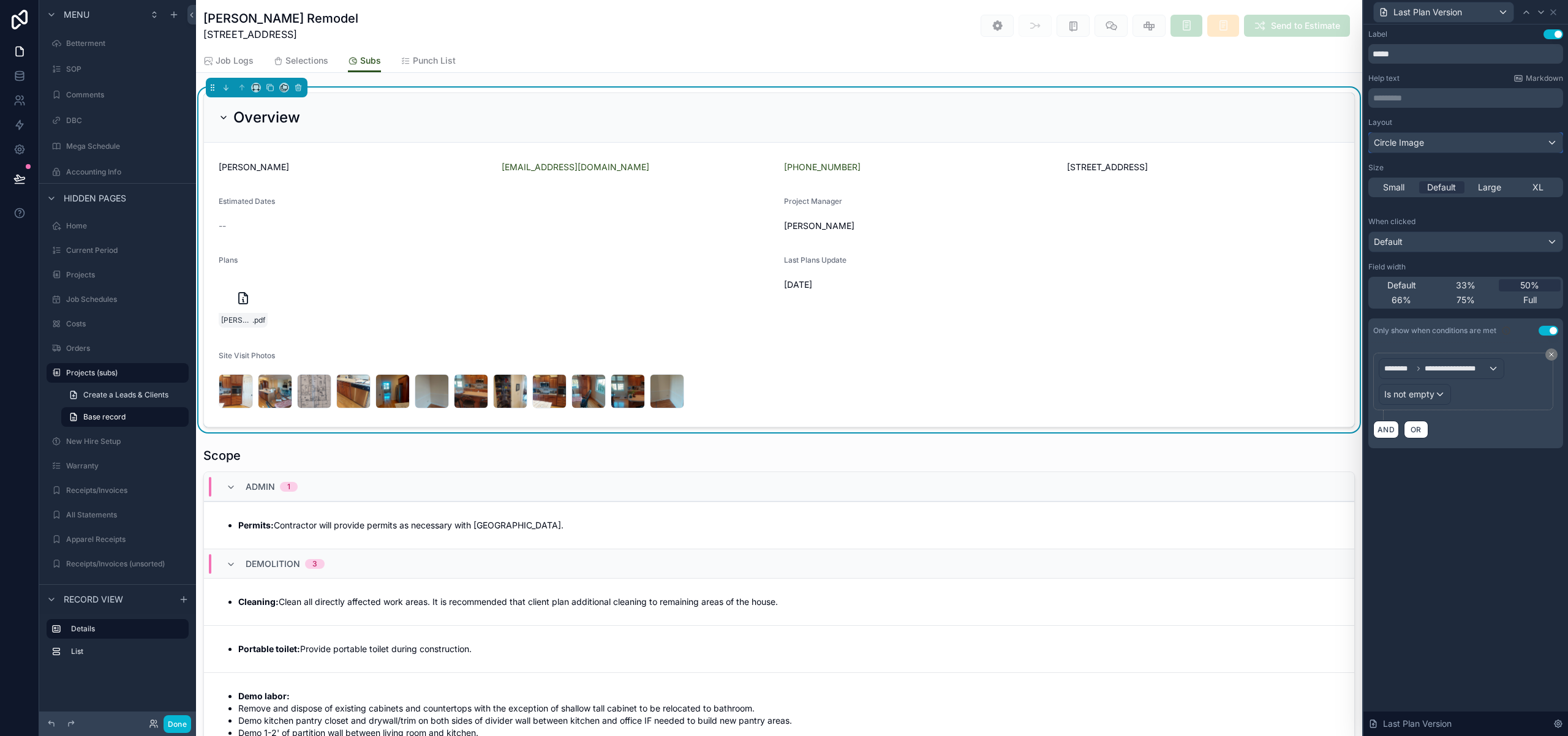
click at [1503, 149] on div "Circle Image" at bounding box center [1466, 143] width 193 height 20
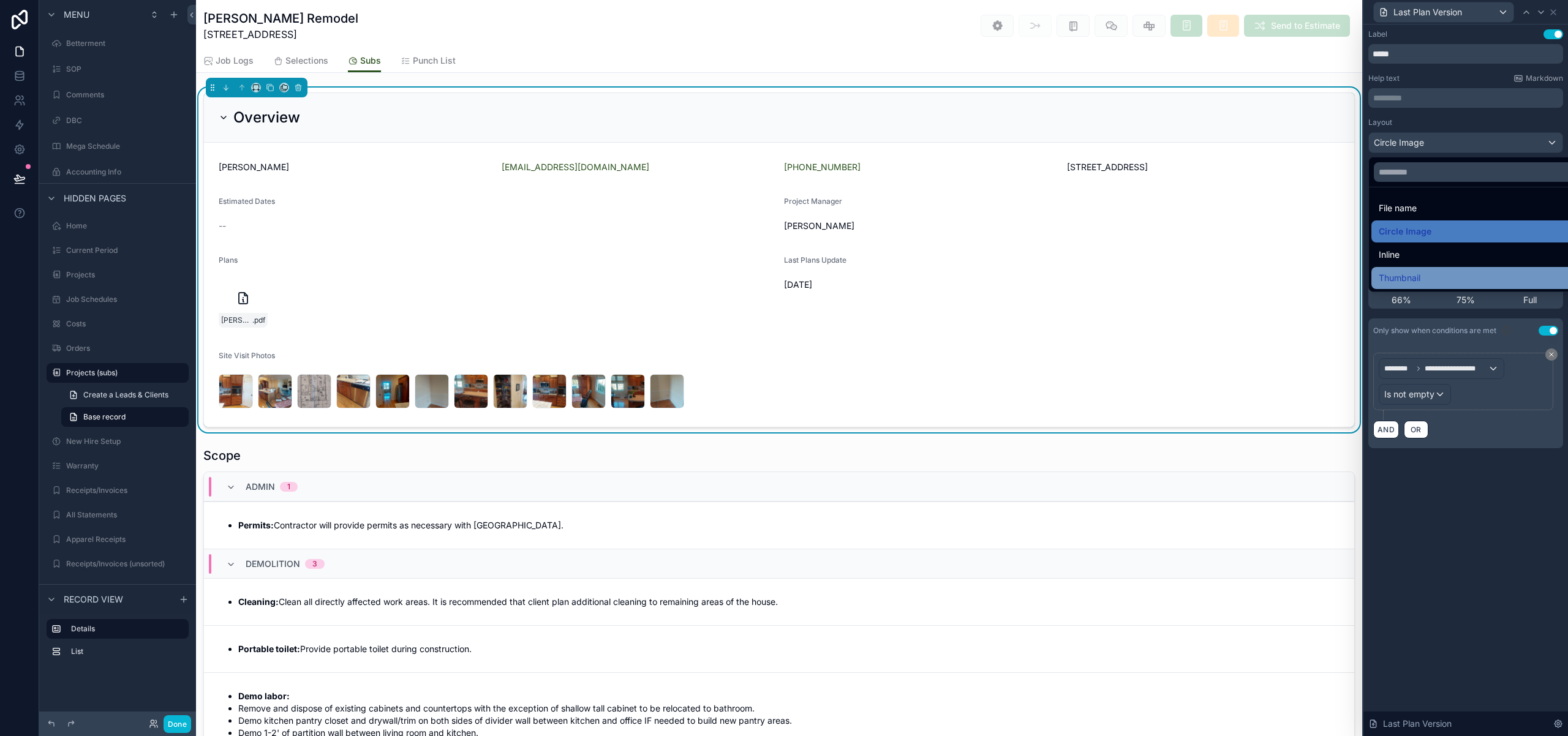
click at [1461, 277] on div "Thumbnail" at bounding box center [1479, 277] width 202 height 14
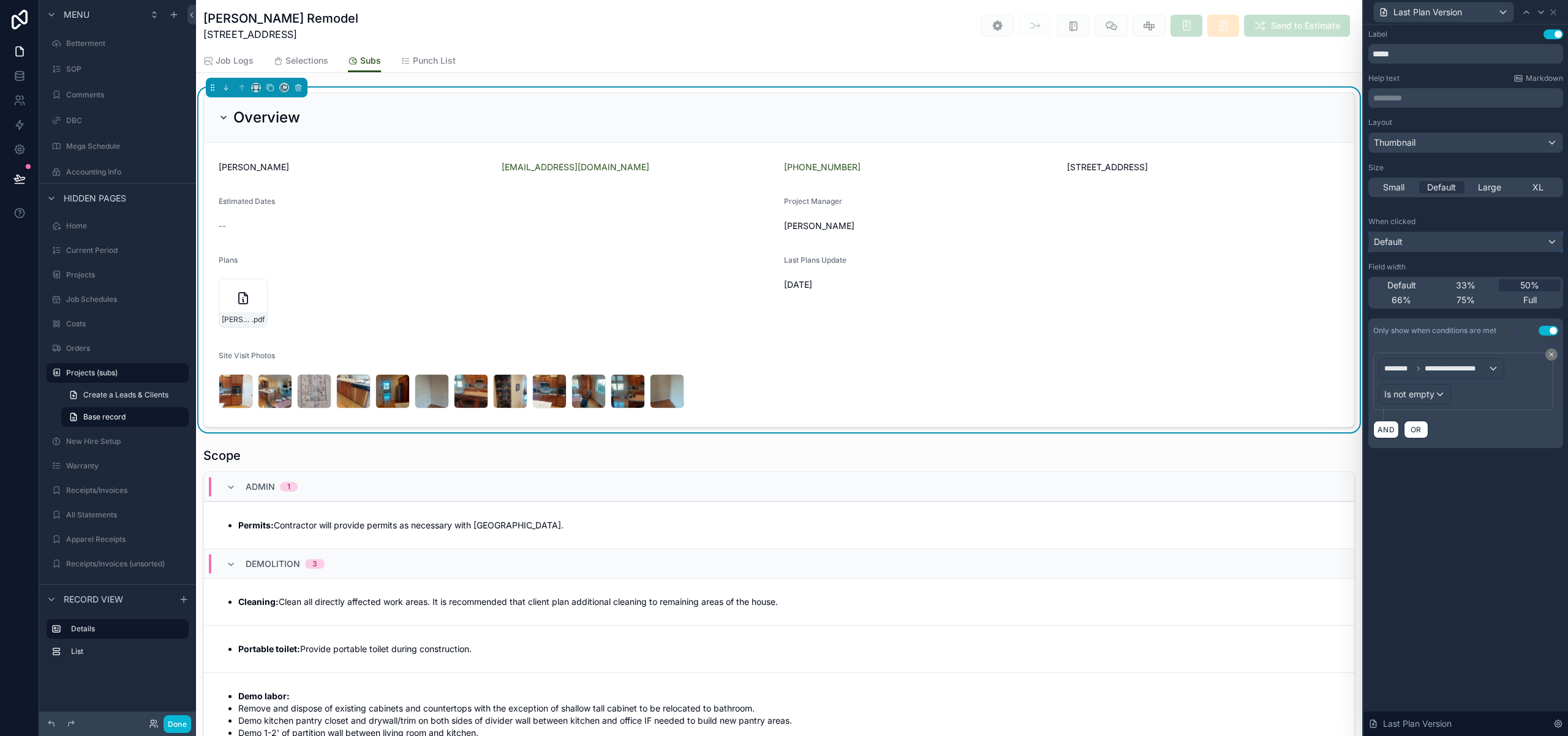
click at [1554, 242] on div "Default" at bounding box center [1466, 242] width 193 height 20
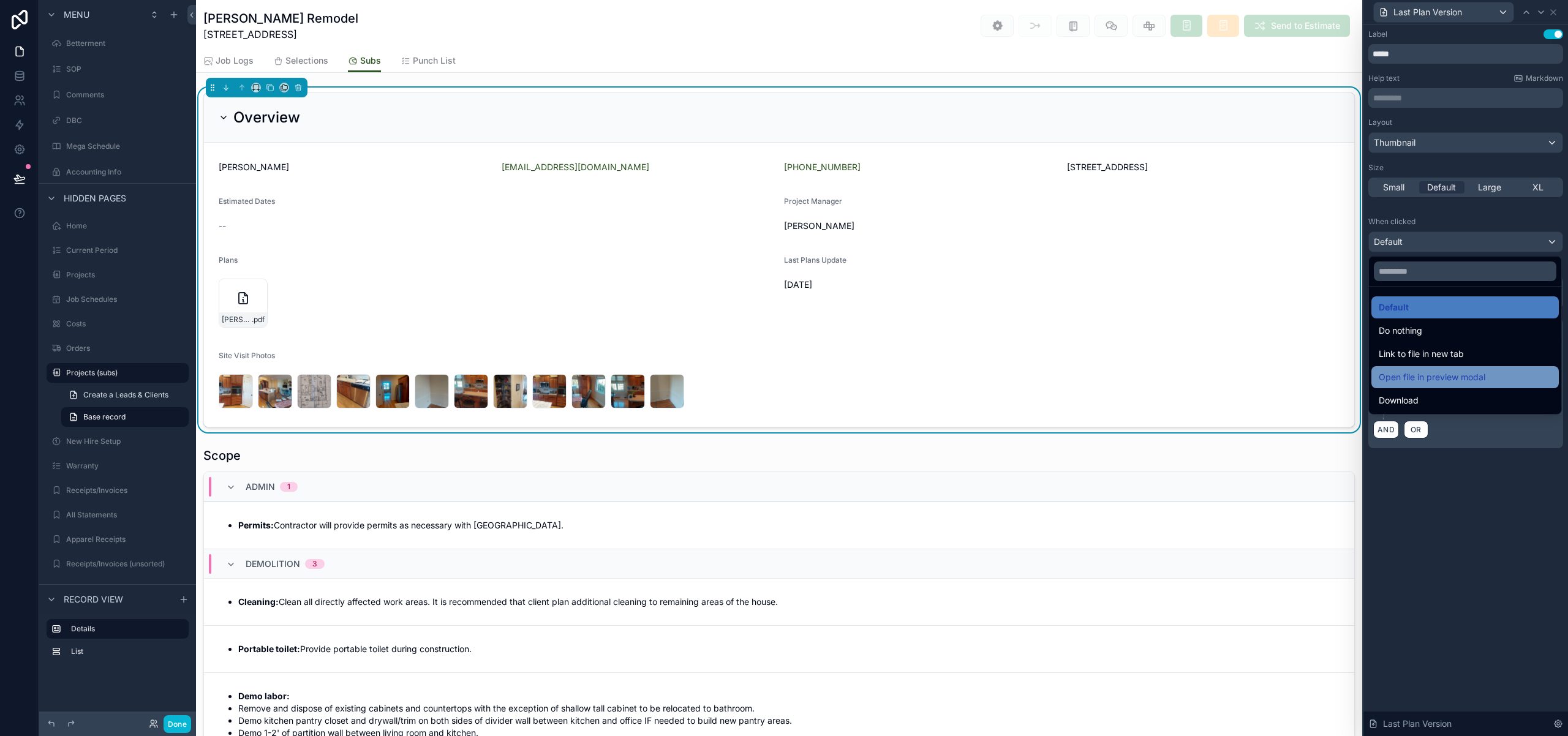
click at [1451, 377] on span "Open file in preview modal" at bounding box center [1432, 377] width 107 height 14
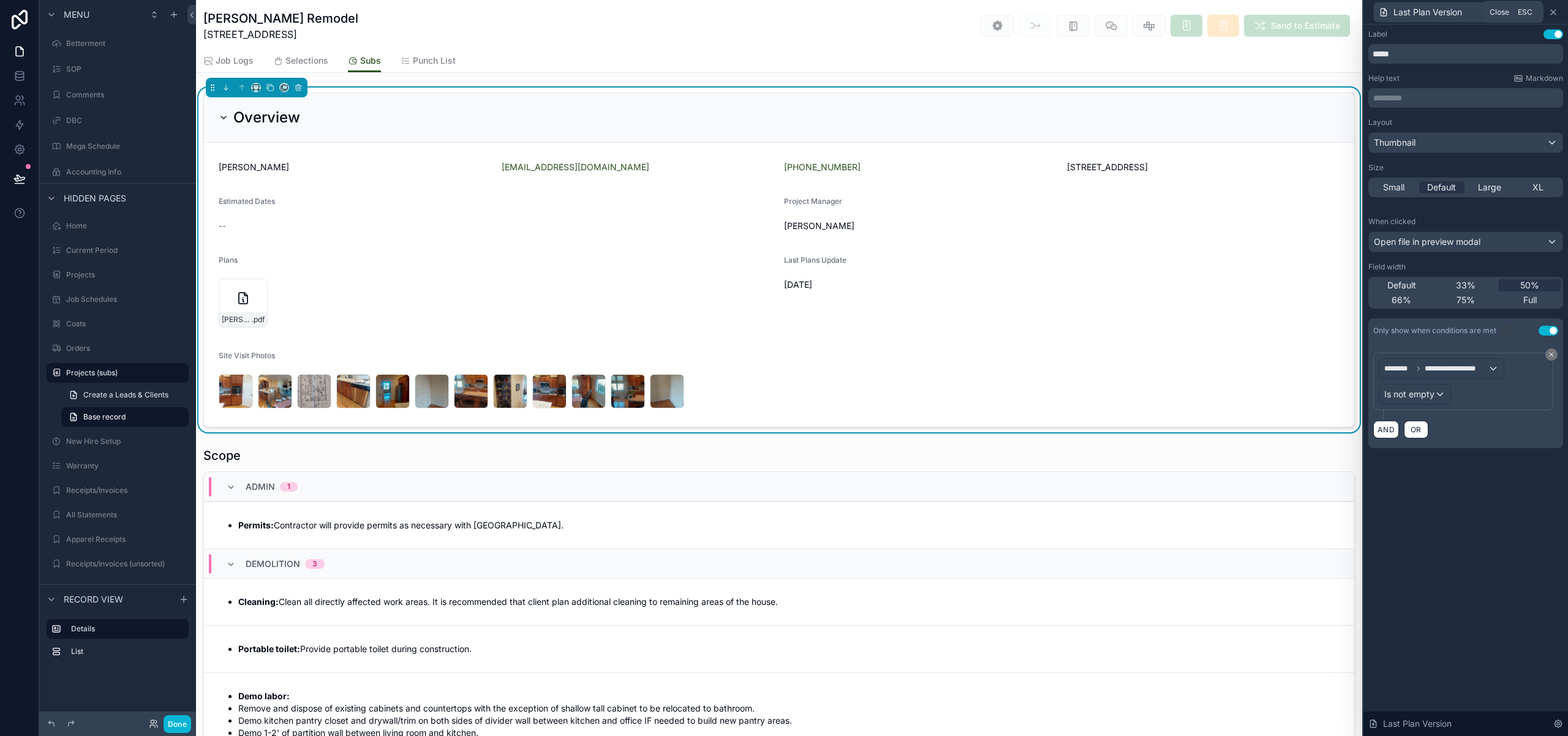
click at [1554, 14] on icon at bounding box center [1553, 12] width 10 height 10
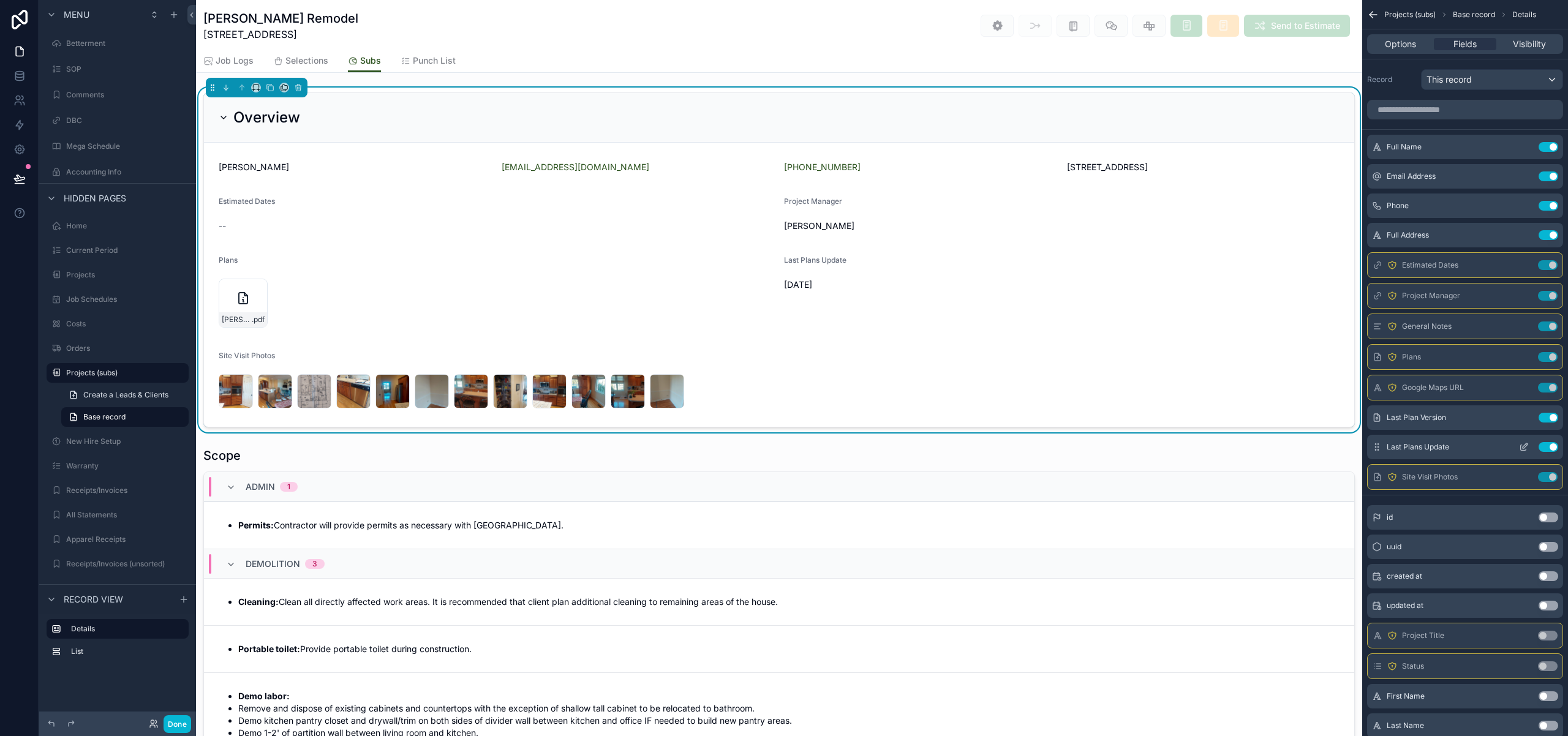
click at [1521, 446] on icon "scrollable content" at bounding box center [1523, 448] width 5 height 5
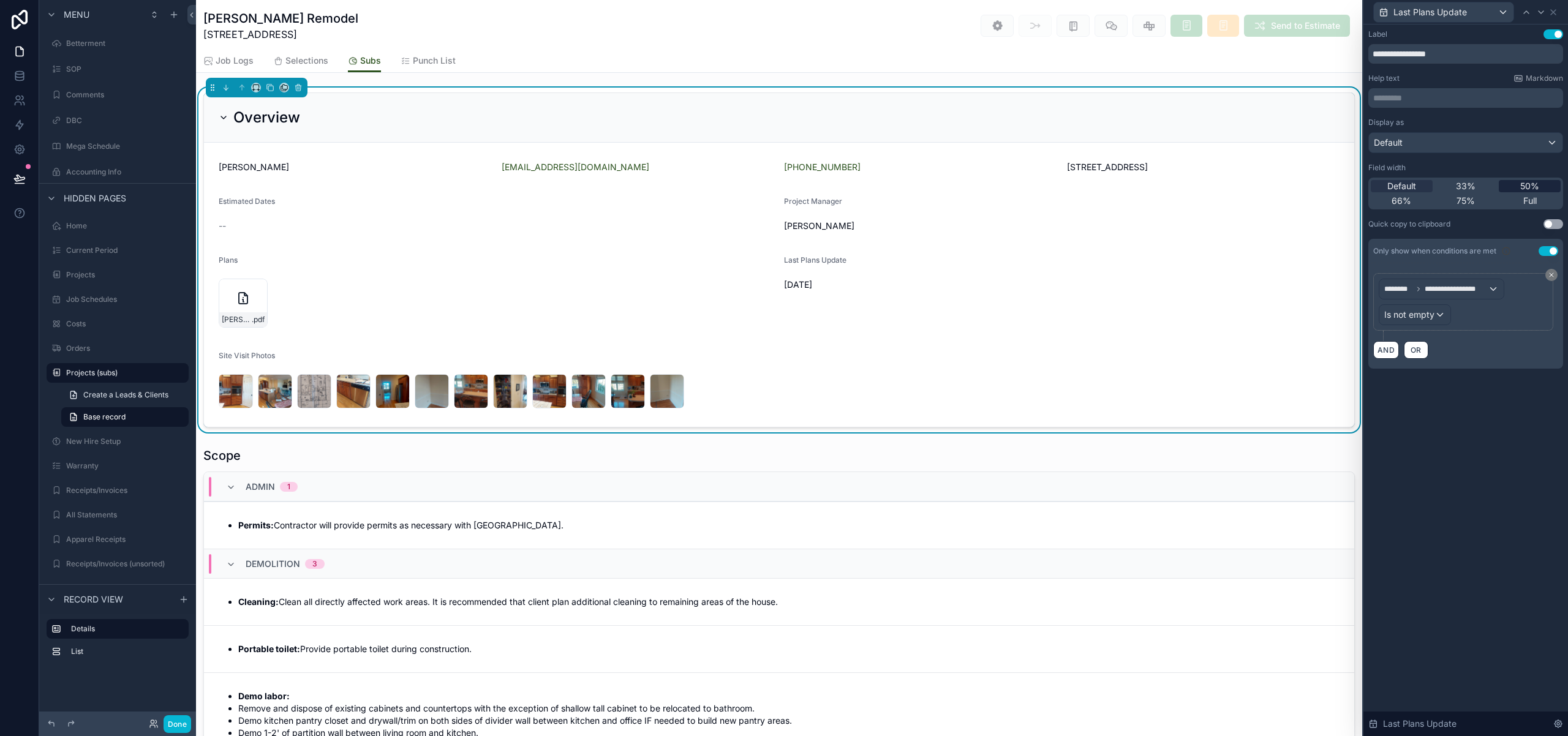
click at [1525, 185] on span "50%" at bounding box center [1529, 186] width 19 height 12
click at [177, 727] on button "Done" at bounding box center [177, 723] width 27 height 18
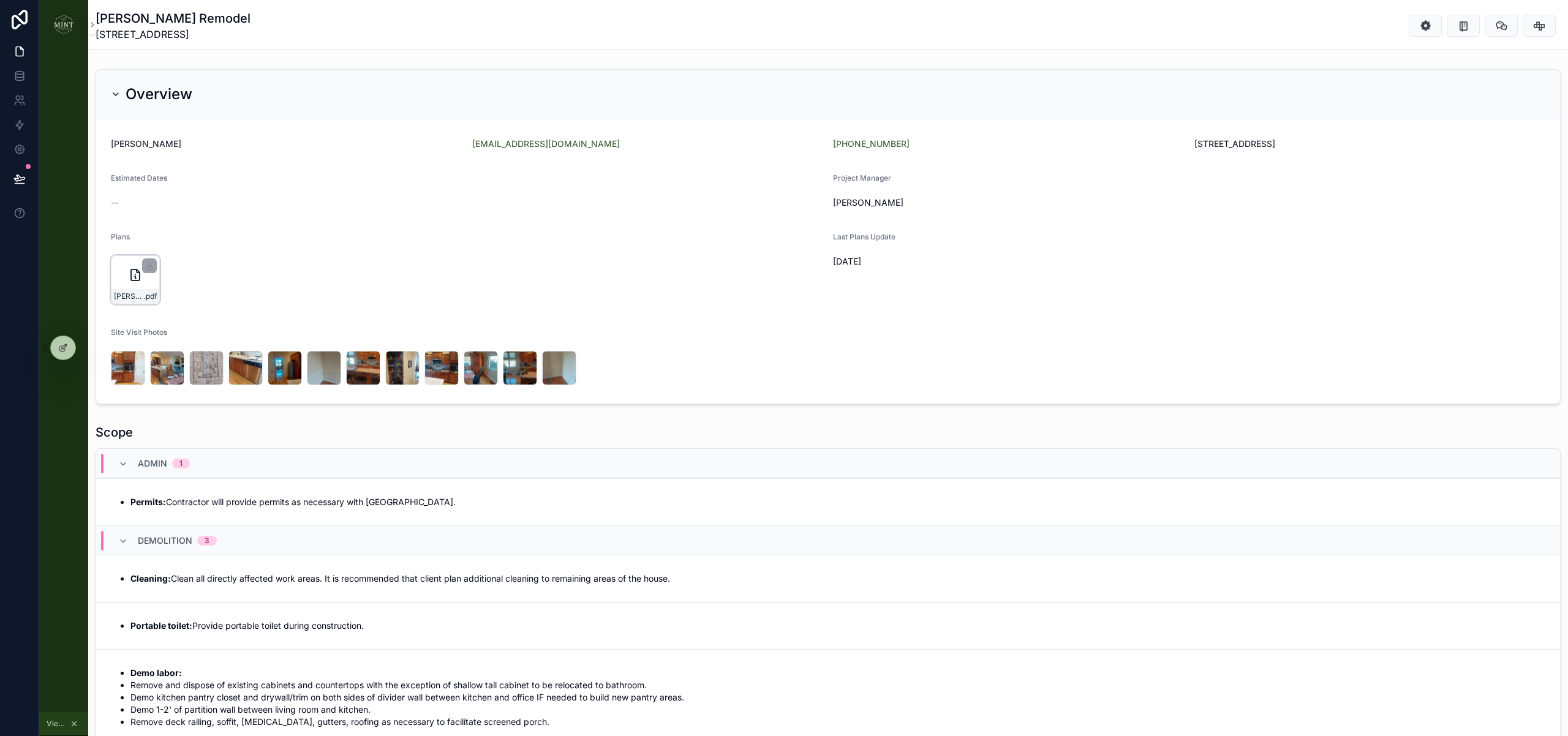
click at [134, 285] on div "Kenney-4-no-scope .pdf" at bounding box center [136, 279] width 49 height 49
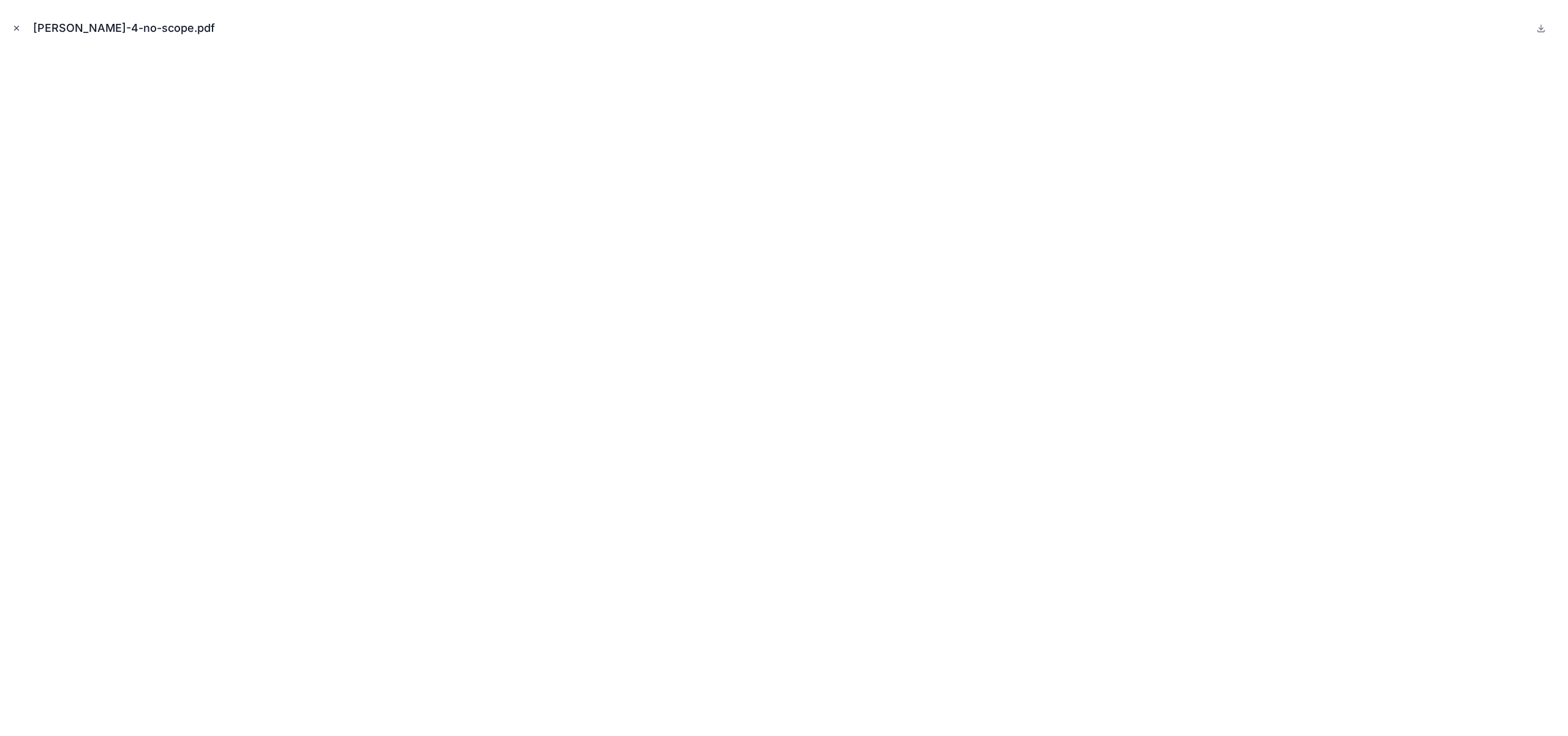
click at [21, 32] on button "Close modal" at bounding box center [17, 28] width 14 height 14
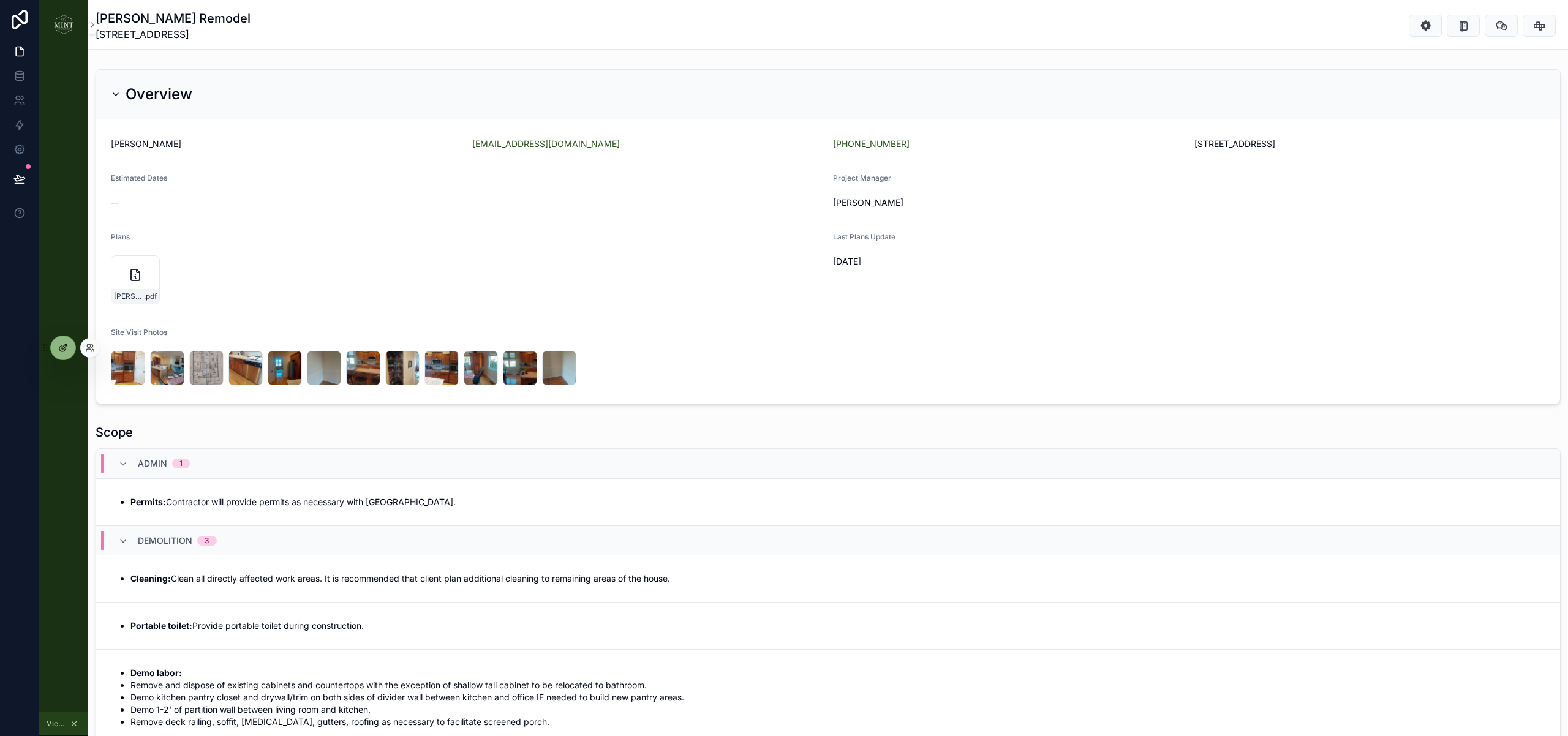
click at [53, 351] on div at bounding box center [63, 348] width 24 height 24
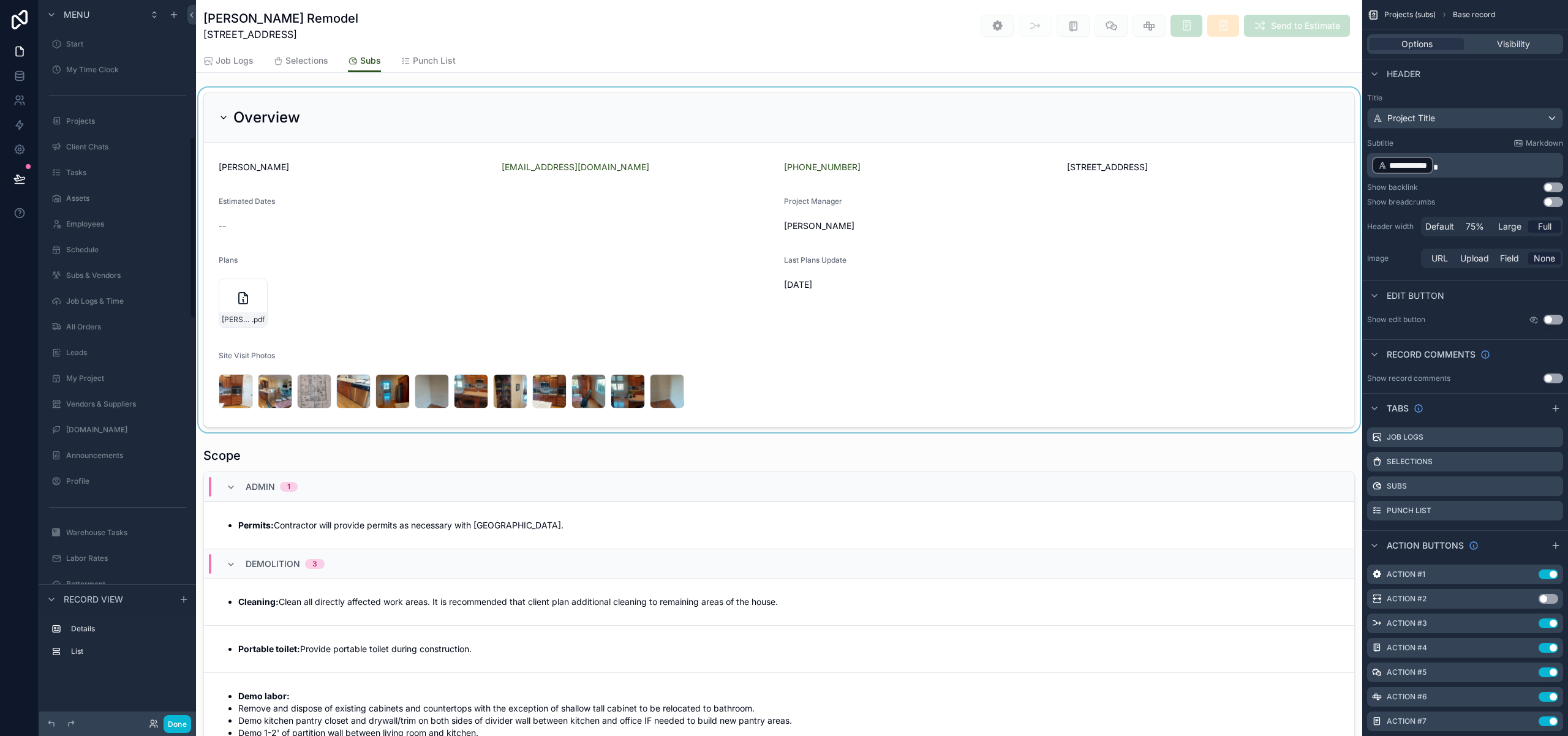
click at [1101, 322] on div "scrollable content" at bounding box center [778, 260] width 1166 height 345
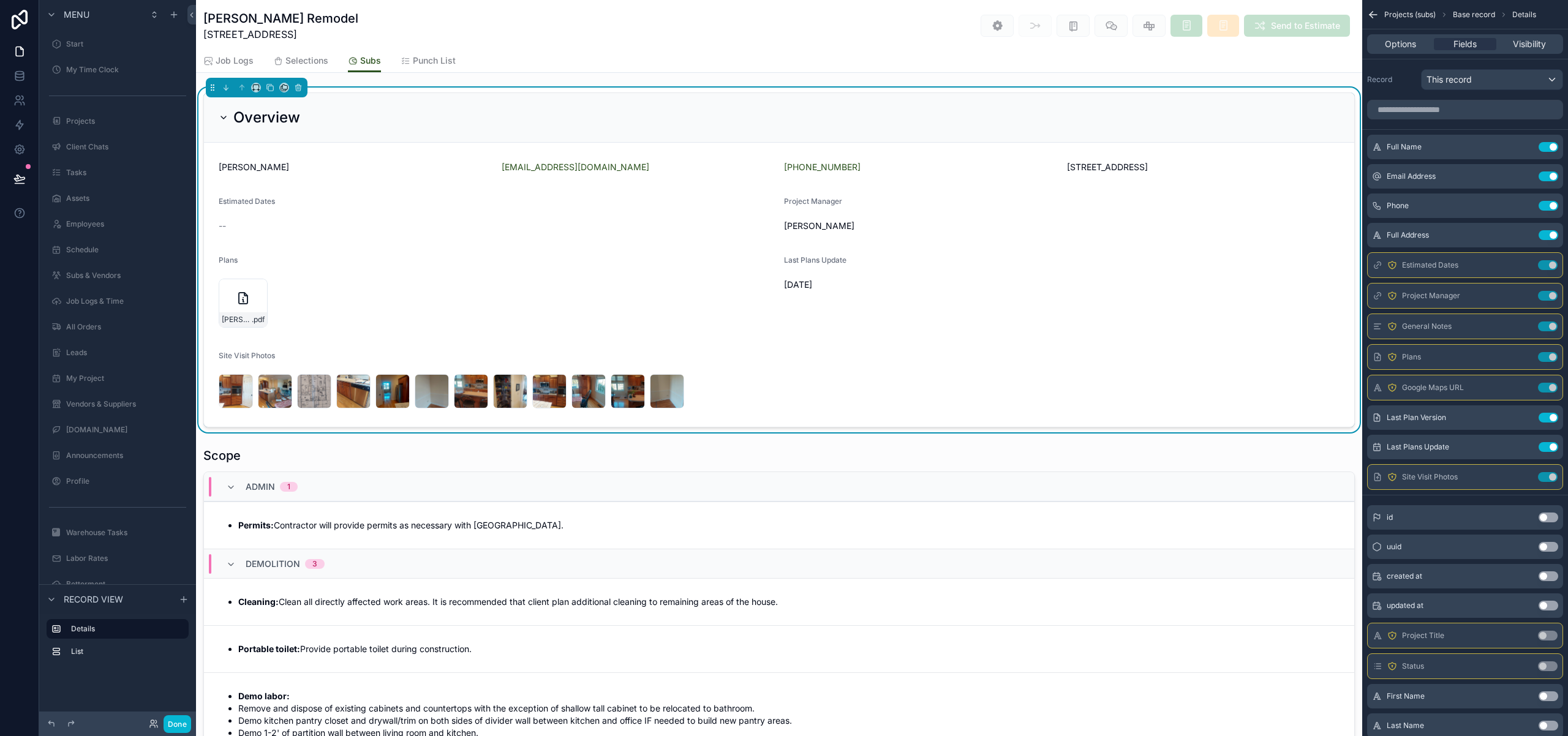
scroll to position [540, 0]
click at [21, 78] on icon at bounding box center [20, 76] width 12 height 12
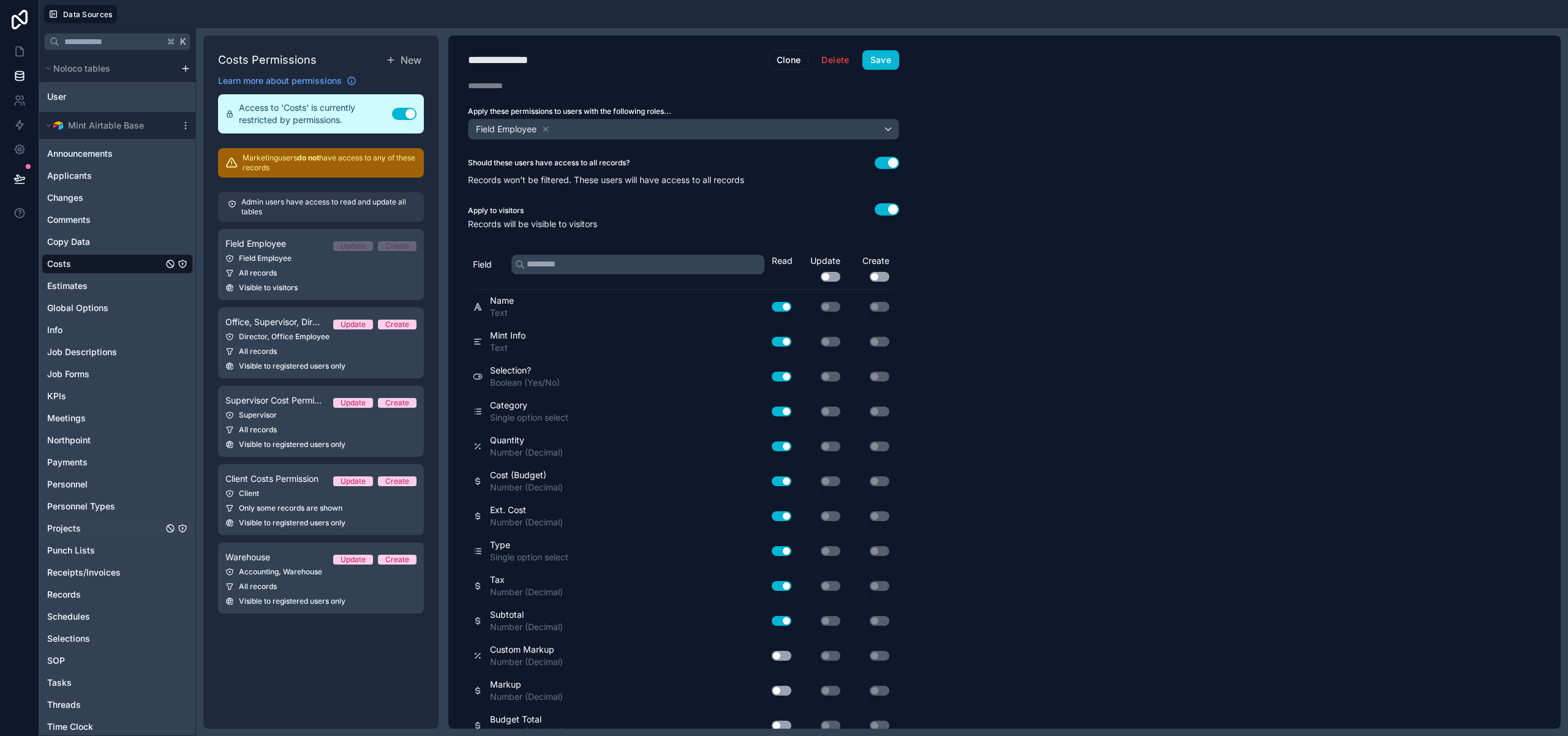
click at [180, 528] on icon "Projects" at bounding box center [182, 528] width 10 height 10
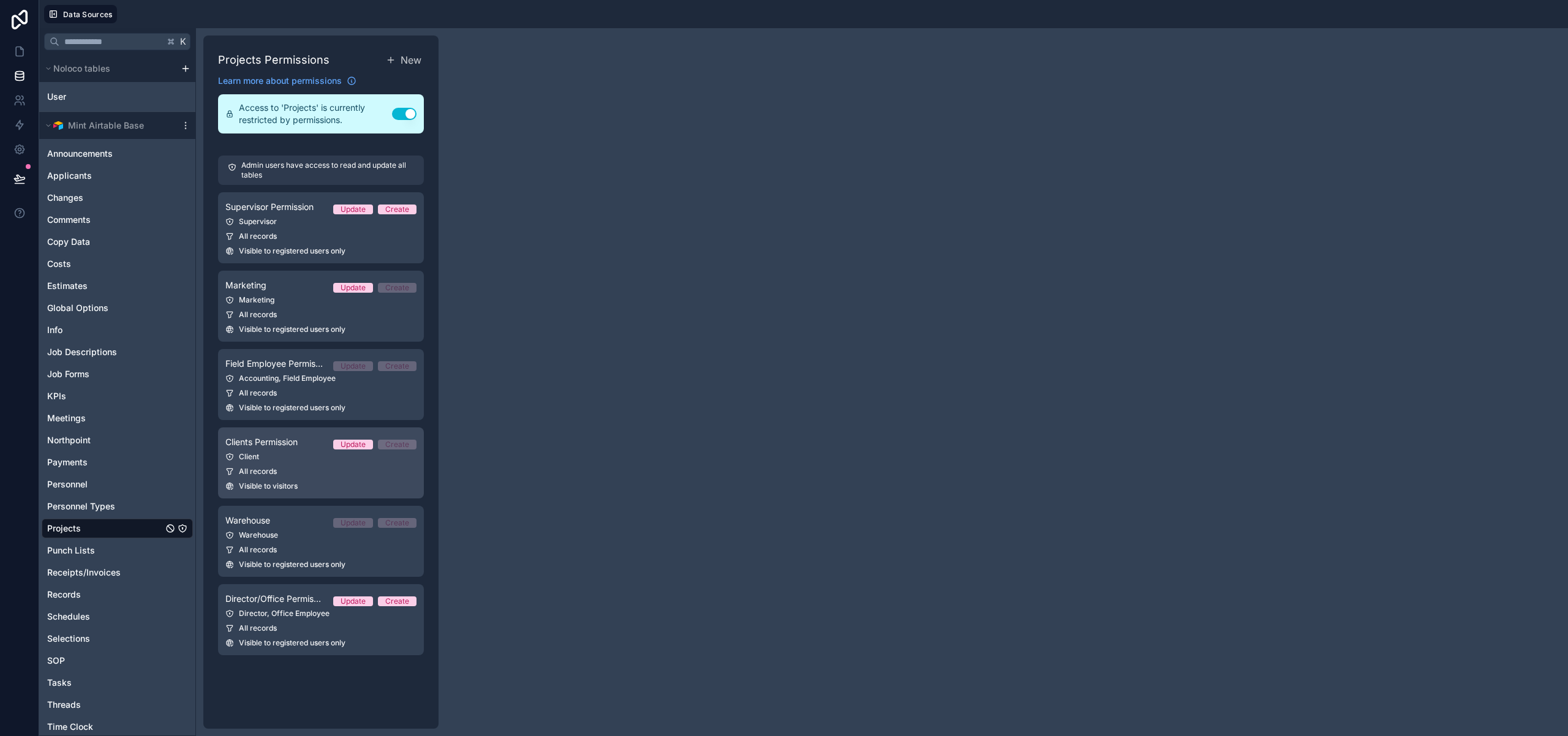
click at [367, 480] on link "Clients Permission Update Create Client All records Visible to visitors" at bounding box center [321, 462] width 206 height 71
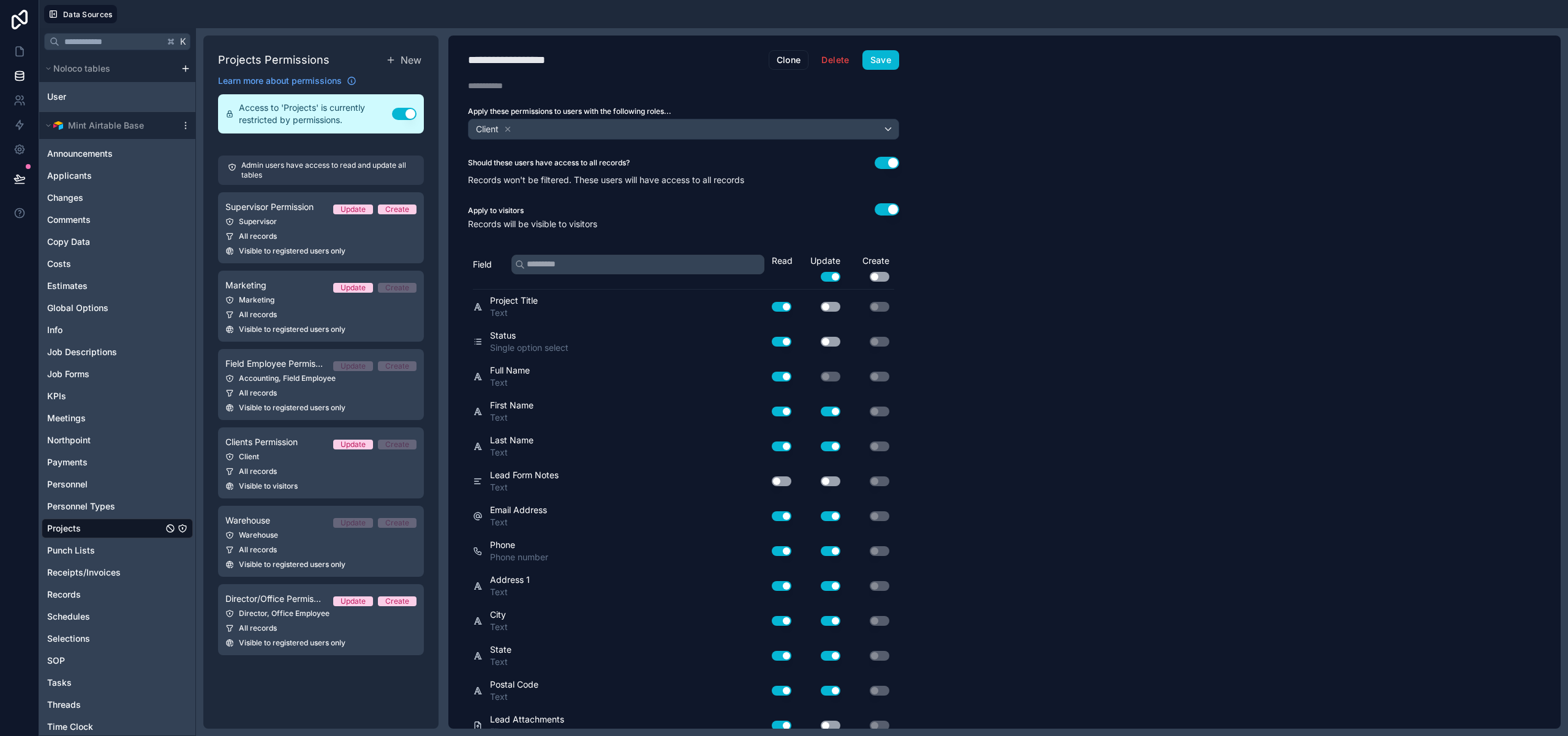
click at [503, 60] on div "**********" at bounding box center [520, 60] width 106 height 18
type div "**********"
click at [633, 265] on input "text" at bounding box center [638, 265] width 253 height 20
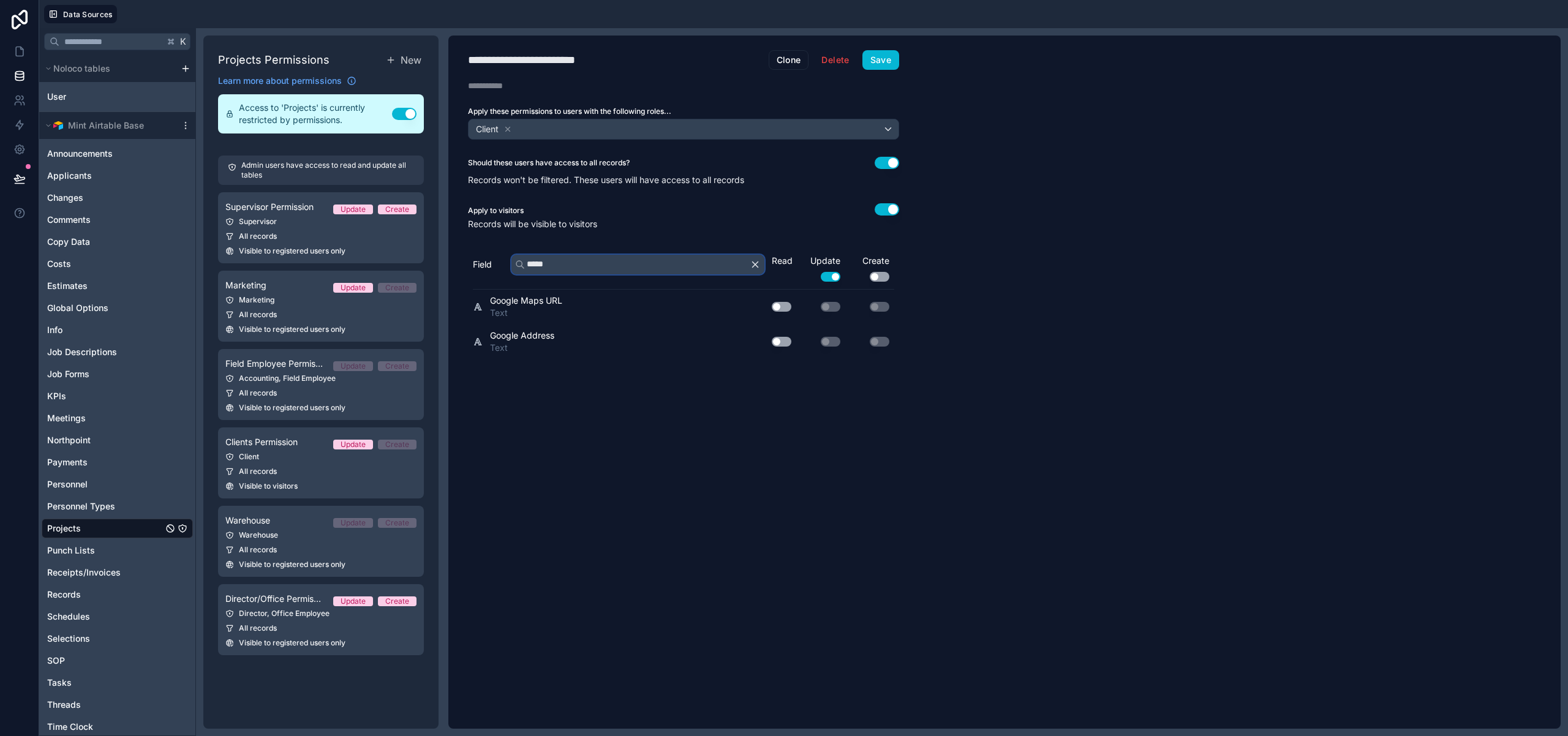
type input "*****"
click at [778, 341] on button "Use setting" at bounding box center [781, 341] width 20 height 10
click at [784, 308] on button "Use setting" at bounding box center [781, 307] width 20 height 10
click at [889, 61] on button "Save" at bounding box center [880, 60] width 37 height 20
click at [20, 55] on icon at bounding box center [20, 52] width 8 height 9
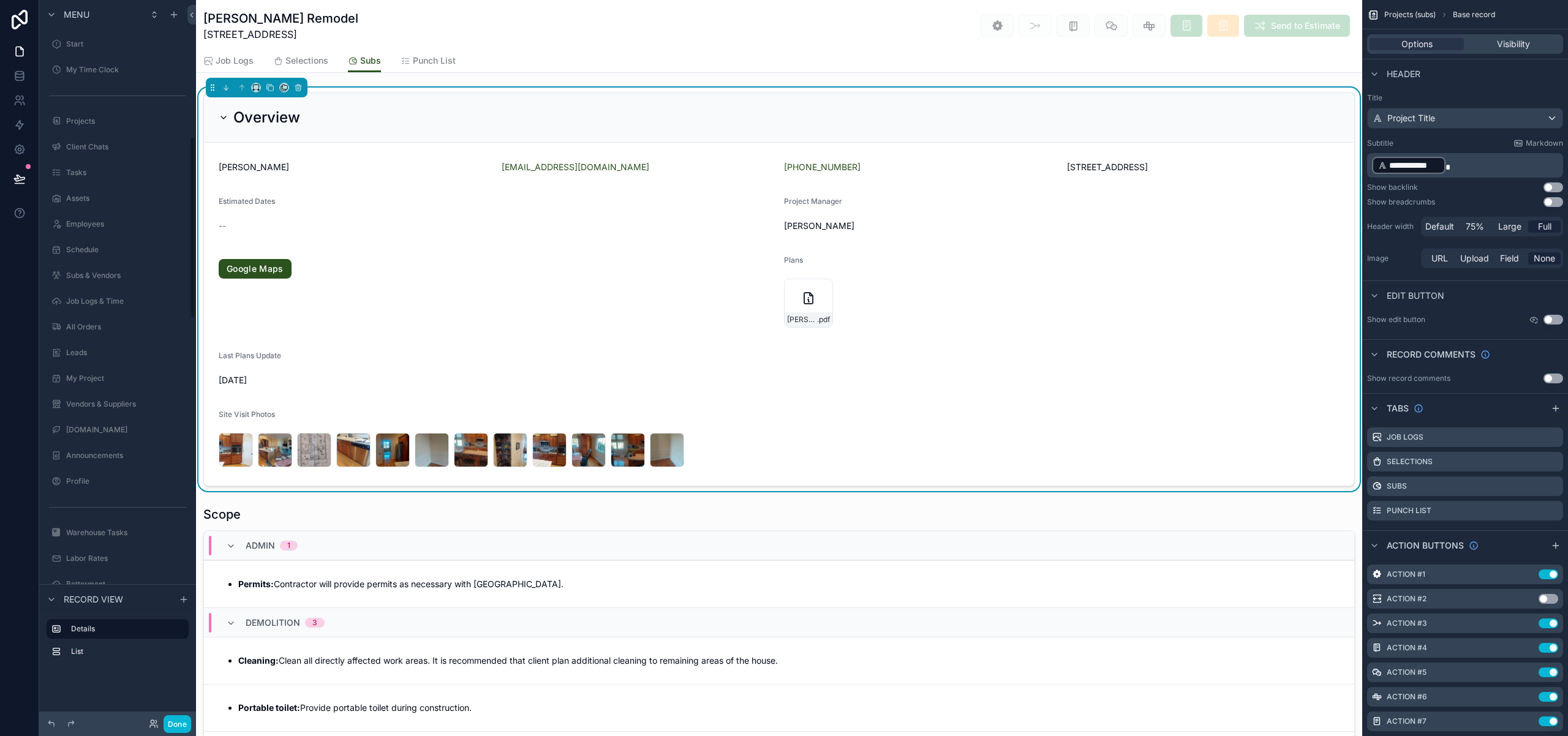
scroll to position [540, 0]
click at [1248, 307] on div "Kenney-4-no-scope .pdf" at bounding box center [1061, 303] width 555 height 49
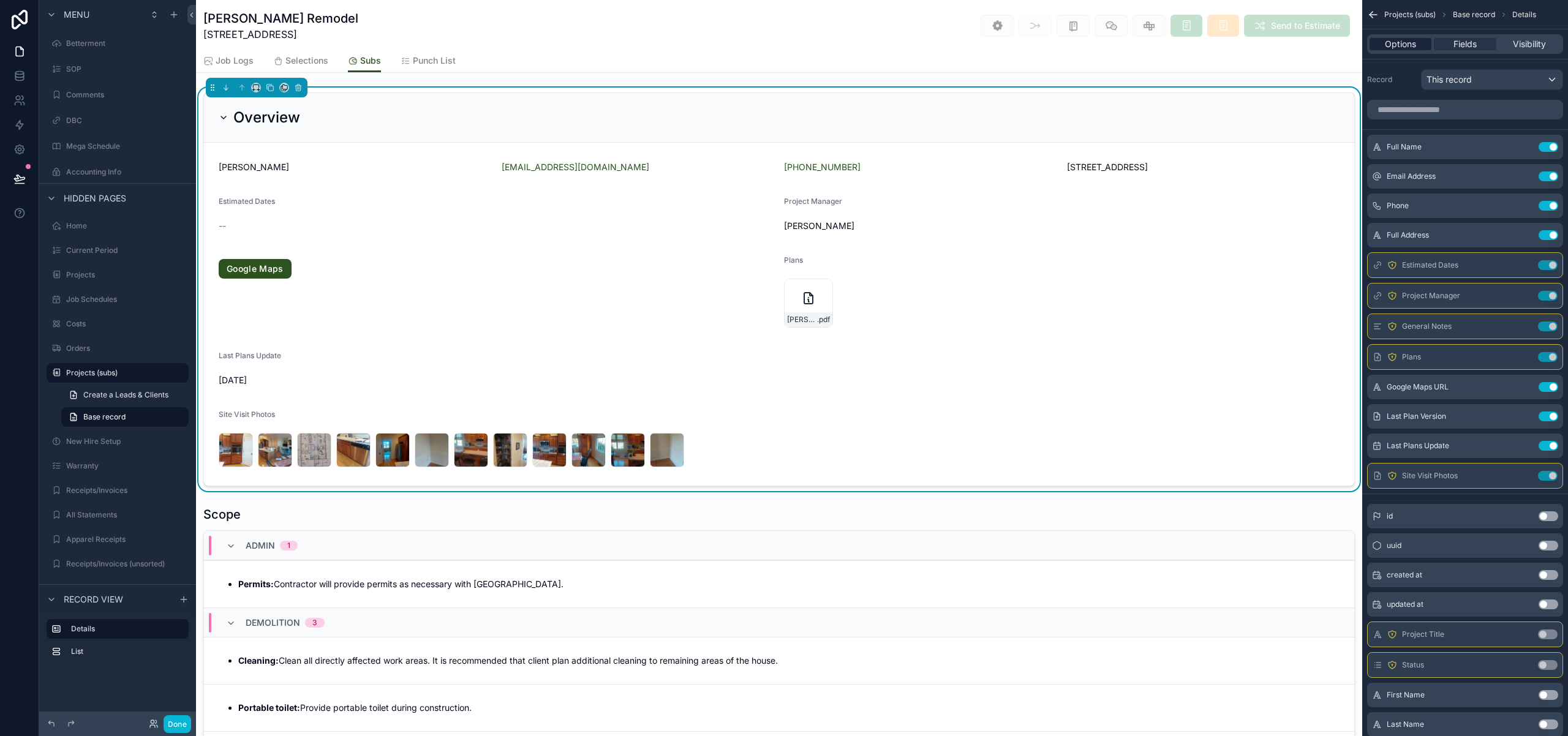
click at [1393, 46] on span "Options" at bounding box center [1400, 44] width 31 height 12
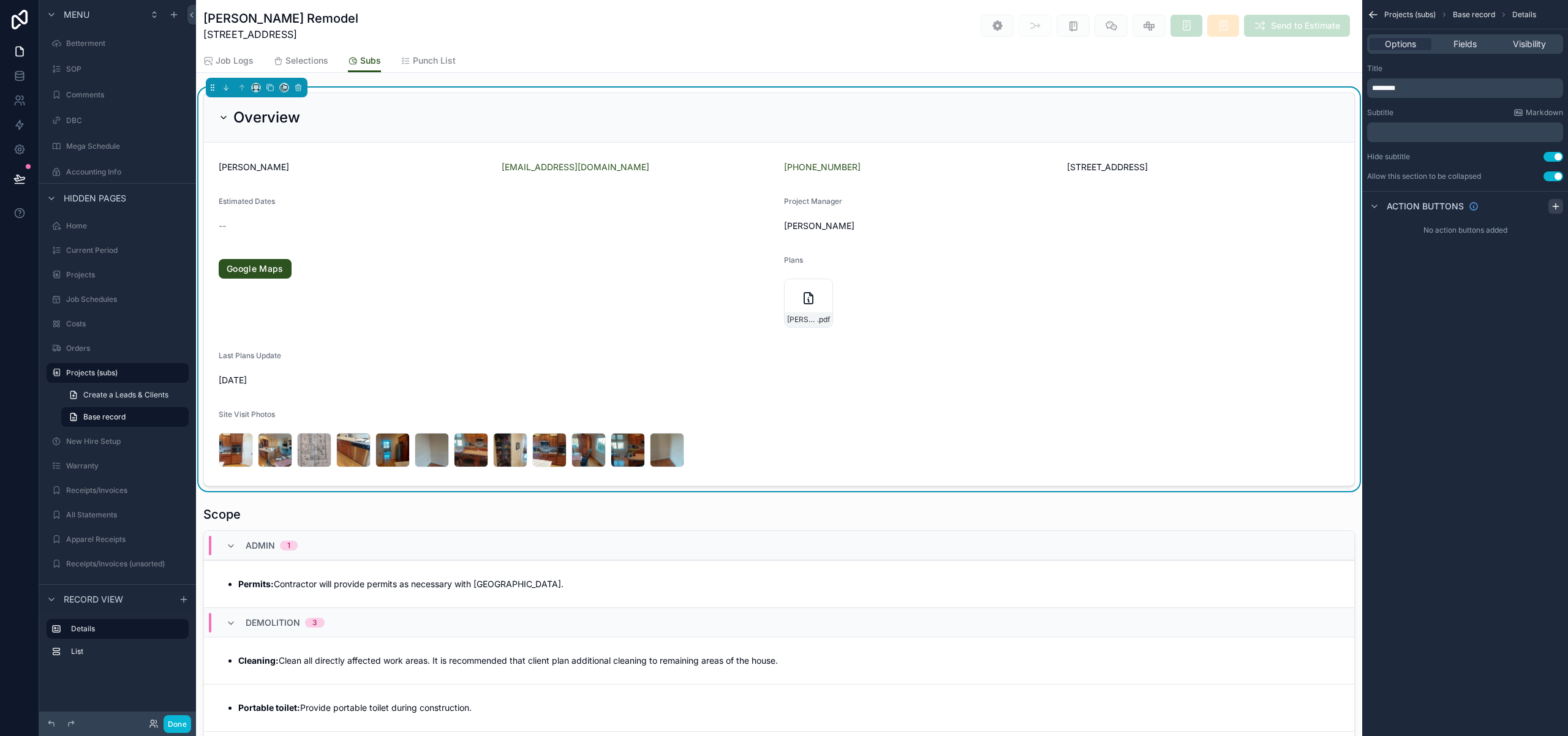
click at [1553, 206] on icon "scrollable content" at bounding box center [1555, 206] width 10 height 10
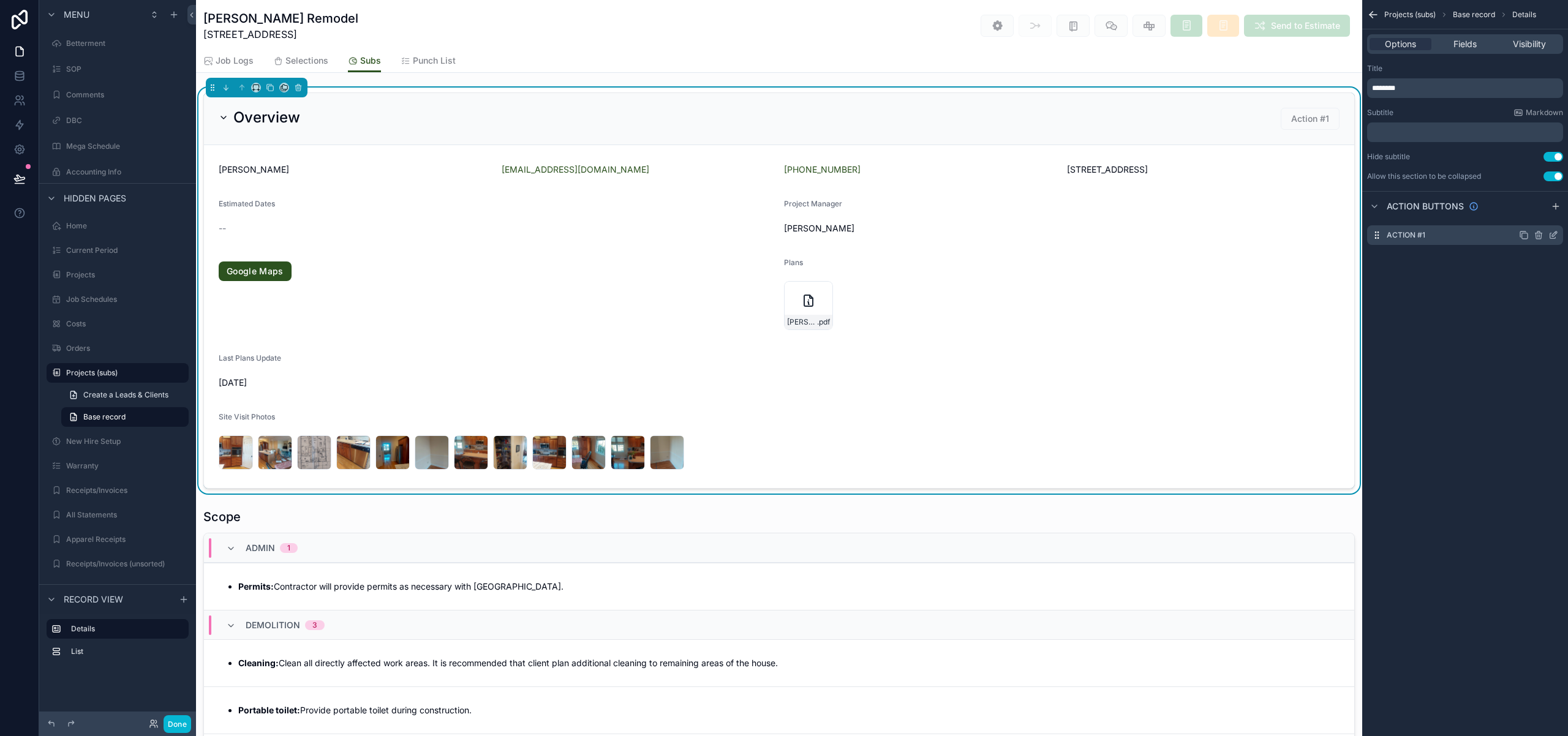
click at [1554, 236] on icon "scrollable content" at bounding box center [1554, 234] width 5 height 5
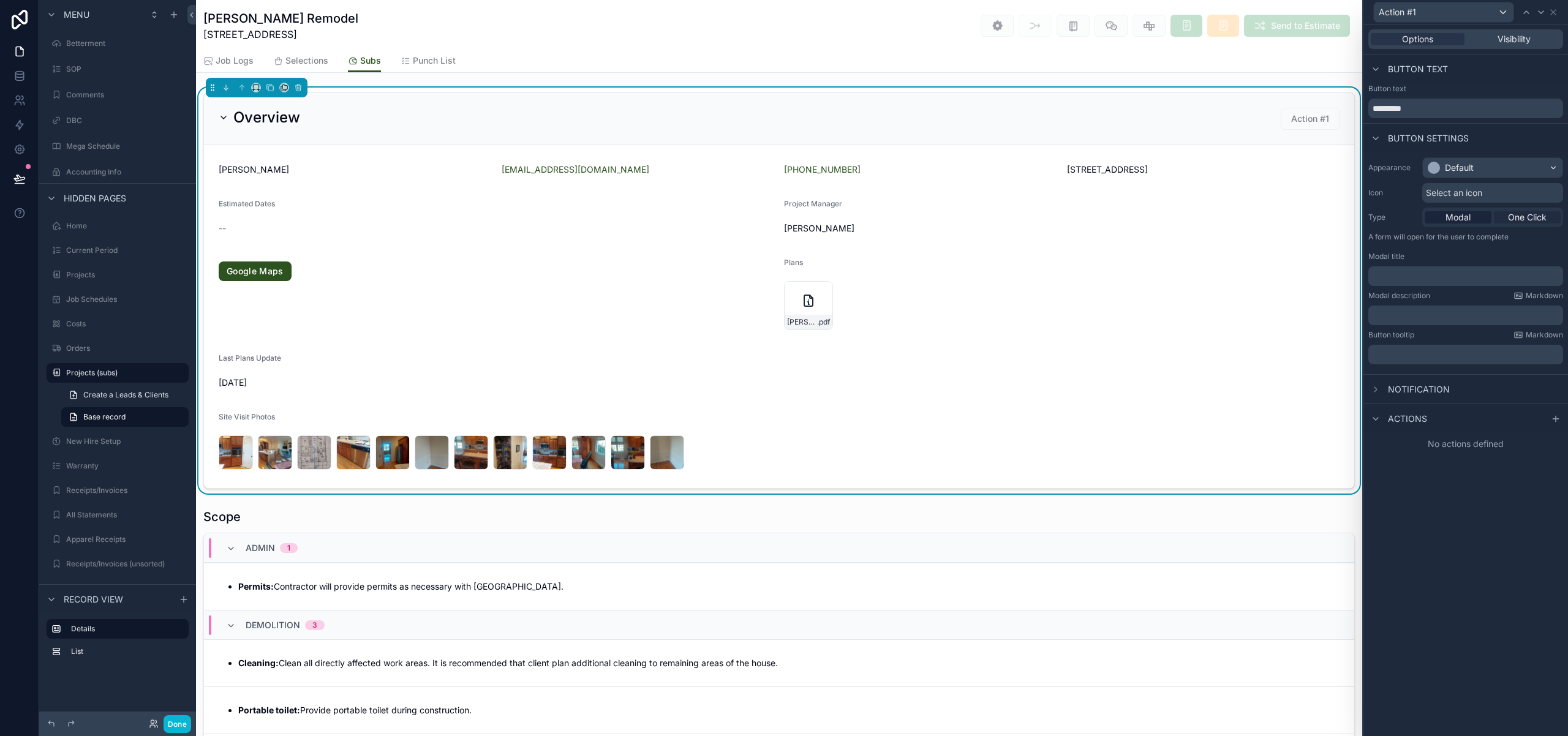
click at [1525, 218] on span "One Click" at bounding box center [1527, 217] width 39 height 12
click at [1554, 336] on icon at bounding box center [1555, 335] width 10 height 10
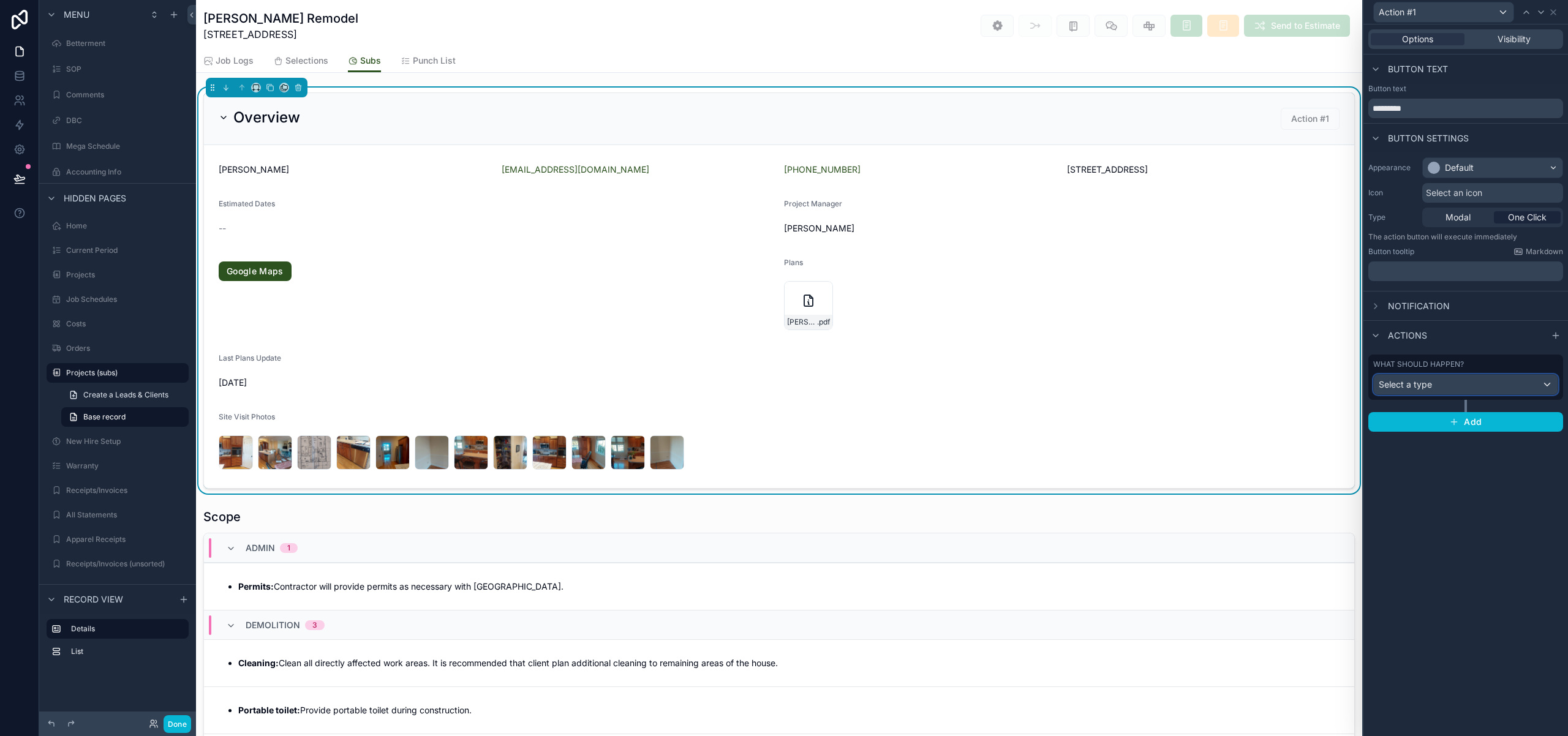
click at [1550, 387] on div "Select a type" at bounding box center [1465, 384] width 184 height 20
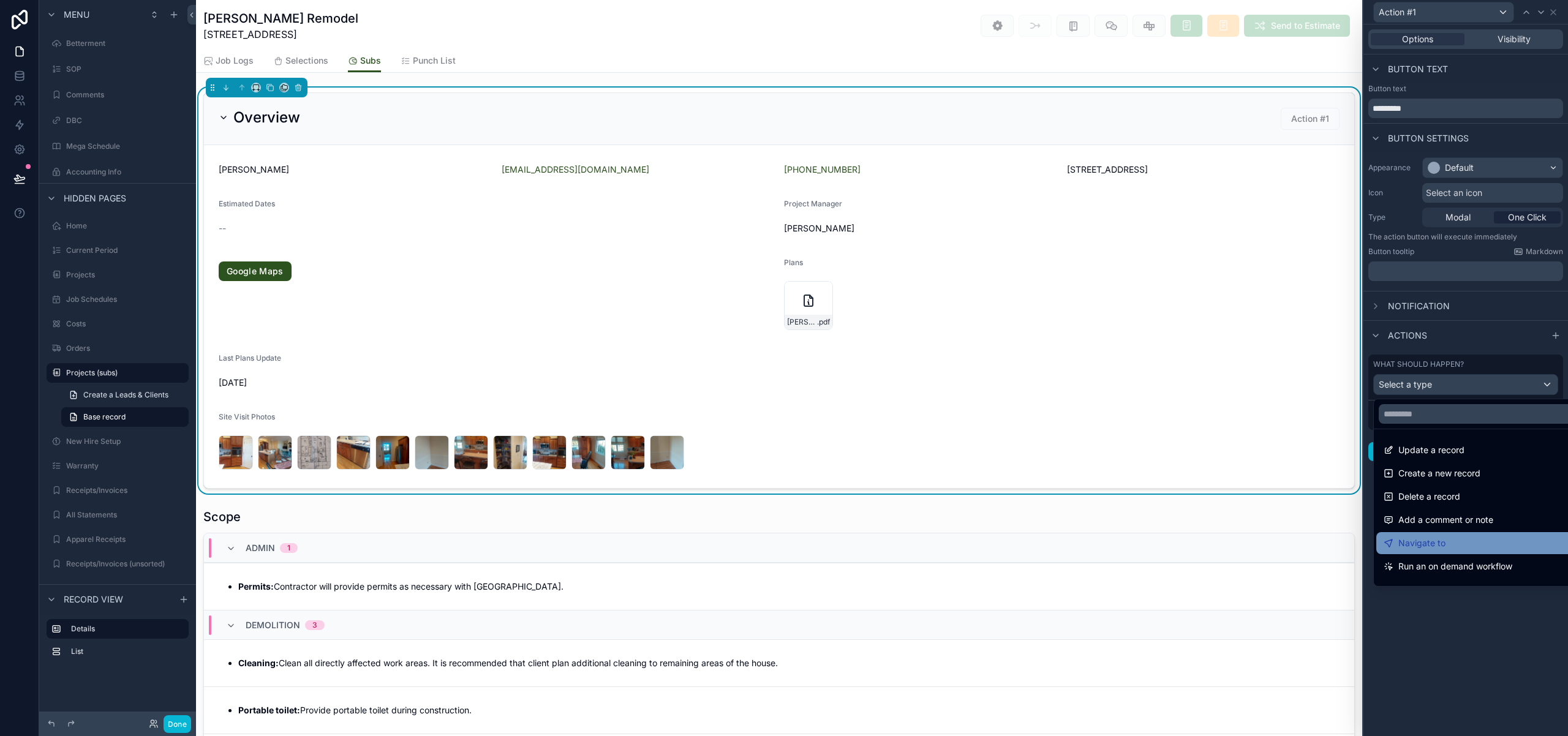
click at [1461, 546] on div "Navigate to" at bounding box center [1480, 543] width 193 height 14
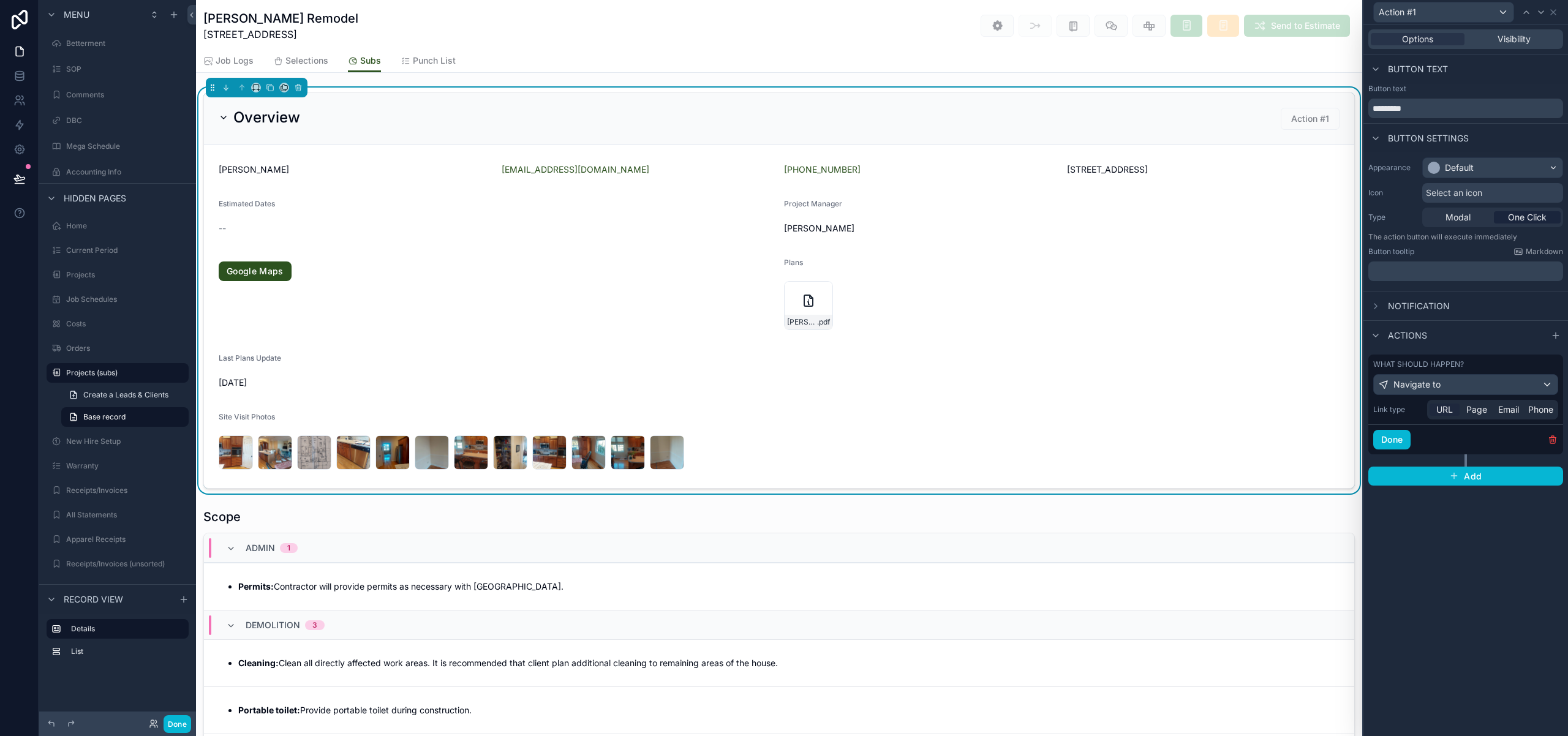
click at [1454, 410] on div "URL" at bounding box center [1444, 409] width 30 height 12
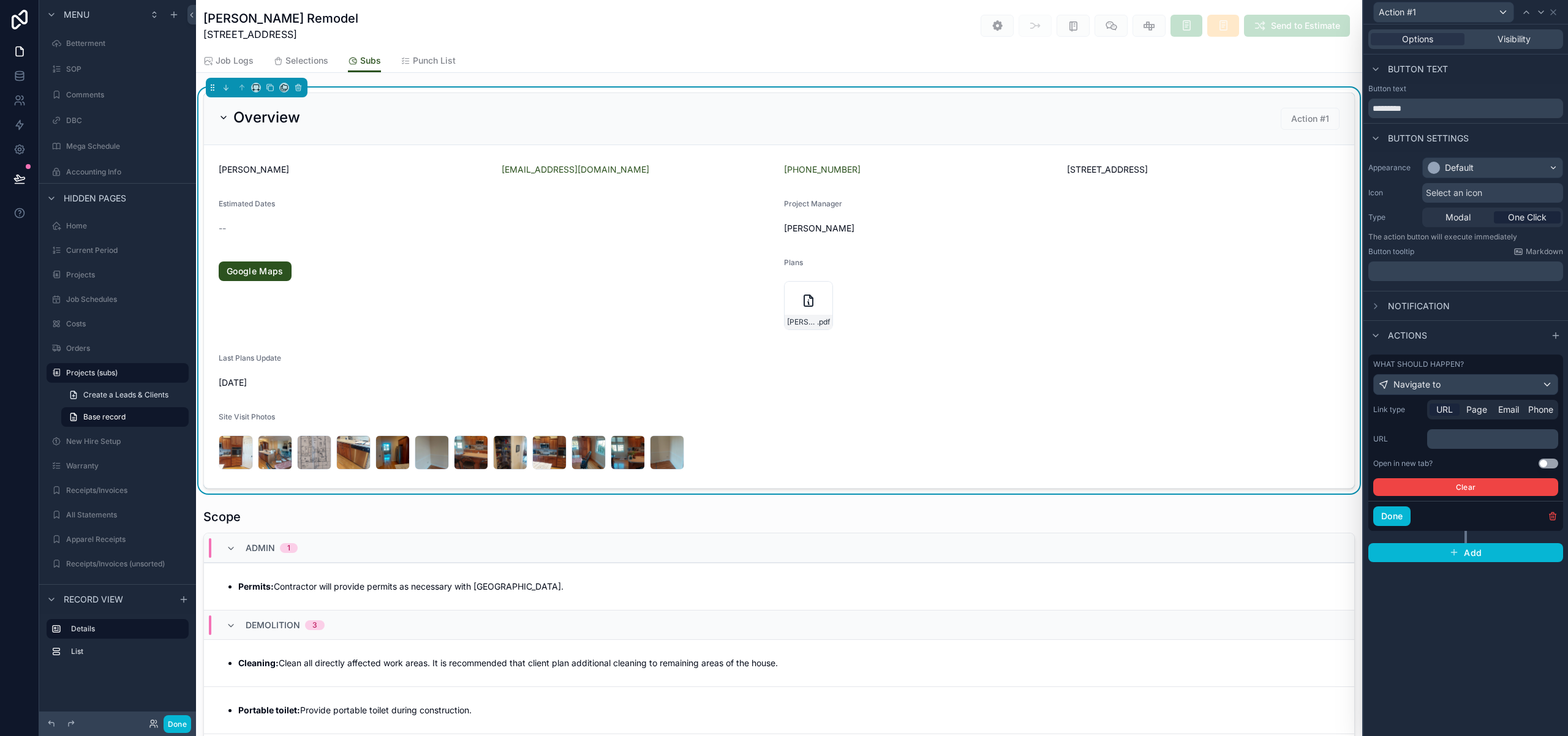
click at [1461, 445] on div "﻿" at bounding box center [1493, 439] width 131 height 20
click at [1463, 439] on p "﻿" at bounding box center [1493, 439] width 123 height 12
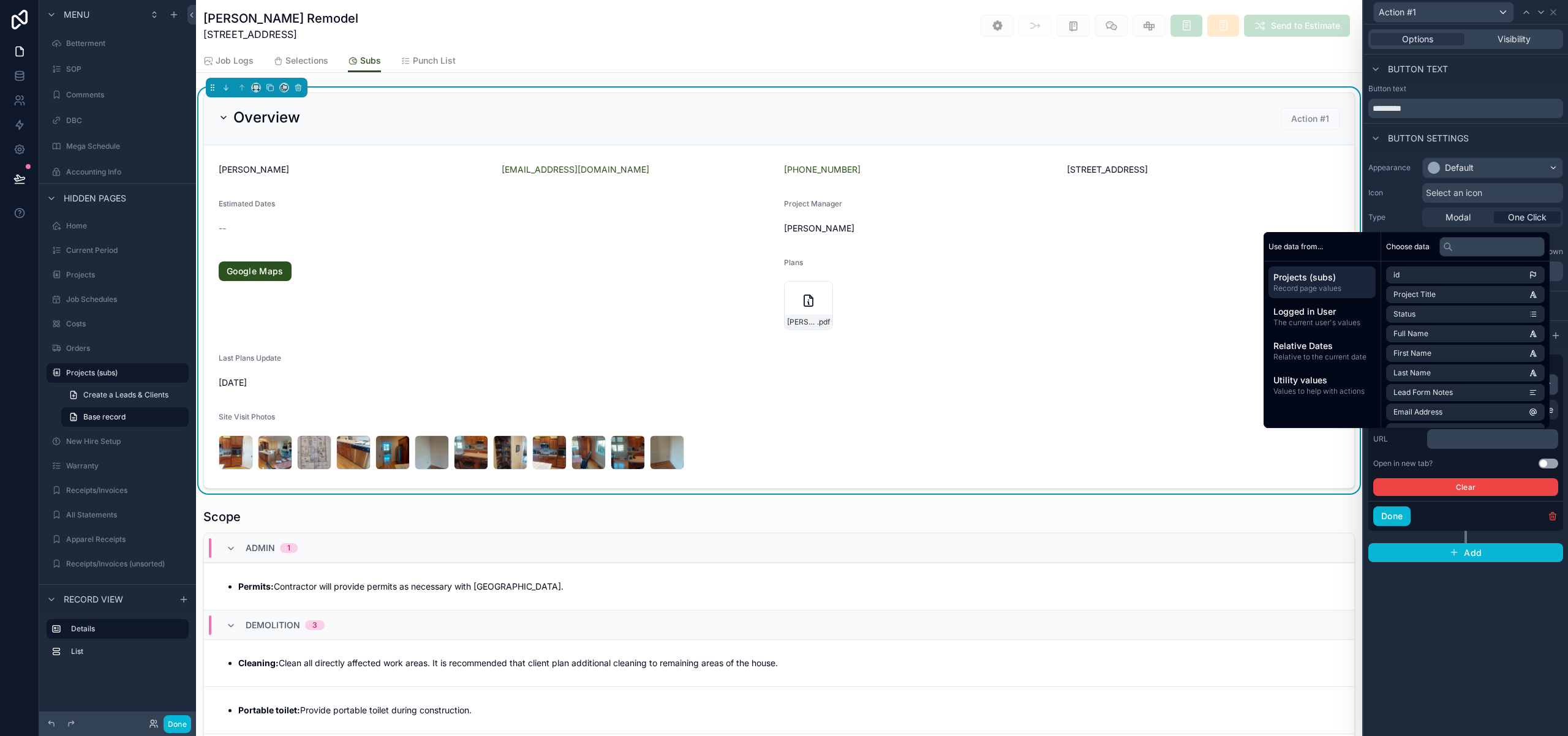
click at [1479, 246] on input "text" at bounding box center [1492, 247] width 105 height 20
click at [1479, 244] on input "text" at bounding box center [1492, 247] width 105 height 20
type input "******"
click at [1497, 274] on li "Google Maps URL" at bounding box center [1465, 275] width 158 height 18
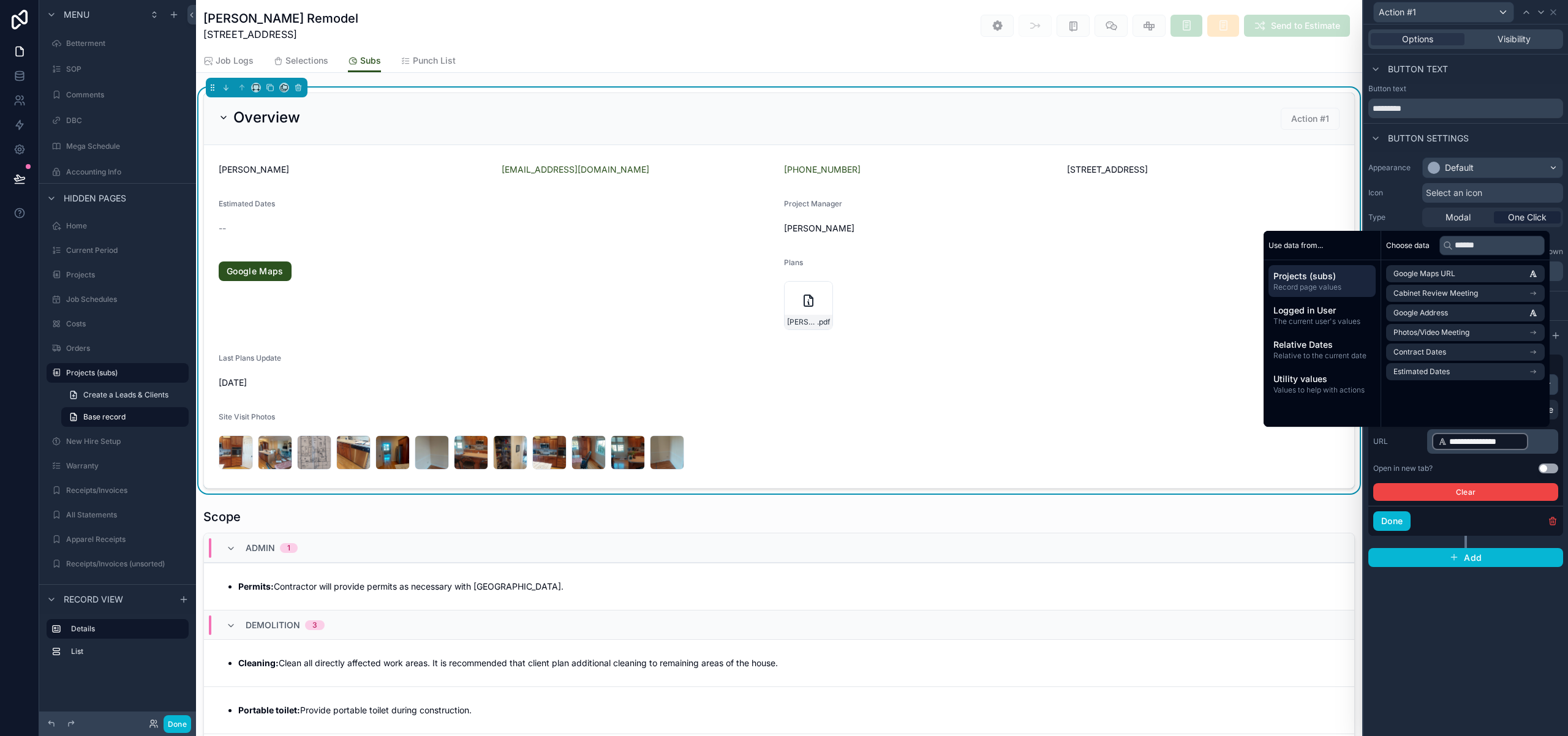
click at [1544, 470] on button "Use setting" at bounding box center [1548, 468] width 20 height 10
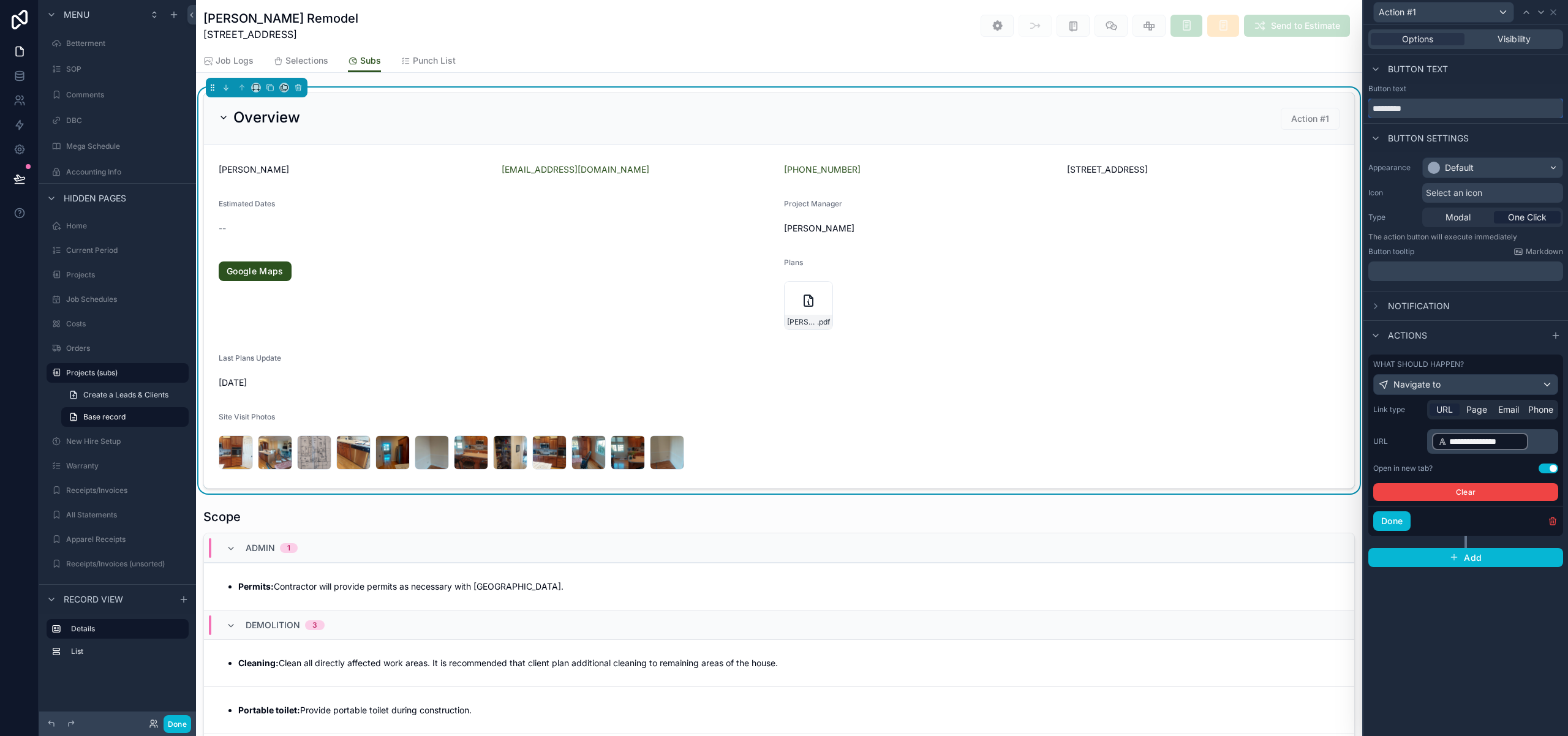
click at [1420, 108] on input "*********" at bounding box center [1466, 108] width 195 height 20
type input "**********"
click at [1545, 442] on p "**********" at bounding box center [1493, 441] width 123 height 20
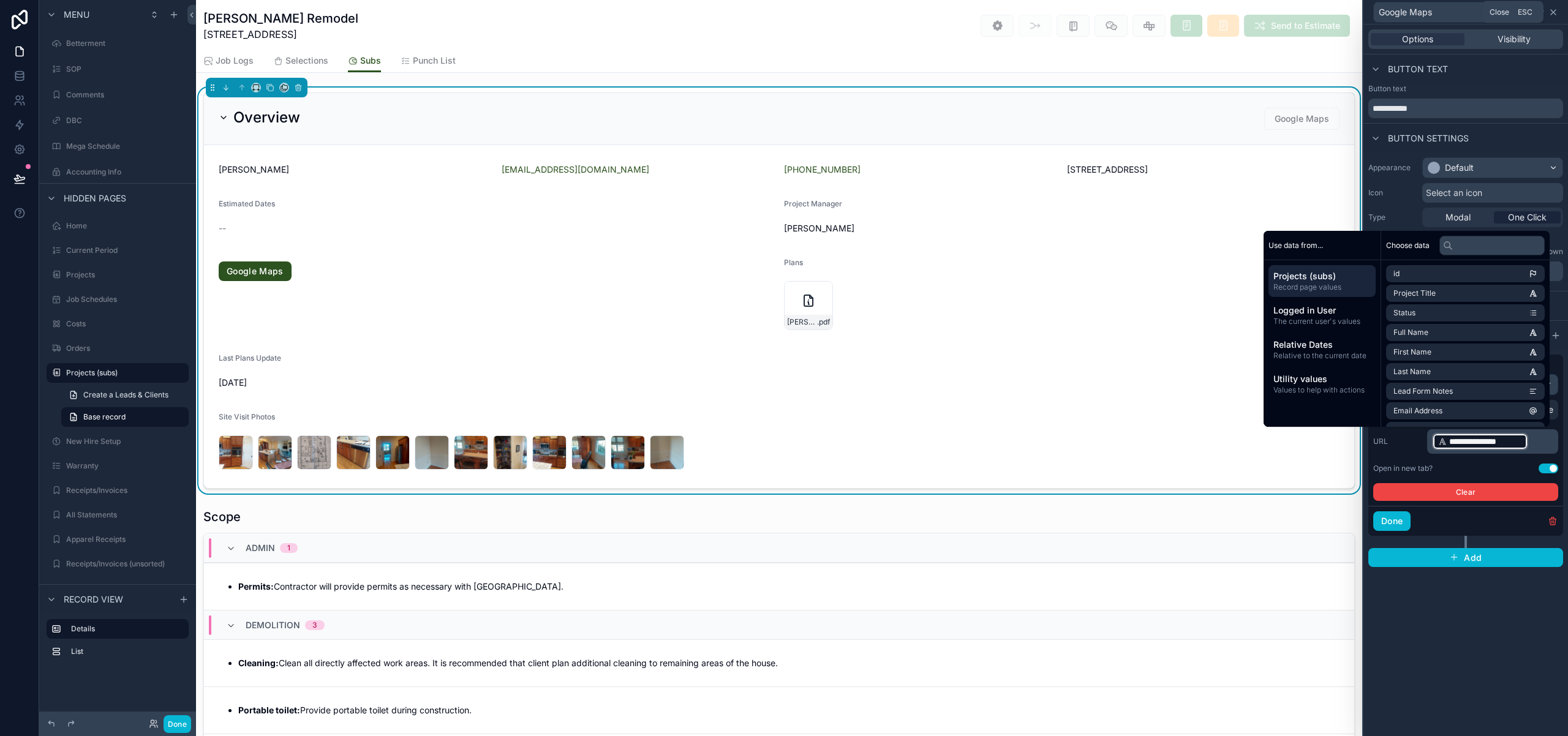
click at [1556, 14] on icon at bounding box center [1553, 12] width 10 height 10
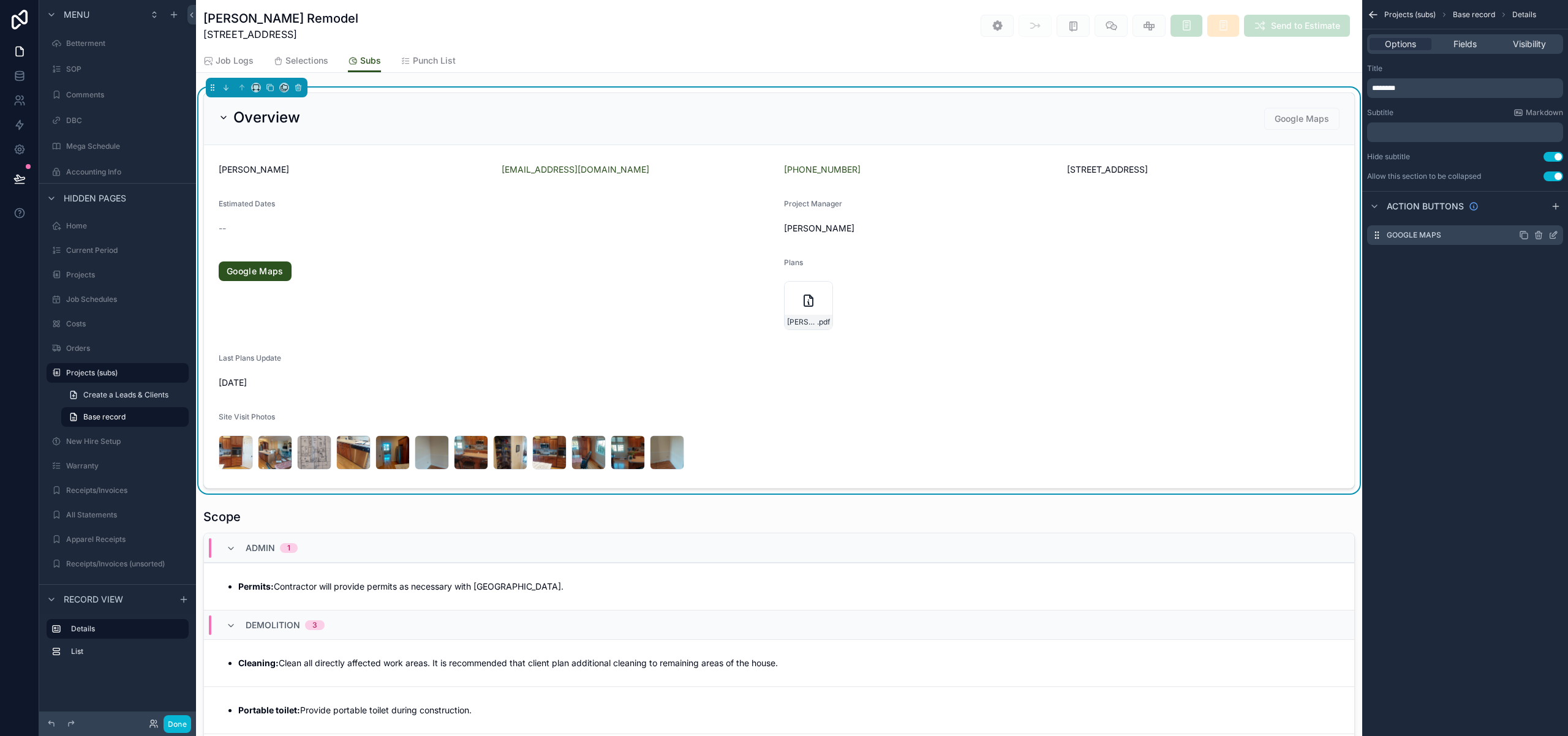
click at [1554, 236] on icon "scrollable content" at bounding box center [1553, 234] width 10 height 10
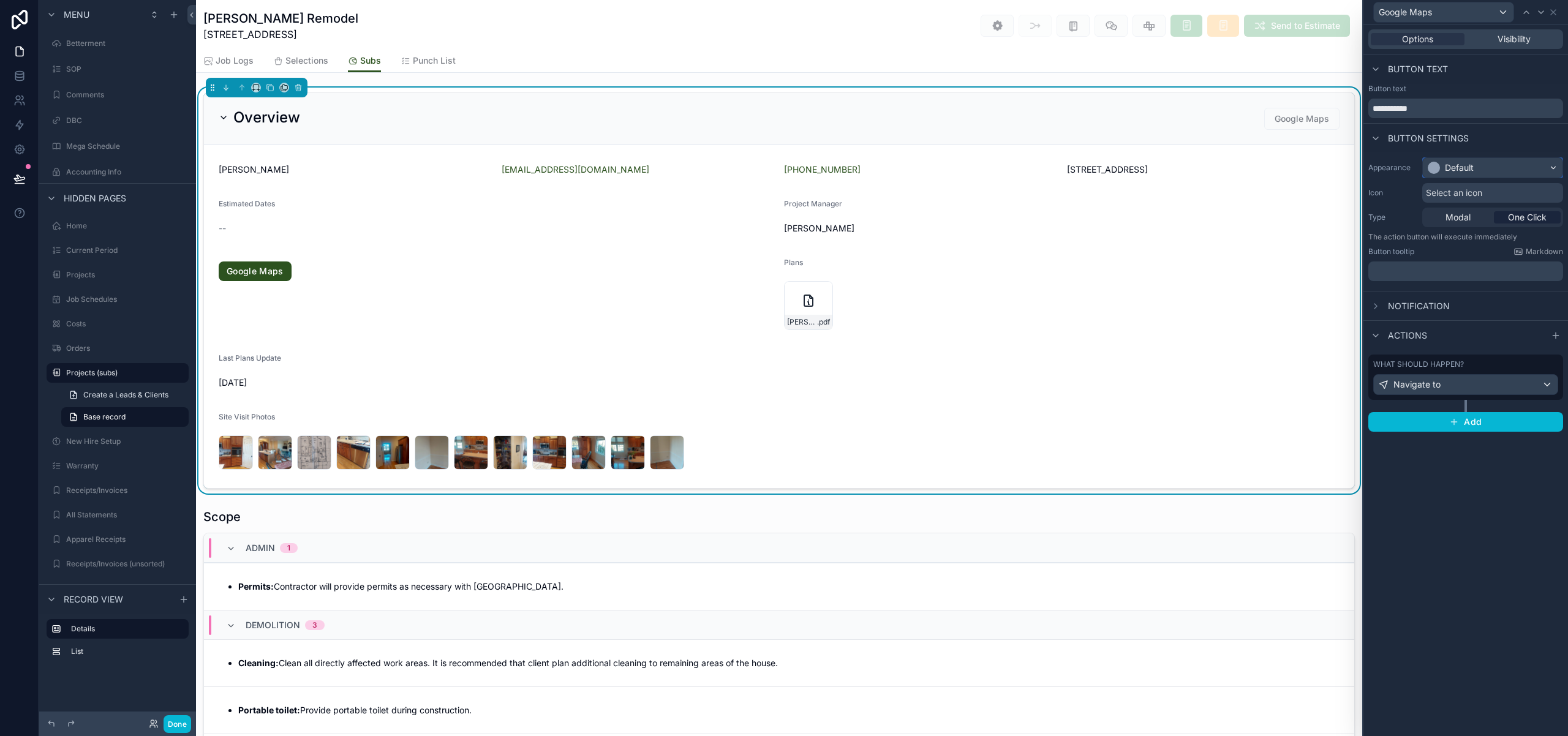
click at [1515, 172] on div "Default" at bounding box center [1492, 168] width 139 height 20
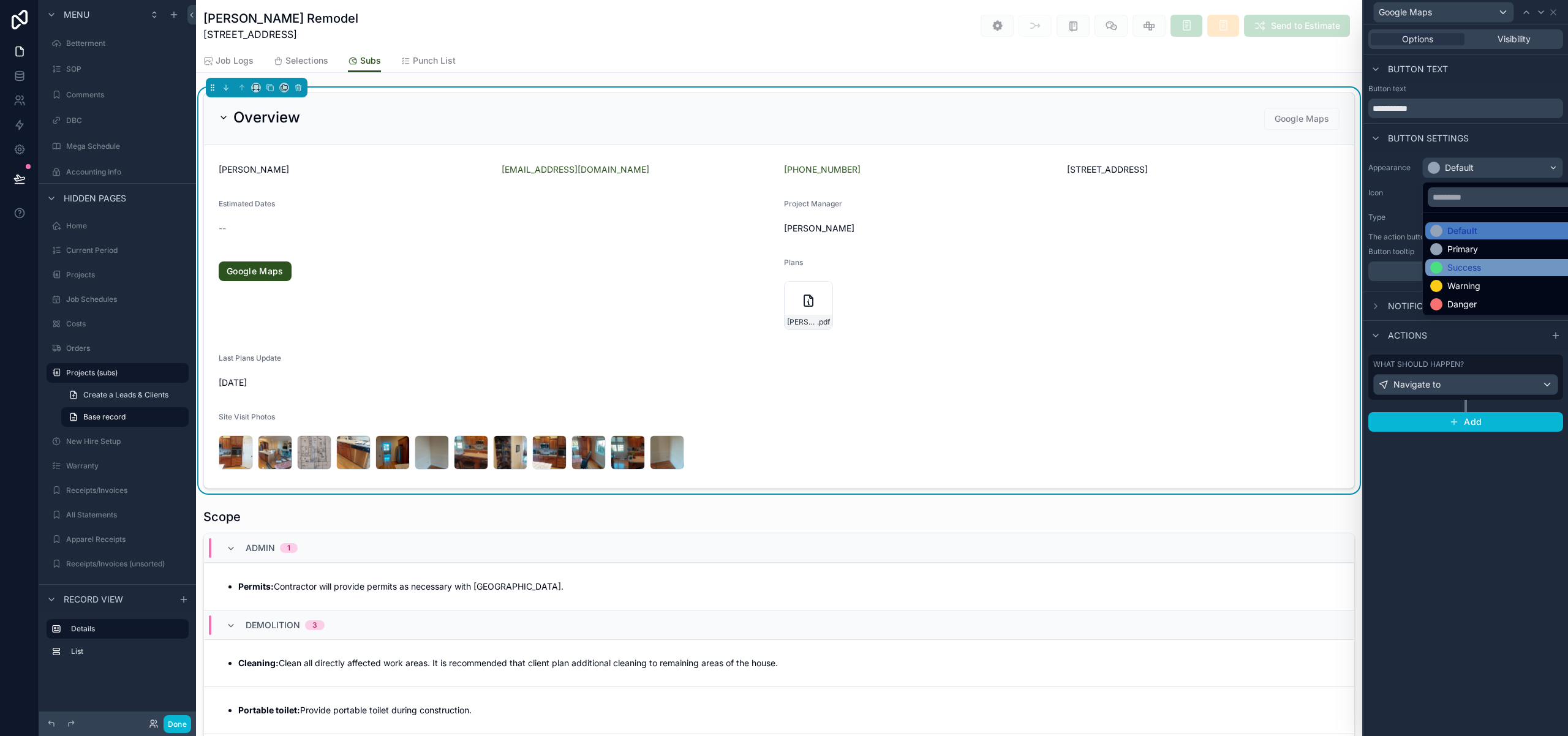
click at [1480, 273] on div "Success" at bounding box center [1464, 267] width 34 height 12
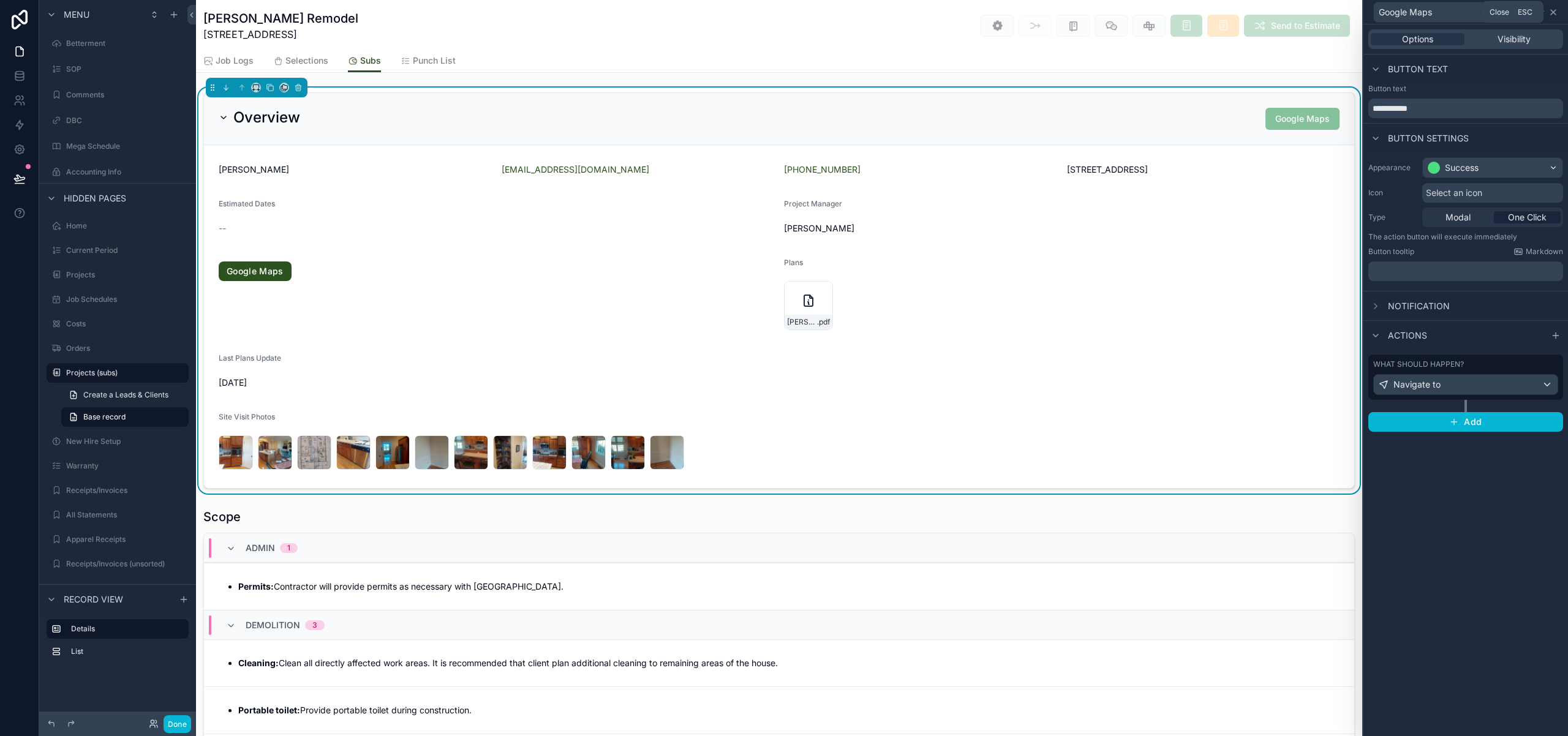
click at [1557, 11] on icon at bounding box center [1553, 12] width 10 height 10
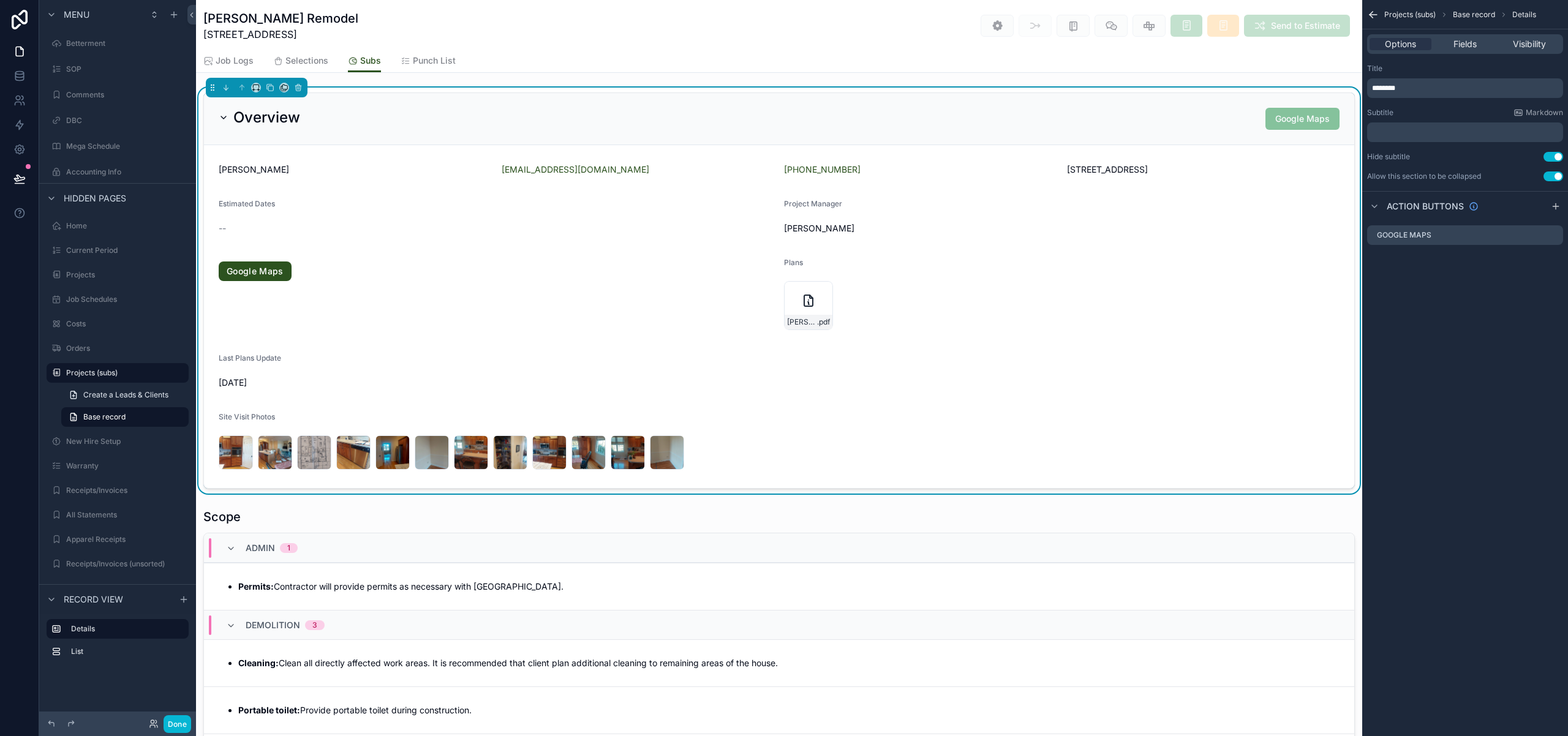
click at [1378, 14] on icon "scrollable content" at bounding box center [1373, 14] width 12 height 12
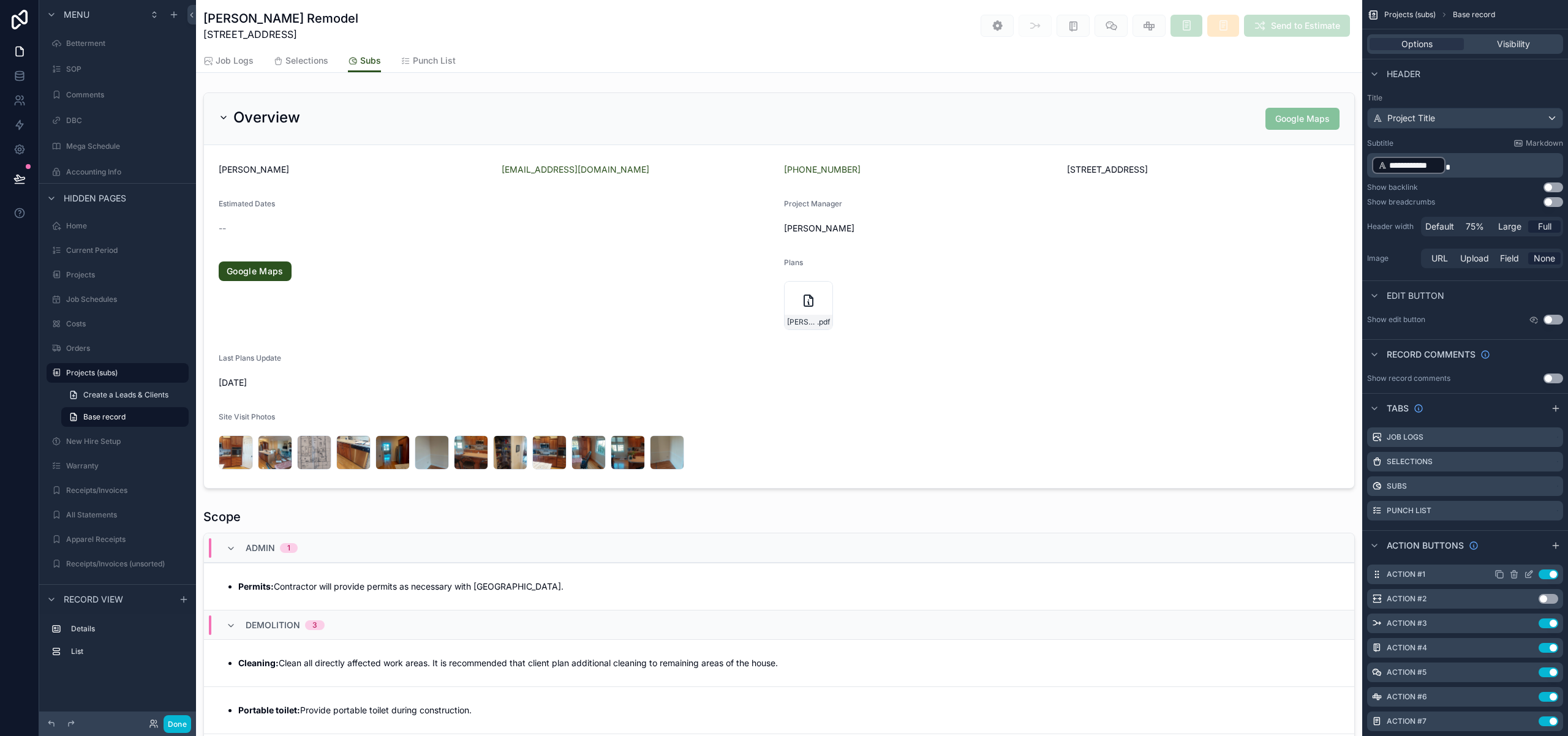
click at [1515, 575] on icon "scrollable content" at bounding box center [1515, 575] width 0 height 2
click at [1532, 557] on icon at bounding box center [1533, 554] width 10 height 10
click at [1515, 575] on icon "scrollable content" at bounding box center [1515, 575] width 0 height 2
click at [1533, 559] on icon at bounding box center [1533, 555] width 5 height 5
click at [1514, 573] on icon "scrollable content" at bounding box center [1514, 574] width 10 height 10
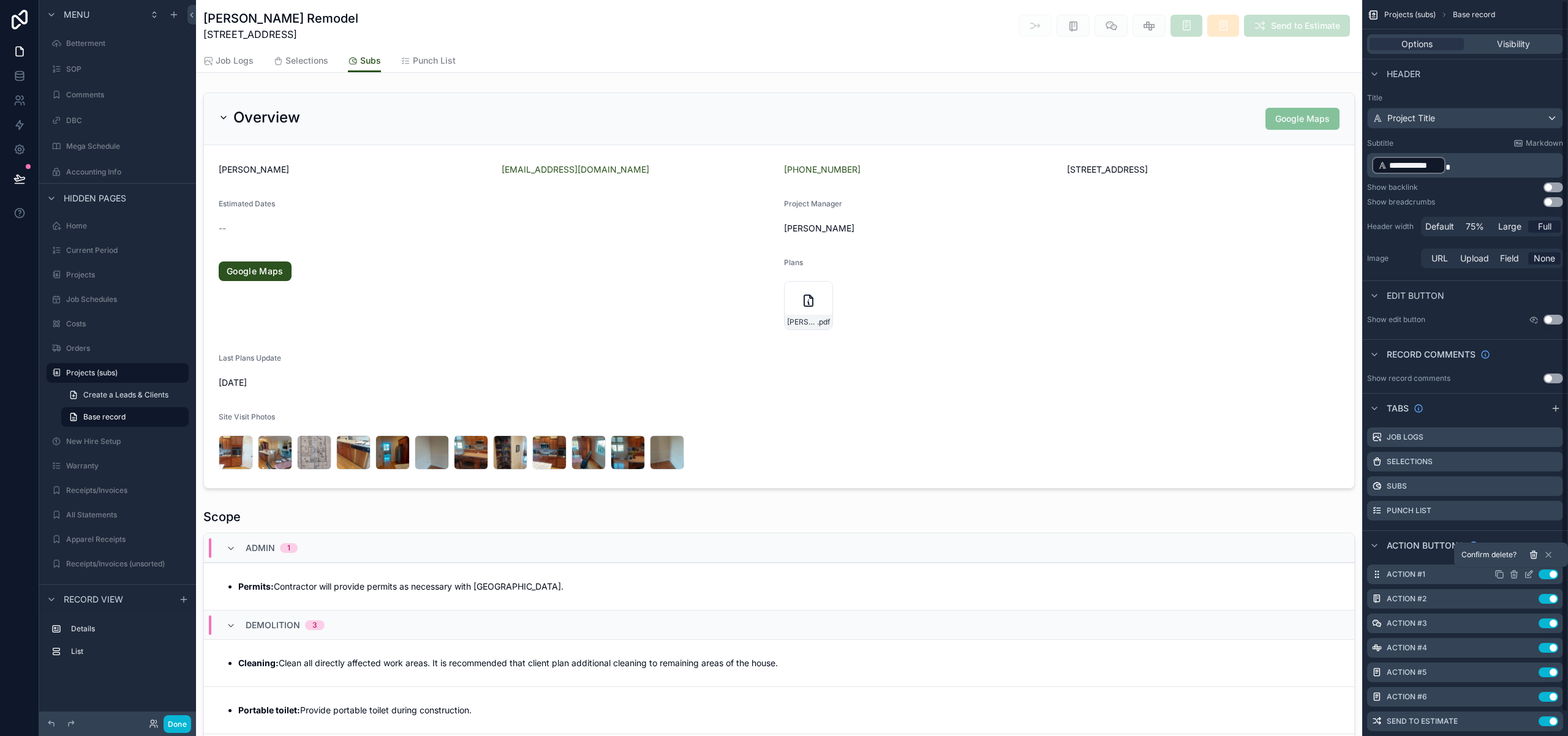
click at [1533, 556] on icon at bounding box center [1533, 555] width 0 height 2
click at [1516, 575] on icon "scrollable content" at bounding box center [1513, 575] width 5 height 5
click at [1532, 558] on icon at bounding box center [1533, 554] width 10 height 10
click at [1515, 575] on icon "scrollable content" at bounding box center [1514, 574] width 10 height 10
click at [1531, 555] on icon at bounding box center [1533, 554] width 10 height 10
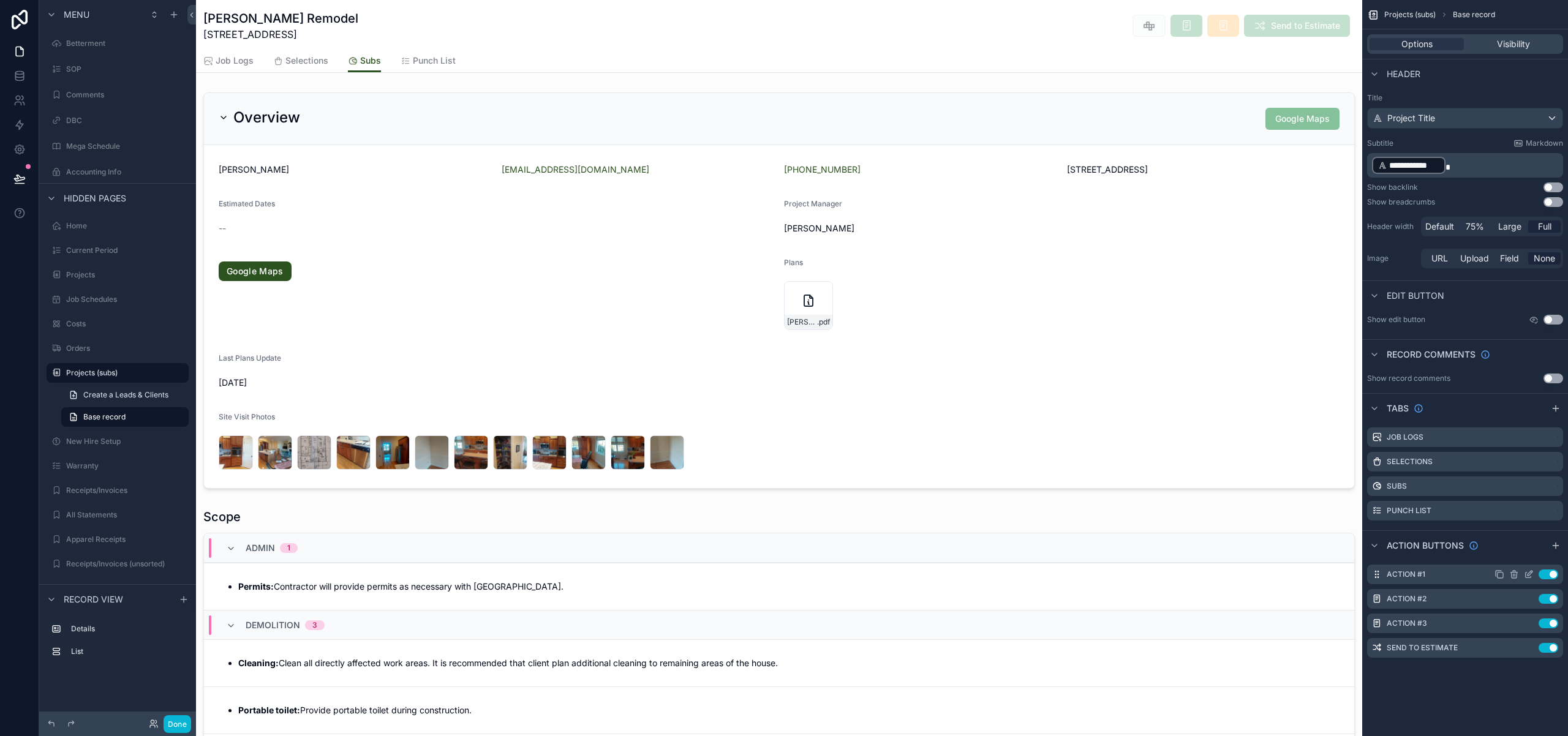
click at [1513, 577] on icon "scrollable content" at bounding box center [1514, 574] width 10 height 10
click at [1536, 555] on icon at bounding box center [1533, 555] width 5 height 5
click at [1517, 577] on icon "scrollable content" at bounding box center [1514, 574] width 10 height 10
click at [1534, 559] on icon at bounding box center [1533, 554] width 10 height 10
click at [1515, 578] on icon "scrollable content" at bounding box center [1513, 575] width 5 height 5
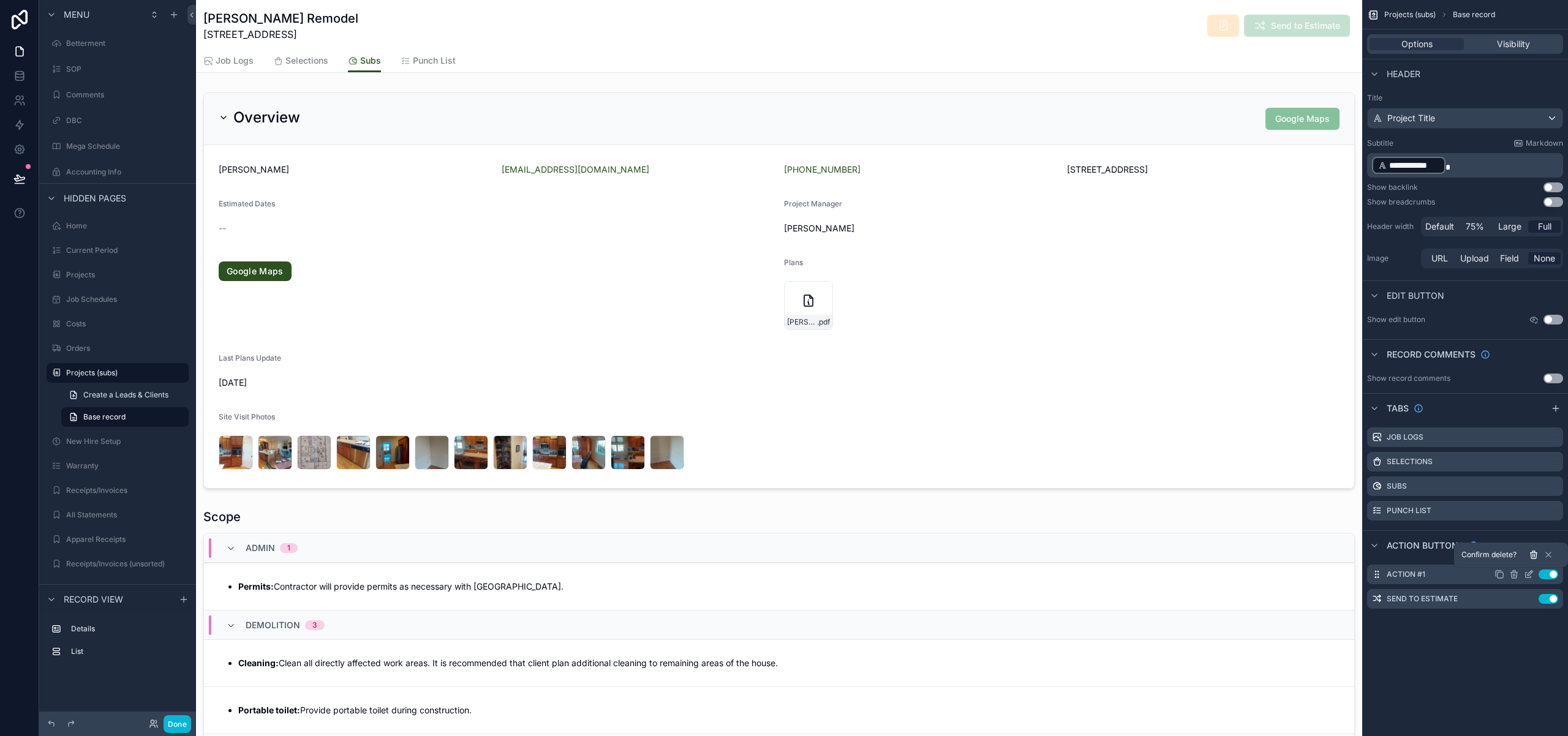
click at [1537, 559] on icon at bounding box center [1533, 554] width 10 height 10
click at [1516, 573] on icon "scrollable content" at bounding box center [1514, 574] width 10 height 10
click at [1532, 553] on icon at bounding box center [1533, 554] width 10 height 10
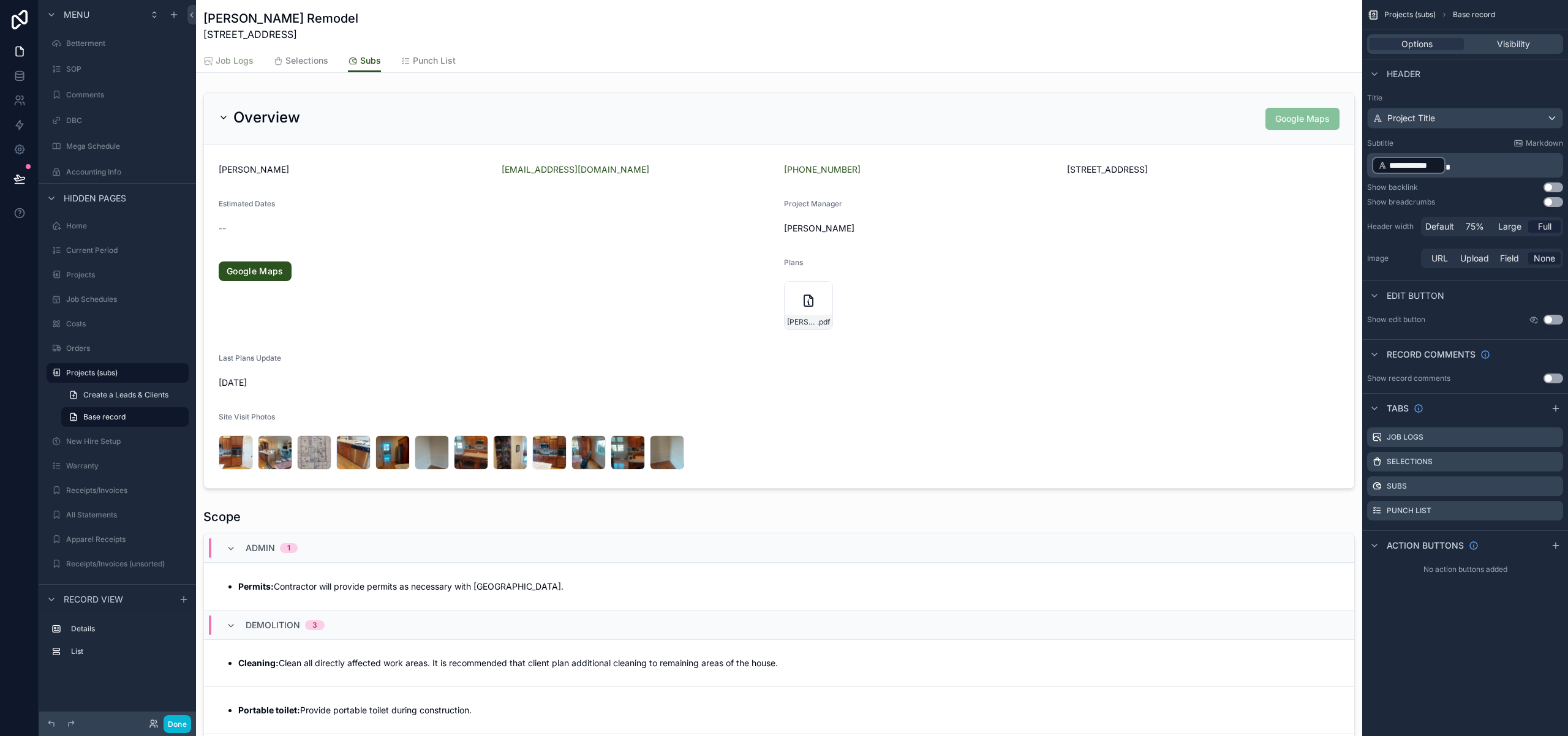
click at [248, 60] on span "Job Logs" at bounding box center [235, 61] width 38 height 12
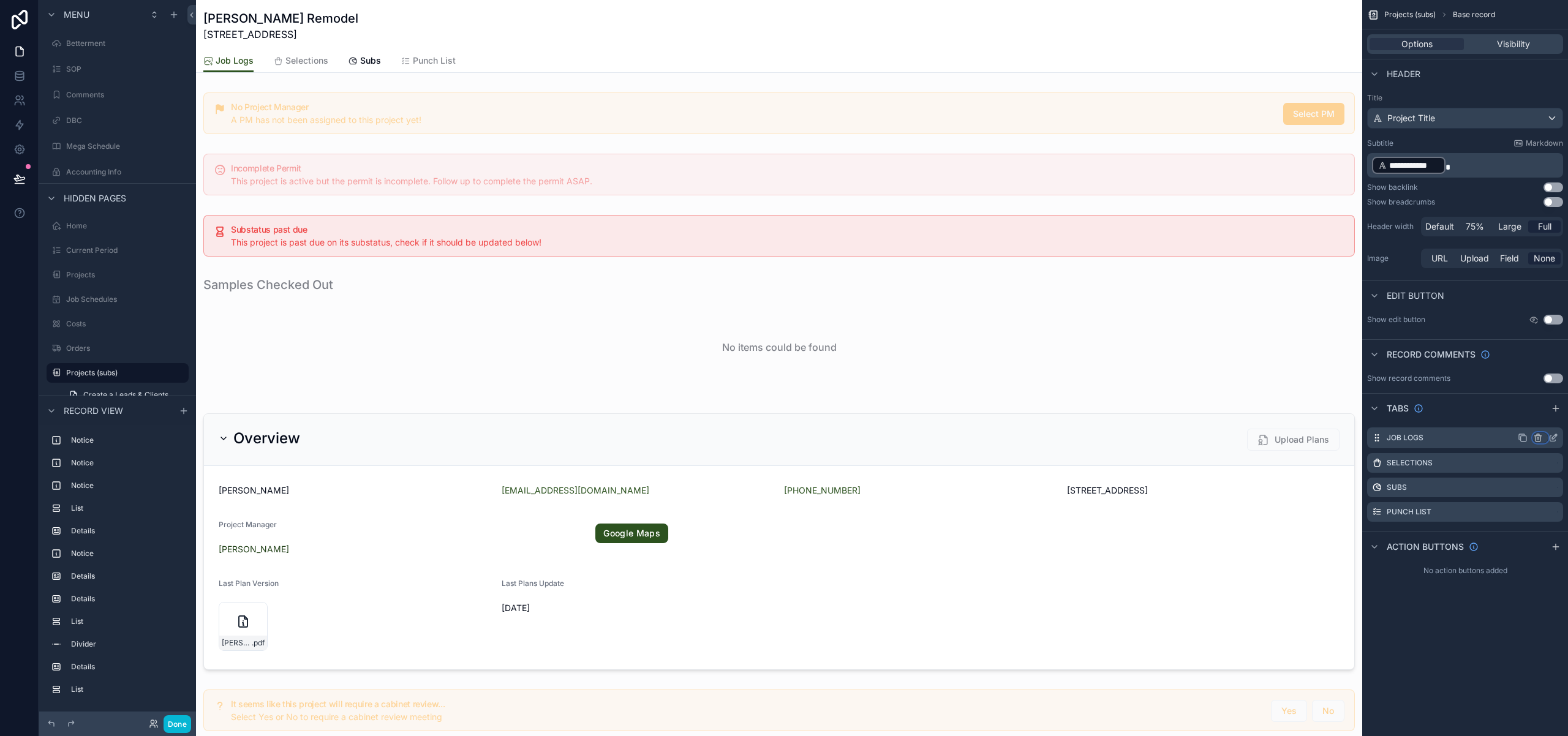
click at [1538, 438] on icon "scrollable content" at bounding box center [1538, 438] width 0 height 2
click at [1509, 459] on span "Remove tab and contents" at bounding box center [1487, 460] width 104 height 14
click at [381, 61] on span "Punch List" at bounding box center [364, 61] width 43 height 12
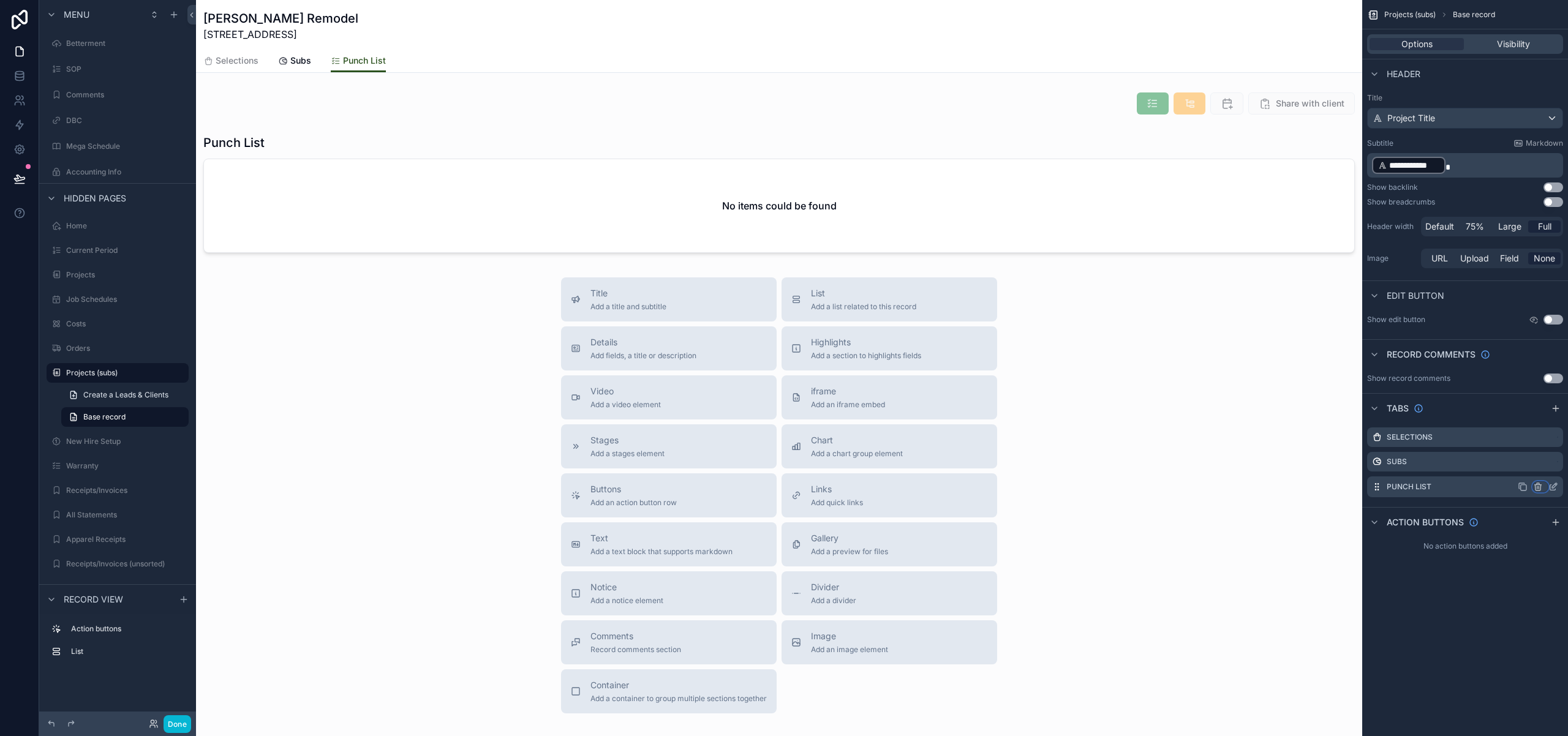
click at [1536, 489] on icon "scrollable content" at bounding box center [1538, 486] width 10 height 10
click at [1497, 511] on span "Remove tab and contents" at bounding box center [1487, 509] width 104 height 14
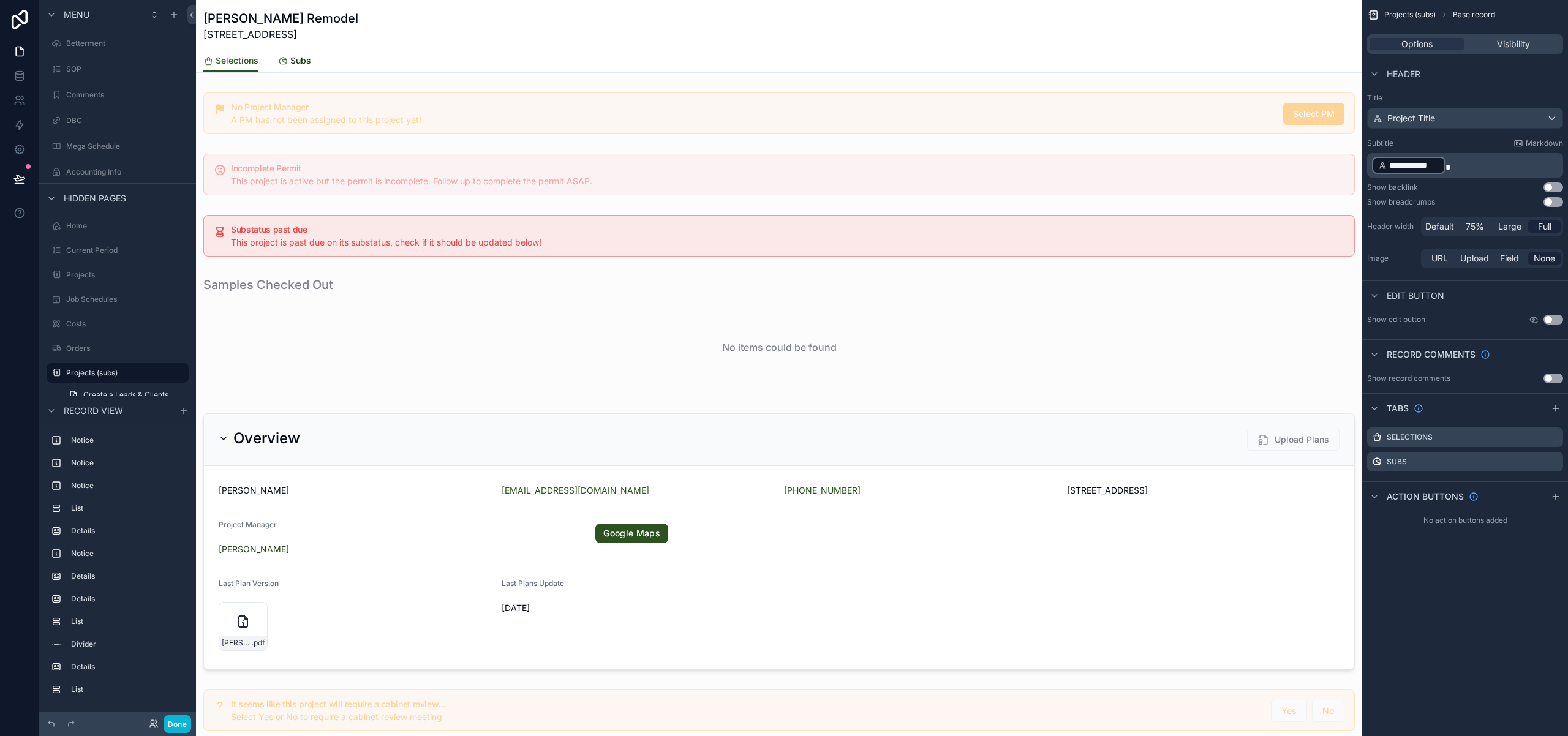
click at [302, 59] on span "Subs" at bounding box center [300, 61] width 21 height 12
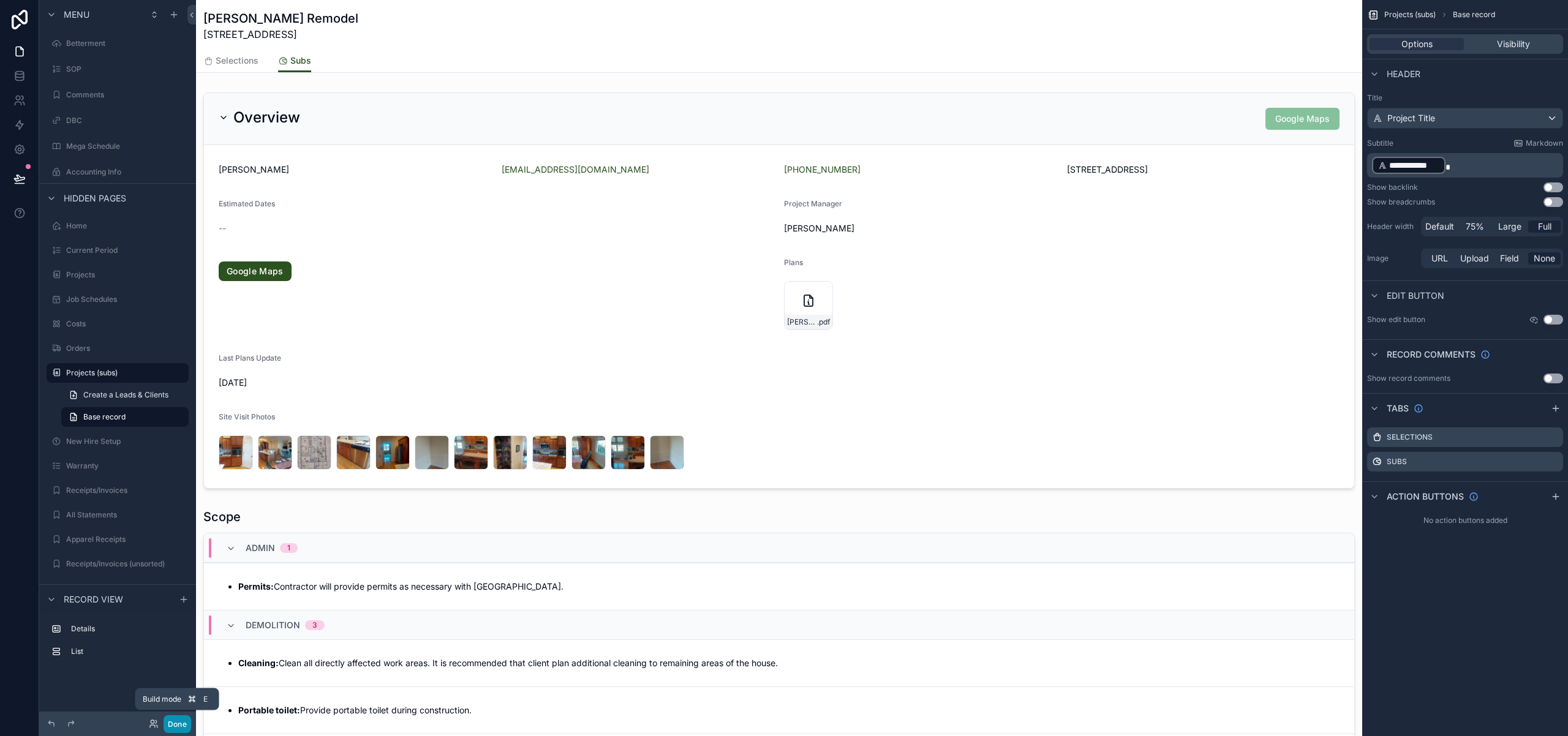
click at [177, 727] on button "Done" at bounding box center [177, 723] width 27 height 18
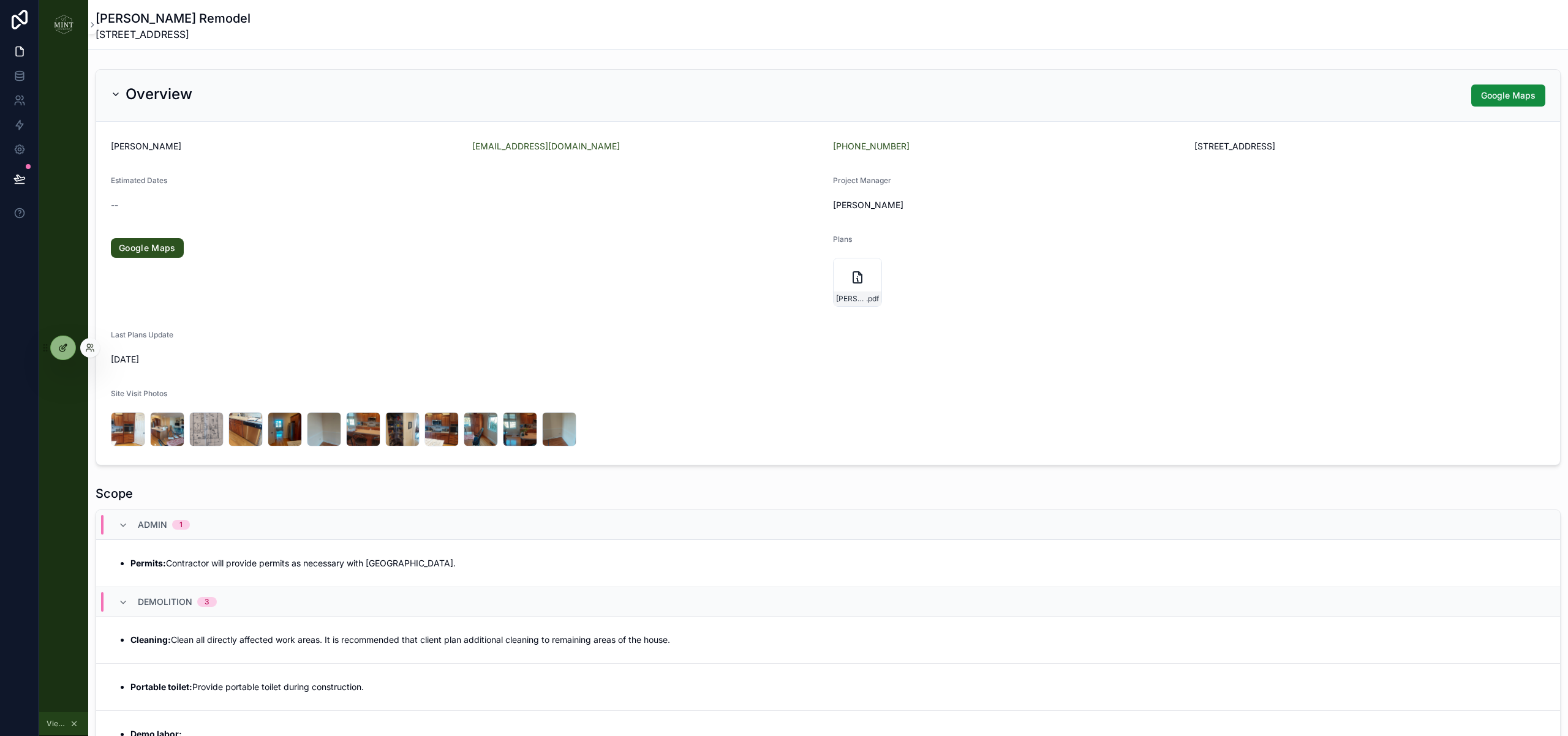
click at [56, 346] on div at bounding box center [63, 348] width 24 height 24
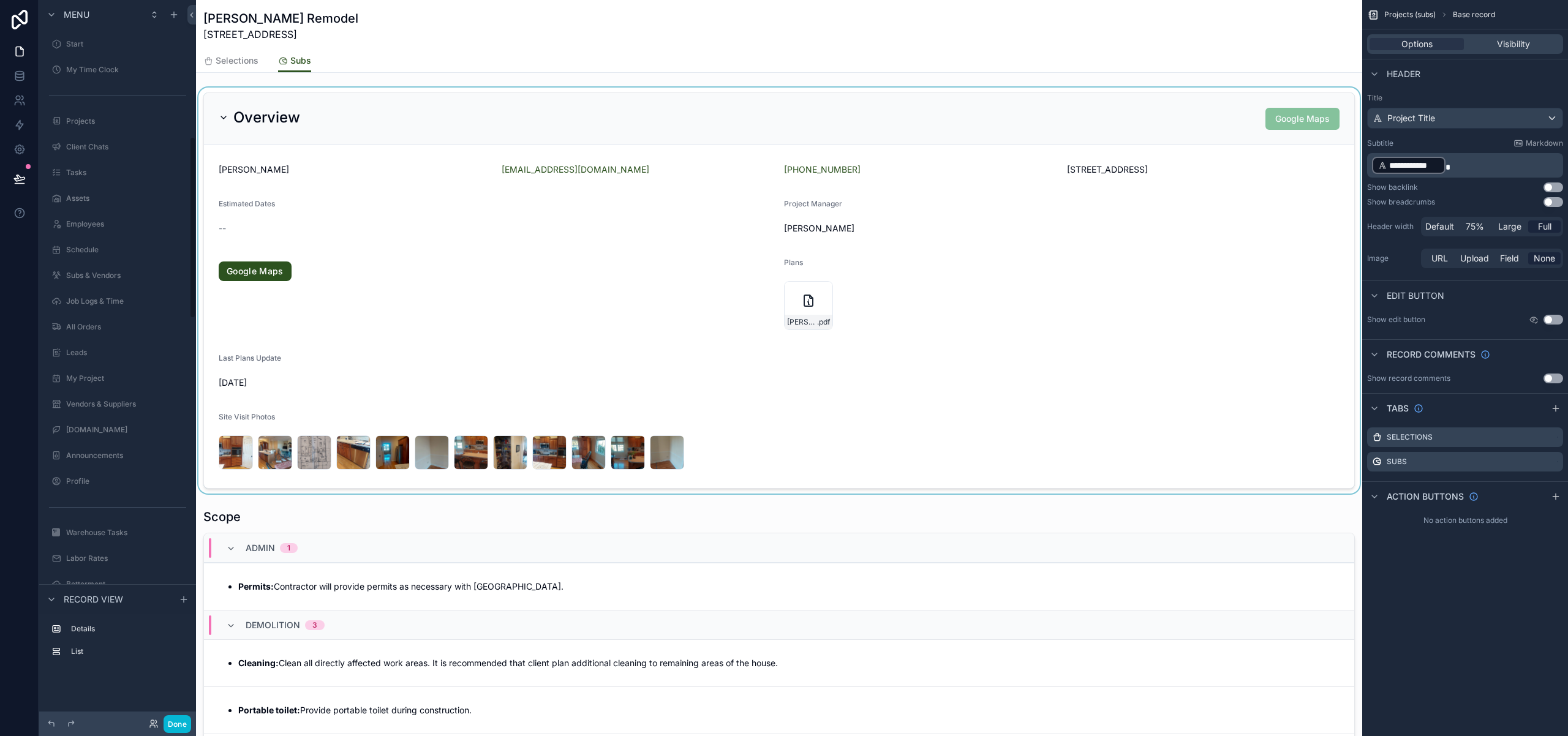
scroll to position [540, 0]
click at [1019, 120] on div "scrollable content" at bounding box center [778, 290] width 1166 height 406
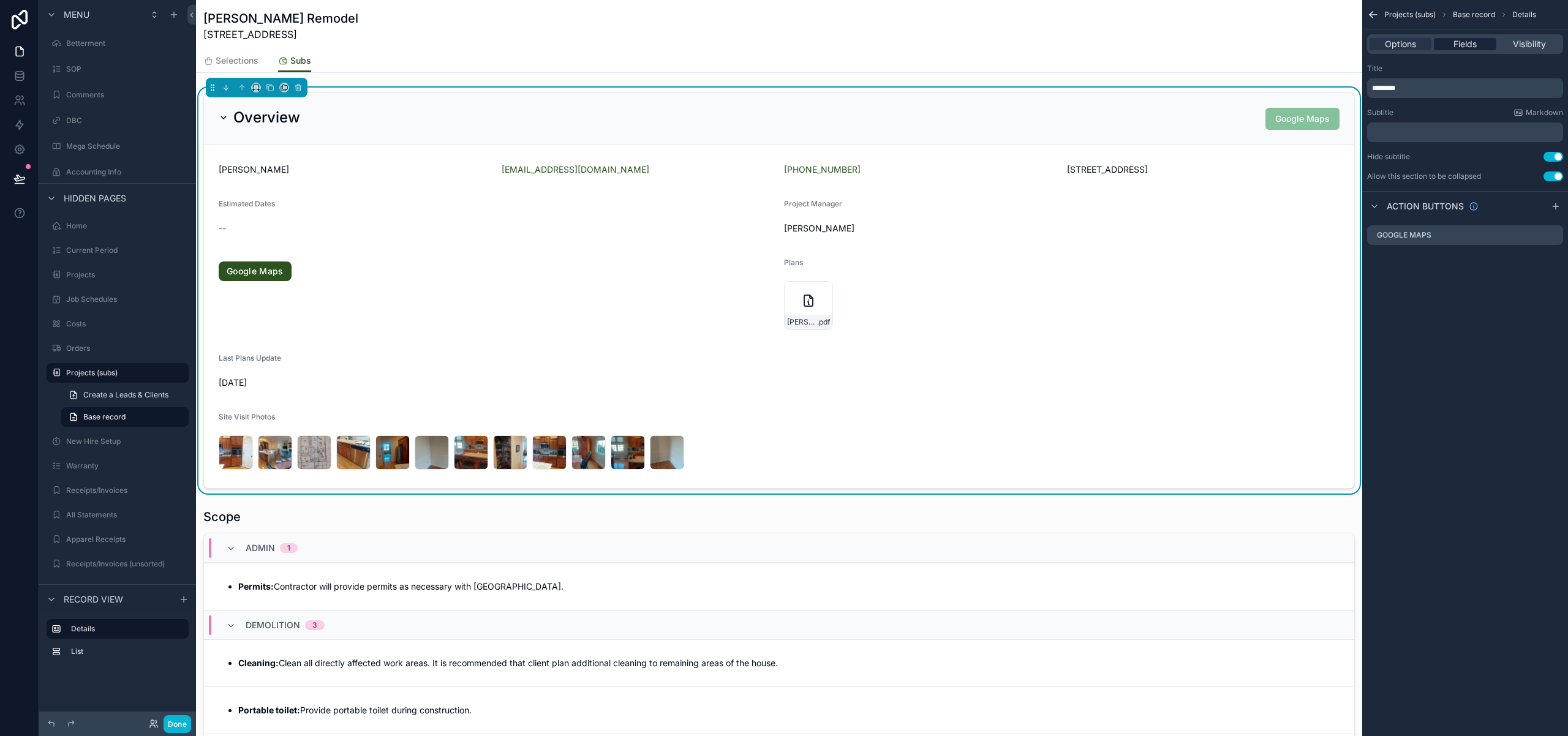
click at [1468, 46] on span "Fields" at bounding box center [1465, 44] width 24 height 12
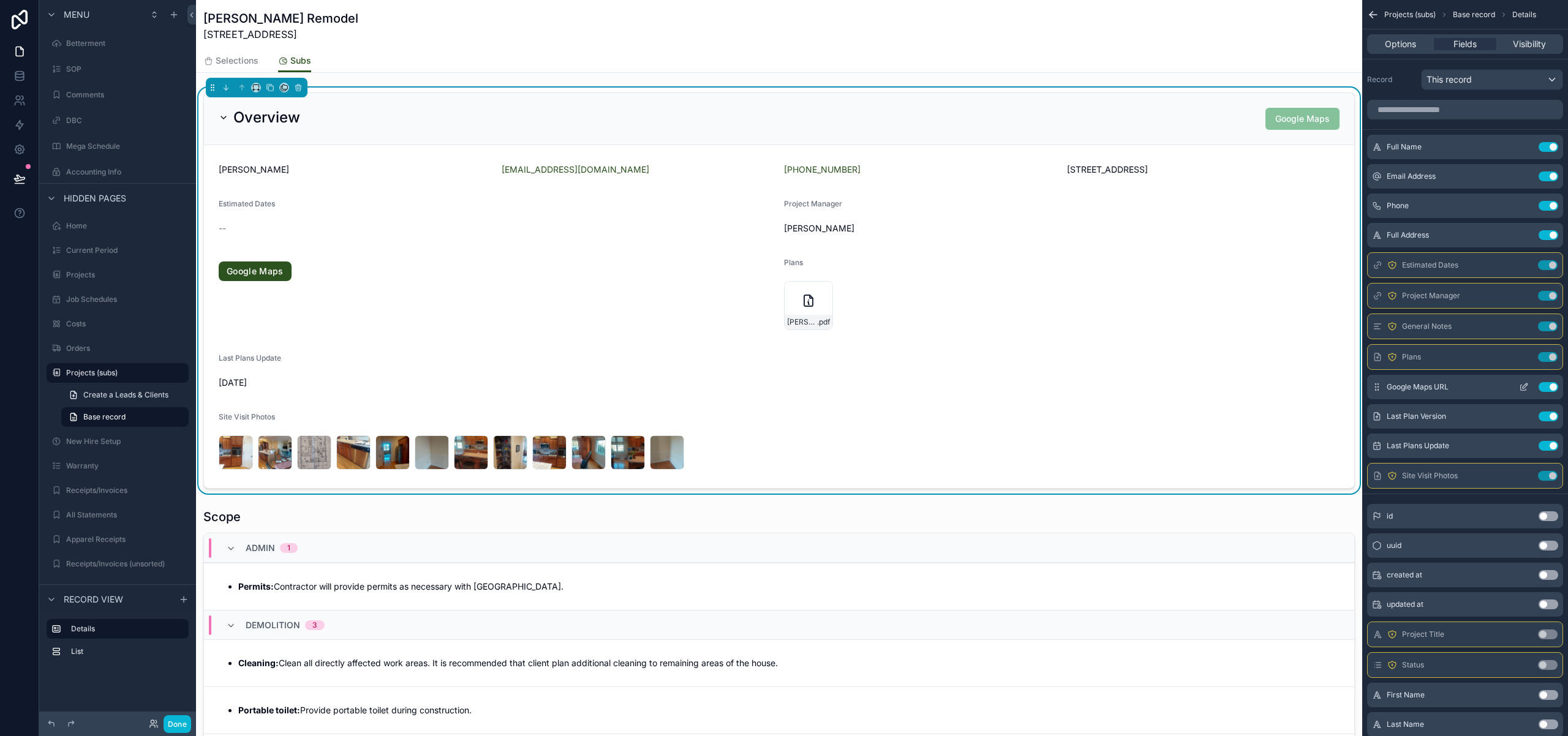
click at [1547, 389] on button "Use setting" at bounding box center [1548, 387] width 20 height 10
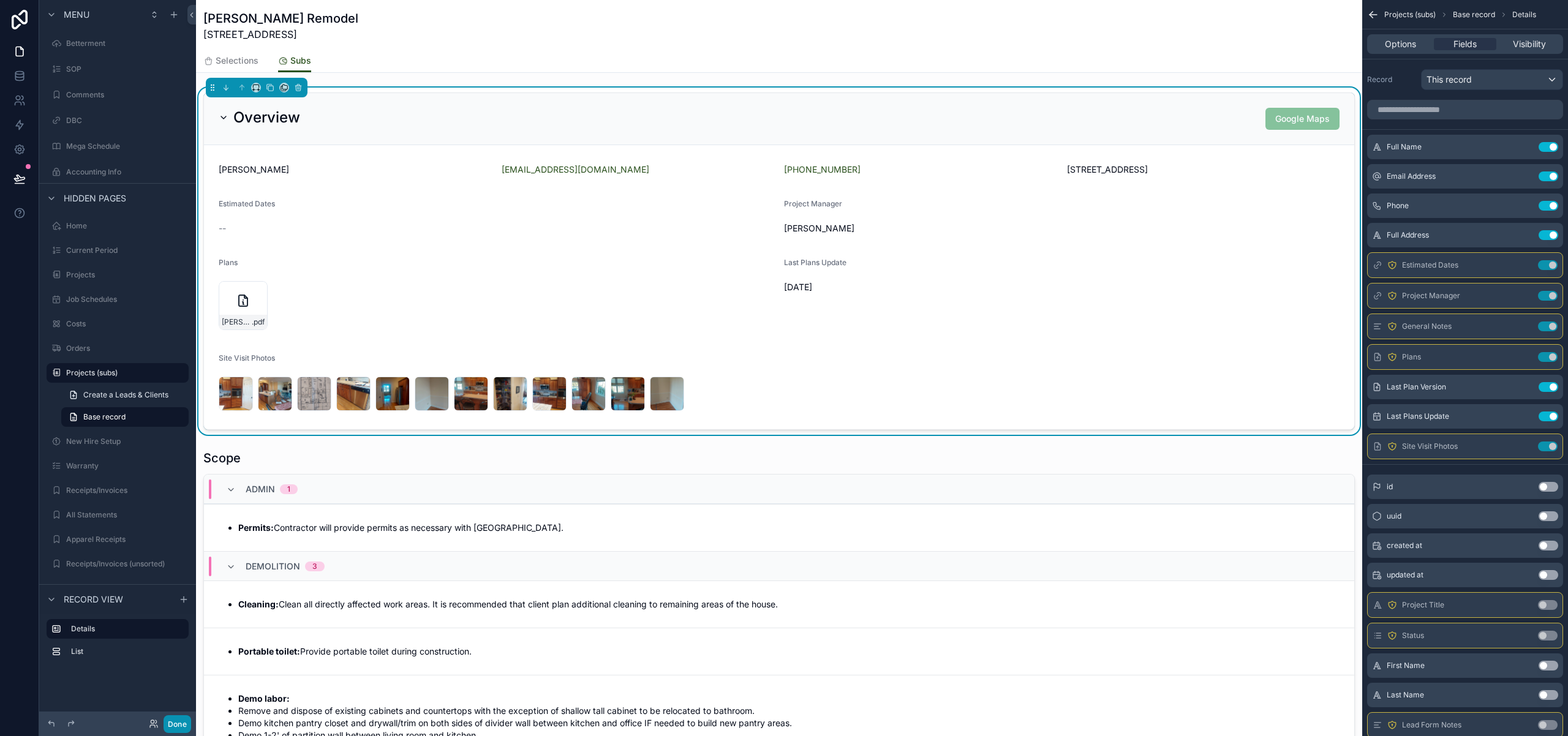
click at [180, 726] on button "Done" at bounding box center [177, 723] width 27 height 18
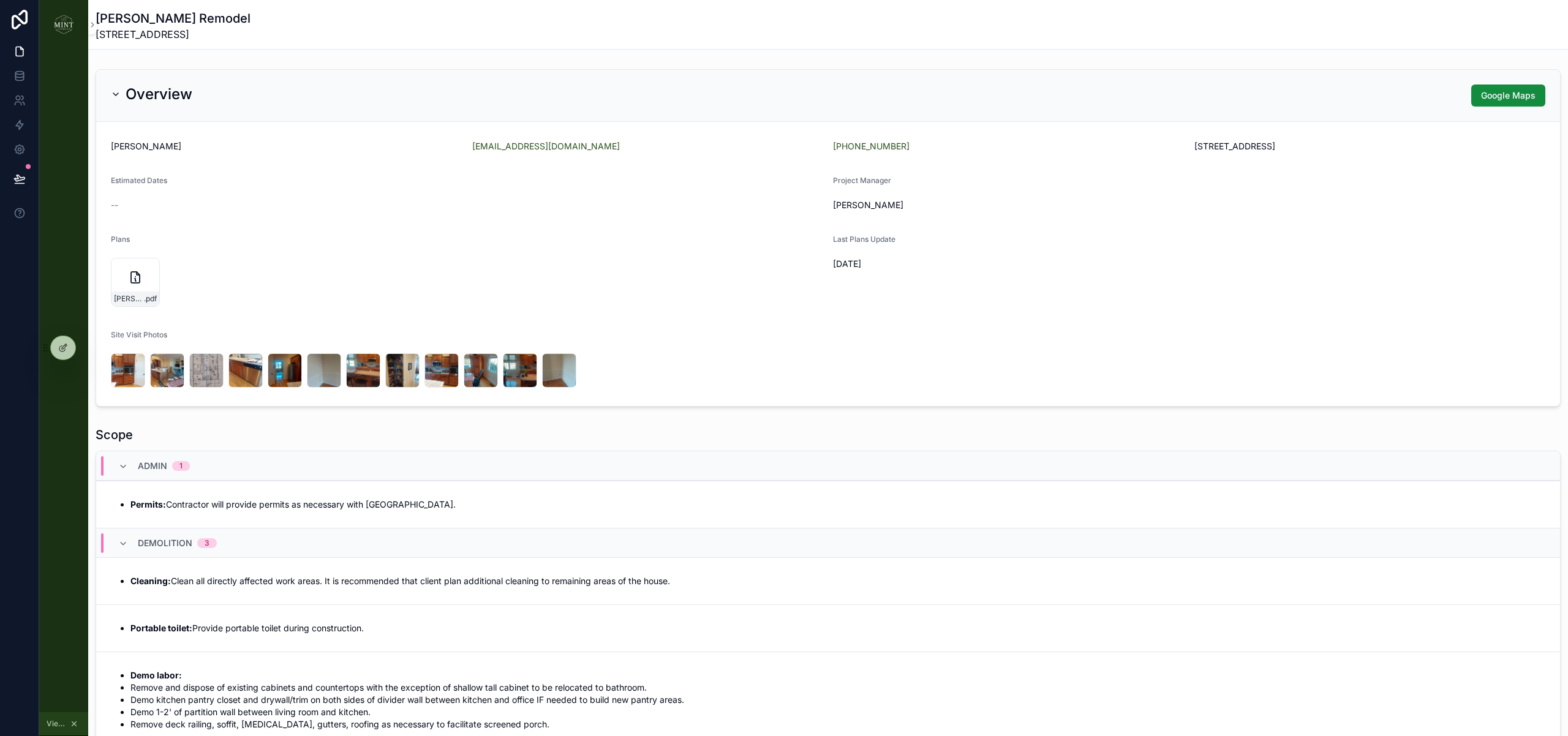
click at [62, 26] on img "scrollable content" at bounding box center [64, 24] width 20 height 20
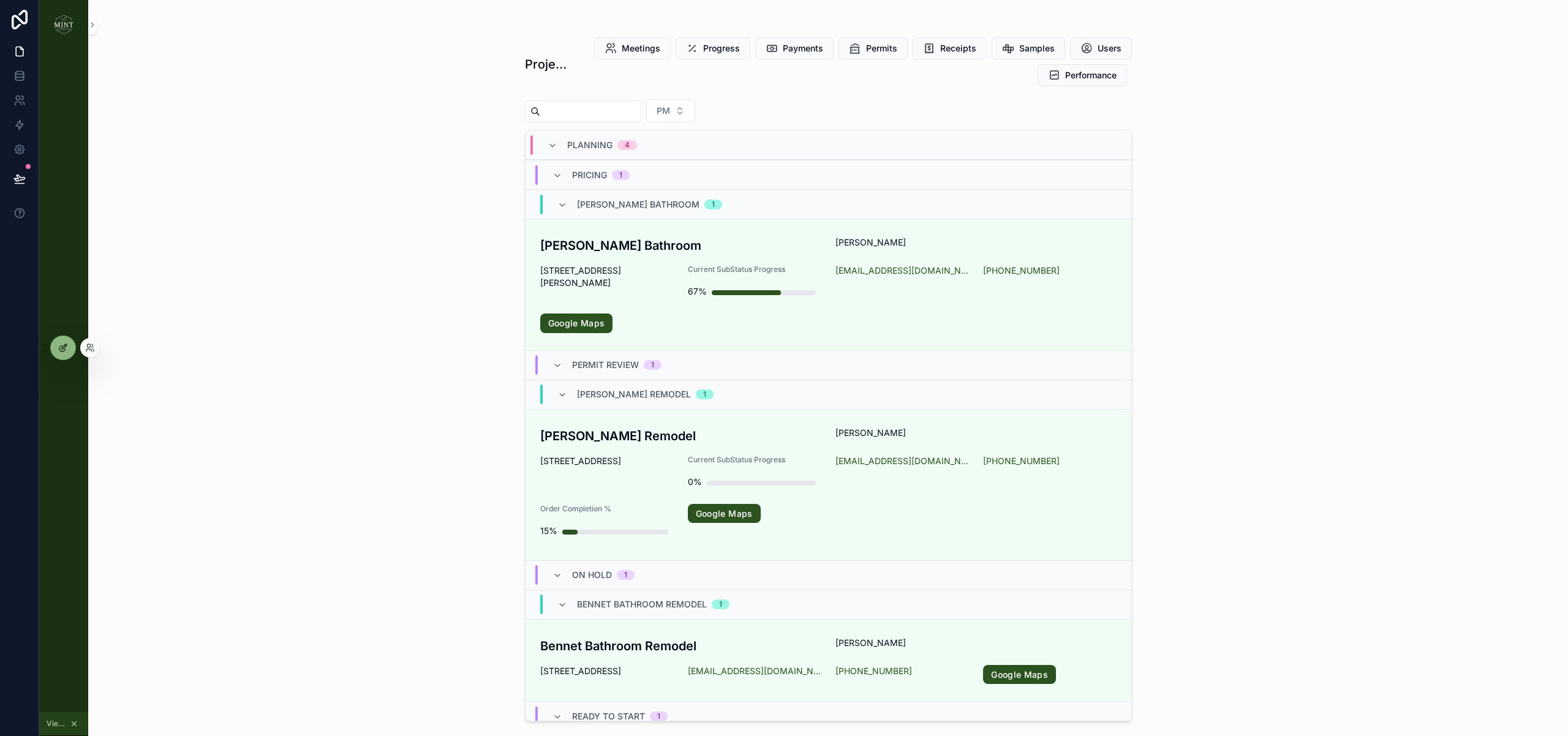
click at [61, 352] on icon at bounding box center [62, 348] width 5 height 5
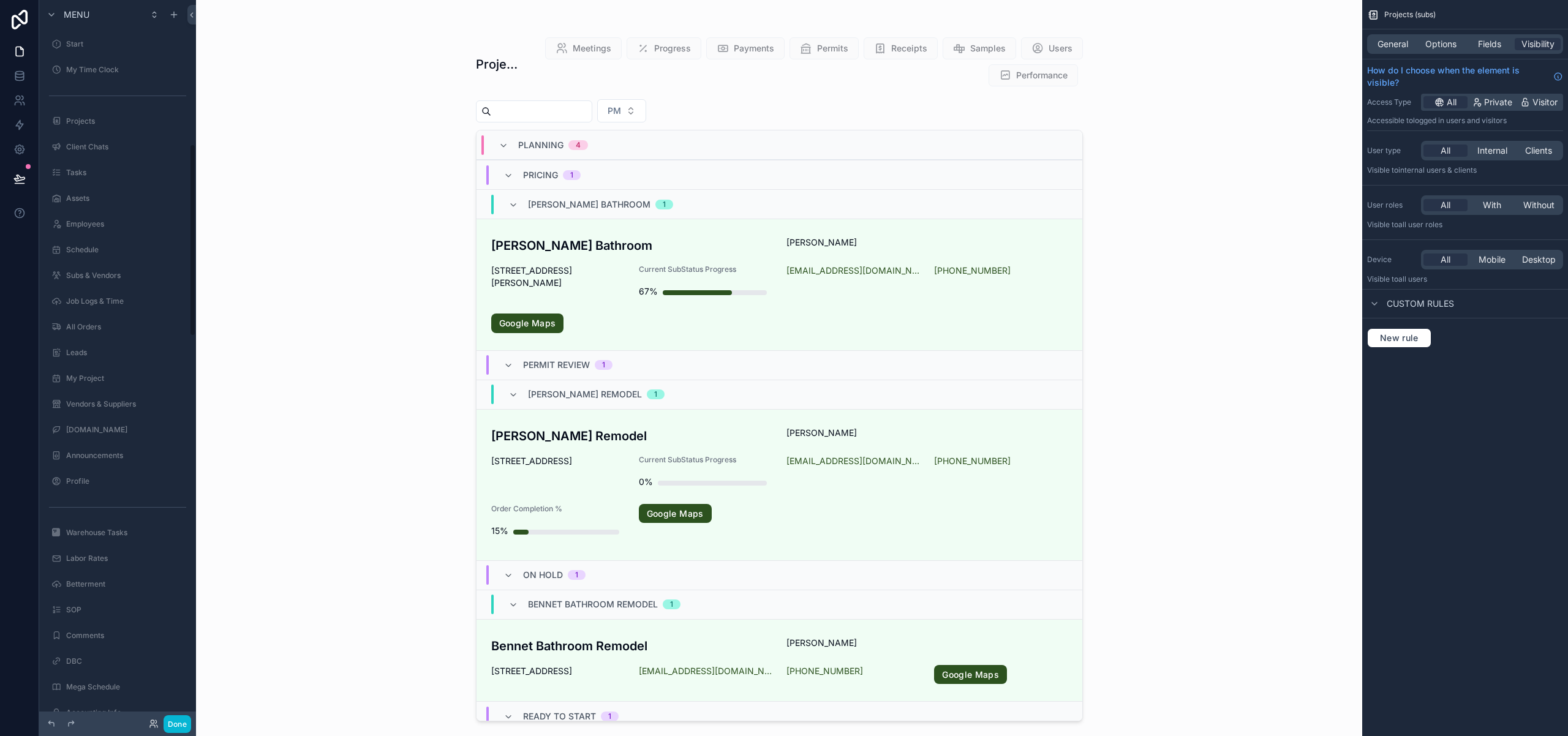
scroll to position [540, 0]
click at [1448, 46] on span "Options" at bounding box center [1441, 44] width 31 height 12
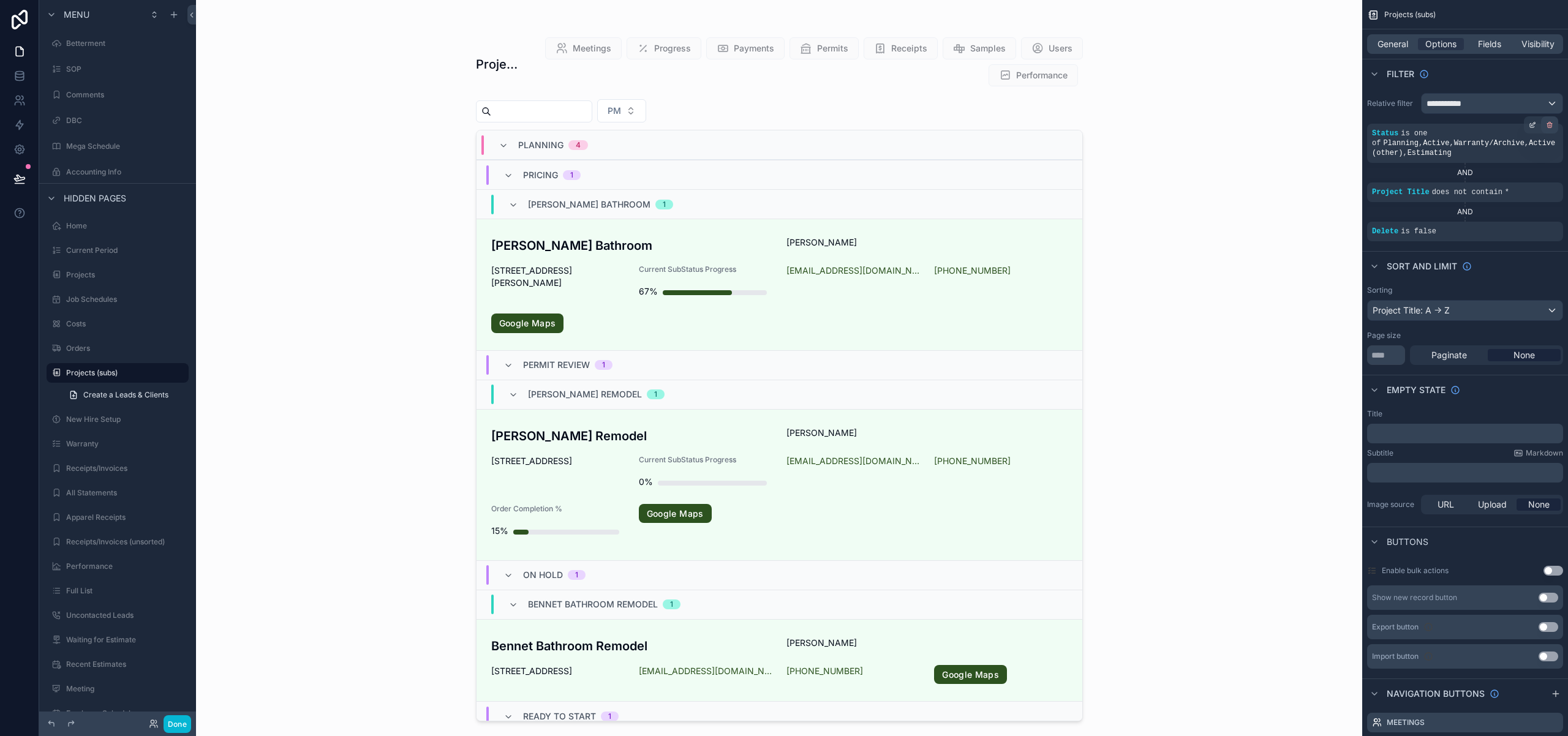
click at [1550, 126] on icon "scrollable content" at bounding box center [1550, 125] width 8 height 8
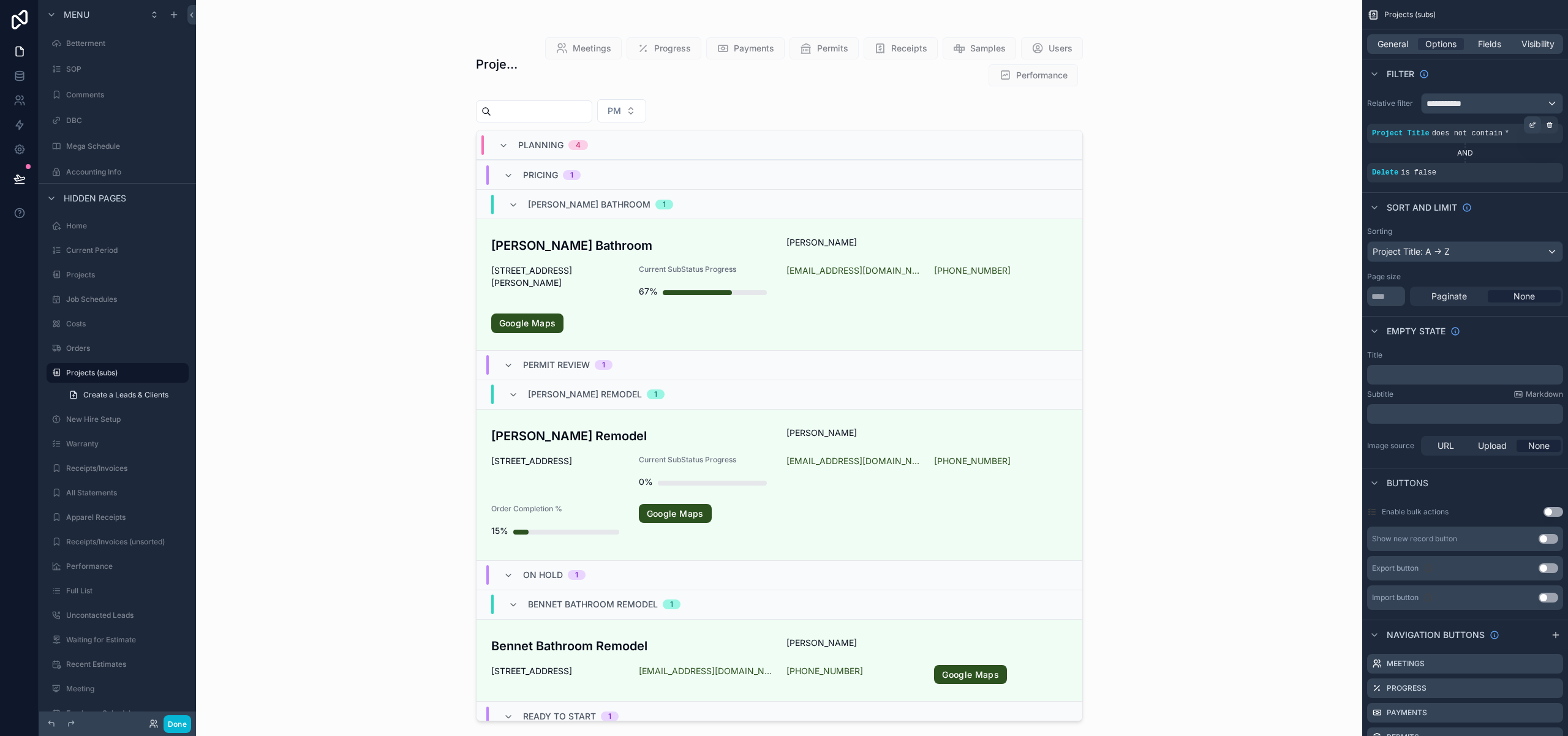
click at [1535, 126] on icon "scrollable content" at bounding box center [1532, 125] width 8 height 8
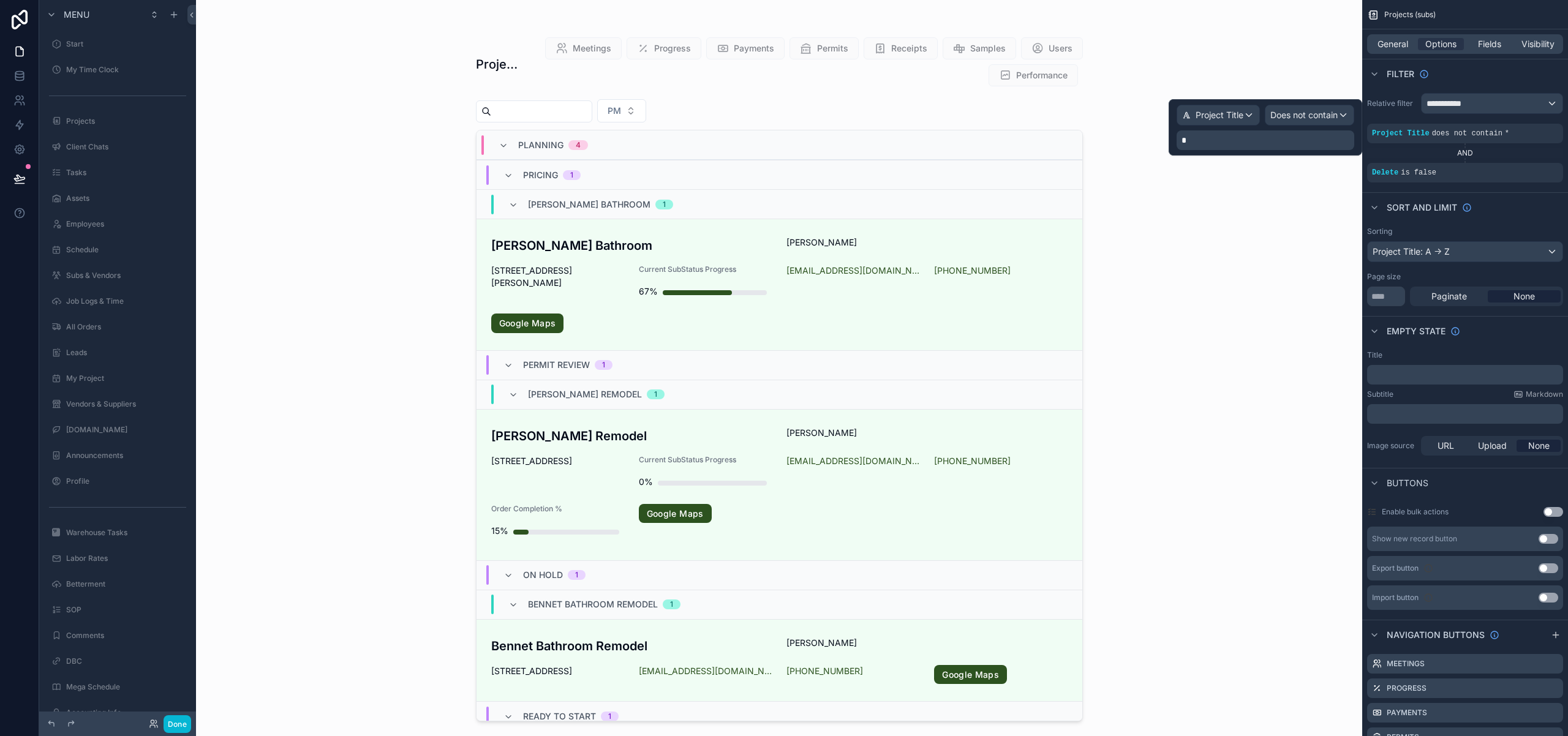
scroll to position [540, 0]
click at [1327, 108] on div "Does not contain" at bounding box center [1310, 115] width 88 height 20
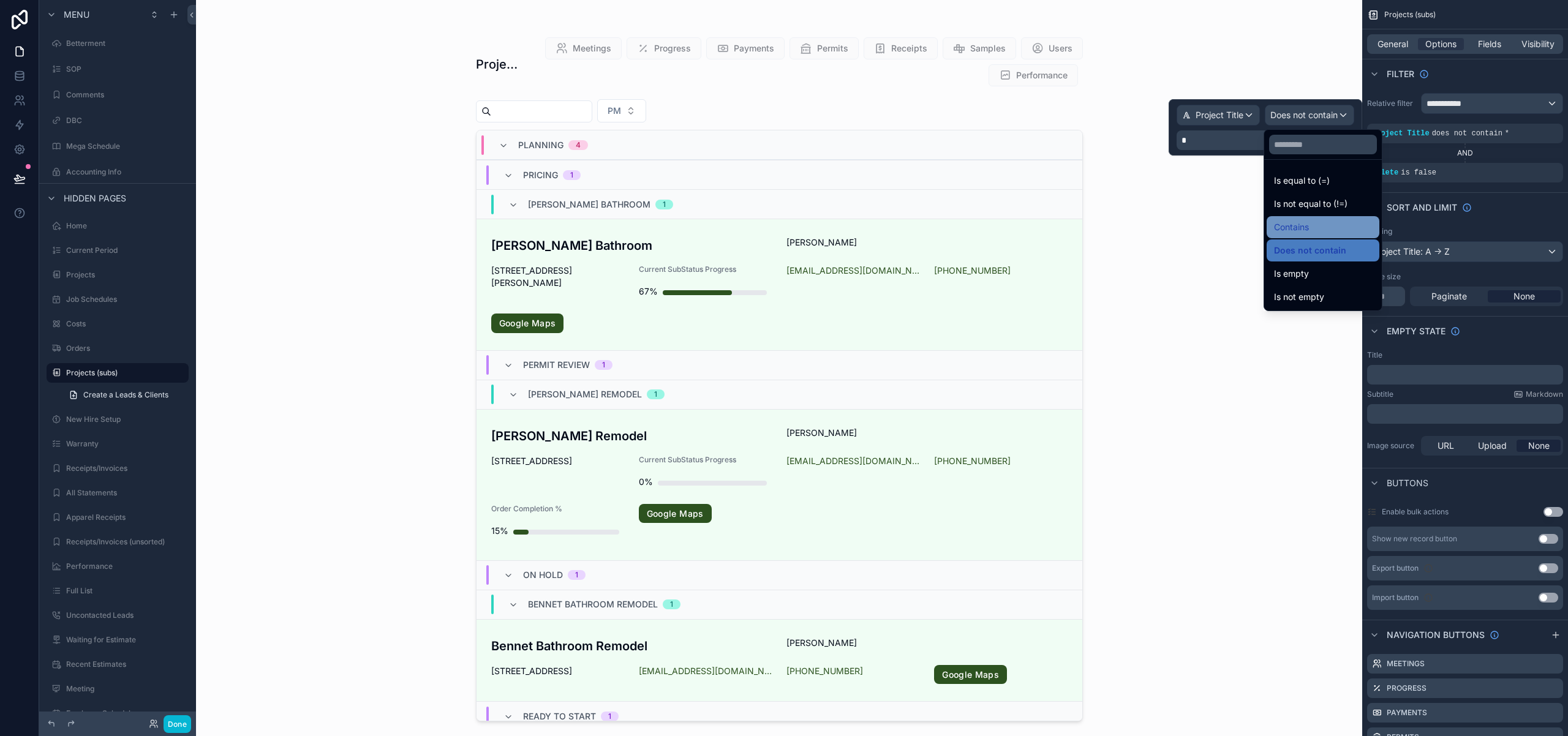
click at [1325, 230] on div "Contains" at bounding box center [1323, 227] width 98 height 14
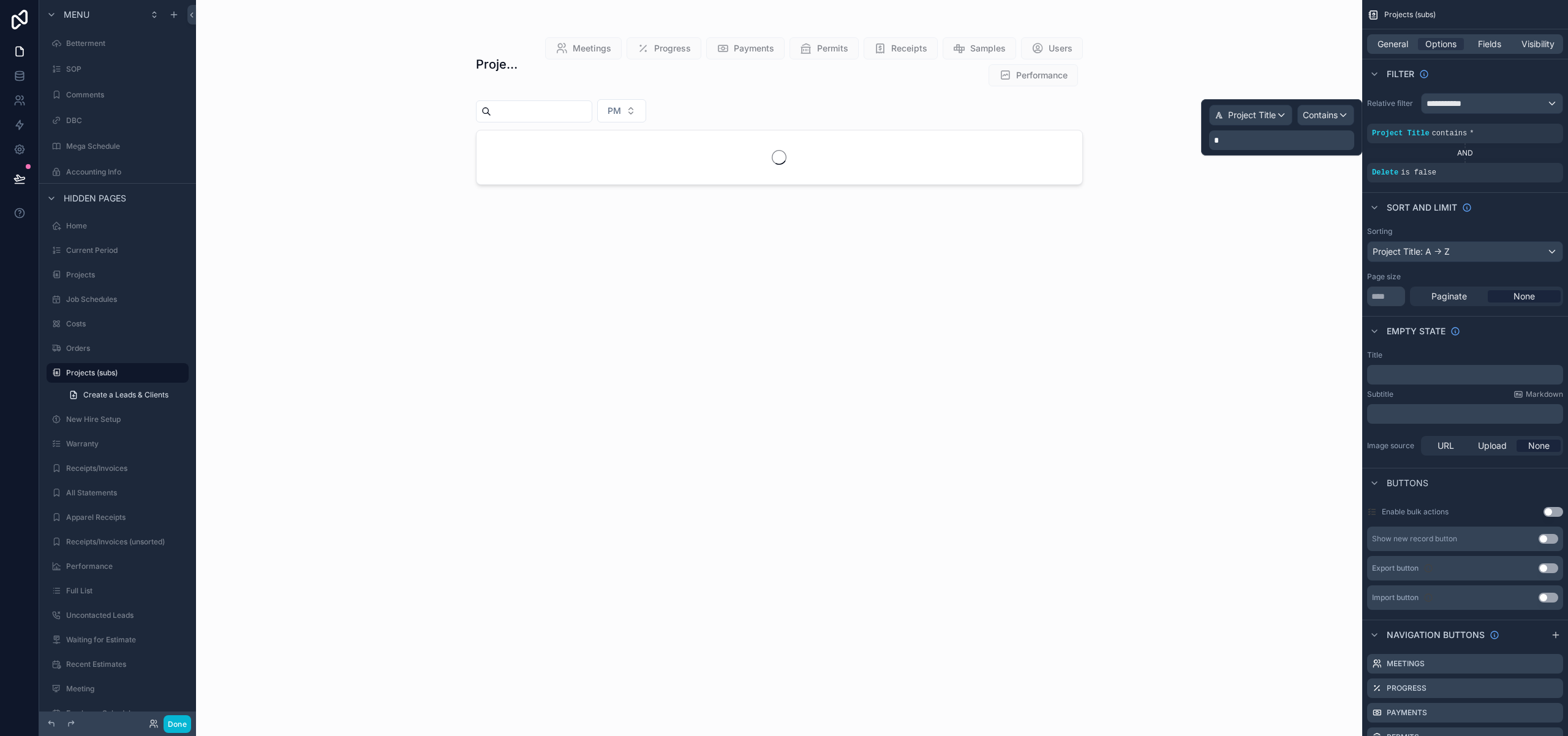
click at [1234, 142] on p "*" at bounding box center [1282, 140] width 138 height 12
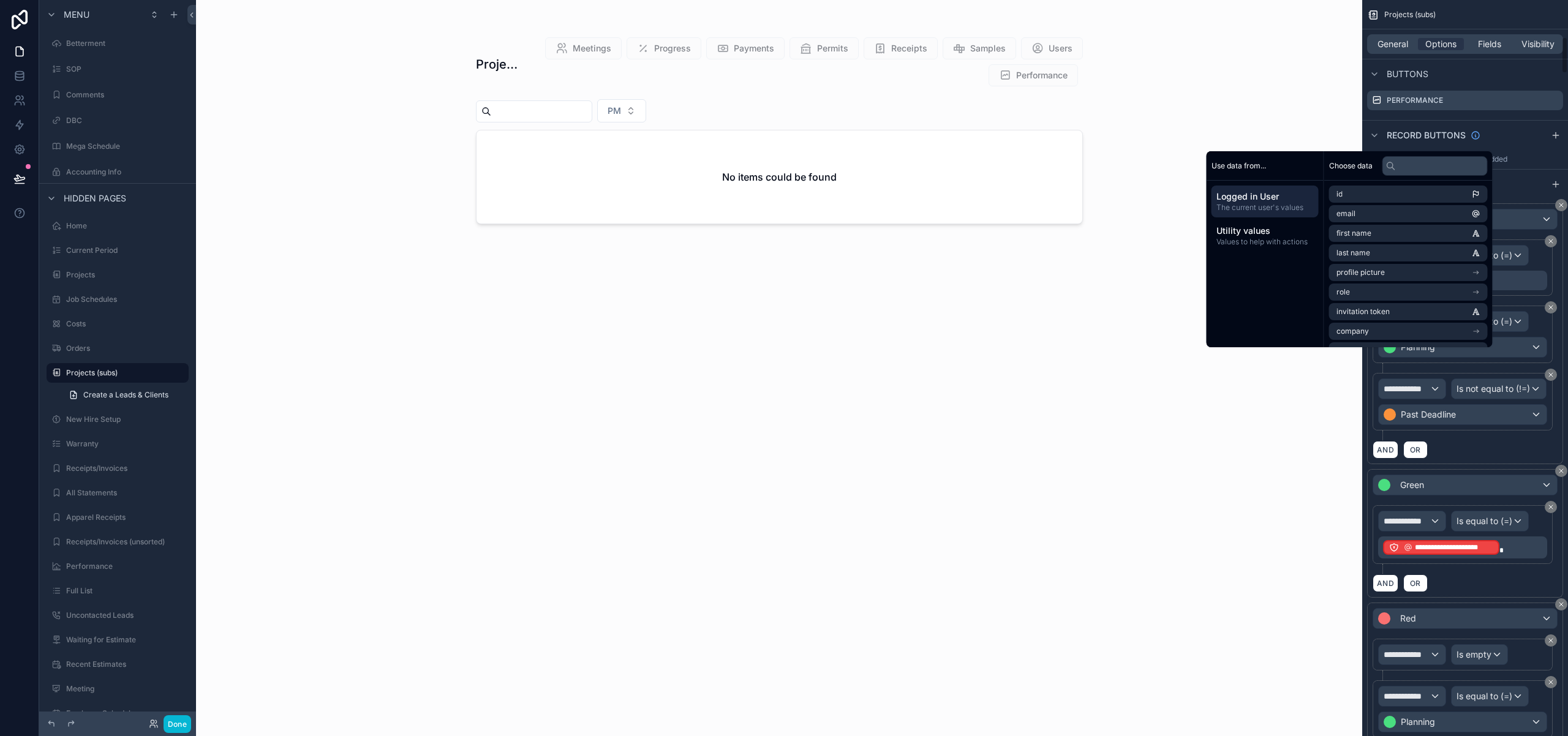
scroll to position [759, 0]
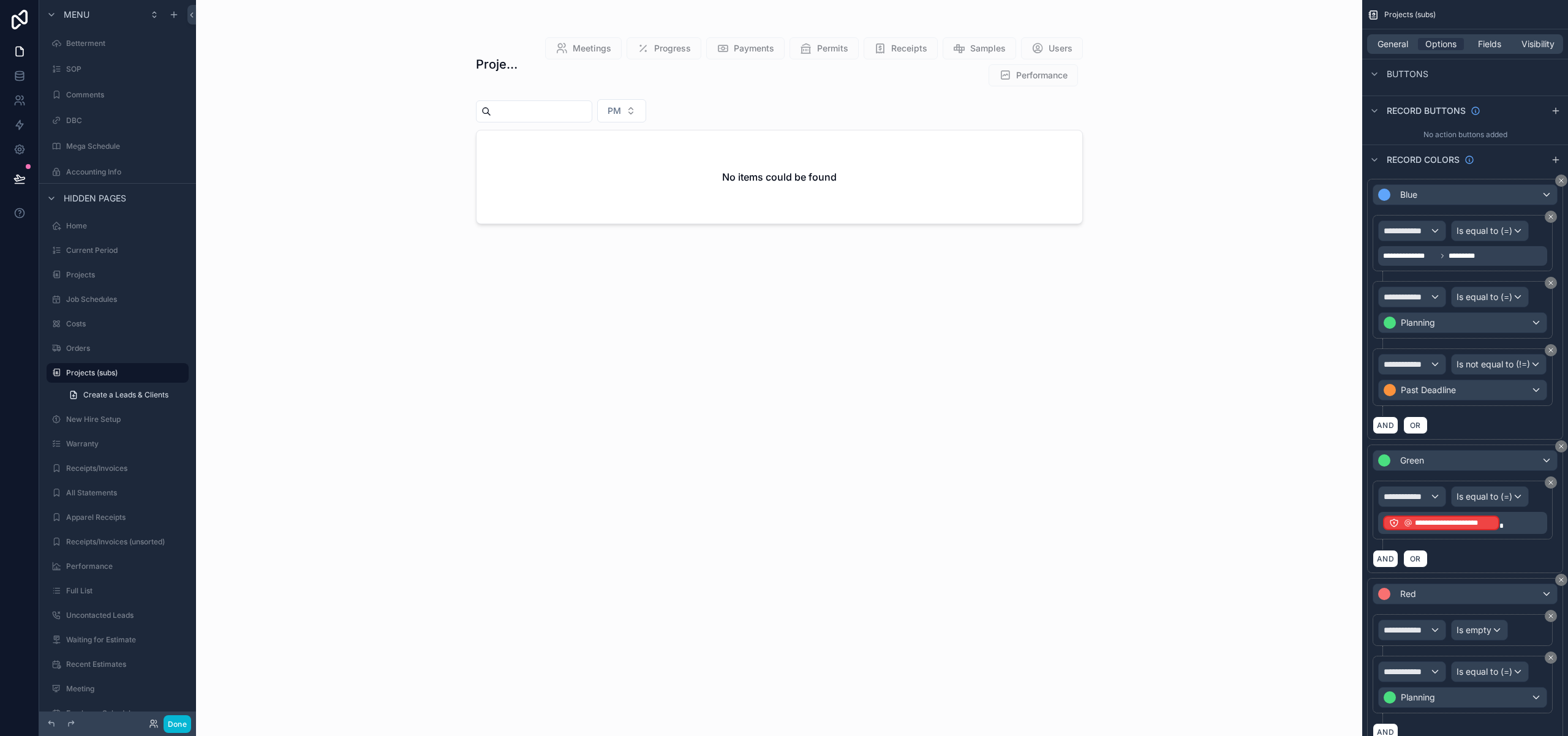
click at [1537, 147] on div "Record colors" at bounding box center [1465, 159] width 206 height 30
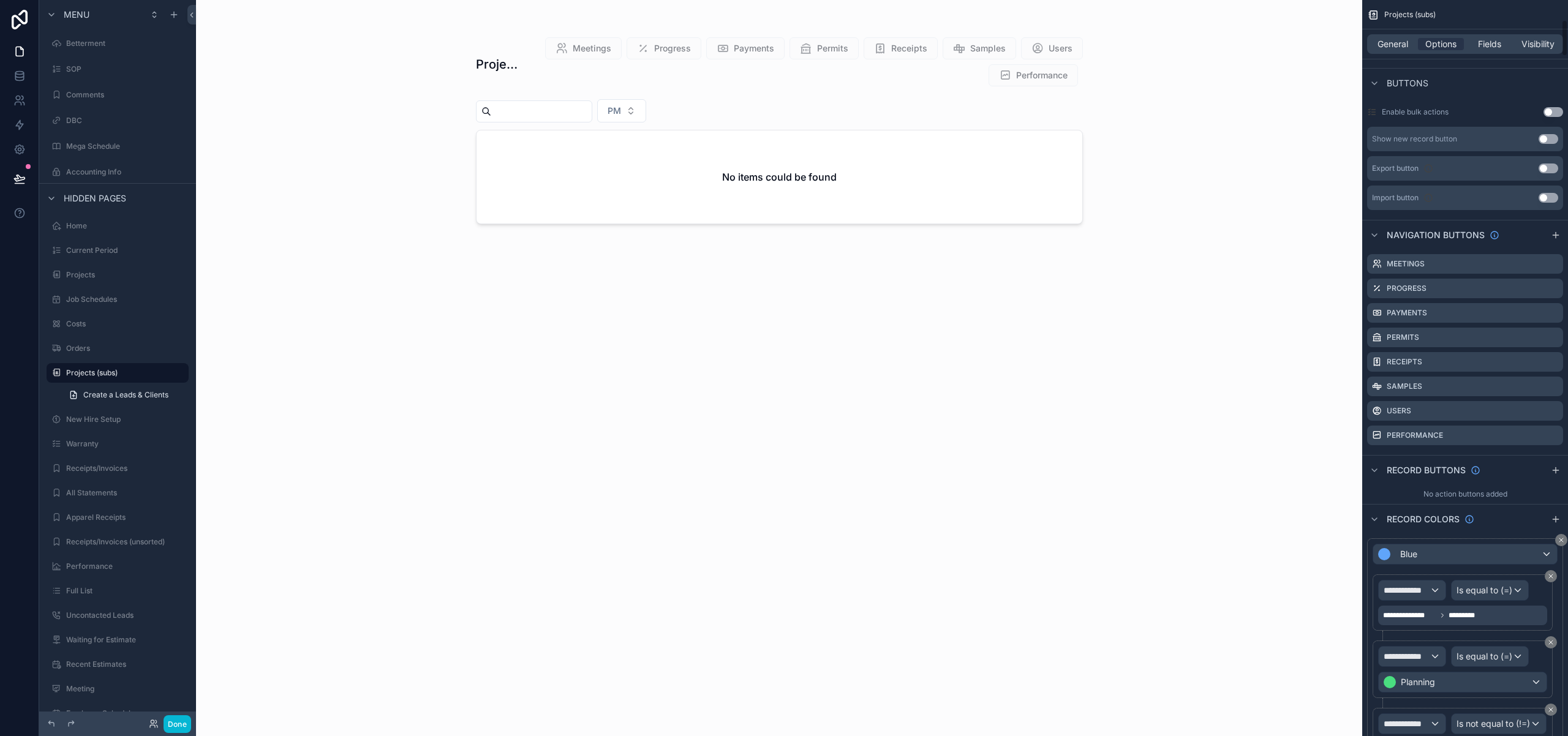
scroll to position [476, 0]
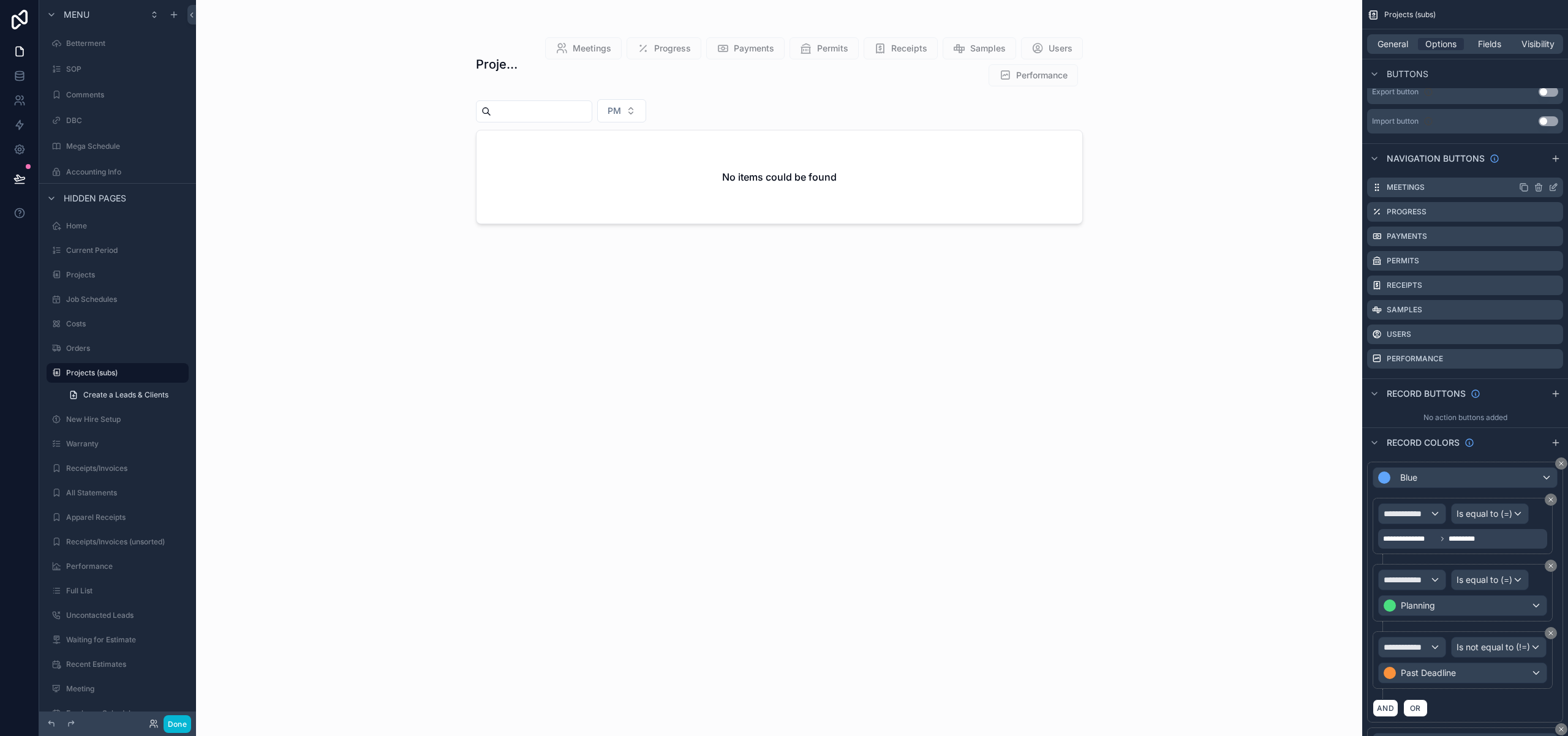
click at [1539, 186] on icon "scrollable content" at bounding box center [1539, 187] width 0 height 2
click at [1534, 167] on icon at bounding box center [1533, 167] width 10 height 10
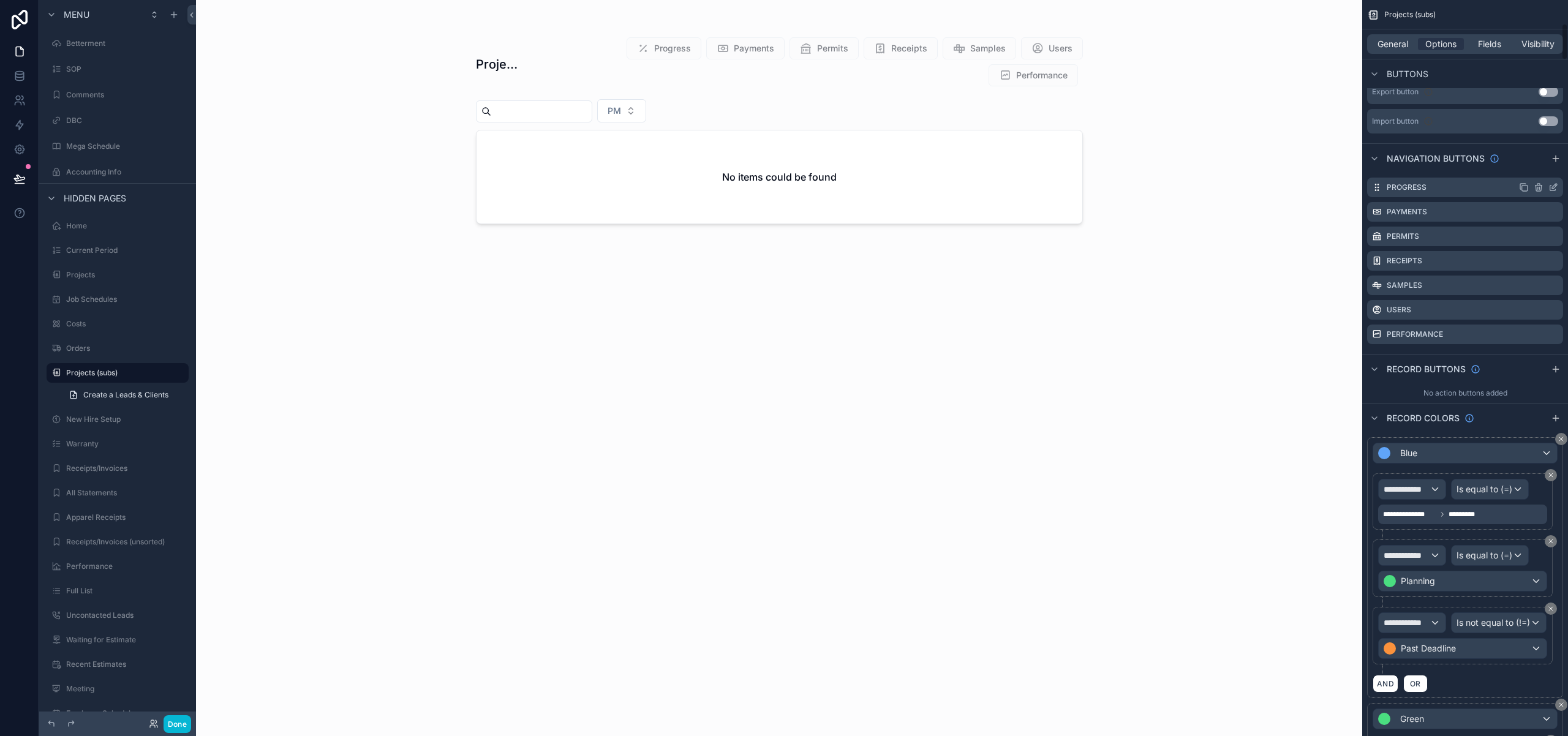
click at [1538, 188] on icon "scrollable content" at bounding box center [1538, 187] width 10 height 10
click at [1534, 169] on icon at bounding box center [1534, 168] width 0 height 2
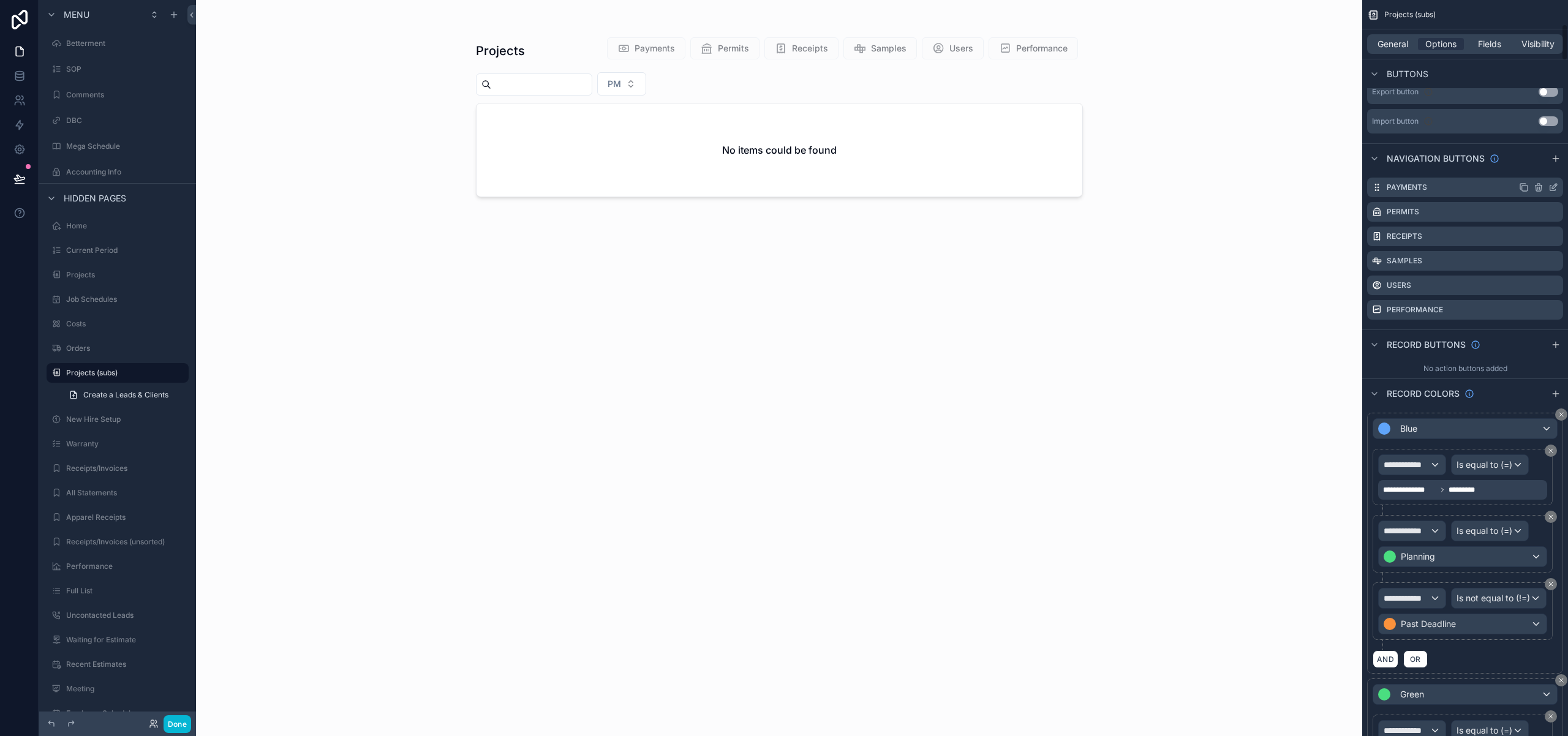
click at [1541, 188] on icon "scrollable content" at bounding box center [1538, 187] width 10 height 10
click at [1533, 168] on icon at bounding box center [1533, 168] width 0 height 2
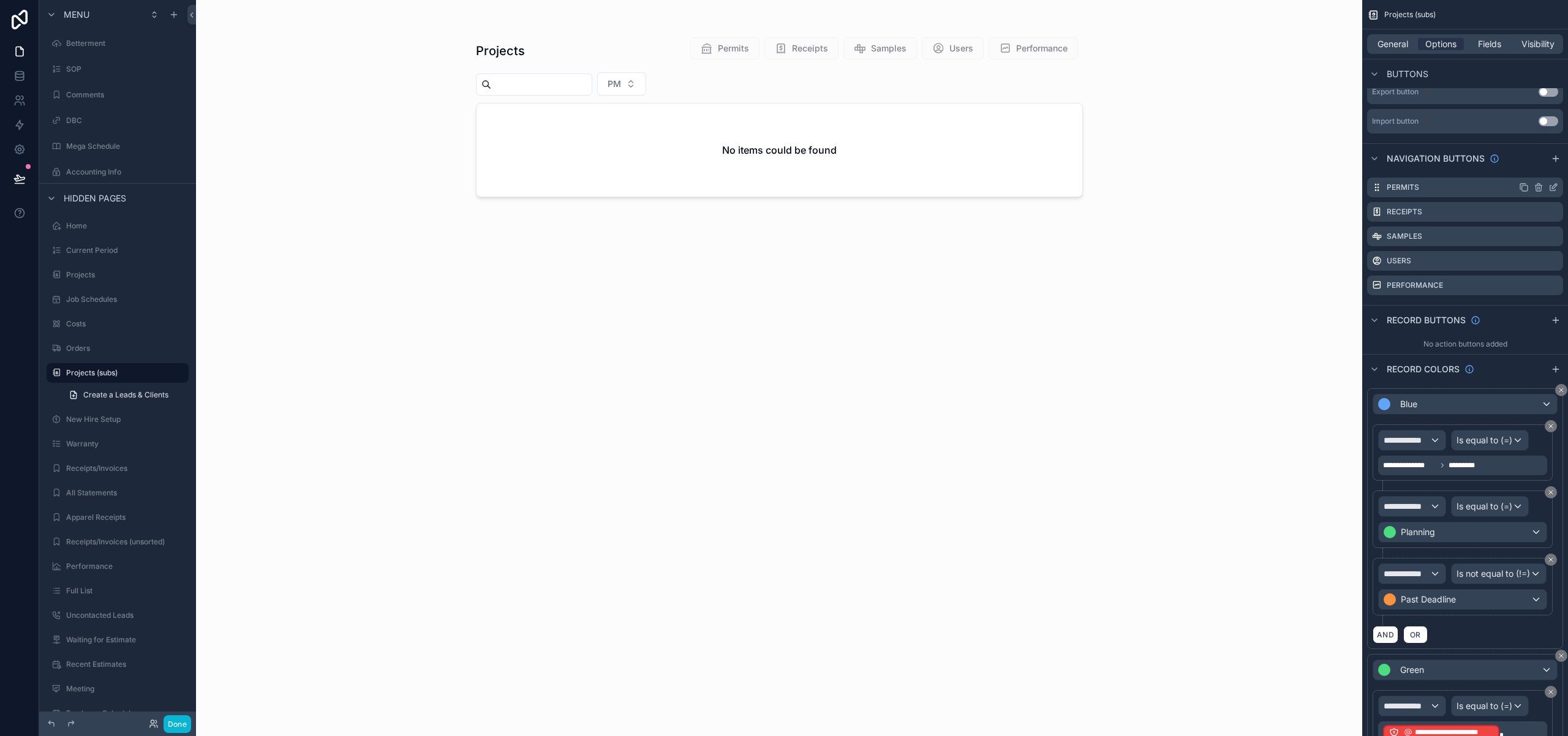
click at [1538, 187] on icon "scrollable content" at bounding box center [1538, 187] width 0 height 2
click at [1529, 169] on icon at bounding box center [1533, 167] width 10 height 10
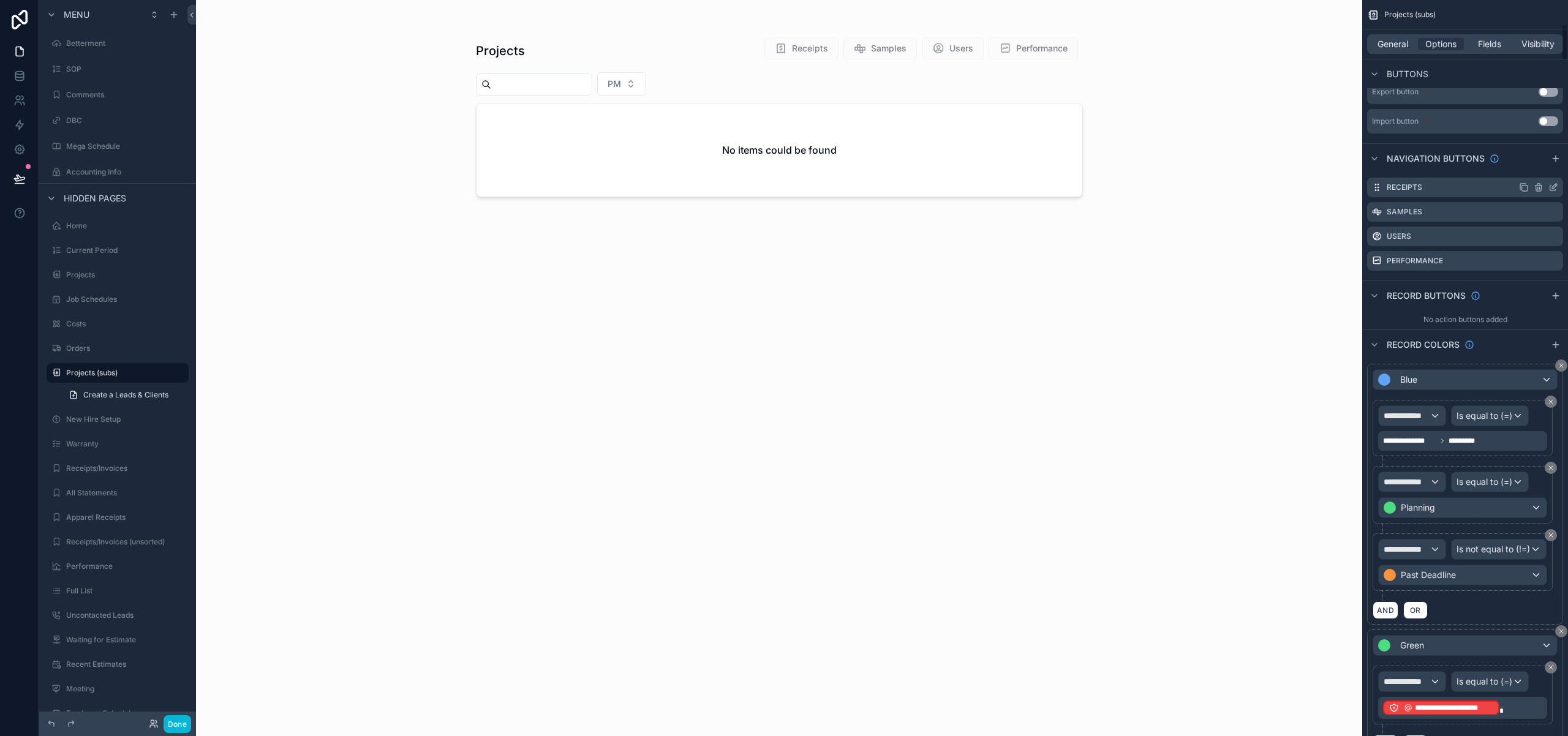
click at [1539, 188] on icon "scrollable content" at bounding box center [1539, 187] width 0 height 2
click at [1531, 169] on icon at bounding box center [1533, 168] width 5 height 5
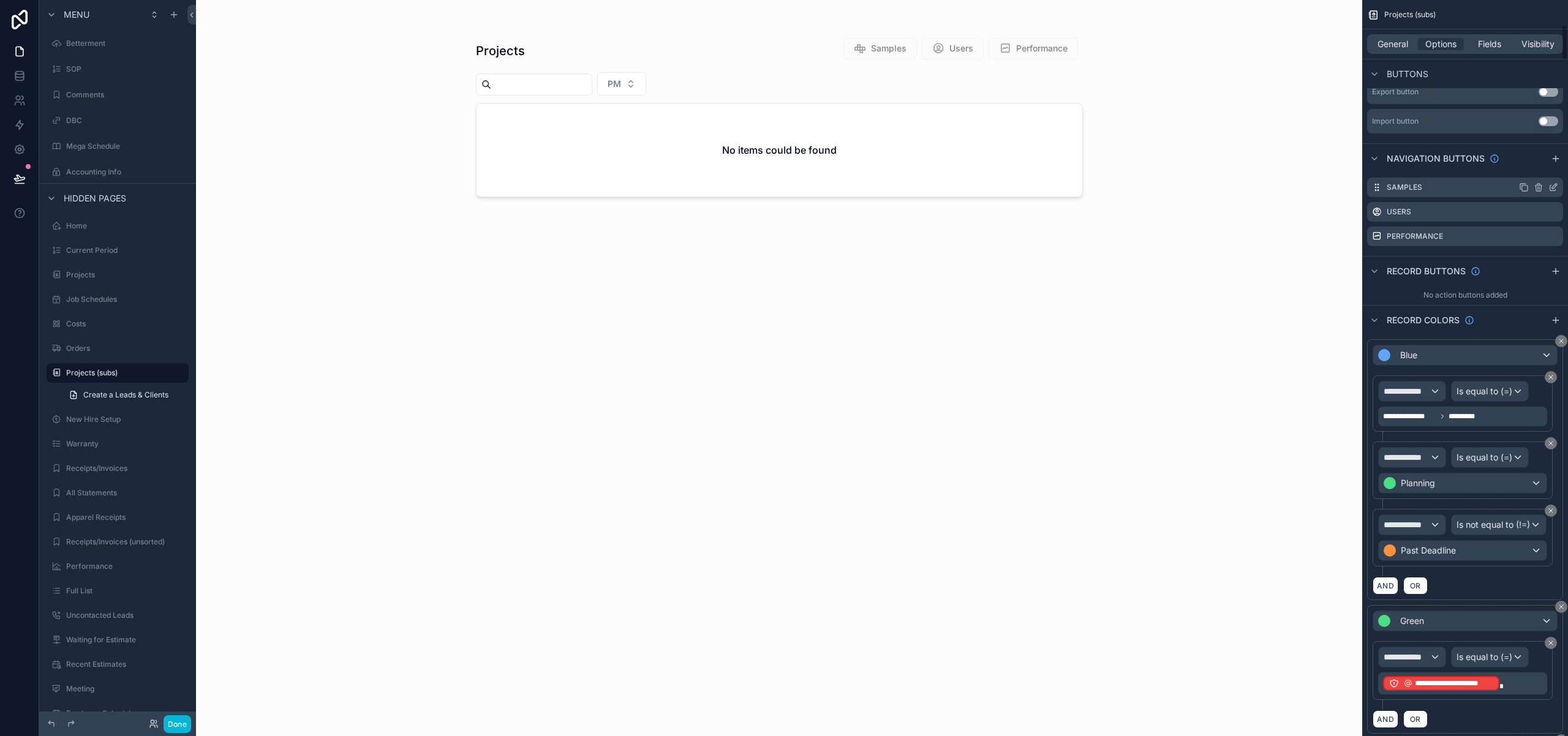
click at [1538, 190] on icon "scrollable content" at bounding box center [1538, 188] width 5 height 5
click at [1528, 165] on icon at bounding box center [1533, 167] width 10 height 10
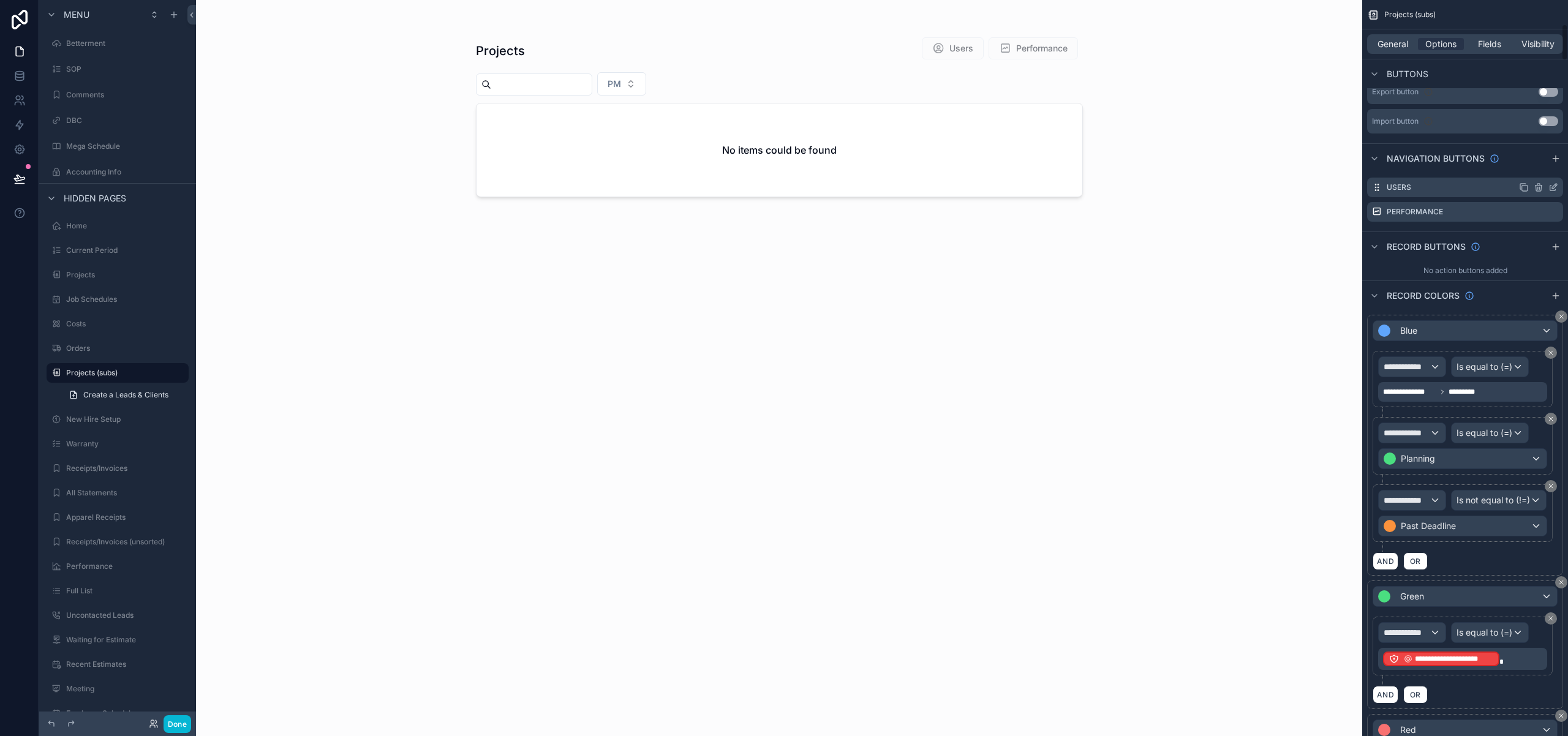
click at [1540, 189] on icon "scrollable content" at bounding box center [1538, 187] width 10 height 10
click at [1535, 167] on icon at bounding box center [1533, 167] width 10 height 10
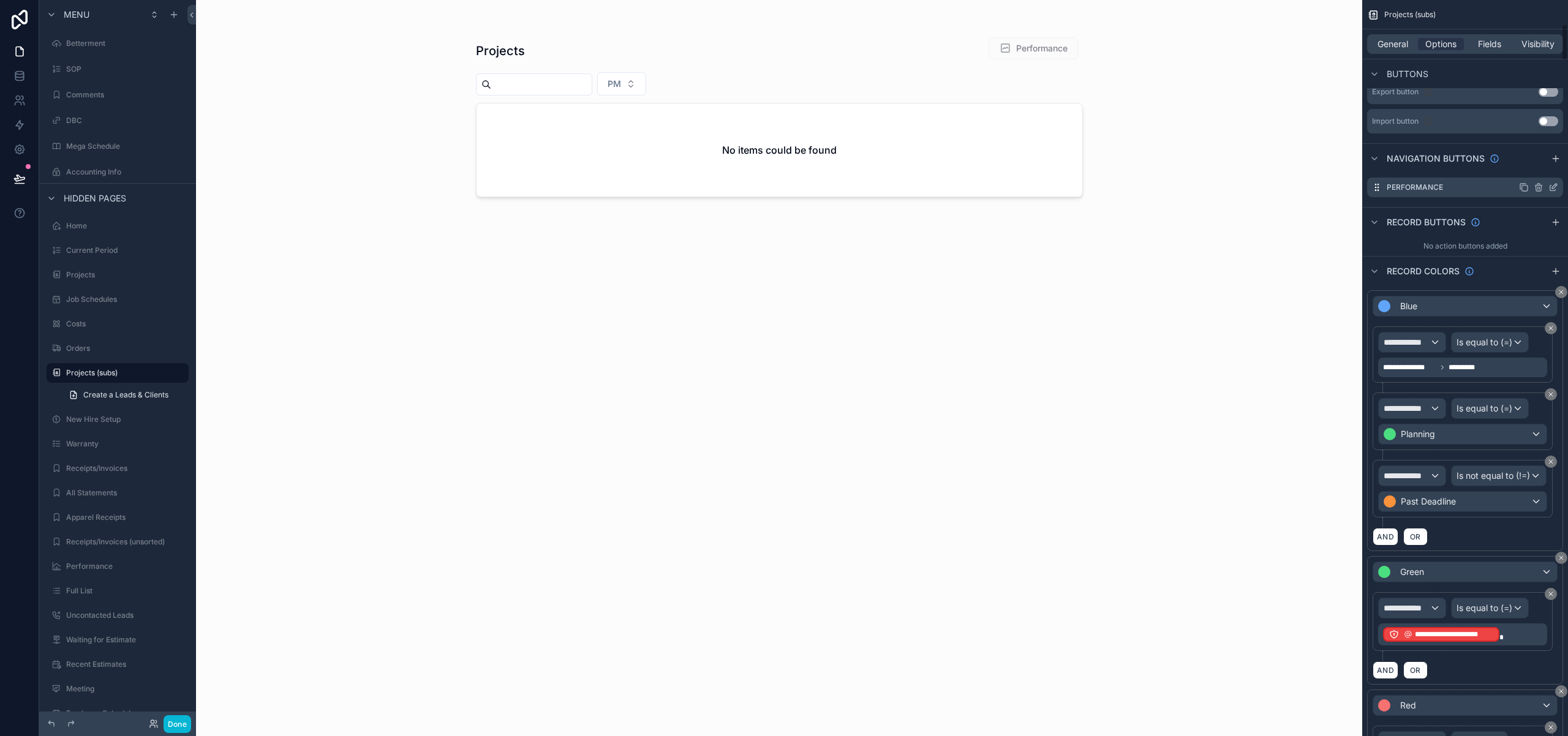
click at [1538, 191] on icon "scrollable content" at bounding box center [1538, 188] width 5 height 5
click at [1533, 167] on icon at bounding box center [1533, 168] width 0 height 2
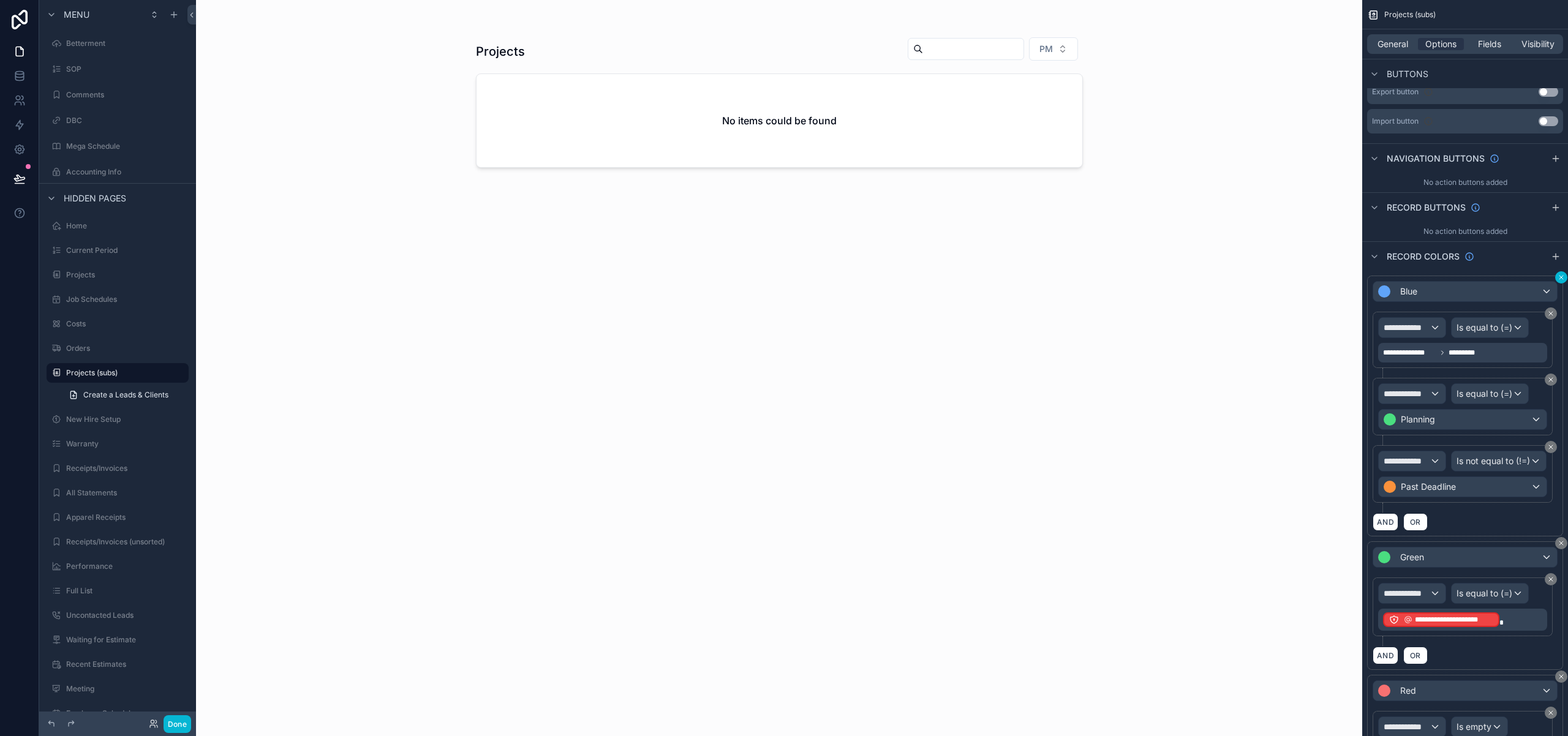
click at [1557, 276] on icon "scrollable content" at bounding box center [1561, 278] width 8 height 8
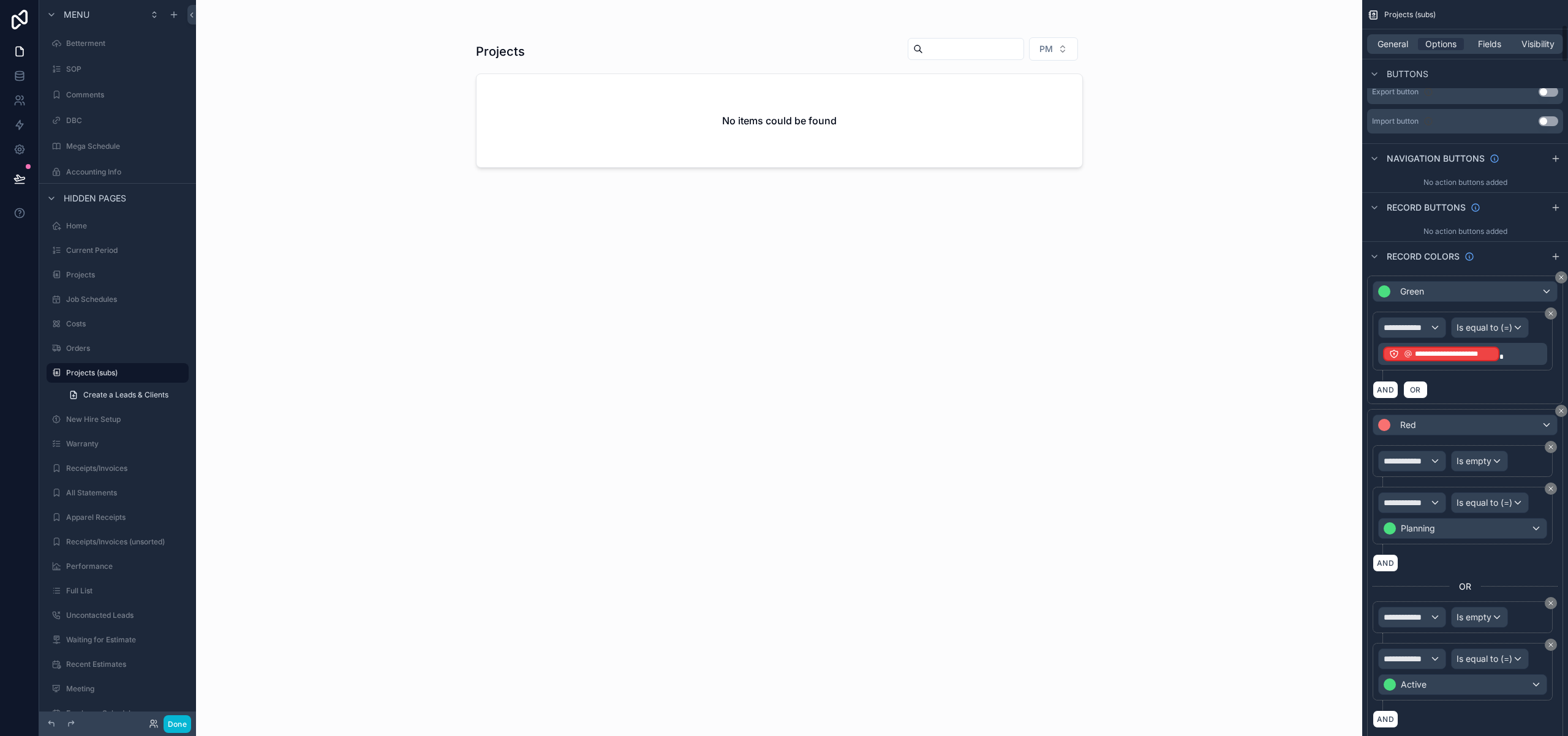
click at [1557, 276] on icon "scrollable content" at bounding box center [1561, 278] width 8 height 8
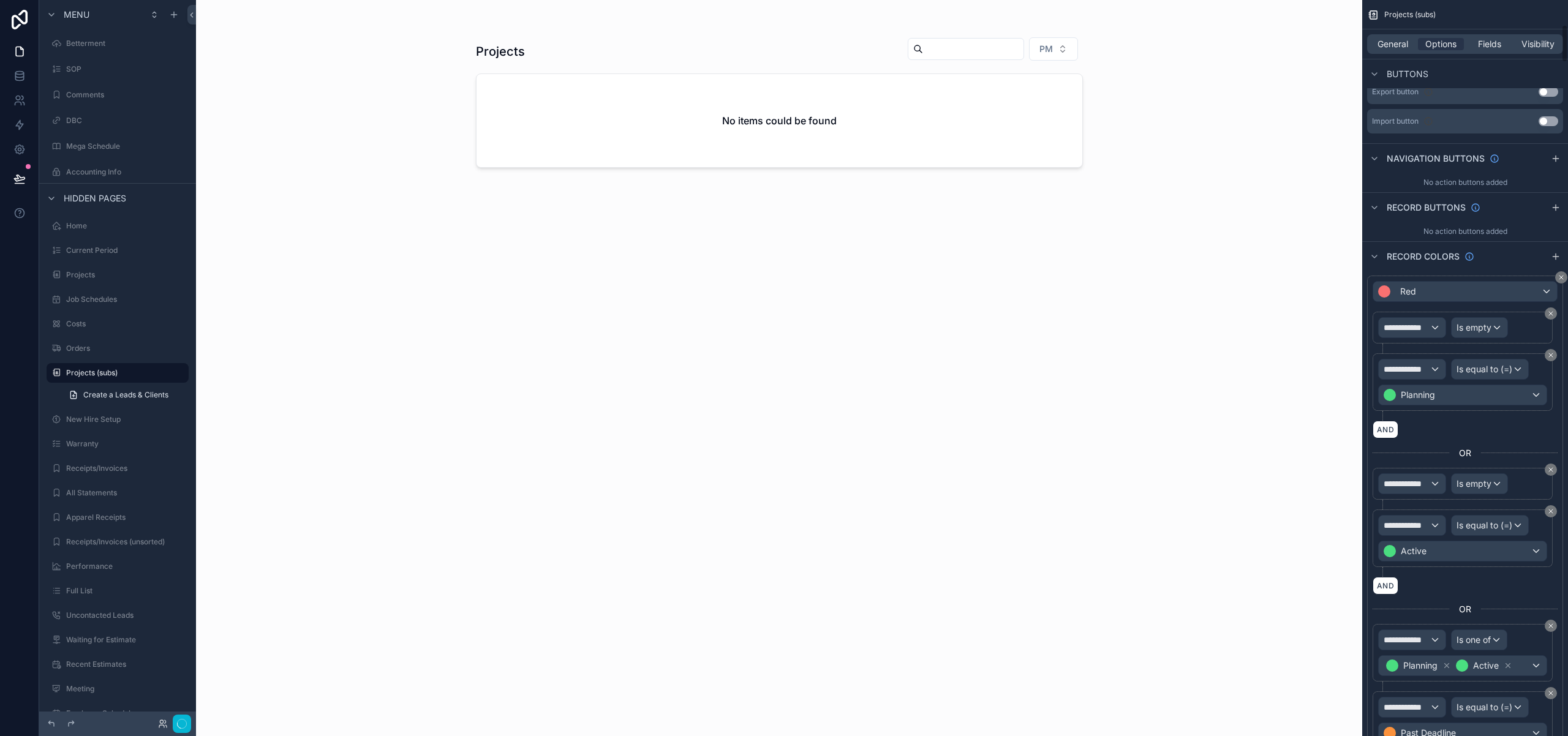
click at [1557, 276] on icon "scrollable content" at bounding box center [1561, 278] width 8 height 8
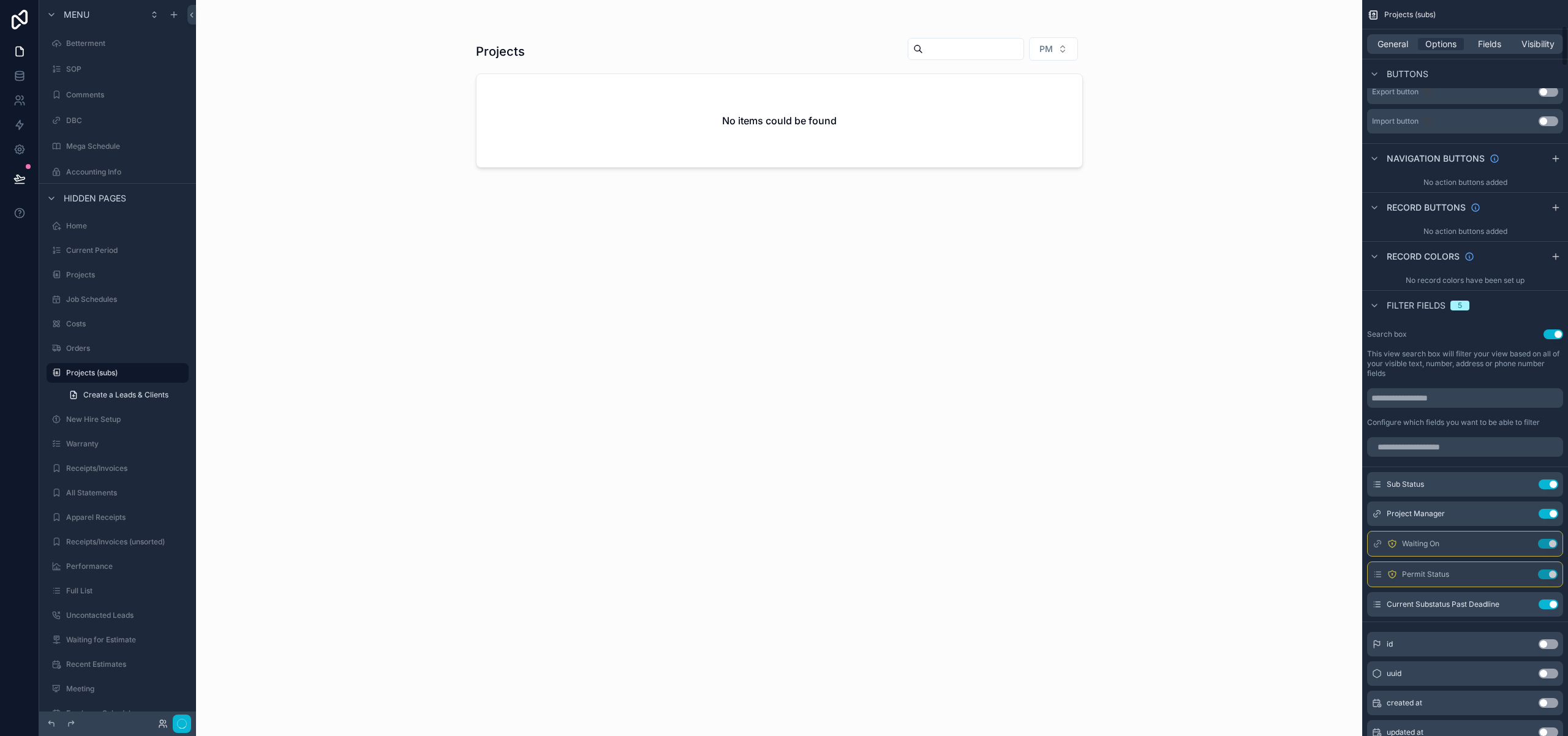
click at [1557, 276] on div "No record colors have been set up" at bounding box center [1465, 280] width 206 height 20
click at [1552, 335] on button "Use setting" at bounding box center [1554, 334] width 20 height 10
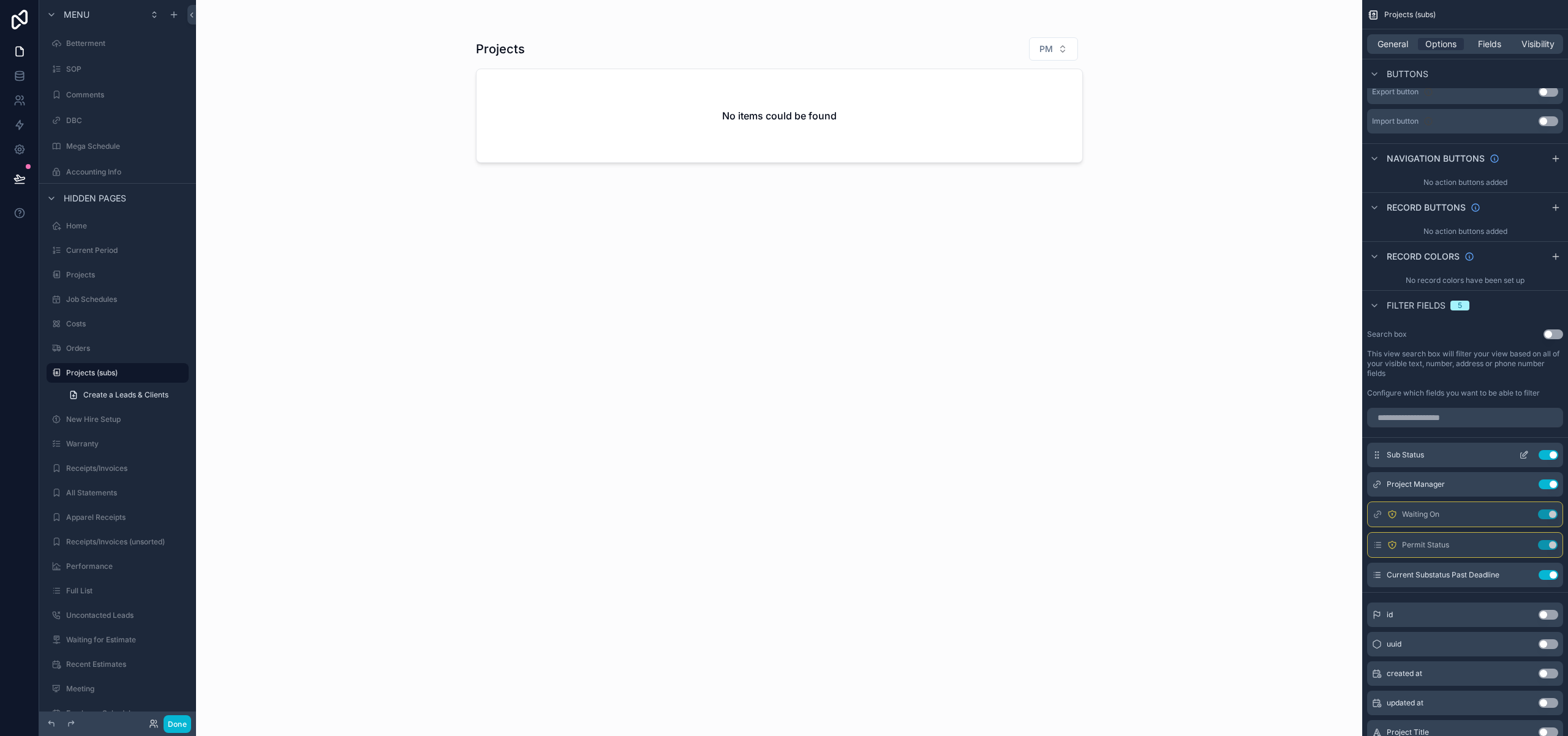
click at [1547, 455] on button "Use setting" at bounding box center [1548, 454] width 20 height 10
click at [1550, 486] on button "Use setting" at bounding box center [1548, 485] width 20 height 10
click at [1550, 456] on button "Use setting" at bounding box center [1548, 454] width 20 height 10
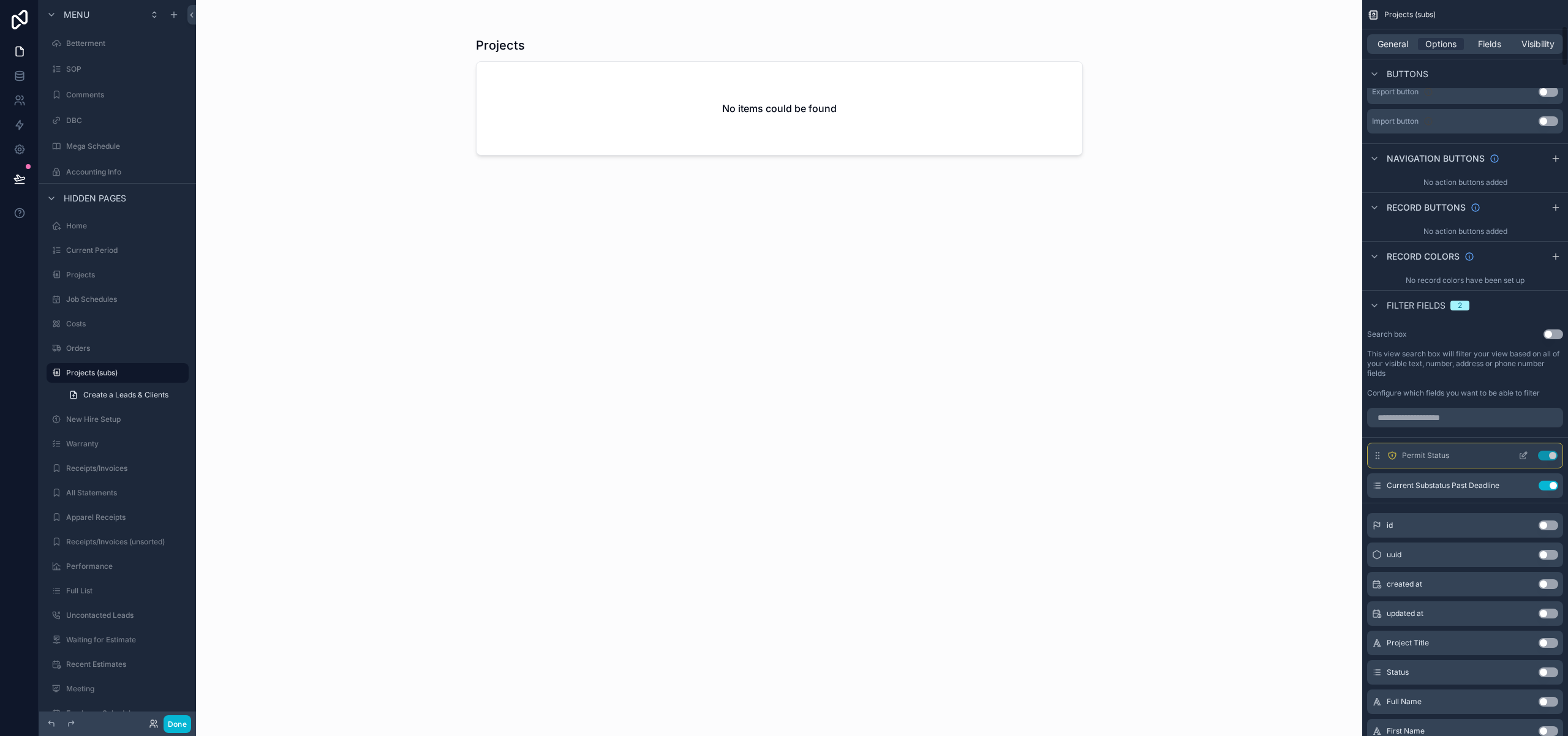
click at [1550, 457] on button "Use setting" at bounding box center [1548, 455] width 20 height 10
click at [1549, 458] on button "Use setting" at bounding box center [1548, 454] width 20 height 10
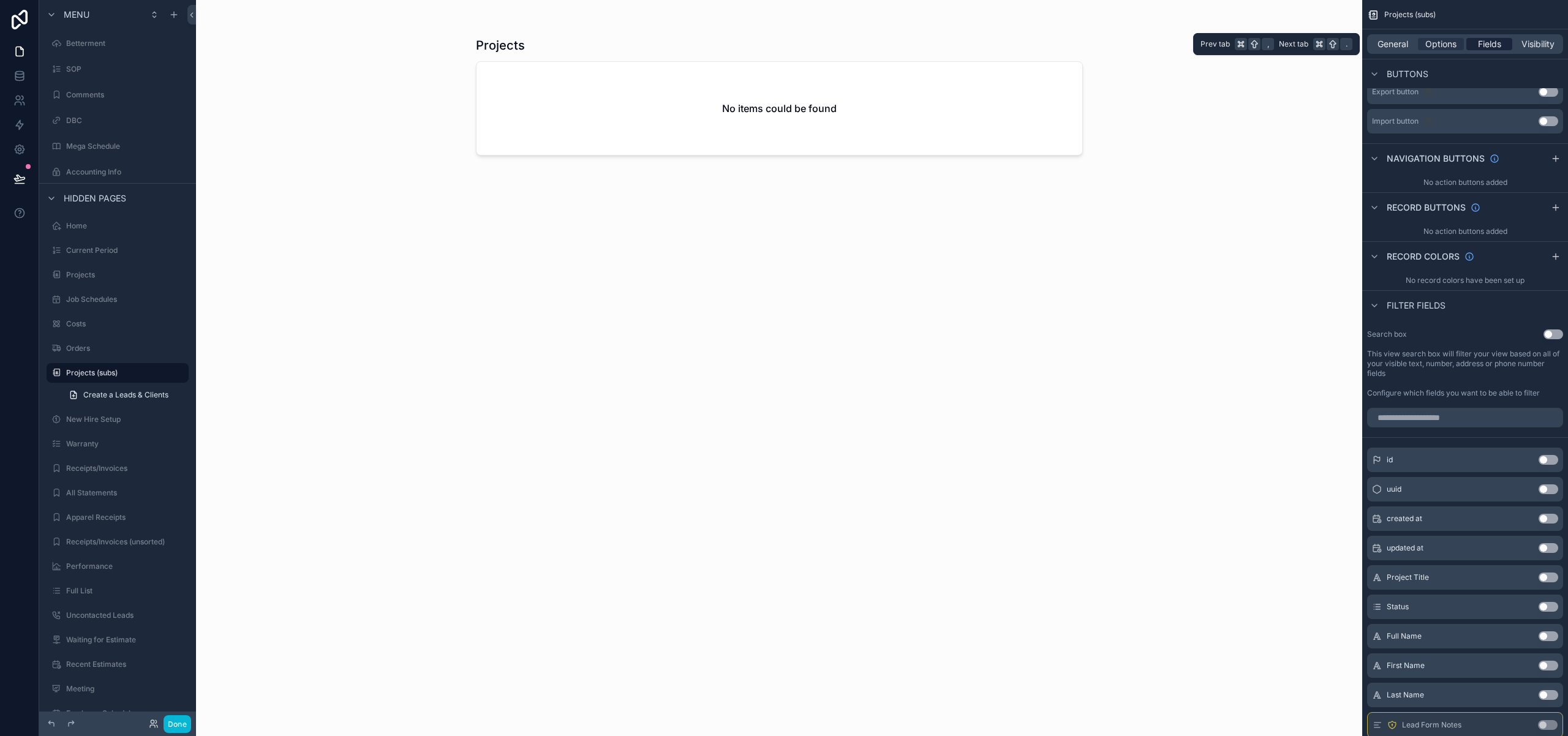
click at [1485, 46] on span "Fields" at bounding box center [1490, 44] width 24 height 12
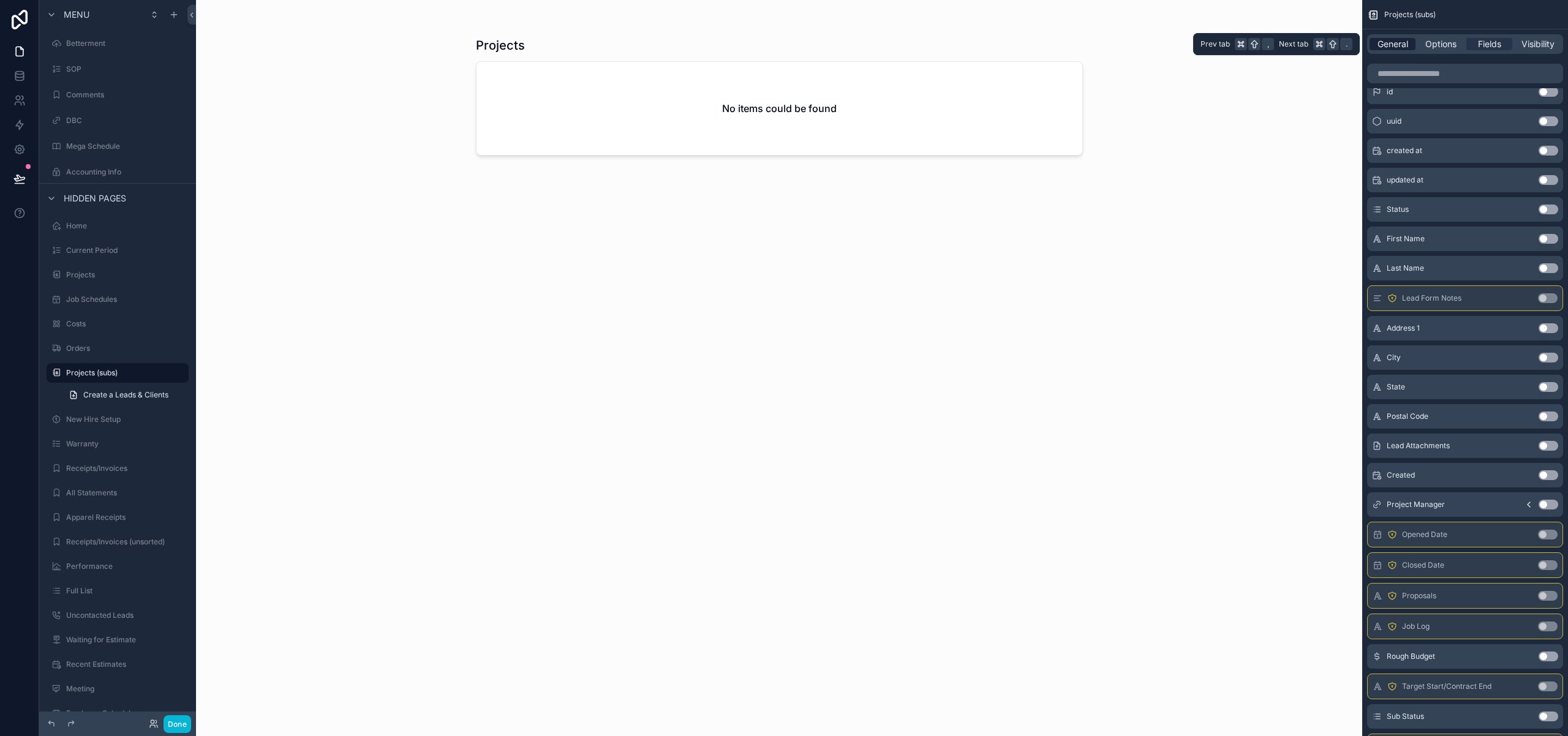
click at [1397, 45] on span "General" at bounding box center [1393, 44] width 30 height 12
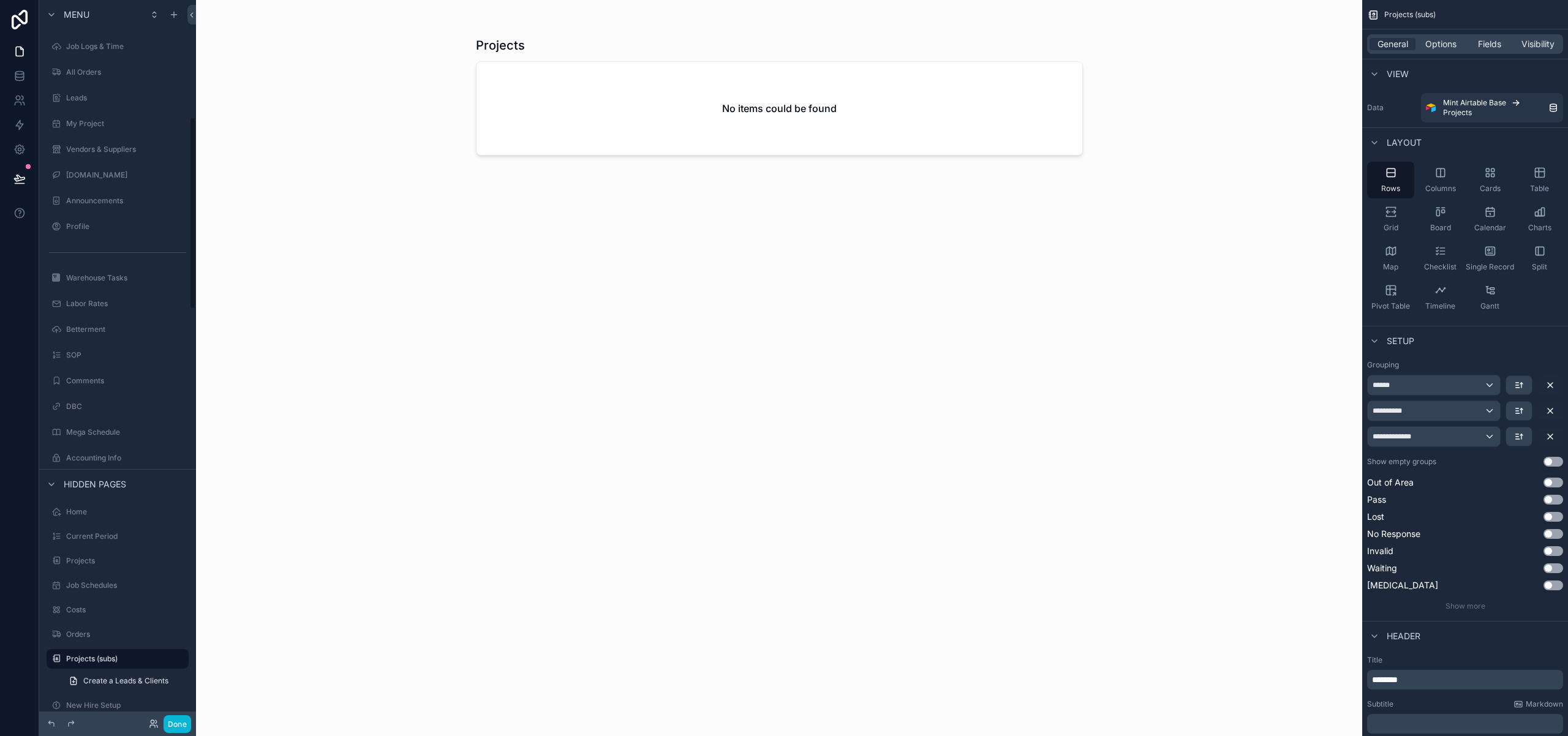
scroll to position [0, 0]
click at [107, 117] on label "Projects" at bounding box center [115, 121] width 98 height 10
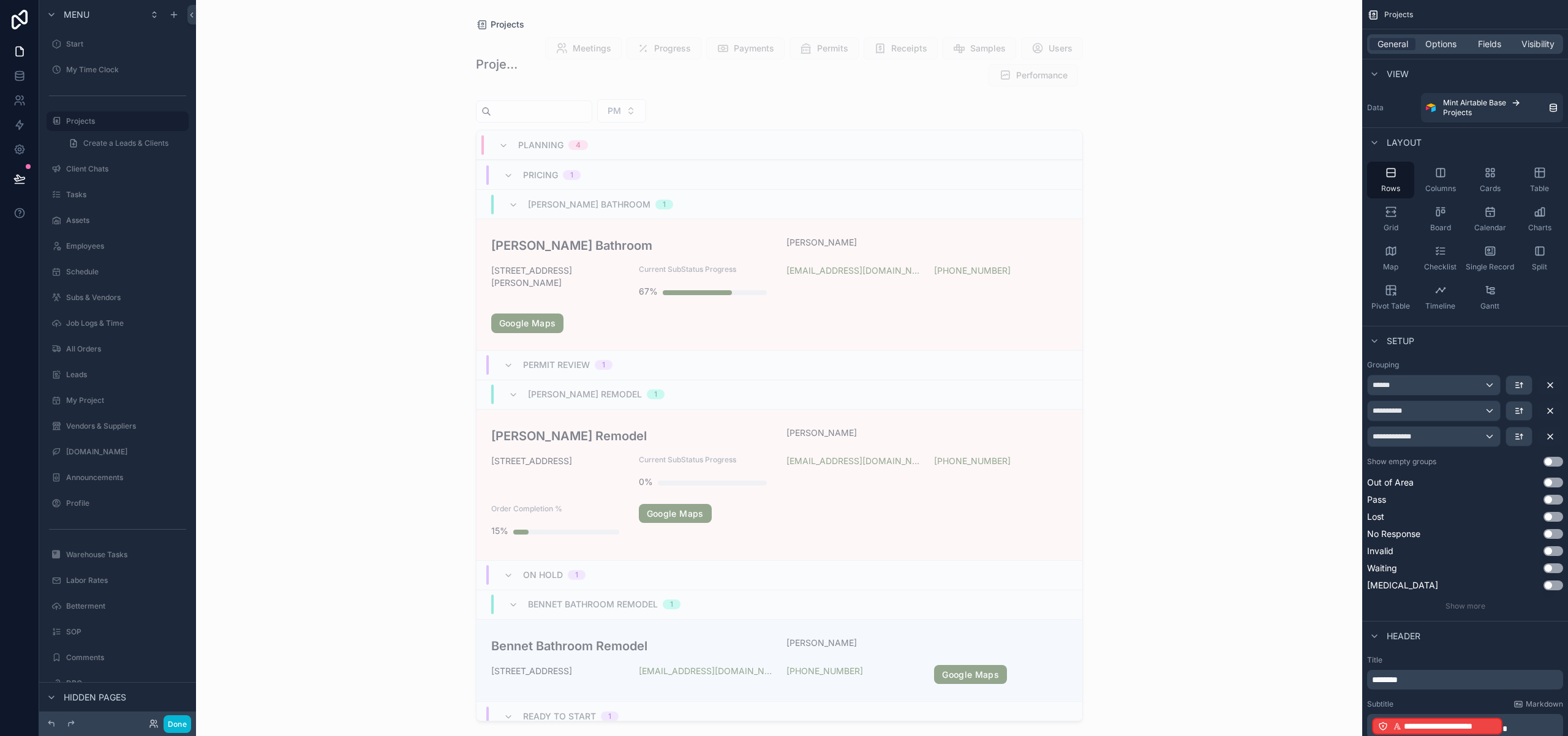
click at [602, 460] on div "scrollable content" at bounding box center [779, 360] width 627 height 721
click at [552, 436] on h3 "[PERSON_NAME] Remodel" at bounding box center [631, 436] width 281 height 18
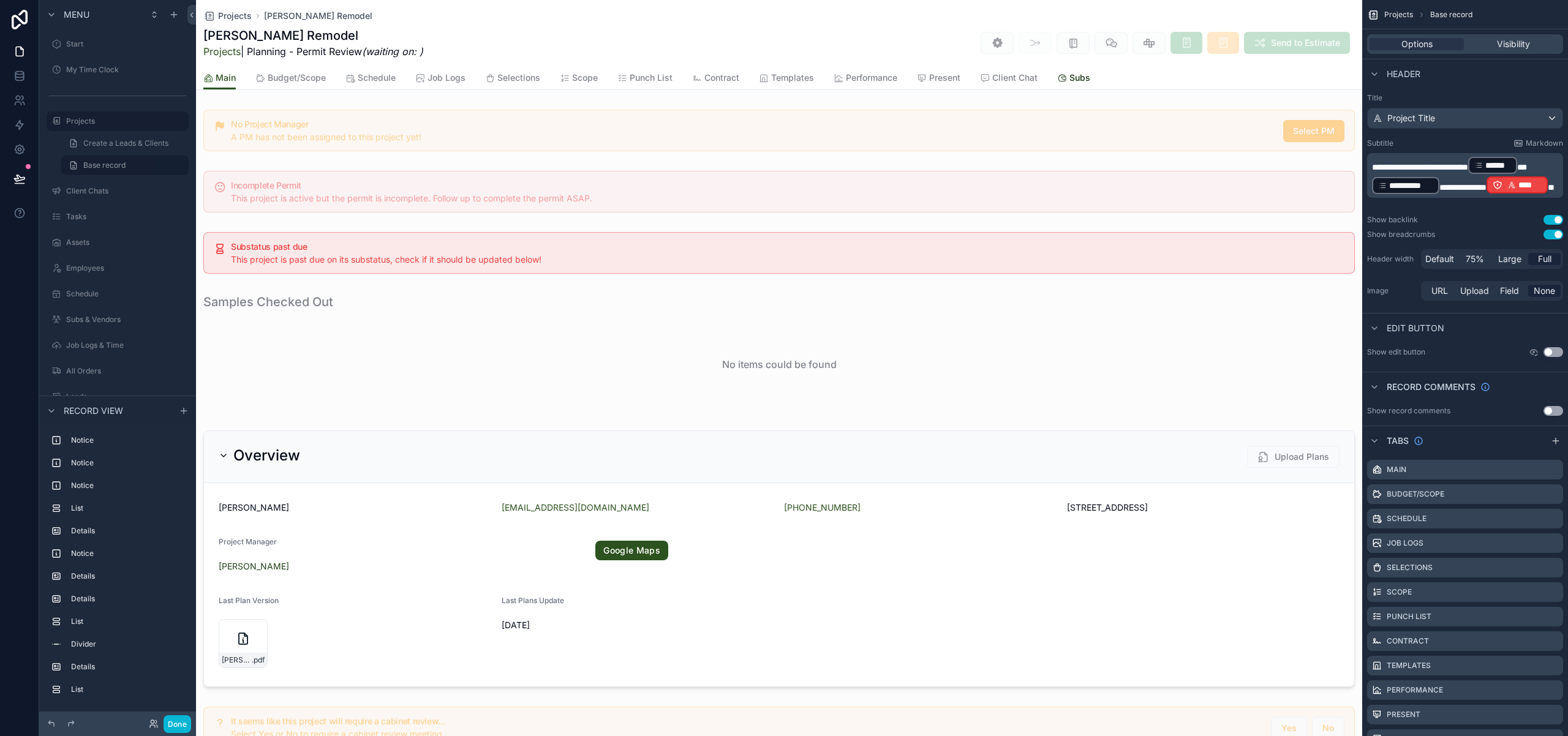
click at [1078, 72] on span "Subs" at bounding box center [1079, 78] width 21 height 12
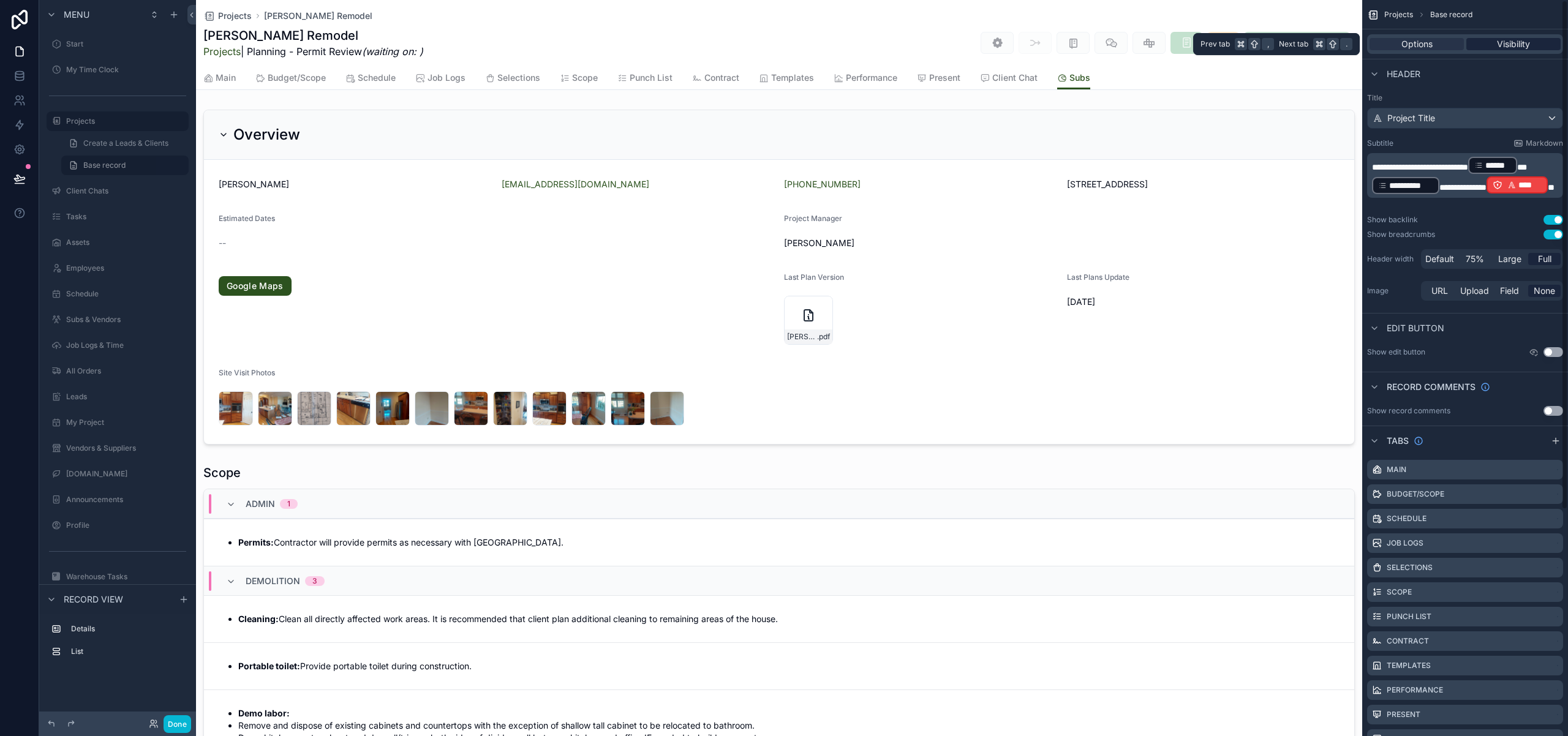
click at [1502, 45] on span "Visibility" at bounding box center [1513, 44] width 33 height 12
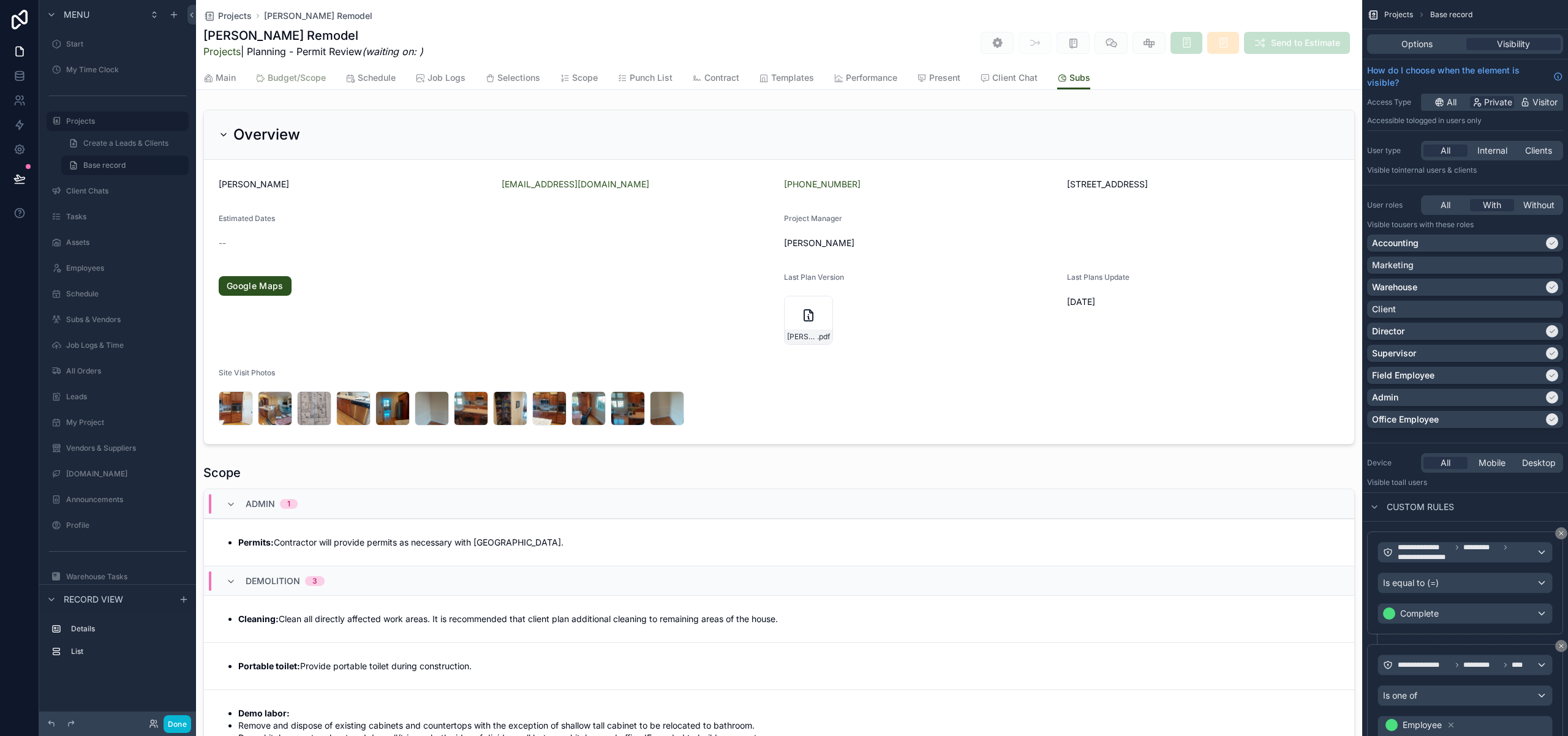
click at [308, 77] on span "Budget/Scope" at bounding box center [296, 78] width 58 height 12
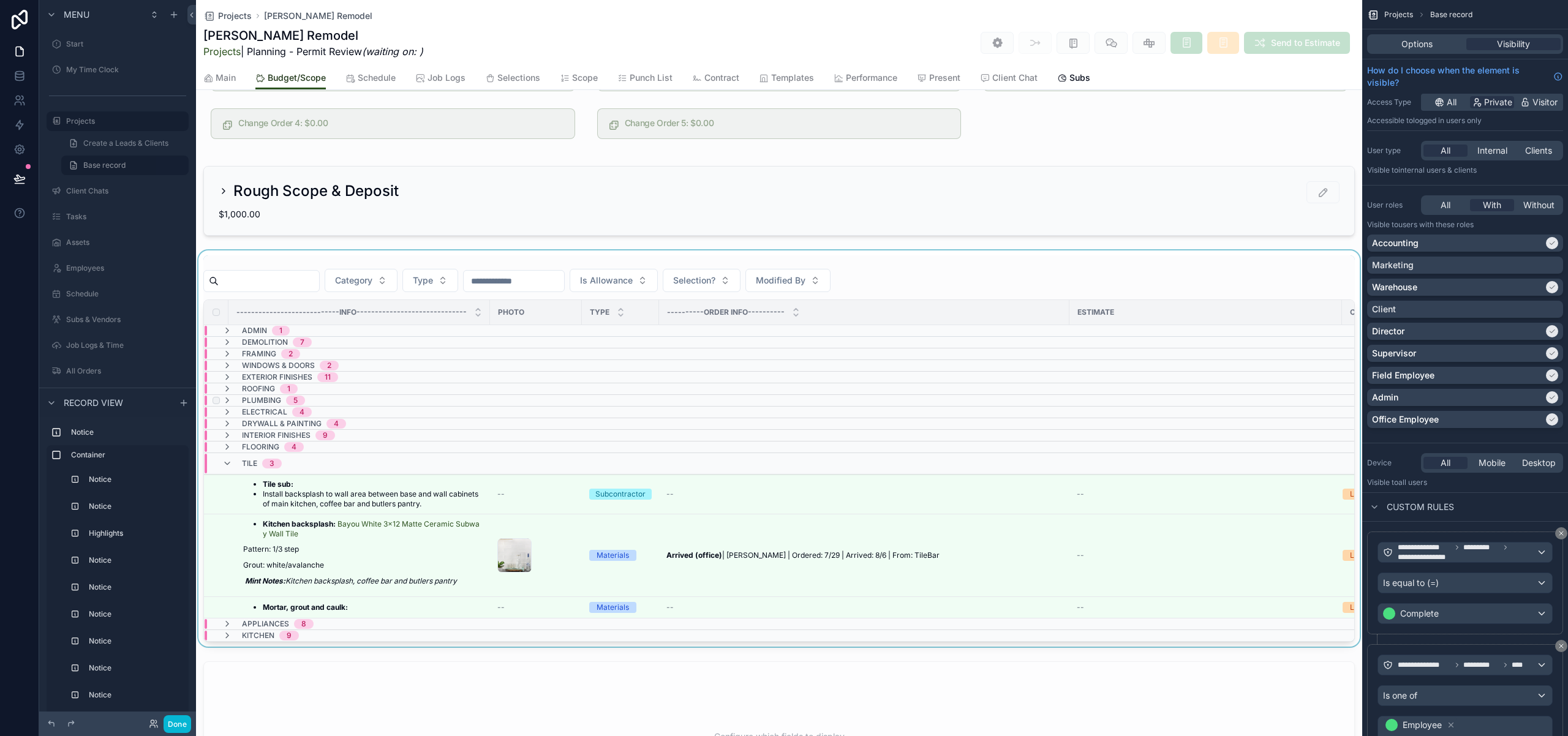
scroll to position [415, 0]
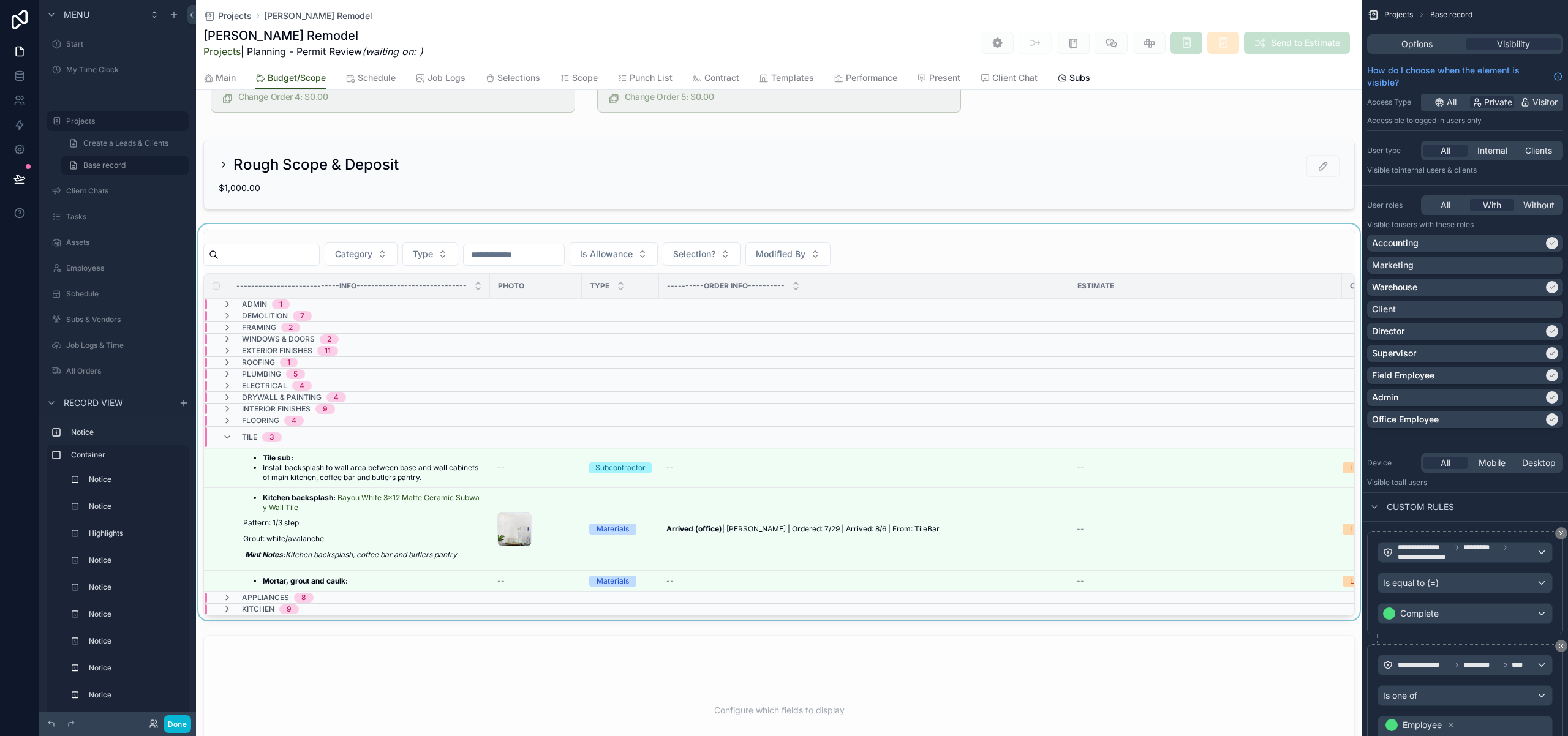
click at [346, 472] on div "scrollable content" at bounding box center [778, 422] width 1166 height 396
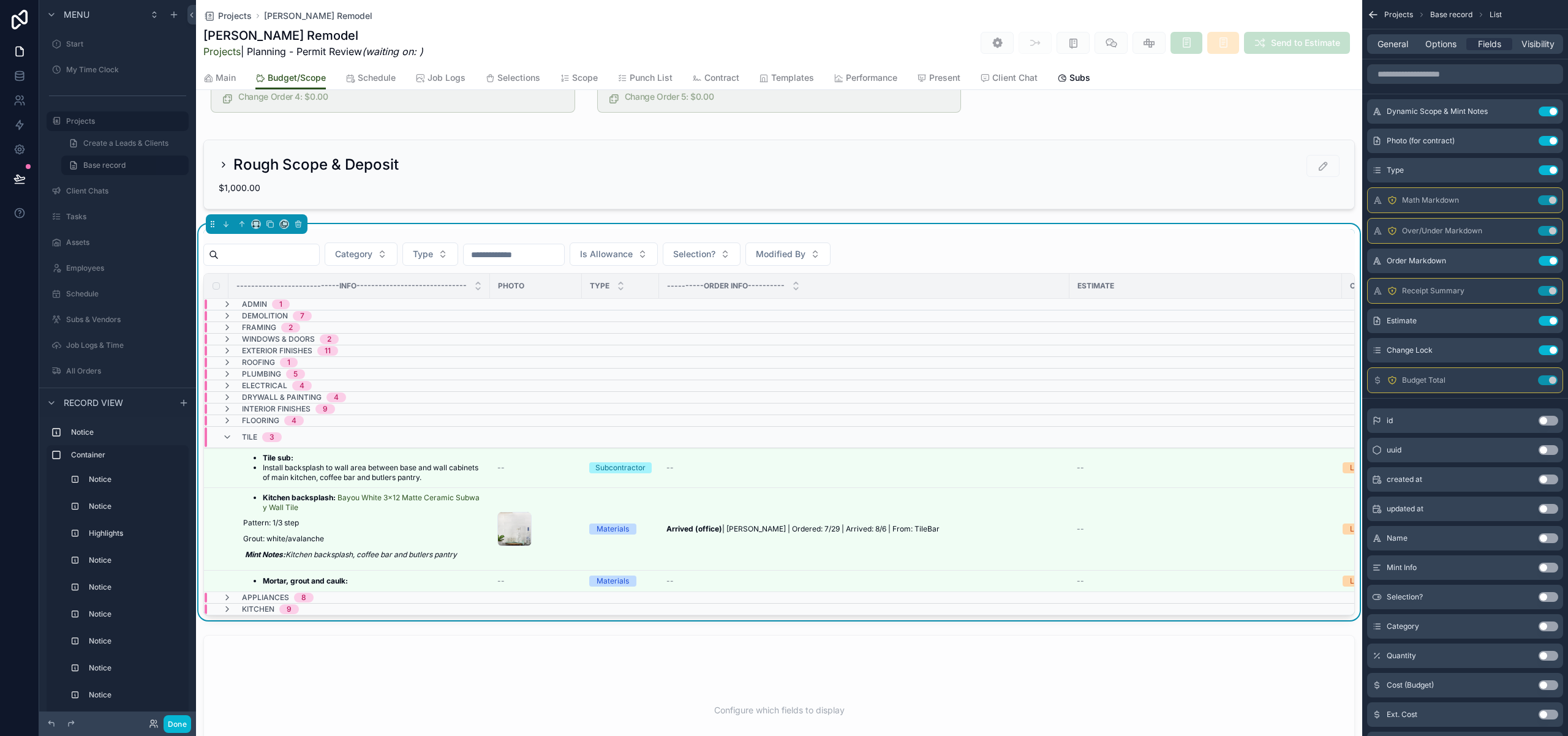
click at [346, 472] on li "Install backsplash to wall area between base and wall cabinets of main kitchen,…" at bounding box center [372, 473] width 220 height 20
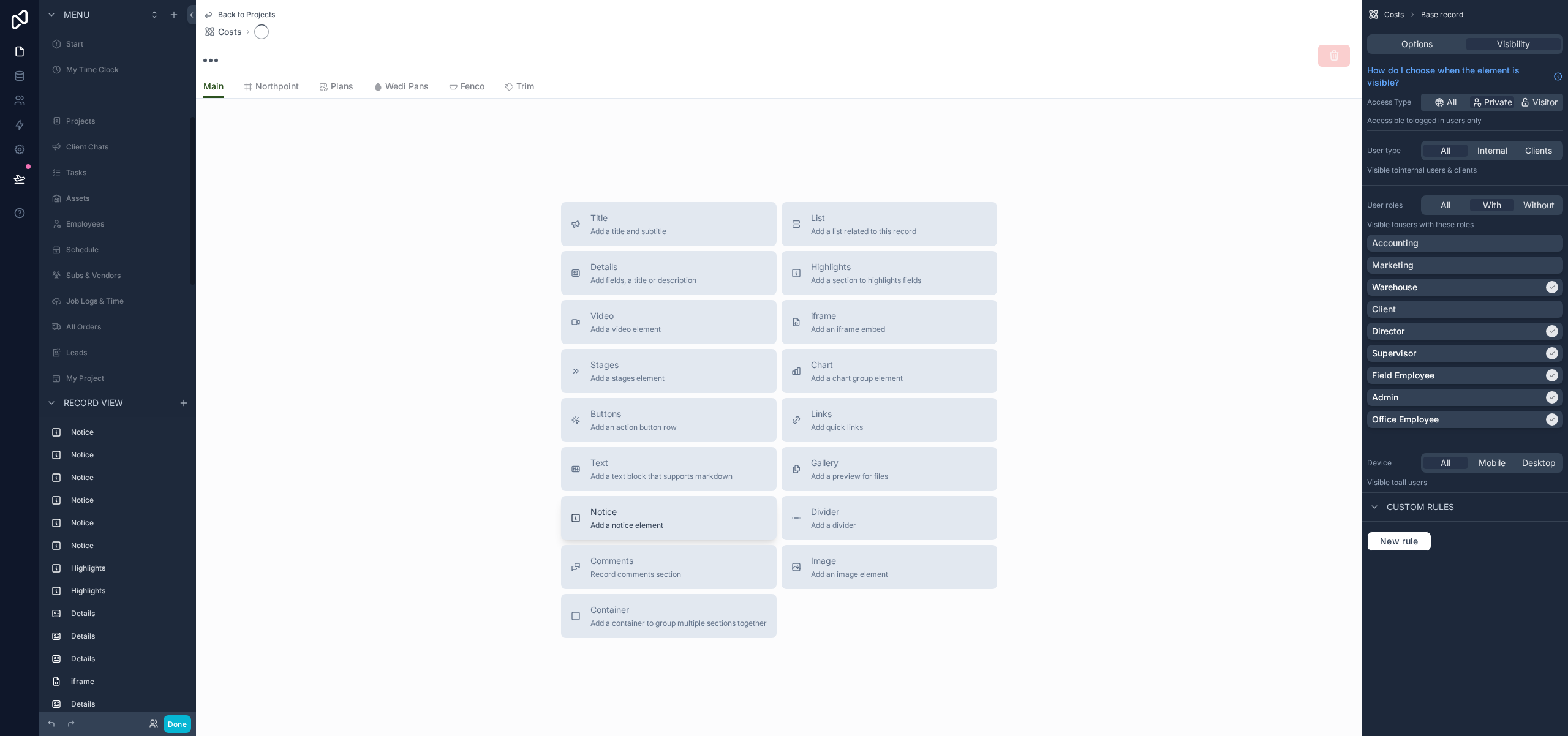
scroll to position [124, 0]
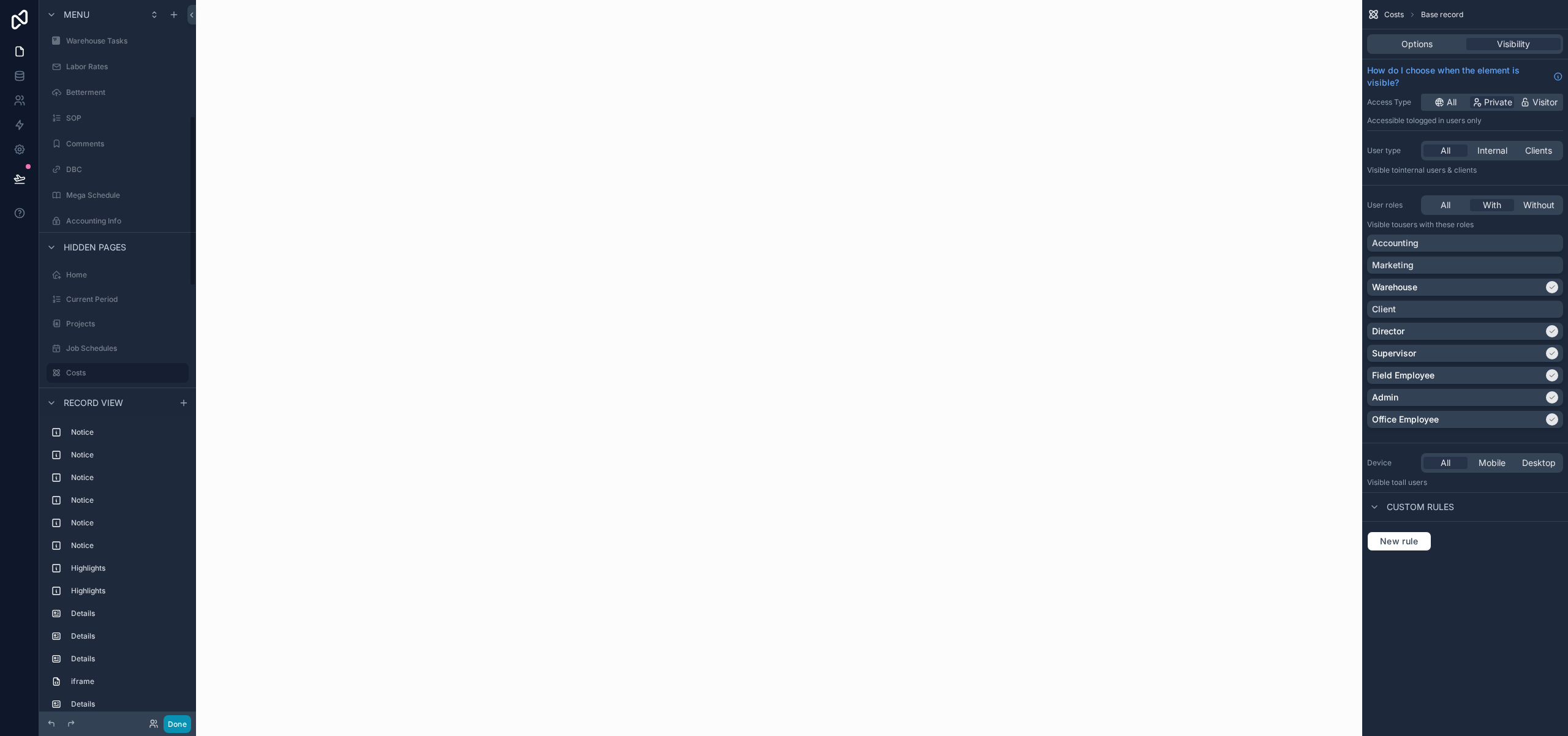
click at [153, 725] on icon at bounding box center [152, 725] width 5 height 2
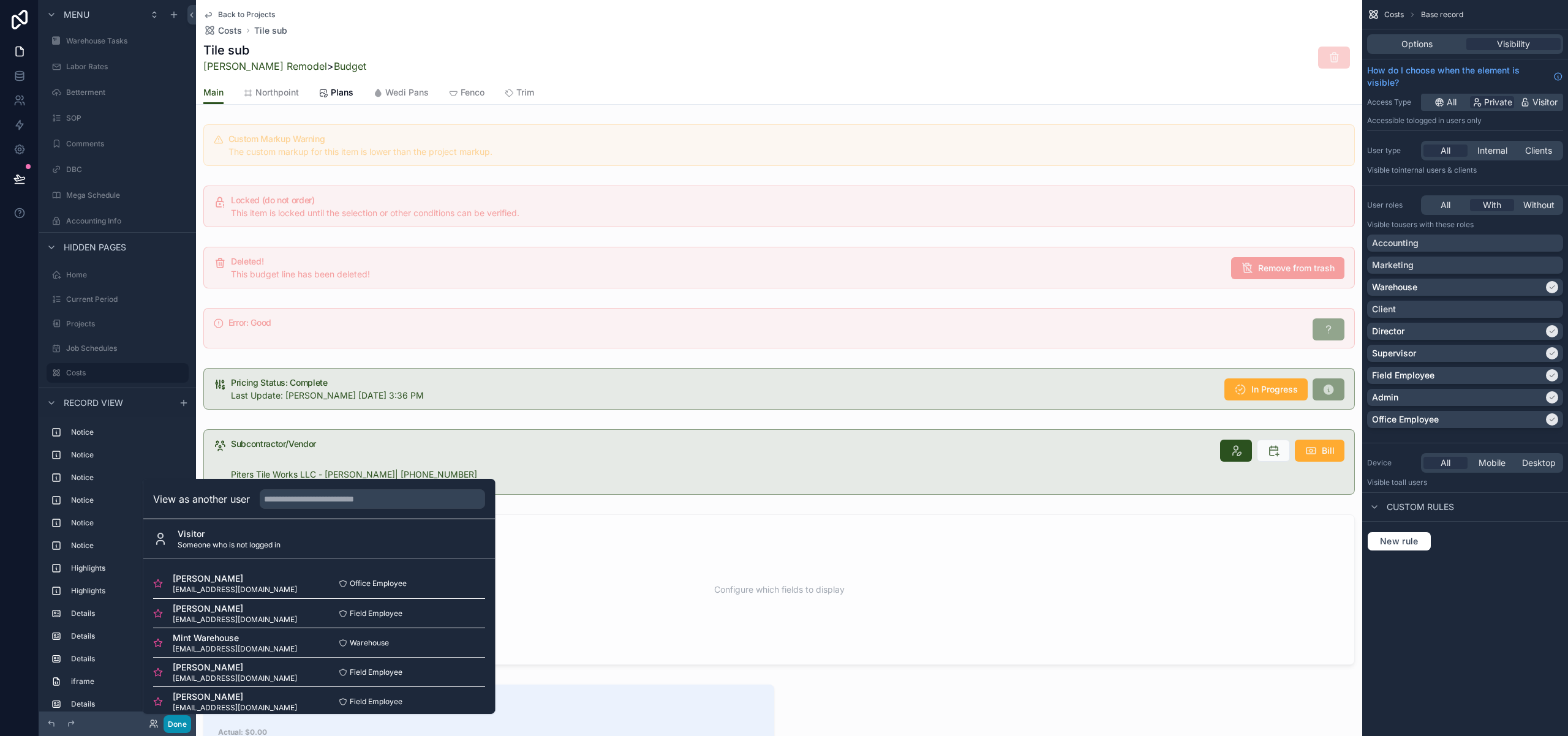
click at [177, 722] on button "Done" at bounding box center [177, 723] width 27 height 18
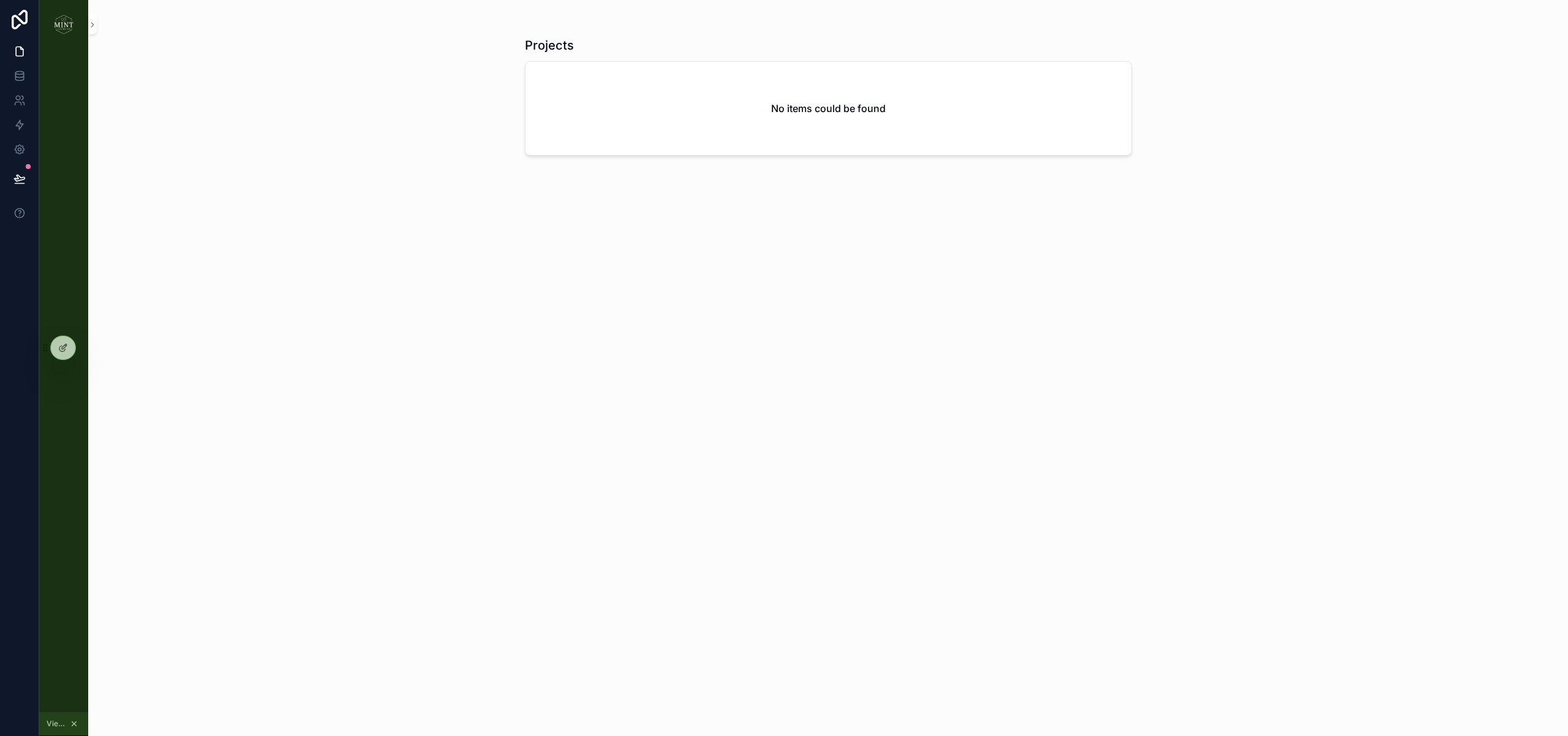
click at [72, 722] on icon "scrollable content" at bounding box center [75, 724] width 5 height 5
click at [61, 113] on icon "scrollable content" at bounding box center [64, 115] width 12 height 12
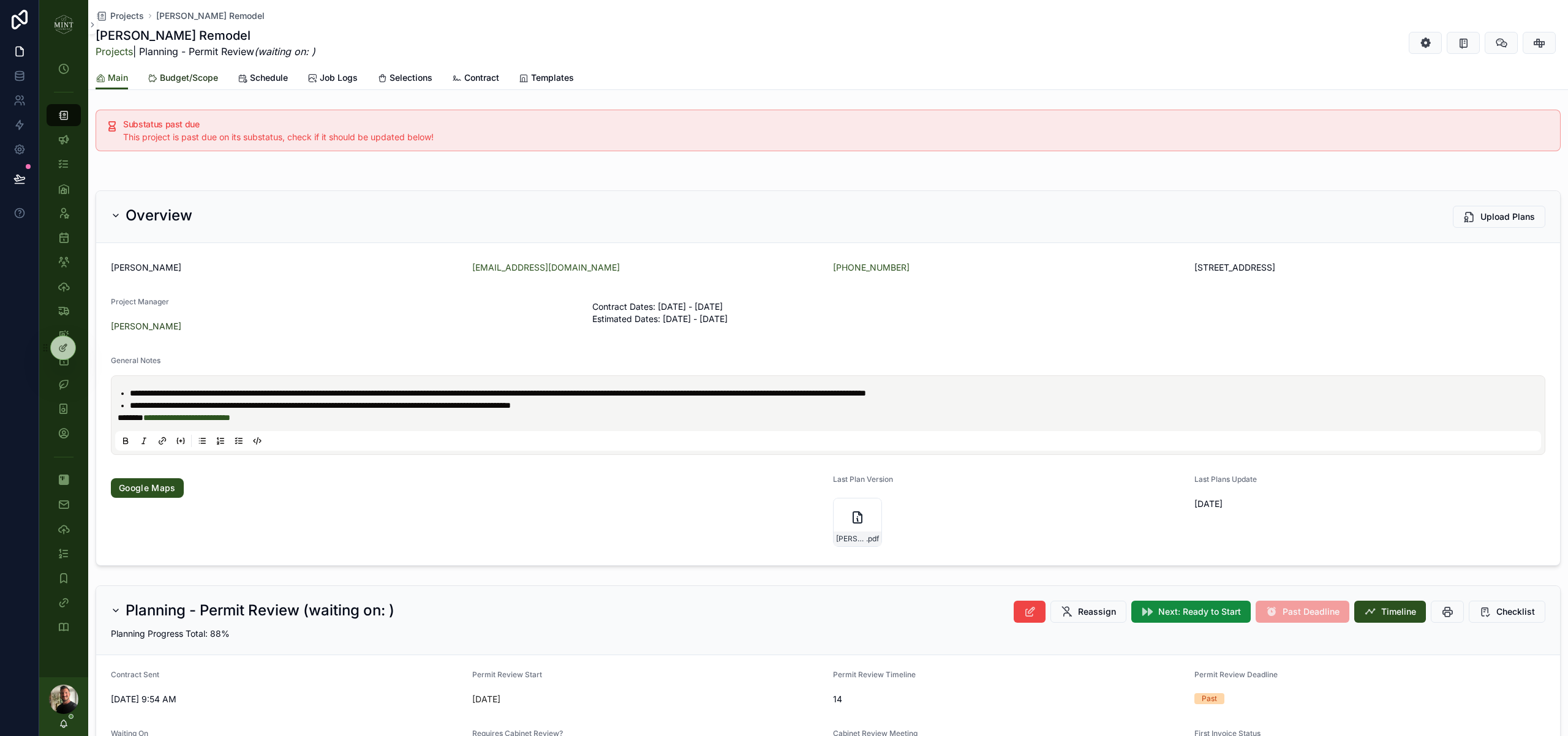
click at [171, 81] on span "Budget/Scope" at bounding box center [189, 78] width 58 height 12
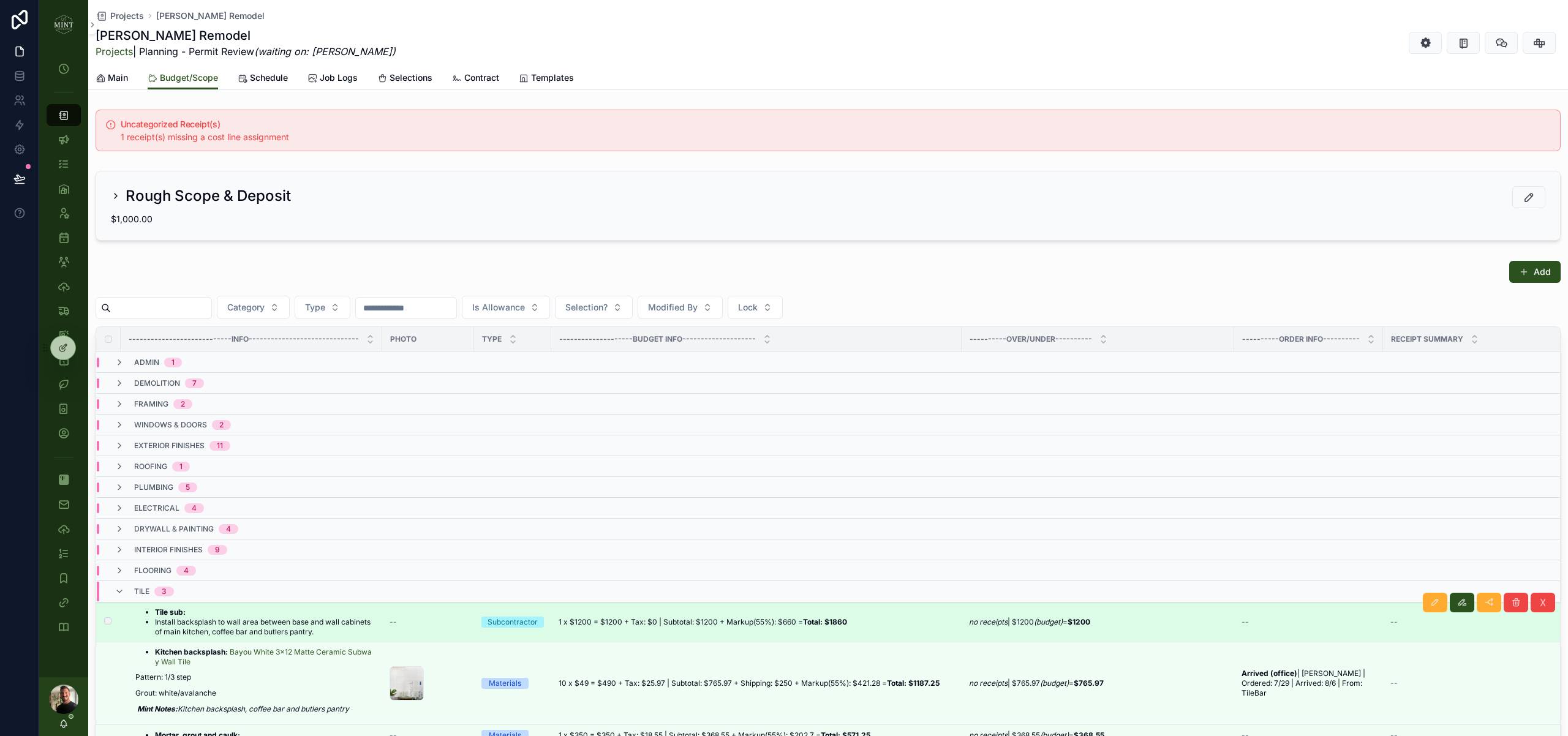
click at [180, 617] on li "Install backsplash to wall area between base and wall cabinets of main kitchen,…" at bounding box center [264, 627] width 220 height 20
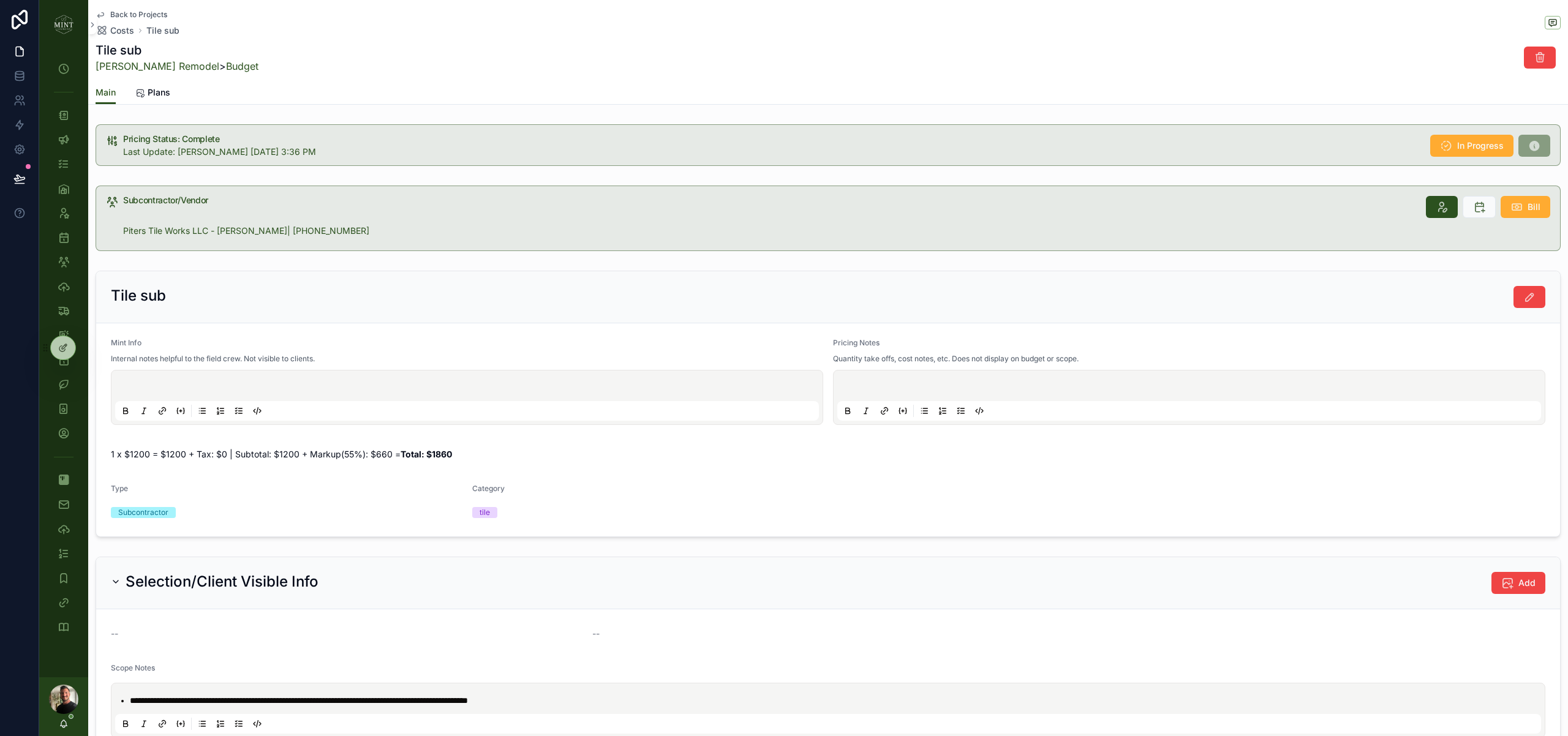
click at [61, 355] on div at bounding box center [63, 348] width 24 height 24
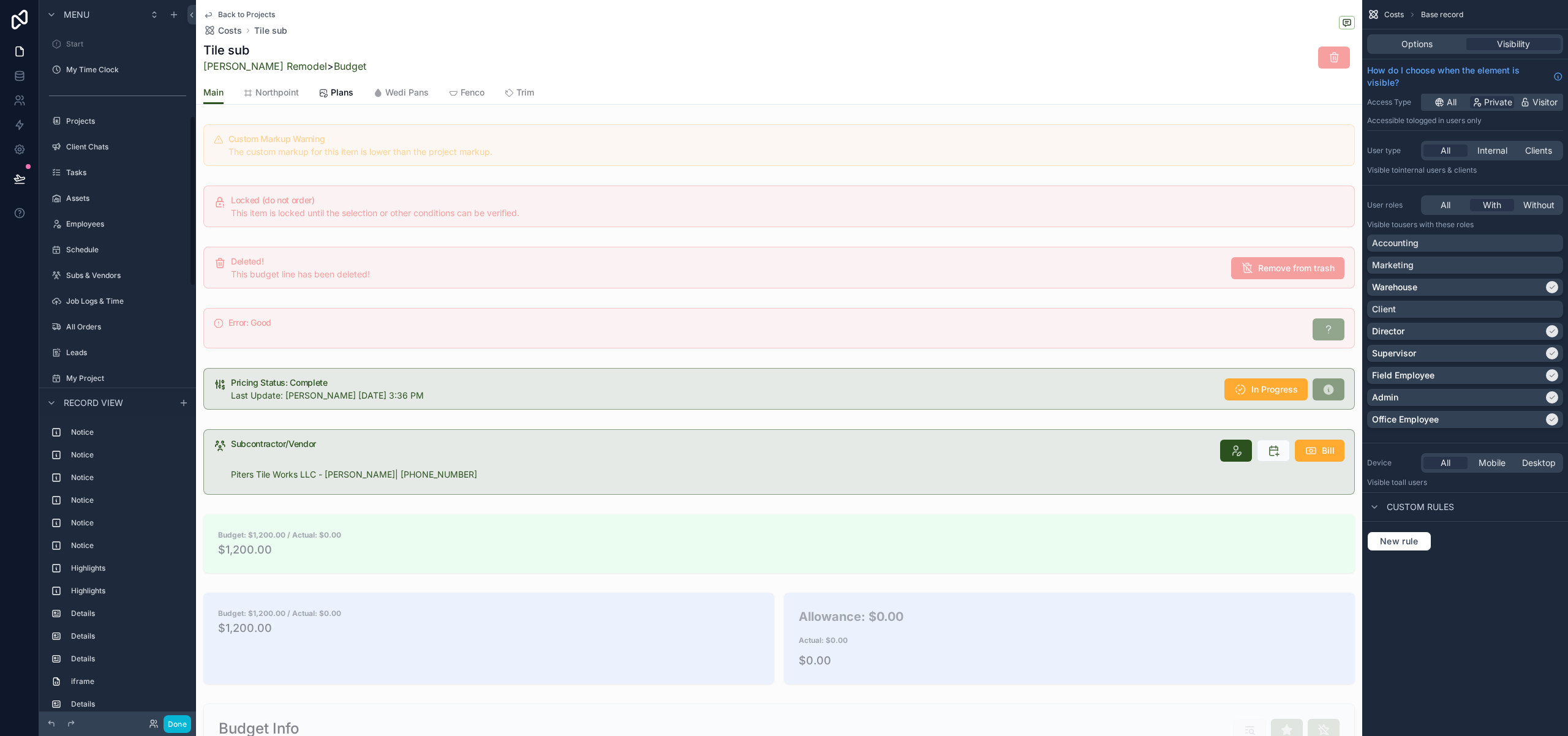
scroll to position [492, 0]
click at [1007, 444] on div "scrollable content" at bounding box center [778, 461] width 1166 height 75
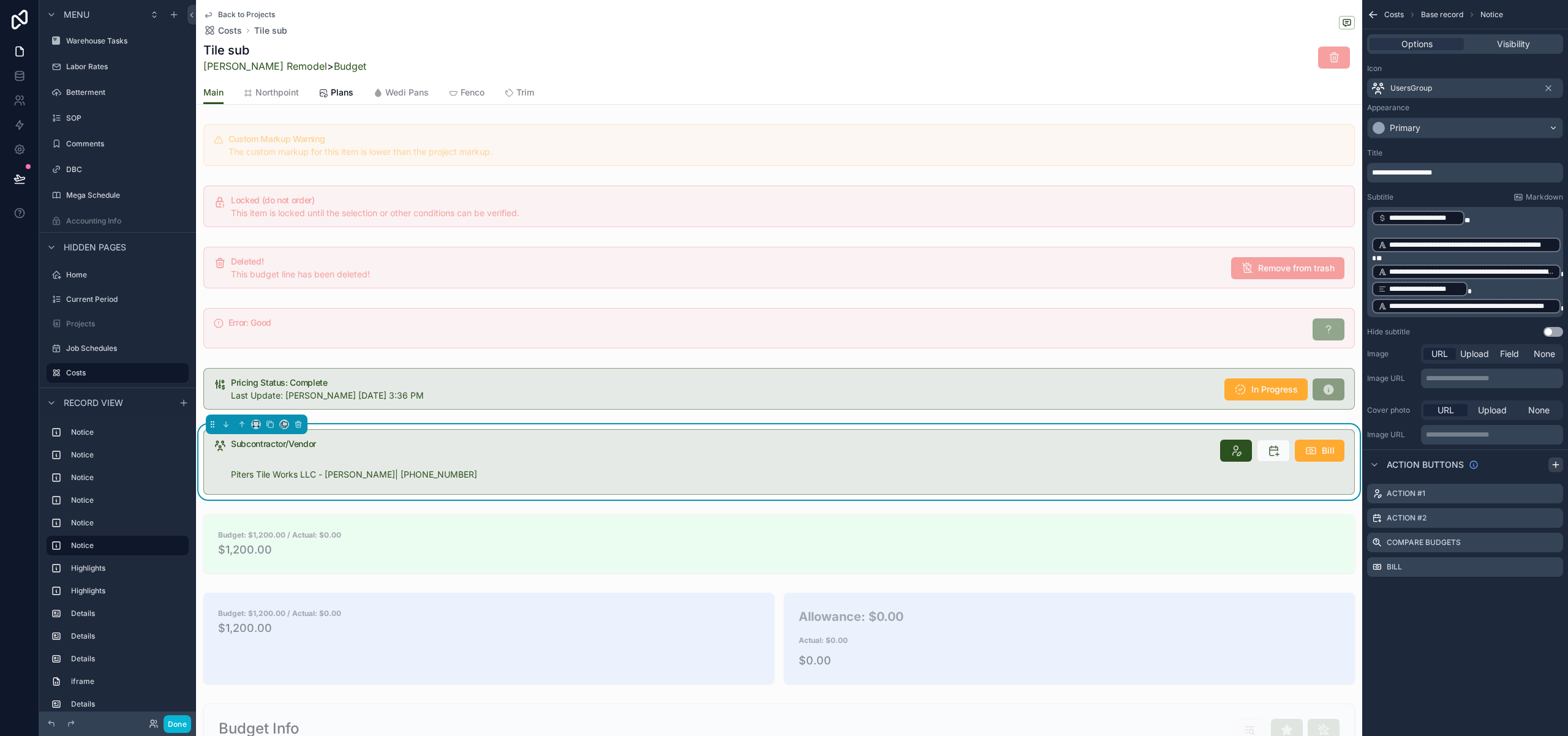
click at [1556, 464] on icon "scrollable content" at bounding box center [1555, 464] width 5 height 0
click at [1557, 593] on icon "scrollable content" at bounding box center [1553, 591] width 10 height 10
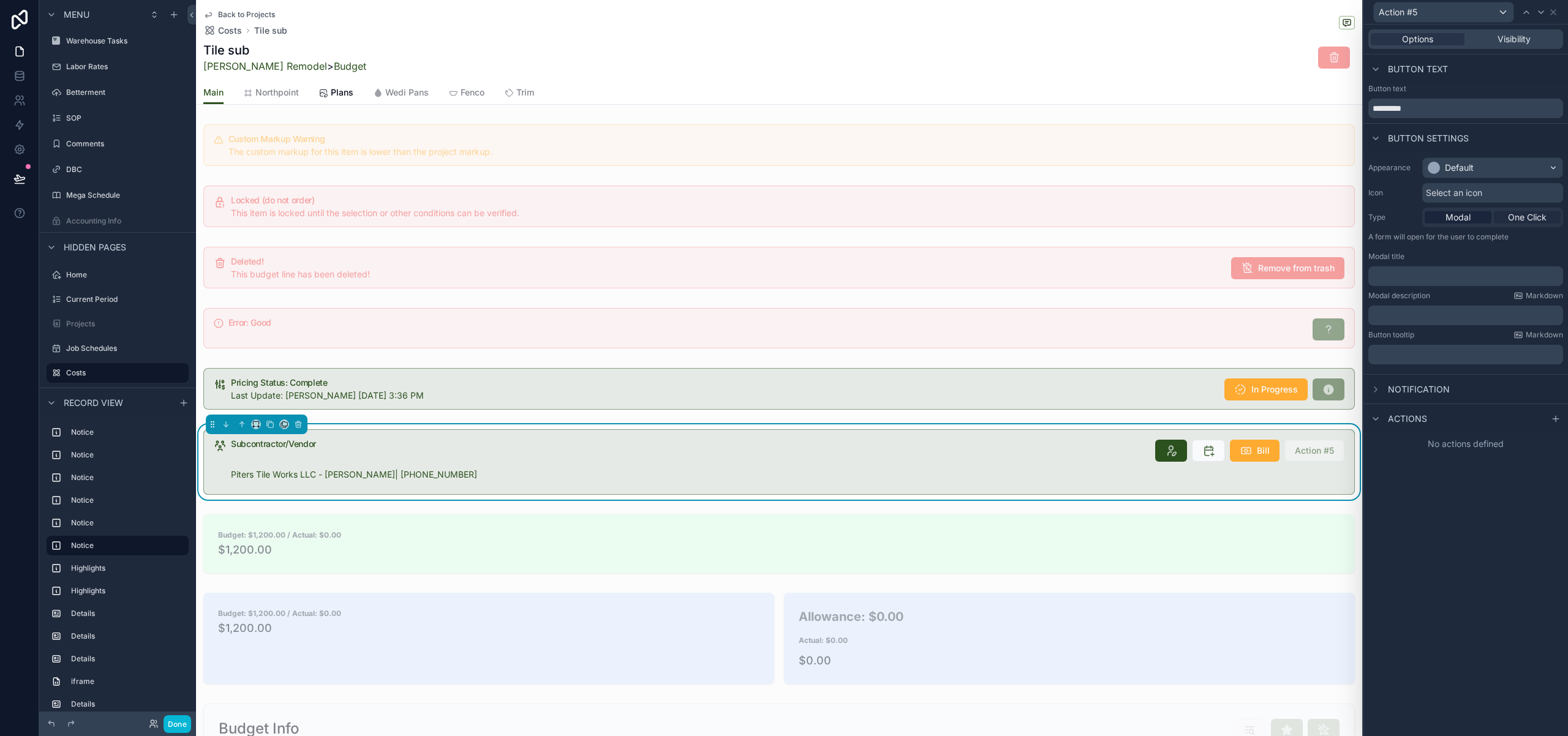
click at [1525, 221] on span "One Click" at bounding box center [1527, 217] width 39 height 12
click at [1414, 108] on input "*********" at bounding box center [1466, 108] width 195 height 20
drag, startPoint x: 1417, startPoint y: 108, endPoint x: 1366, endPoint y: 108, distance: 51.0
click at [1366, 108] on div "Button text *********" at bounding box center [1465, 100] width 205 height 34
type input "*********"
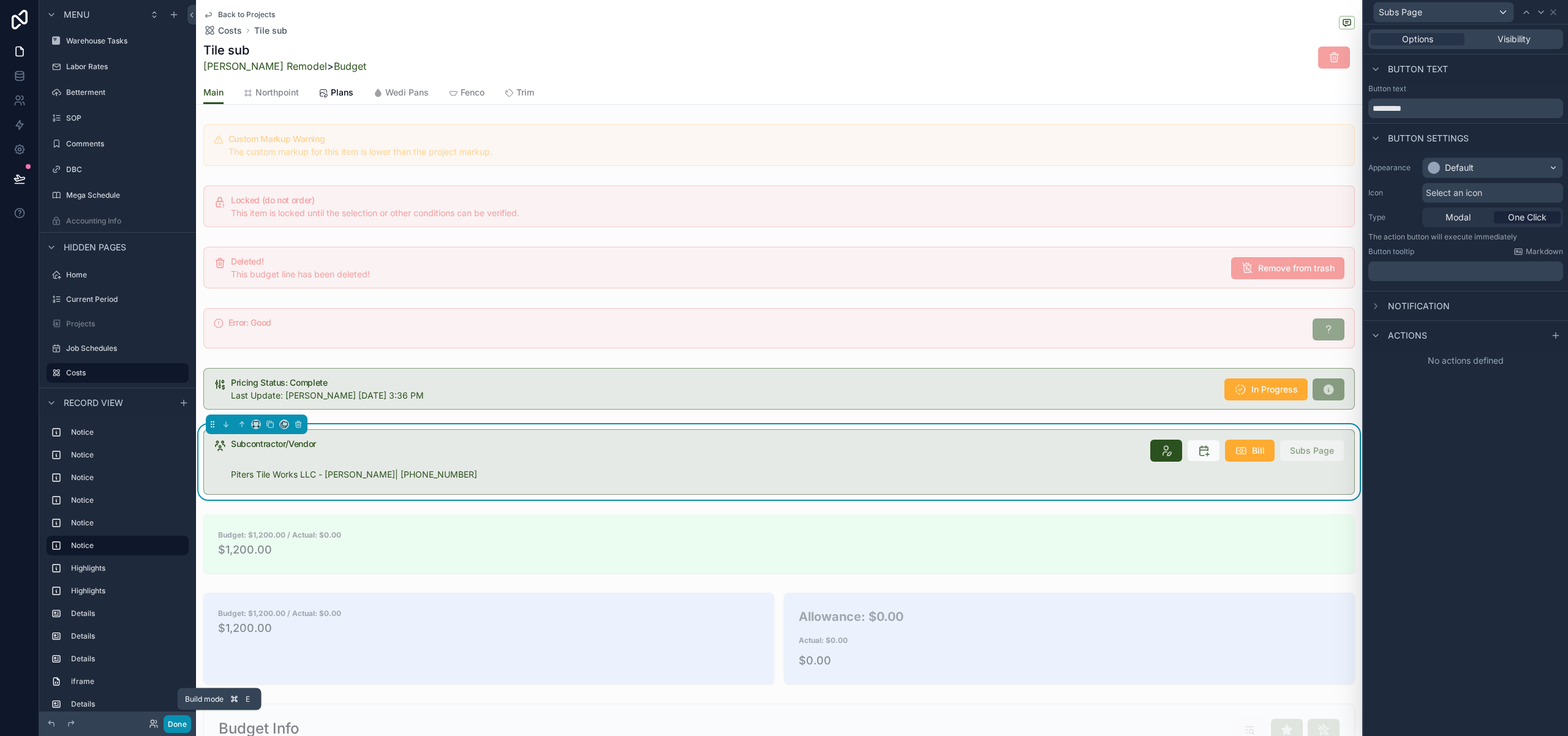
click at [184, 723] on button "Done" at bounding box center [177, 723] width 27 height 18
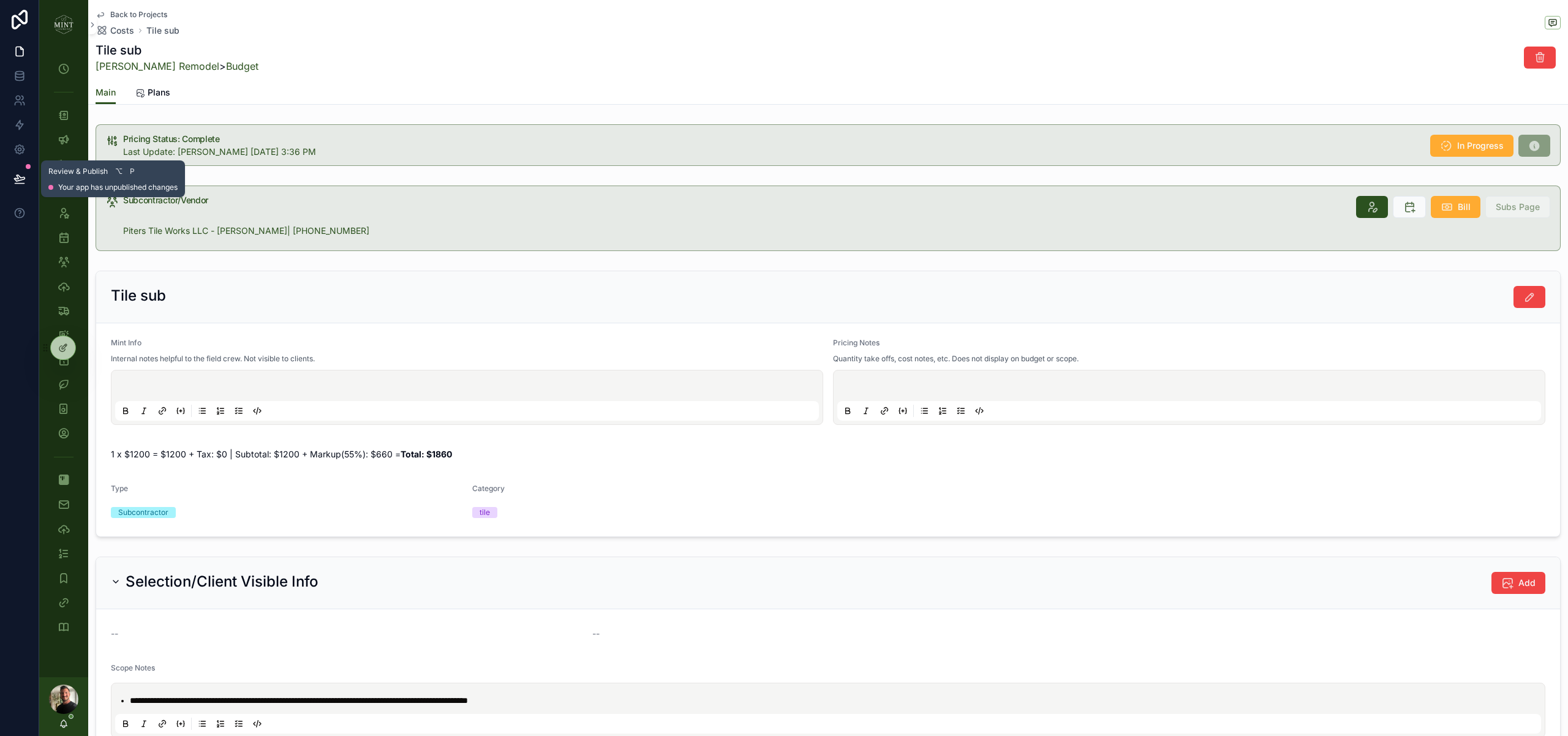
click at [18, 177] on icon at bounding box center [19, 178] width 11 height 6
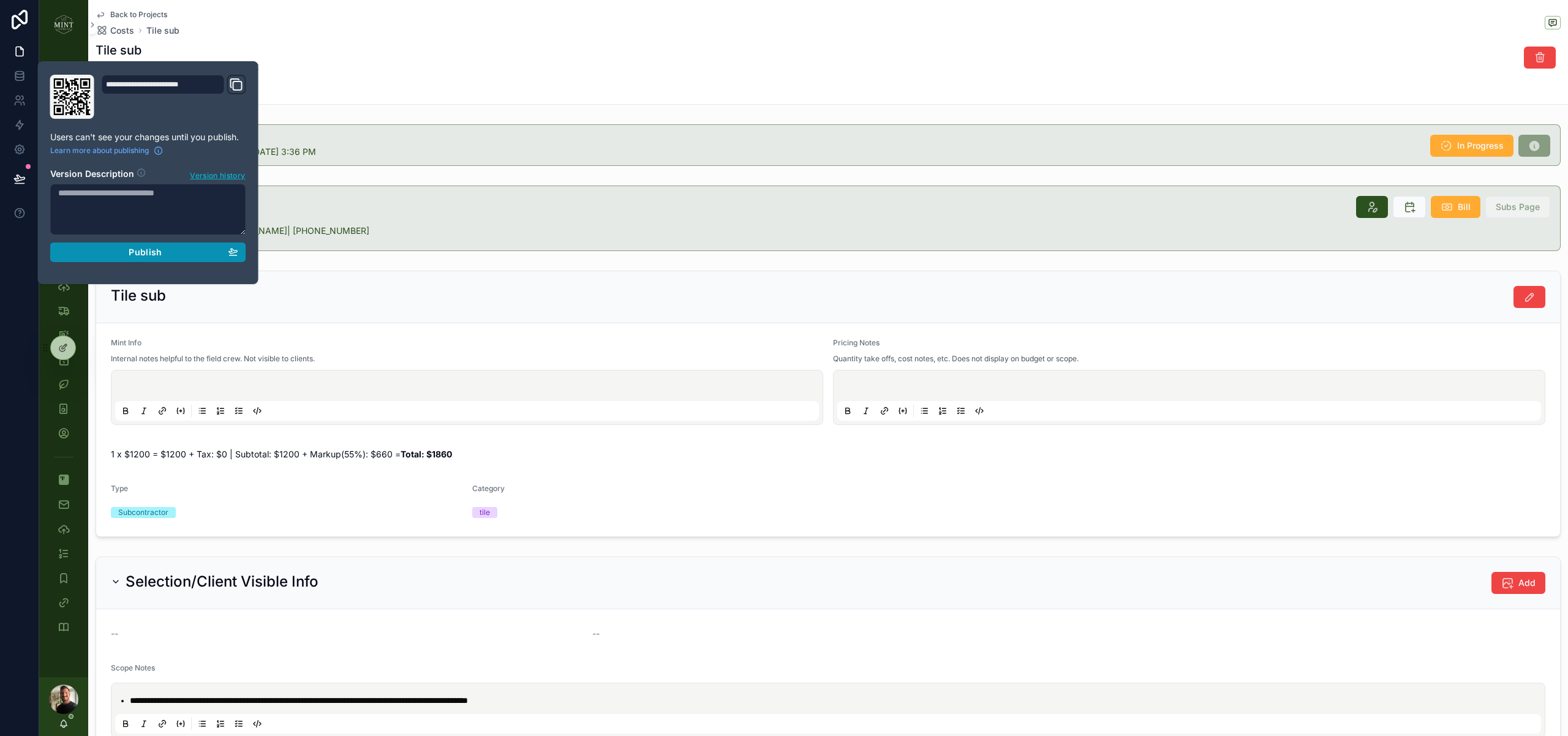
click at [178, 254] on div "Publish" at bounding box center [148, 252] width 180 height 11
